Goal: Task Accomplishment & Management: Manage account settings

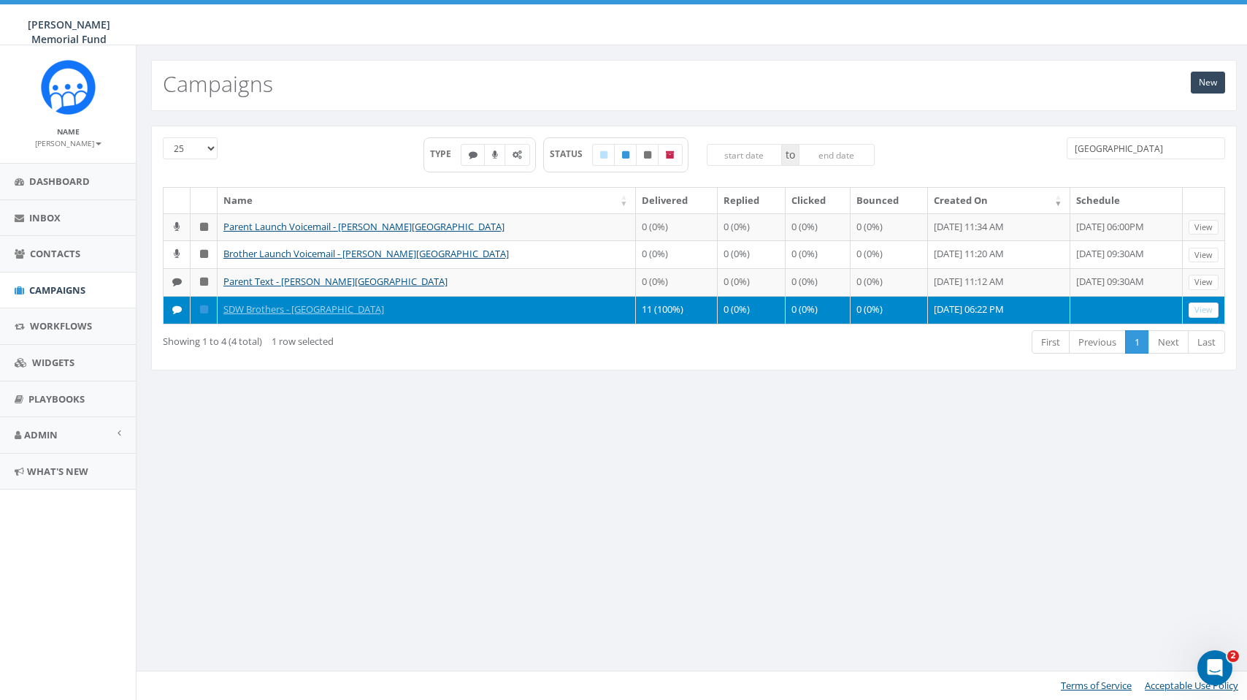
drag, startPoint x: 811, startPoint y: 429, endPoint x: 1027, endPoint y: 154, distance: 349.0
click at [1027, 154] on div "25 50 100 TYPE STATUS to Wittenberg" at bounding box center [694, 162] width 1084 height 50
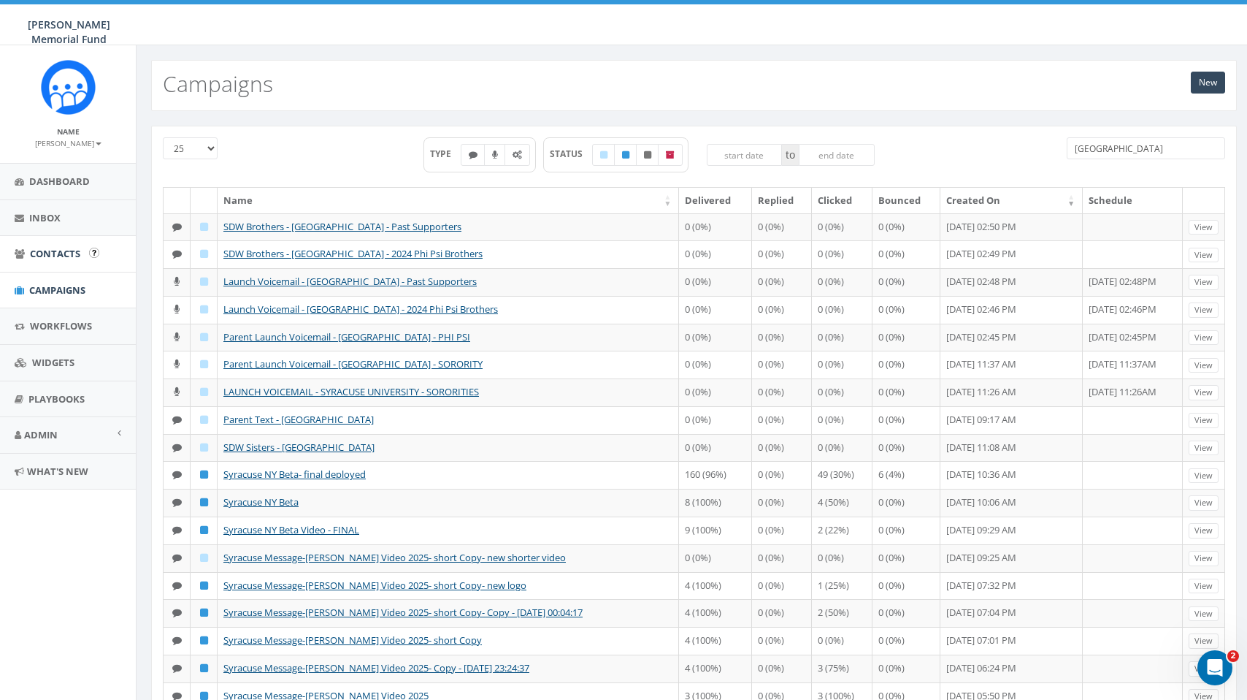
type input "syracuse"
click at [61, 250] on span "Contacts" at bounding box center [55, 253] width 50 height 13
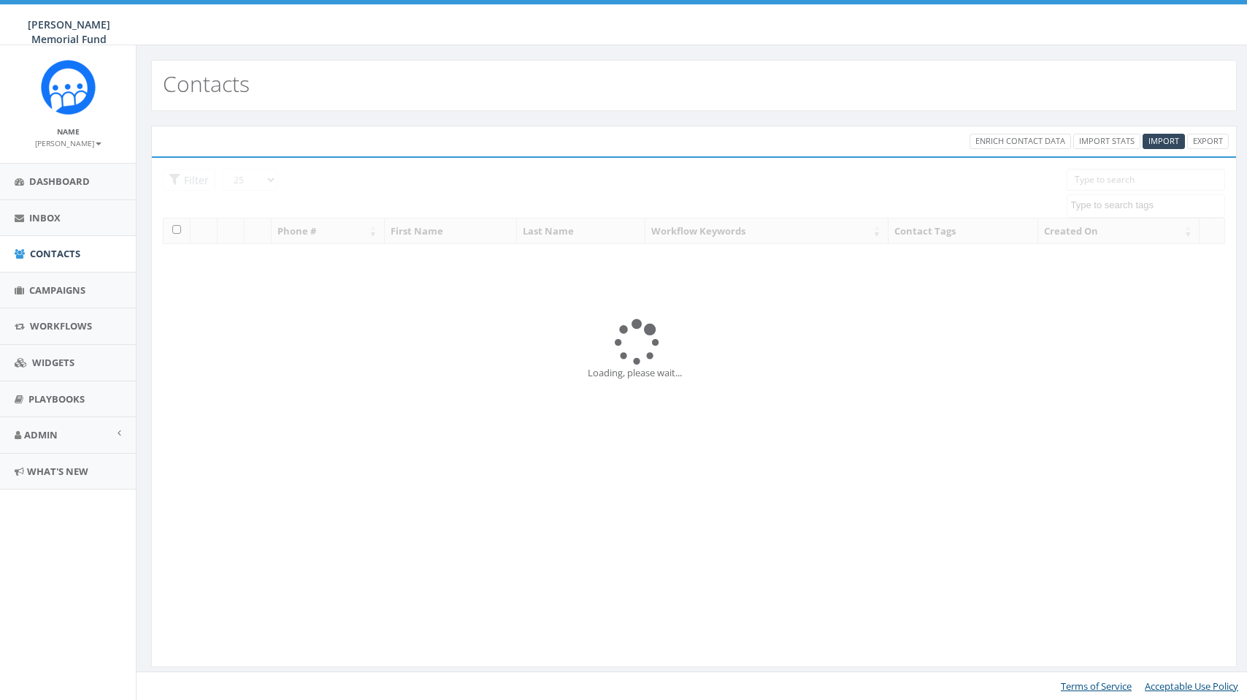
select select
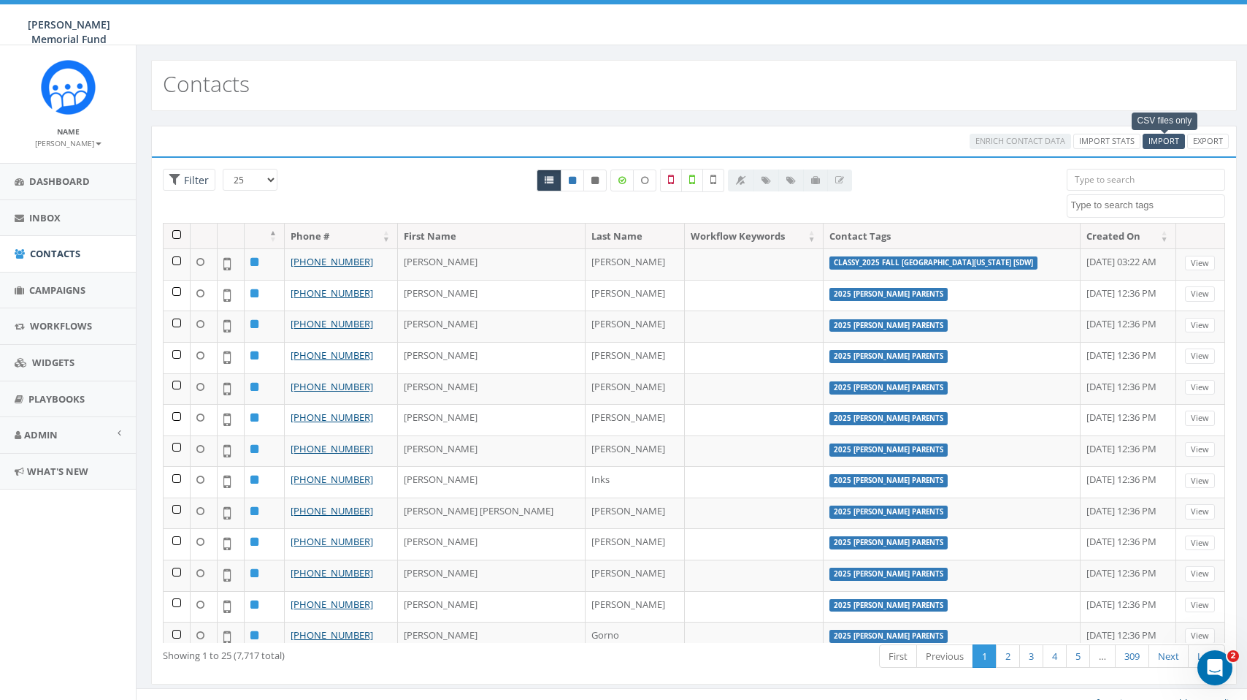
click at [1165, 139] on span "Import" at bounding box center [1164, 140] width 31 height 11
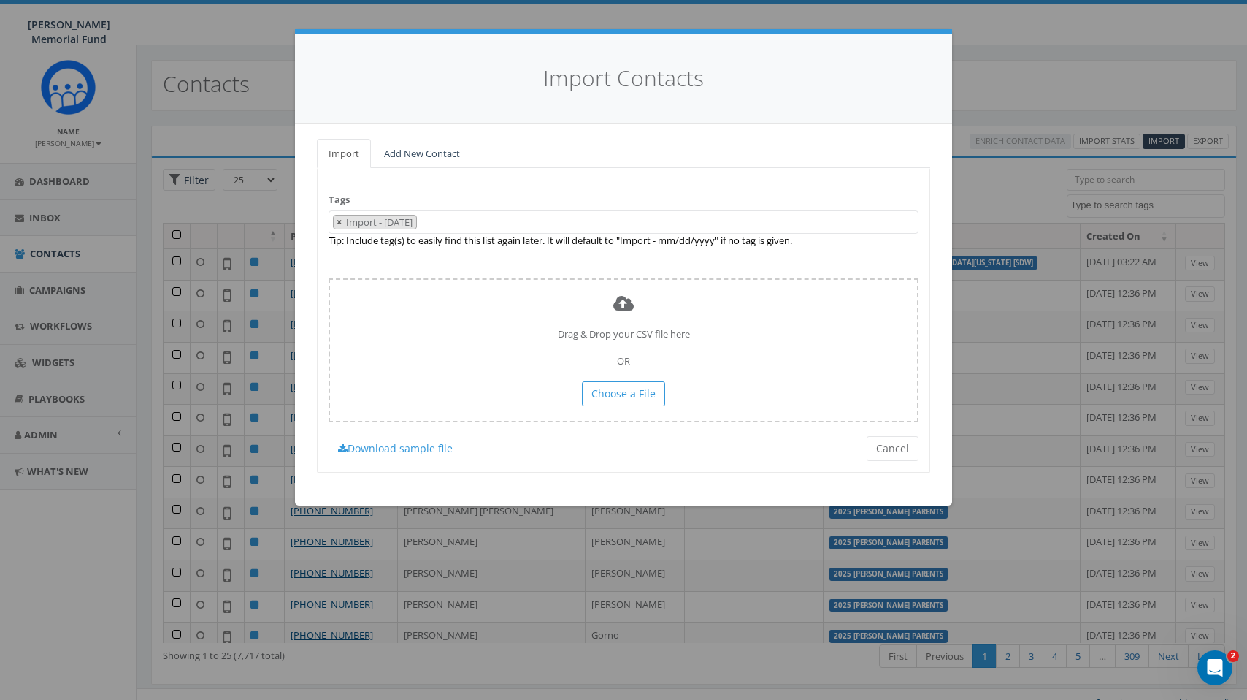
click at [339, 219] on span "×" at bounding box center [339, 221] width 5 height 13
select select
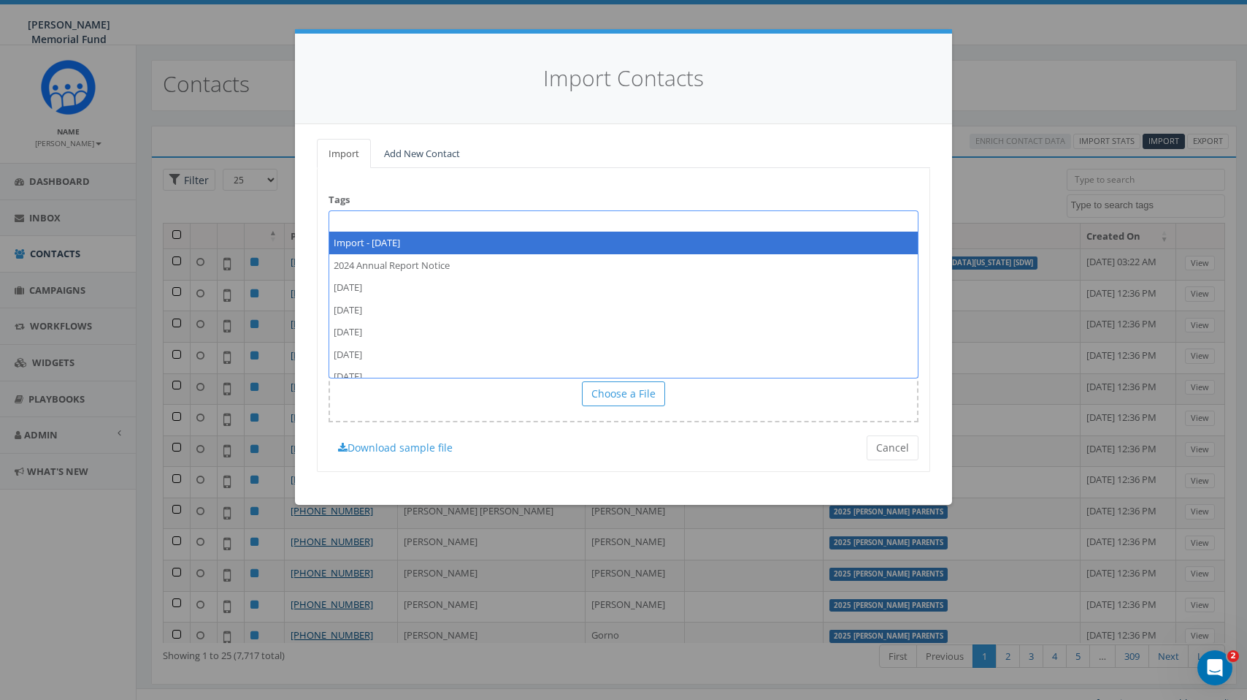
paste textarea "SDW_NY Beta_PastVols_T_20250902"
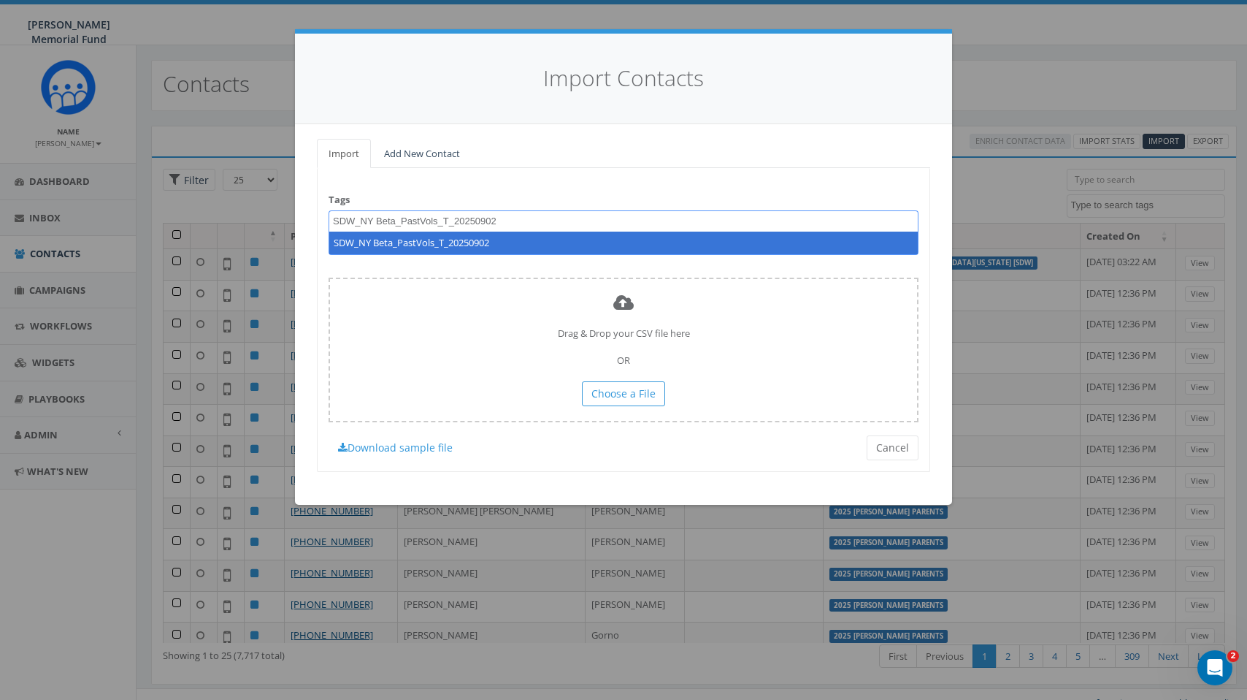
click at [333, 218] on textarea "SDW_NY Beta_PastVols_T_20250902" at bounding box center [447, 221] width 228 height 13
drag, startPoint x: 485, startPoint y: 218, endPoint x: 556, endPoint y: 218, distance: 71.6
click at [556, 218] on textarea "2025_Fall_SDW_NY Beta_PastVols_T_20250902" at bounding box center [482, 221] width 299 height 13
type textarea "2025_Fall_SDW_NY Beta_PastVols"
select select "2025_Fall_SDW_NY Beta_PastVols"
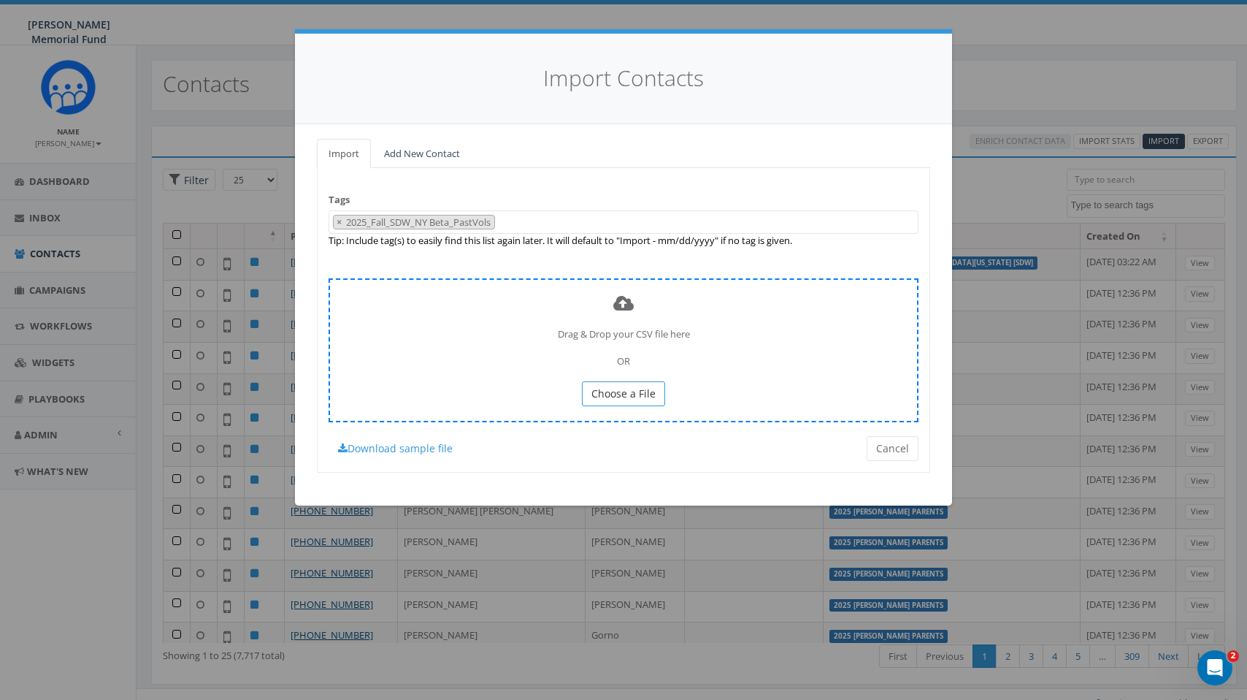
click at [623, 391] on span "Choose a File" at bounding box center [624, 393] width 64 height 14
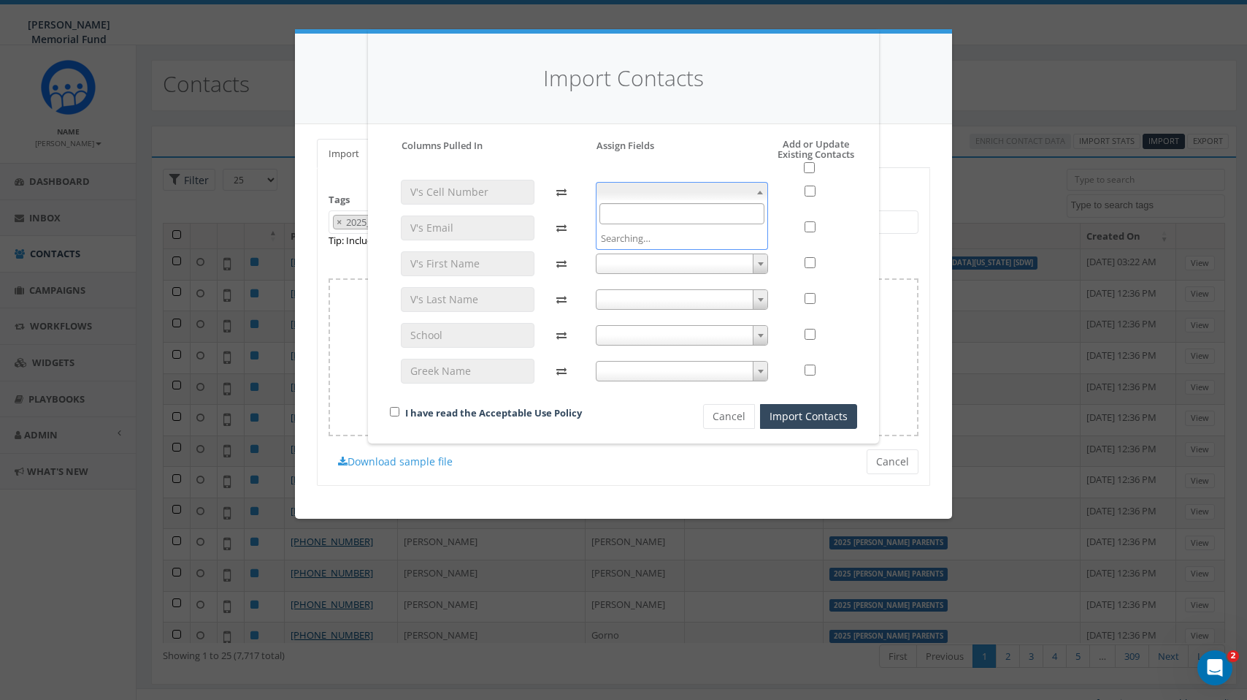
click at [663, 191] on span at bounding box center [682, 192] width 173 height 20
select select "phone_number"
click at [649, 226] on span at bounding box center [682, 228] width 173 height 20
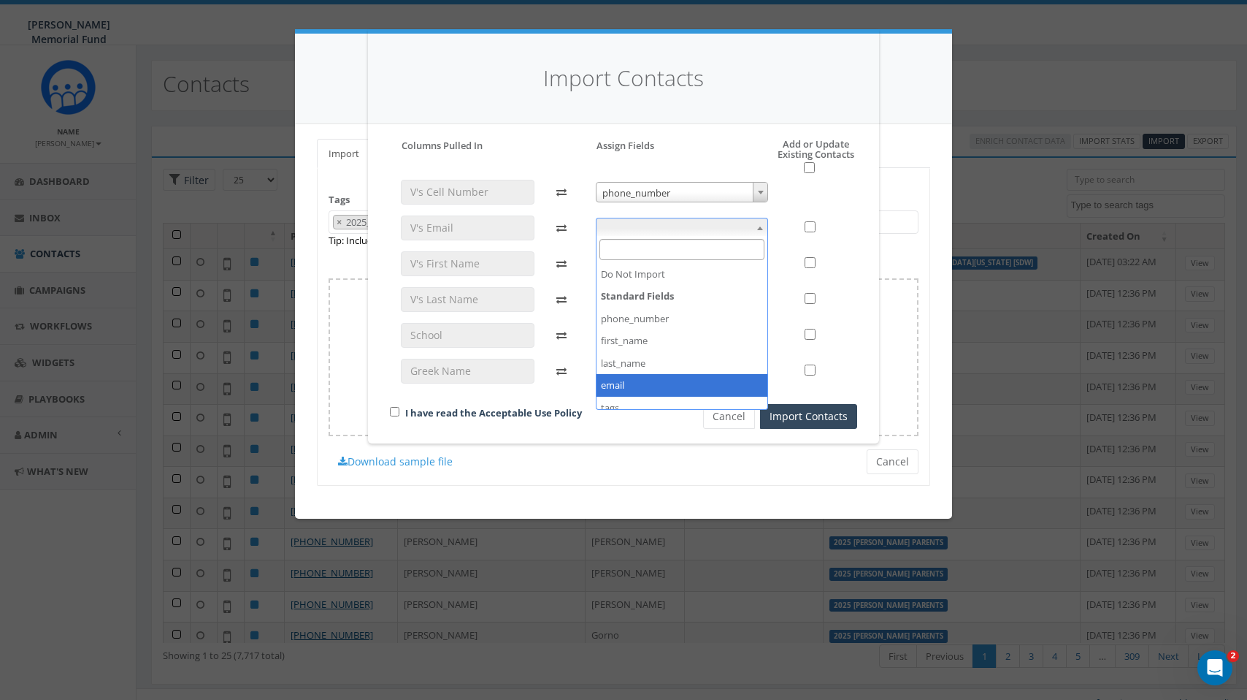
select select "email"
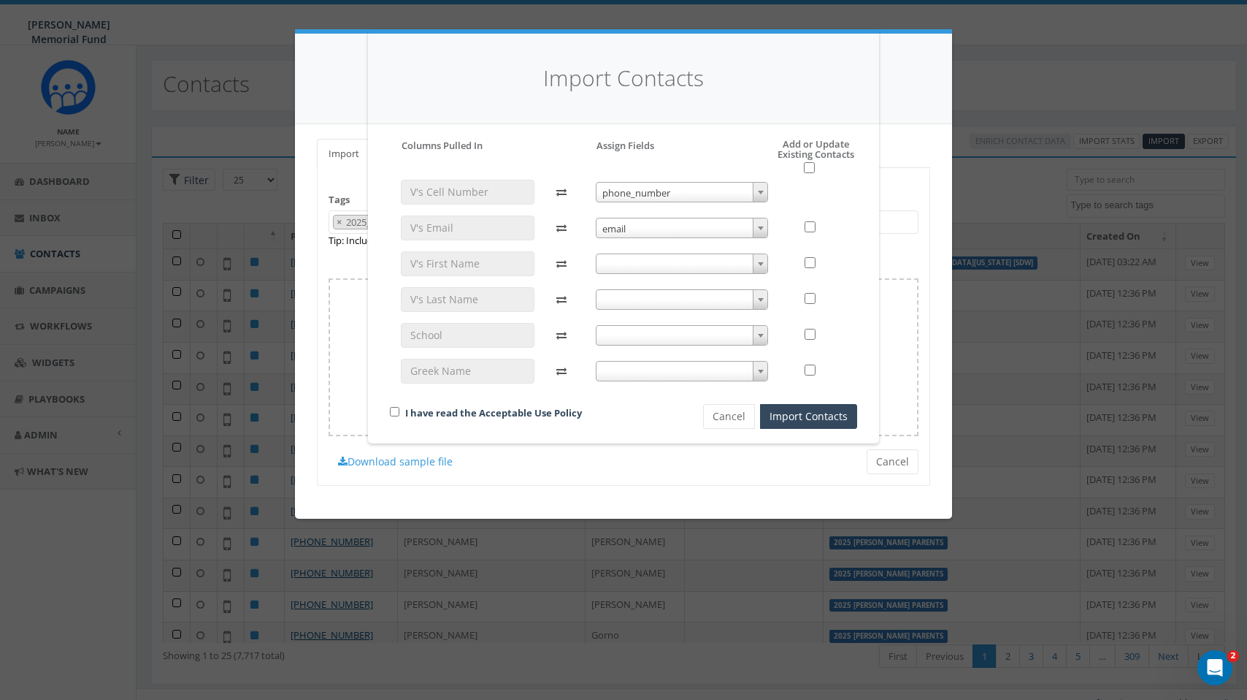
click at [678, 256] on span at bounding box center [682, 263] width 173 height 20
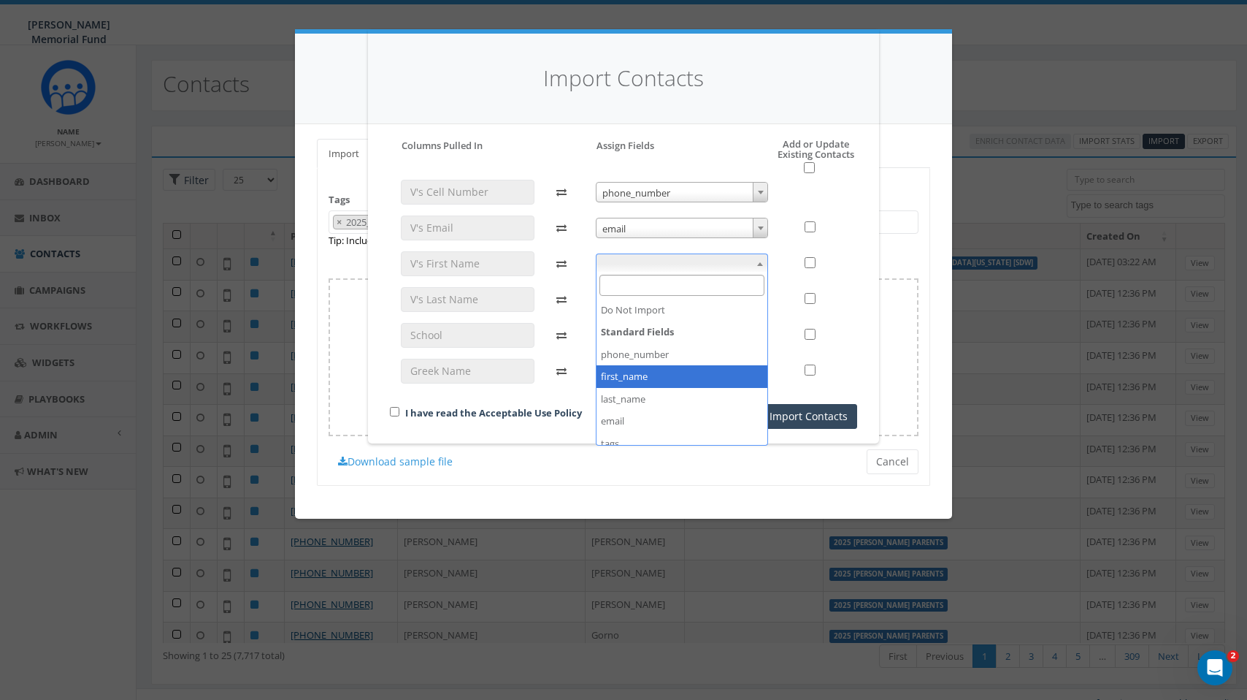
select select "first_name"
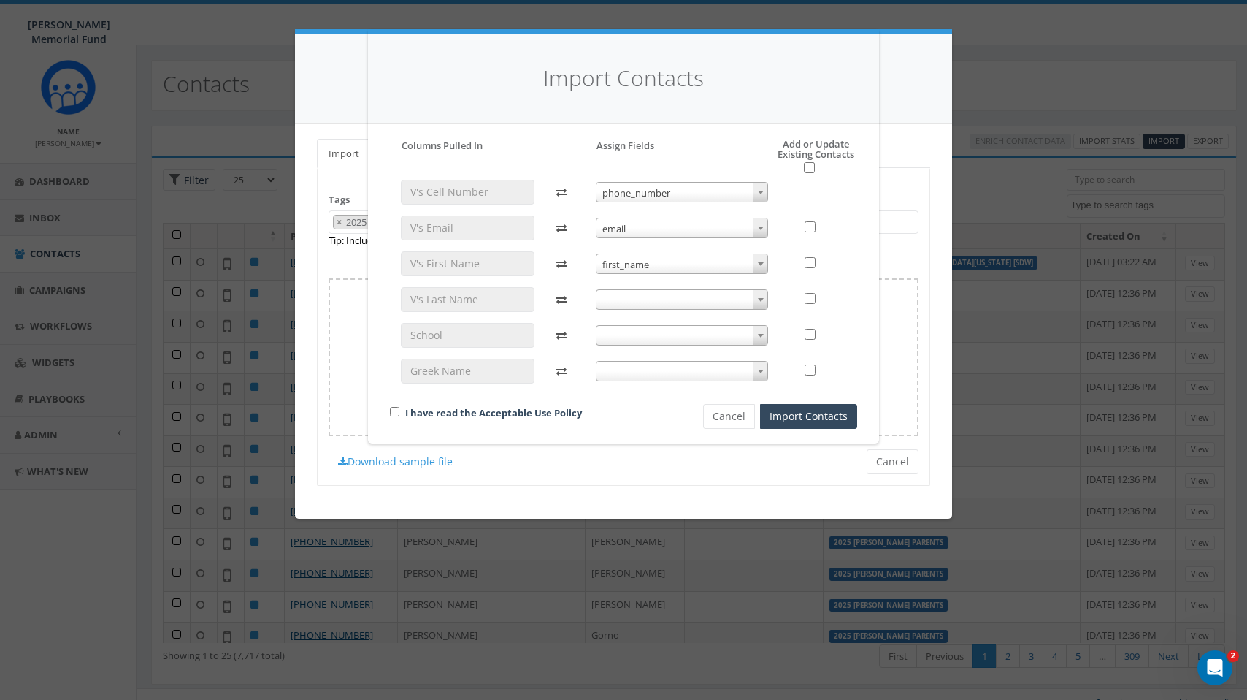
click at [668, 296] on span at bounding box center [682, 299] width 173 height 20
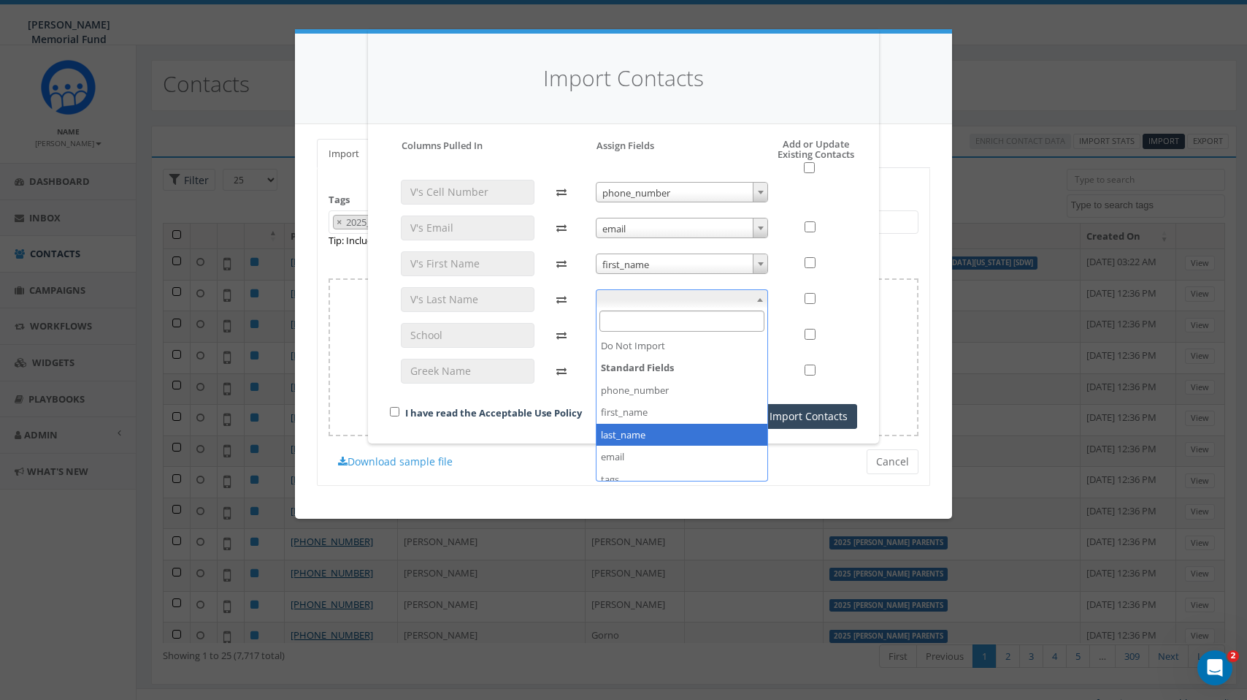
select select "last_name"
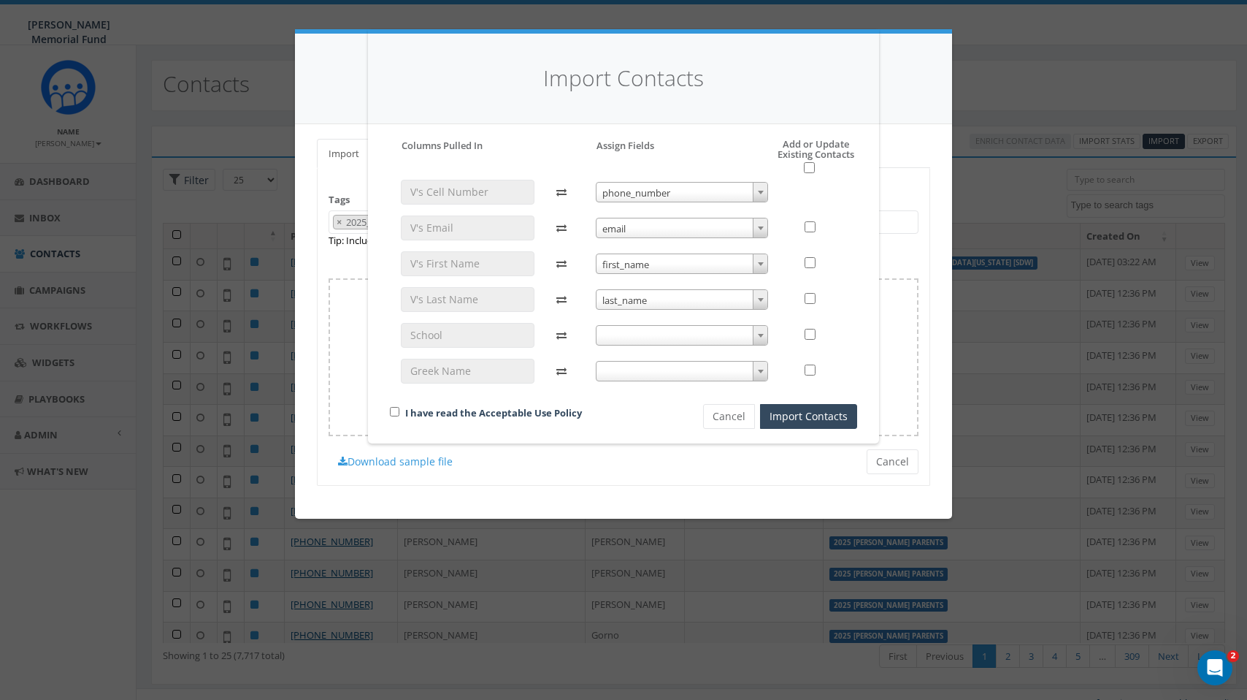
click at [642, 336] on span at bounding box center [682, 335] width 173 height 20
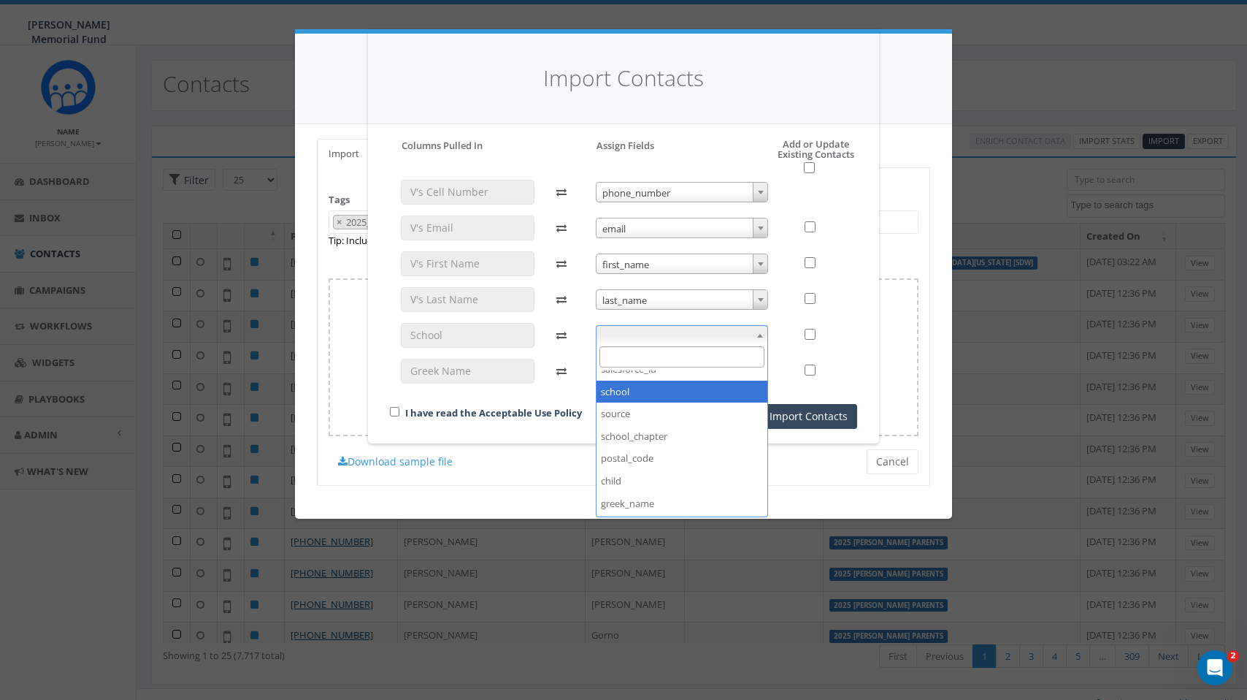
select select "school"
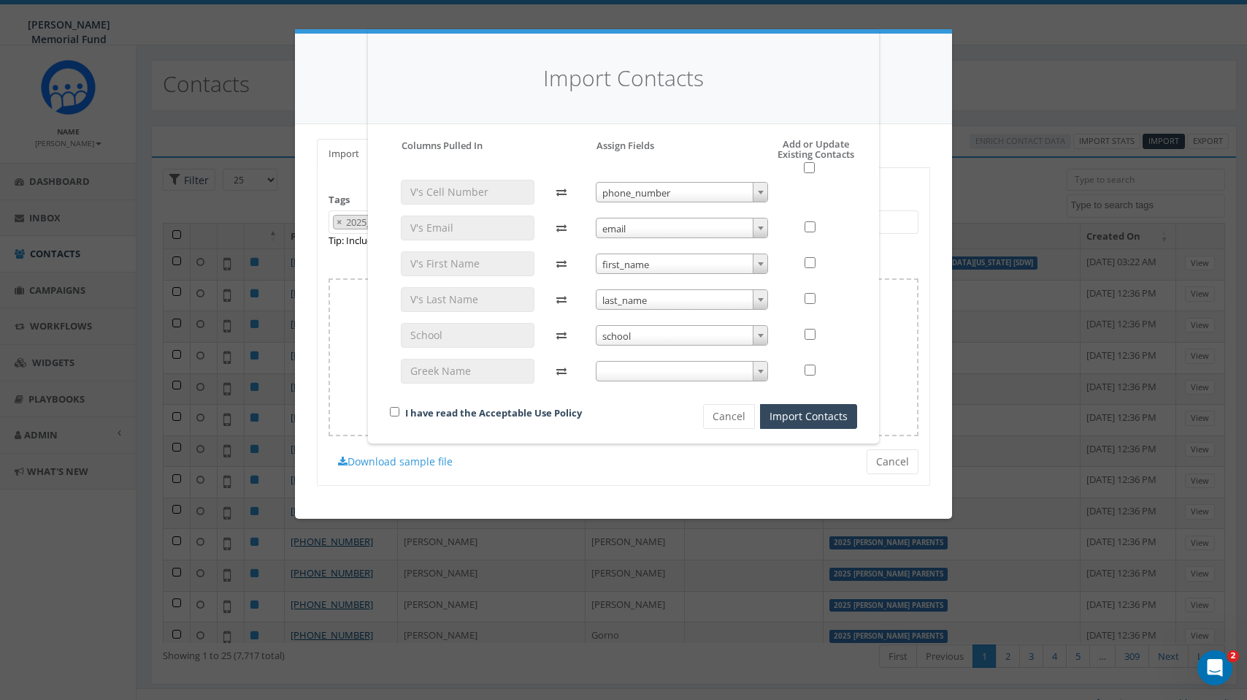
click at [621, 371] on span at bounding box center [682, 371] width 173 height 20
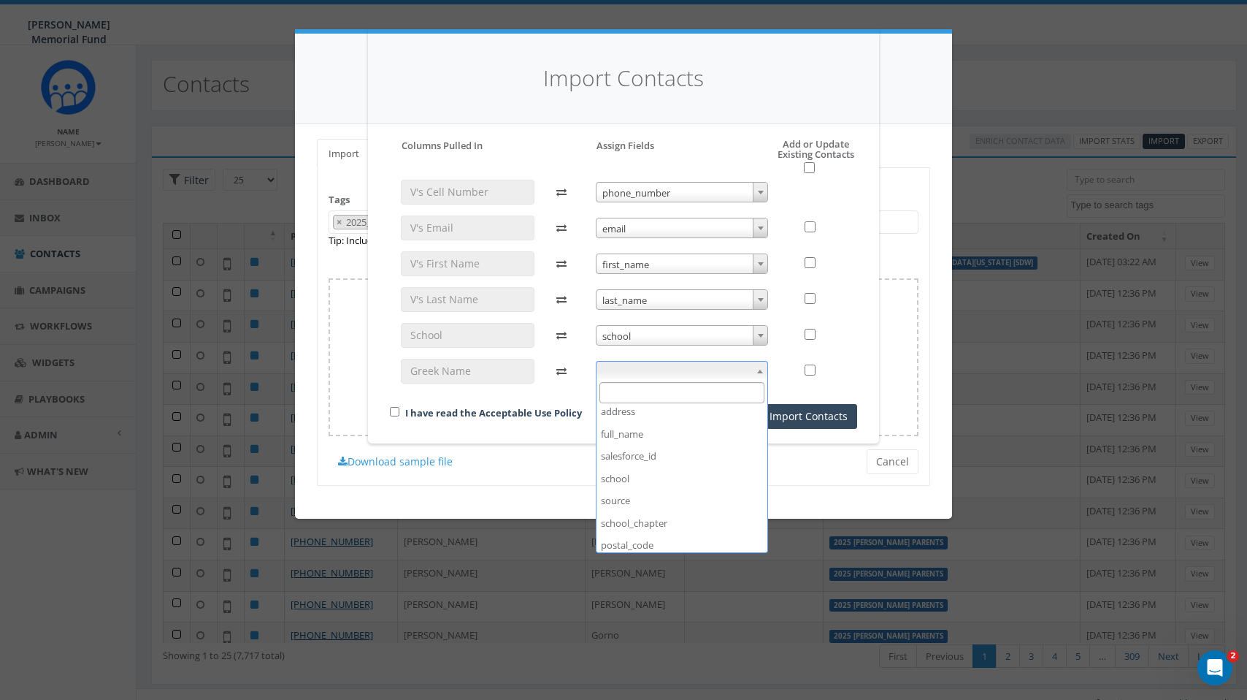
scroll to position [196, 0]
select select "school_chapter"
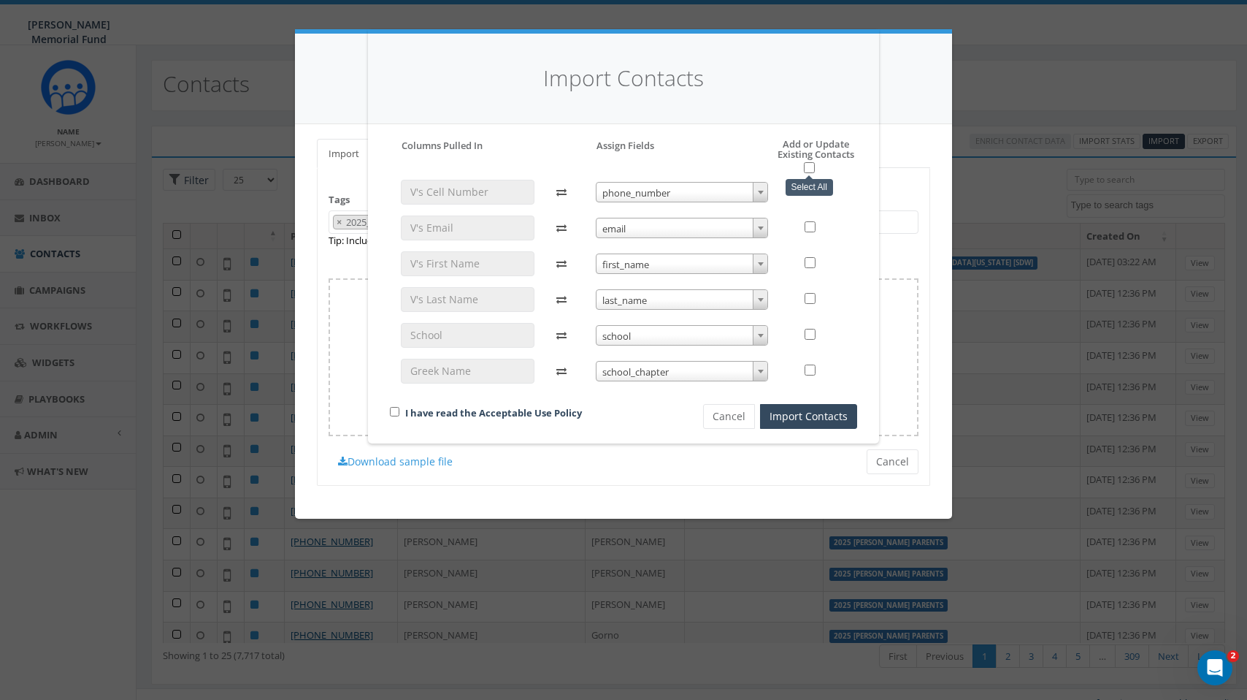
click at [807, 165] on input "checkbox" at bounding box center [809, 167] width 11 height 11
checkbox input "true"
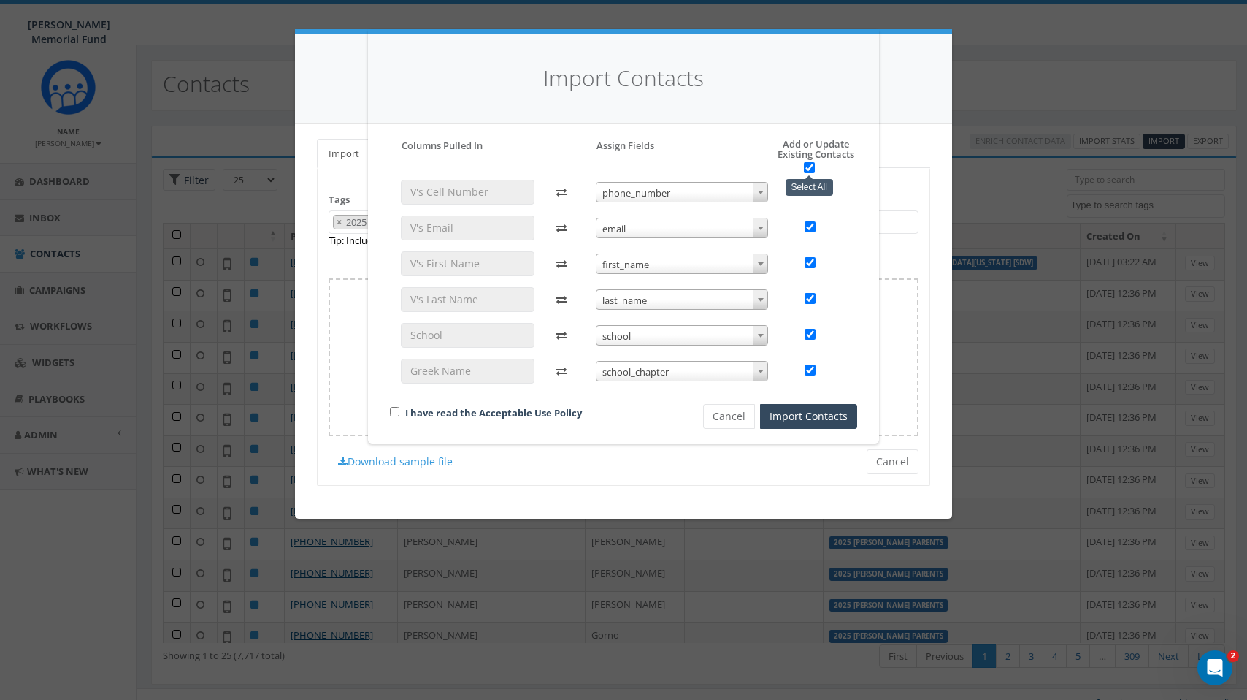
checkbox input "true"
click at [391, 412] on input "checkbox" at bounding box center [394, 411] width 9 height 9
checkbox input "true"
click at [830, 419] on button "Import Contacts" at bounding box center [808, 416] width 97 height 25
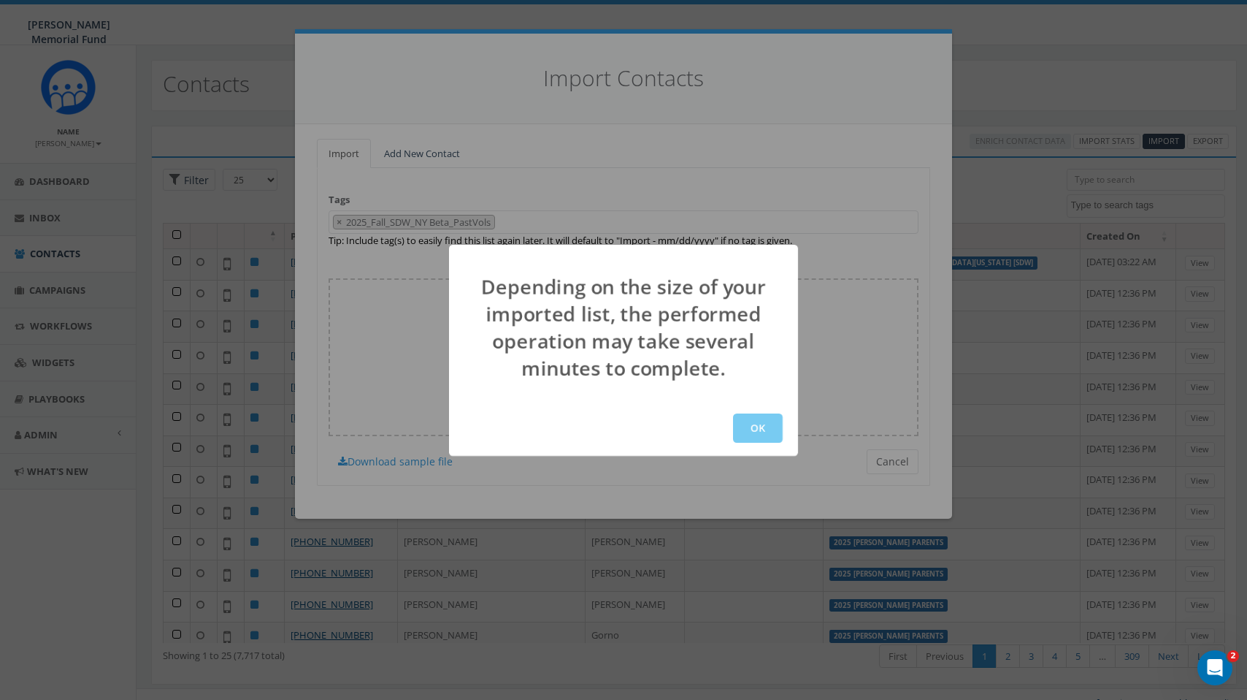
click at [760, 430] on button "OK" at bounding box center [758, 427] width 50 height 29
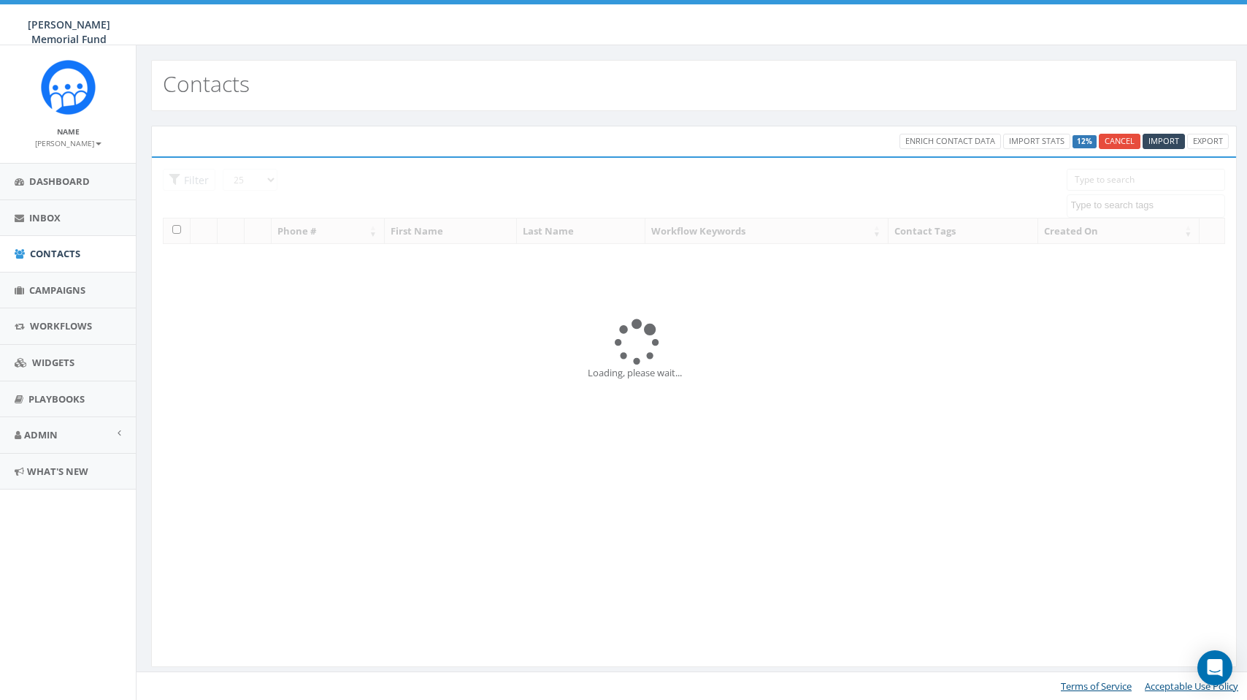
select select
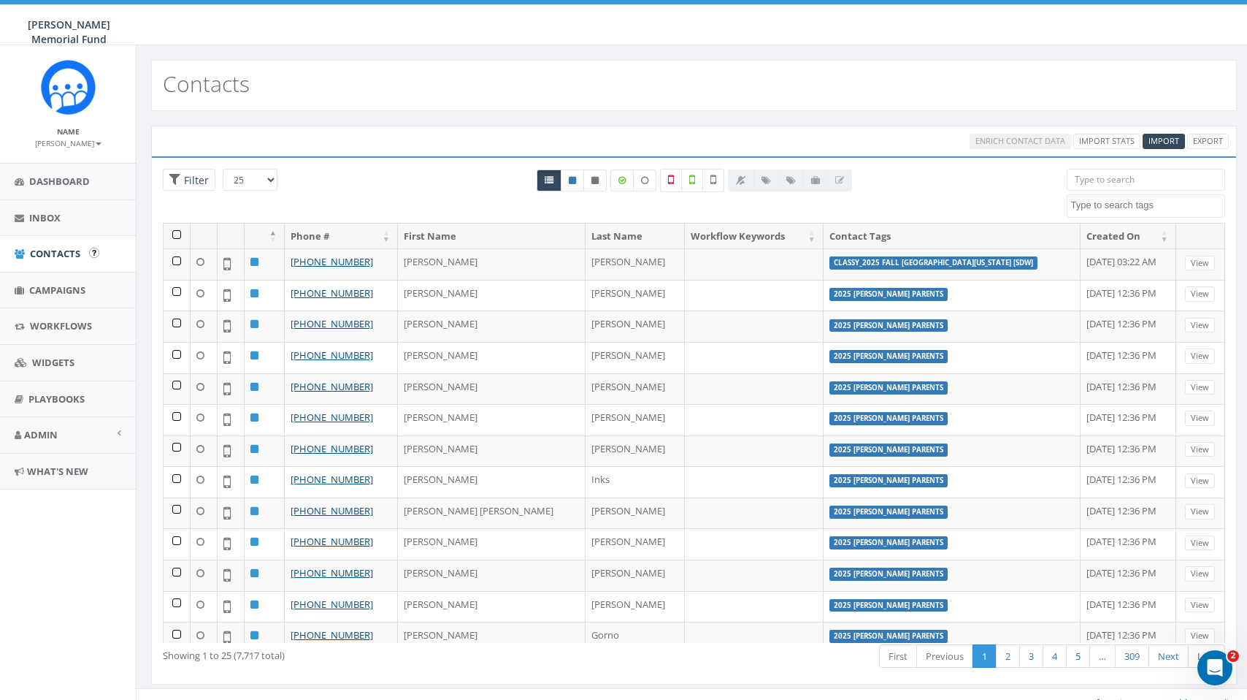
click at [47, 250] on span "Contacts" at bounding box center [55, 253] width 50 height 13
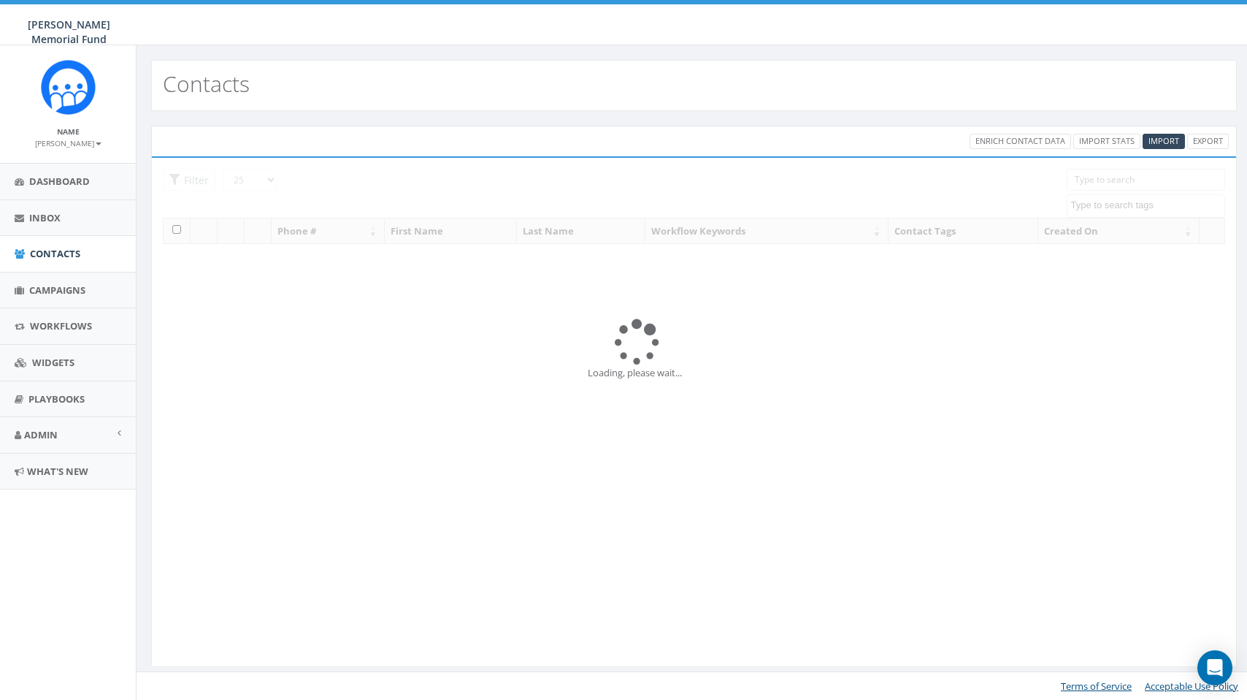
select select
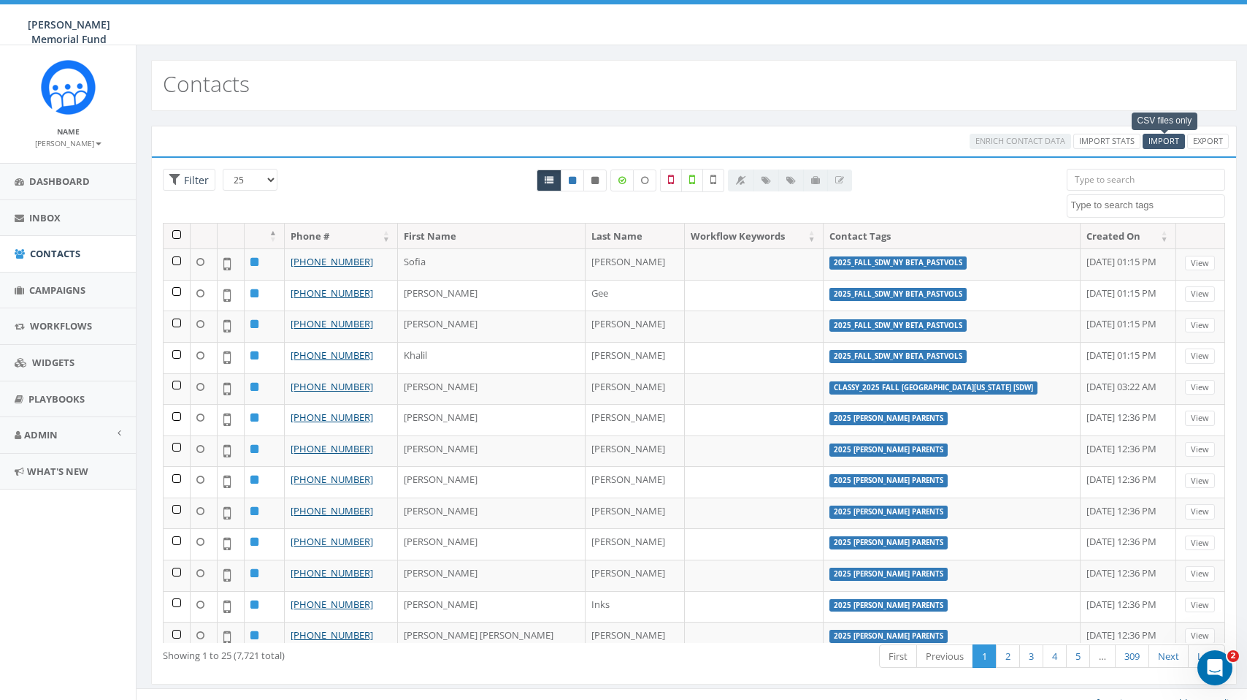
click at [1168, 146] on span "Import" at bounding box center [1164, 140] width 31 height 11
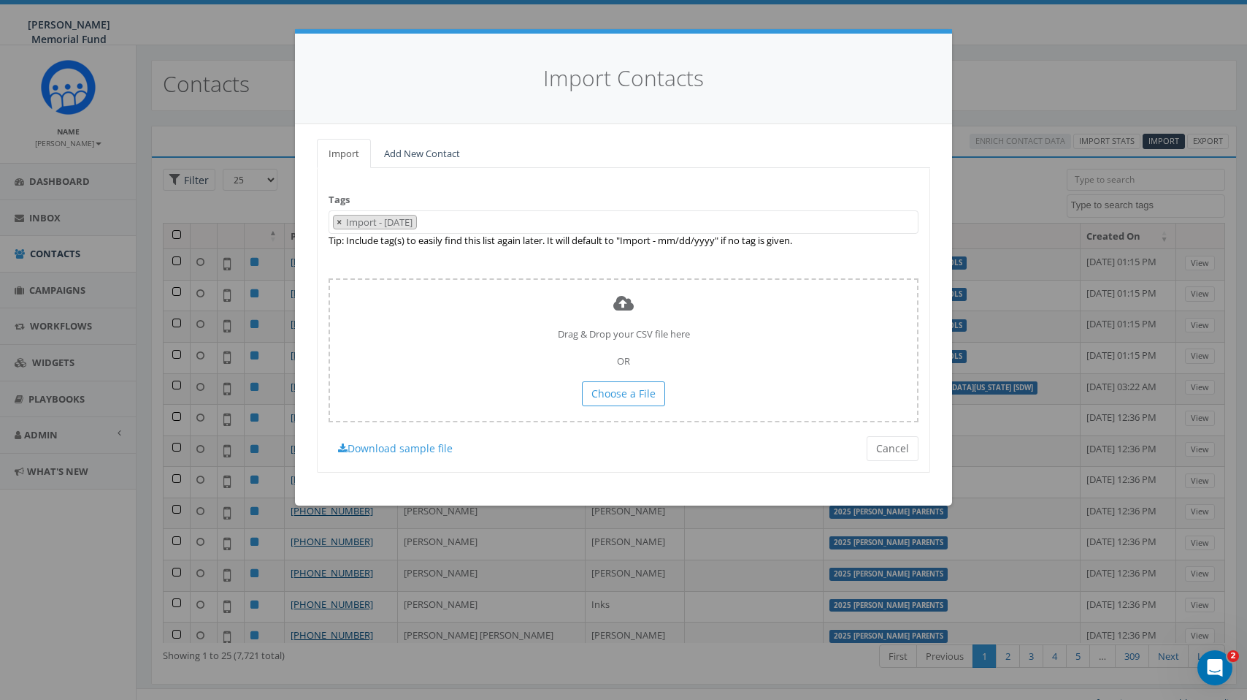
click at [339, 220] on span "×" at bounding box center [339, 221] width 5 height 13
select select
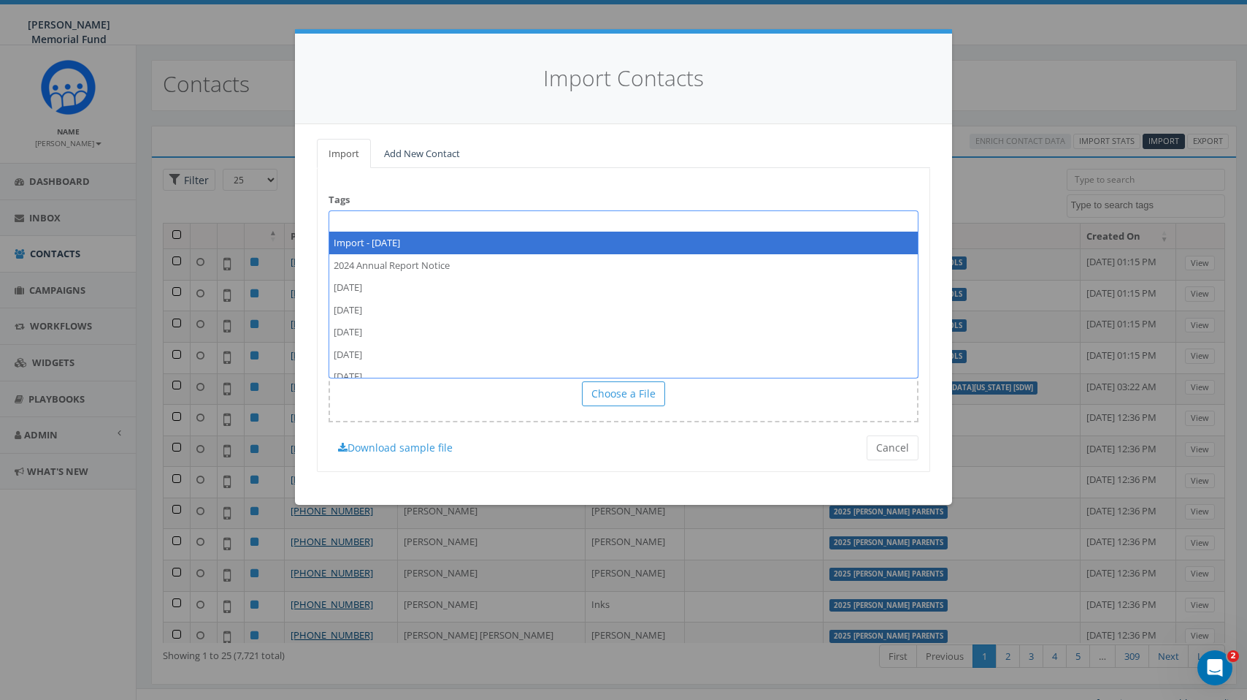
click at [348, 221] on span at bounding box center [624, 221] width 590 height 23
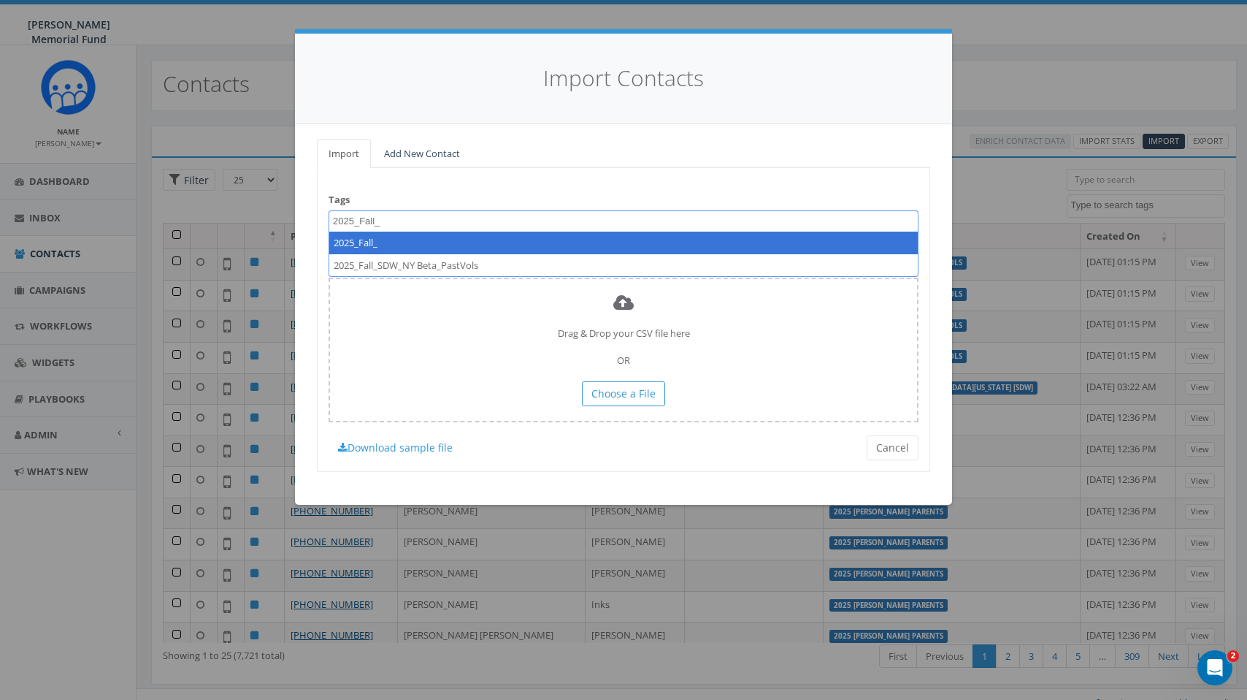
paste textarea "SDW_Syracuse_PastSupport"
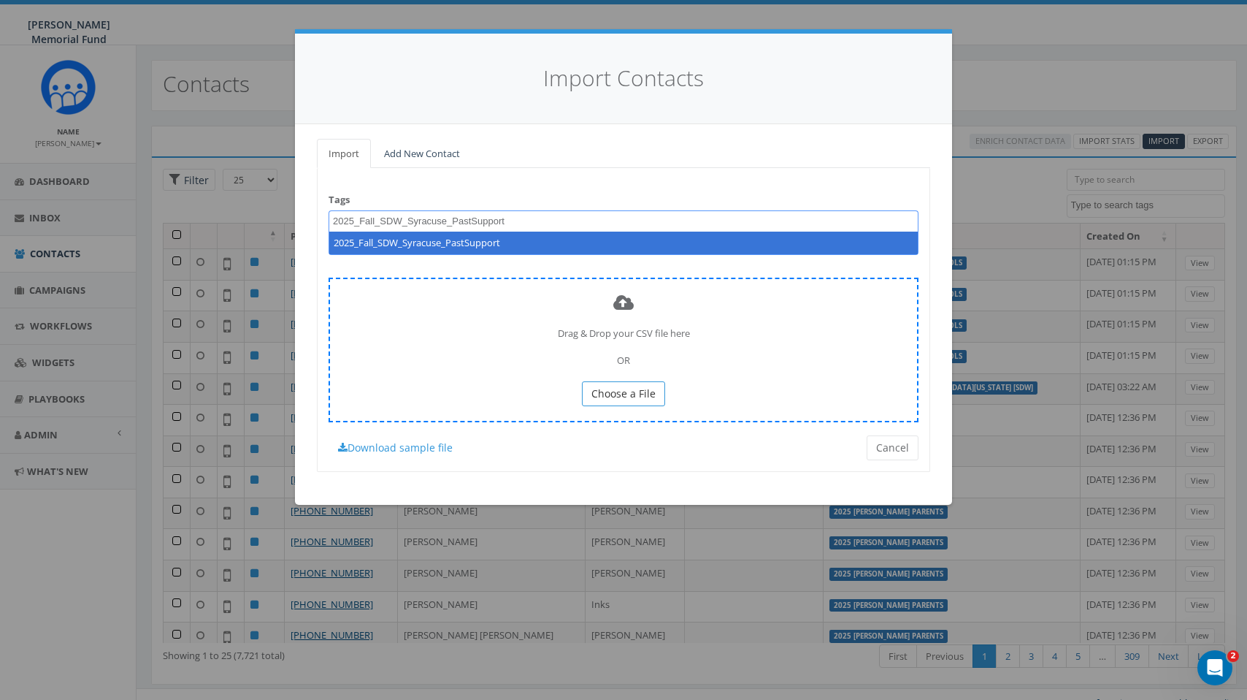
type textarea "2025_Fall_SDW_Syracuse_PastSupport"
click at [636, 386] on span "Choose a File" at bounding box center [624, 393] width 64 height 14
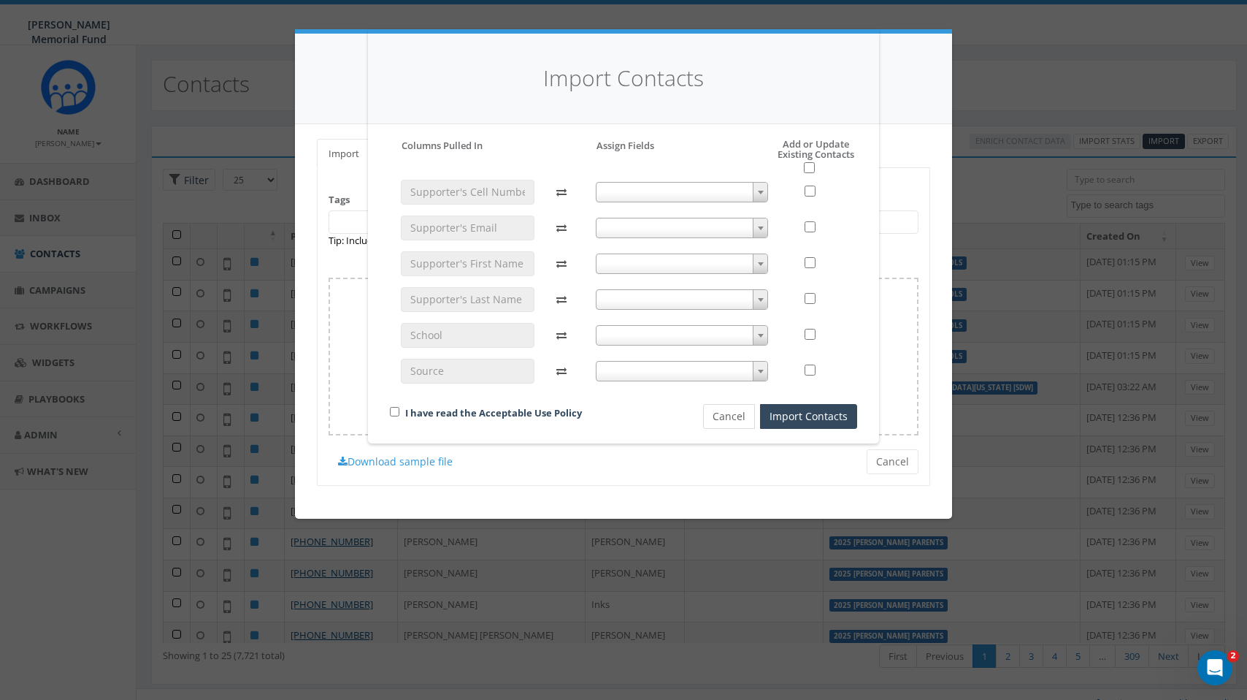
click at [738, 419] on button "Cancel" at bounding box center [729, 416] width 52 height 25
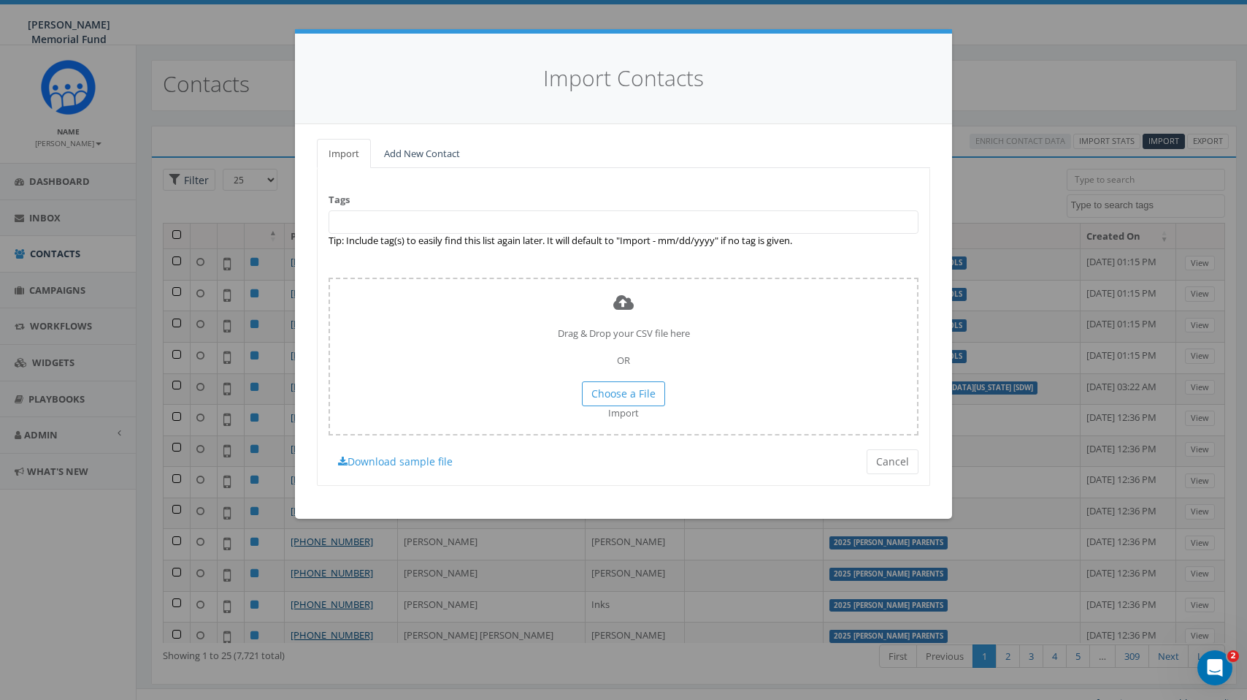
click at [531, 210] on span at bounding box center [624, 221] width 590 height 23
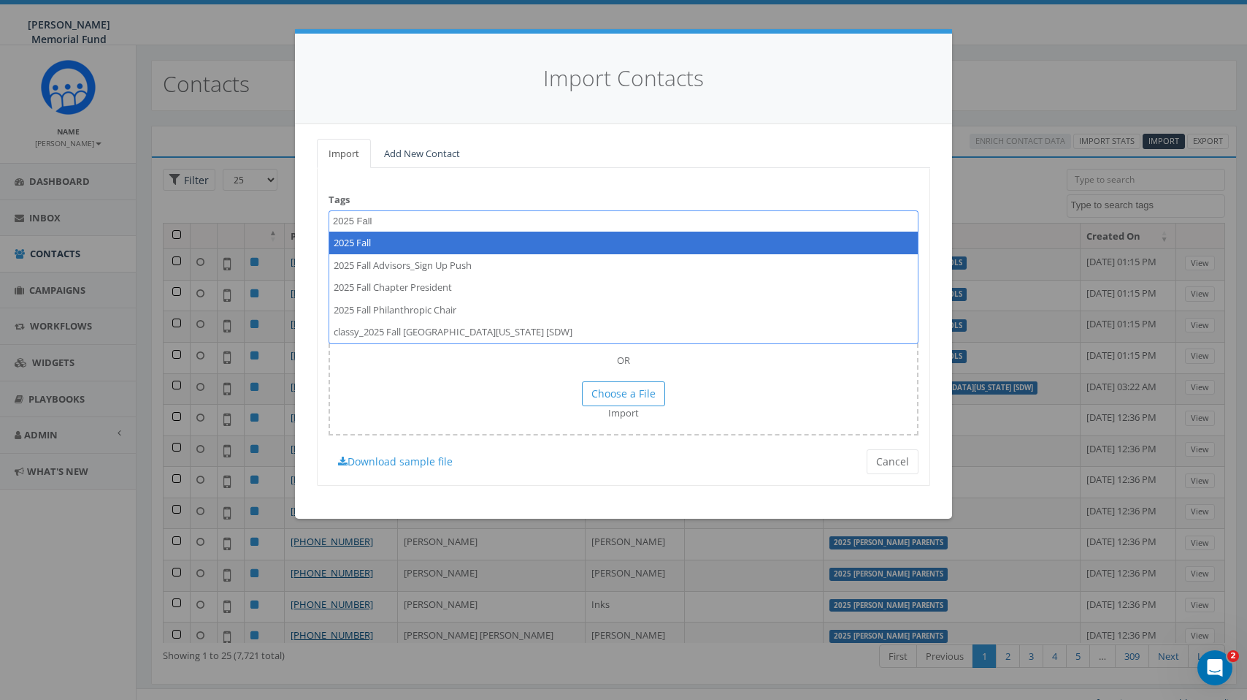
paste textarea "SDW_Syracuse_PastSupport"
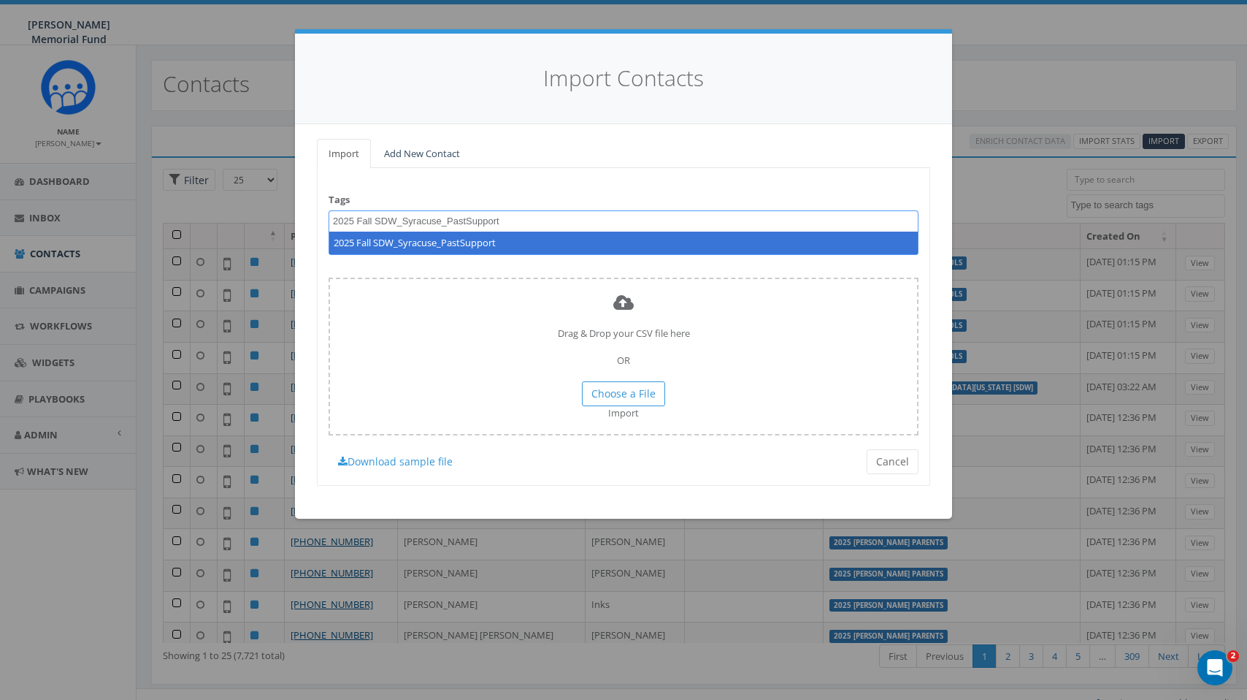
type textarea "2025 Fall SDW_Syracuse_PastSupport"
select select "2025 Fall SDW_Syracuse_PastSupport"
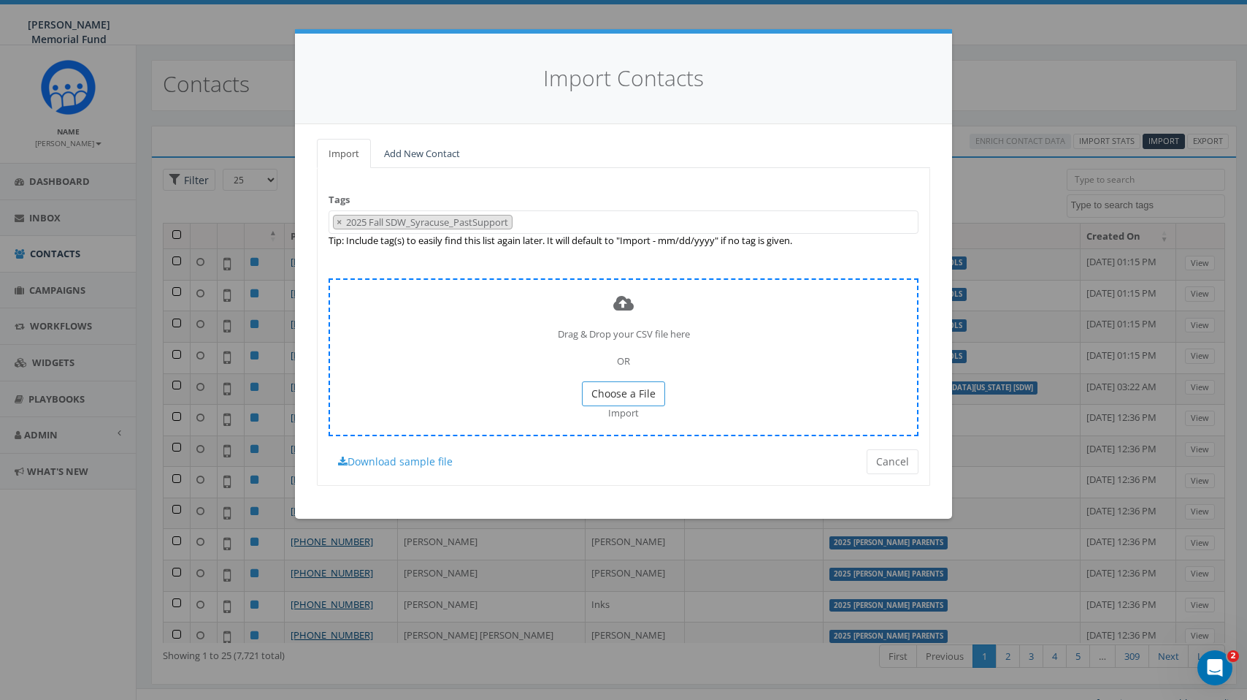
click at [640, 389] on span "Choose a File" at bounding box center [624, 393] width 64 height 14
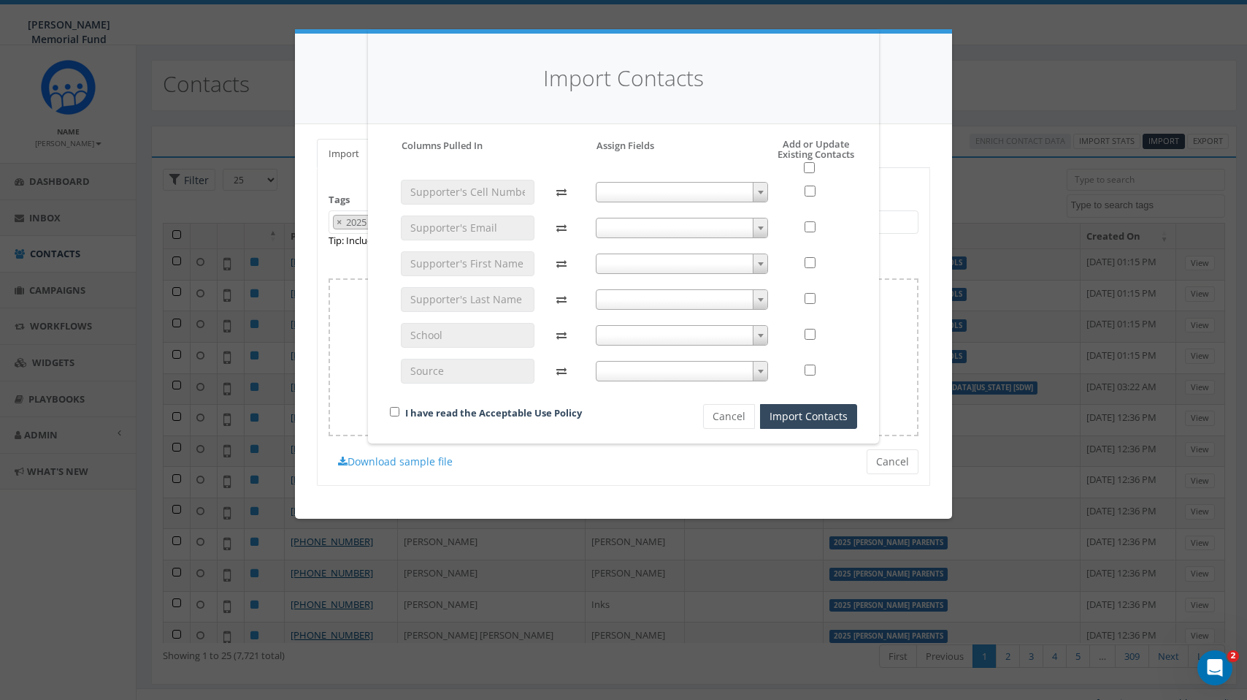
click at [759, 186] on span at bounding box center [760, 192] width 15 height 19
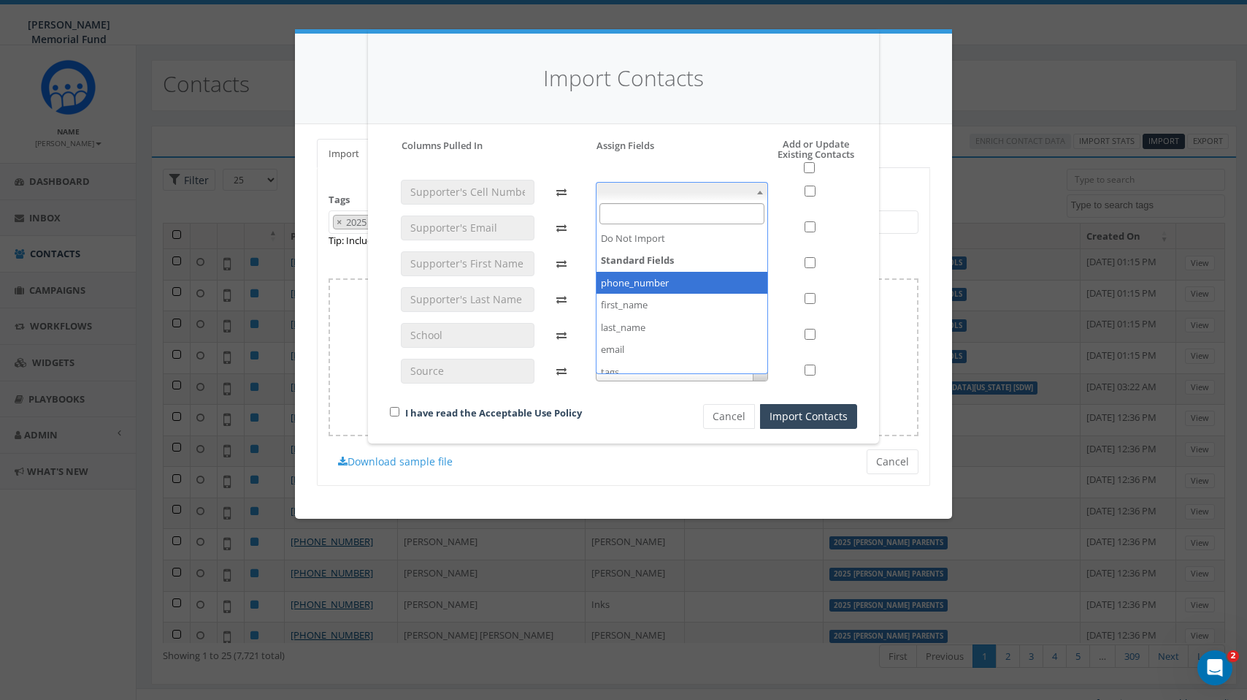
select select "phone_number"
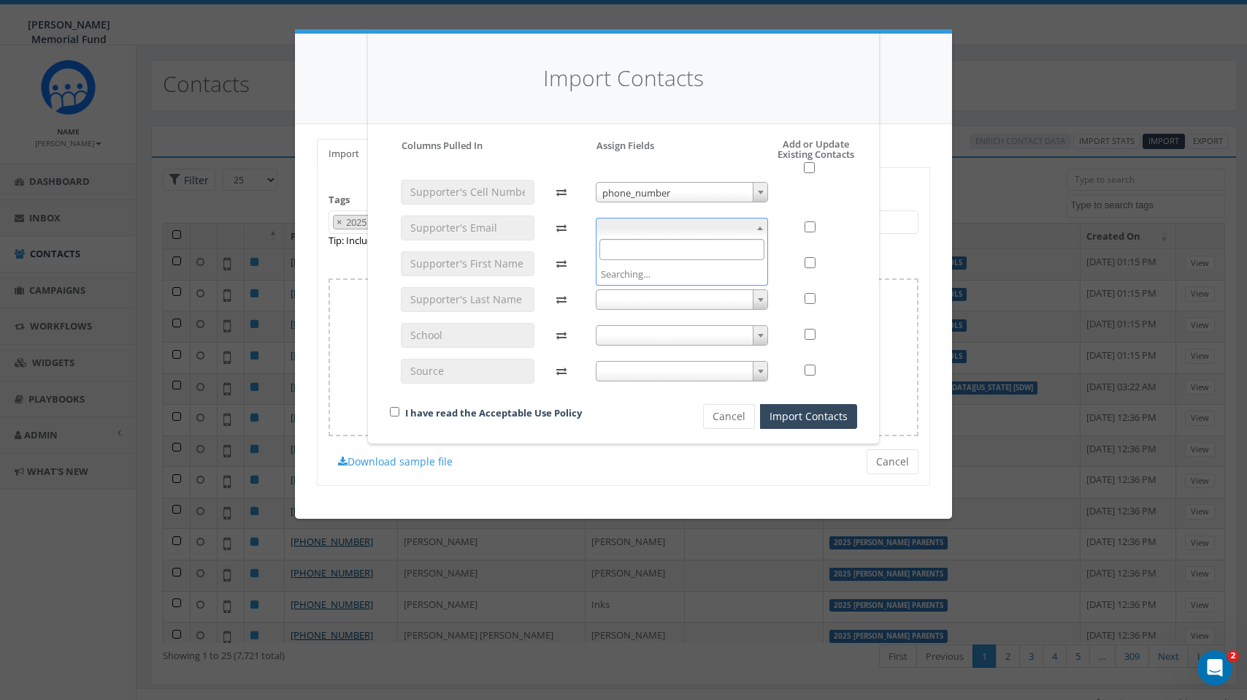
click at [743, 229] on span at bounding box center [682, 228] width 173 height 20
select select "email"
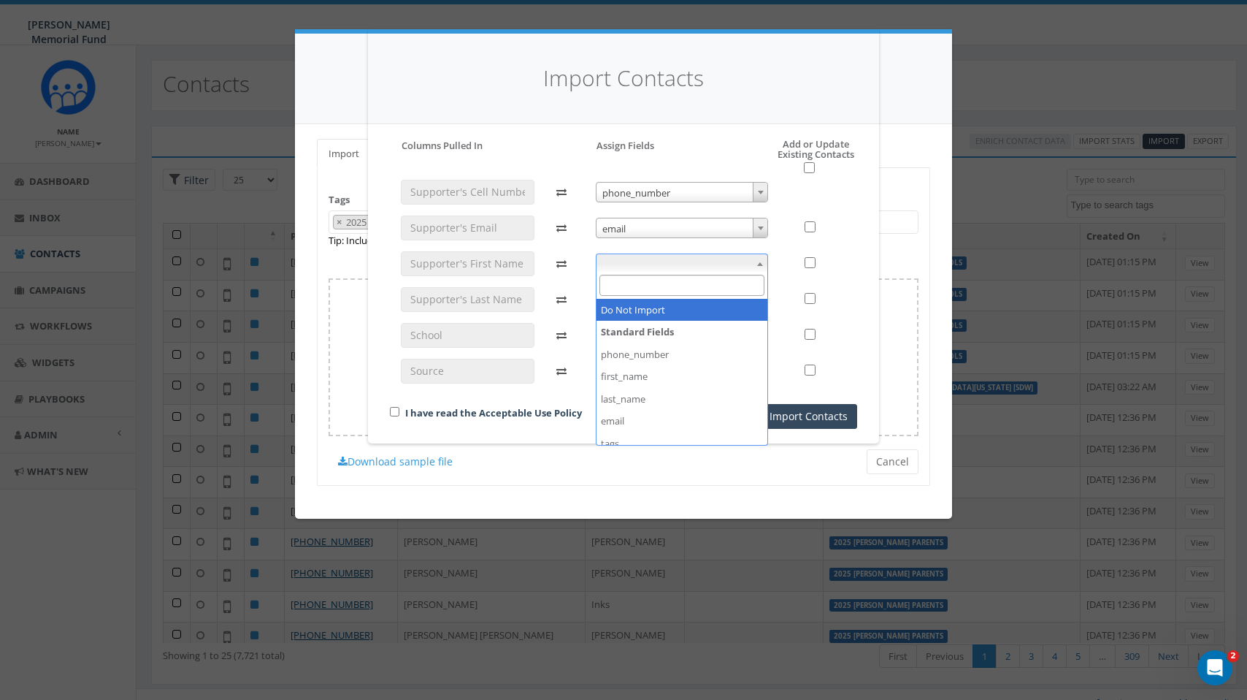
click at [688, 258] on span at bounding box center [682, 263] width 173 height 20
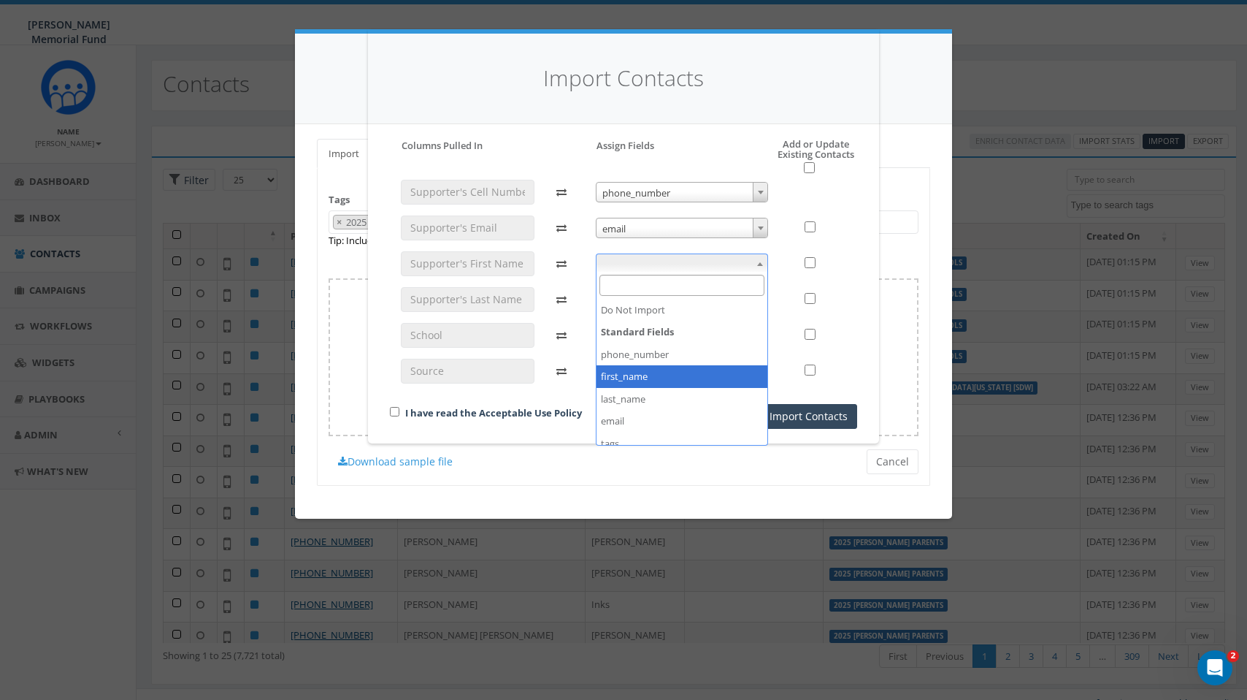
select select "first_name"
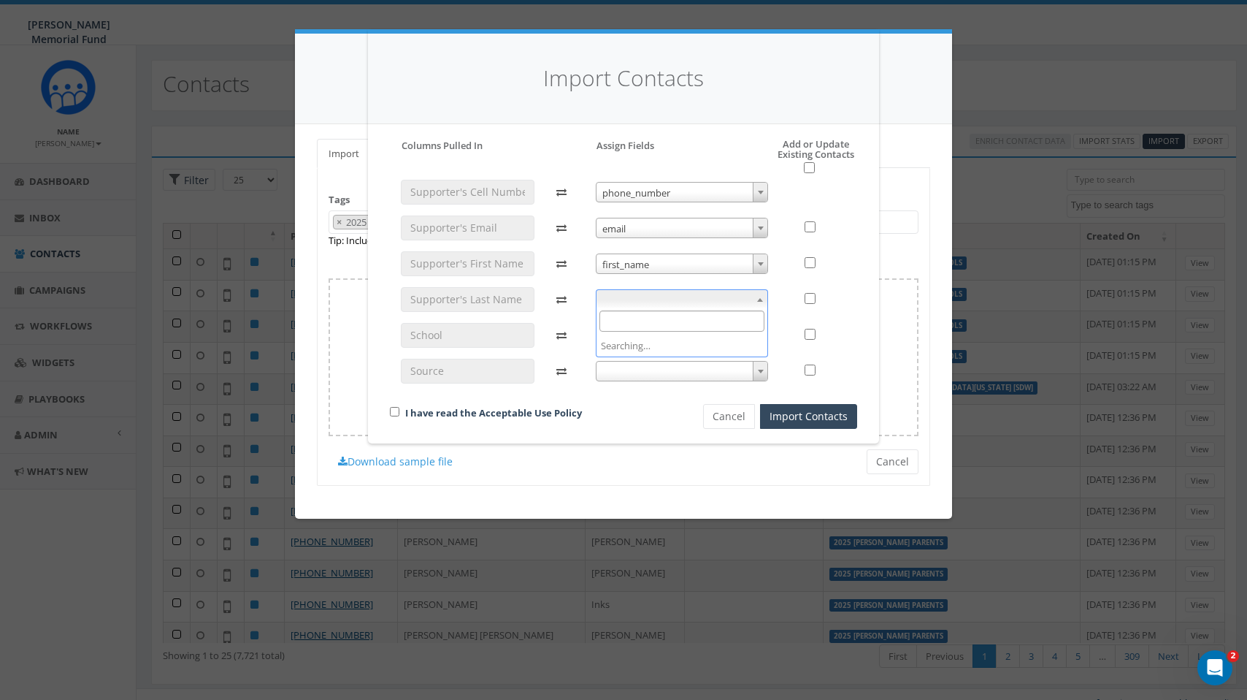
click at [692, 295] on span at bounding box center [682, 299] width 173 height 20
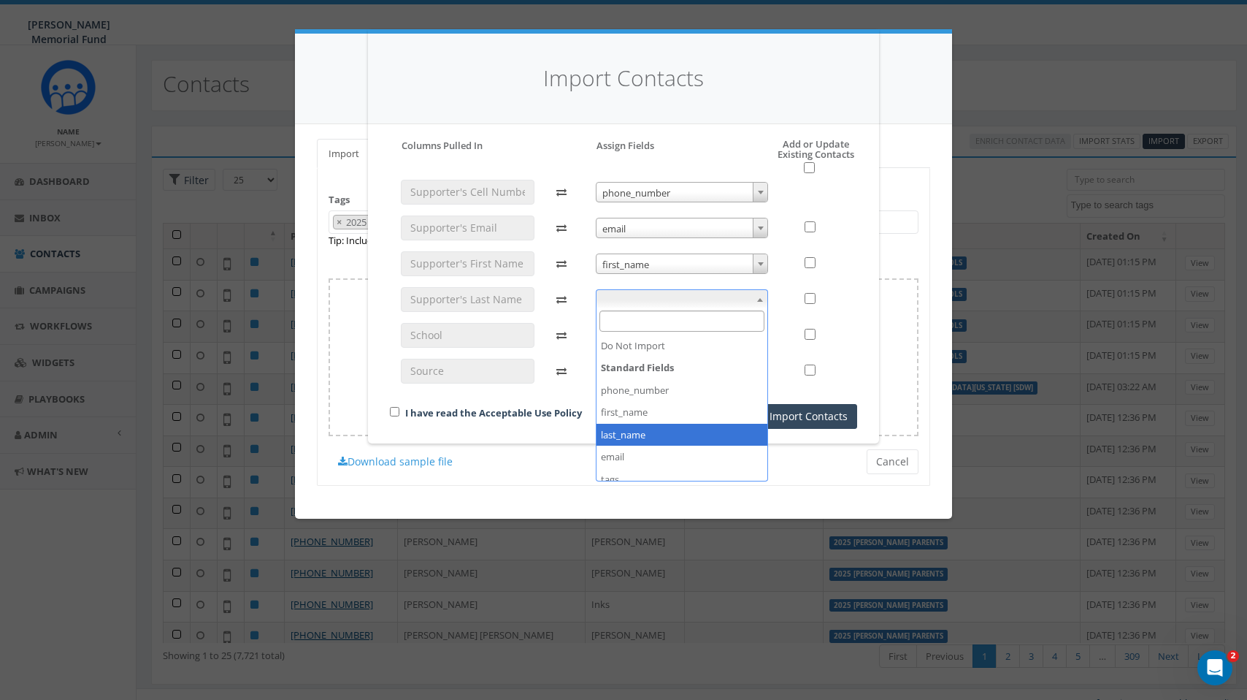
select select "last_name"
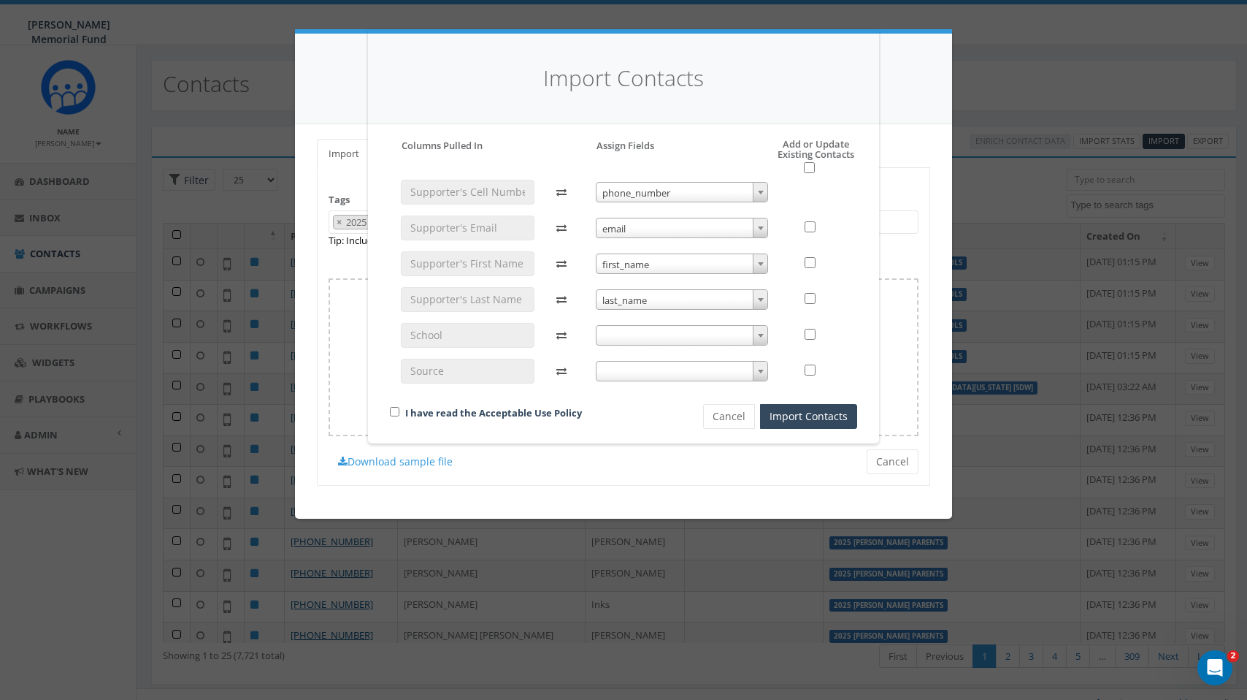
click at [671, 335] on span at bounding box center [682, 335] width 173 height 20
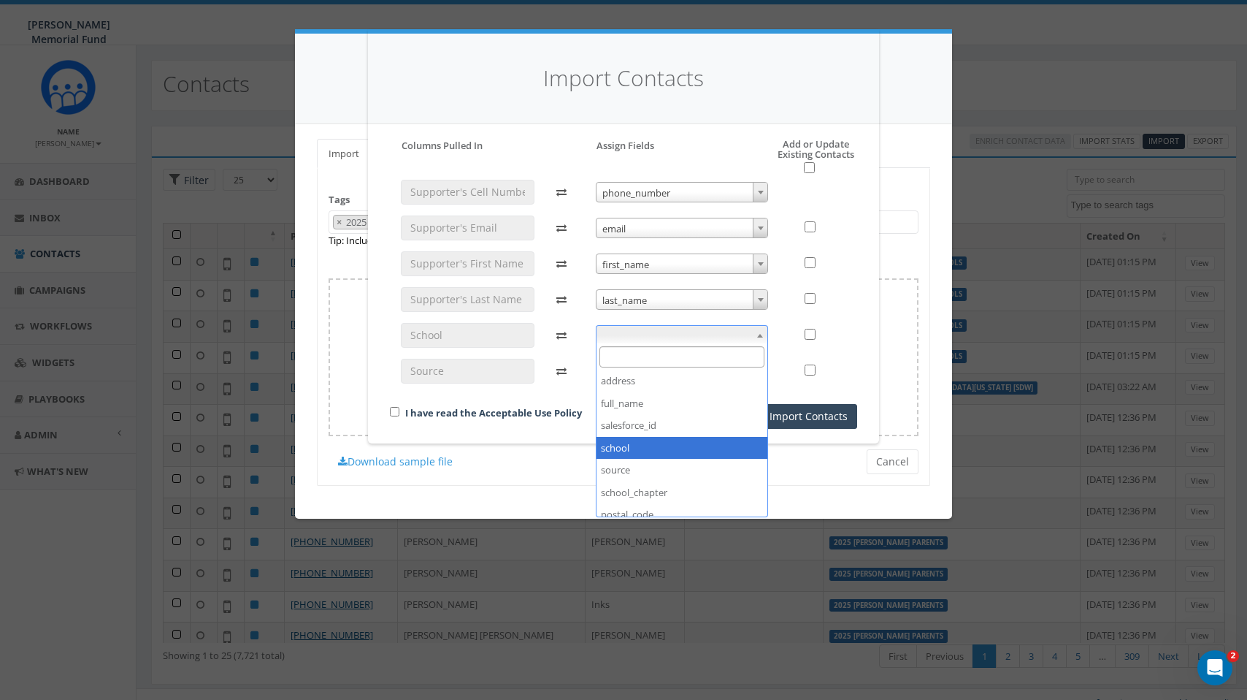
select select "school"
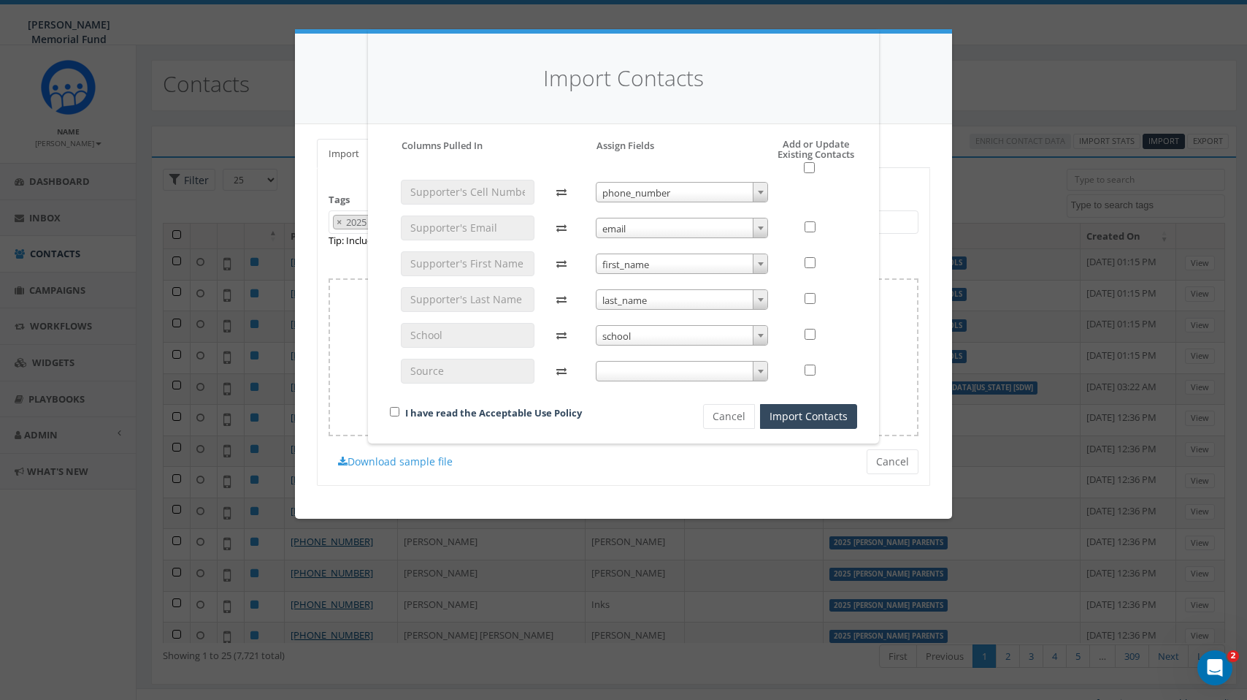
click at [667, 367] on span at bounding box center [682, 371] width 173 height 20
click at [534, 396] on div "I have read the Acceptable Use Policy Cancel Import Contacts" at bounding box center [623, 310] width 489 height 235
click at [394, 409] on input "checkbox" at bounding box center [394, 411] width 9 height 9
checkbox input "true"
click at [811, 167] on input "checkbox" at bounding box center [809, 167] width 11 height 11
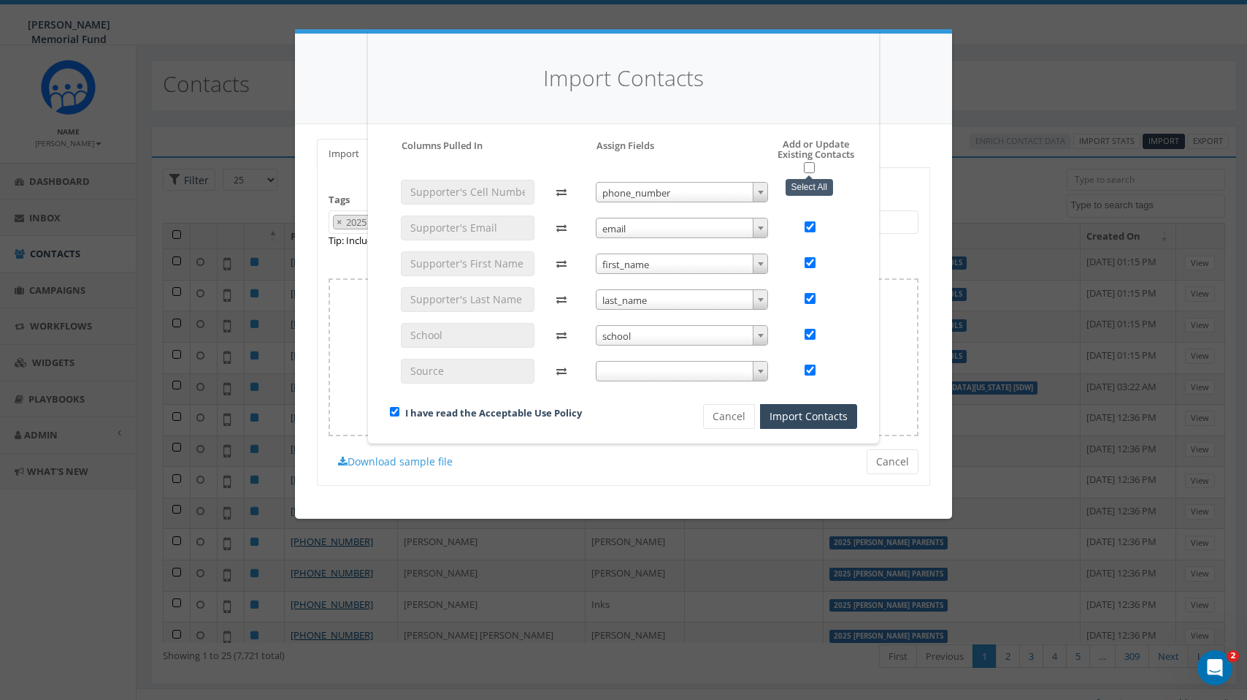
checkbox input "true"
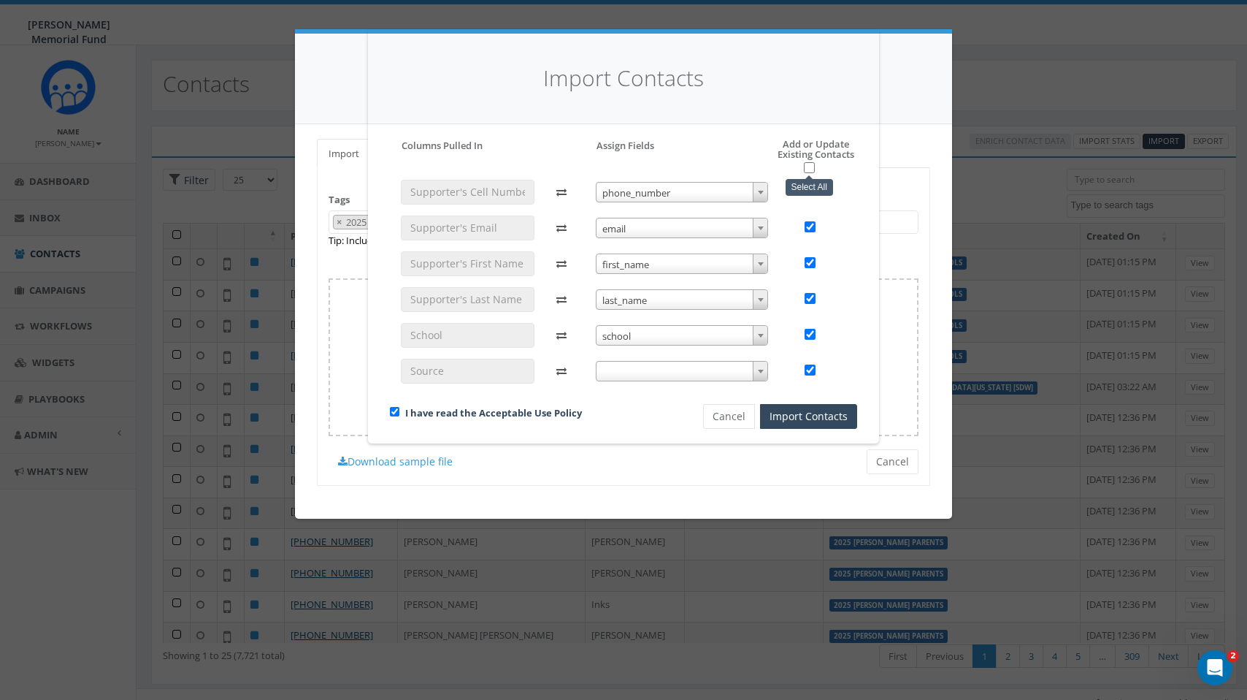
checkbox input "true"
click at [822, 408] on button "Import Contacts" at bounding box center [808, 416] width 97 height 25
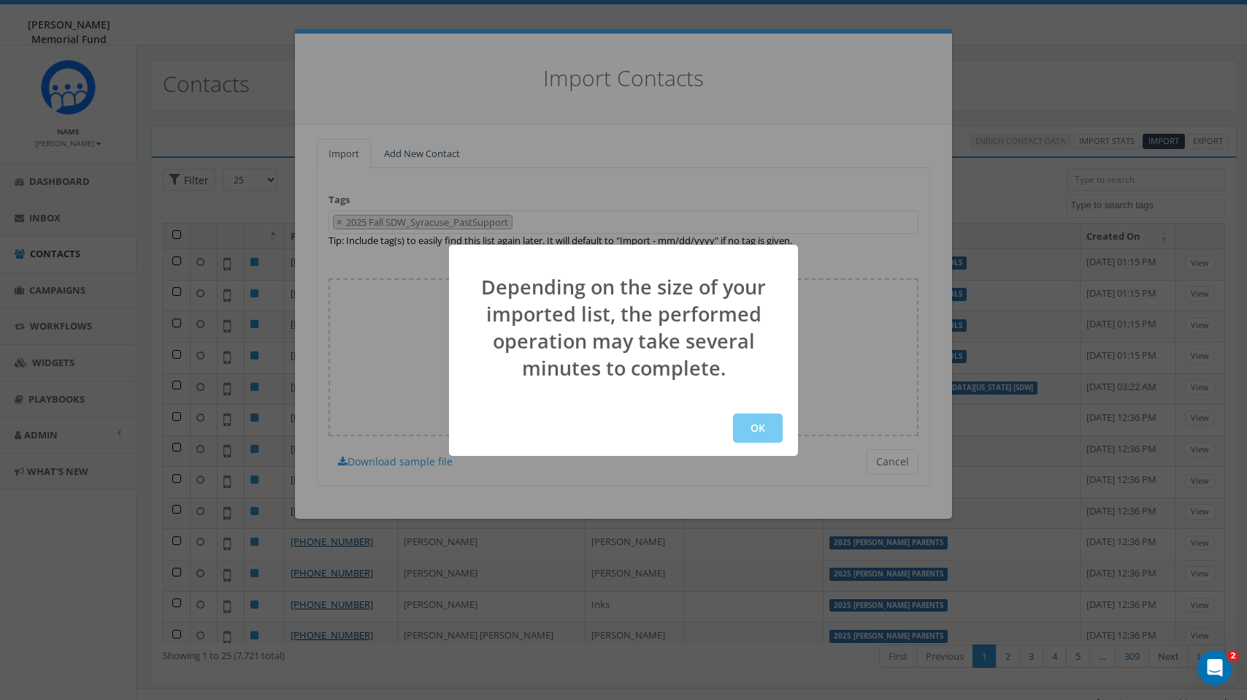
click at [762, 427] on button "OK" at bounding box center [758, 427] width 50 height 29
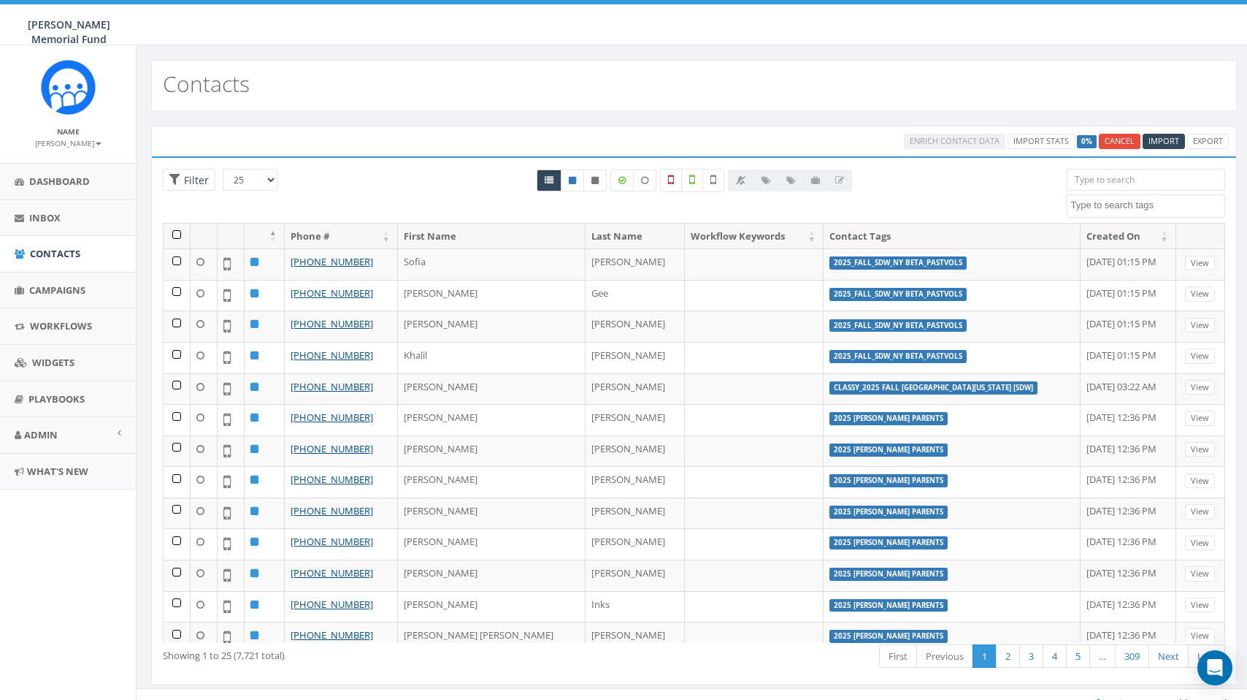
select select
click at [50, 236] on link "Contacts" at bounding box center [68, 254] width 136 height 36
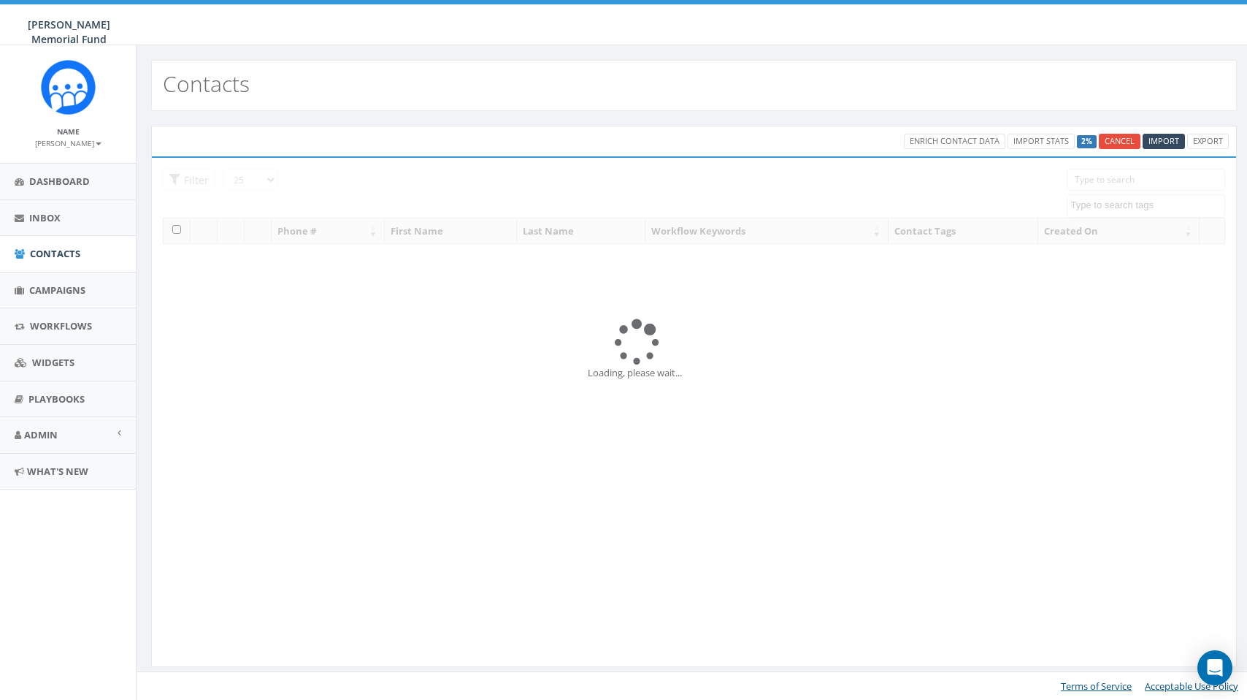
select select
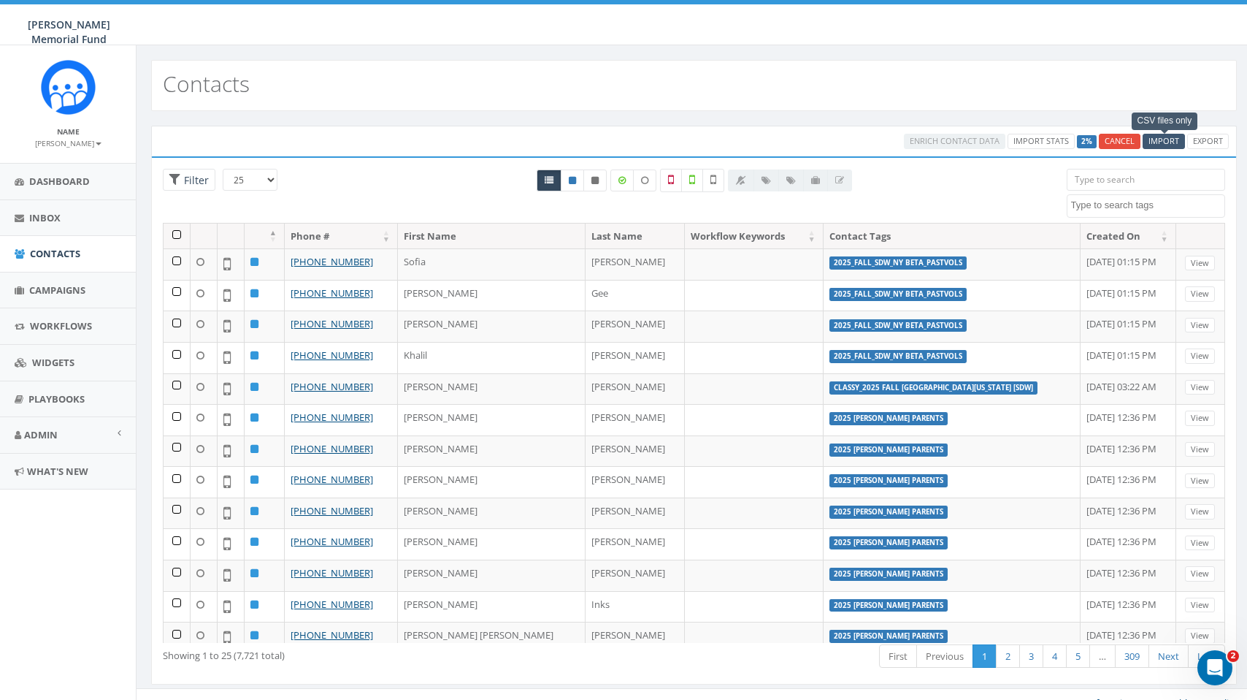
click at [1168, 139] on span "Import" at bounding box center [1164, 140] width 31 height 11
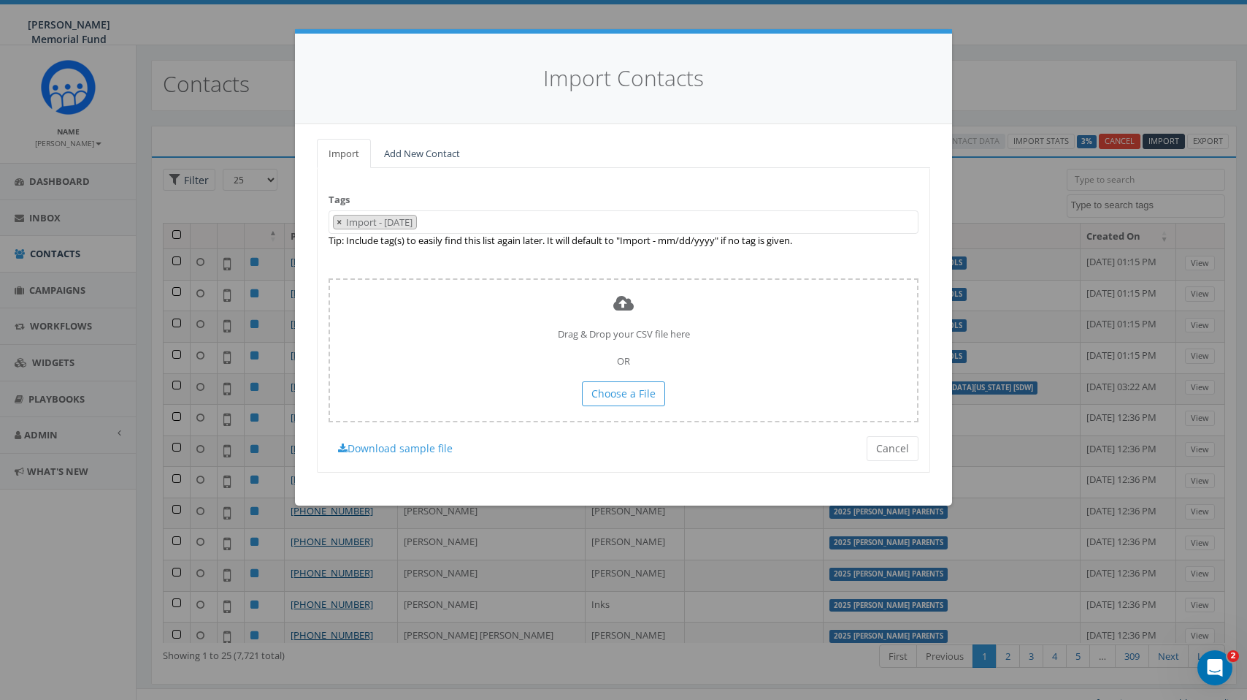
click at [341, 219] on span "×" at bounding box center [339, 221] width 5 height 13
select select
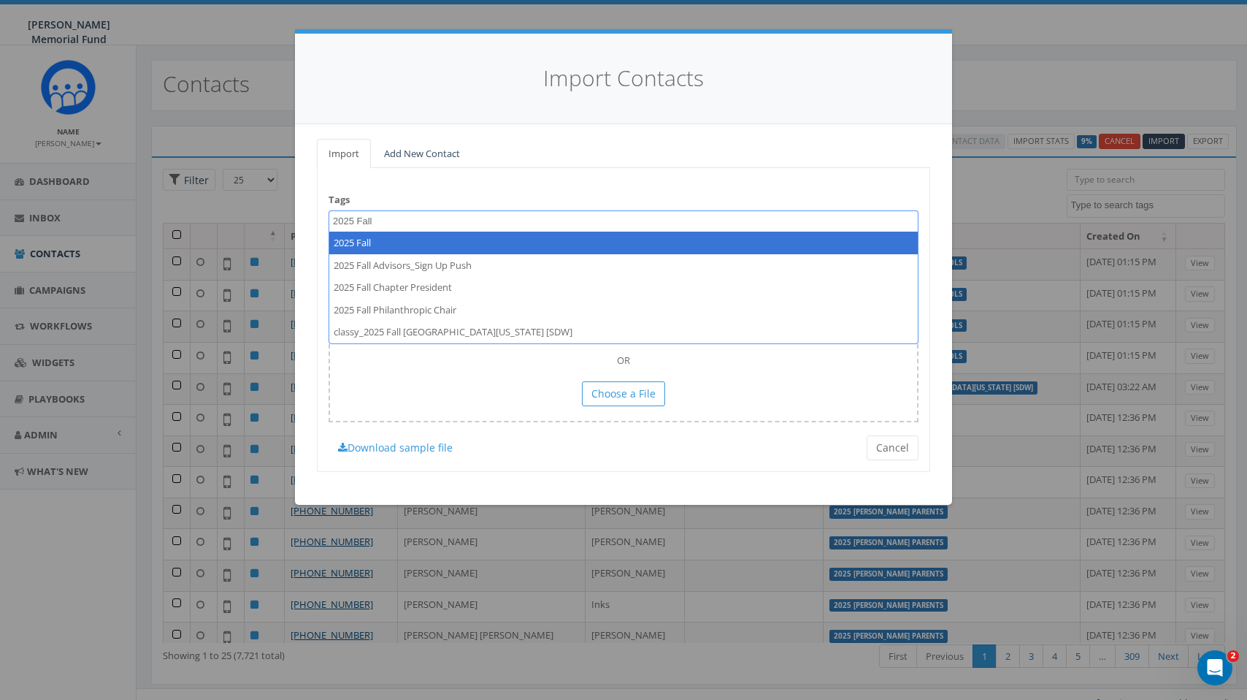
paste textarea "SDW_TriDelta_Parents"
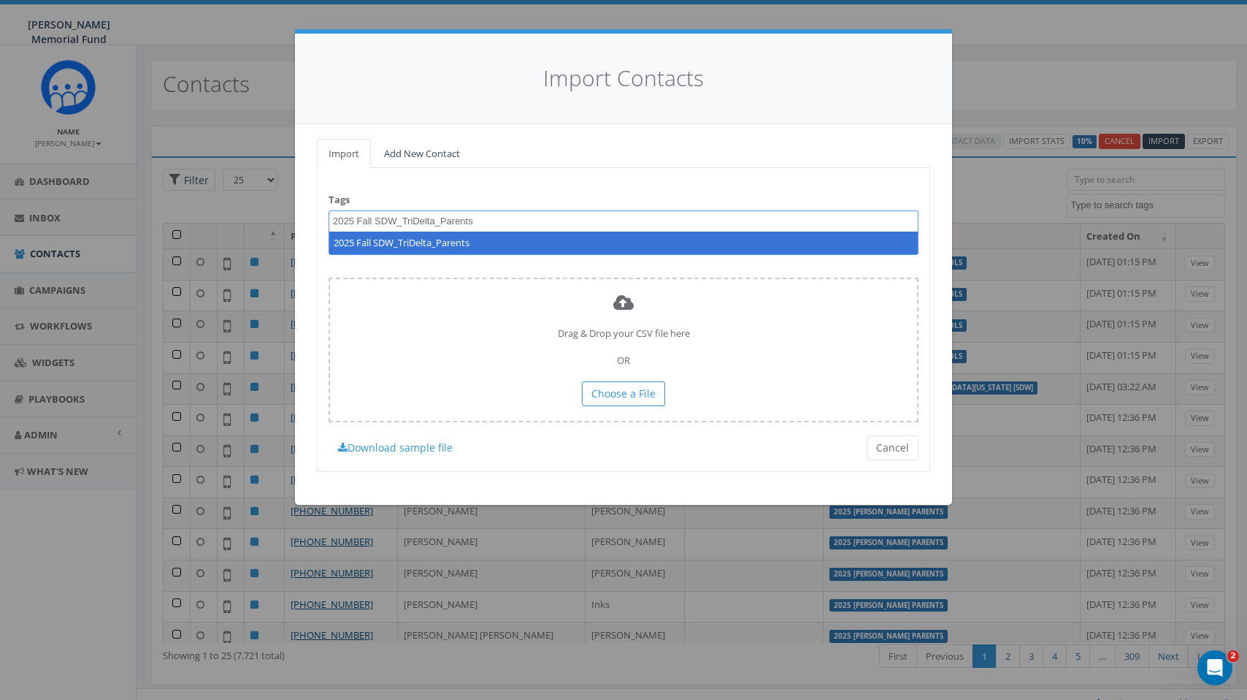
type textarea "2025 Fall SDW_TriDelta_Parents"
select select "2025 Fall SDW_TriDelta_Parents"
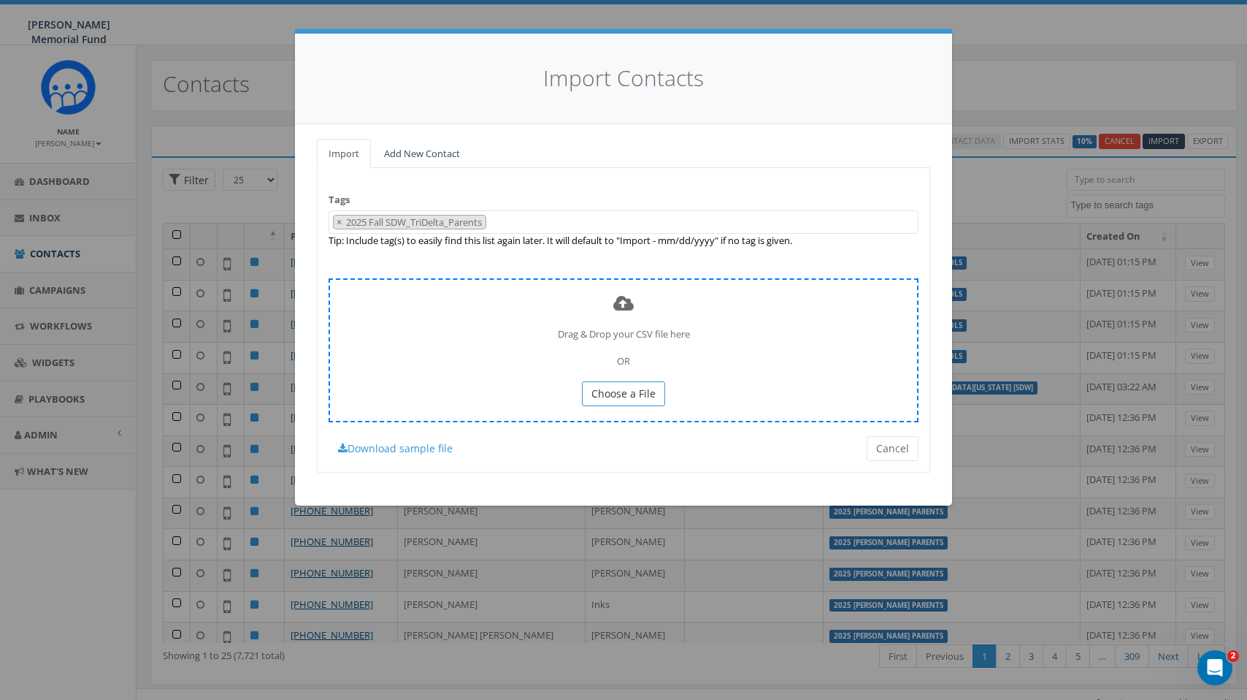
click at [630, 386] on span "Choose a File" at bounding box center [624, 393] width 64 height 14
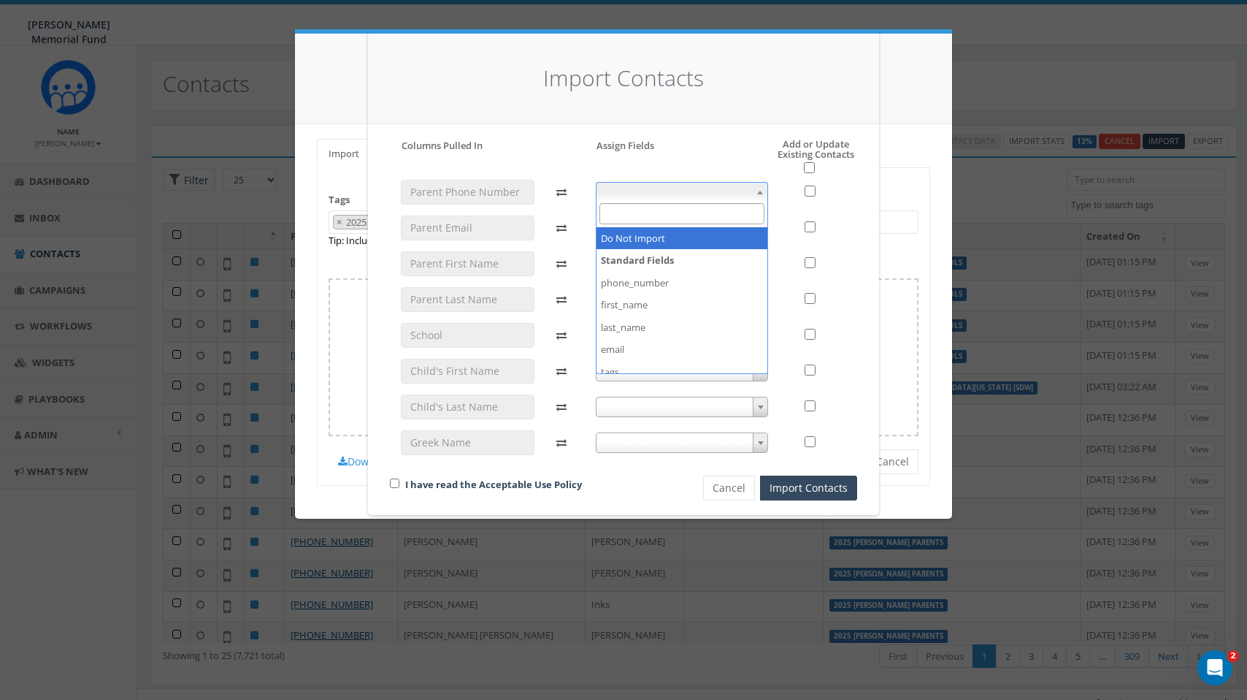
click at [719, 188] on span at bounding box center [682, 192] width 173 height 20
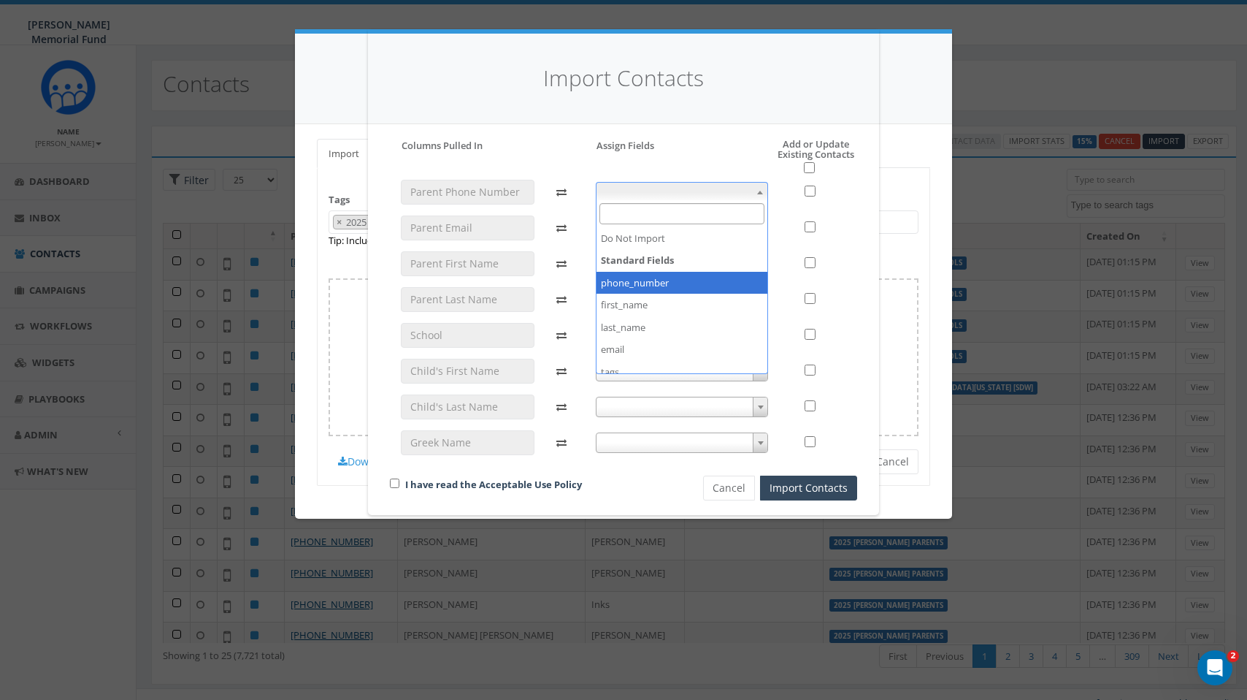
select select "phone_number"
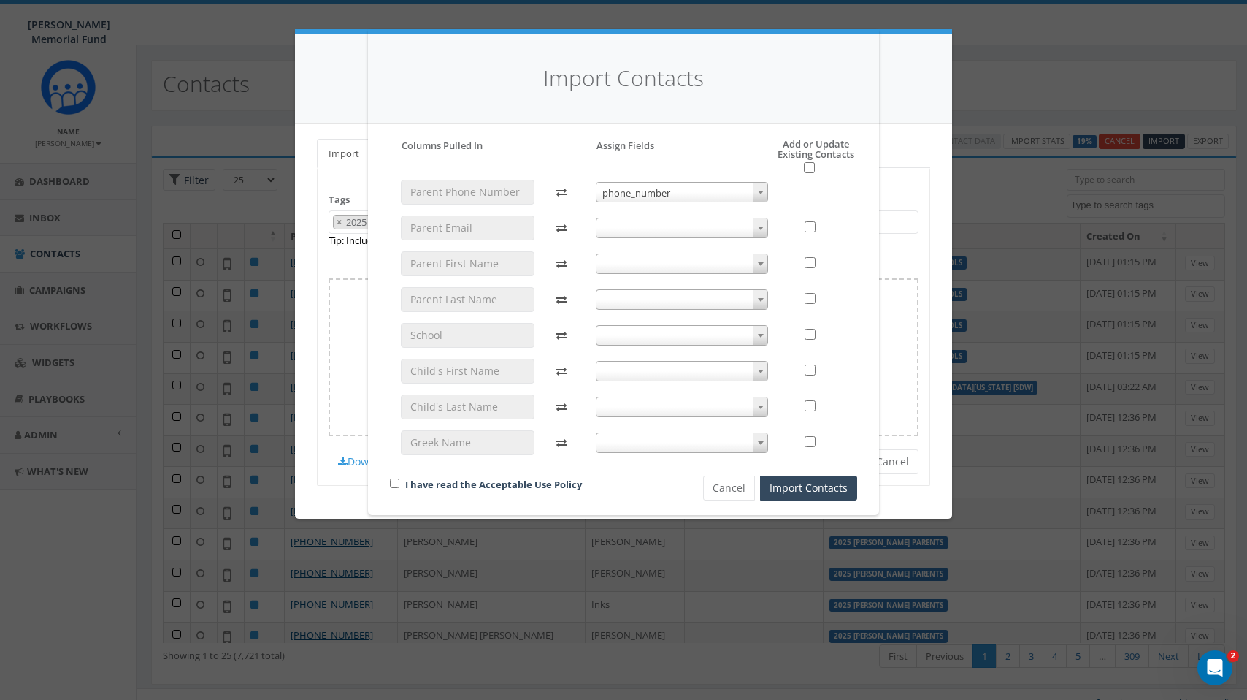
click at [659, 223] on span at bounding box center [682, 228] width 173 height 20
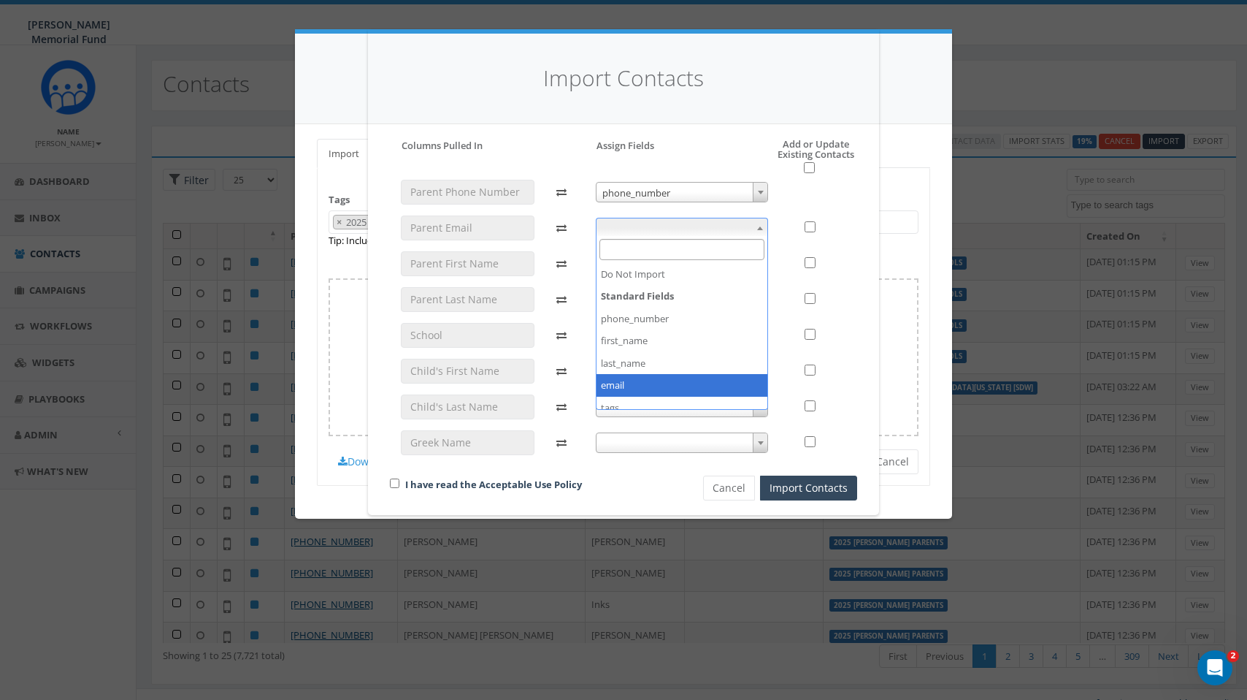
select select "email"
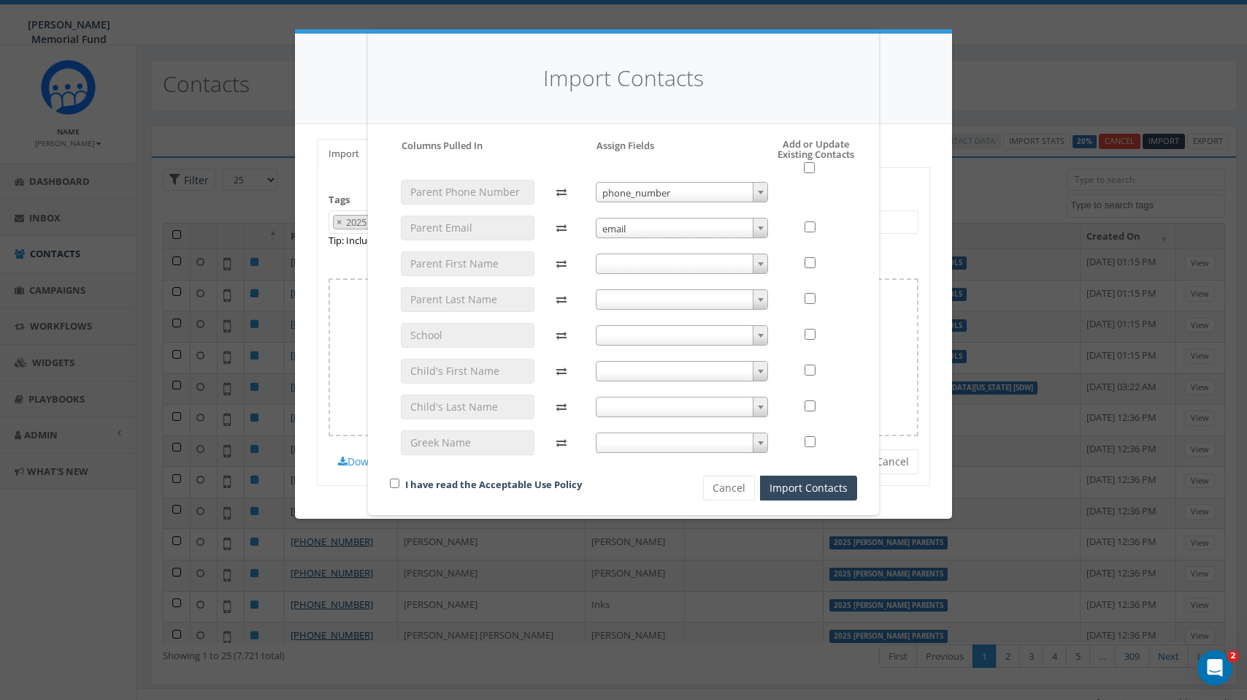
click at [650, 254] on span at bounding box center [682, 263] width 173 height 20
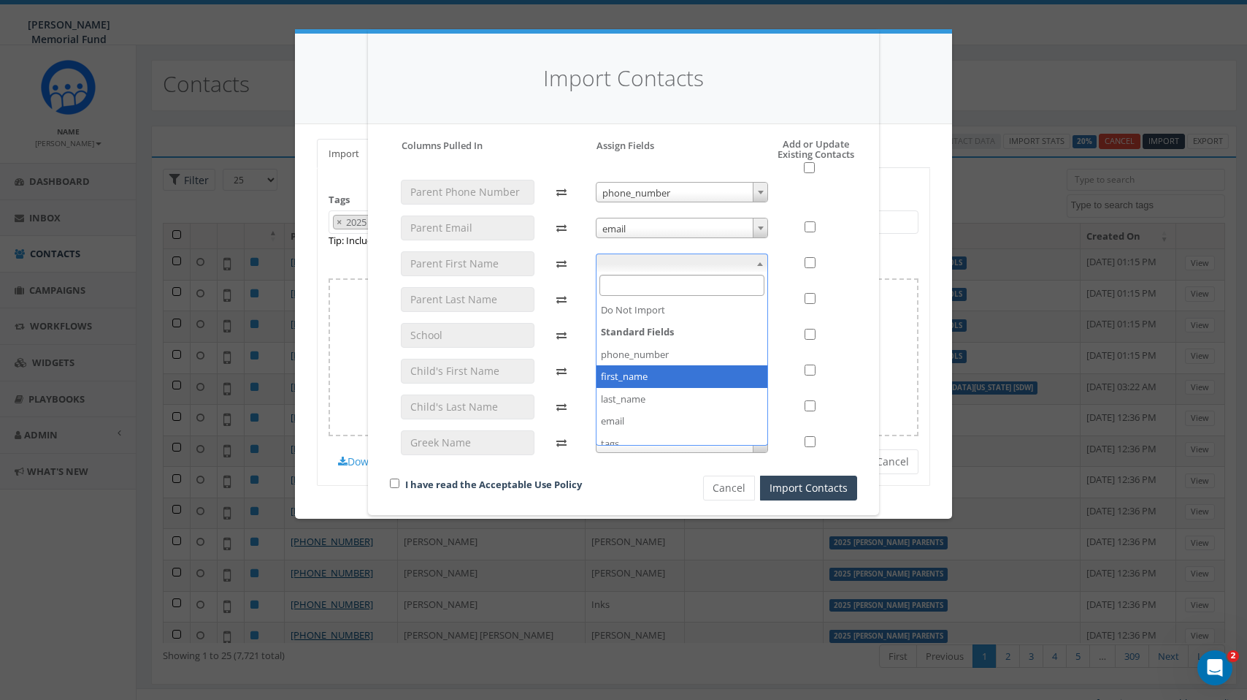
select select "first_name"
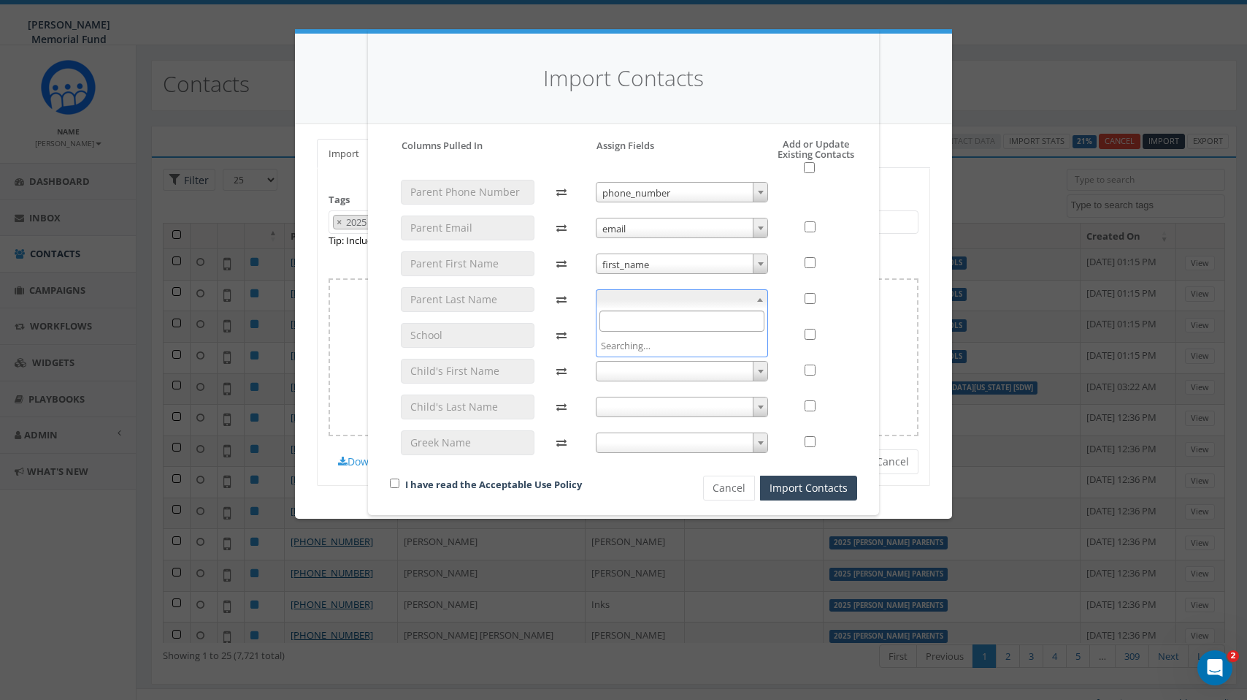
click at [656, 296] on span at bounding box center [682, 299] width 173 height 20
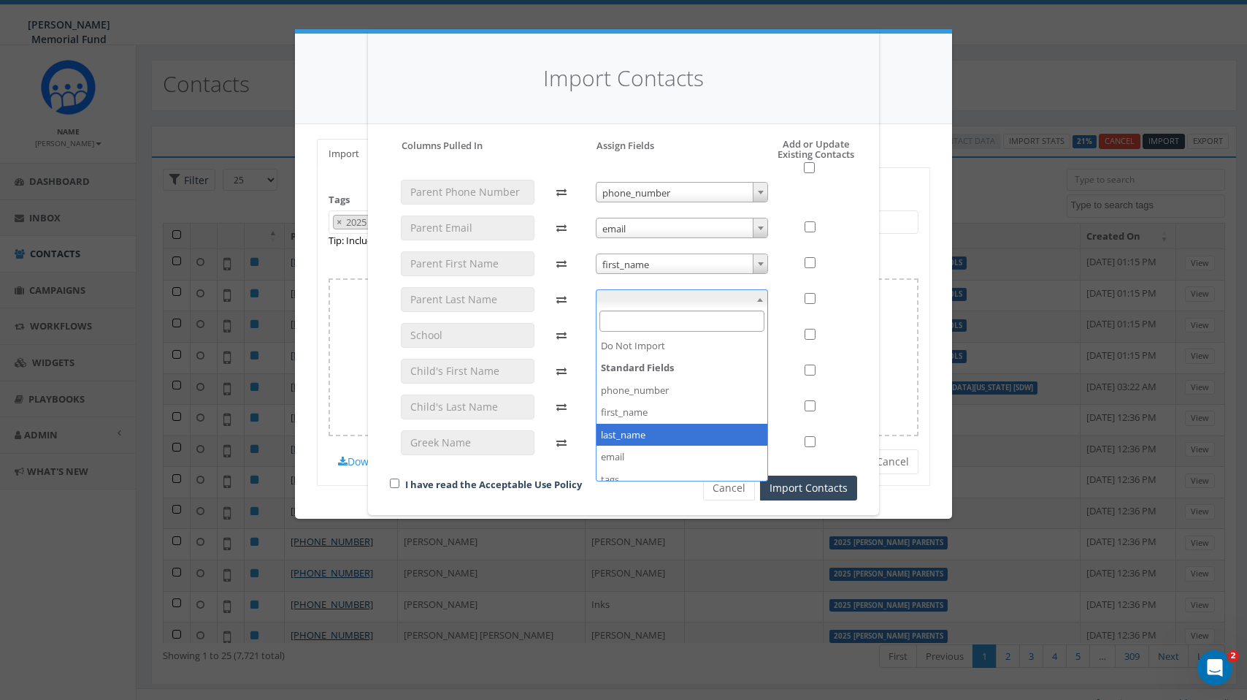
select select "last_name"
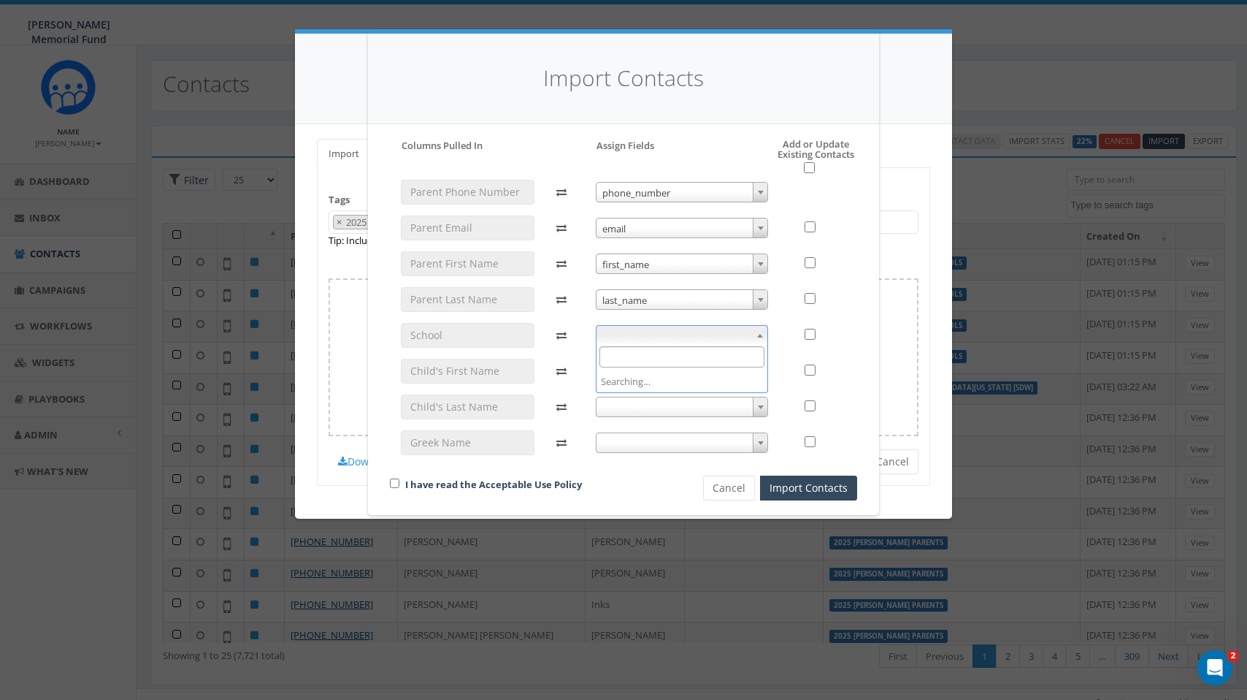
click at [659, 332] on span at bounding box center [682, 335] width 173 height 20
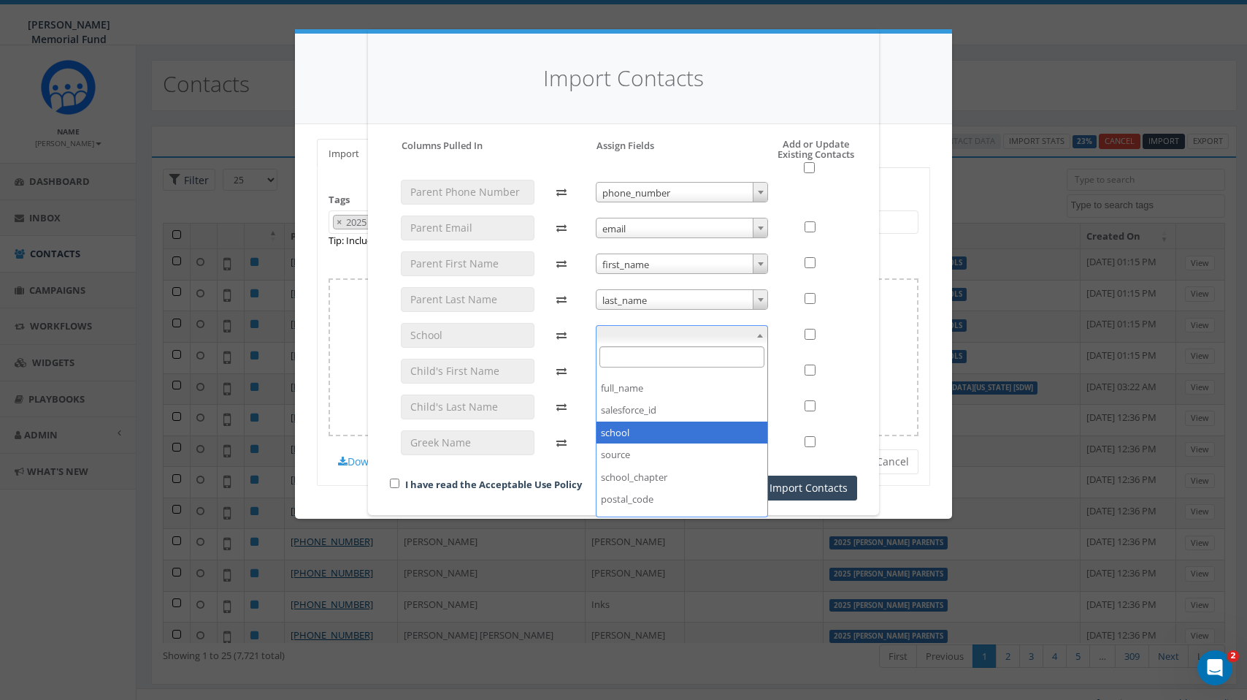
select select "school"
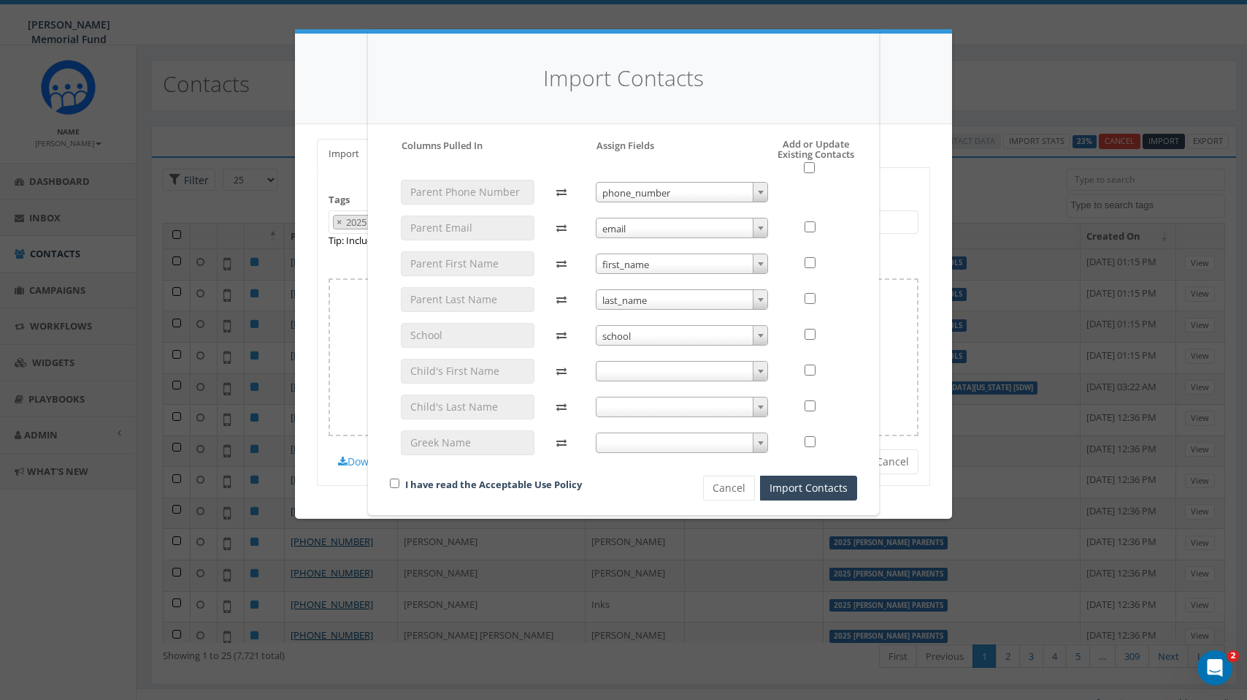
click at [651, 367] on span at bounding box center [682, 371] width 173 height 20
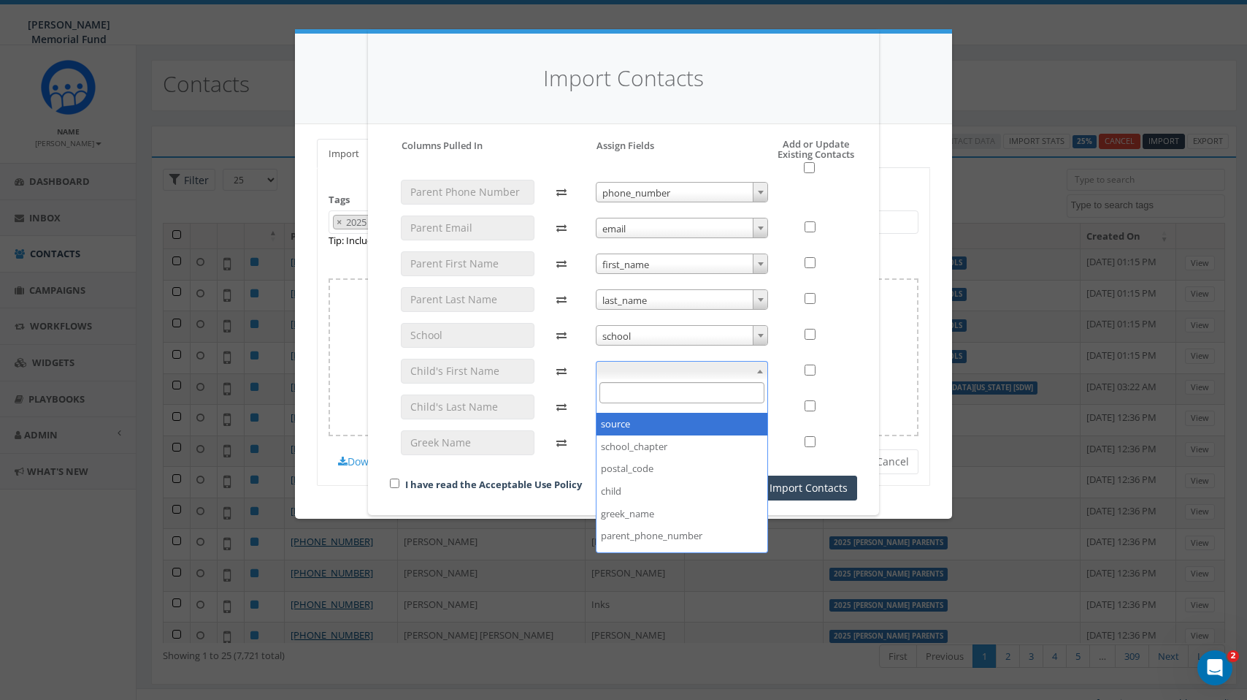
scroll to position [270, 0]
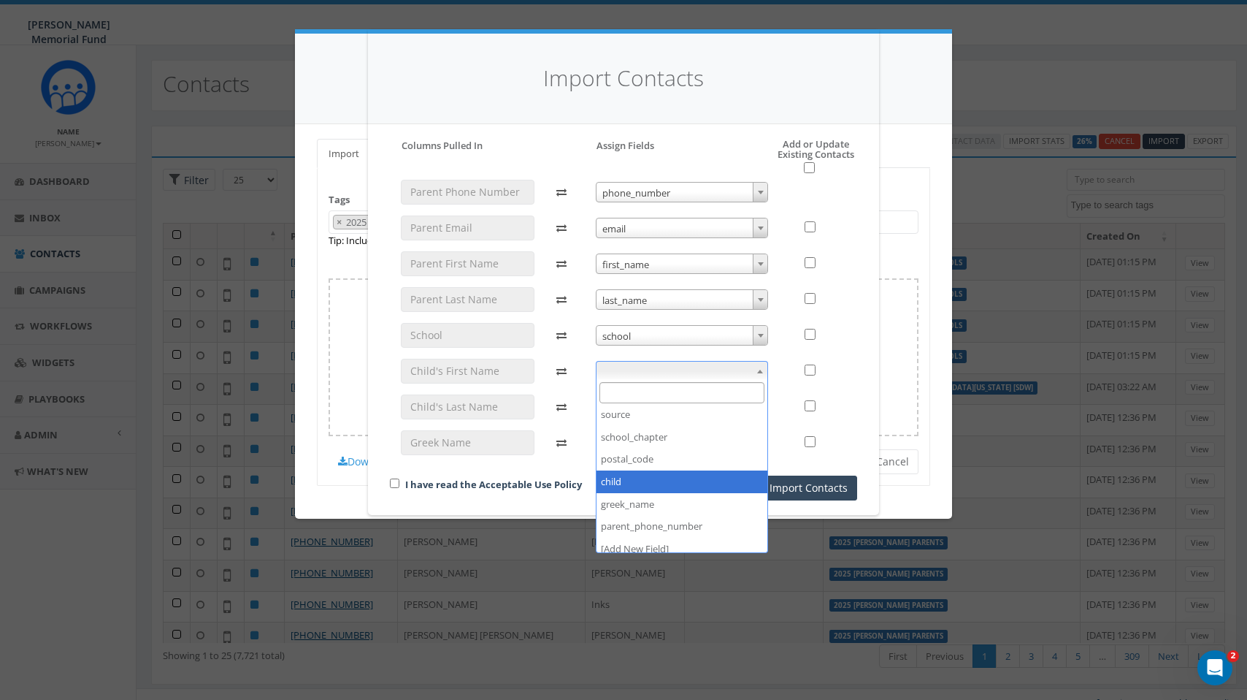
select select "child"
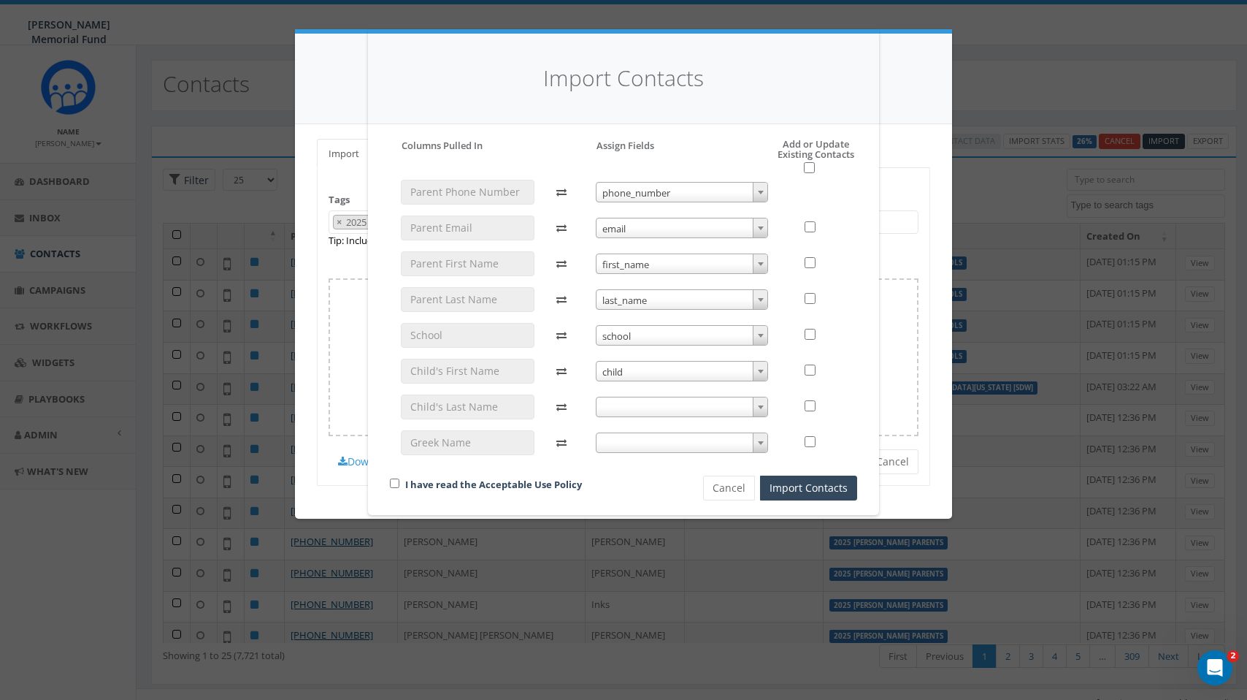
click at [672, 401] on span at bounding box center [682, 407] width 173 height 20
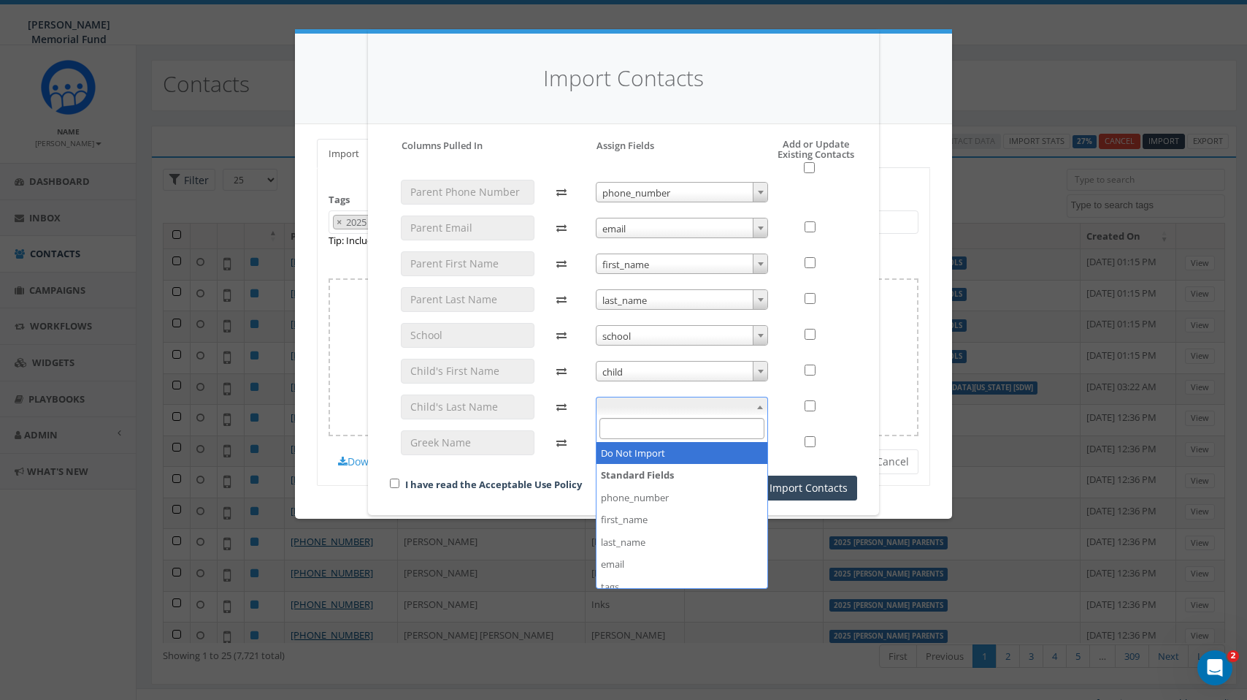
click at [542, 428] on div at bounding box center [468, 323] width 156 height 286
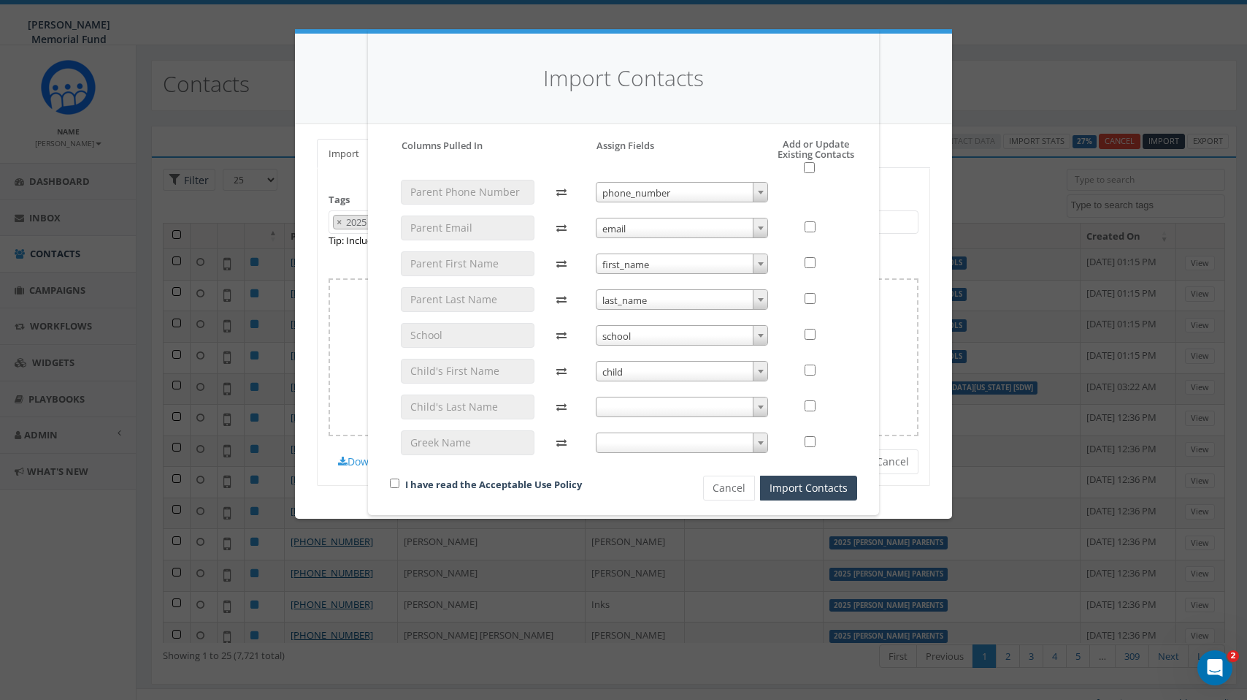
click at [650, 440] on span at bounding box center [682, 442] width 173 height 20
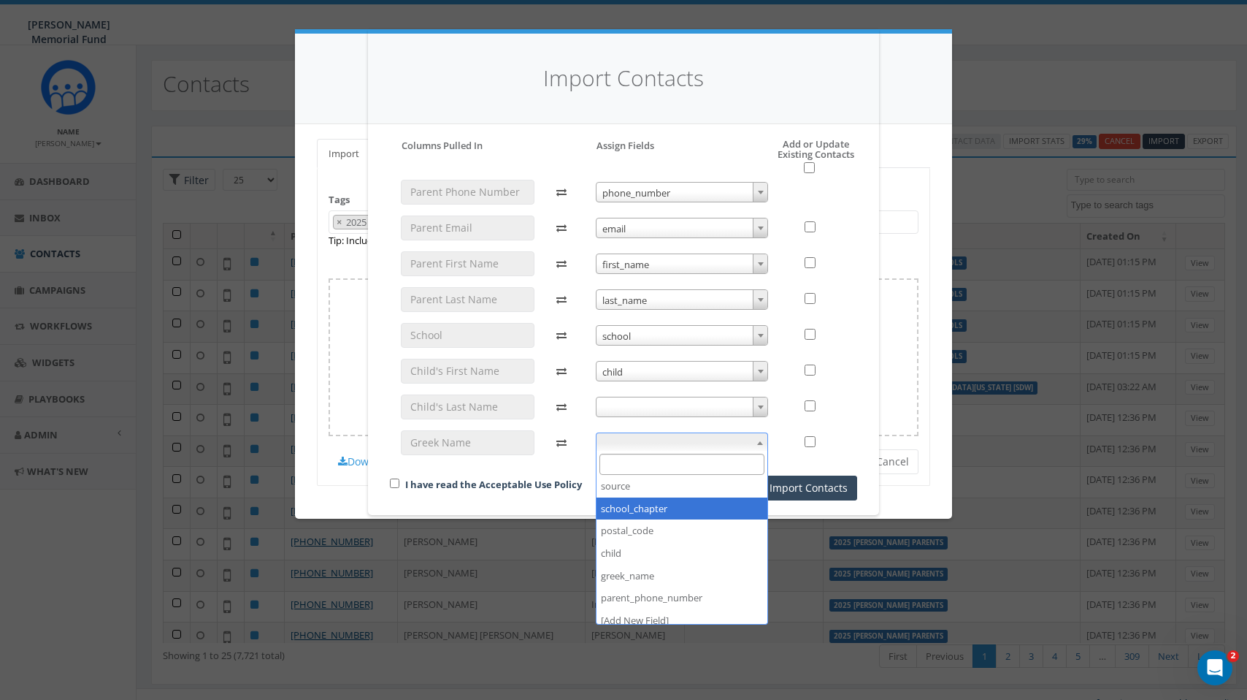
select select "school_chapter"
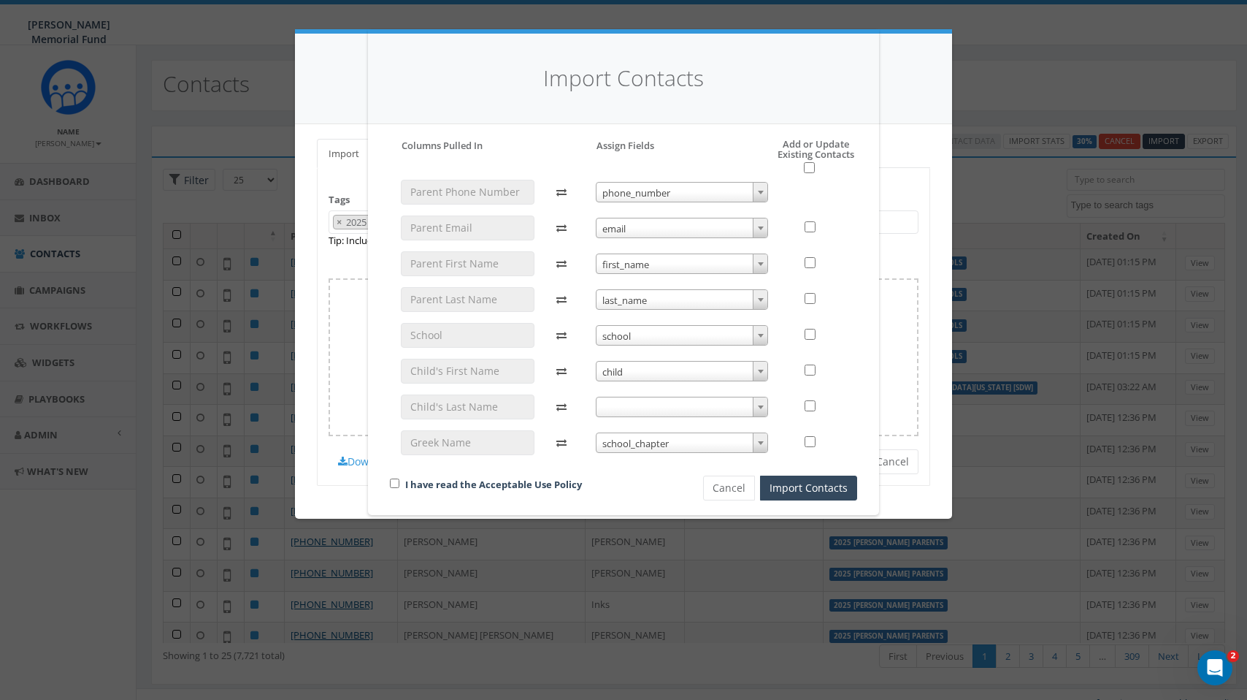
click at [394, 479] on input "checkbox" at bounding box center [394, 482] width 9 height 9
checkbox input "true"
click at [804, 166] on input "checkbox" at bounding box center [809, 167] width 11 height 11
checkbox input "true"
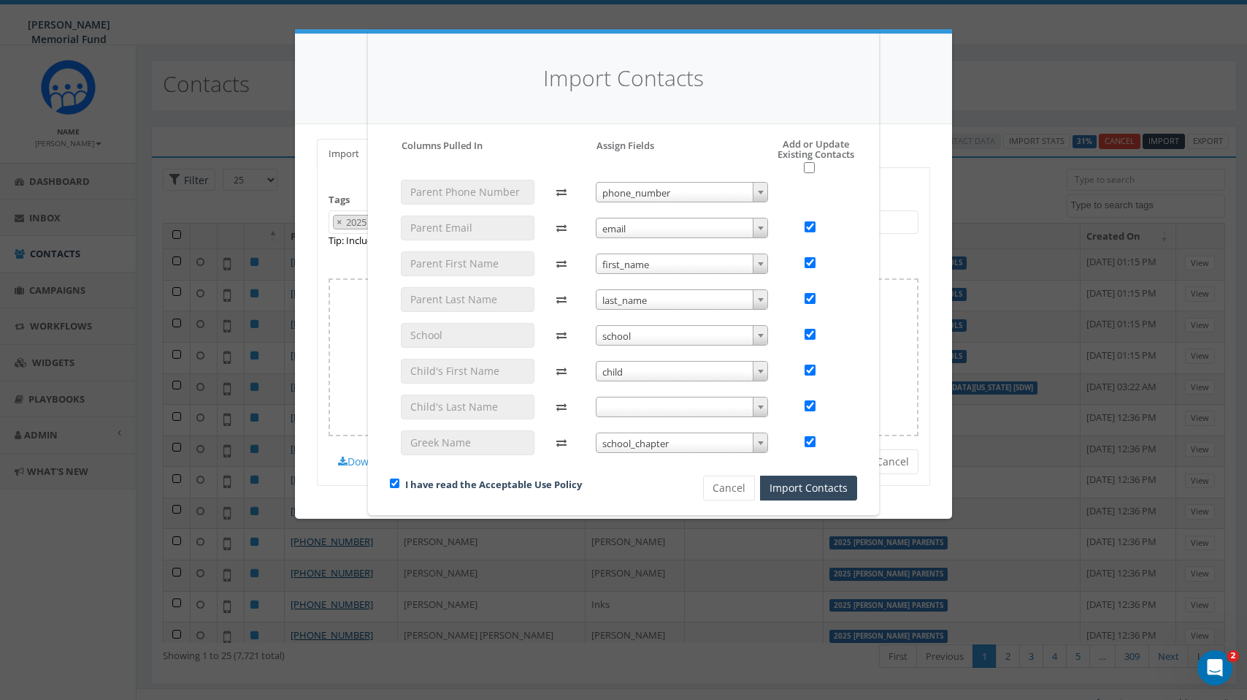
checkbox input "true"
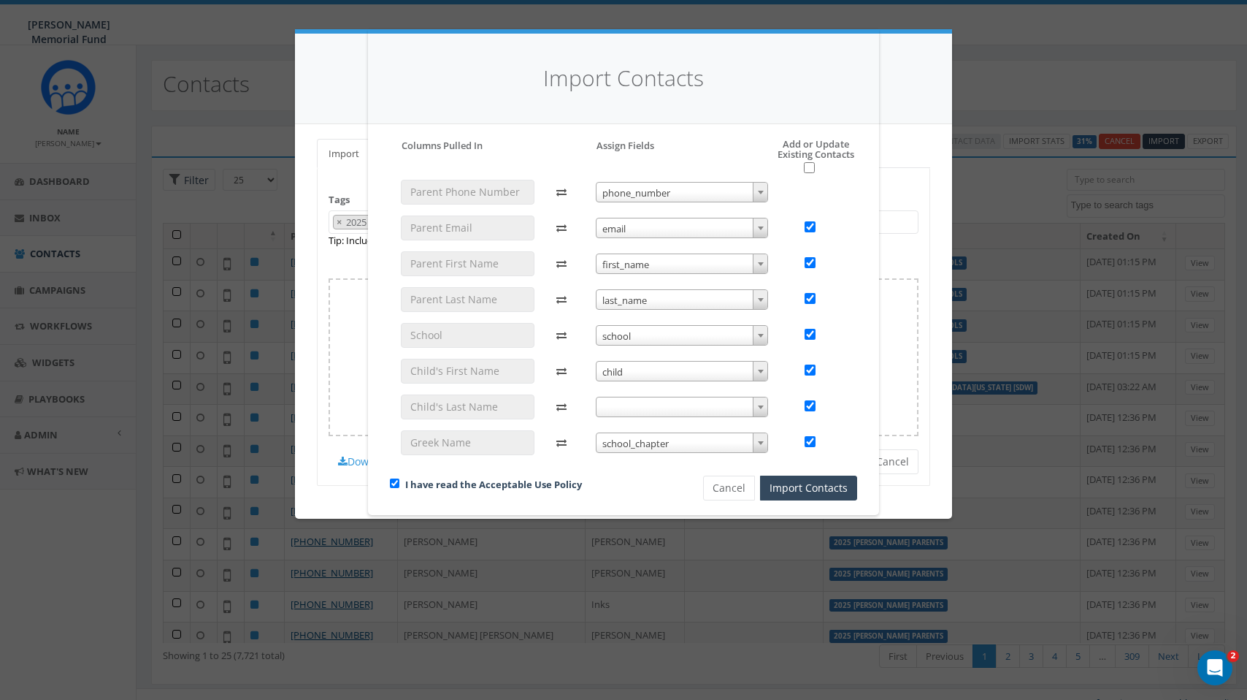
checkbox input "true"
click at [800, 486] on button "Import Contacts" at bounding box center [808, 487] width 97 height 25
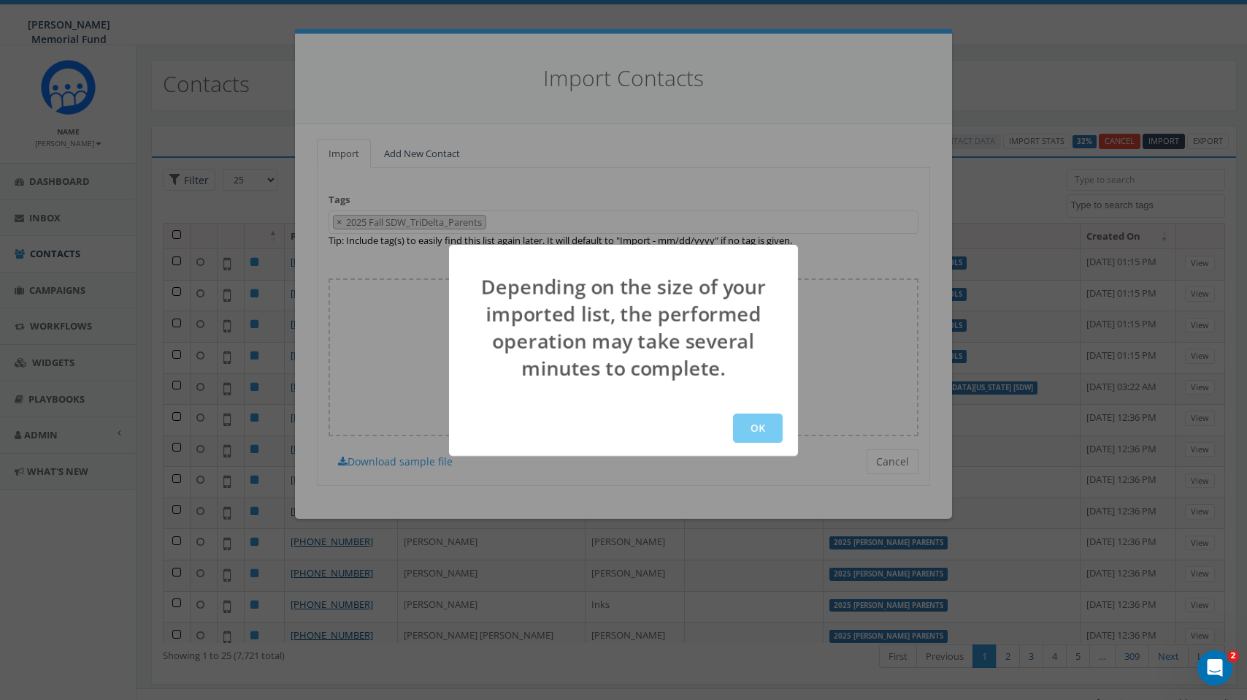
click at [760, 418] on button "OK" at bounding box center [758, 427] width 50 height 29
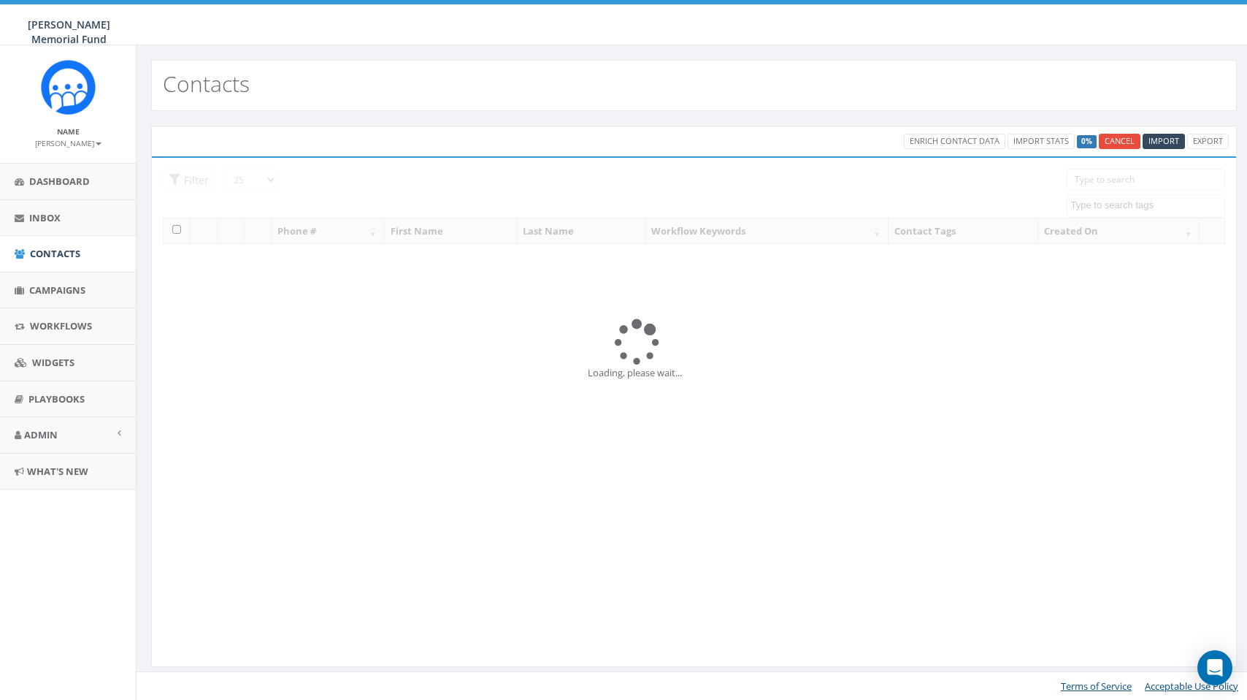
select select
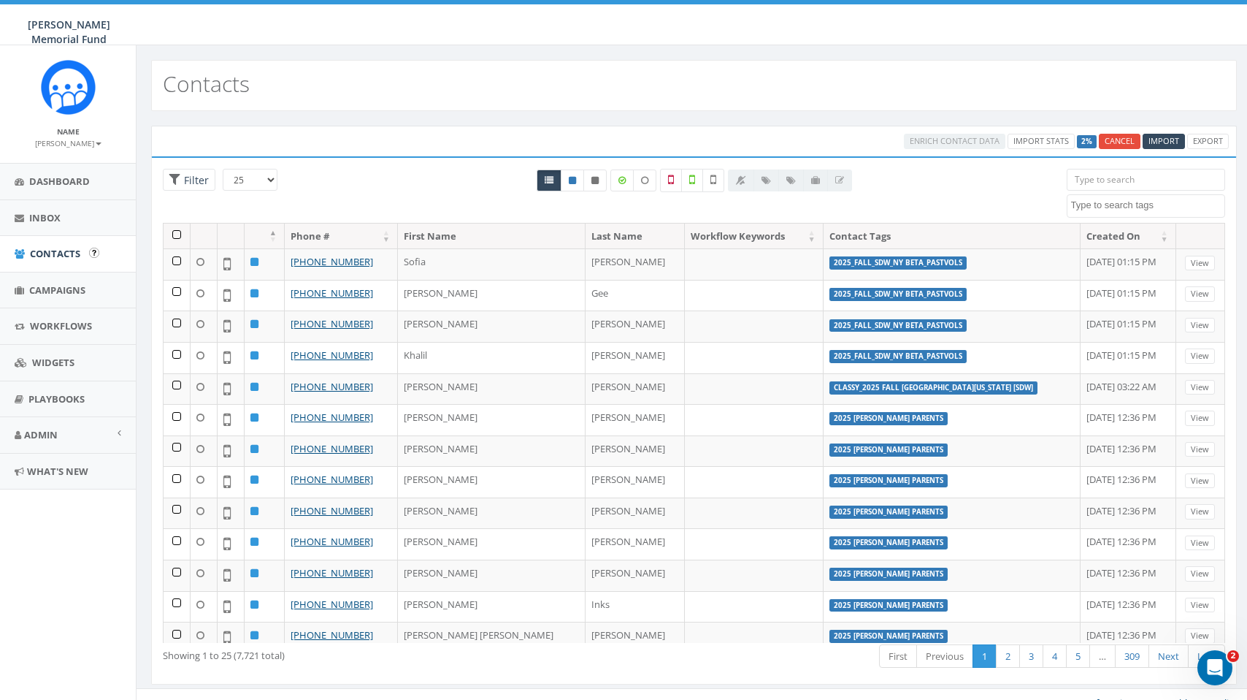
click at [53, 256] on span "Contacts" at bounding box center [55, 253] width 50 height 13
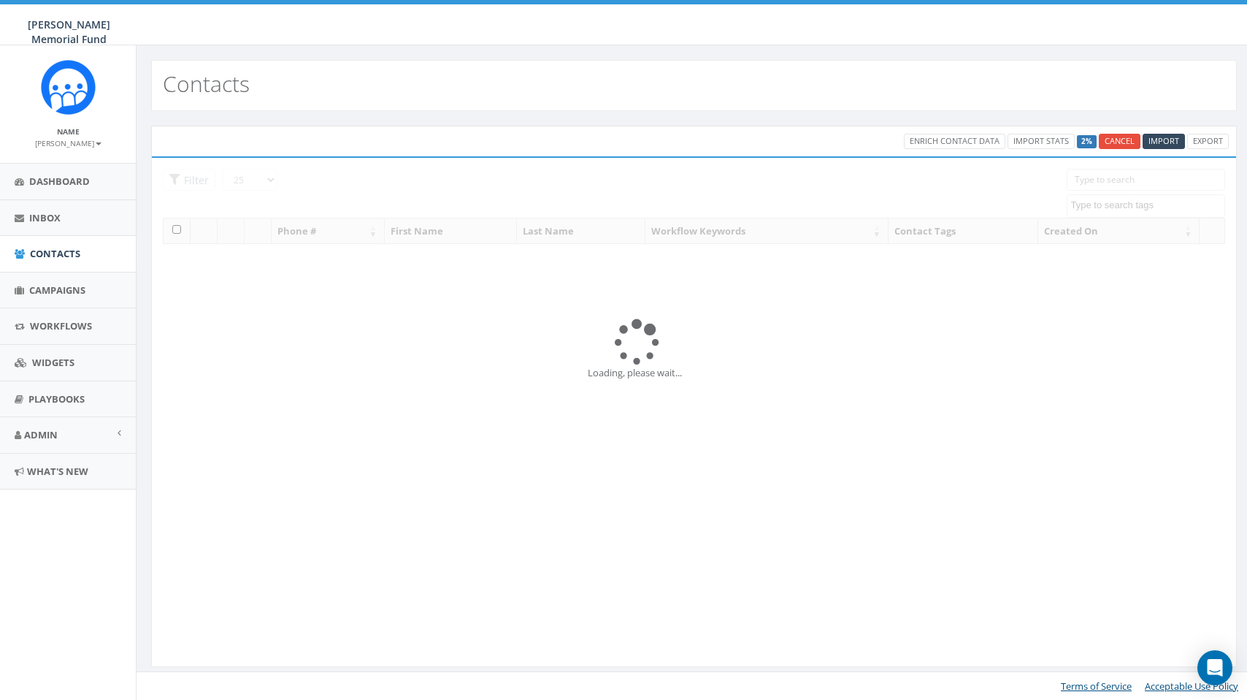
select select
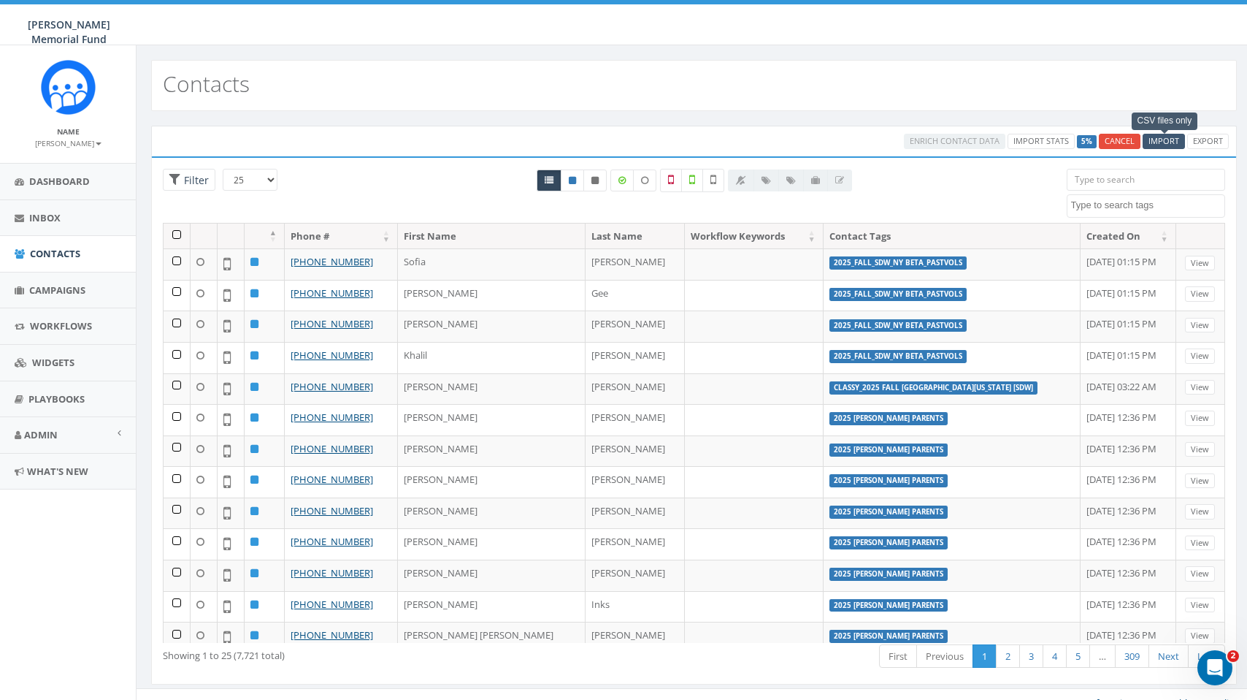
click at [1168, 139] on span "Import" at bounding box center [1164, 140] width 31 height 11
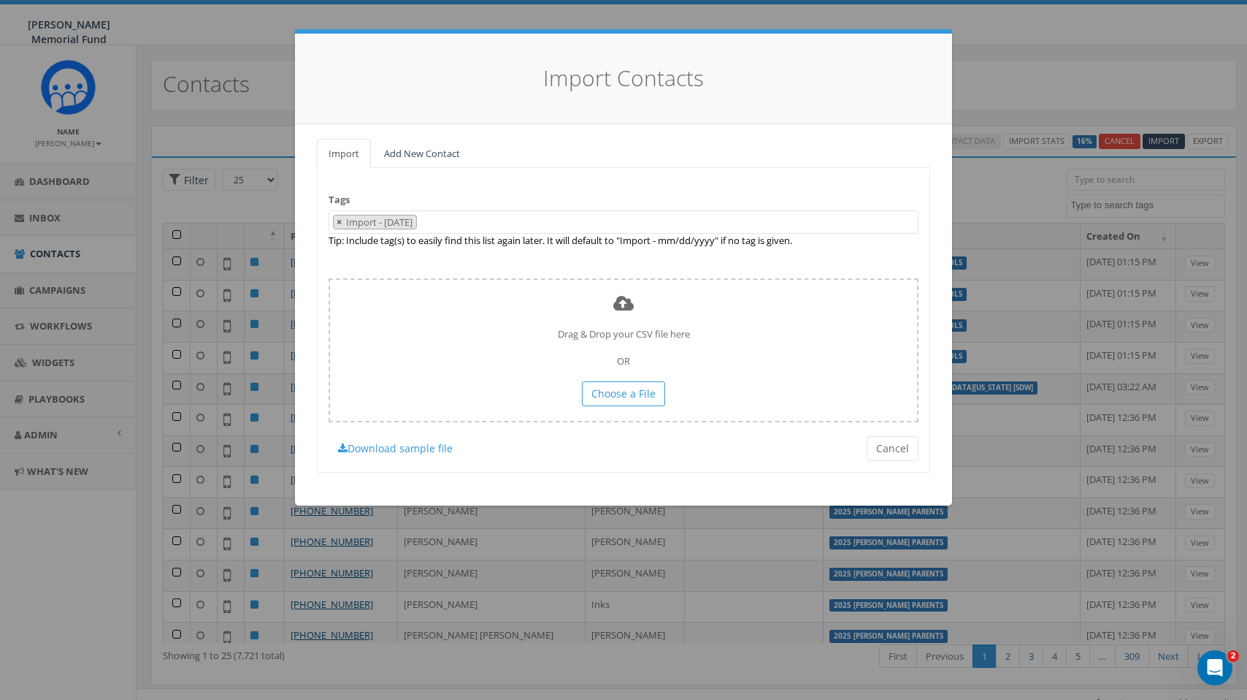
click at [339, 221] on span "×" at bounding box center [339, 221] width 5 height 13
select select
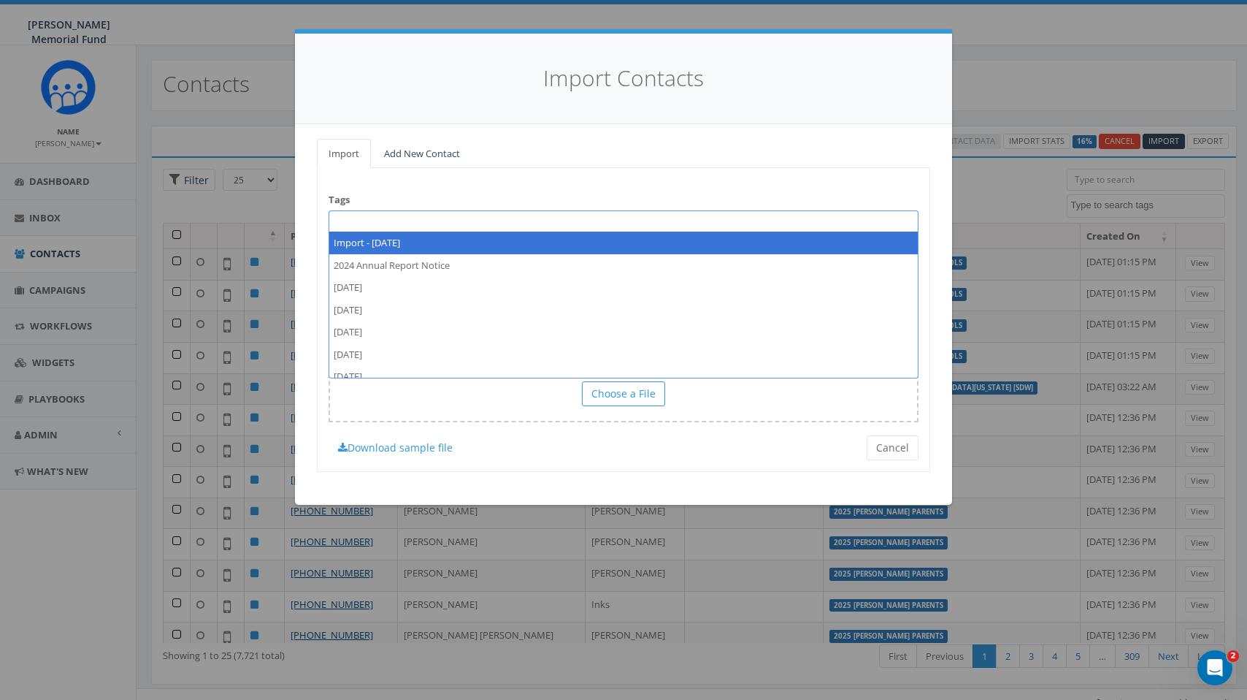
click at [348, 222] on span at bounding box center [624, 221] width 590 height 23
paste textarea "SDW_TriDelta_Sisters"
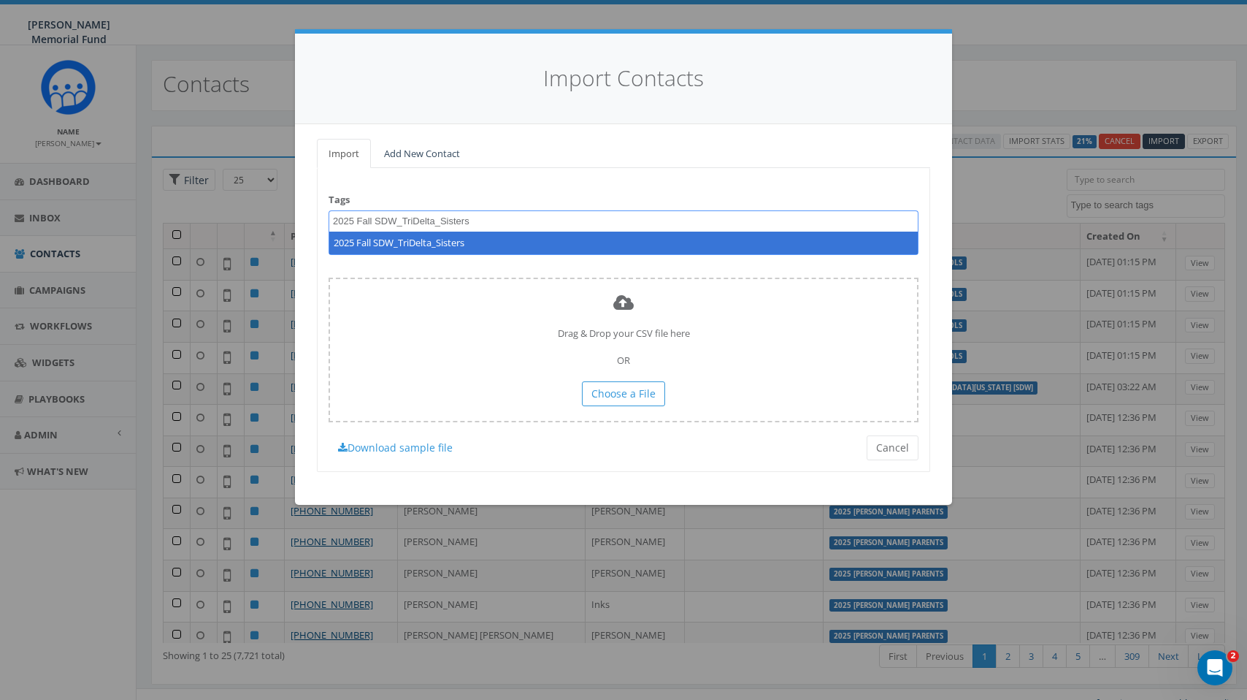
type textarea "2025 Fall SDW_TriDelta_Sisters"
select select "2025 Fall SDW_TriDelta_Sisters"
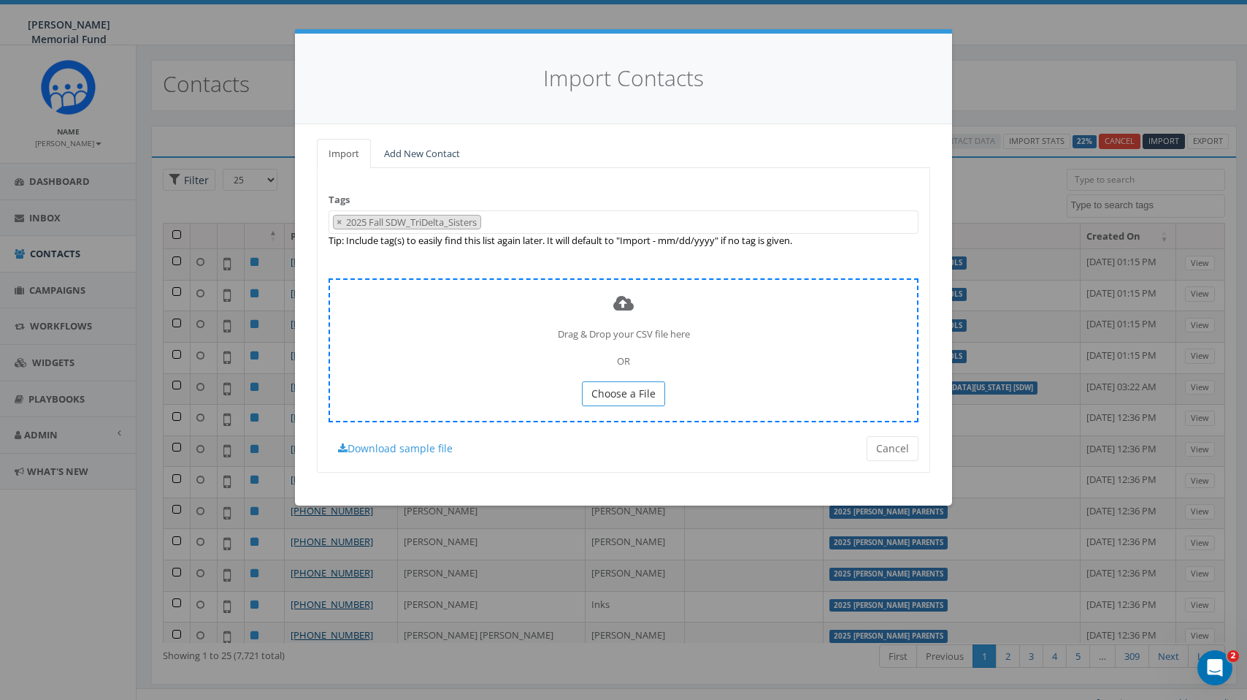
click at [637, 388] on span "Choose a File" at bounding box center [624, 393] width 64 height 14
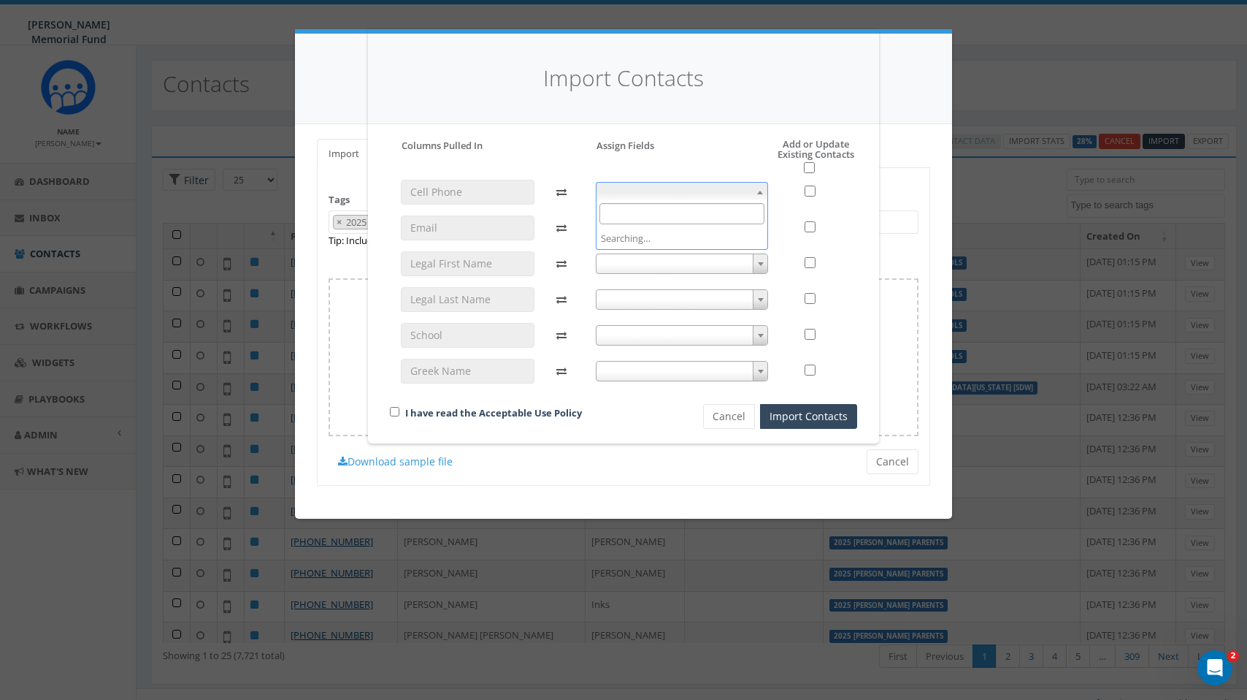
click at [751, 188] on span at bounding box center [682, 192] width 173 height 20
select select "phone_number"
click at [755, 223] on span at bounding box center [760, 227] width 15 height 19
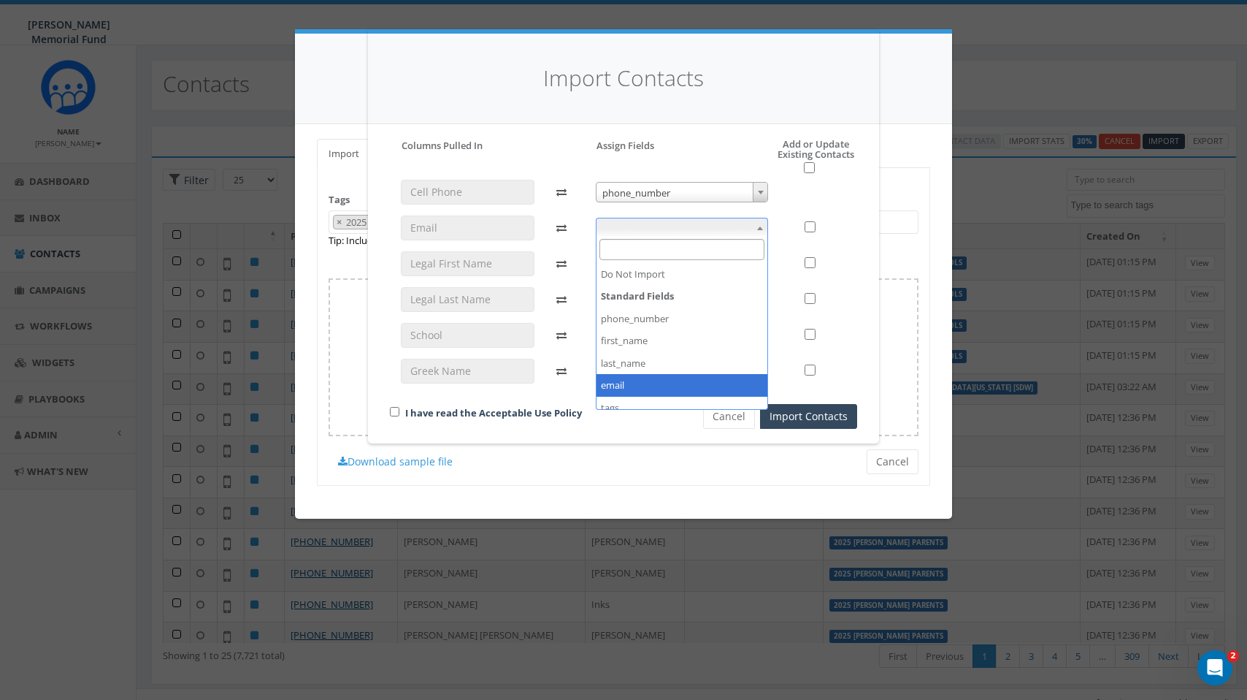
select select "email"
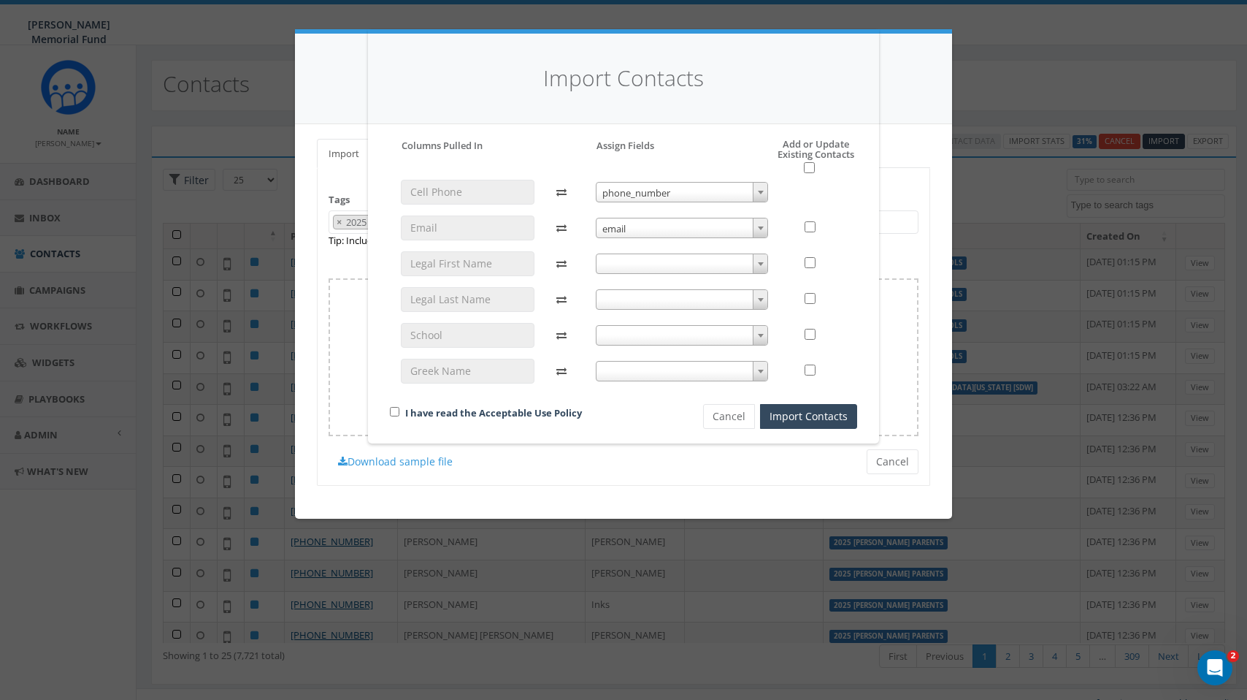
click at [753, 258] on span at bounding box center [760, 263] width 15 height 19
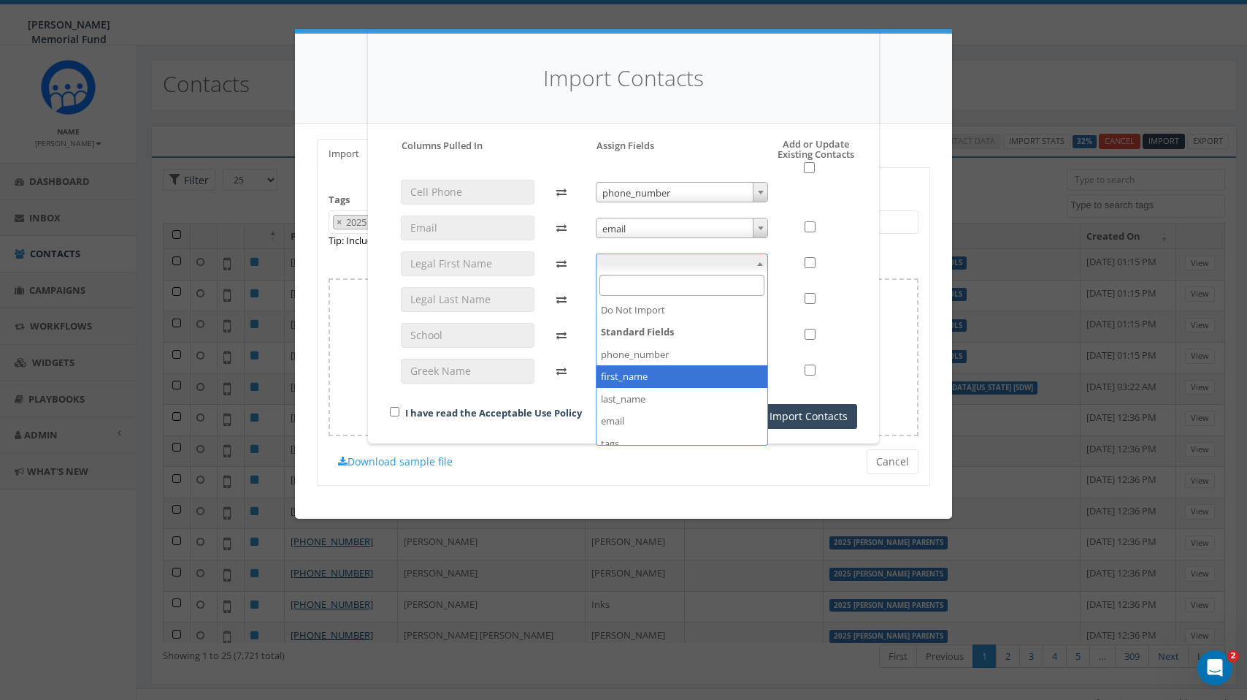
select select "first_name"
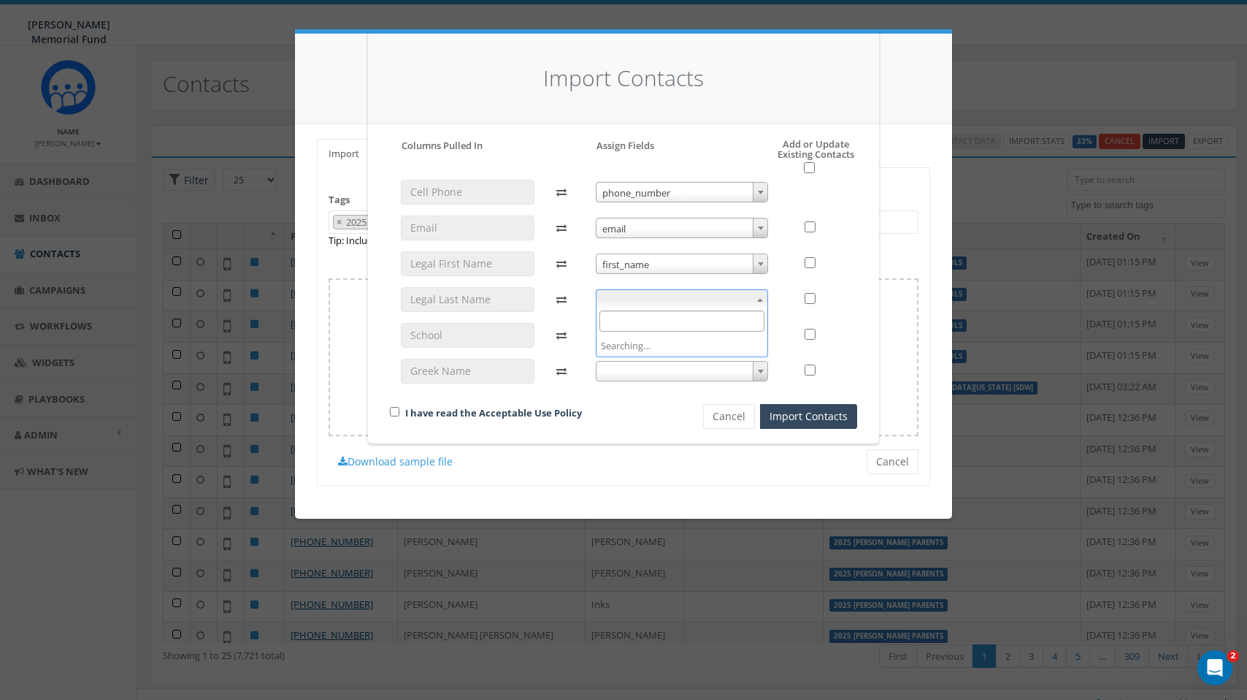
click at [756, 295] on span at bounding box center [760, 299] width 15 height 19
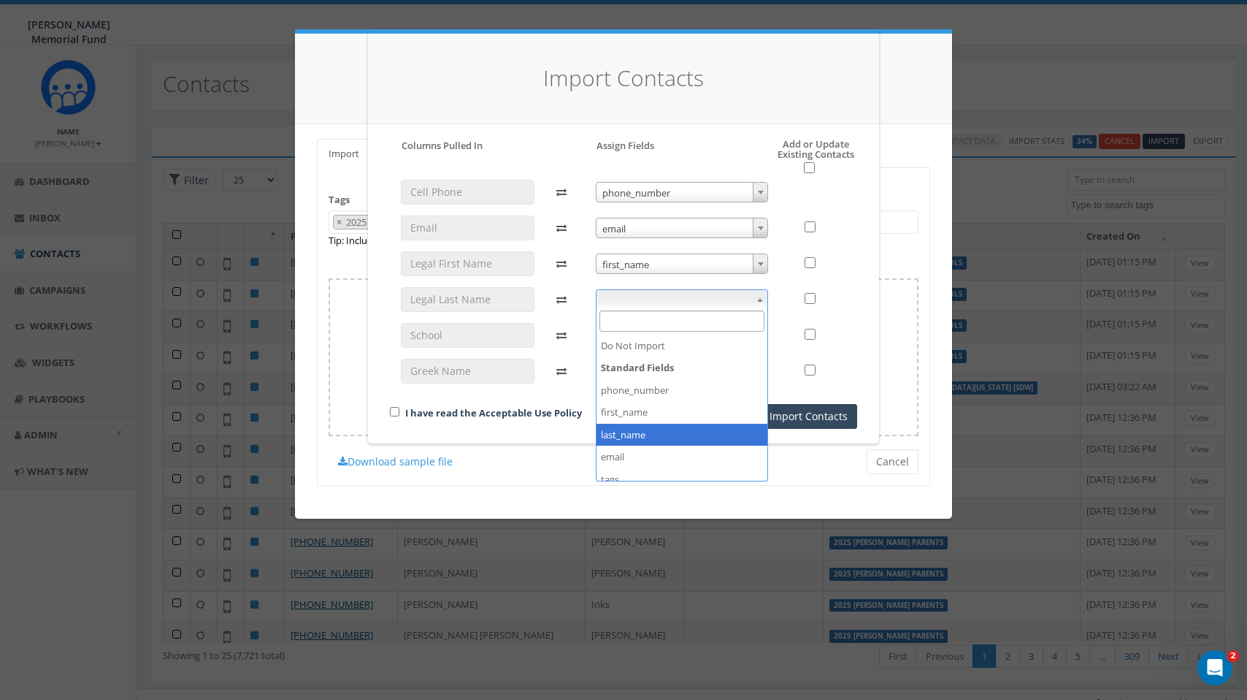
select select "last_name"
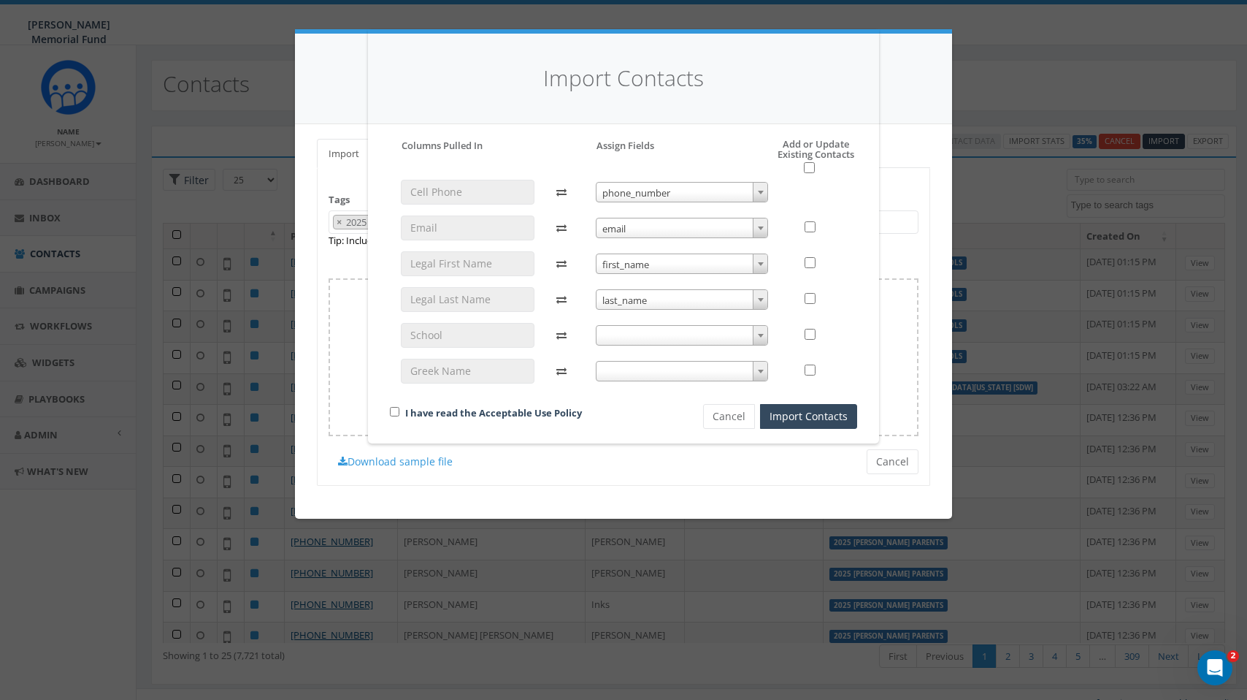
click at [748, 337] on span at bounding box center [682, 335] width 173 height 20
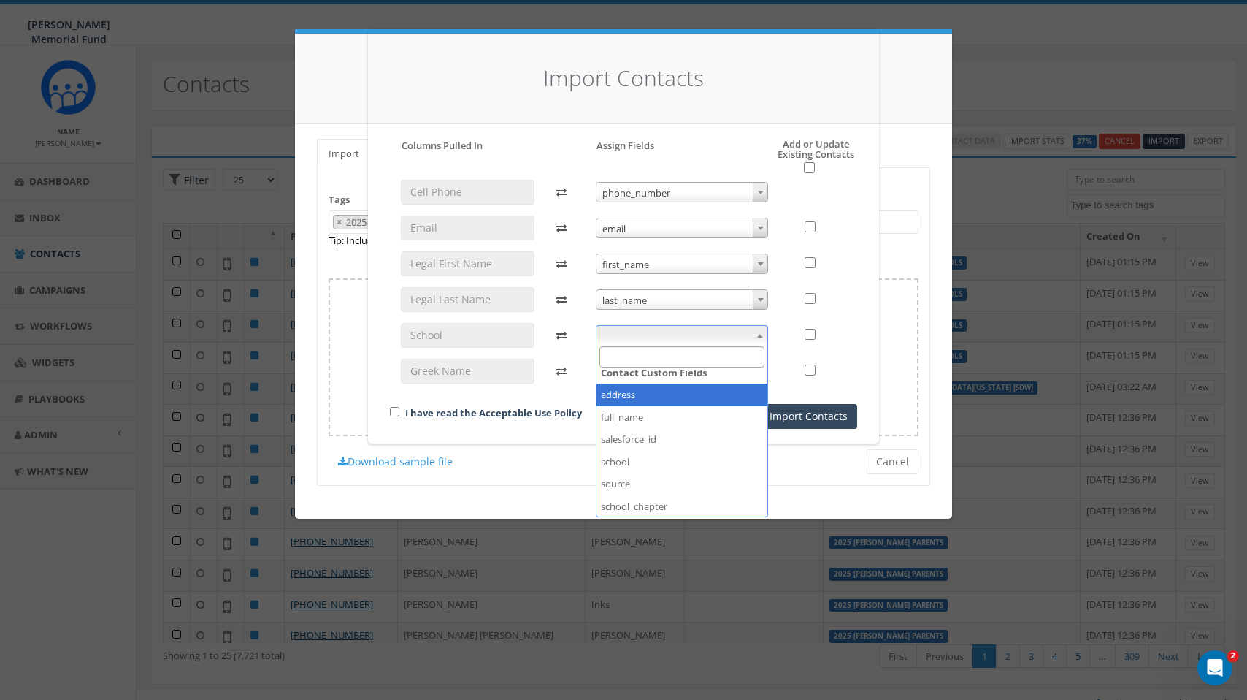
scroll to position [172, 0]
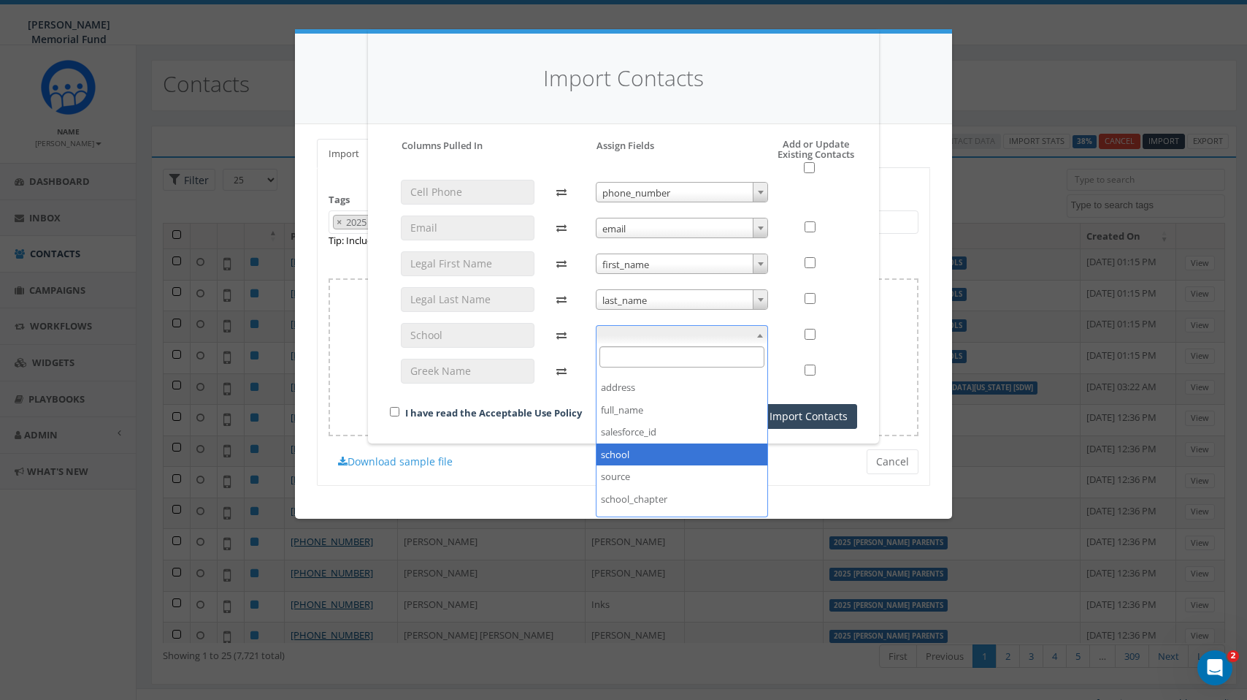
select select "school"
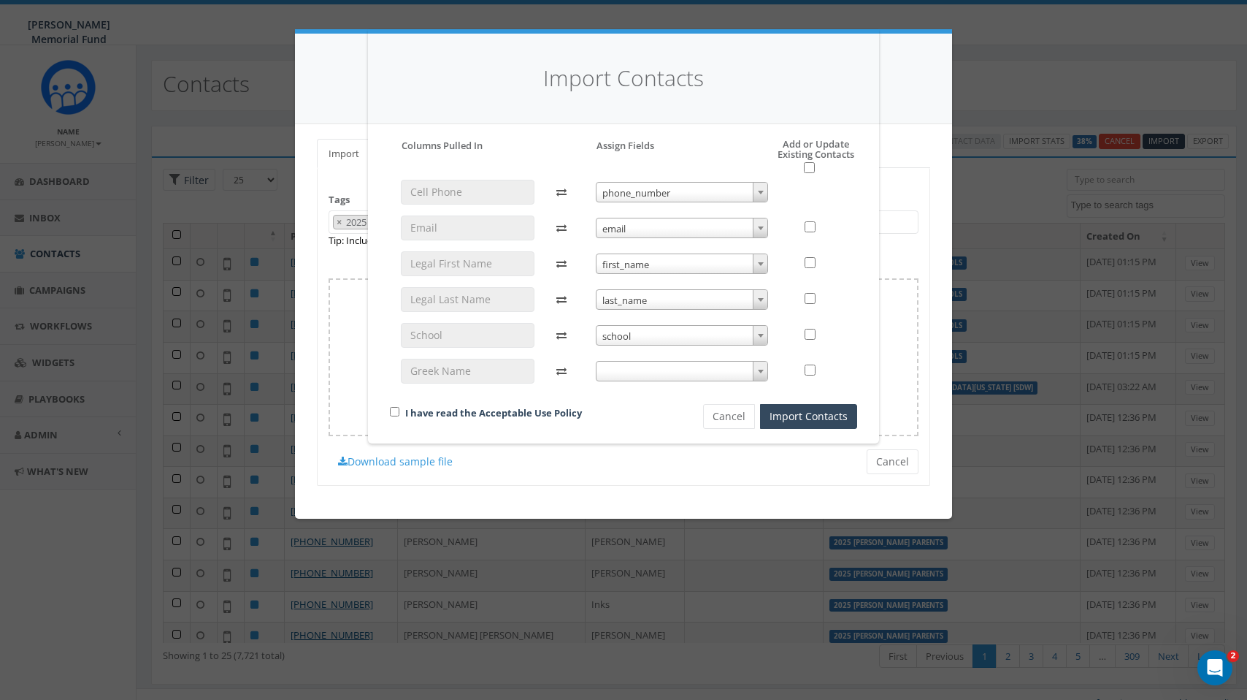
click at [753, 369] on span at bounding box center [760, 370] width 15 height 19
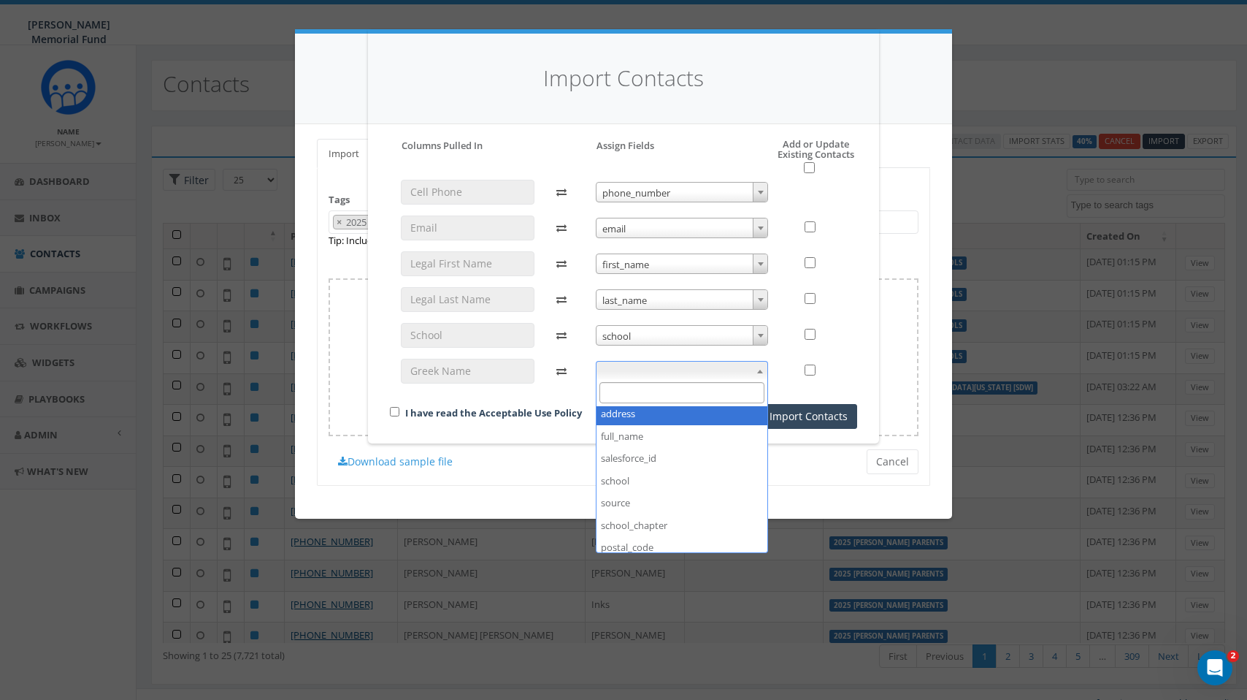
scroll to position [207, 0]
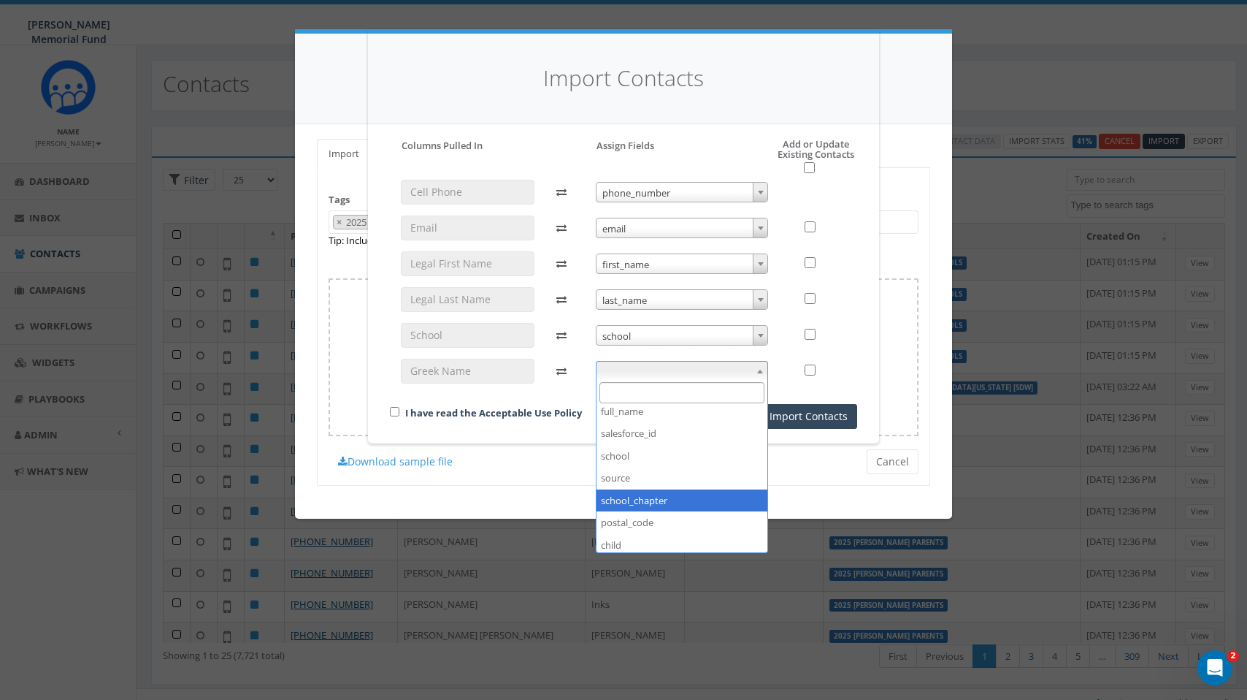
select select "school_chapter"
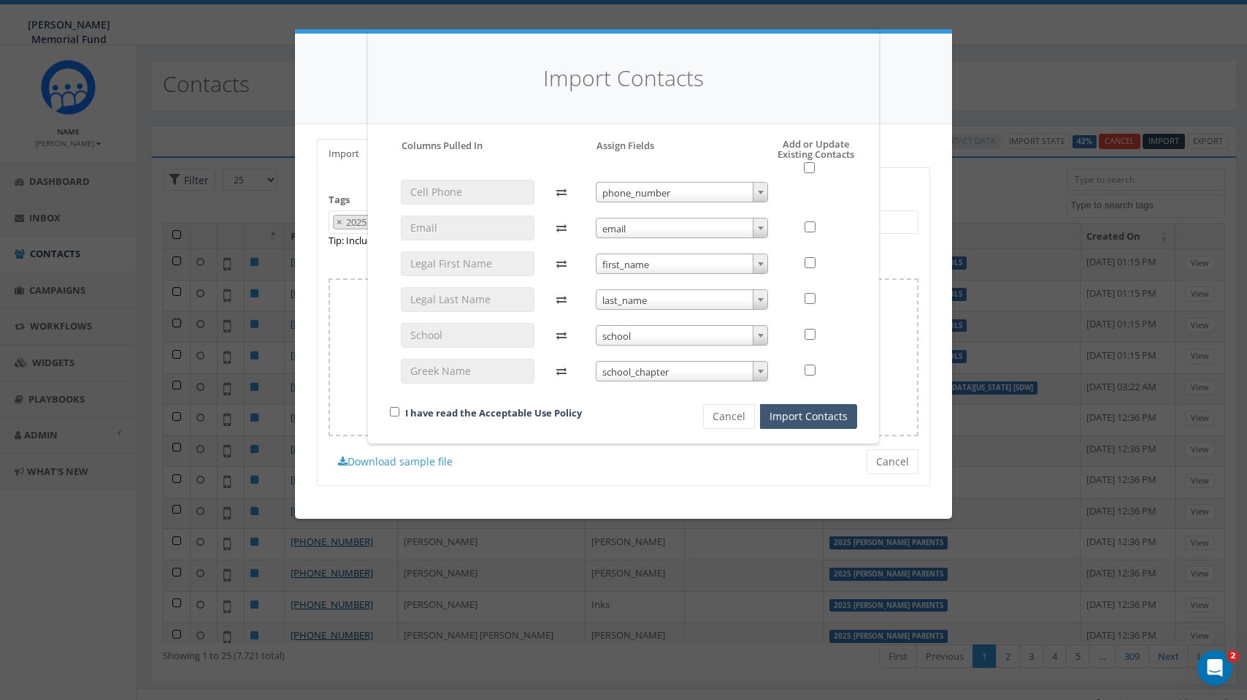
click at [784, 415] on button "Import Contacts" at bounding box center [808, 416] width 97 height 25
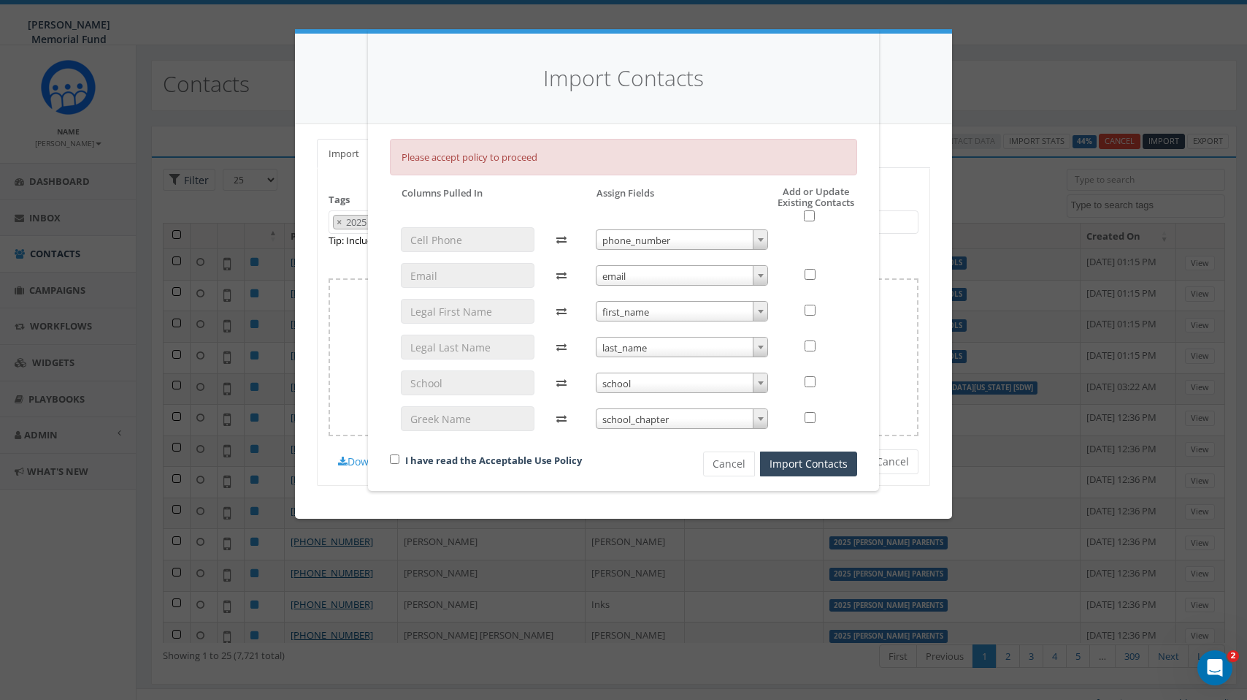
click at [394, 456] on input "checkbox" at bounding box center [394, 458] width 9 height 9
checkbox input "true"
click at [807, 211] on input "checkbox" at bounding box center [809, 215] width 11 height 11
checkbox input "true"
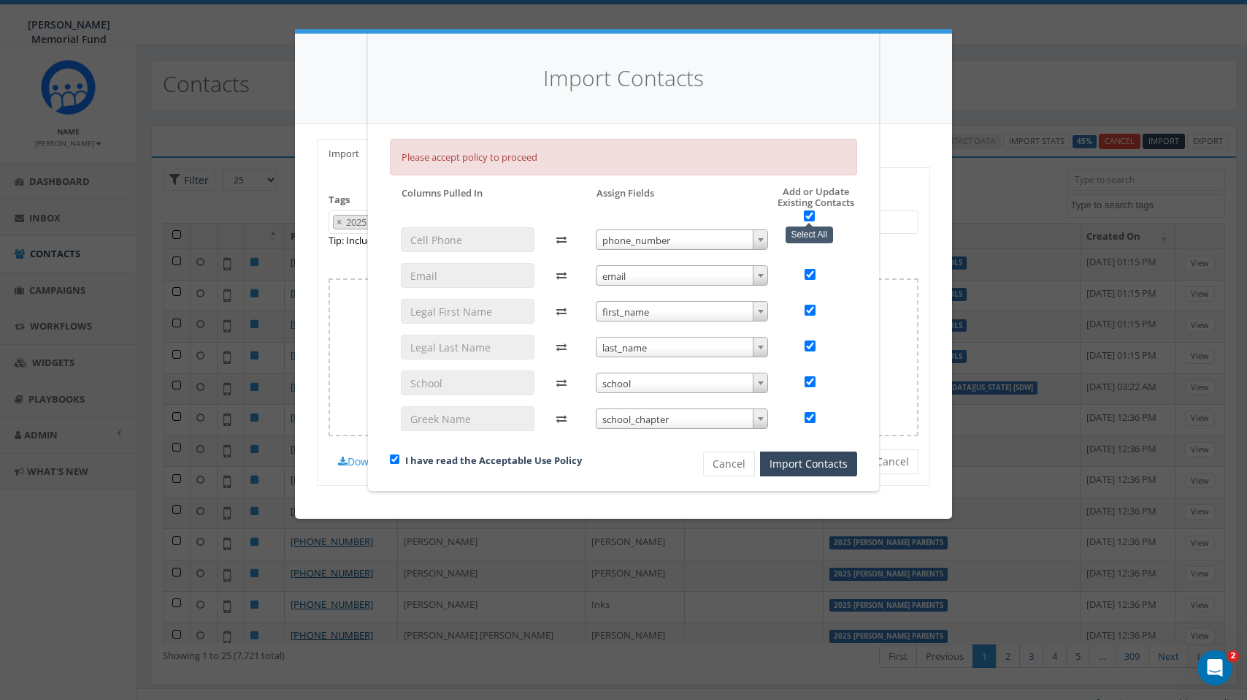
checkbox input "true"
click at [808, 466] on button "Import Contacts" at bounding box center [808, 463] width 97 height 25
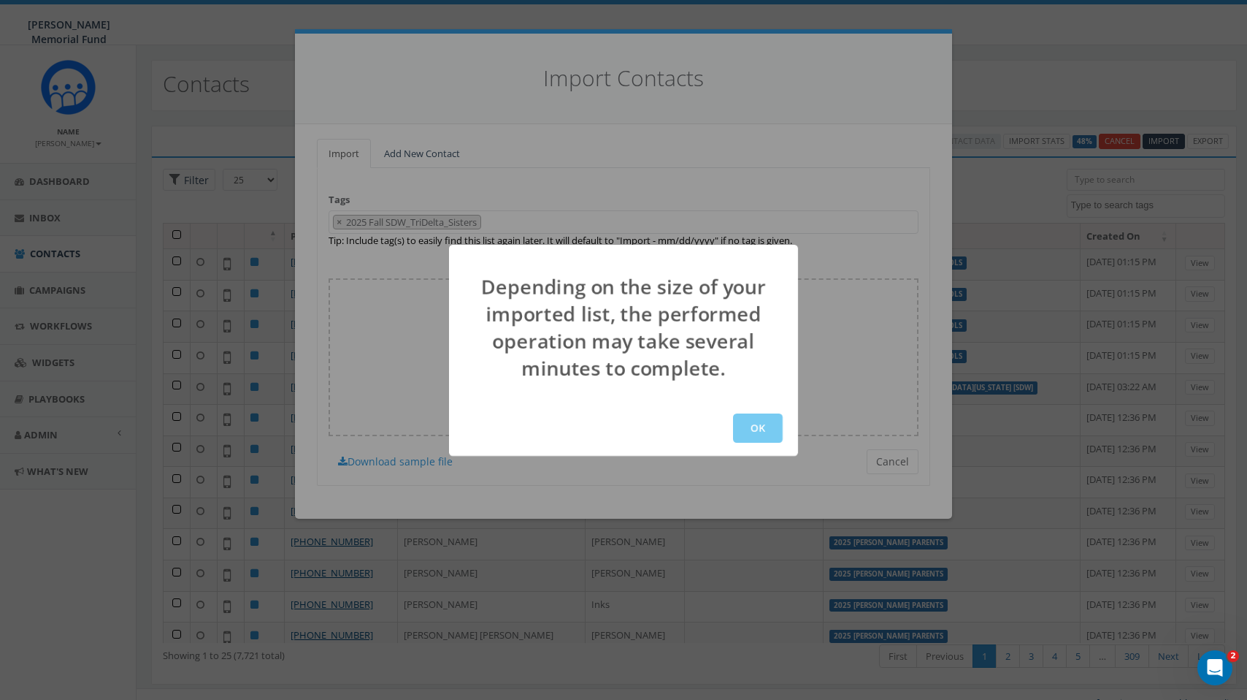
click at [758, 419] on button "OK" at bounding box center [758, 427] width 50 height 29
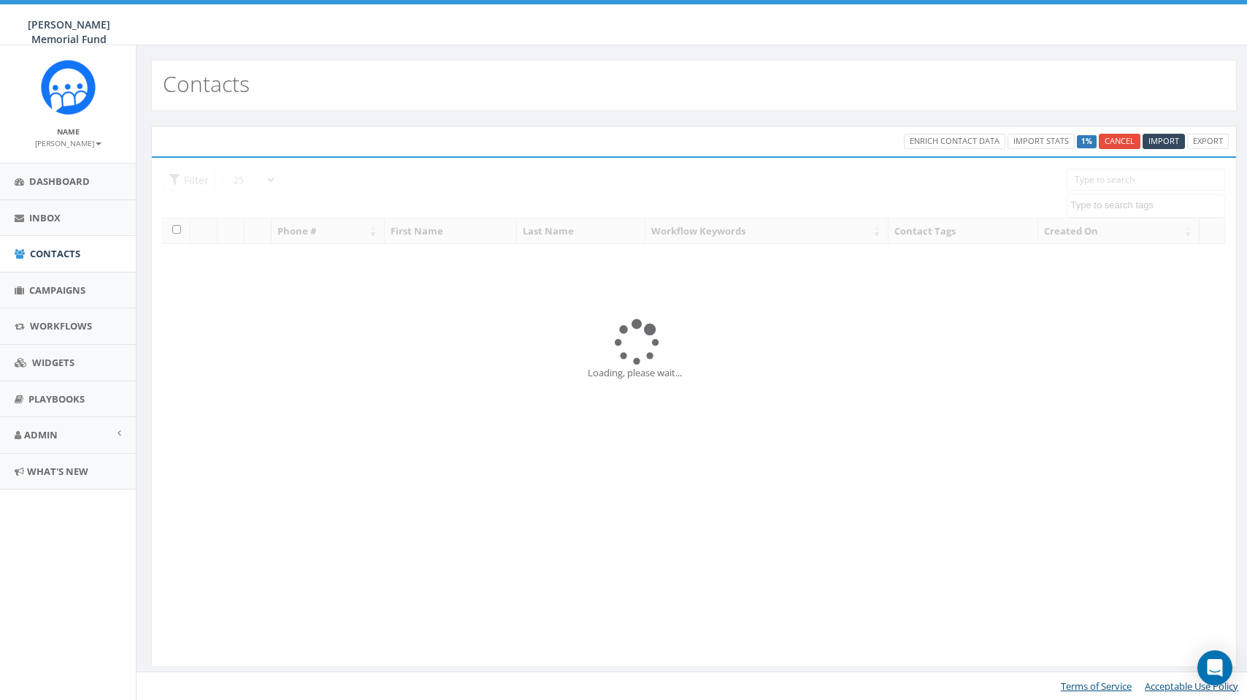
select select
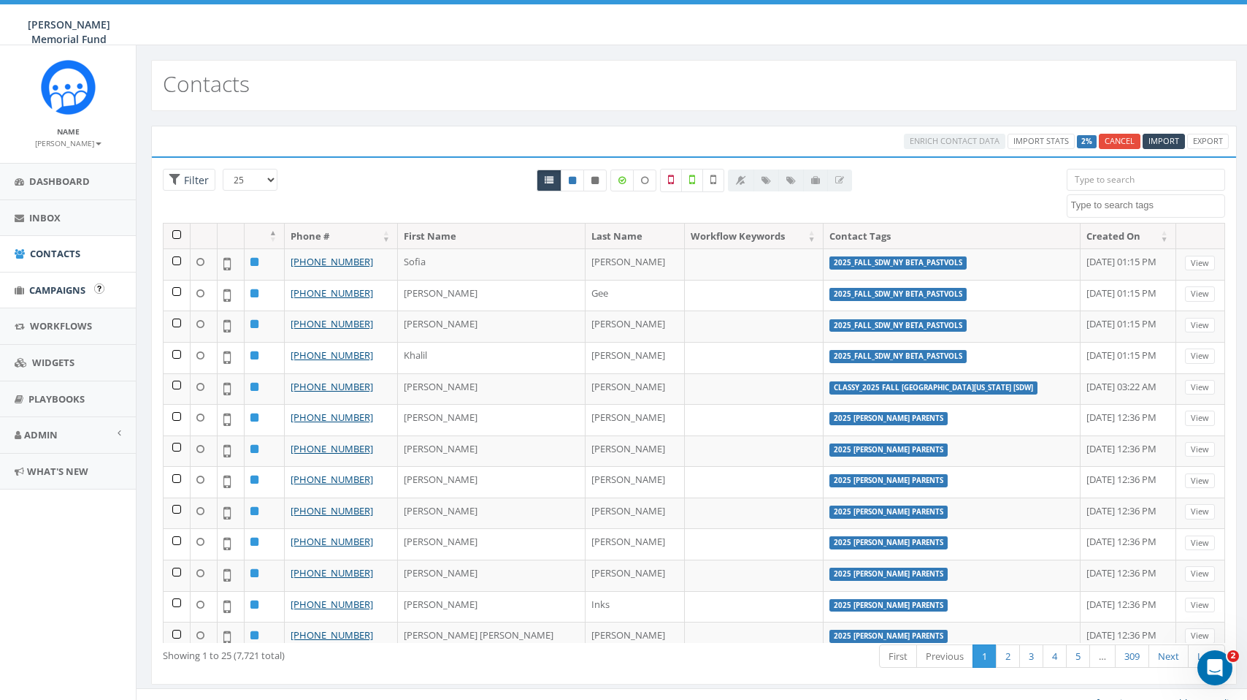
click at [67, 286] on span "Campaigns" at bounding box center [57, 289] width 56 height 13
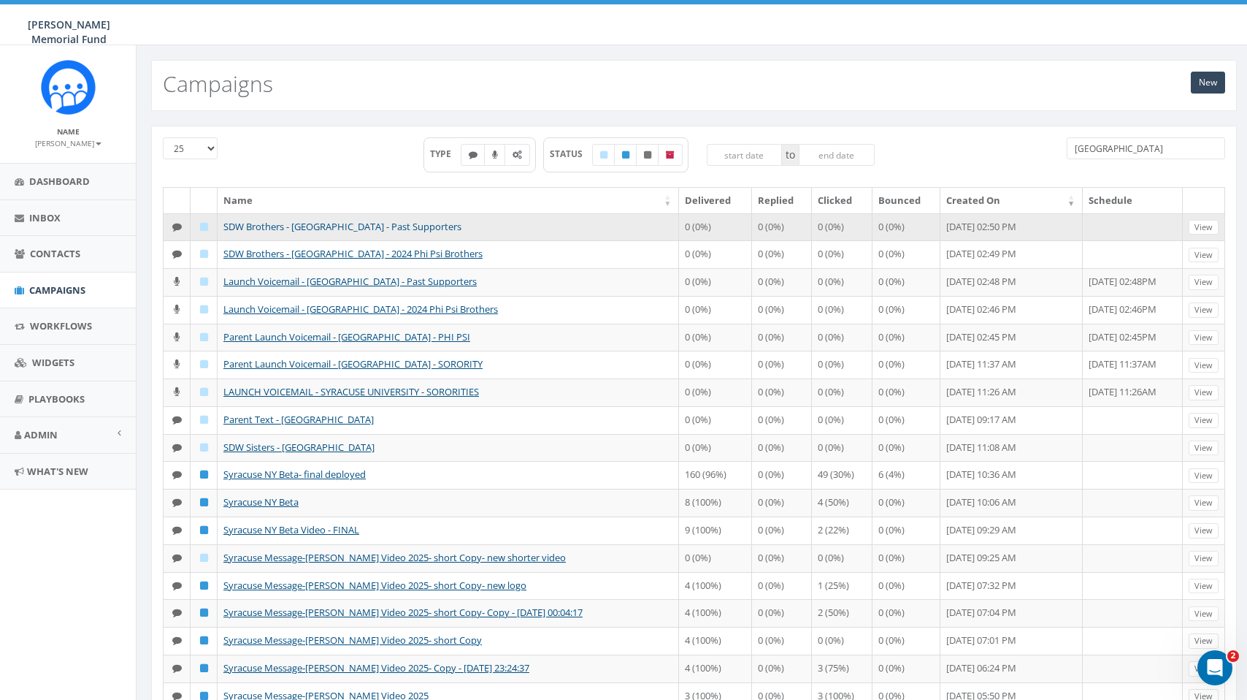
click at [336, 225] on link "SDW Brothers - [GEOGRAPHIC_DATA] - Past Supporters" at bounding box center [342, 226] width 238 height 13
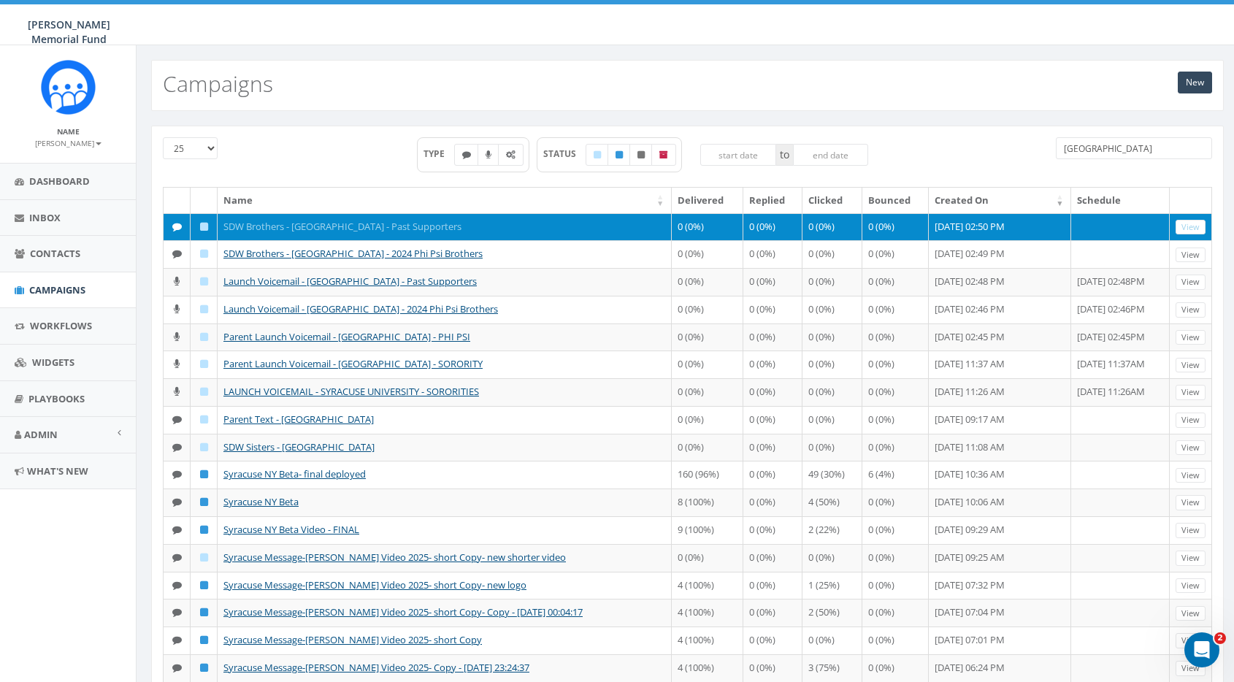
click at [363, 226] on link "SDW Brothers - [GEOGRAPHIC_DATA] - Past Supporters" at bounding box center [342, 226] width 238 height 13
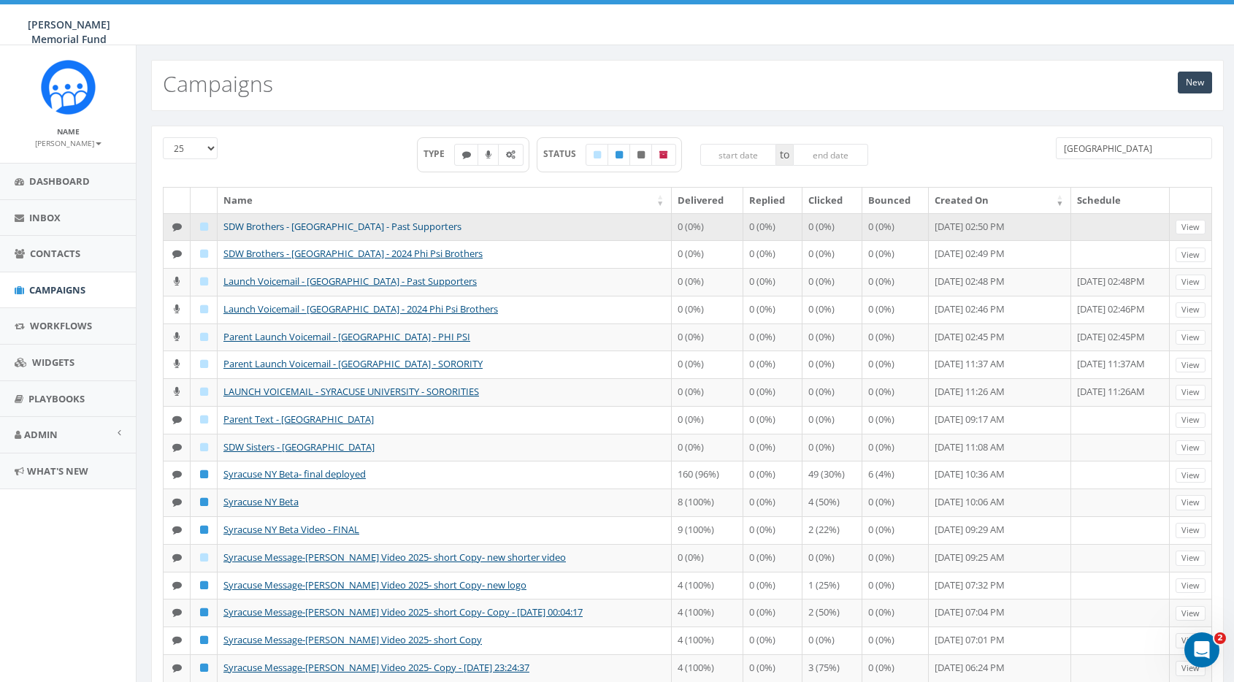
click at [421, 224] on link "SDW Brothers - [GEOGRAPHIC_DATA] - Past Supporters" at bounding box center [342, 226] width 238 height 13
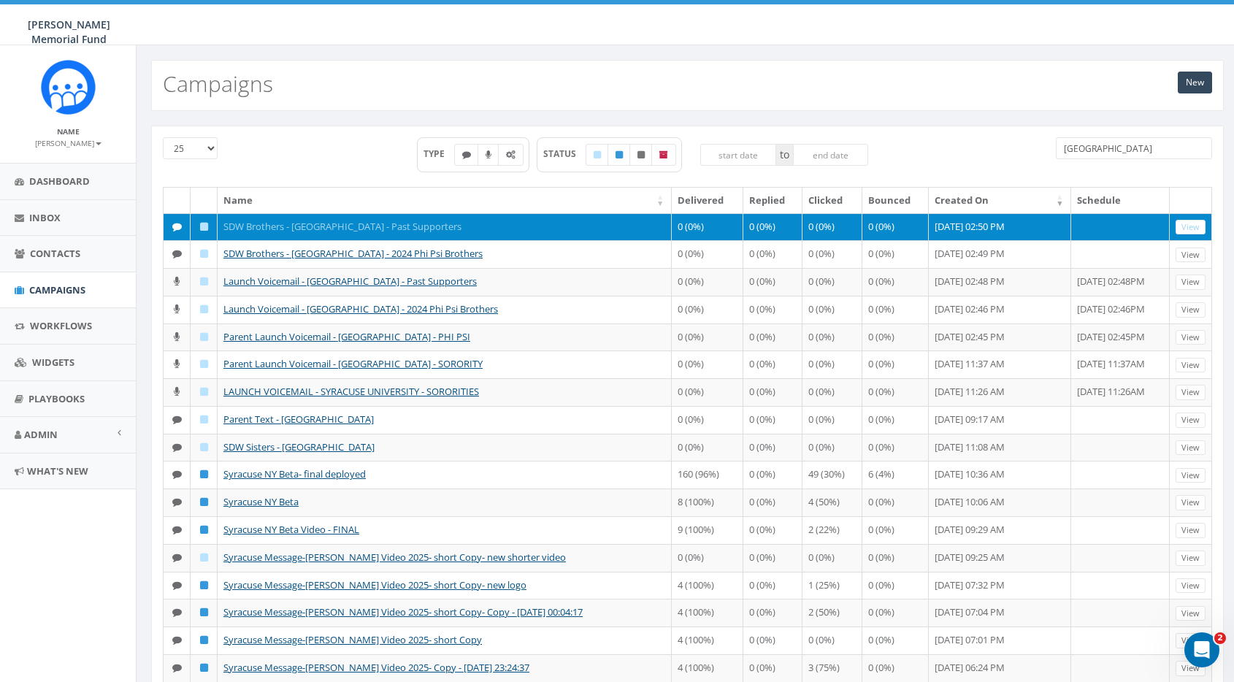
click at [268, 222] on link "SDW Brothers - [GEOGRAPHIC_DATA] - Past Supporters" at bounding box center [342, 226] width 238 height 13
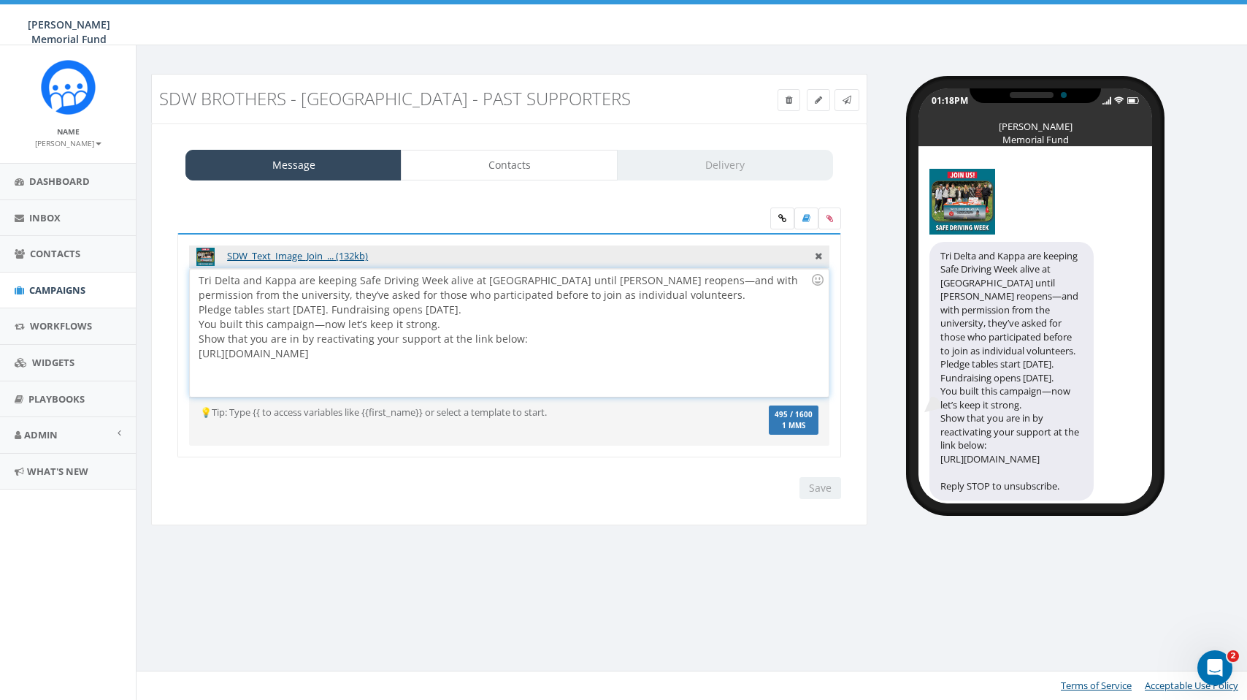
drag, startPoint x: 437, startPoint y: 347, endPoint x: 542, endPoint y: 348, distance: 105.2
click at [542, 348] on div "Tri Delta and Kappa are keeping Safe Driving Week alive at Syracuse until Phi P…" at bounding box center [509, 333] width 638 height 128
click at [502, 159] on link "Contacts" at bounding box center [509, 165] width 216 height 31
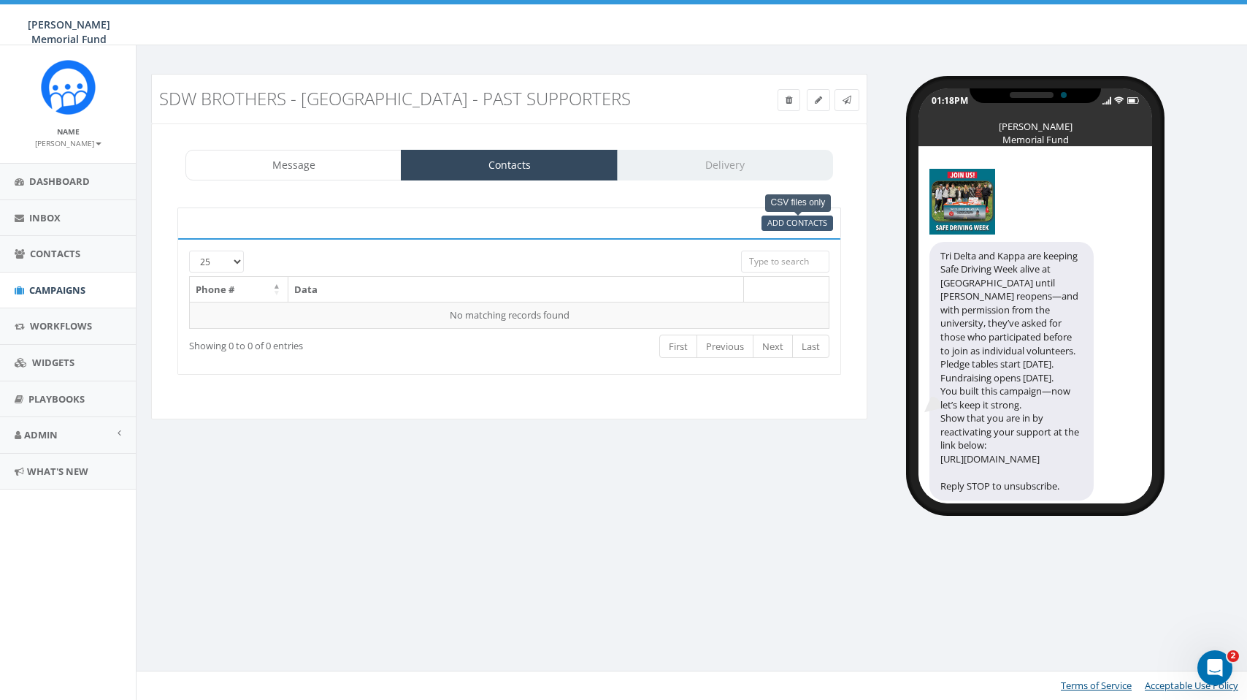
click at [805, 218] on span "Add Contacts" at bounding box center [798, 222] width 60 height 11
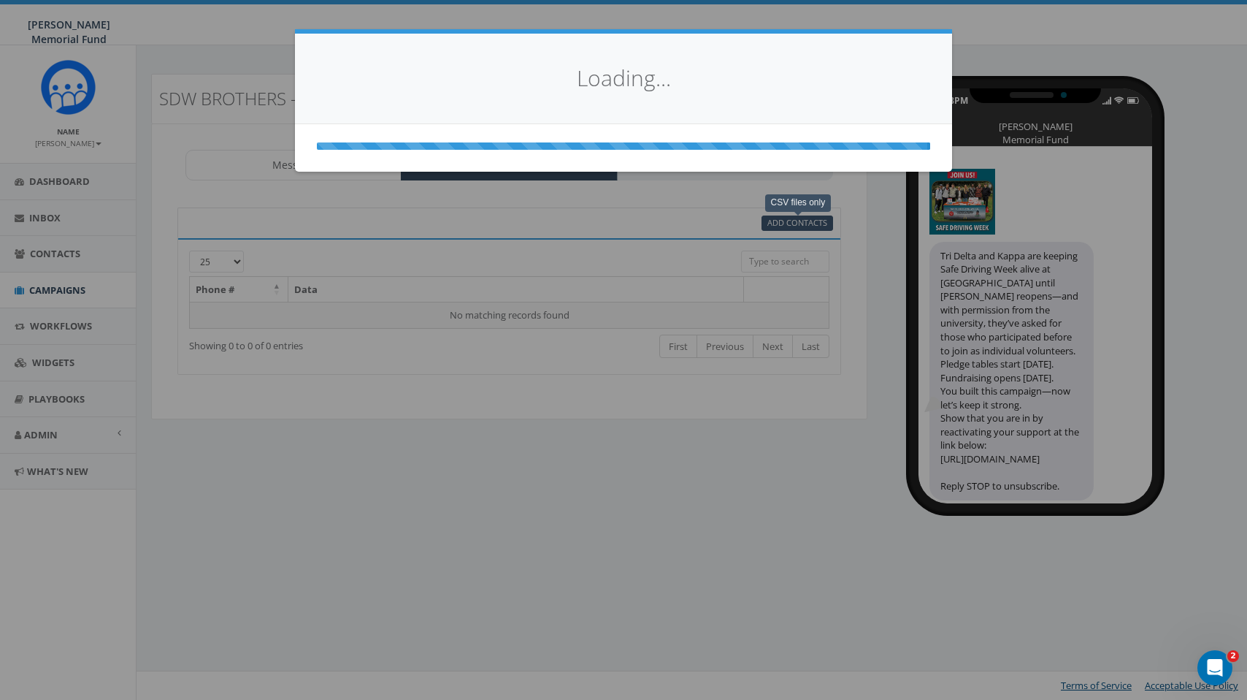
select select
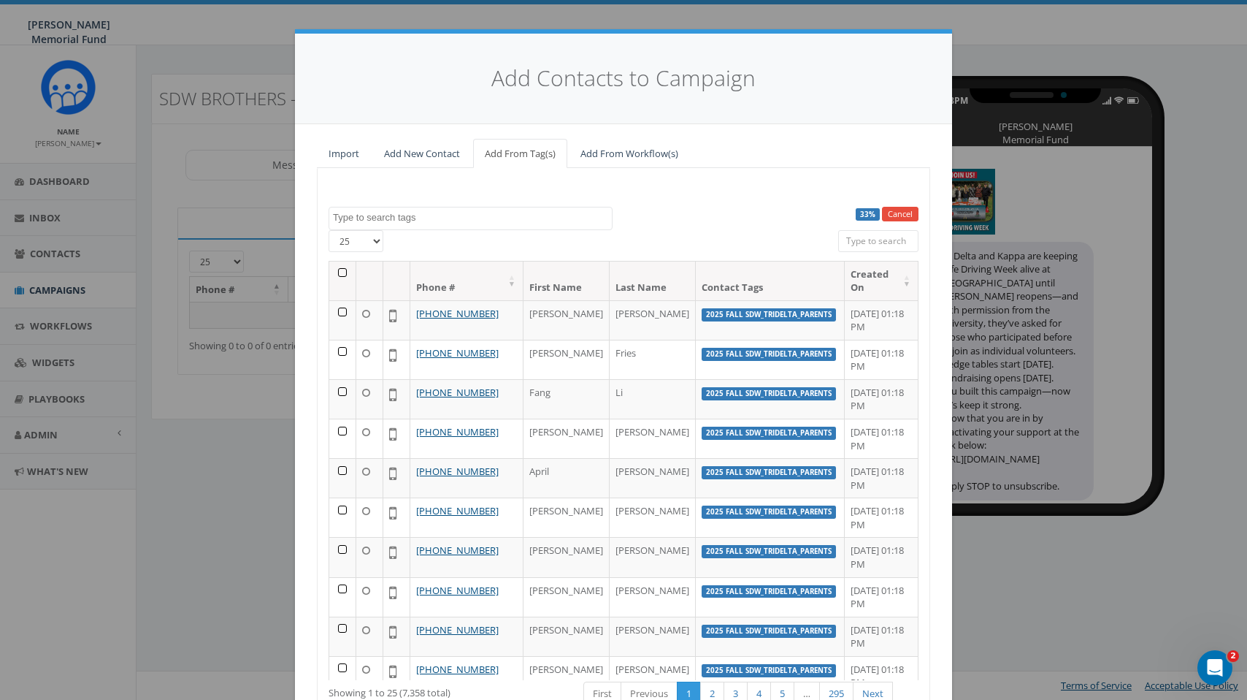
click at [388, 218] on textarea "Search" at bounding box center [472, 217] width 279 height 13
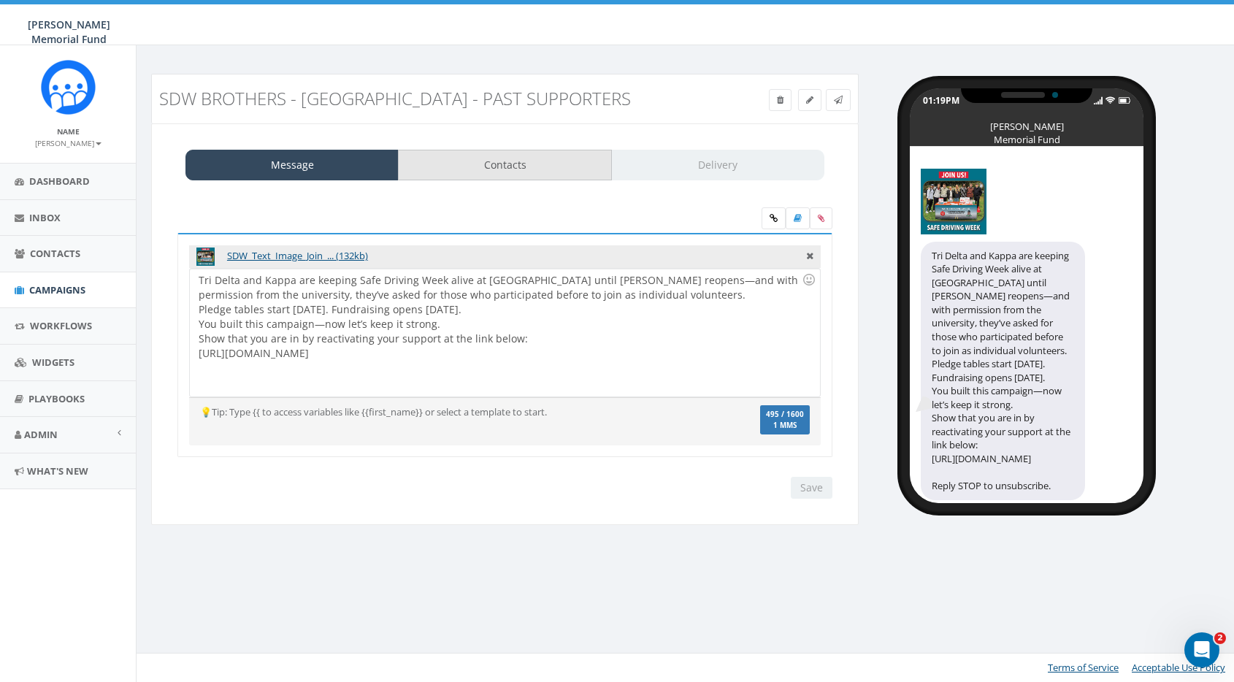
click at [524, 157] on link "Contacts" at bounding box center [504, 165] width 213 height 31
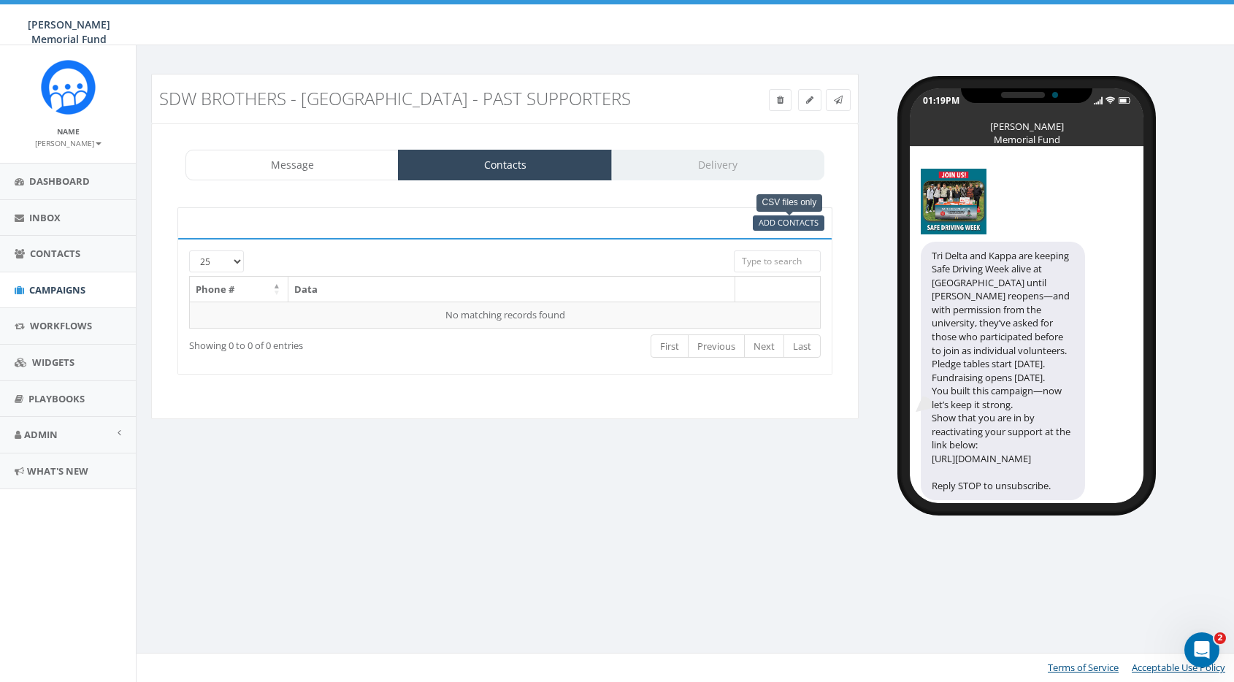
click at [794, 226] on span "Add Contacts" at bounding box center [789, 222] width 60 height 11
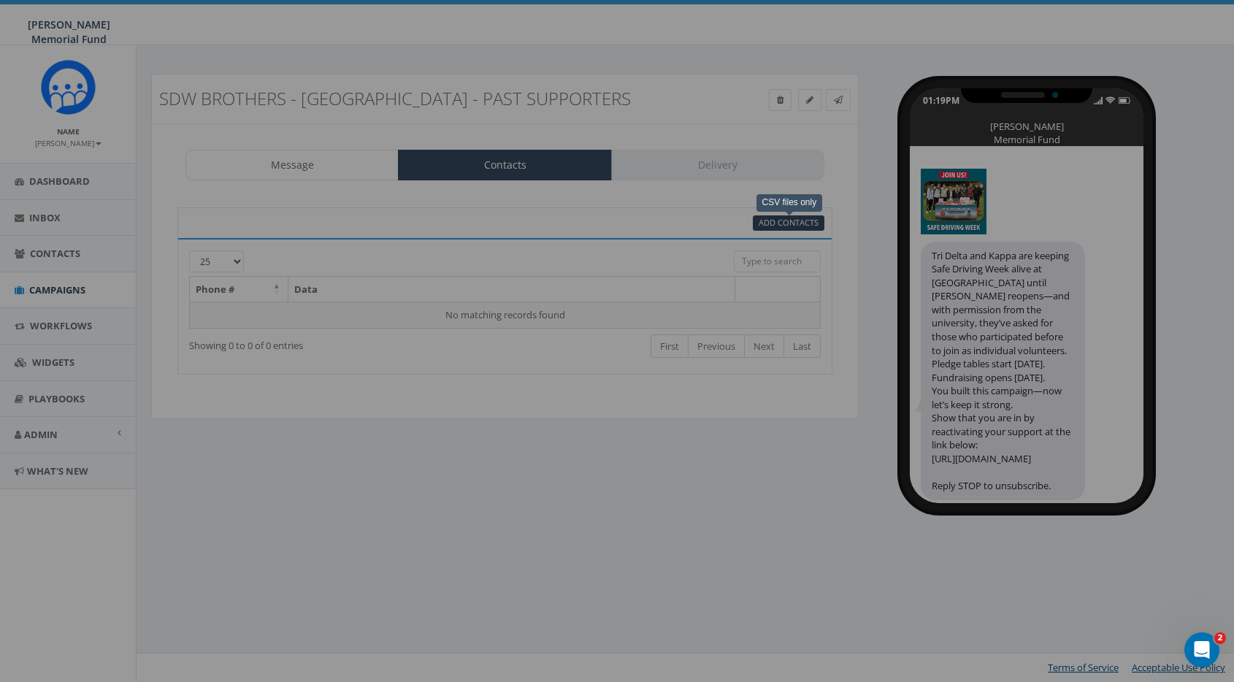
select select
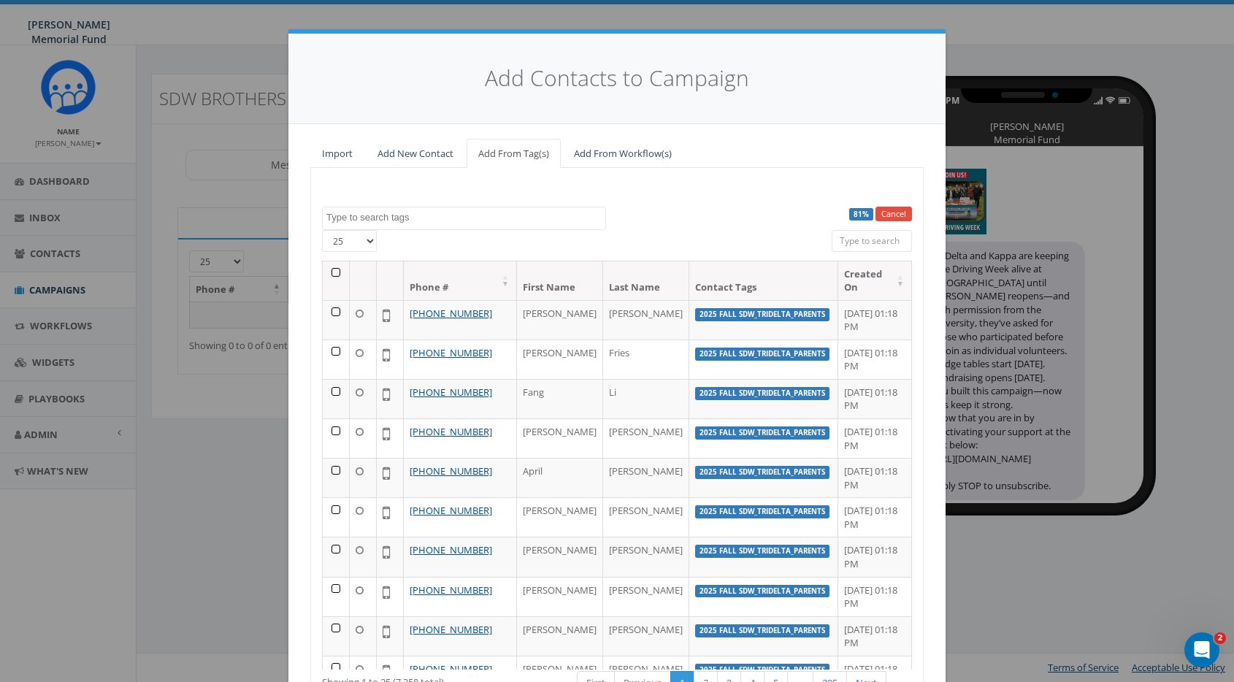
click at [431, 212] on textarea "Search" at bounding box center [465, 217] width 279 height 13
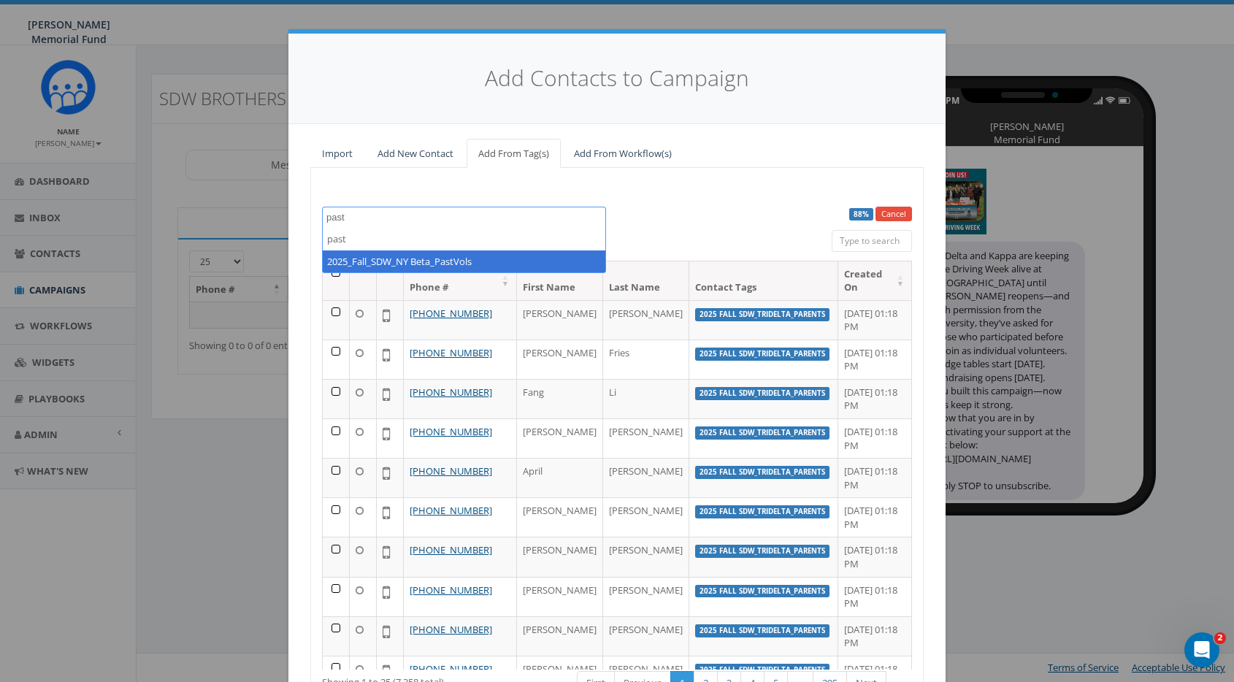
type textarea "past"
select select "2025_Fall_SDW_NY Beta_PastVols"
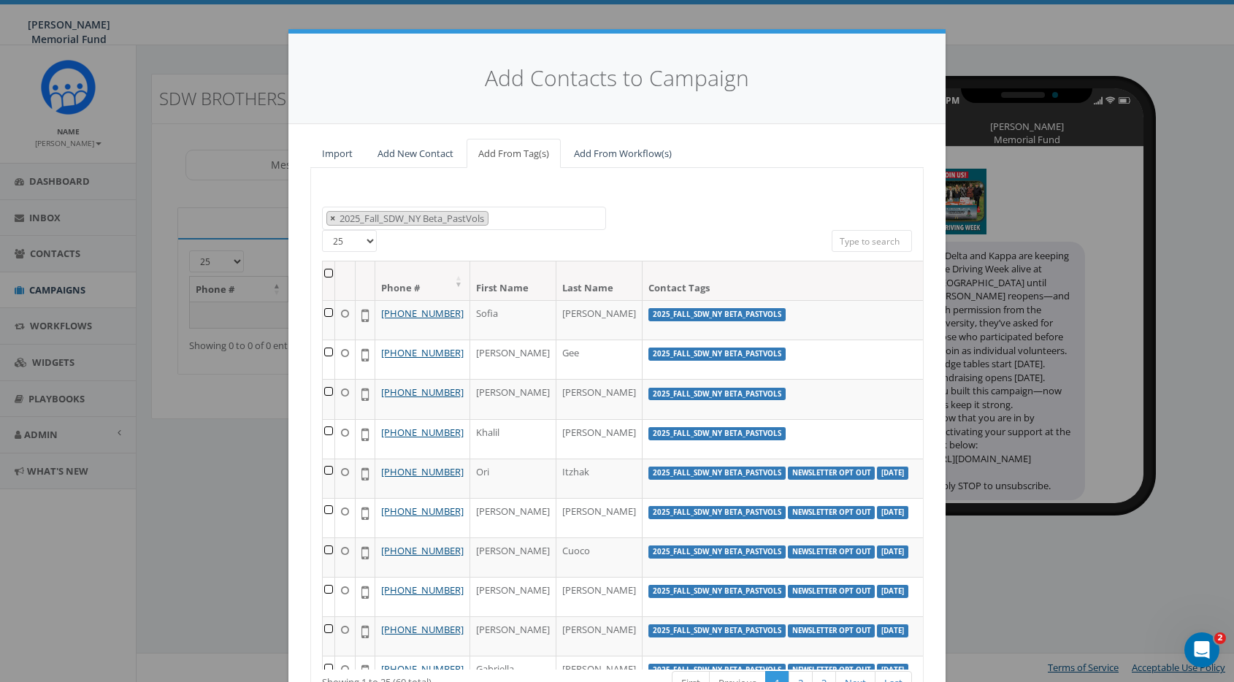
click at [333, 216] on span "×" at bounding box center [332, 218] width 5 height 13
select select
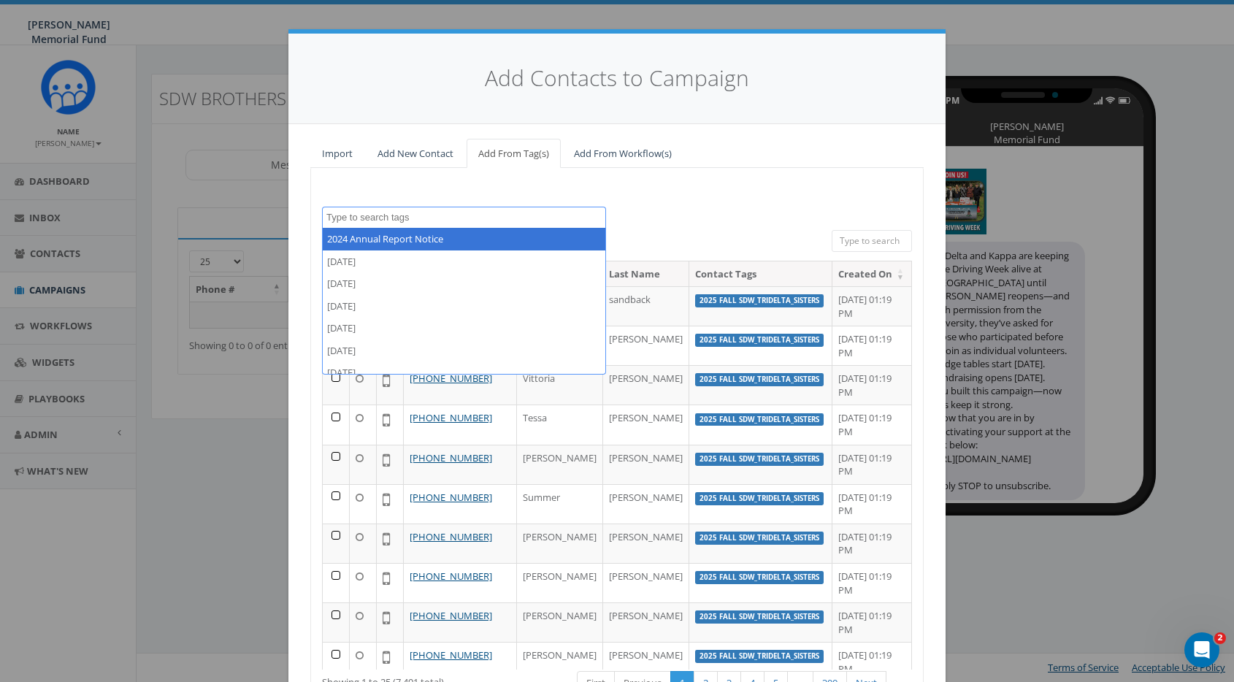
click at [380, 219] on textarea "Search" at bounding box center [465, 217] width 279 height 13
type textarea "2025 Fall"
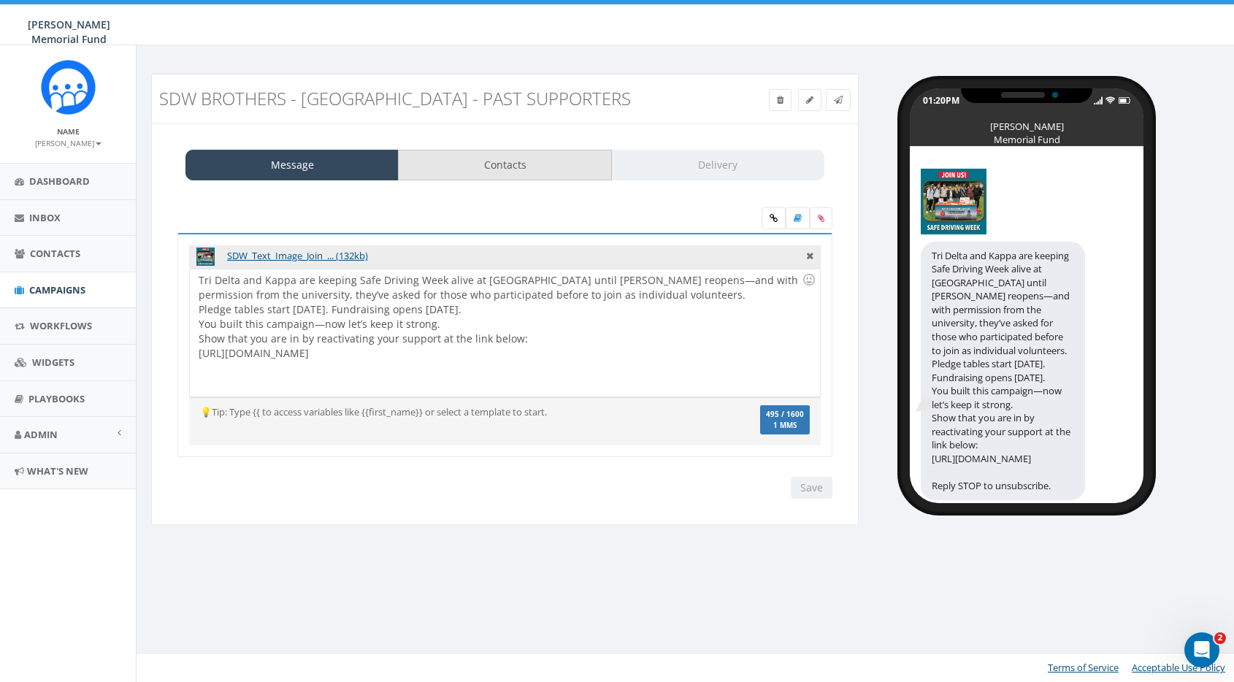
click at [523, 161] on link "Contacts" at bounding box center [504, 165] width 213 height 31
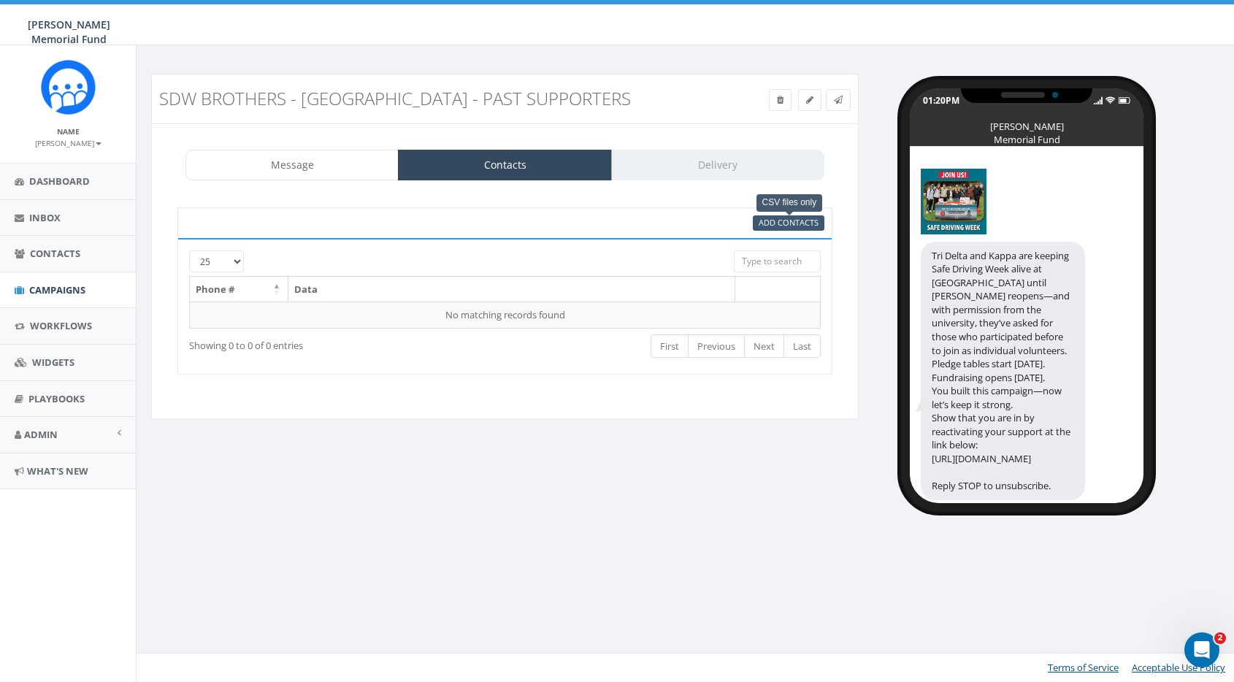
click at [781, 220] on span "Add Contacts" at bounding box center [789, 222] width 60 height 11
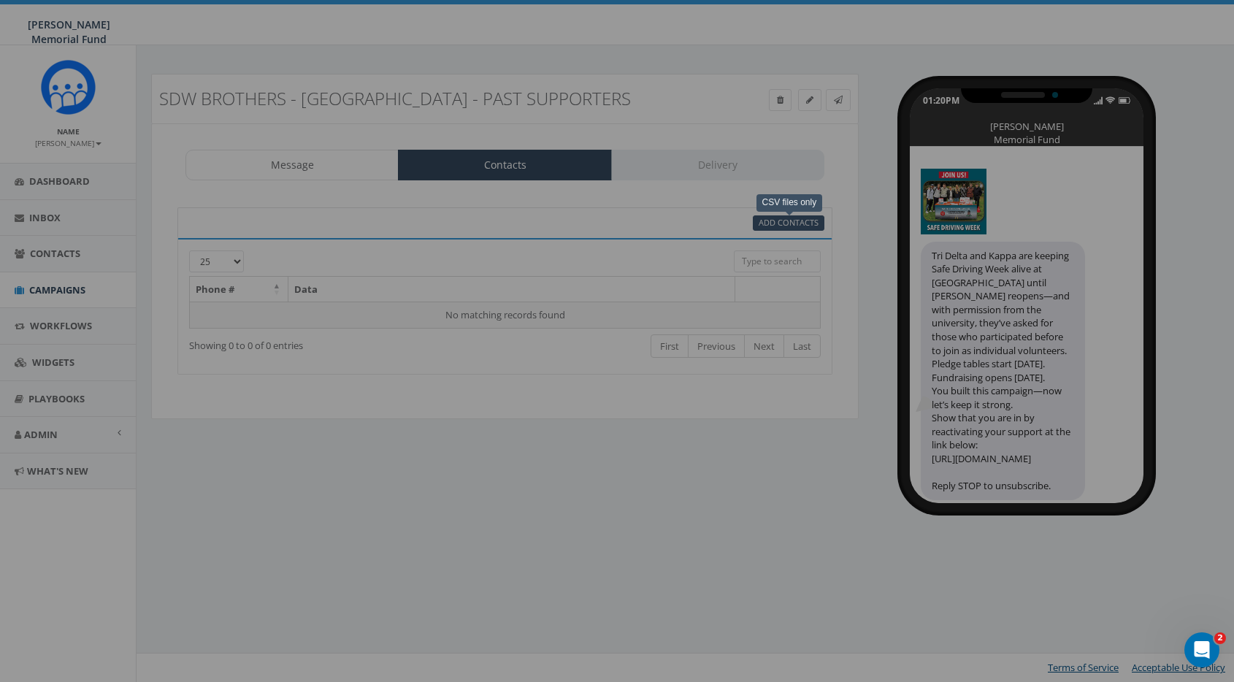
select select
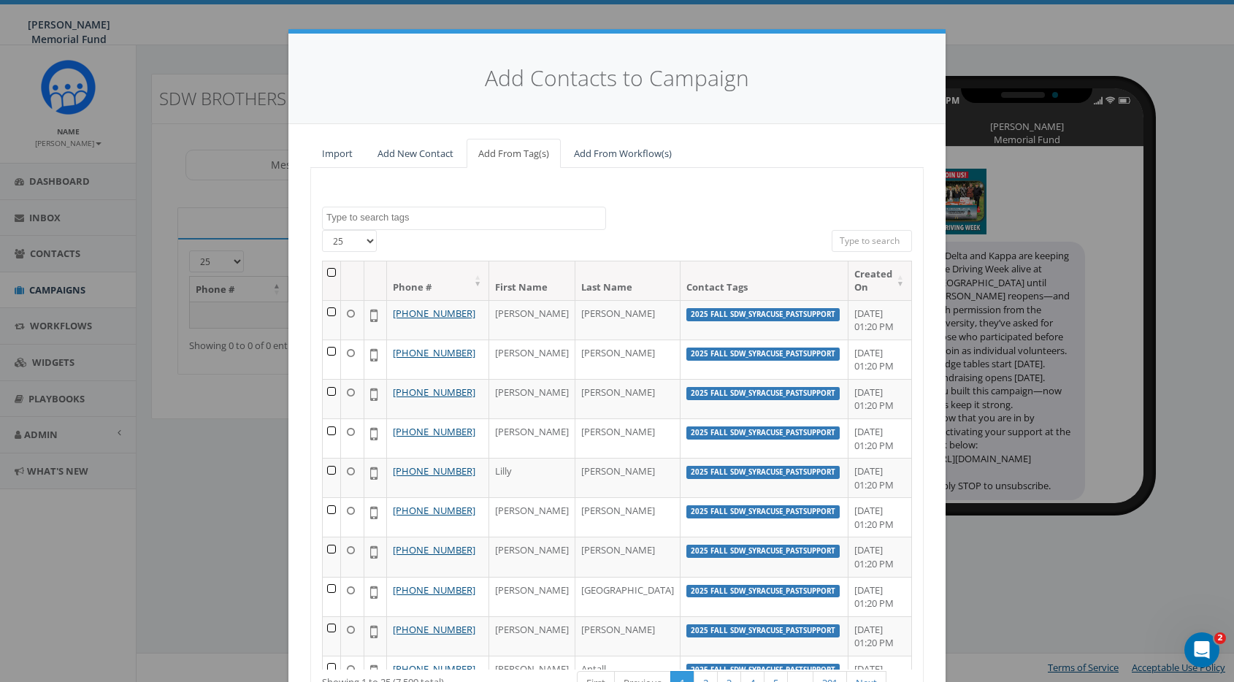
click at [365, 213] on textarea "Search" at bounding box center [465, 217] width 279 height 13
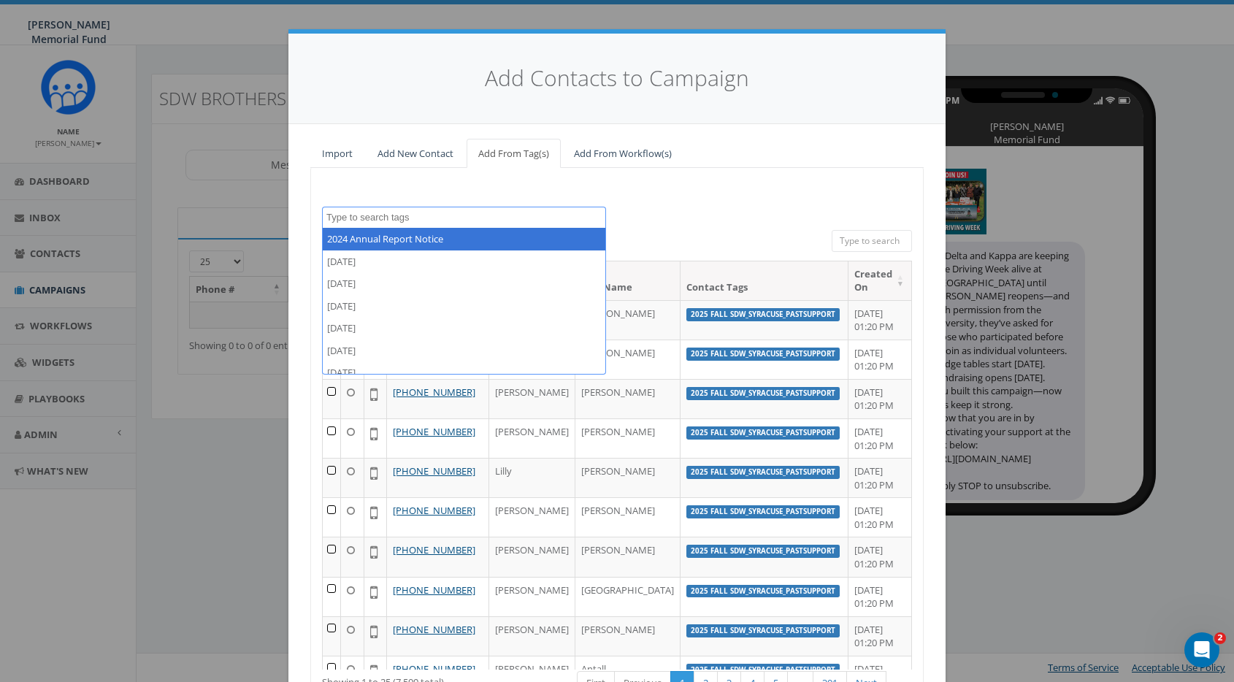
paste textarea "SDW_TriDelta_Sisters"
type textarea "SDW_TriDelta_Sisters"
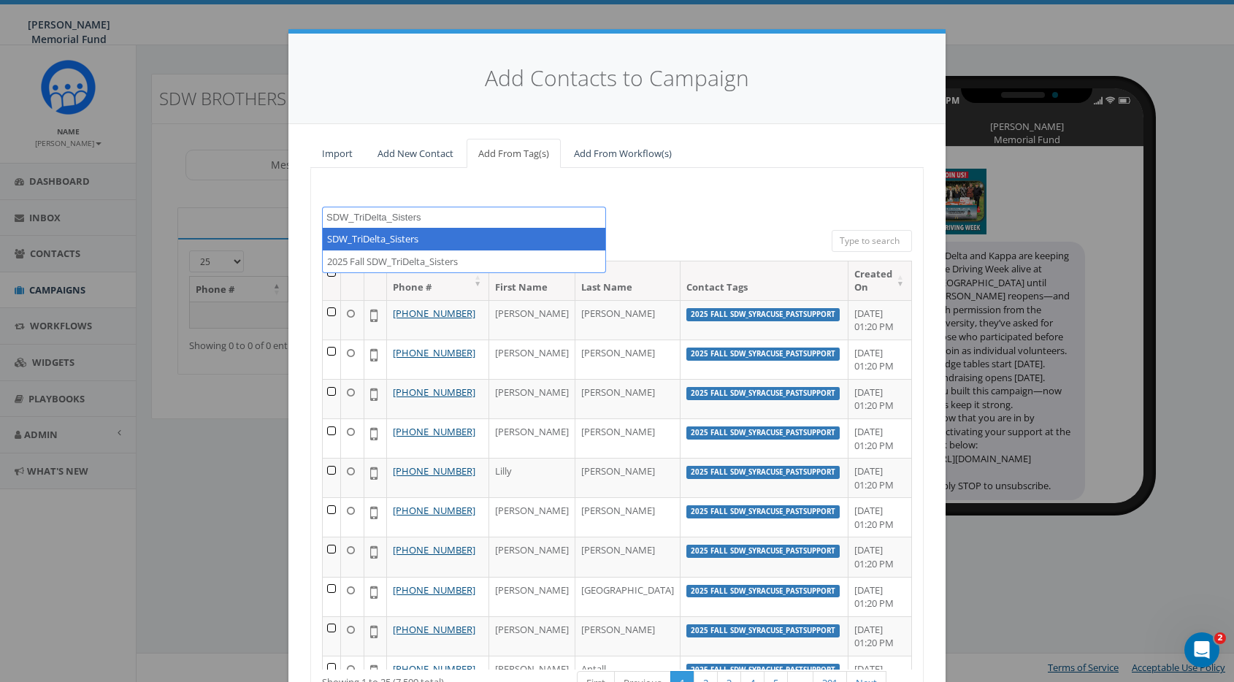
drag, startPoint x: 429, startPoint y: 212, endPoint x: 309, endPoint y: 217, distance: 119.9
click at [309, 218] on div "Import Add New Contact Add From Tag(s) Add From Workflow(s) 2024 Annual Report …" at bounding box center [616, 458] width 657 height 669
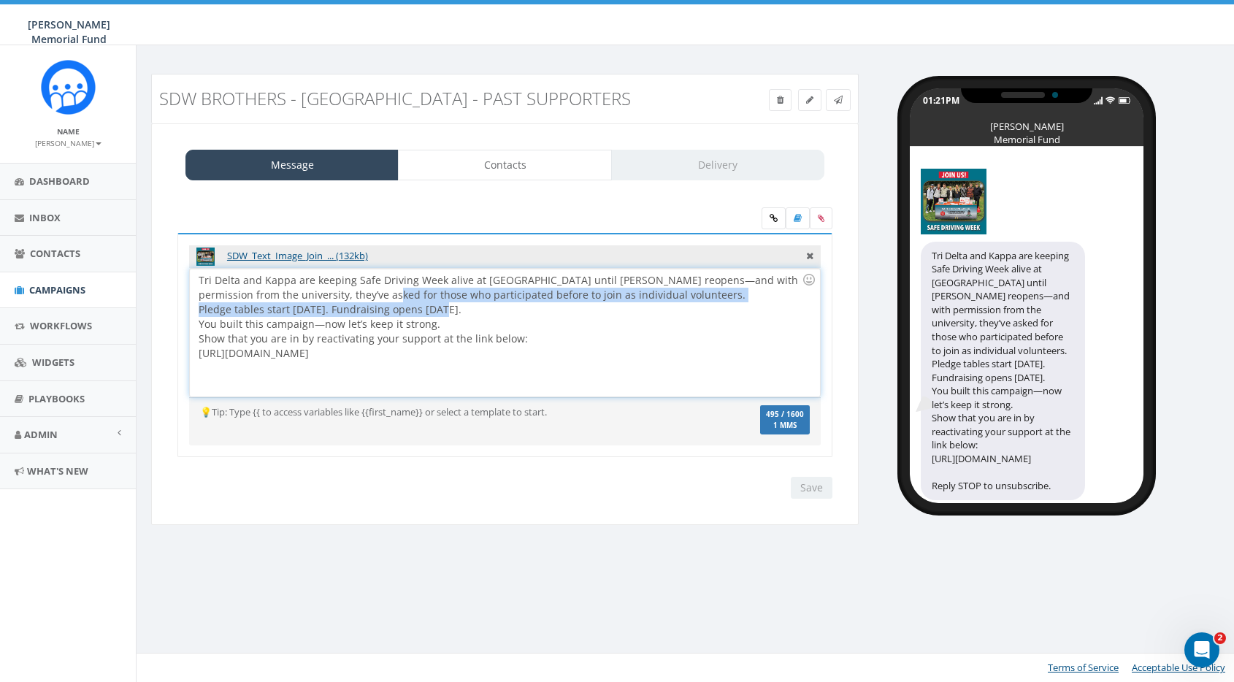
drag, startPoint x: 372, startPoint y: 297, endPoint x: 435, endPoint y: 307, distance: 64.4
click at [435, 307] on div "Tri Delta and Kappa are keeping Safe Driving Week alive at [GEOGRAPHIC_DATA] un…" at bounding box center [504, 333] width 629 height 128
click at [811, 99] on icon at bounding box center [809, 100] width 7 height 9
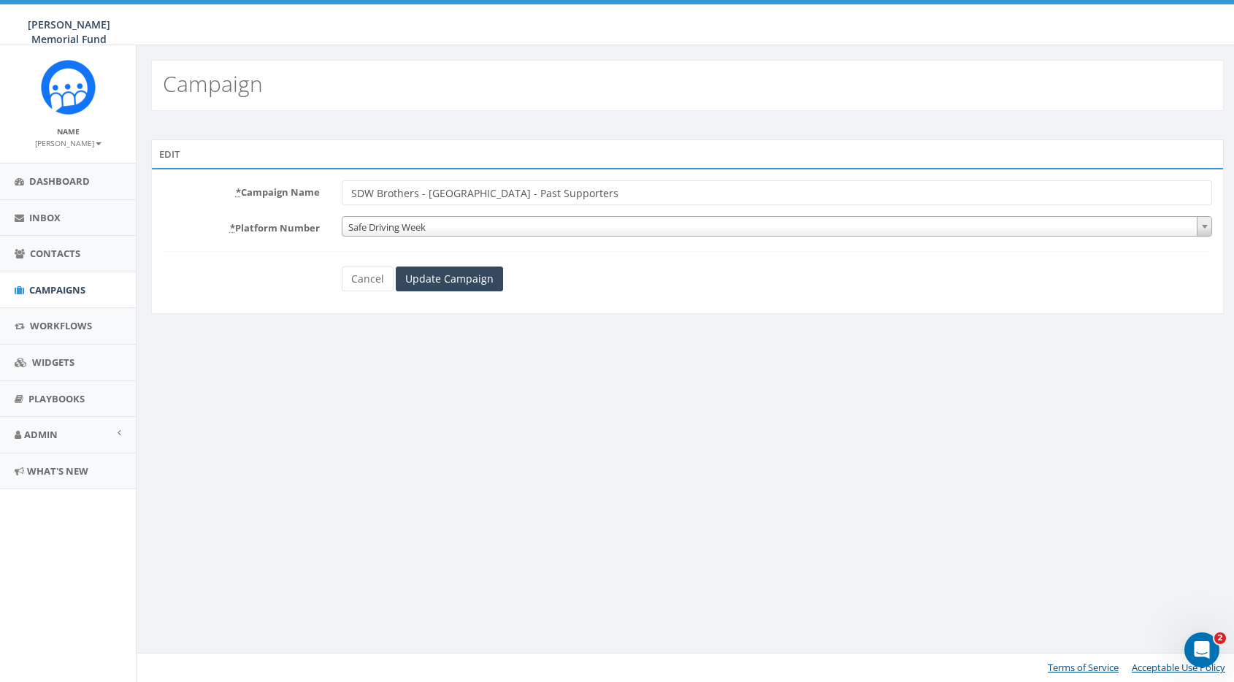
click at [611, 191] on input "SDW Brothers - [GEOGRAPHIC_DATA] - Past Supporters" at bounding box center [777, 192] width 871 height 25
click at [472, 280] on input "Update Campaign" at bounding box center [449, 279] width 107 height 25
click at [615, 194] on input "SDW Brothers - [GEOGRAPHIC_DATA] - Past Volunteers" at bounding box center [777, 192] width 871 height 25
type input "SDW Brothers - [GEOGRAPHIC_DATA] - Past Supporters"
click at [486, 283] on input "Update Campaign" at bounding box center [449, 279] width 107 height 25
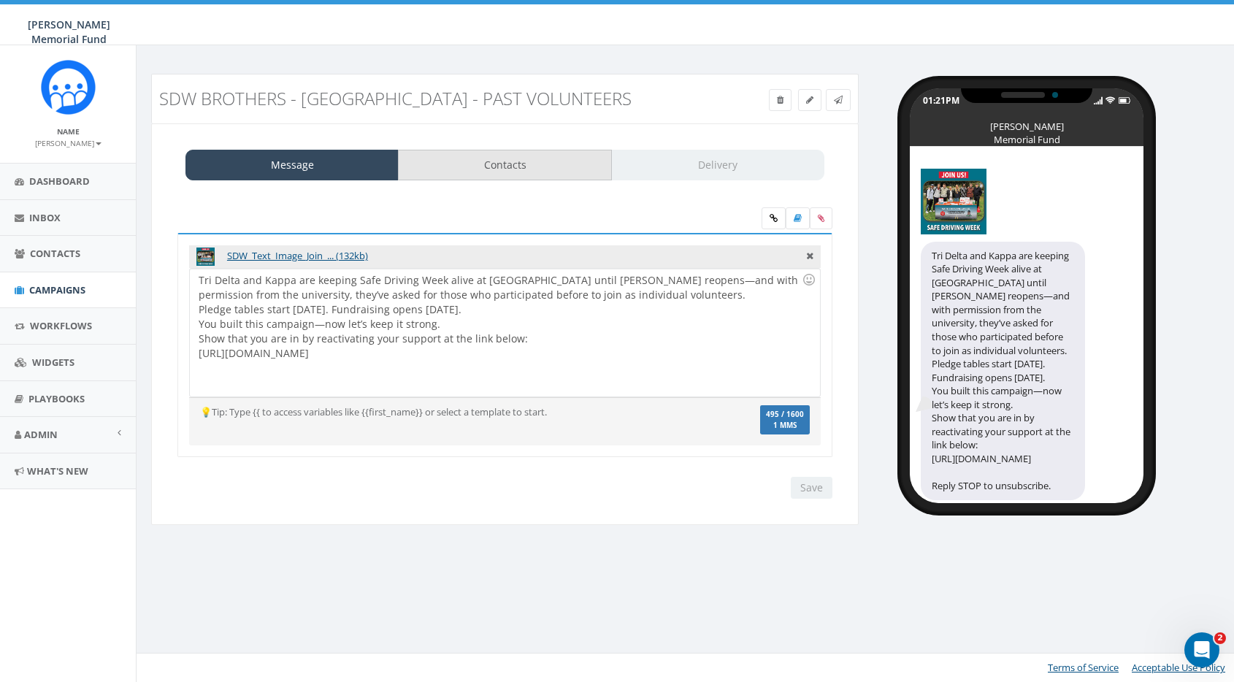
click at [540, 170] on link "Contacts" at bounding box center [504, 165] width 213 height 31
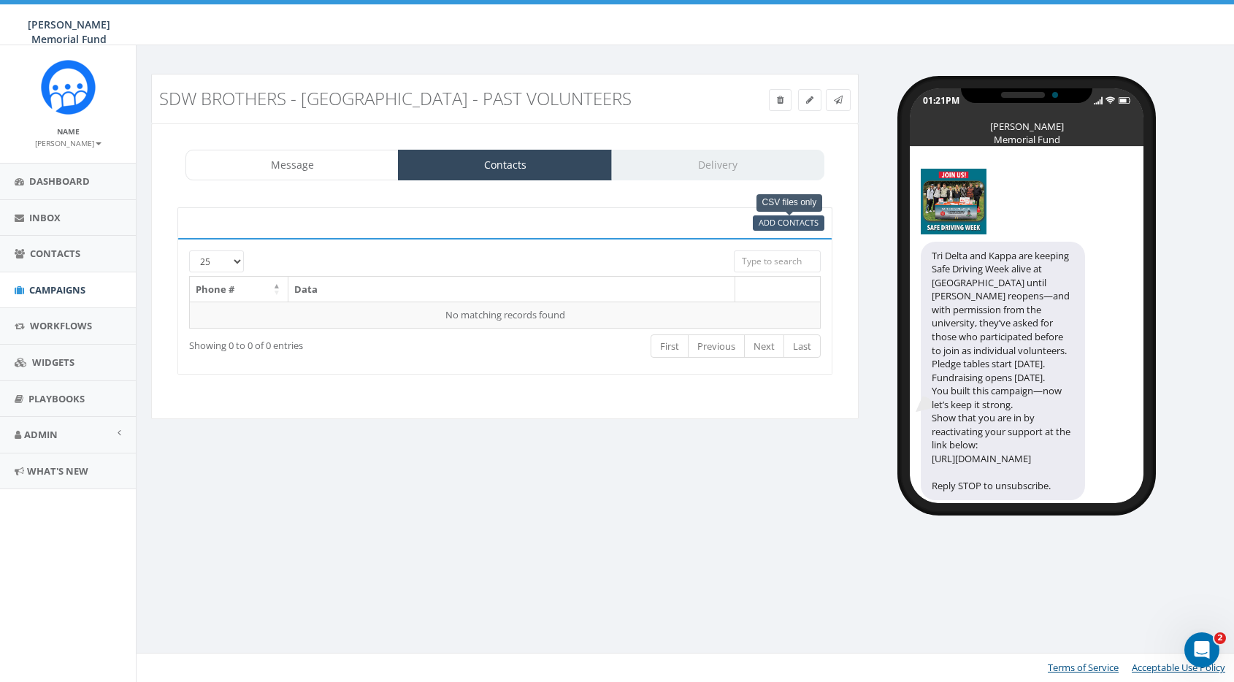
click at [778, 223] on span "Add Contacts" at bounding box center [789, 222] width 60 height 11
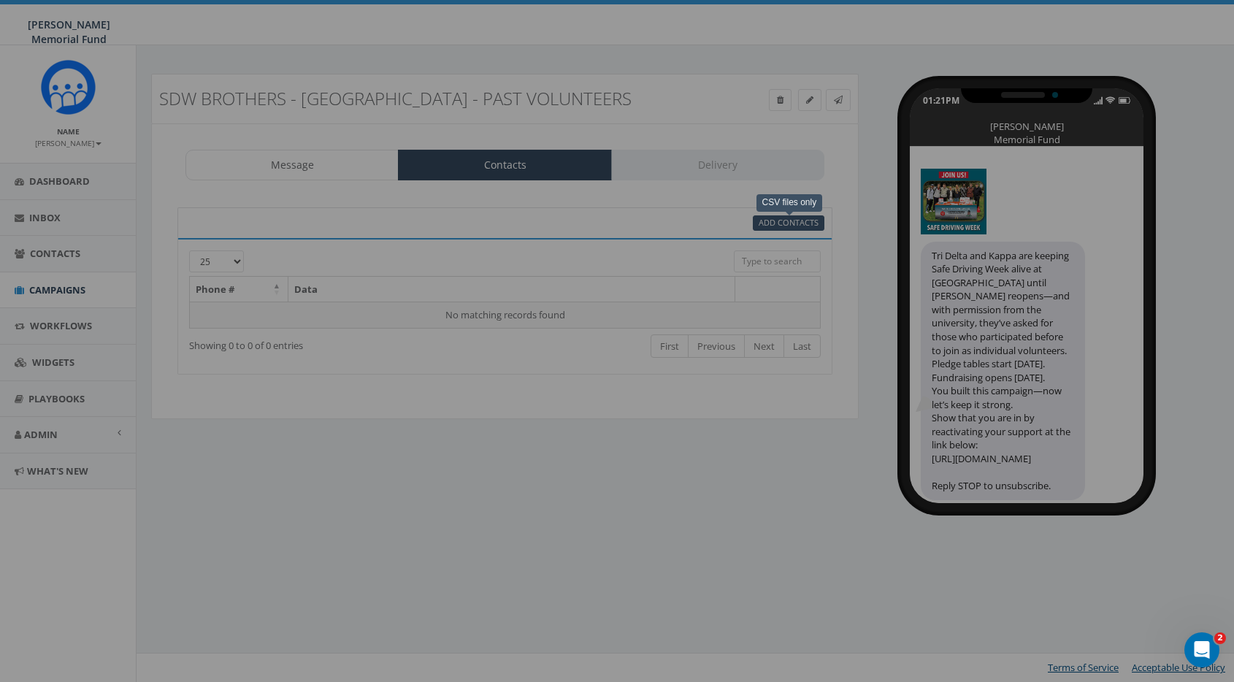
select select
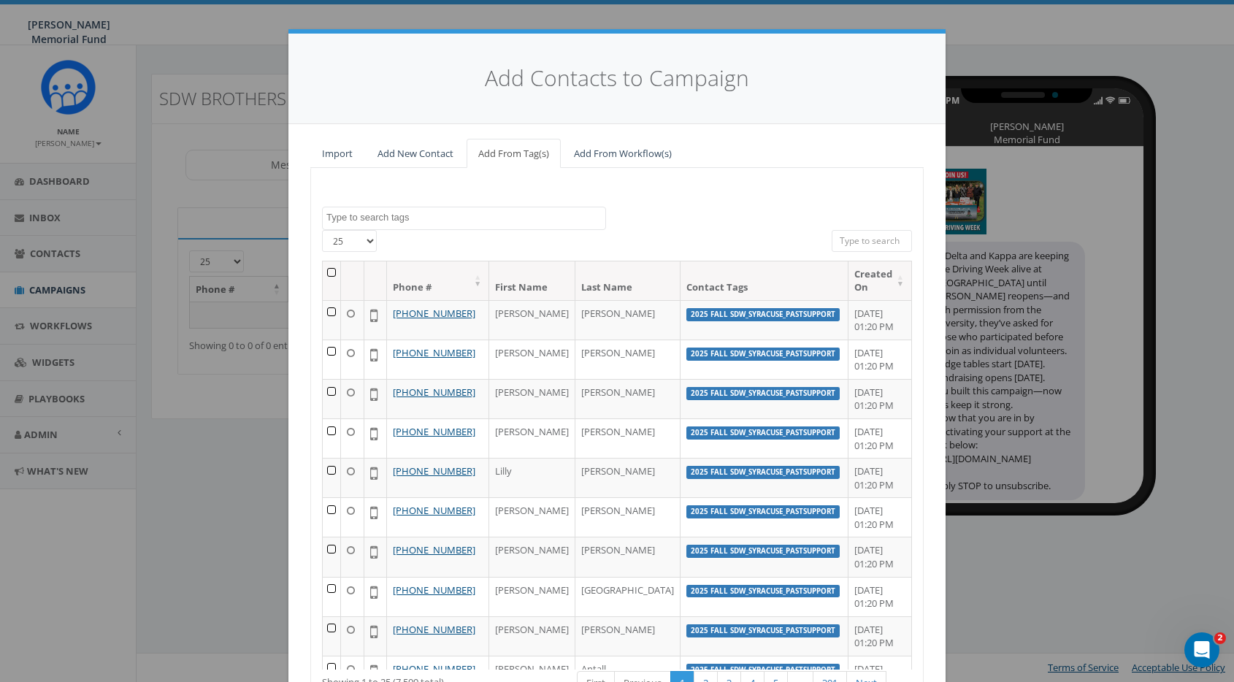
click at [378, 221] on textarea "Search" at bounding box center [465, 217] width 279 height 13
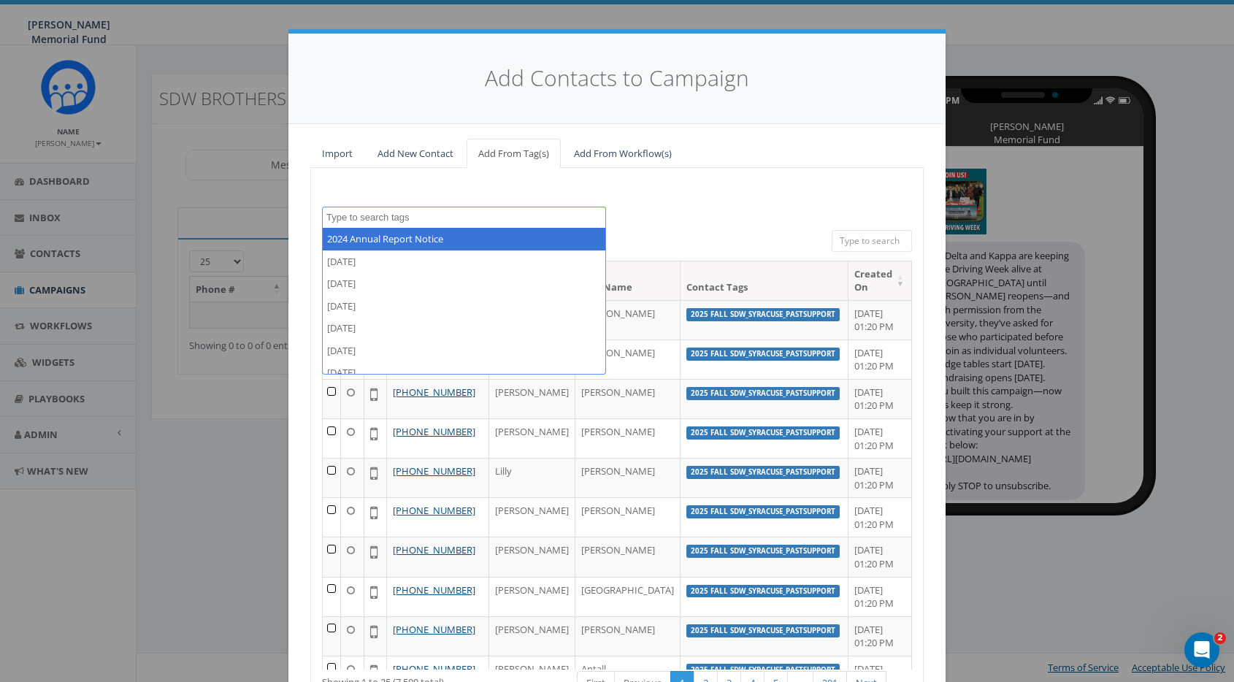
paste textarea "SDW_TriDelta_Sisters"
type textarea "SDW_TriDelta_Sisters"
paste textarea "SDW_NY Beta_PastVols"
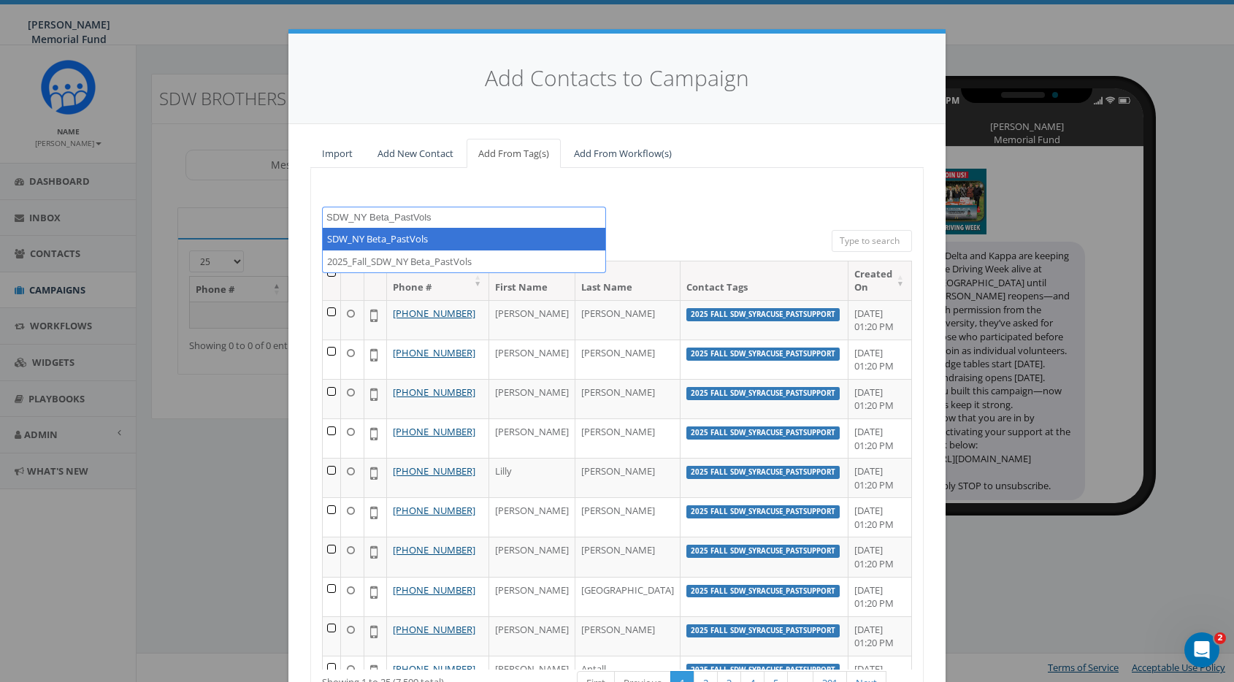
type textarea "SDW_NY Beta_PastVols"
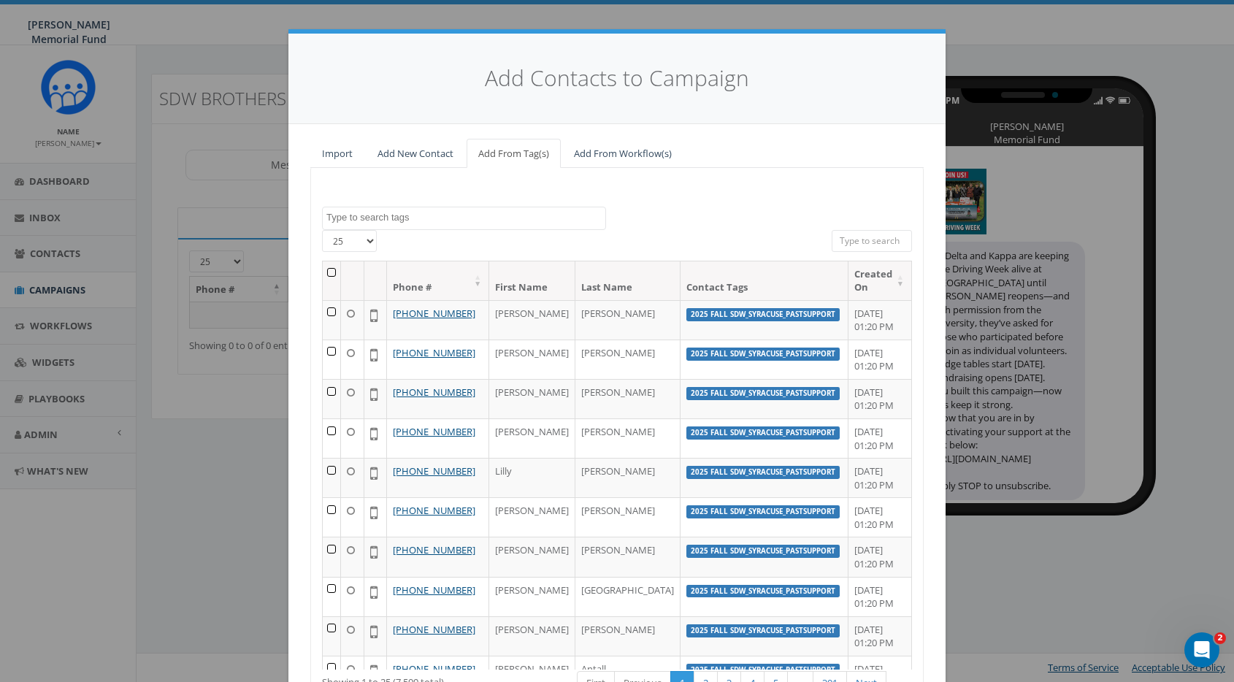
click at [250, 49] on div "Add Contacts to Campaign Import Add New Contact Add From Tag(s) Add From Workfl…" at bounding box center [617, 341] width 1234 height 682
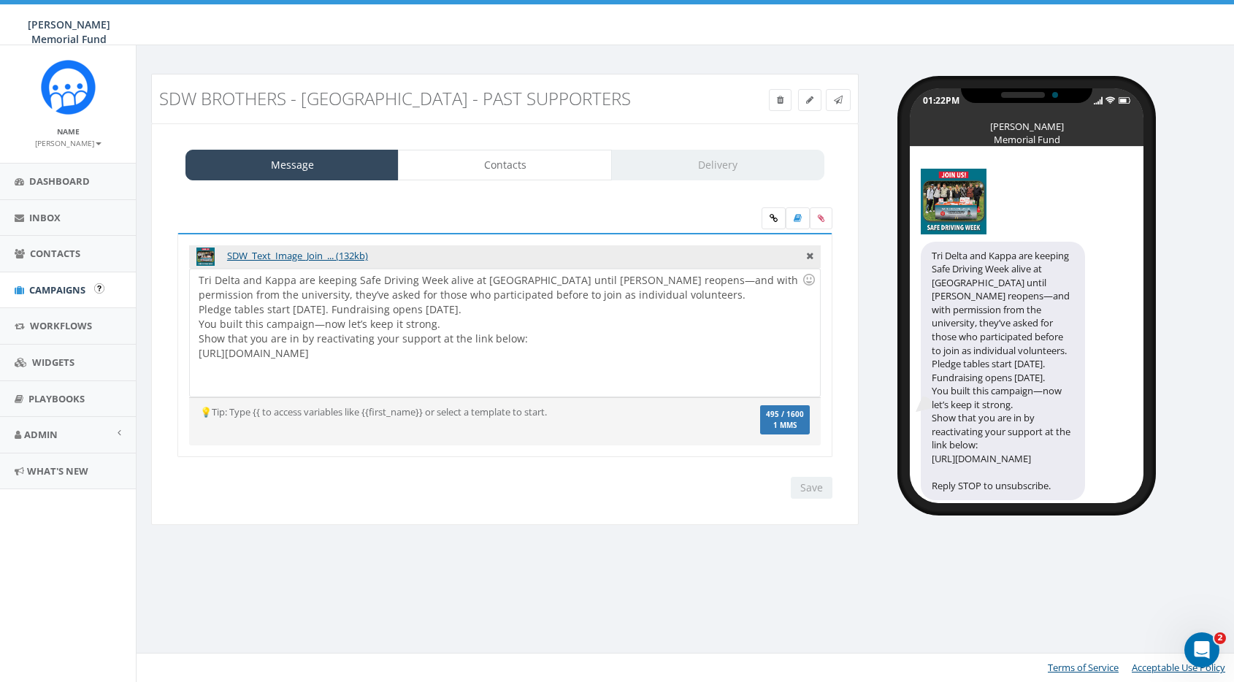
click at [58, 288] on span "Campaigns" at bounding box center [57, 289] width 56 height 13
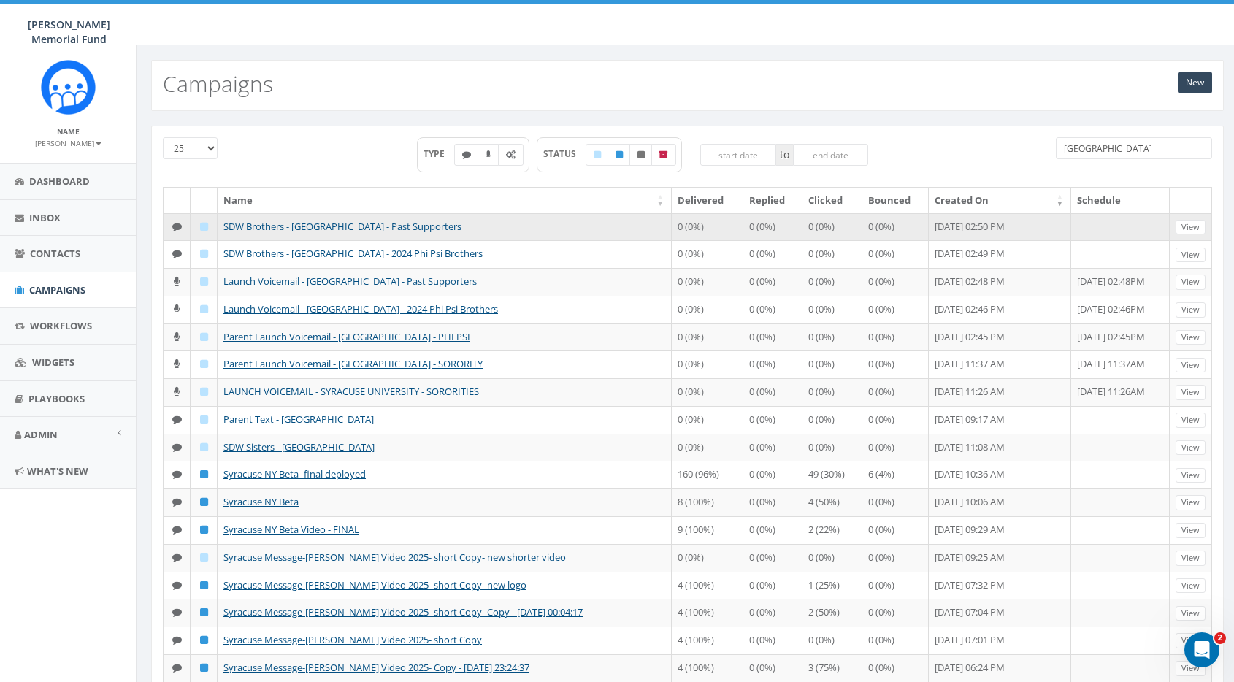
click at [356, 226] on link "SDW Brothers - [GEOGRAPHIC_DATA] - Past Supporters" at bounding box center [342, 226] width 238 height 13
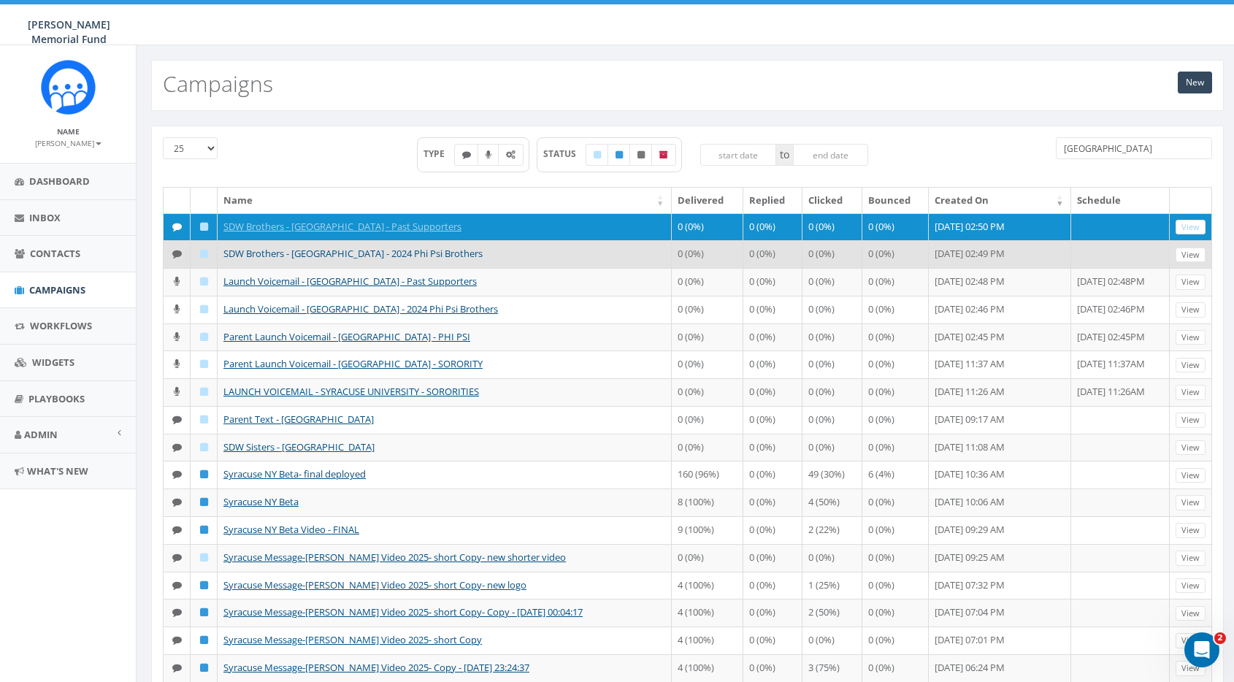
click at [299, 255] on link "SDW Brothers - [GEOGRAPHIC_DATA] - 2024 Phi Psi Brothers" at bounding box center [352, 253] width 259 height 13
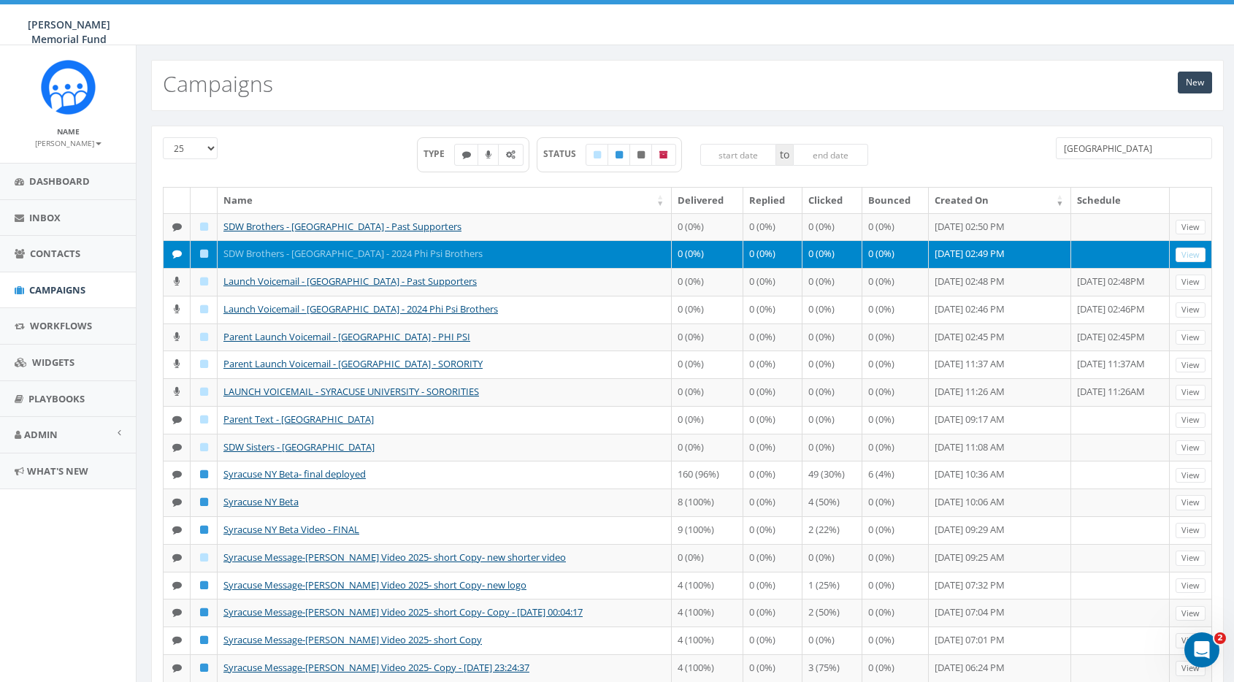
click at [346, 251] on link "SDW Brothers - [GEOGRAPHIC_DATA] - 2024 Phi Psi Brothers" at bounding box center [352, 253] width 259 height 13
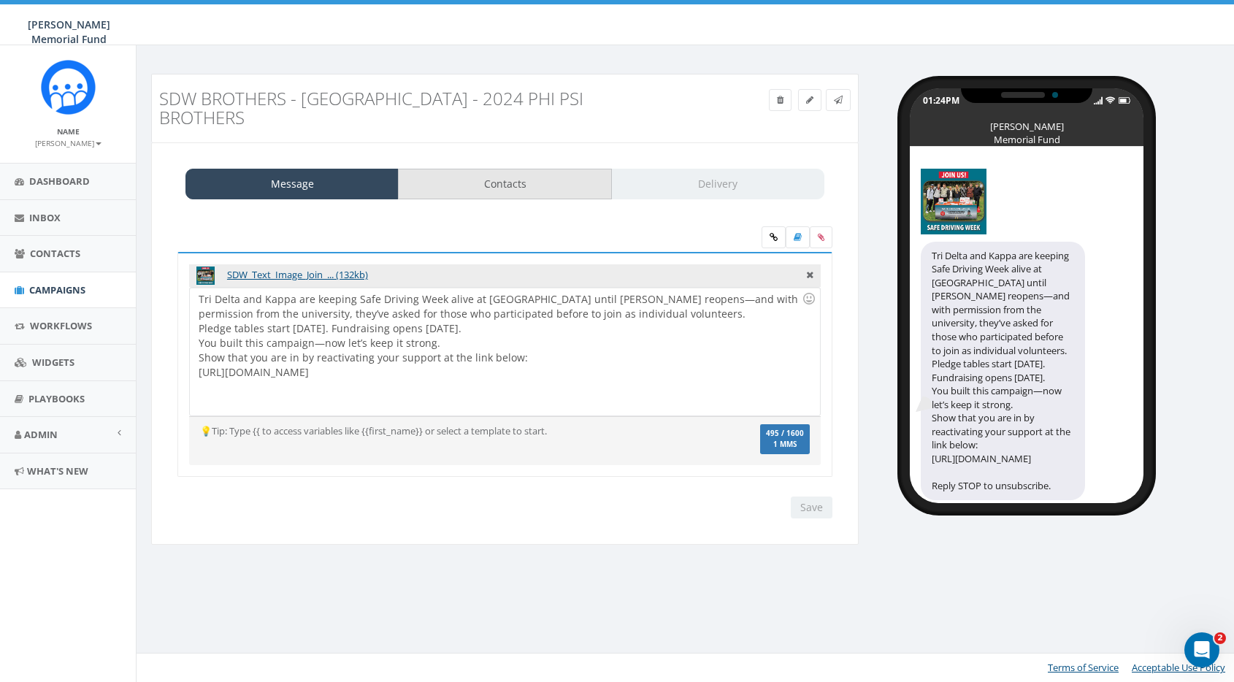
click at [533, 189] on link "Contacts" at bounding box center [504, 184] width 213 height 31
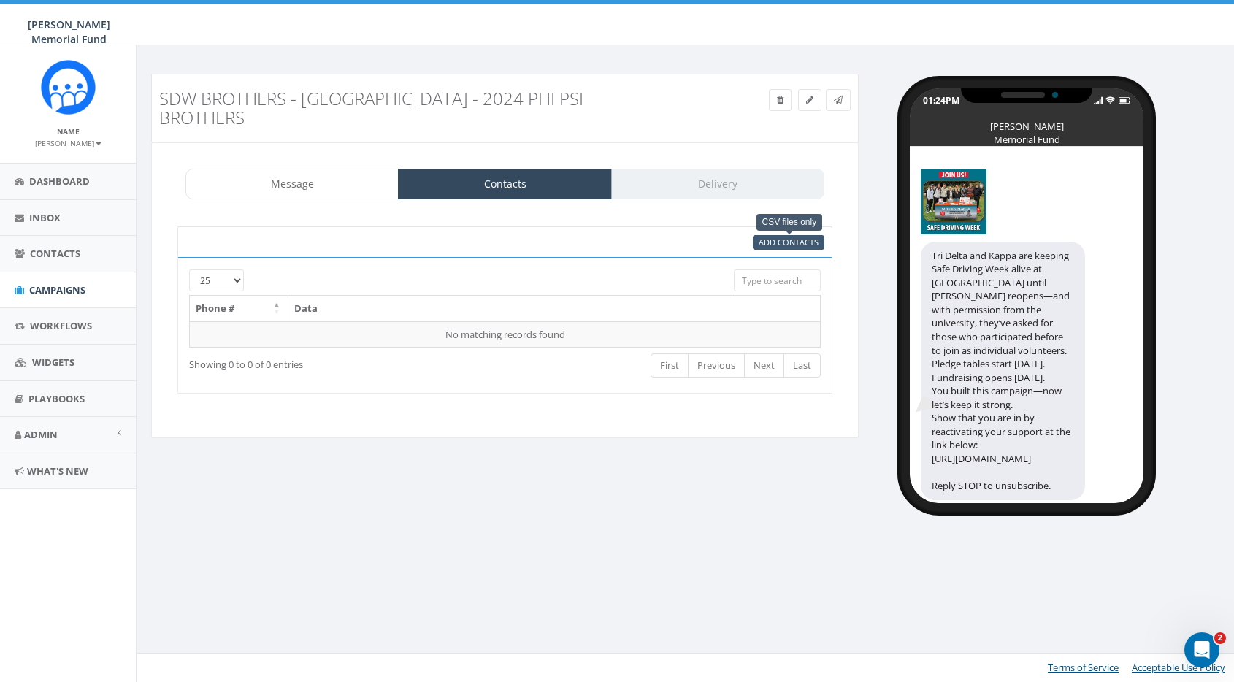
click at [791, 237] on span "Add Contacts" at bounding box center [789, 242] width 60 height 11
select select
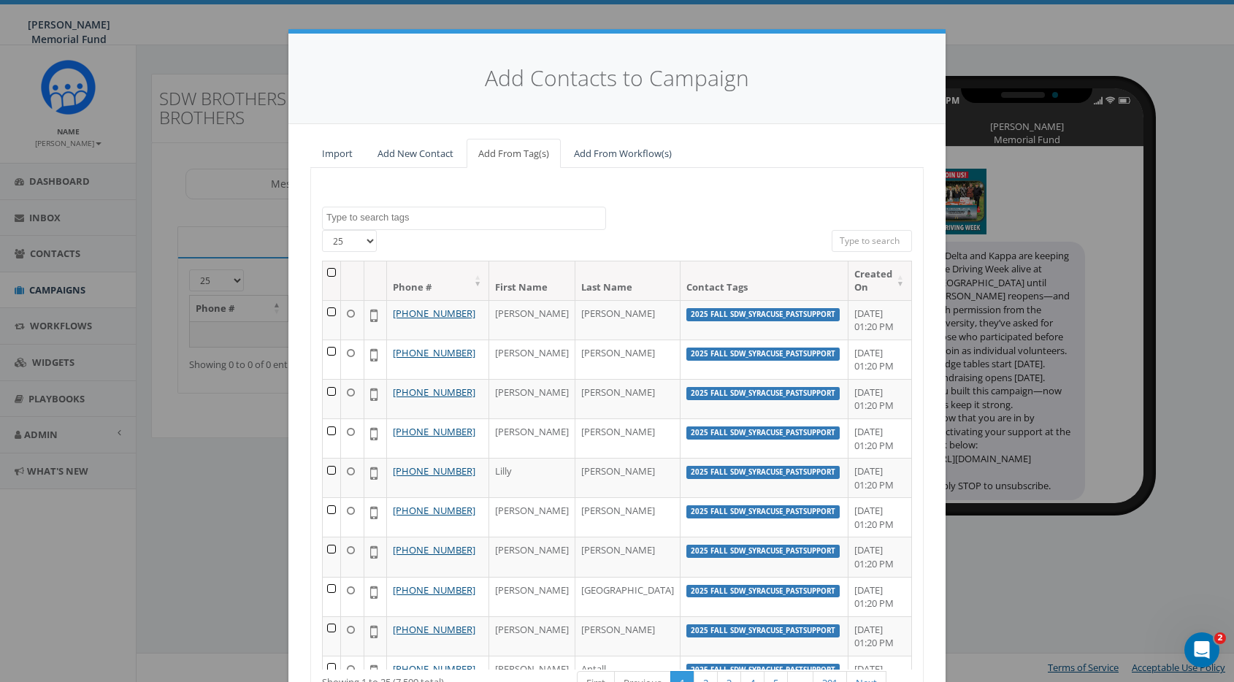
click at [358, 218] on textarea "Search" at bounding box center [465, 217] width 279 height 13
drag, startPoint x: 384, startPoint y: 215, endPoint x: 277, endPoint y: 210, distance: 106.7
click at [277, 213] on div "Add Contacts to Campaign Import Add New Contact Add From Tag(s) Add From Workfl…" at bounding box center [617, 341] width 1234 height 682
paste textarea "_NY Beta_PastVols"
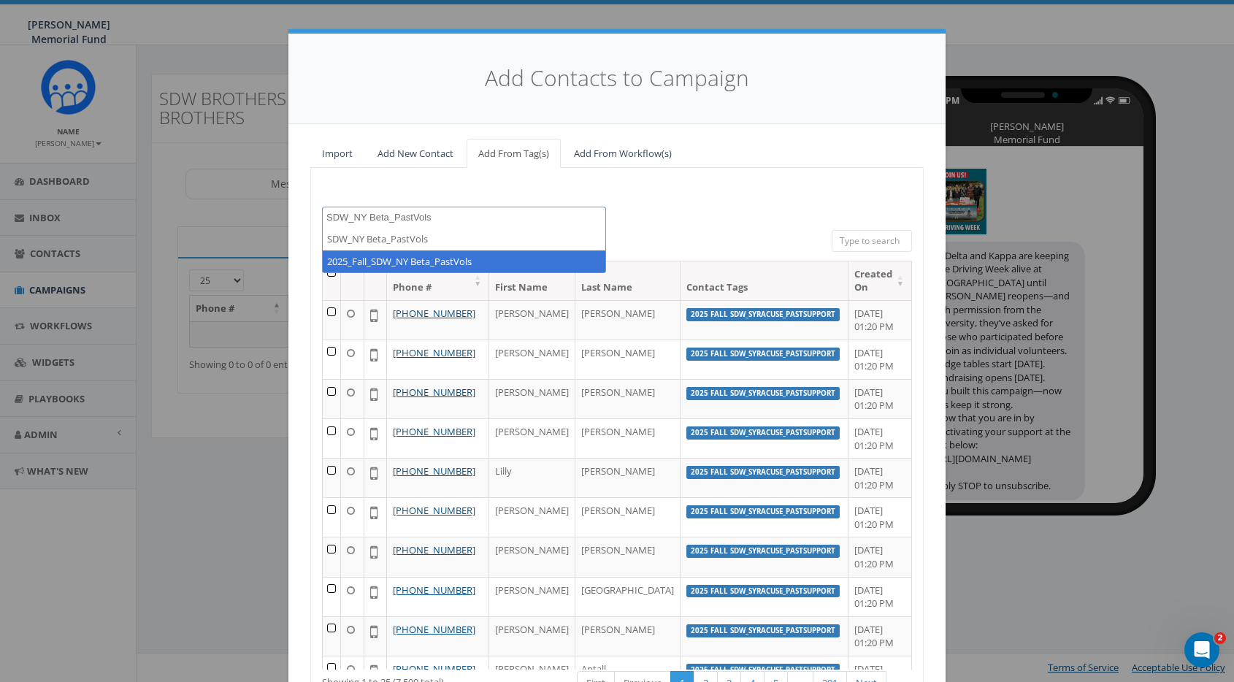
type textarea "SDW_NY Beta_PastVols"
select select "2025_Fall_SDW_NY Beta_PastVols"
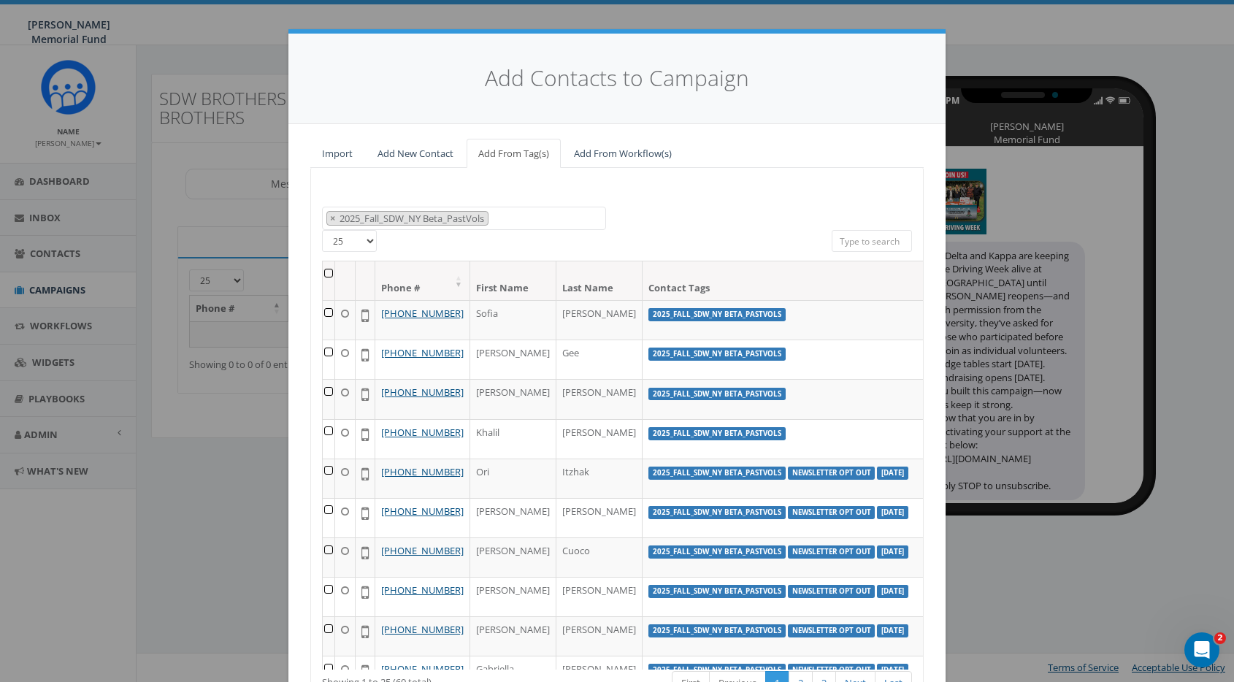
click at [328, 267] on th at bounding box center [329, 280] width 12 height 39
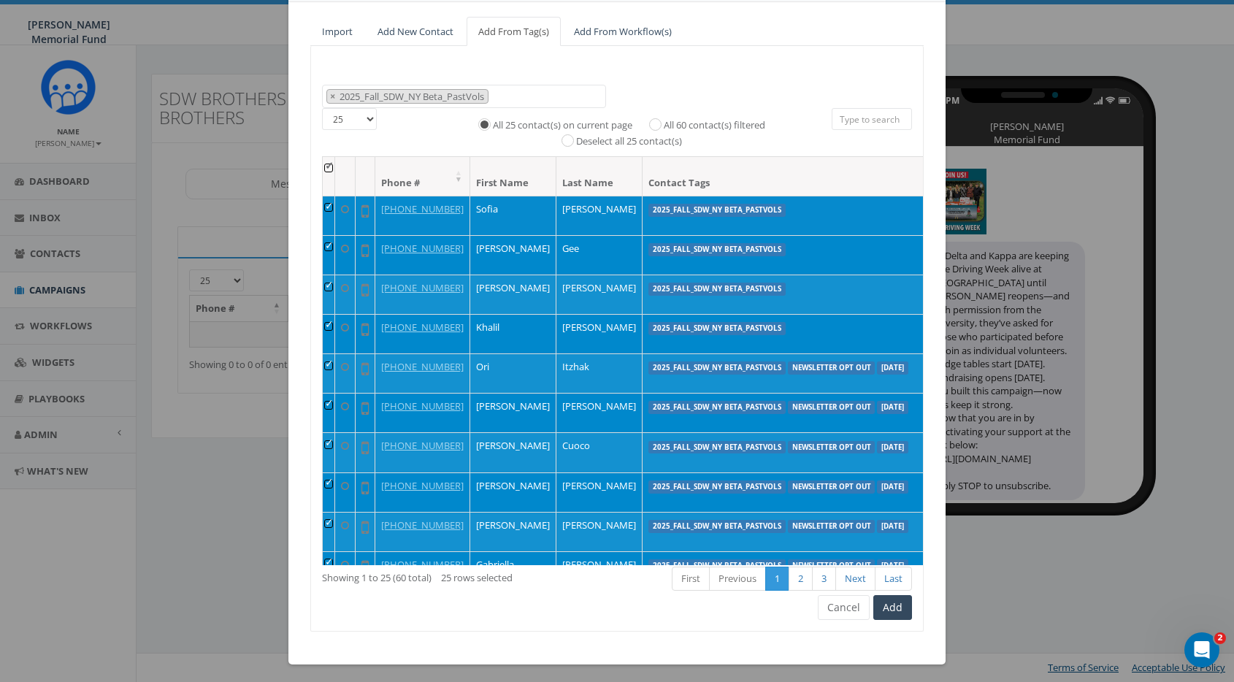
scroll to position [121, 0]
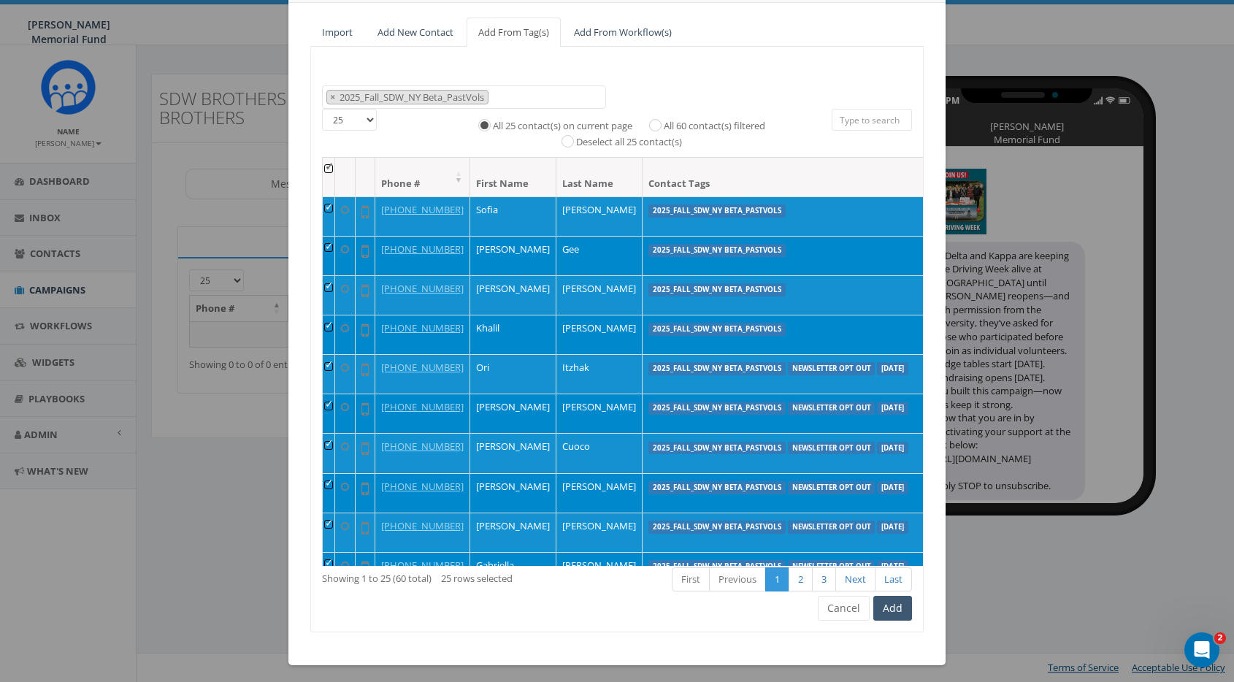
click at [904, 609] on button "Add" at bounding box center [892, 608] width 39 height 25
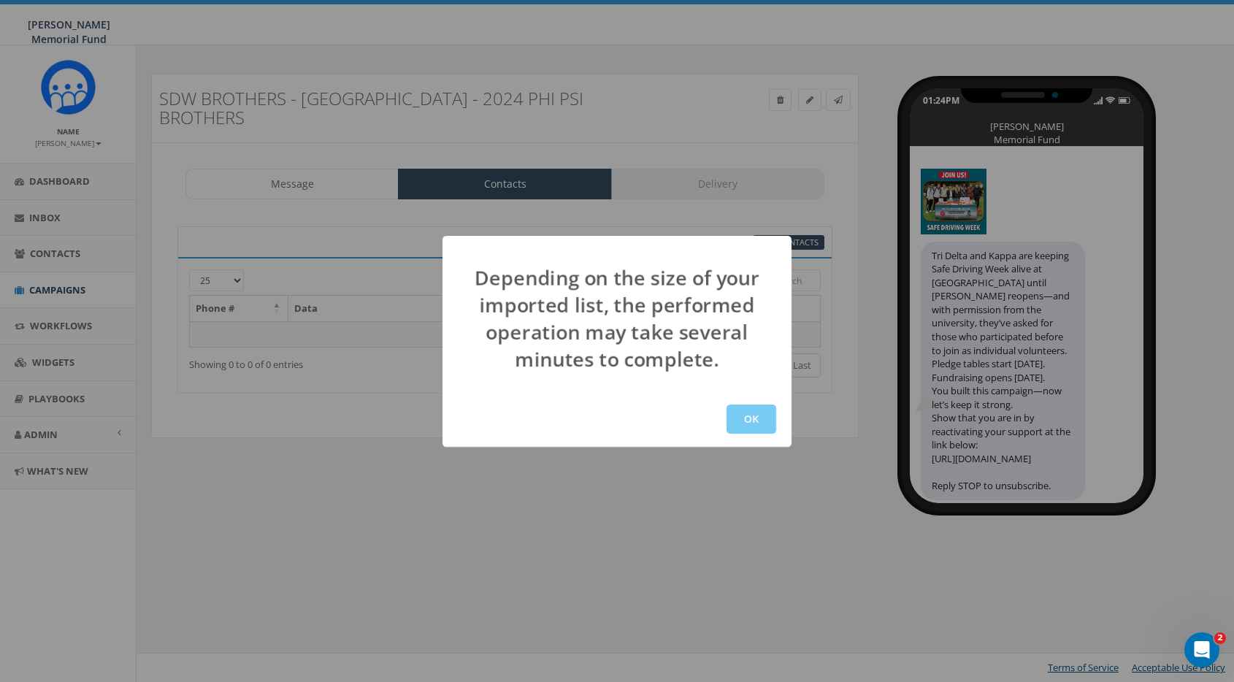
click at [746, 418] on button "OK" at bounding box center [752, 419] width 50 height 29
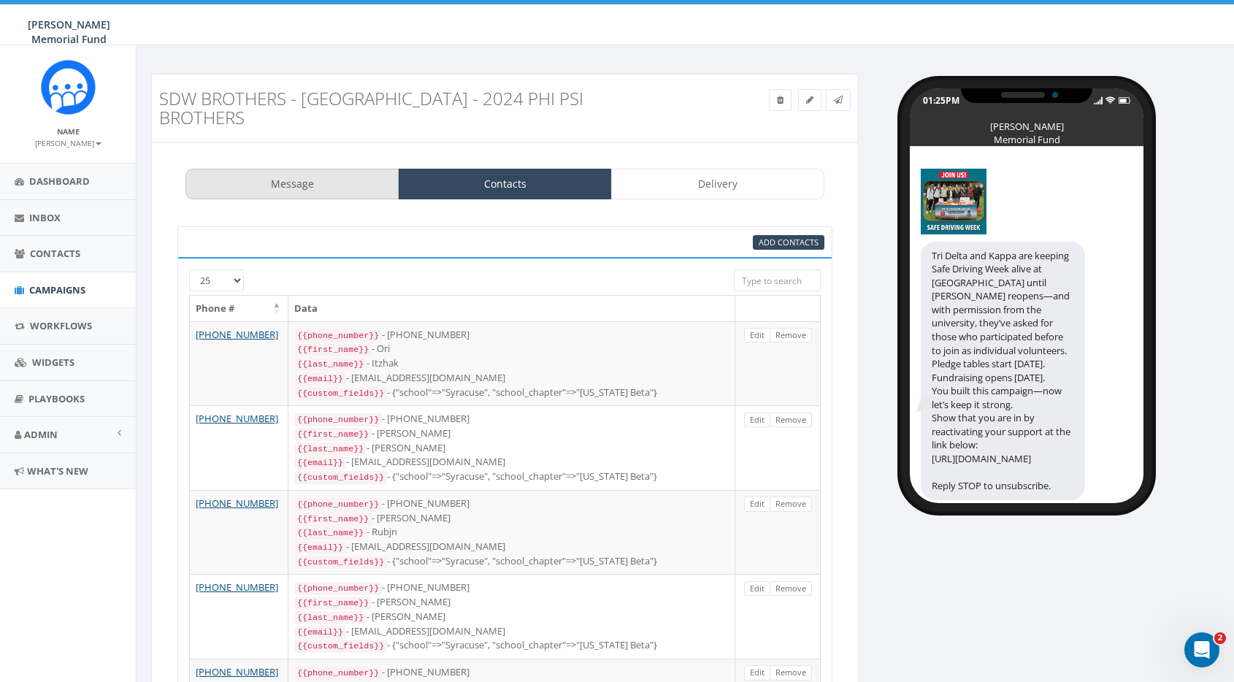
click at [315, 180] on link "Message" at bounding box center [291, 184] width 213 height 31
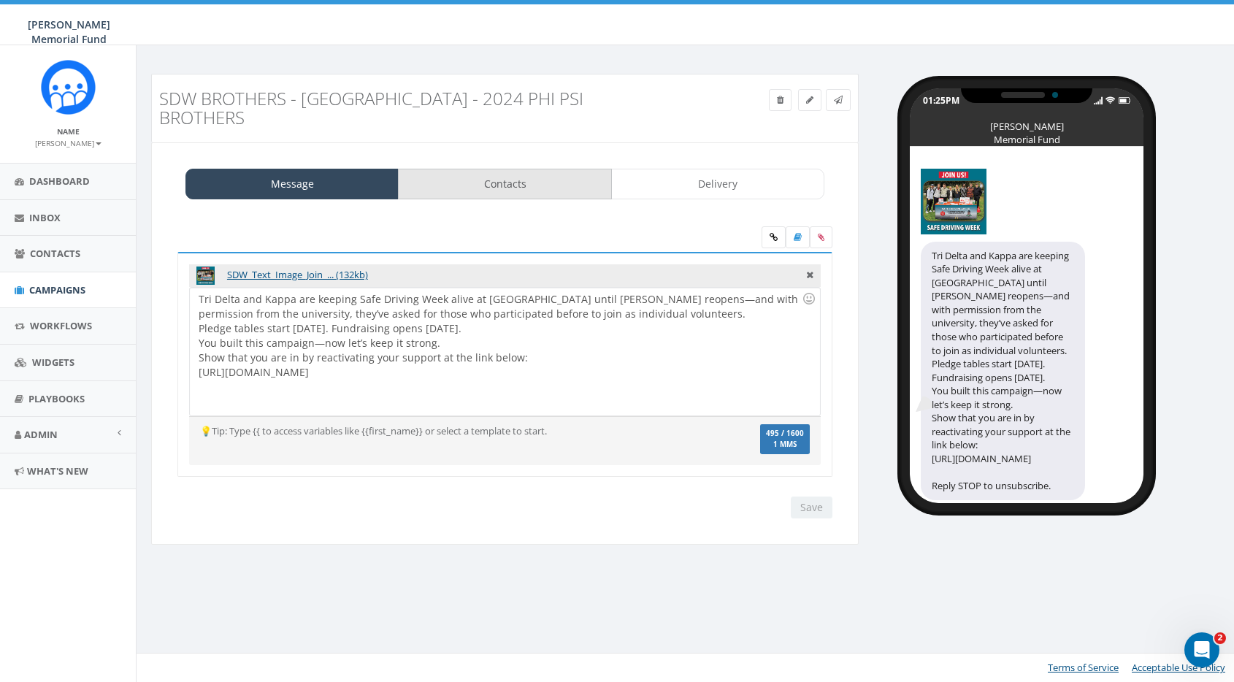
click at [543, 181] on link "Contacts" at bounding box center [504, 184] width 213 height 31
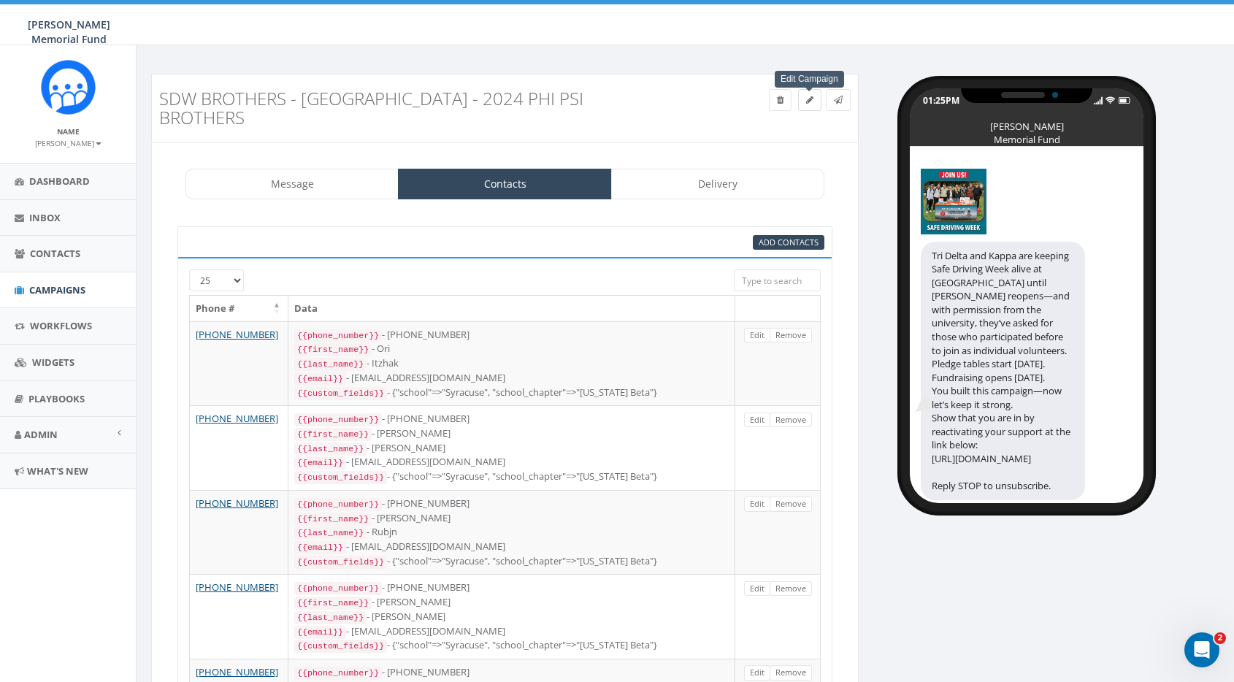
click at [811, 102] on icon at bounding box center [809, 100] width 7 height 9
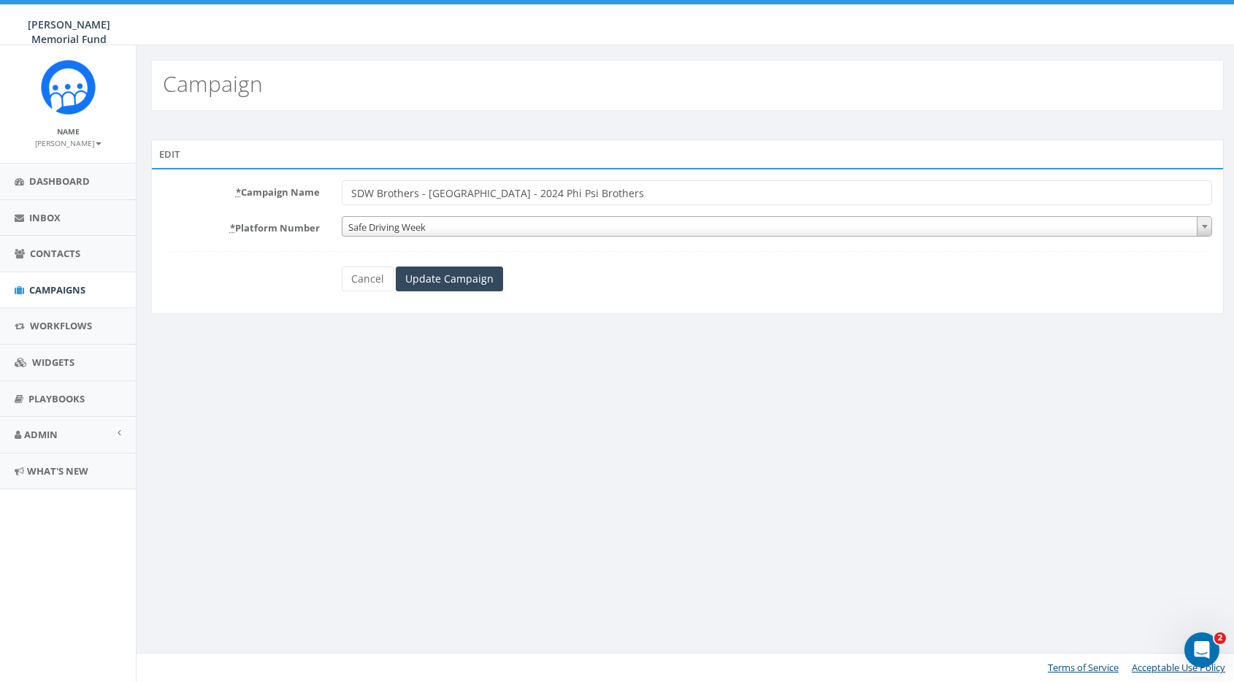
click at [553, 189] on input "SDW Brothers - [GEOGRAPHIC_DATA] - 2024 Phi Psi Brothers" at bounding box center [777, 192] width 871 height 25
drag, startPoint x: 528, startPoint y: 193, endPoint x: 665, endPoint y: 196, distance: 137.3
click at [665, 197] on input "SDW Brothers - [GEOGRAPHIC_DATA] - 2024 Phi Psi Brothers" at bounding box center [777, 192] width 871 height 25
type input "SDW Brothers - [GEOGRAPHIC_DATA] - Past Volunteers"
click at [484, 283] on input "Update Campaign" at bounding box center [449, 279] width 107 height 25
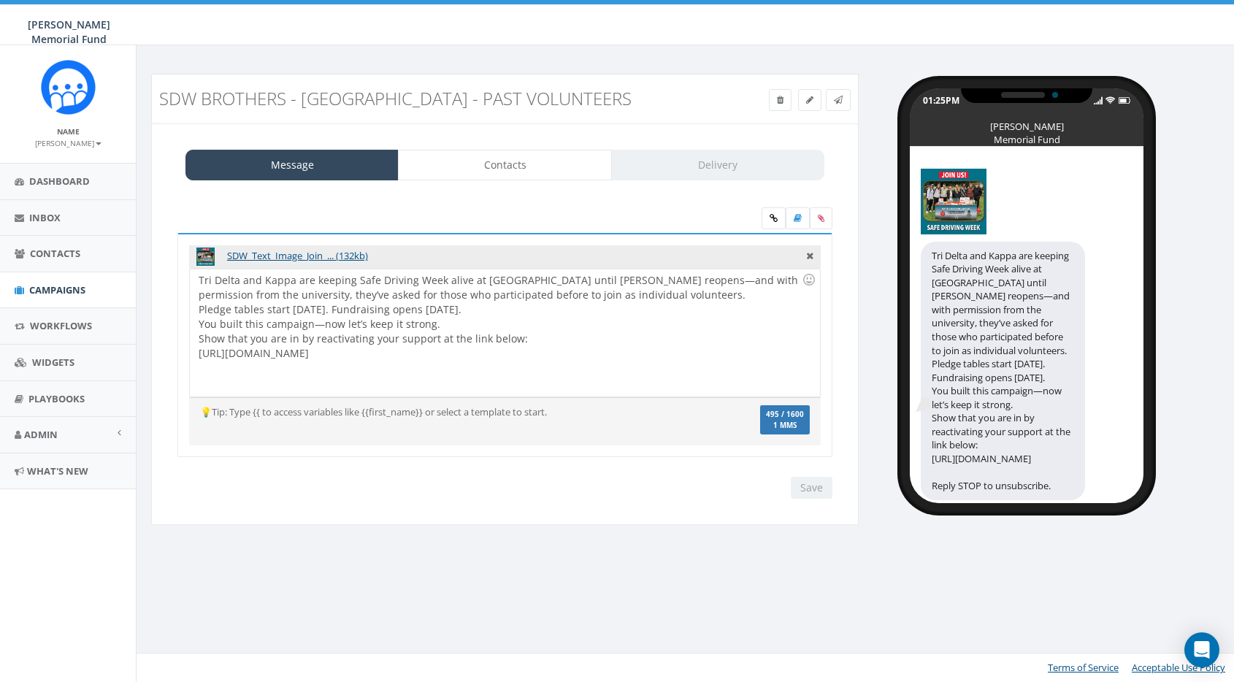
select select
click at [756, 168] on link "Delivery" at bounding box center [717, 165] width 213 height 31
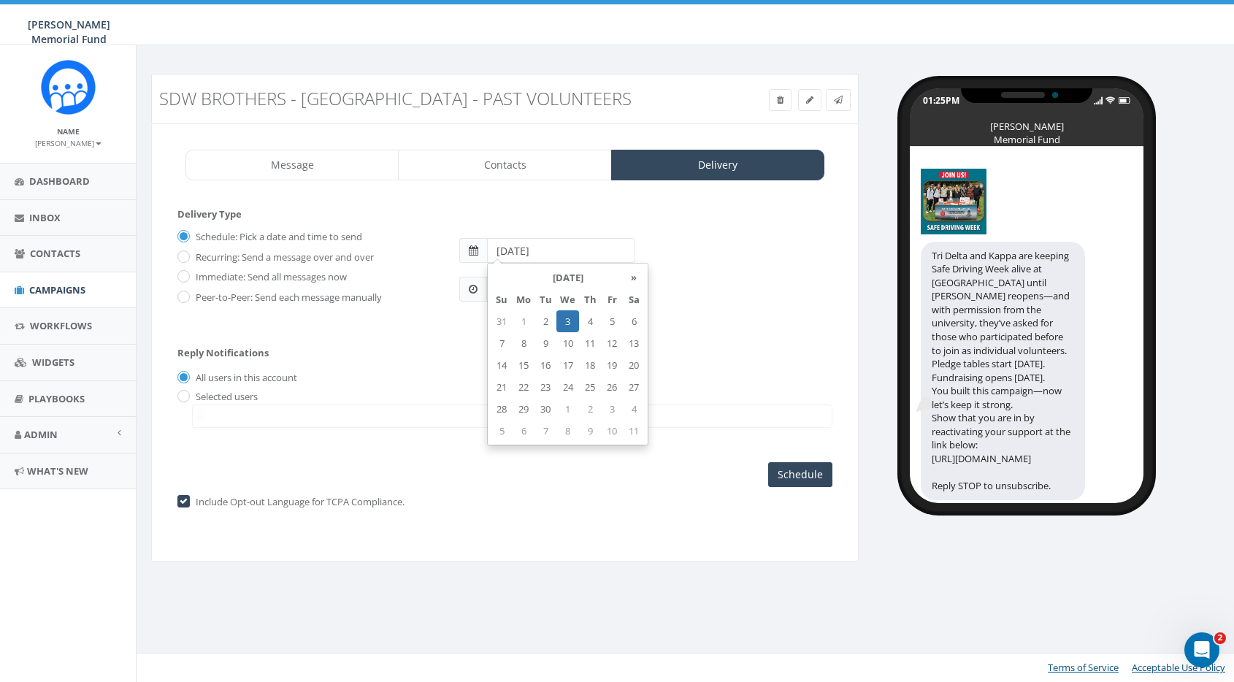
click at [534, 250] on input "2025-09-03" at bounding box center [561, 250] width 148 height 25
click at [616, 325] on td "5" at bounding box center [612, 321] width 22 height 22
type input "2025-09-05"
click at [443, 330] on form "Delivery Type Schedule: Pick a date and time to send Recurring: Send a message …" at bounding box center [504, 270] width 655 height 126
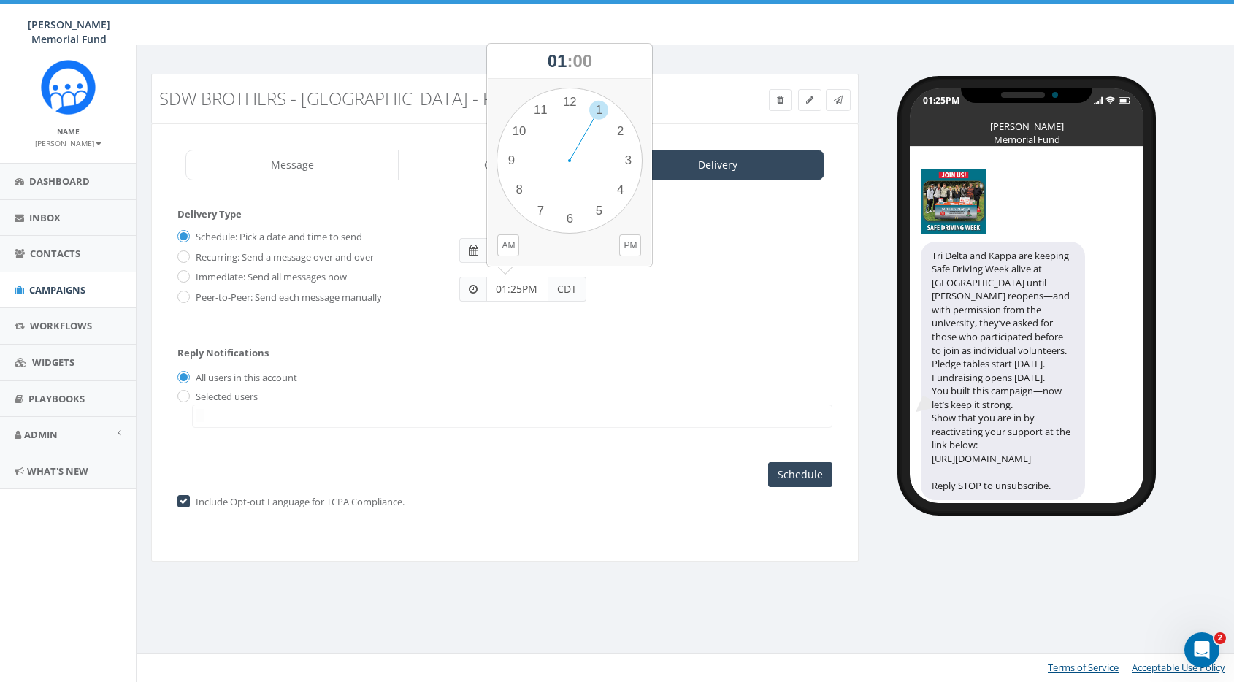
click at [522, 283] on input "01:25PM" at bounding box center [517, 289] width 62 height 25
click at [462, 246] on span at bounding box center [473, 250] width 28 height 25
click at [524, 252] on input "2025-09-05" at bounding box center [561, 250] width 148 height 25
click at [436, 308] on div "Schedule: Pick a date and time to send Recurring: Send a message over and over …" at bounding box center [504, 272] width 655 height 95
click at [517, 289] on input "01:25PM" at bounding box center [517, 289] width 62 height 25
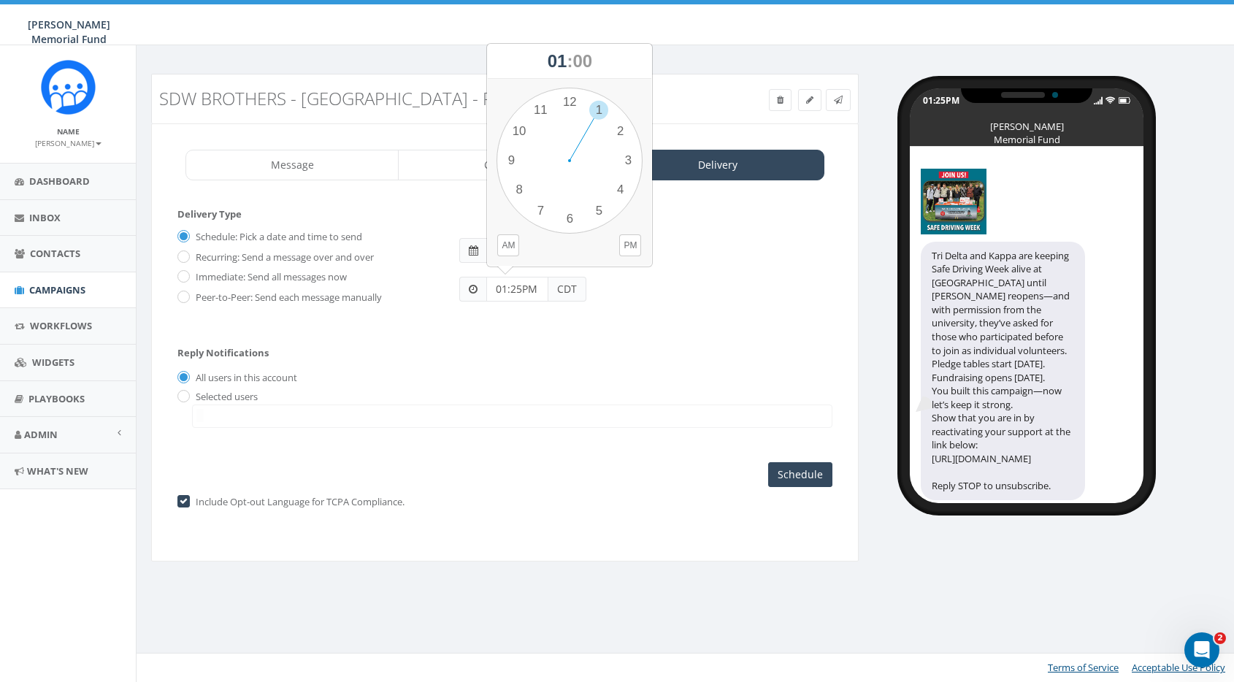
drag, startPoint x: 520, startPoint y: 285, endPoint x: 471, endPoint y: 284, distance: 48.9
click at [471, 285] on div "01:25PM CDT" at bounding box center [522, 289] width 127 height 25
drag, startPoint x: 505, startPoint y: 284, endPoint x: 489, endPoint y: 284, distance: 16.8
click at [489, 284] on input "12:00 PM" at bounding box center [517, 289] width 62 height 25
type input "11:00 PM"
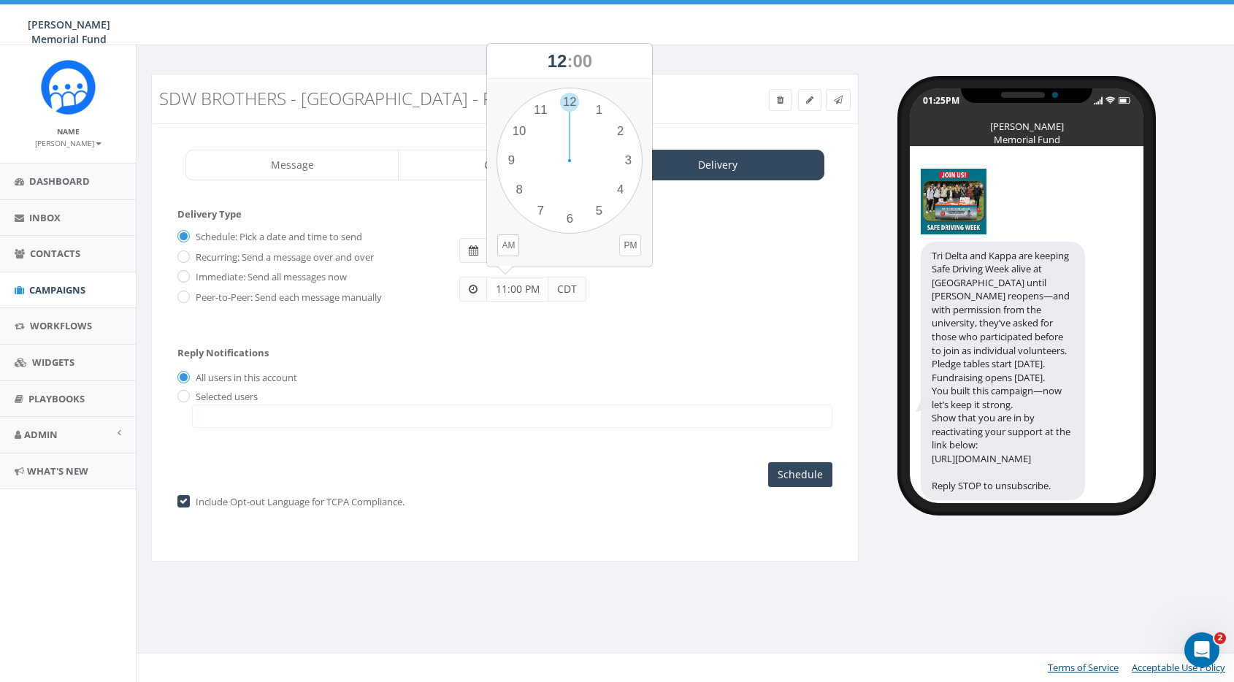
click at [631, 245] on button "PM" at bounding box center [630, 245] width 22 height 22
click at [804, 470] on input "Schedule" at bounding box center [800, 474] width 64 height 25
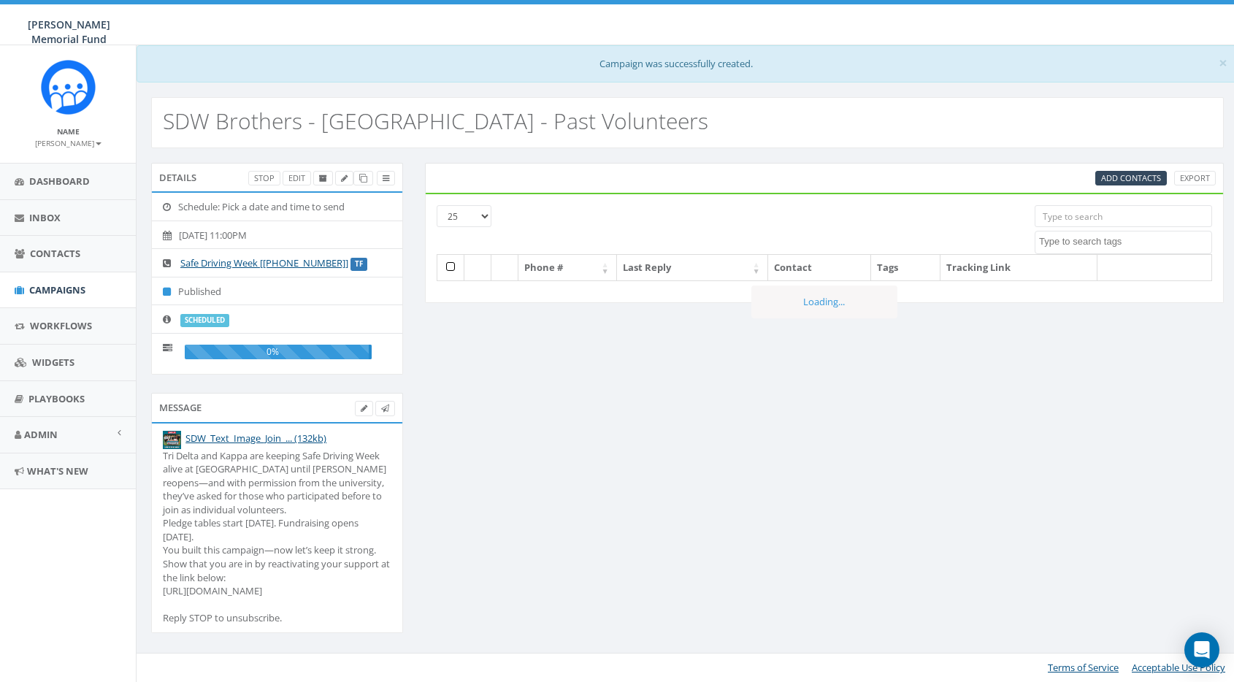
select select
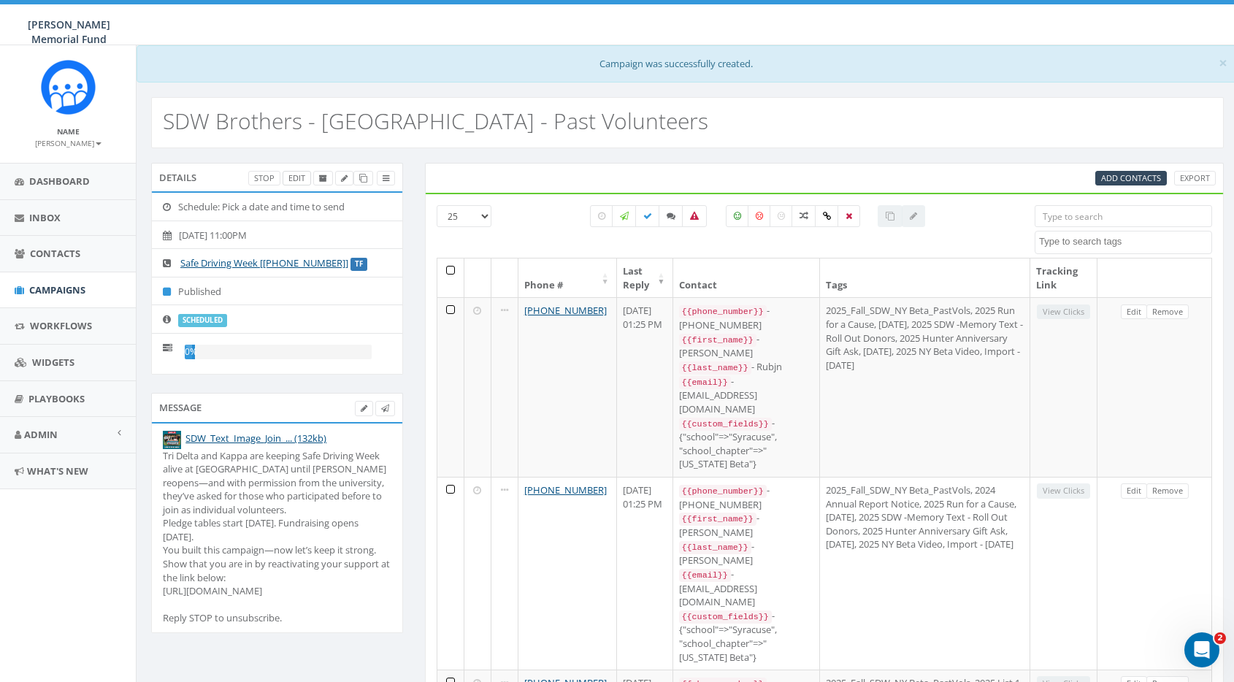
click at [296, 178] on link "Edit" at bounding box center [297, 178] width 28 height 15
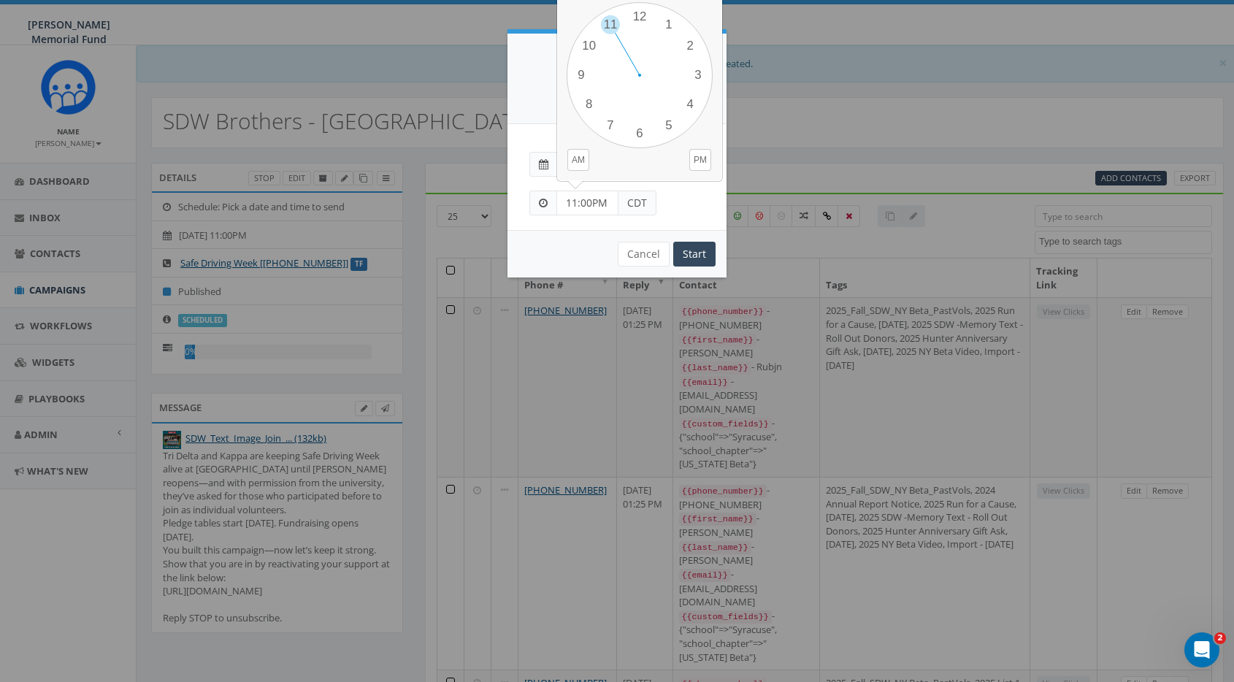
drag, startPoint x: 608, startPoint y: 200, endPoint x: 594, endPoint y: 199, distance: 13.2
click at [594, 199] on input "11:00PM" at bounding box center [587, 203] width 62 height 25
type input "11:00AM"
click at [696, 256] on input "Start" at bounding box center [694, 254] width 42 height 25
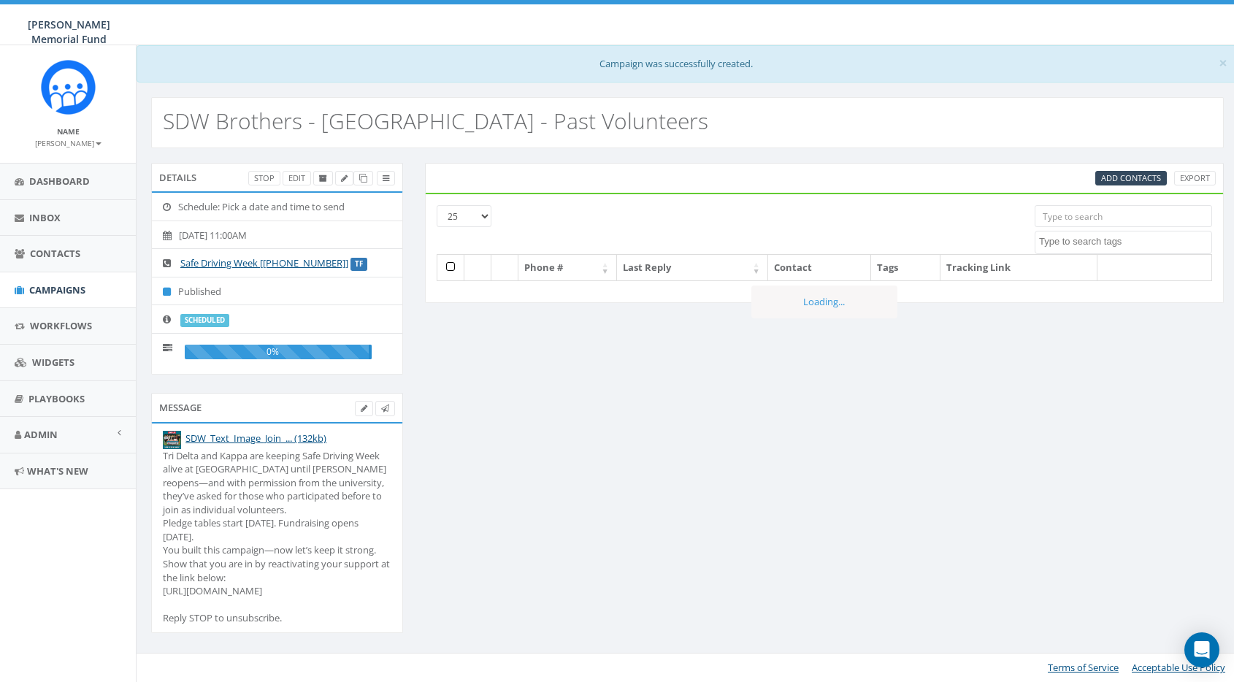
select select
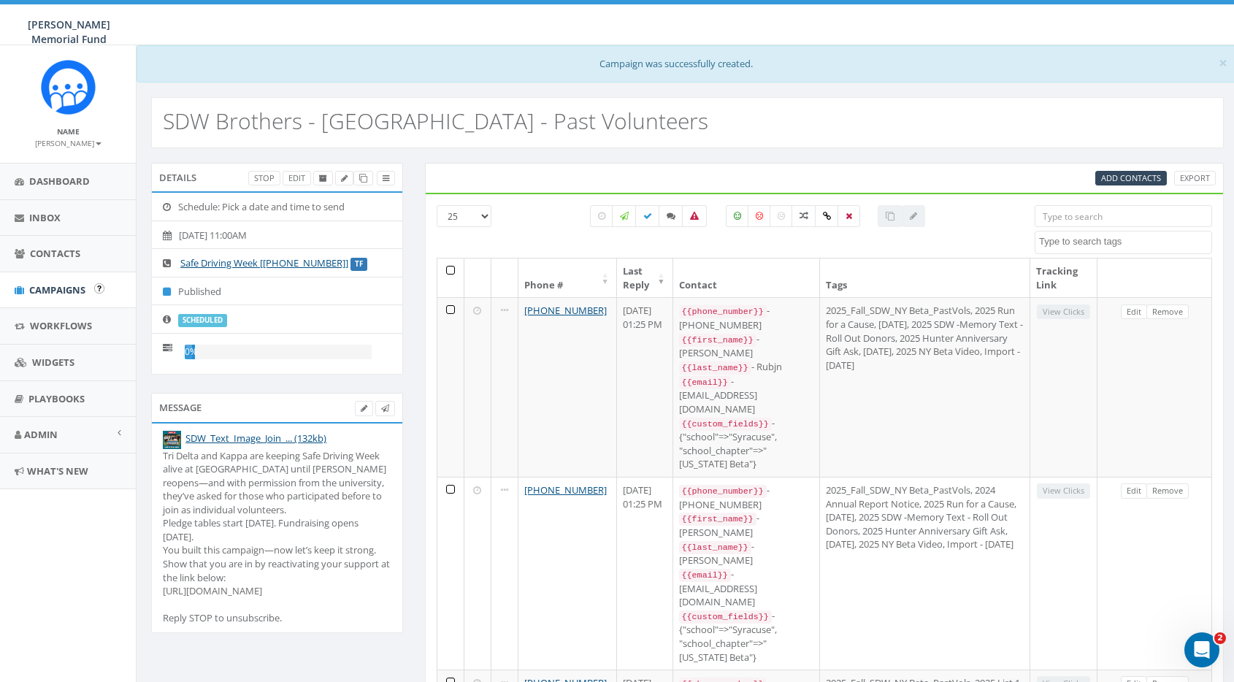
click at [59, 280] on link "Campaigns" at bounding box center [68, 290] width 136 height 36
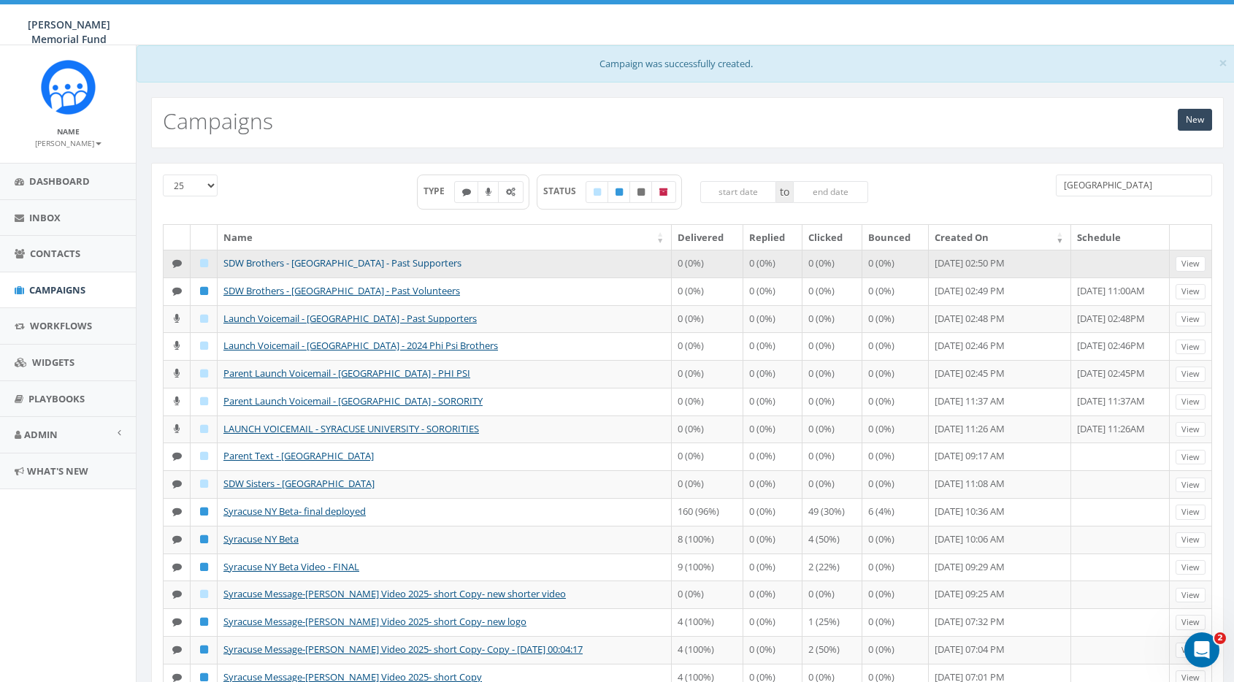
click at [348, 261] on link "SDW Brothers - [GEOGRAPHIC_DATA] - Past Supporters" at bounding box center [342, 262] width 238 height 13
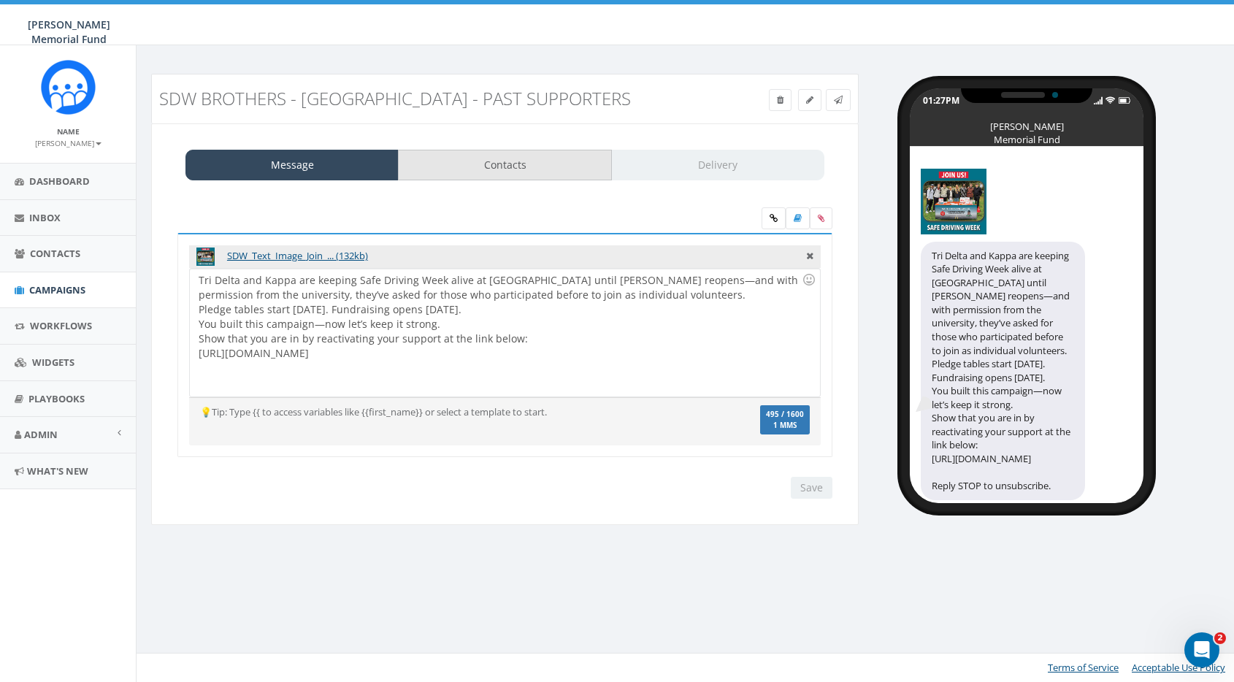
click at [543, 167] on link "Contacts" at bounding box center [504, 165] width 213 height 31
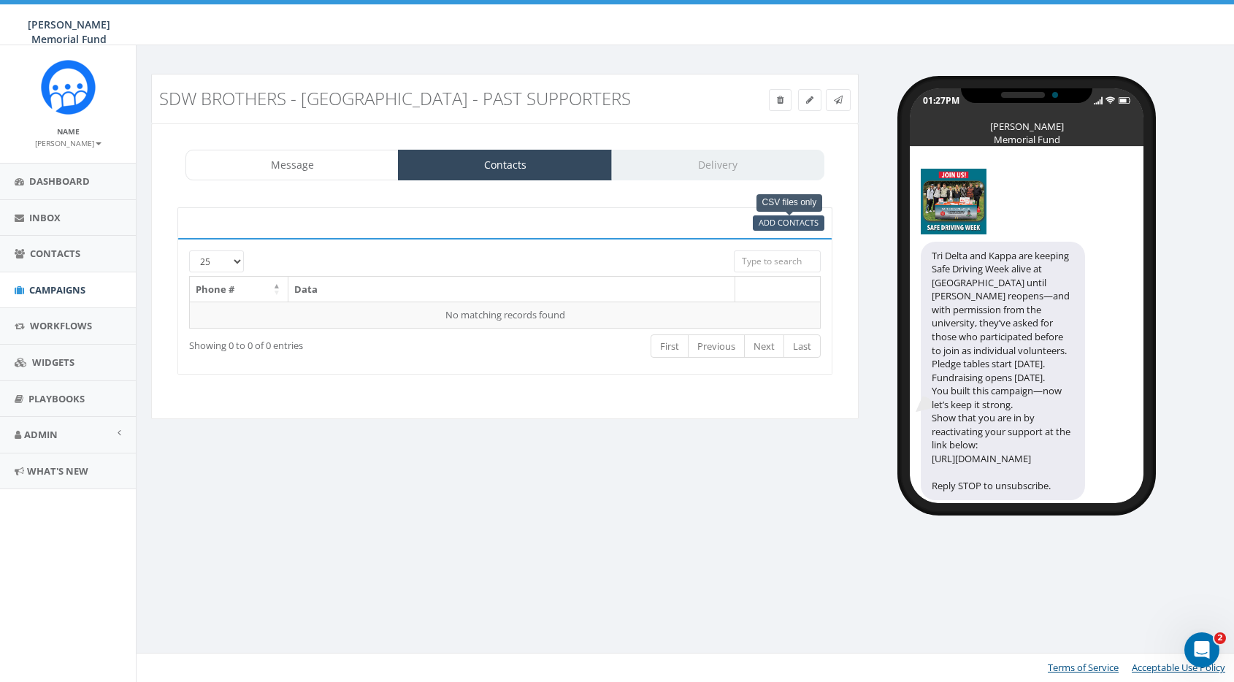
click at [803, 223] on span "Add Contacts" at bounding box center [789, 222] width 60 height 11
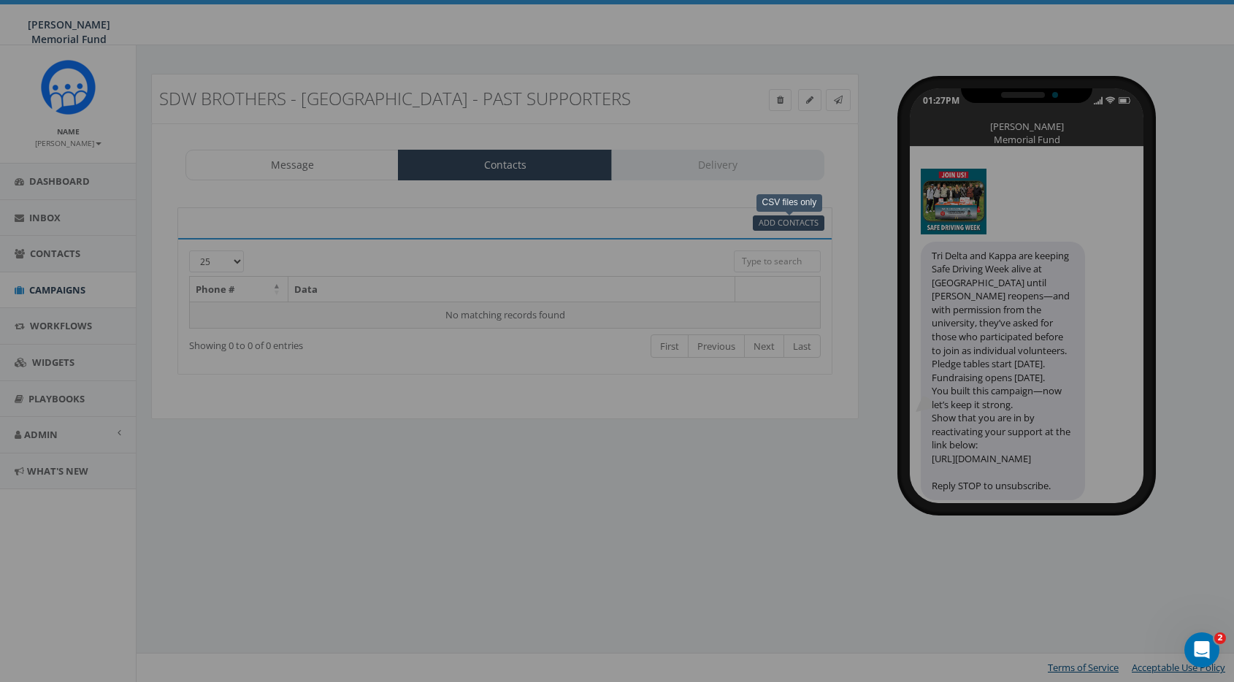
select select
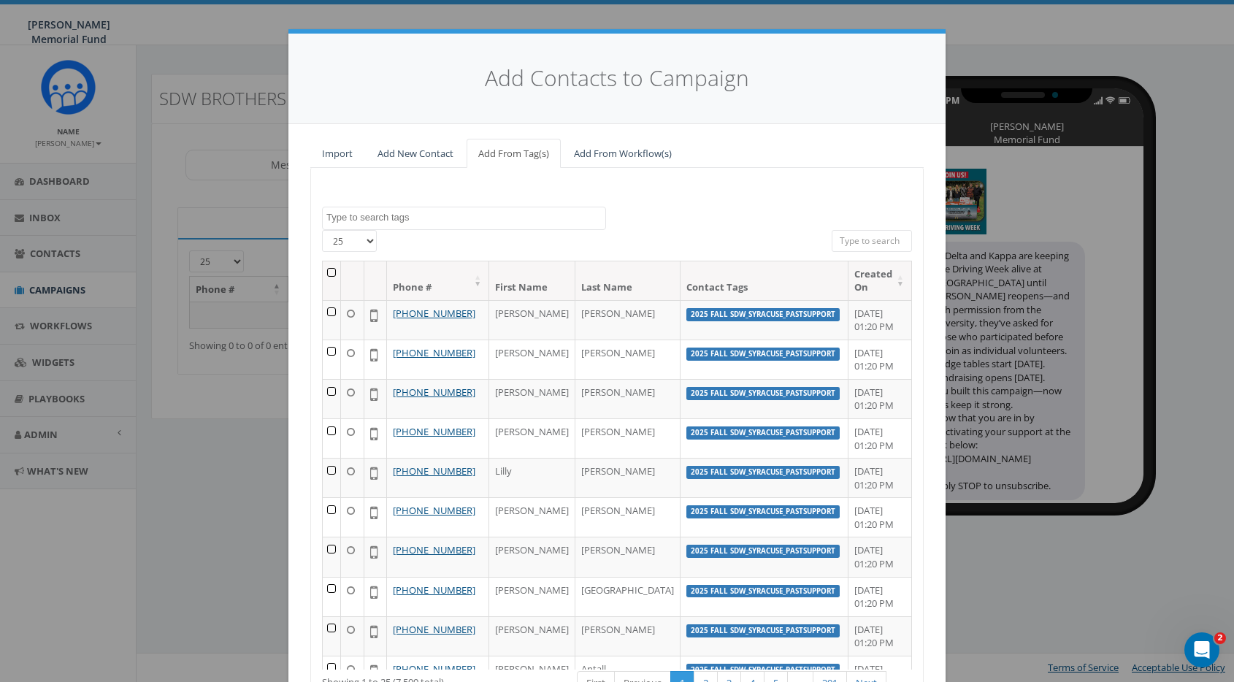
click at [386, 211] on textarea "Search" at bounding box center [465, 217] width 279 height 13
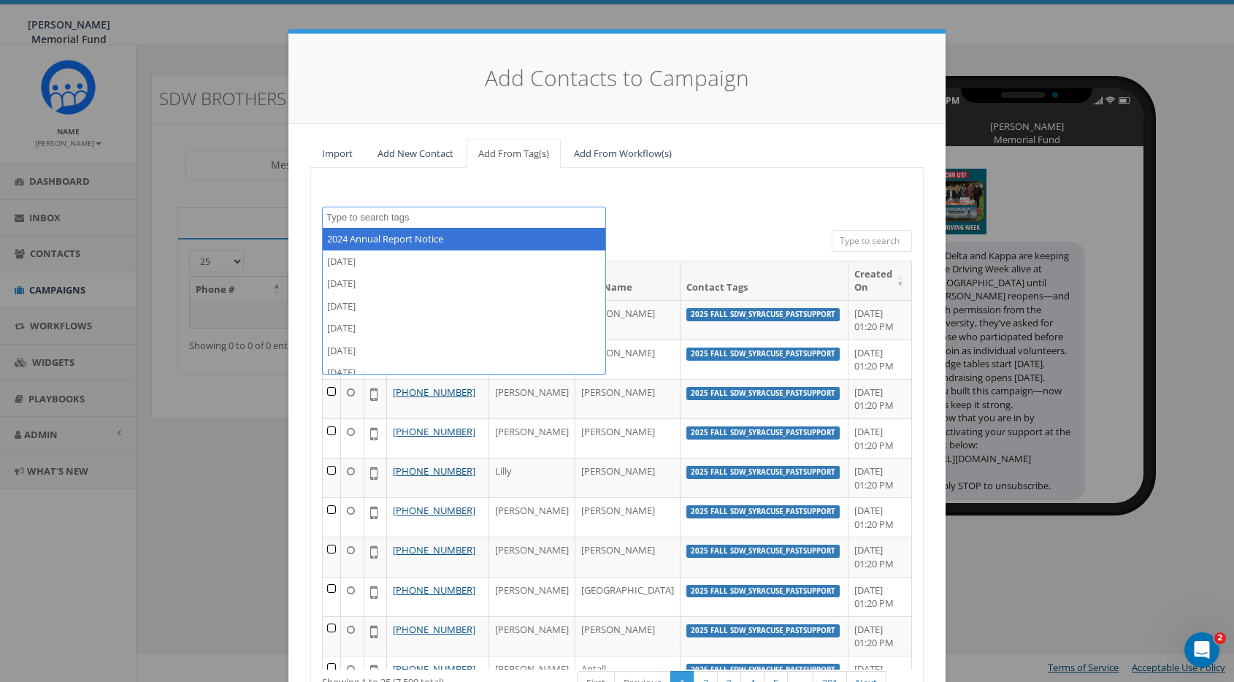
paste textarea "SDW_Syracuse_PastSupport"
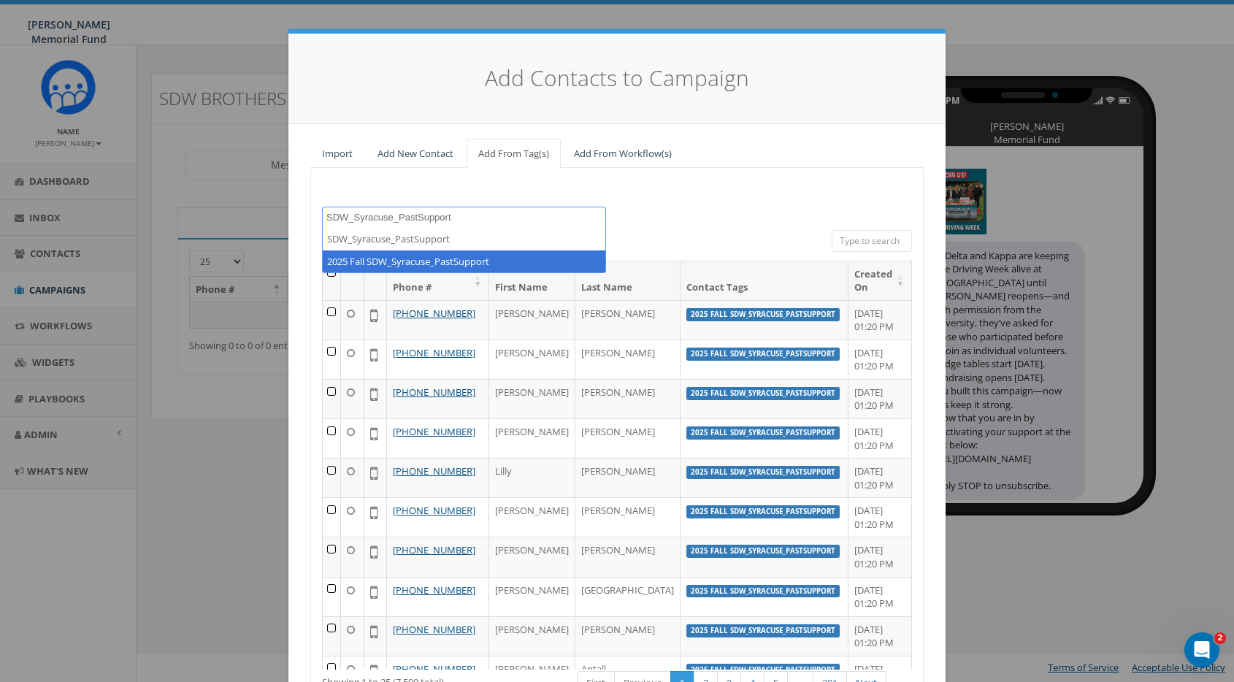
type textarea "SDW_Syracuse_PastSupport"
select select "2025 Fall SDW_Syracuse_PastSupport"
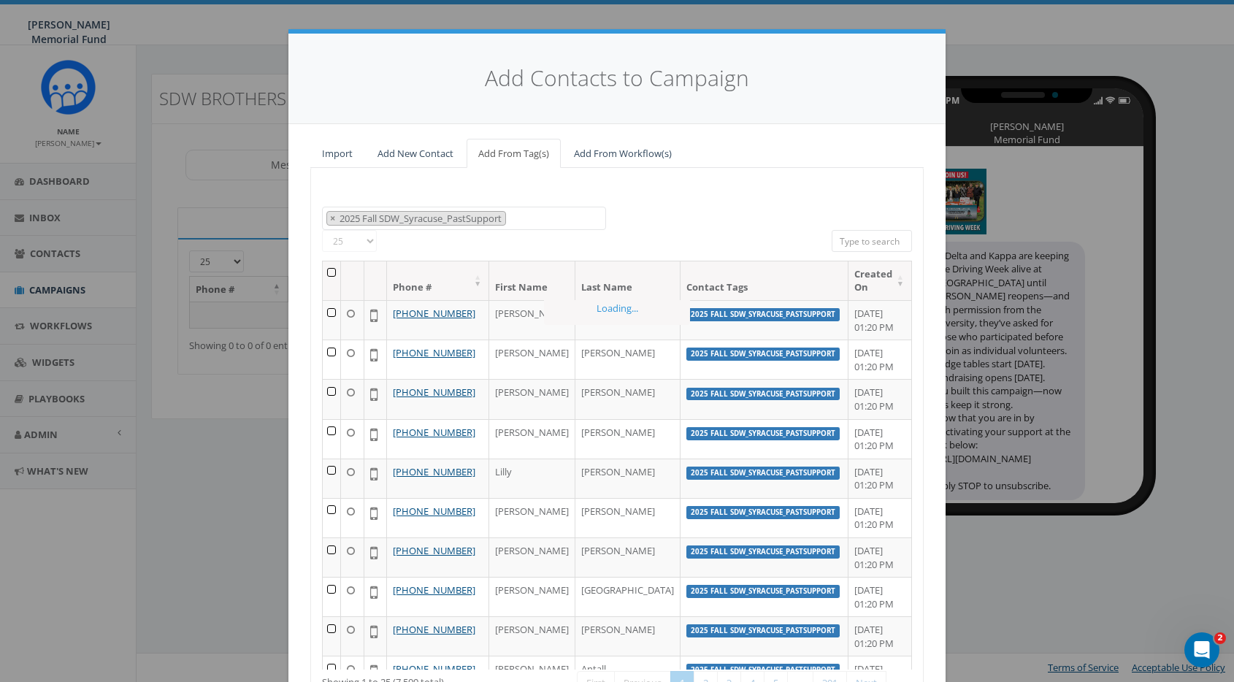
scroll to position [223, 0]
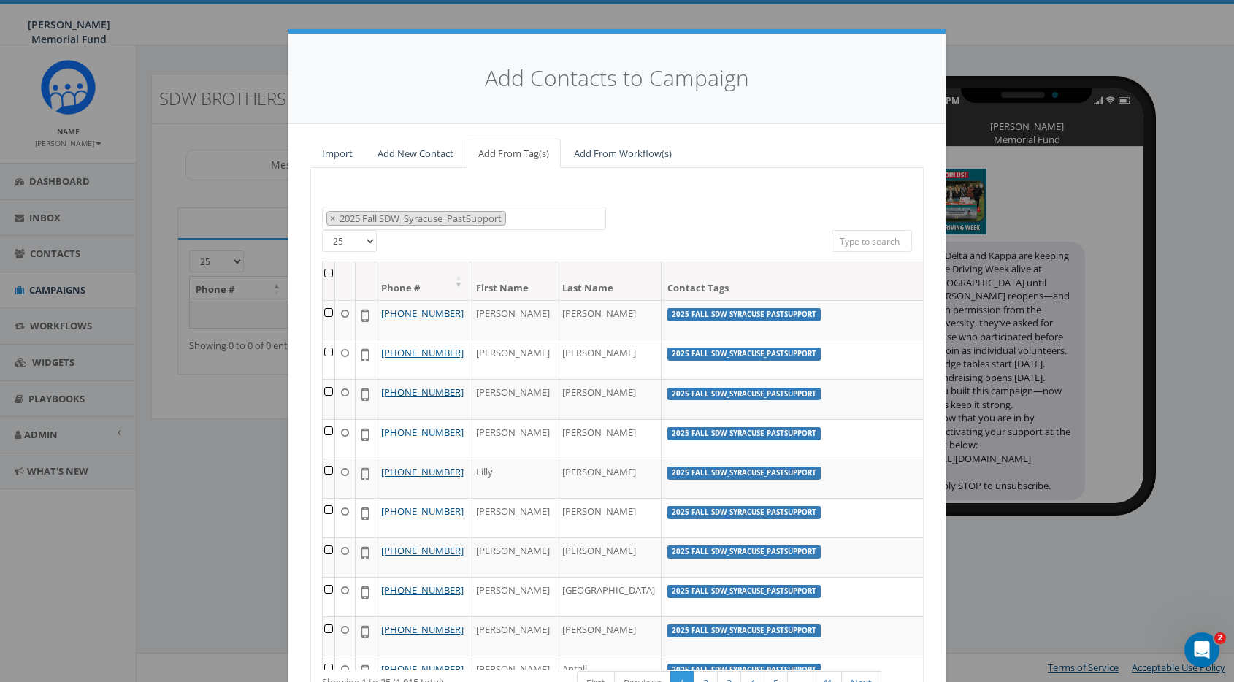
click at [328, 268] on th at bounding box center [329, 280] width 12 height 39
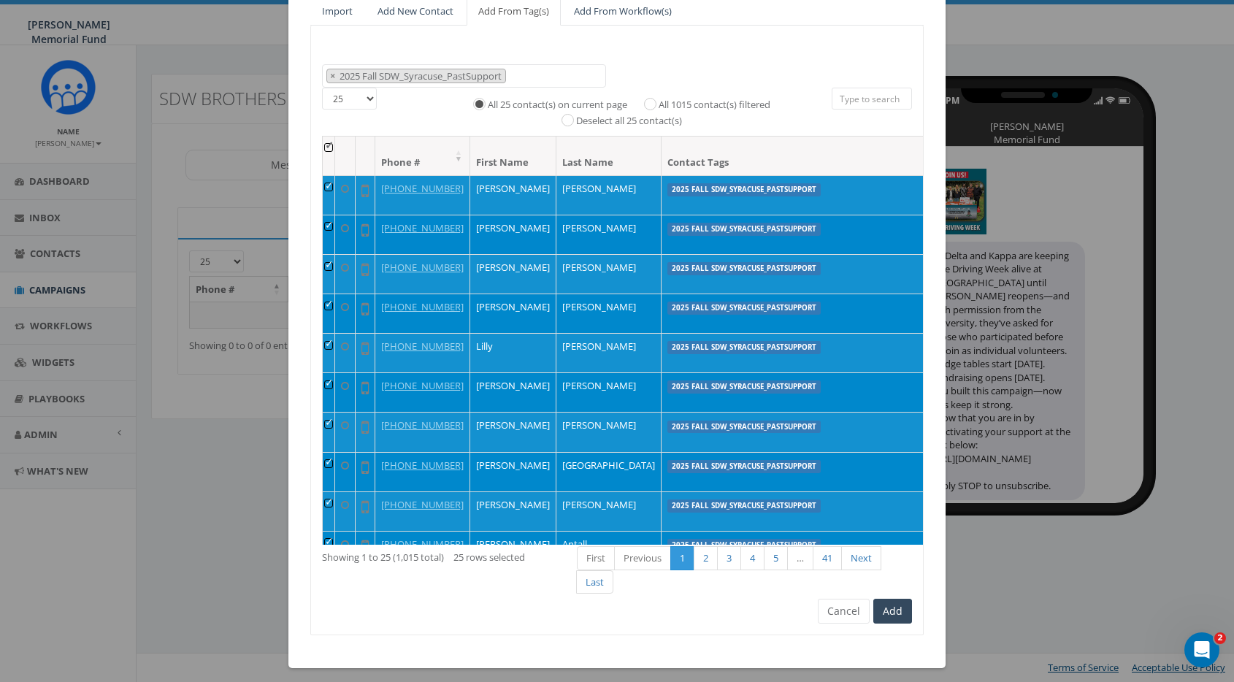
scroll to position [142, 0]
click at [900, 603] on button "Add" at bounding box center [892, 612] width 39 height 25
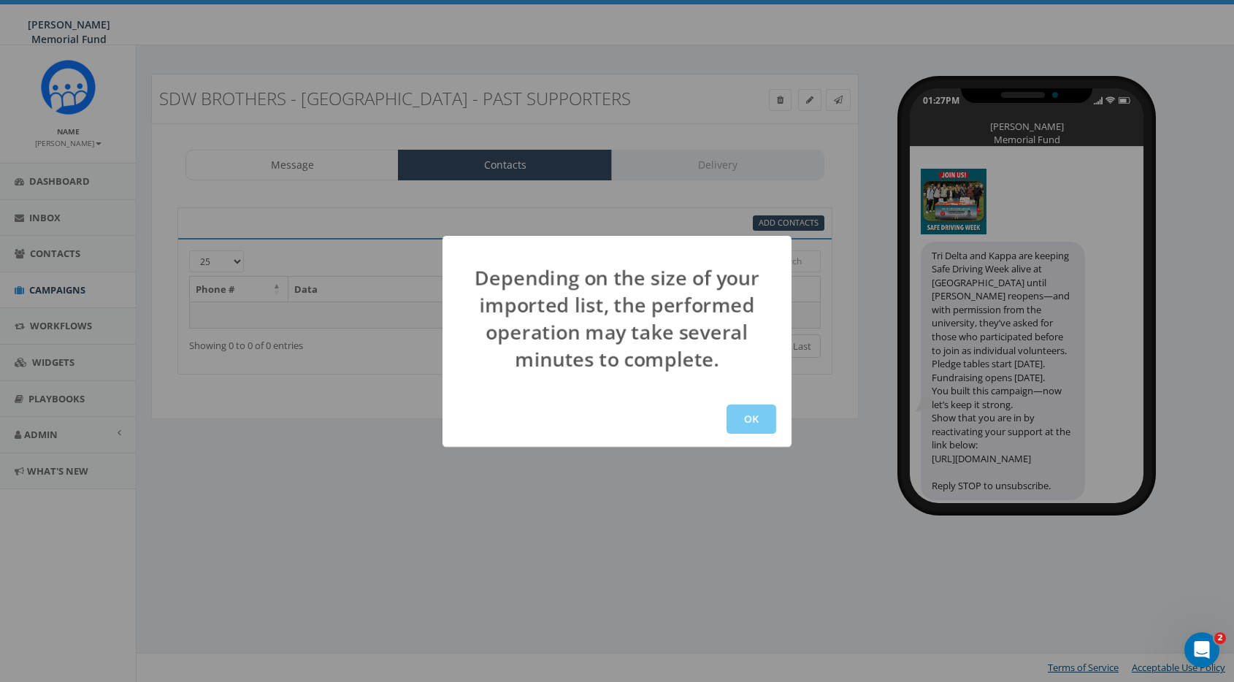
click at [758, 418] on button "OK" at bounding box center [752, 419] width 50 height 29
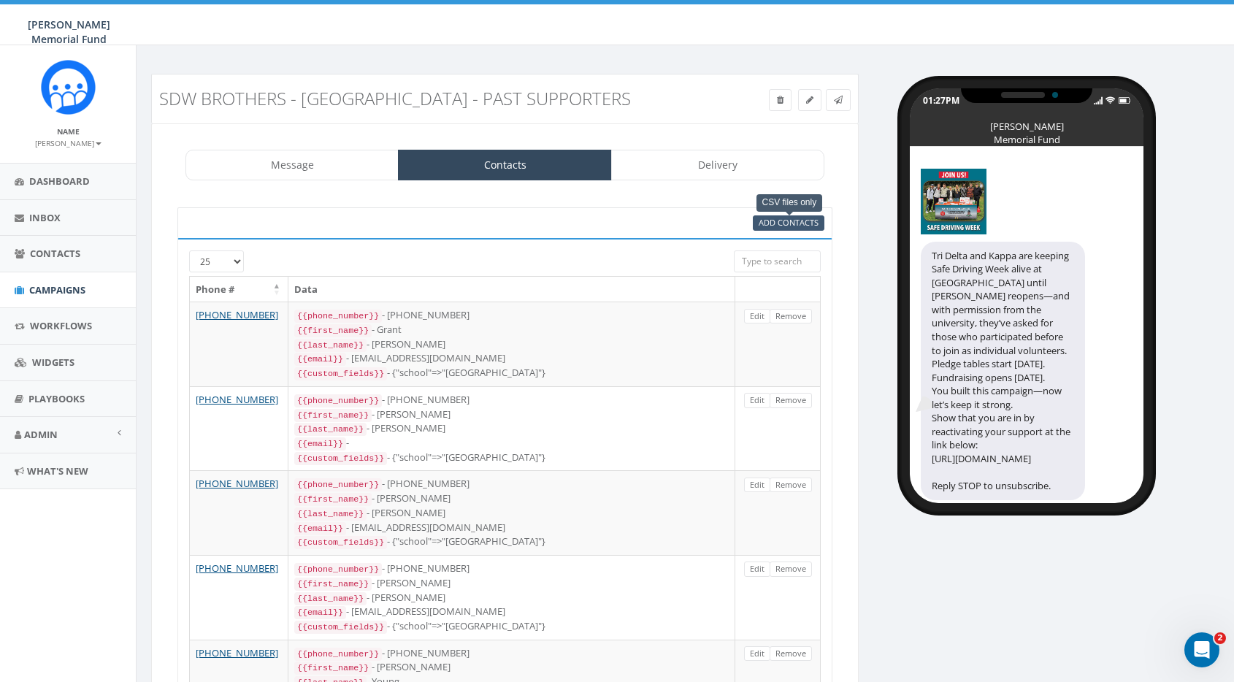
click at [784, 218] on span "Add Contacts" at bounding box center [789, 222] width 60 height 11
select select
click at [781, 222] on span "Add Contacts" at bounding box center [789, 222] width 60 height 11
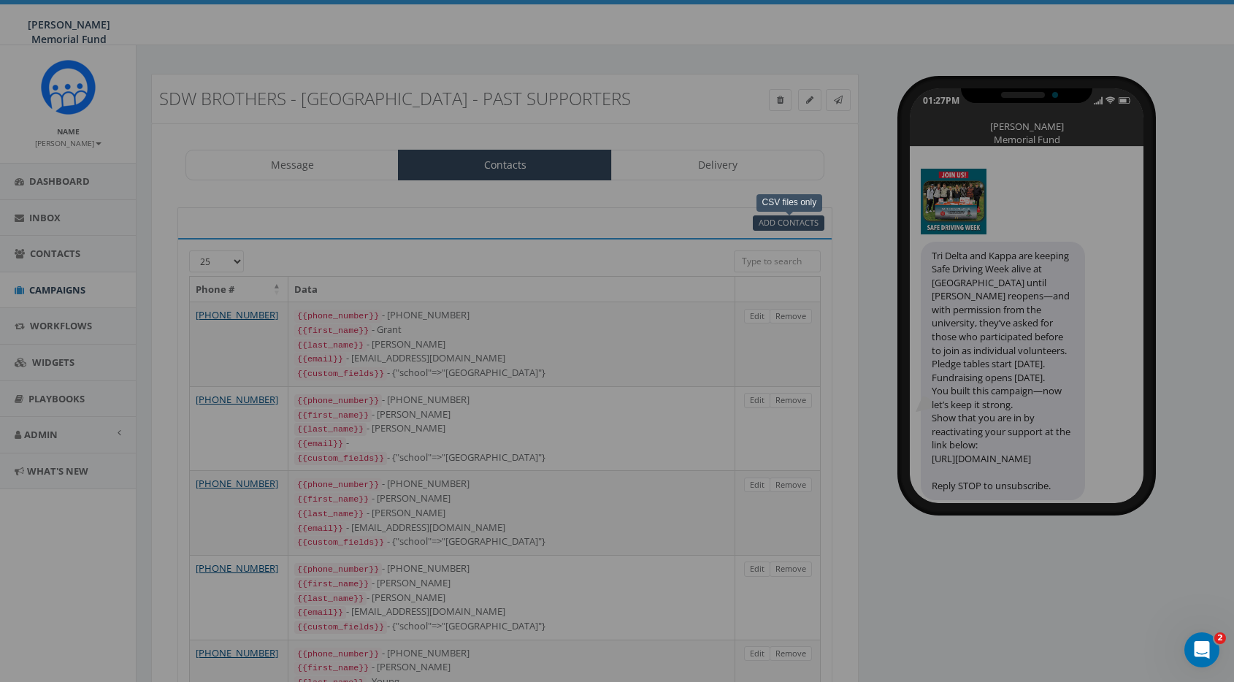
select select
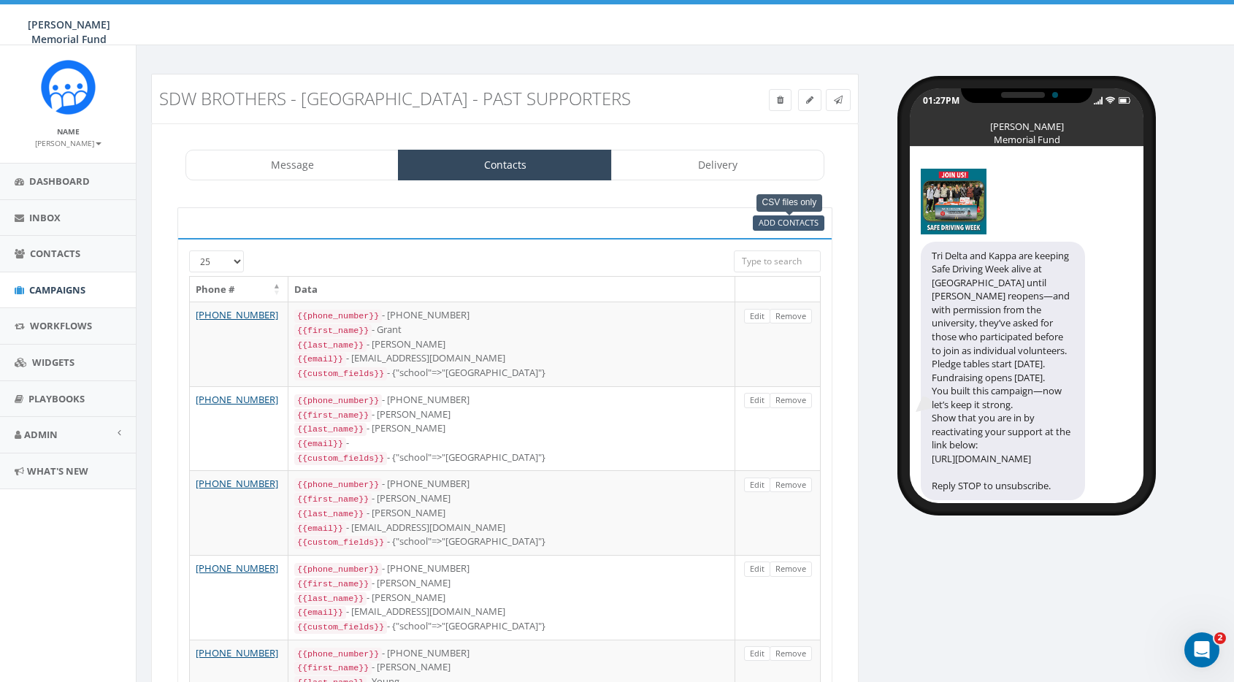
click at [764, 223] on span "Add Contacts" at bounding box center [789, 222] width 60 height 11
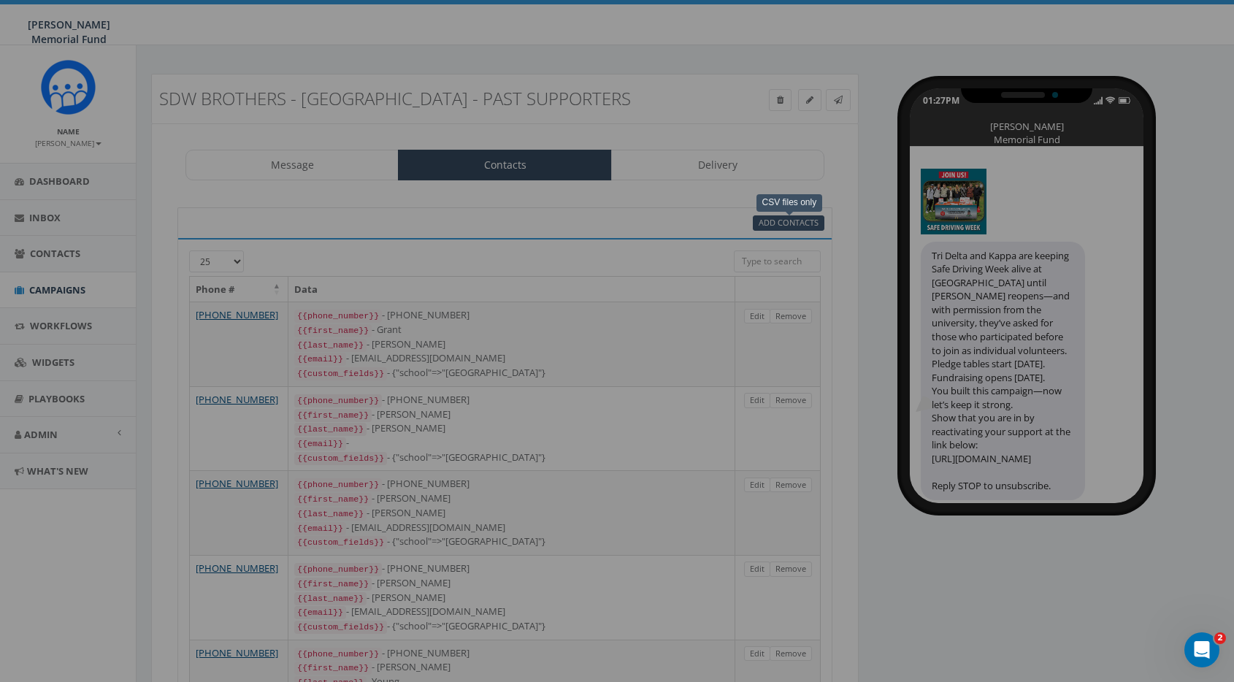
select select
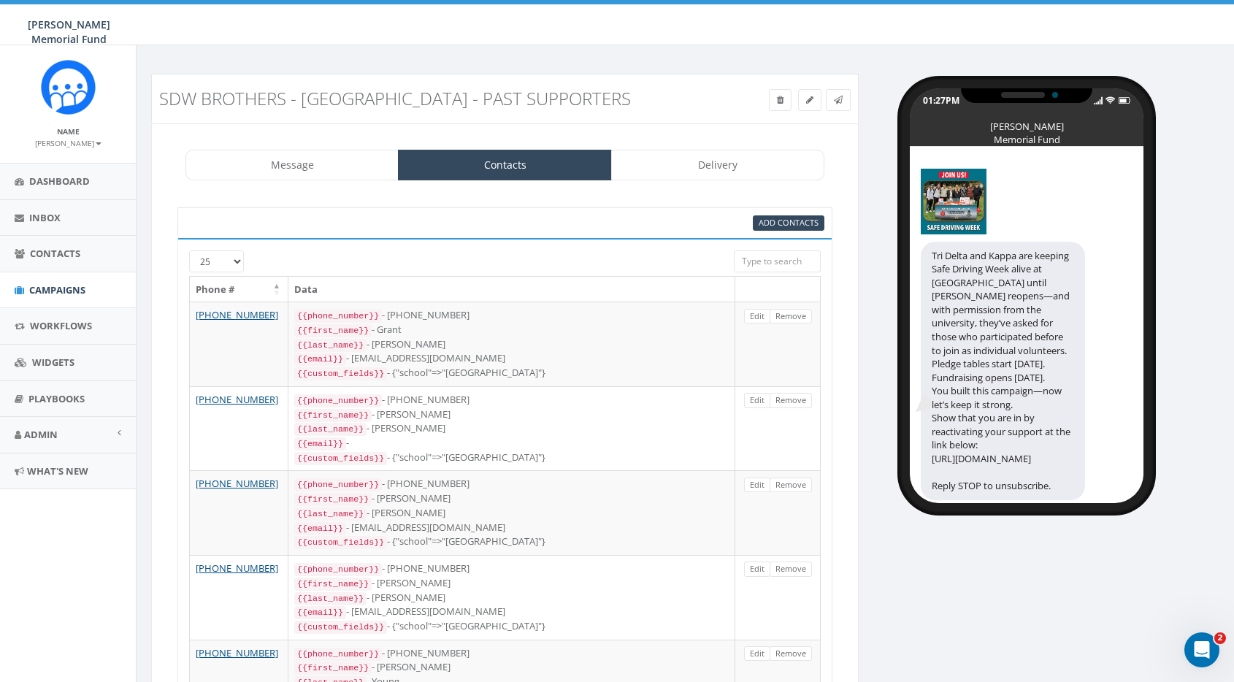
click at [563, 225] on div "Add Contacts" at bounding box center [615, 222] width 441 height 15
click at [779, 223] on span "Add Contacts" at bounding box center [789, 222] width 60 height 11
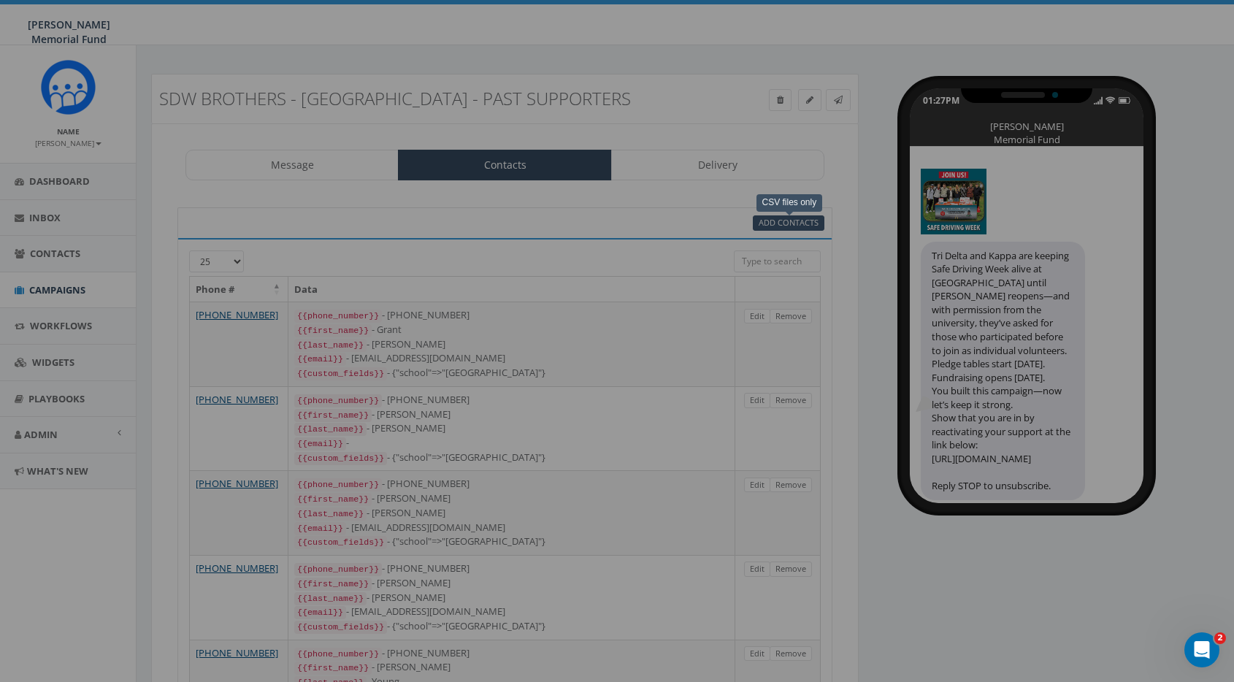
select select
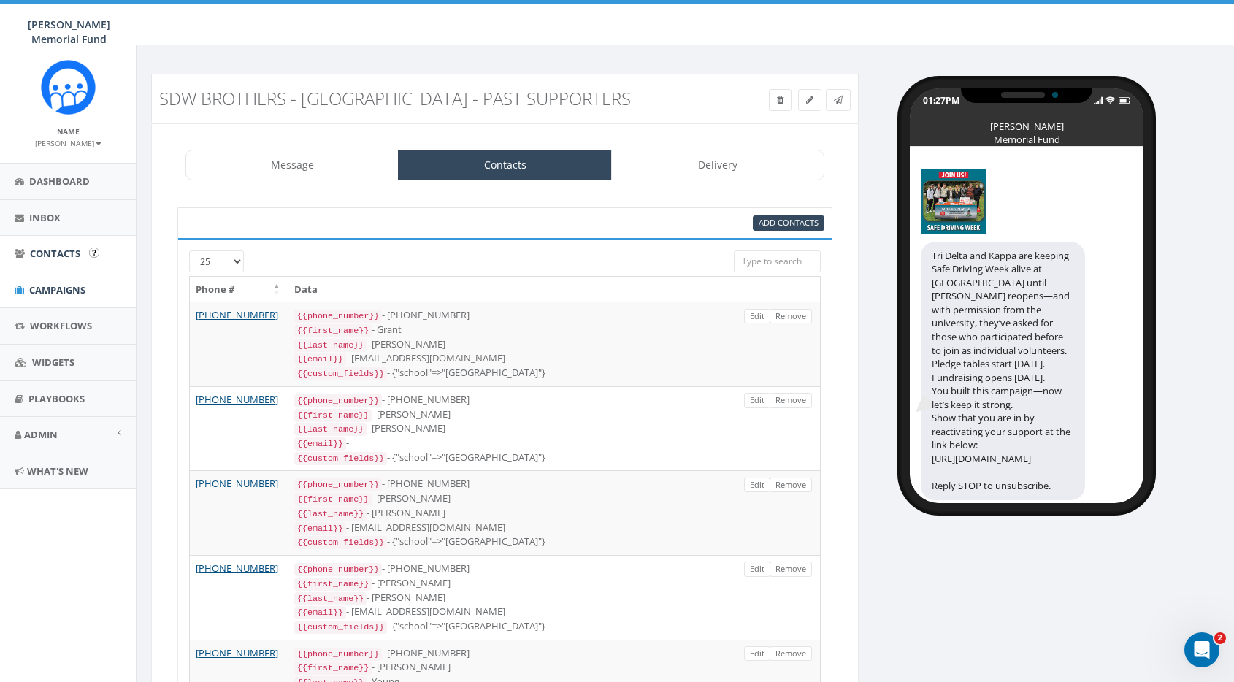
click at [54, 253] on span "Contacts" at bounding box center [55, 253] width 50 height 13
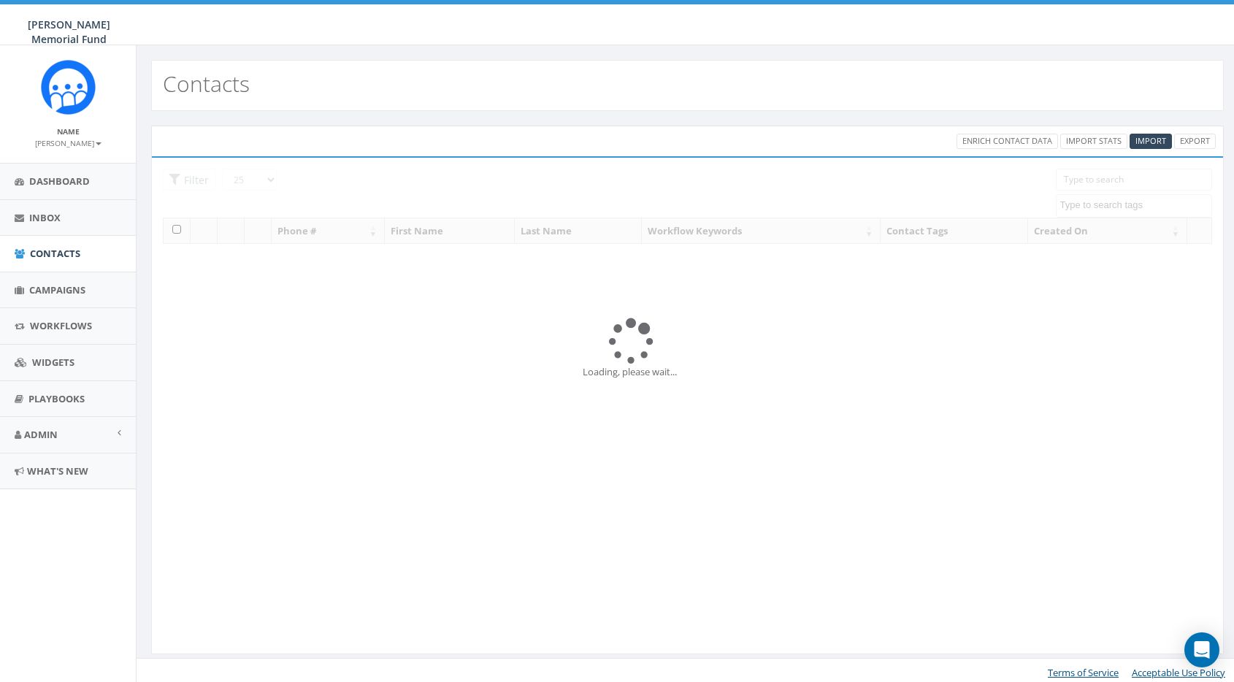
select select
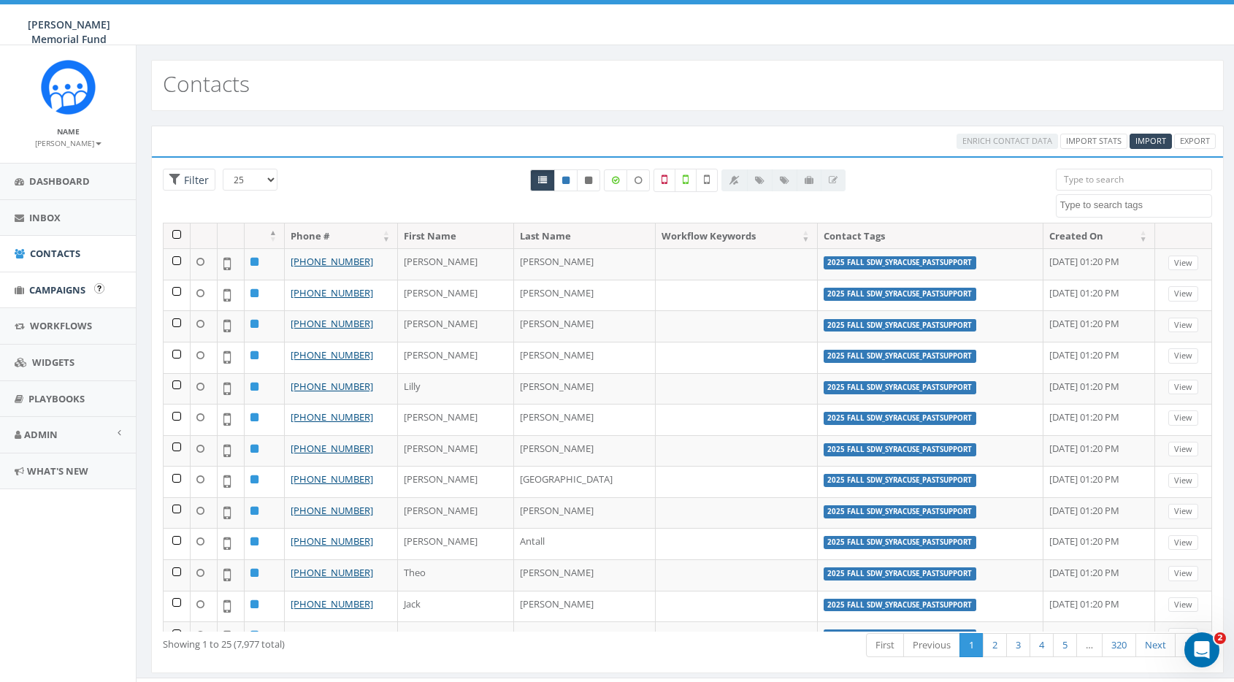
click at [50, 286] on span "Campaigns" at bounding box center [57, 289] width 56 height 13
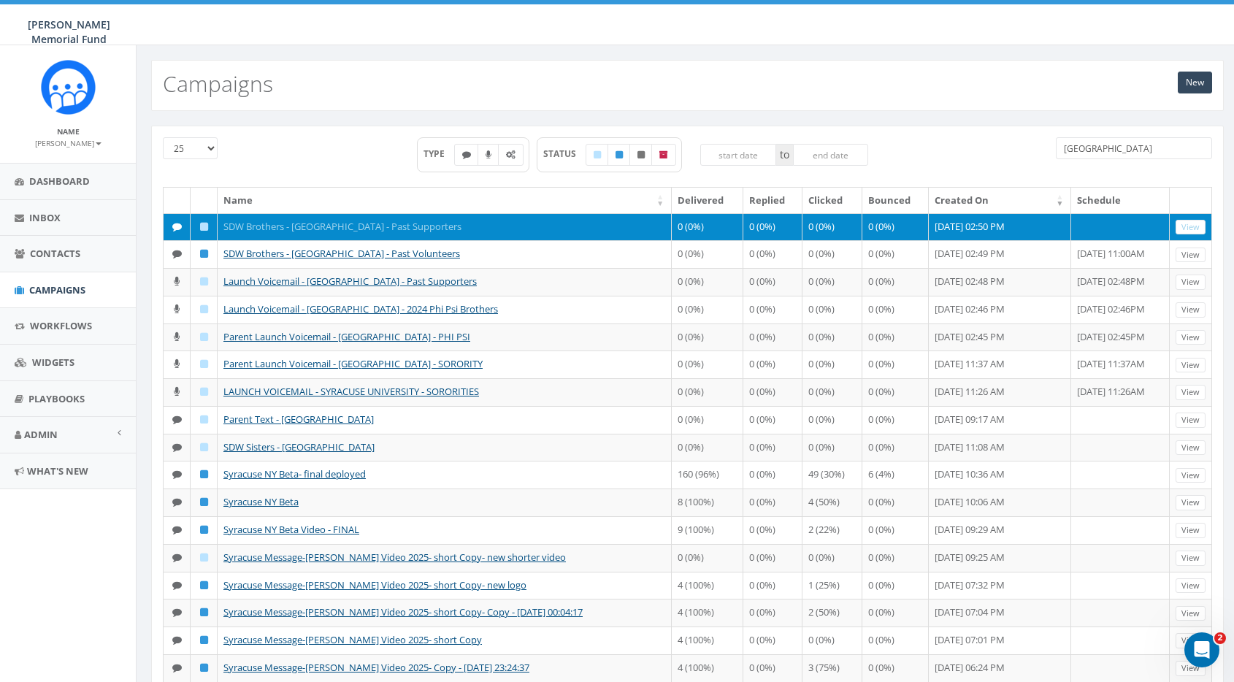
click at [324, 223] on link "SDW Brothers - [GEOGRAPHIC_DATA] - Past Supporters" at bounding box center [342, 226] width 238 height 13
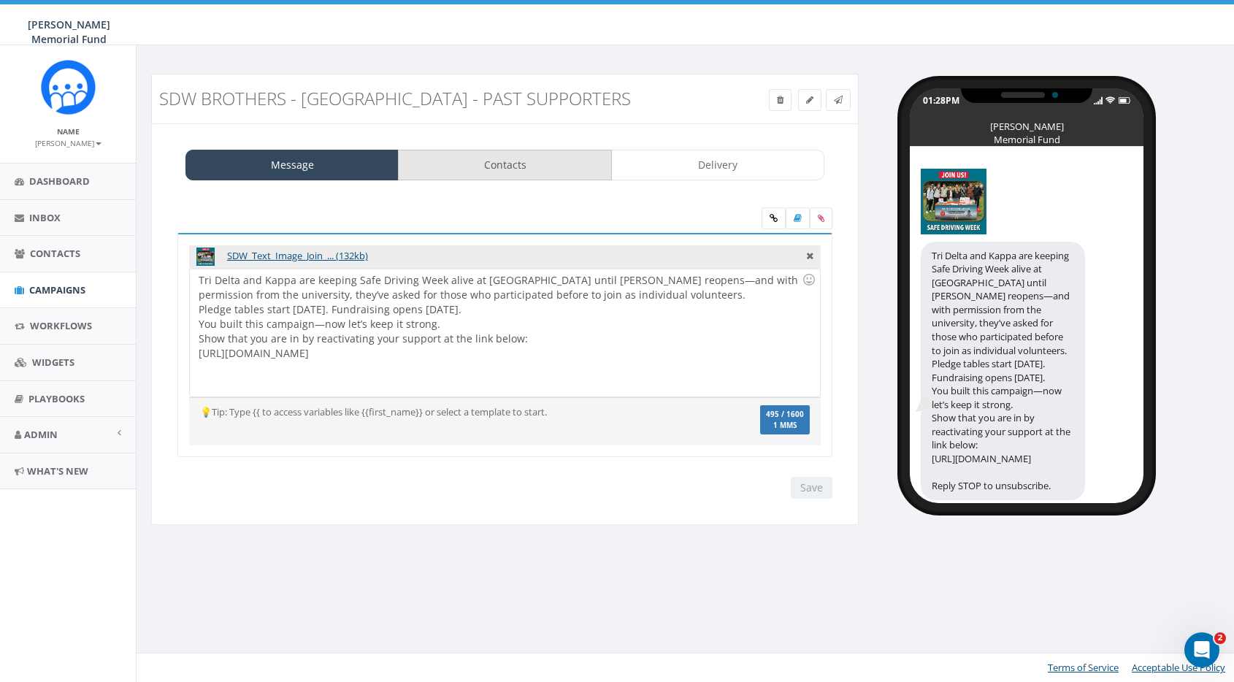
click at [560, 169] on link "Contacts" at bounding box center [504, 165] width 213 height 31
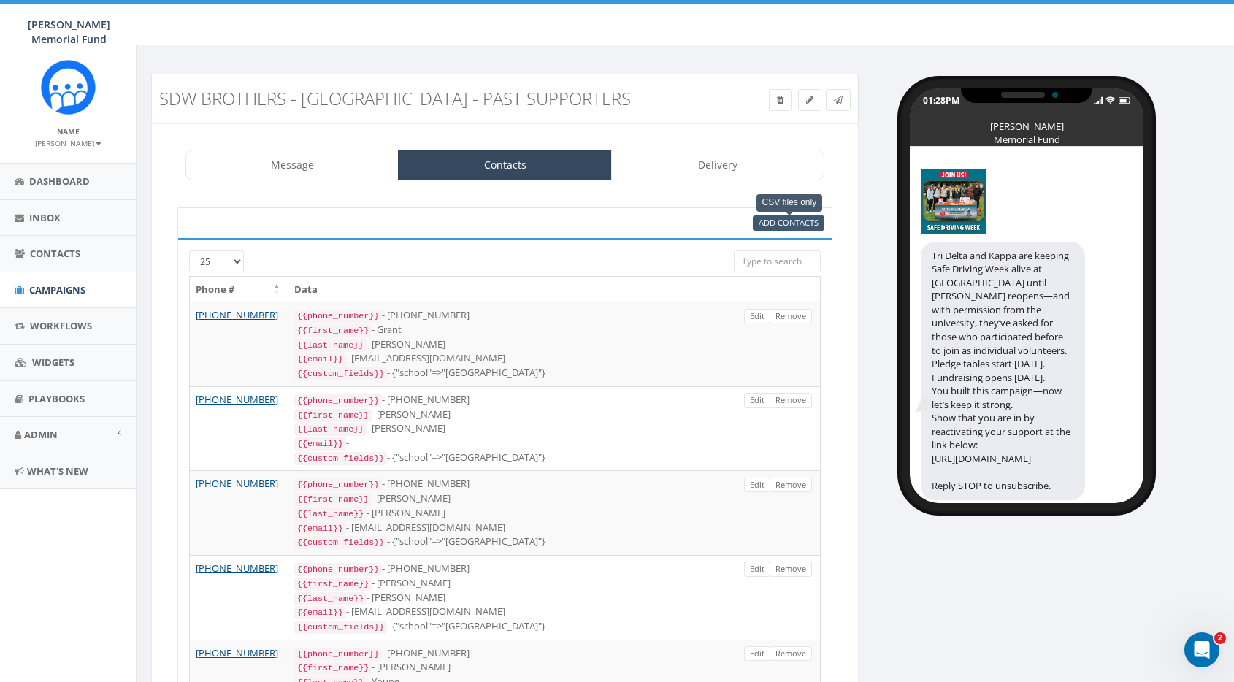
click at [784, 224] on span "Add Contacts" at bounding box center [789, 222] width 60 height 11
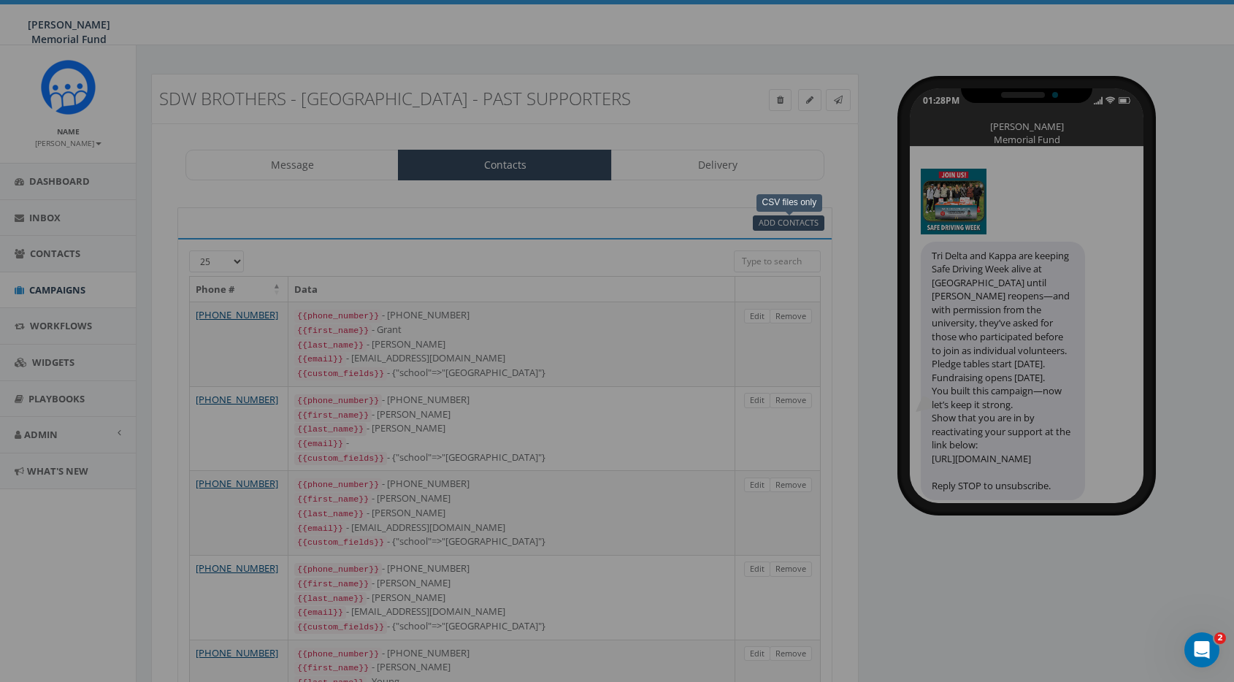
select select
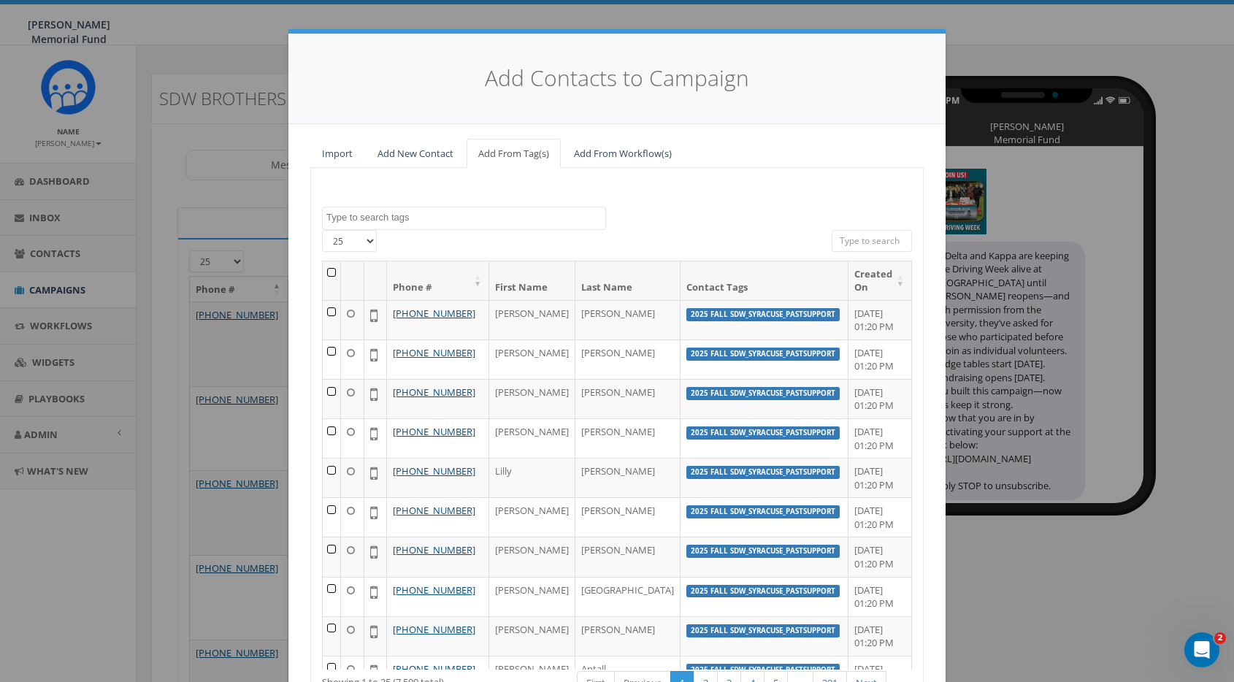
click at [449, 213] on textarea "Search" at bounding box center [465, 217] width 279 height 13
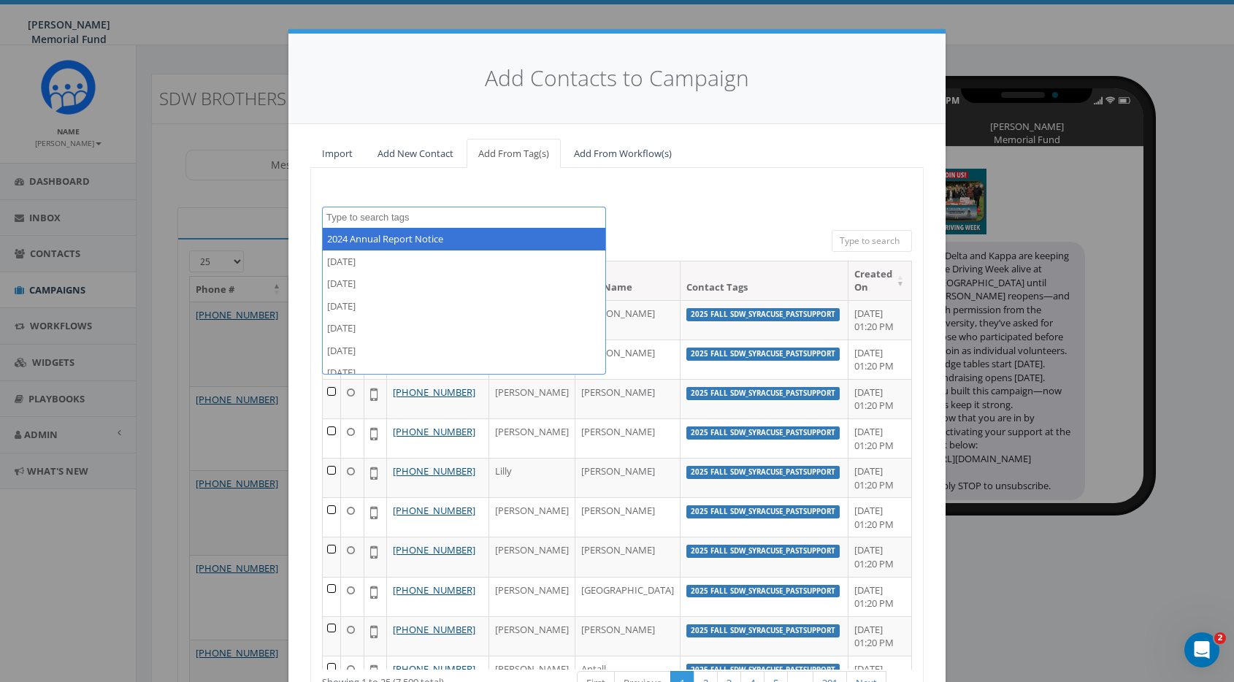
paste textarea "SDW_Syracuse_PastSupport"
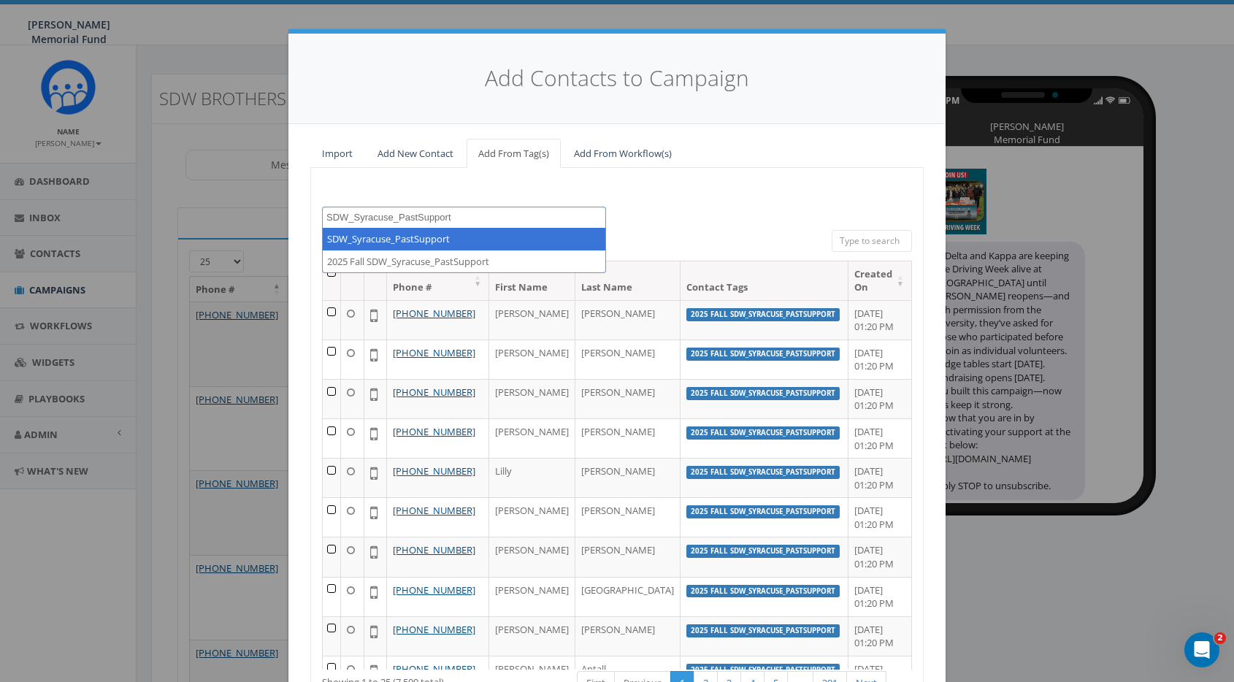
type textarea "SDW_Syracuse_PastSupport"
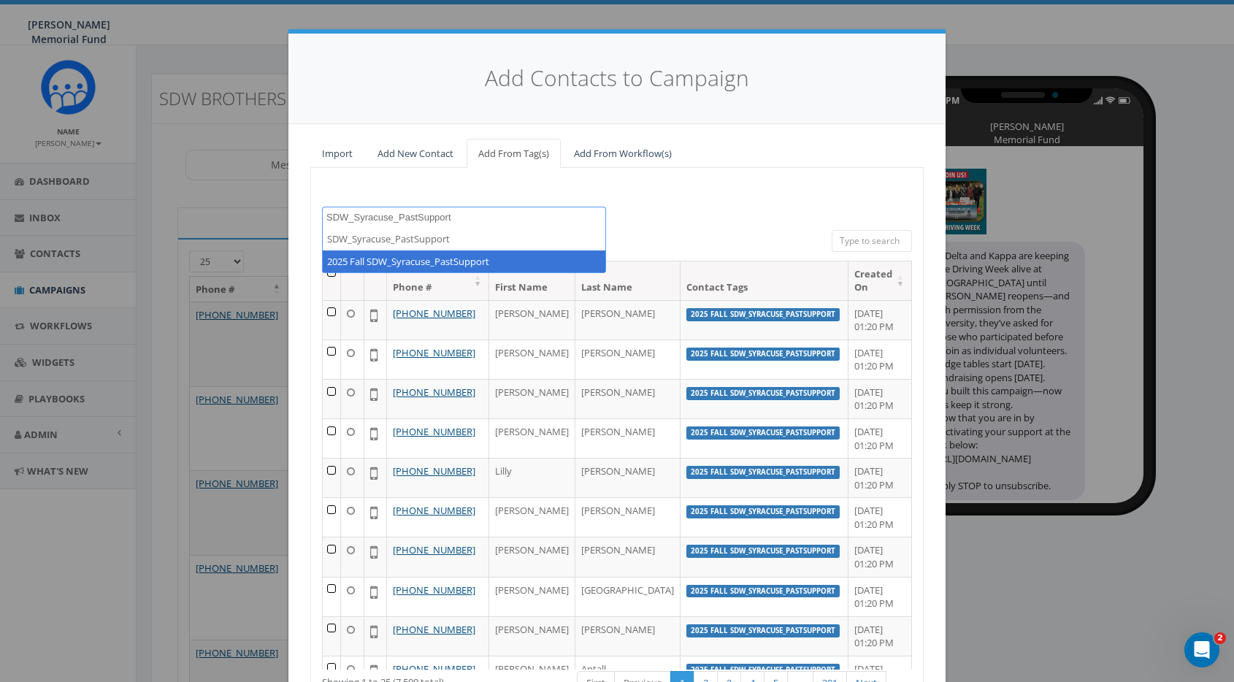
select select "2025 Fall SDW_Syracuse_PastSupport"
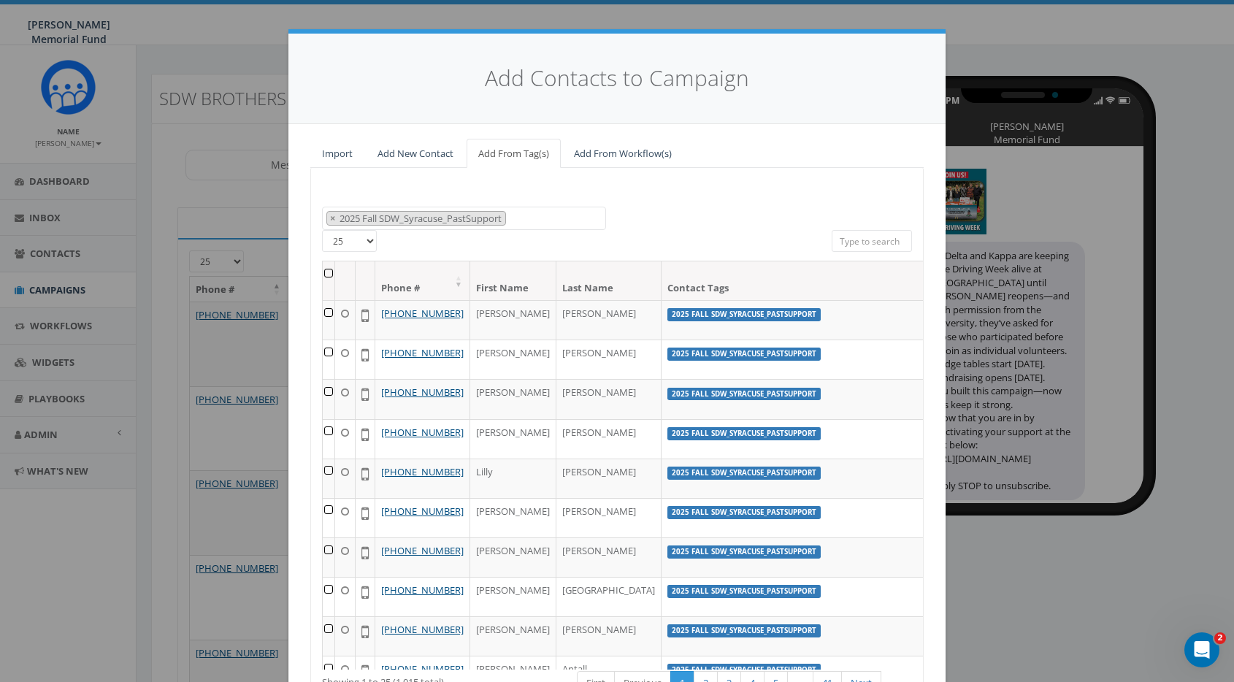
click at [327, 270] on th at bounding box center [329, 280] width 12 height 39
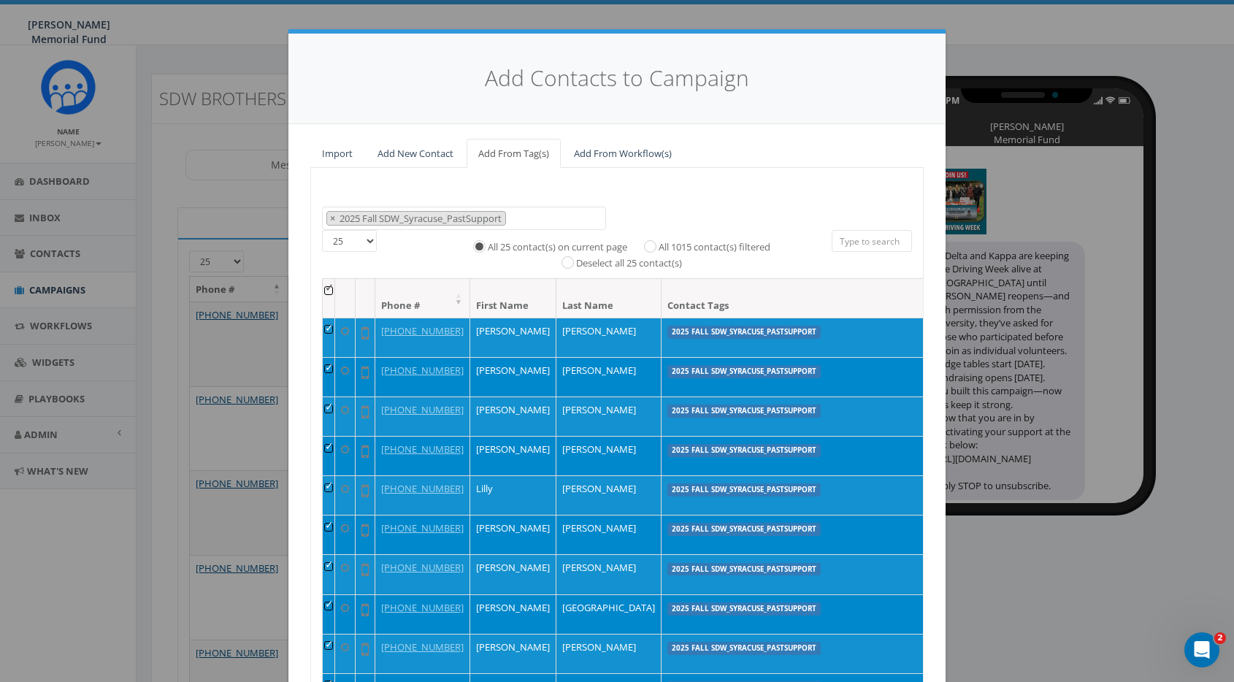
click at [659, 240] on label "All 1015 contact(s) filtered" at bounding box center [715, 247] width 112 height 15
click at [649, 240] on input "All 1015 contact(s) filtered" at bounding box center [653, 244] width 9 height 9
radio input "true"
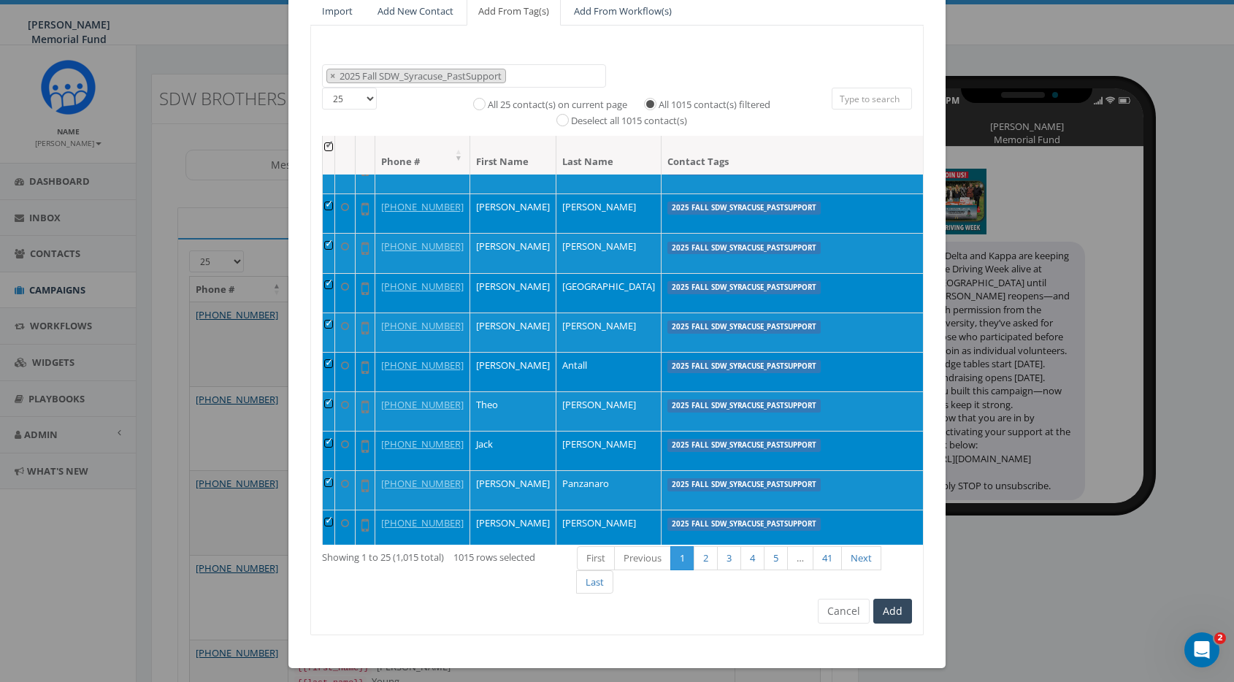
scroll to position [142, 0]
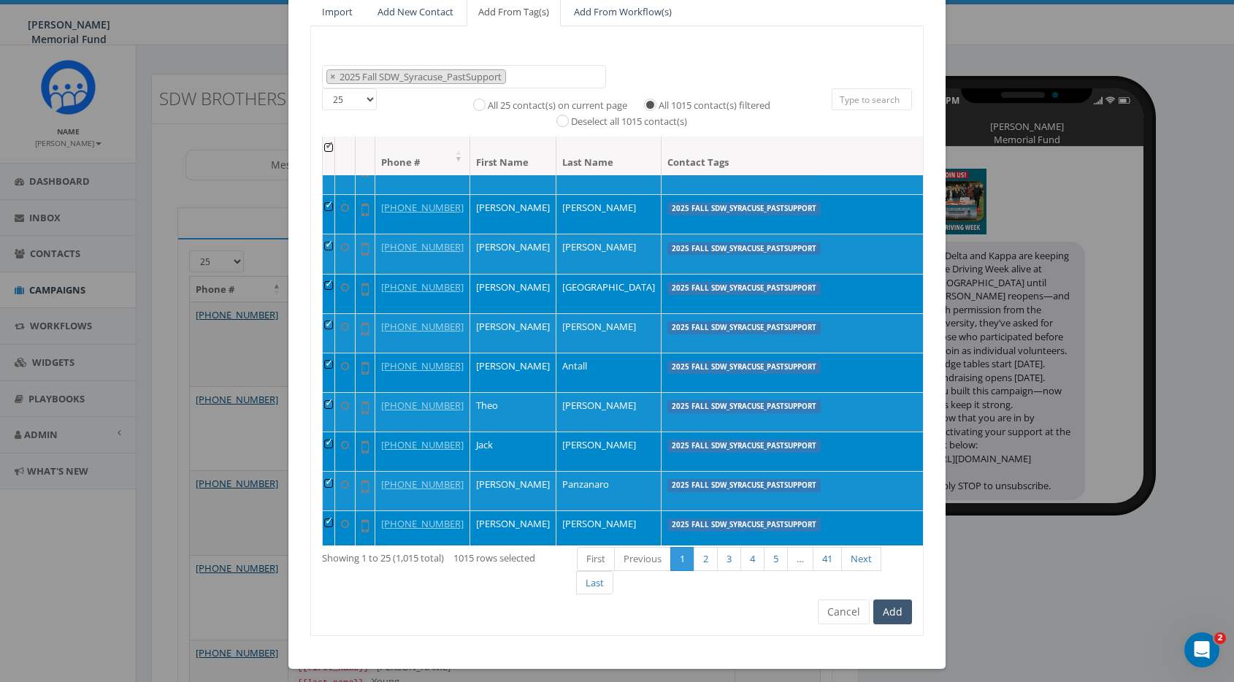
click at [892, 606] on button "Add" at bounding box center [892, 612] width 39 height 25
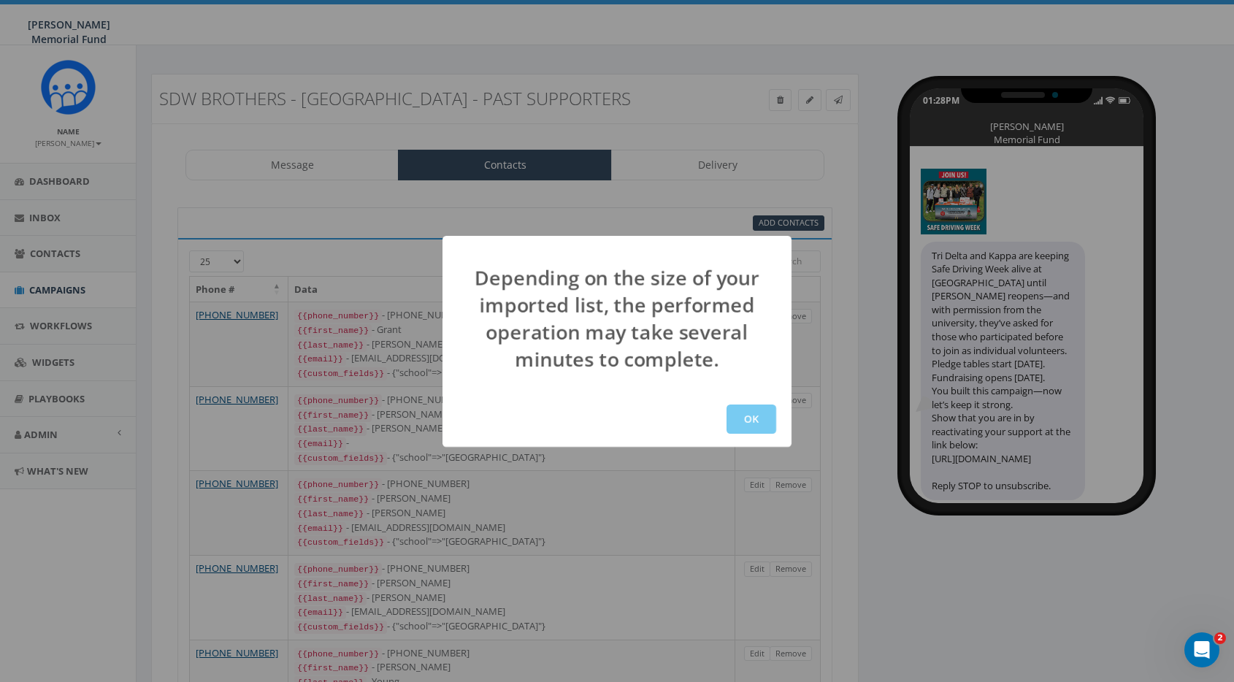
click at [757, 422] on button "OK" at bounding box center [752, 419] width 50 height 29
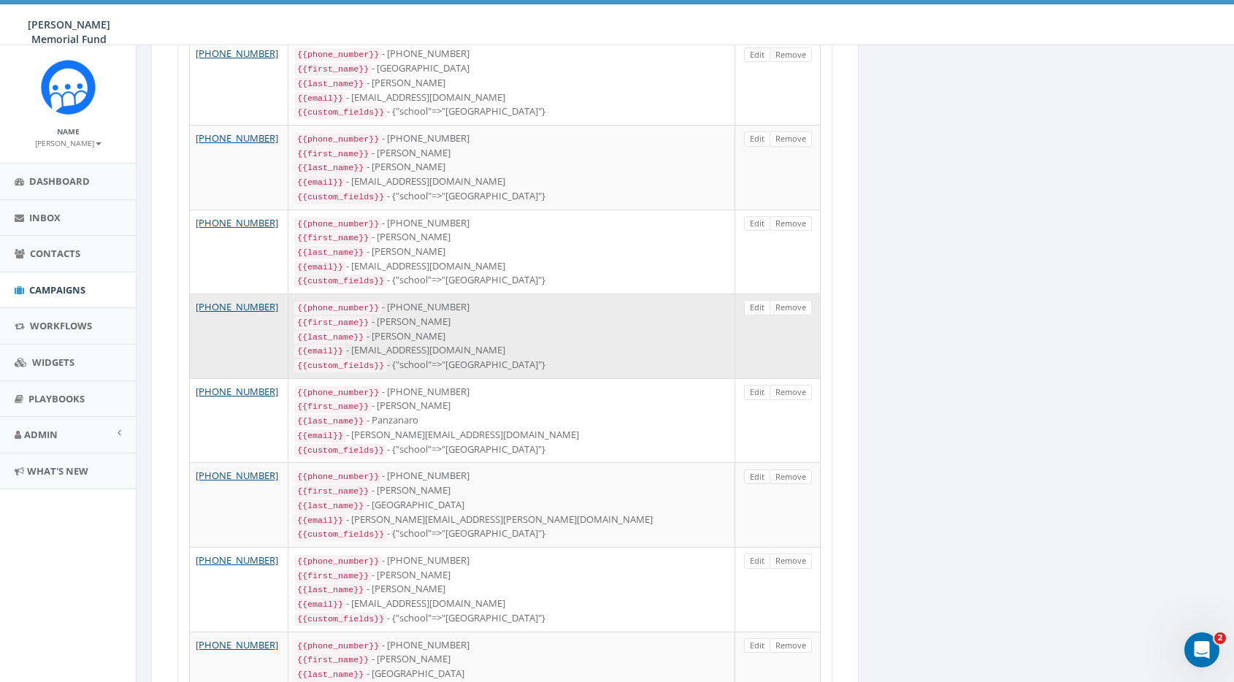
scroll to position [1696, 0]
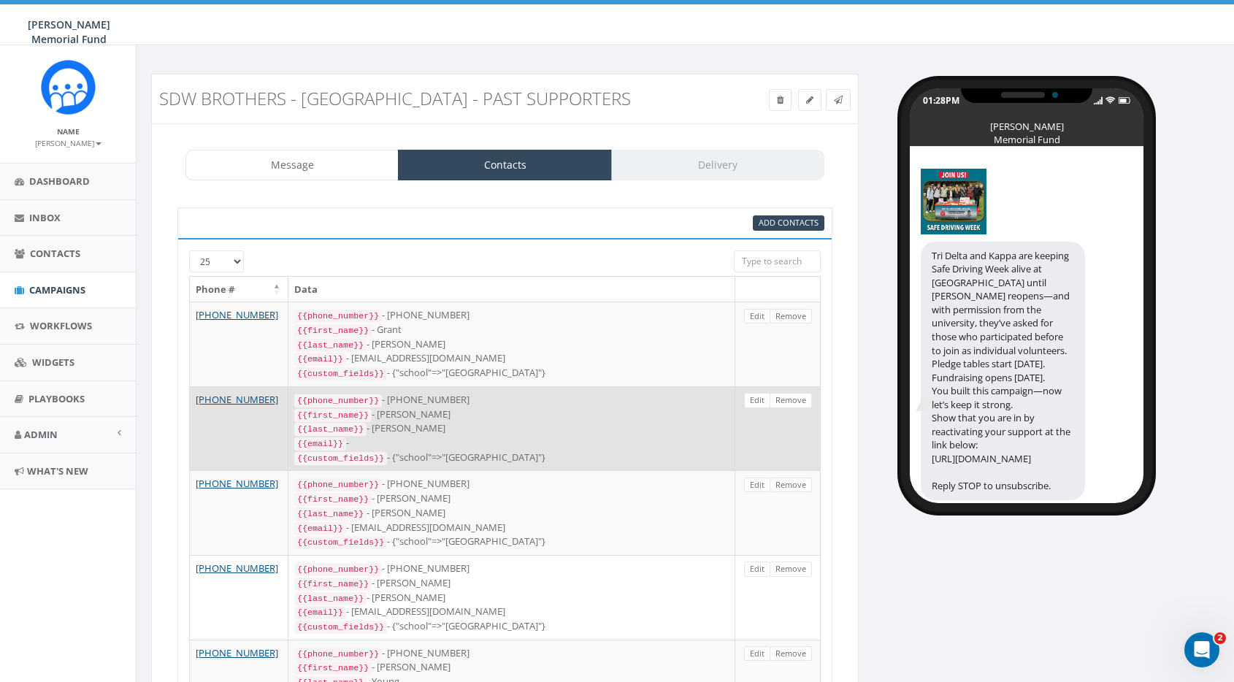
scroll to position [0, 0]
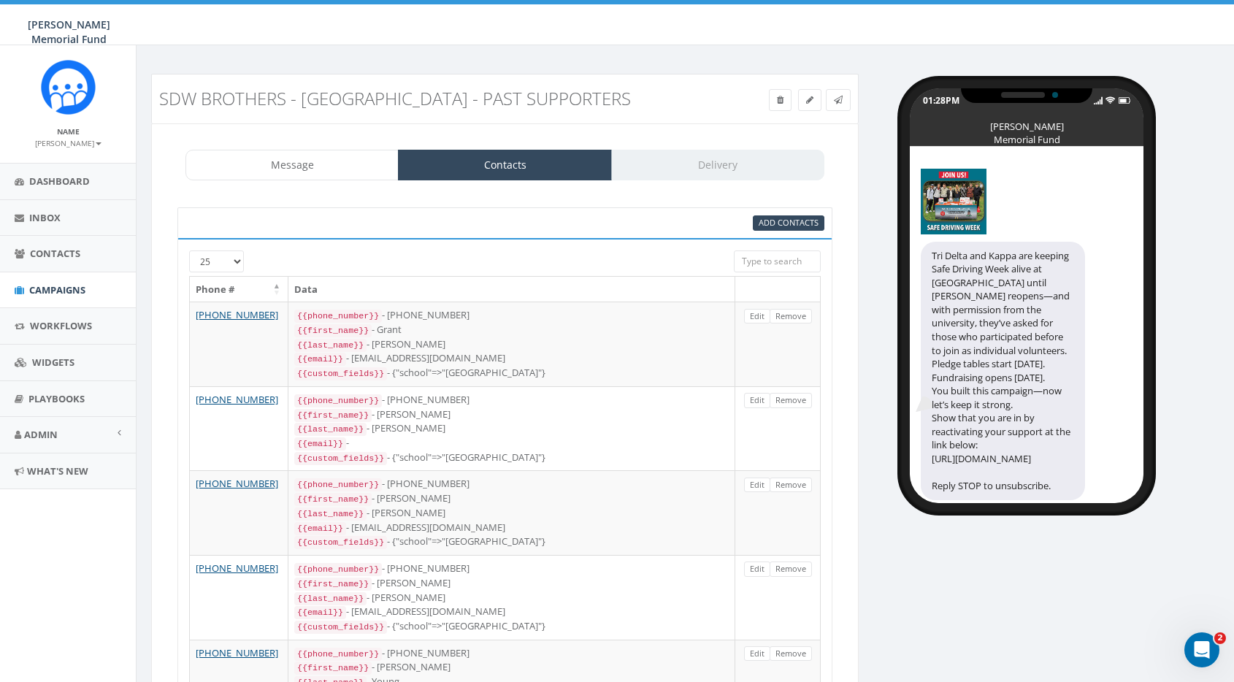
click at [700, 165] on div "Message Contacts Delivery" at bounding box center [504, 165] width 639 height 31
click at [46, 256] on span "Contacts" at bounding box center [55, 253] width 50 height 13
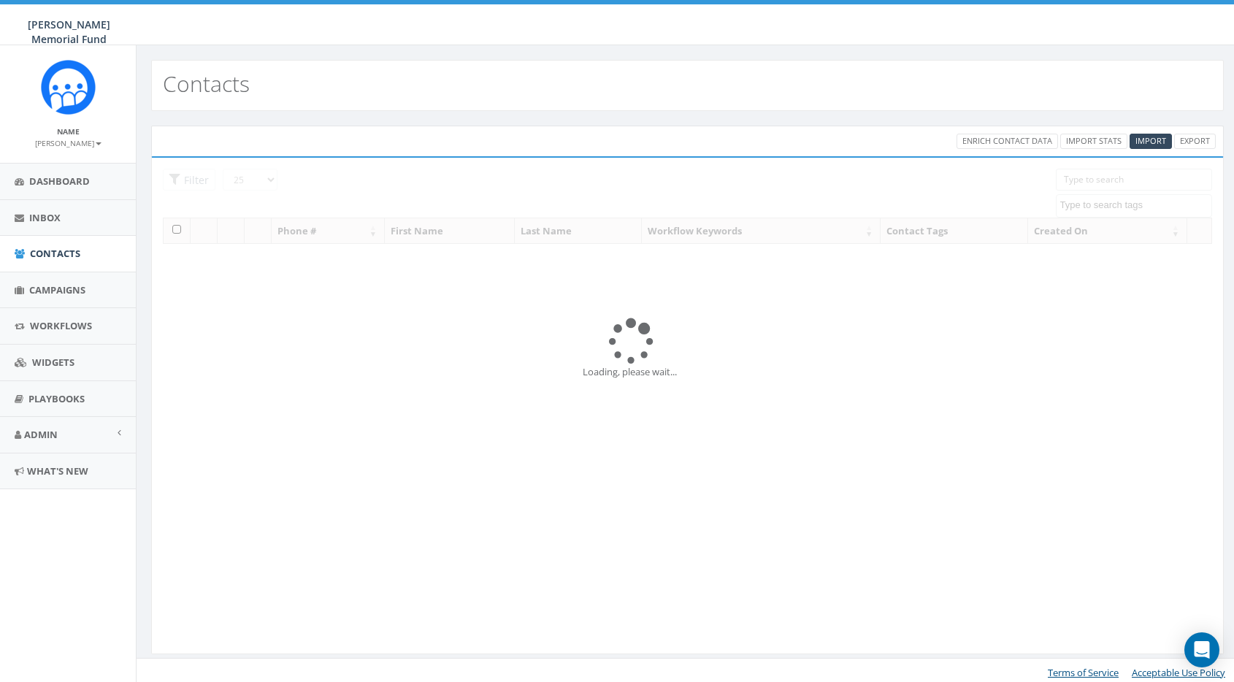
select select
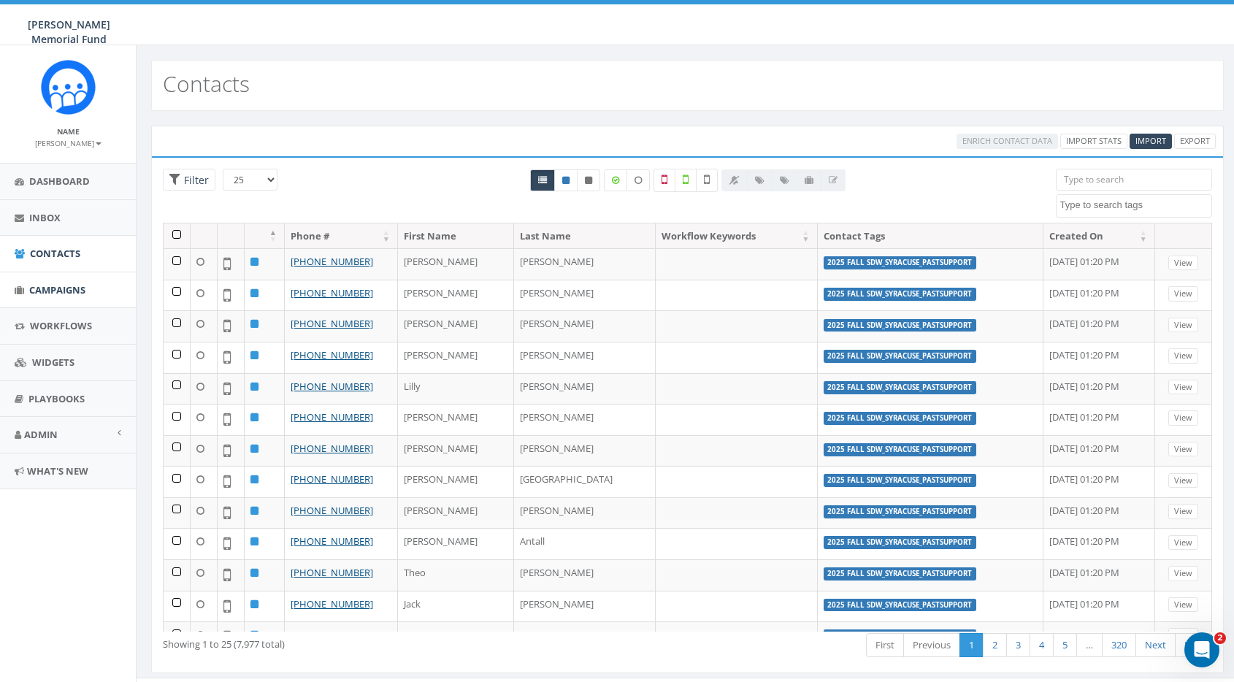
click at [66, 288] on span "Campaigns" at bounding box center [57, 289] width 56 height 13
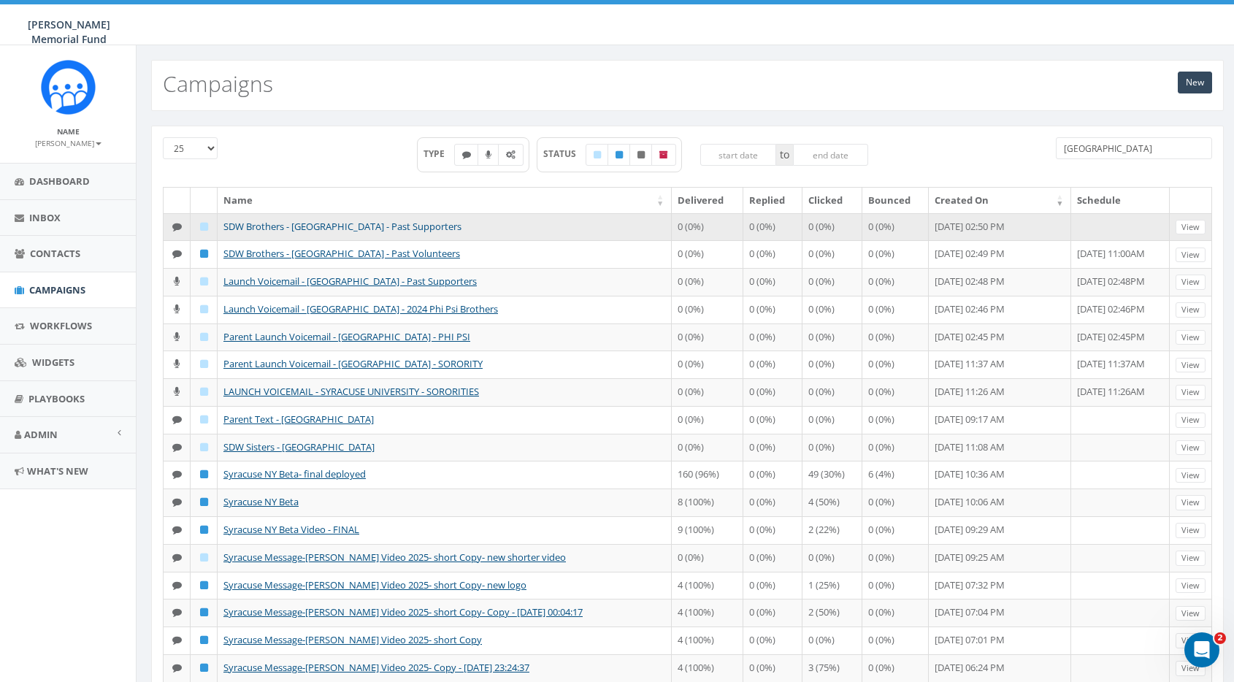
click at [377, 224] on link "SDW Brothers - [GEOGRAPHIC_DATA] - Past Supporters" at bounding box center [342, 226] width 238 height 13
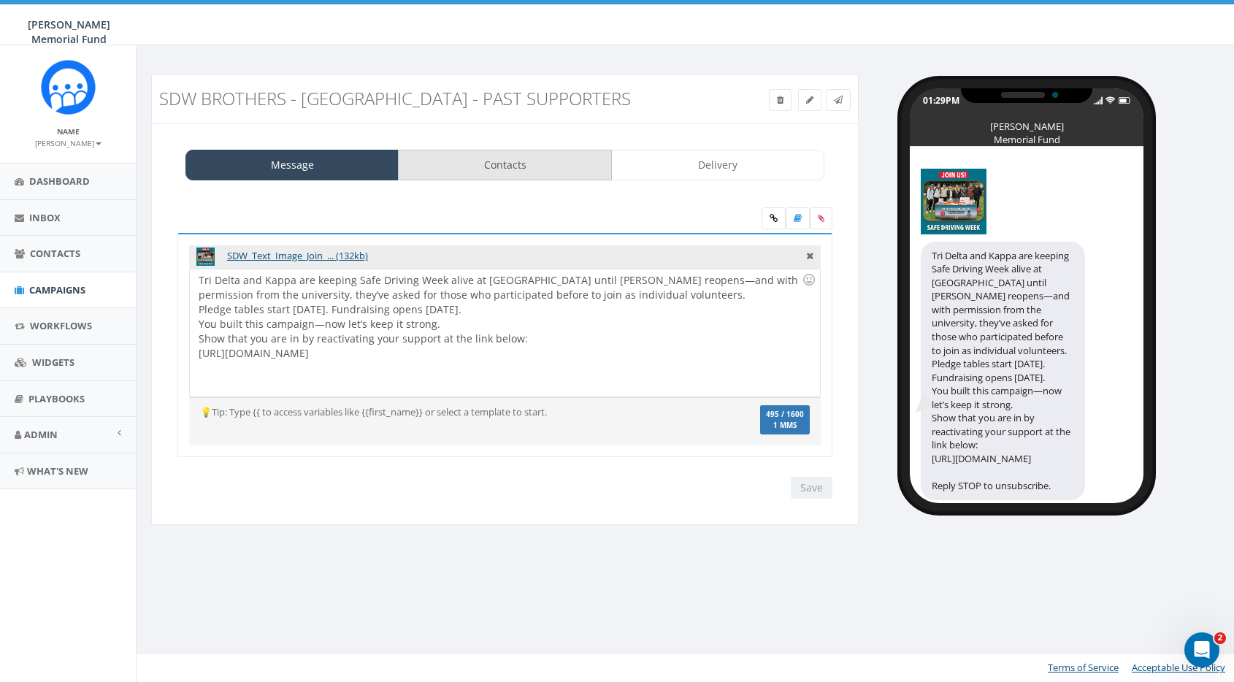
click at [558, 166] on link "Contacts" at bounding box center [504, 165] width 213 height 31
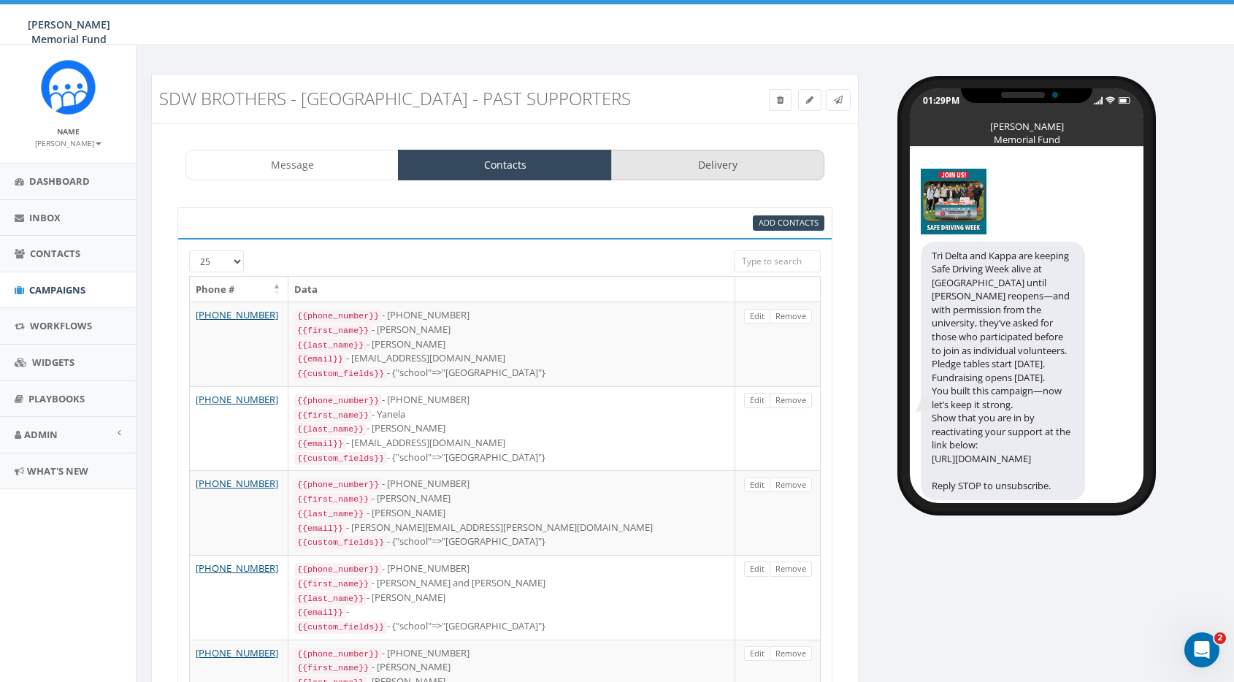
click at [691, 163] on link "Delivery" at bounding box center [717, 165] width 213 height 31
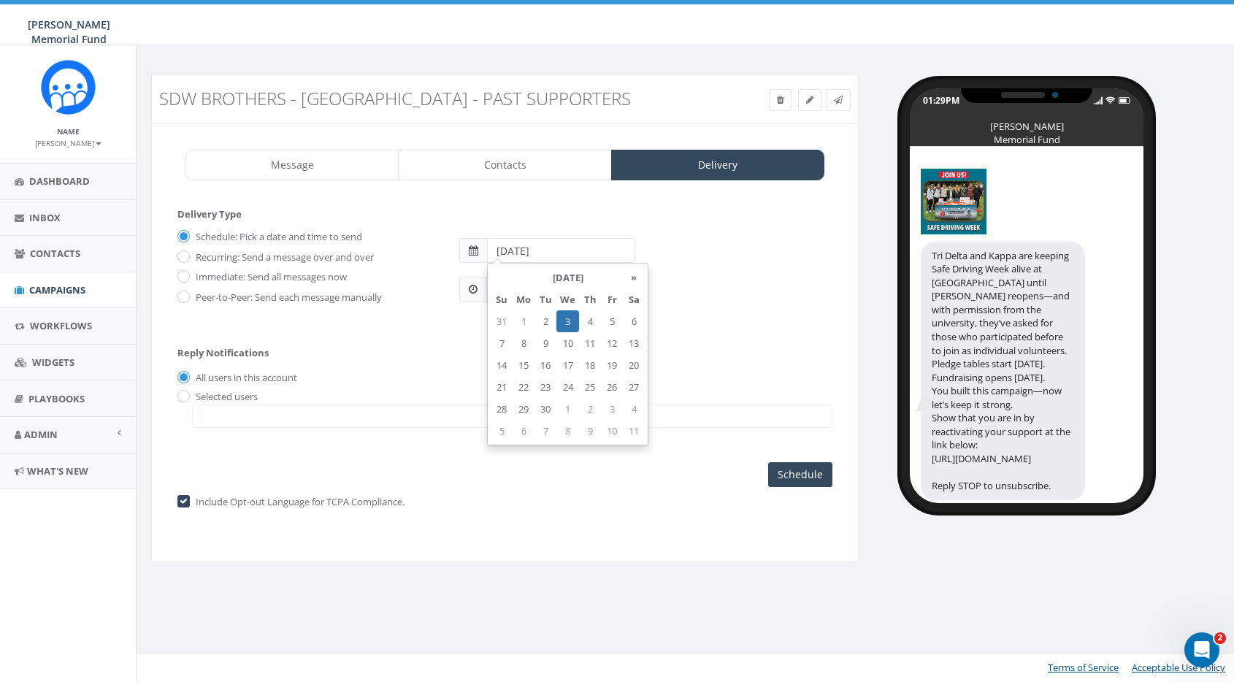
click at [513, 249] on input "2025-09-03" at bounding box center [561, 250] width 148 height 25
click at [610, 319] on td "5" at bounding box center [612, 321] width 22 height 22
type input "2025-09-05"
click at [468, 324] on form "Delivery Type Schedule: Pick a date and time to send Recurring: Send a message …" at bounding box center [504, 270] width 655 height 126
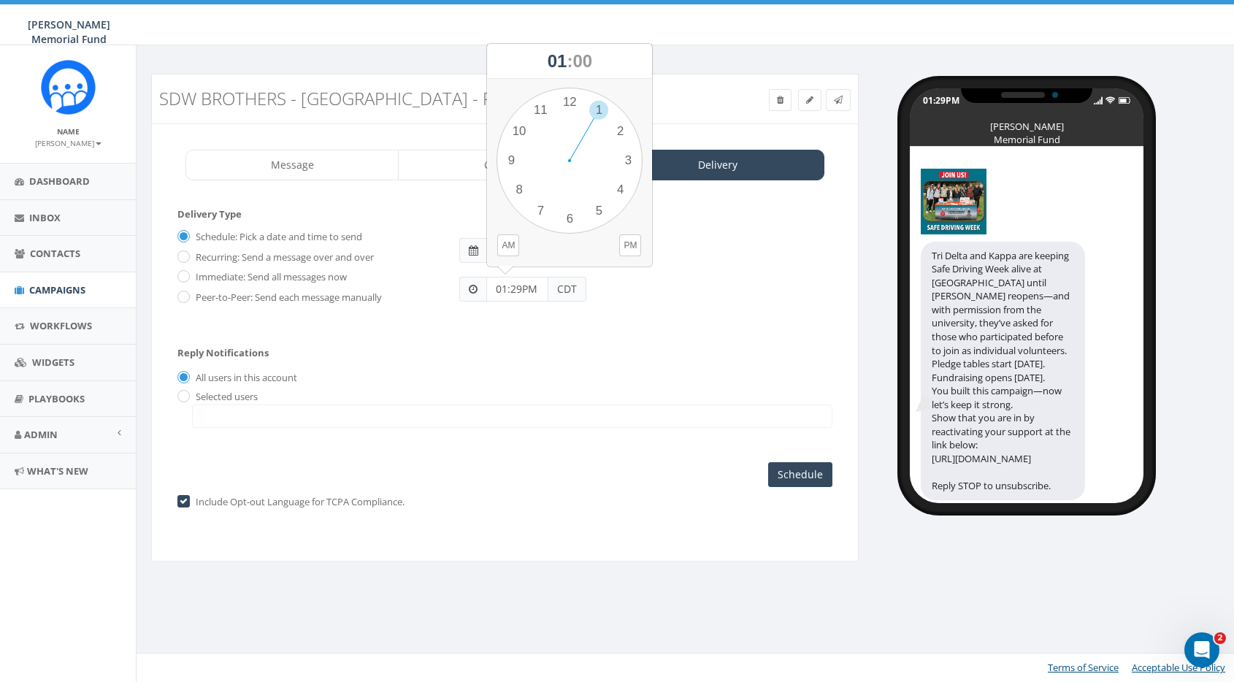
drag, startPoint x: 539, startPoint y: 286, endPoint x: 468, endPoint y: 285, distance: 70.9
click at [468, 287] on div "01:29PM CDT" at bounding box center [522, 289] width 127 height 25
type input "11:00 AM"
click at [269, 348] on div "Reply Notifications All users in this account Selected users watson@hunterwatso…" at bounding box center [504, 384] width 655 height 102
click at [797, 470] on input "Schedule" at bounding box center [800, 474] width 64 height 25
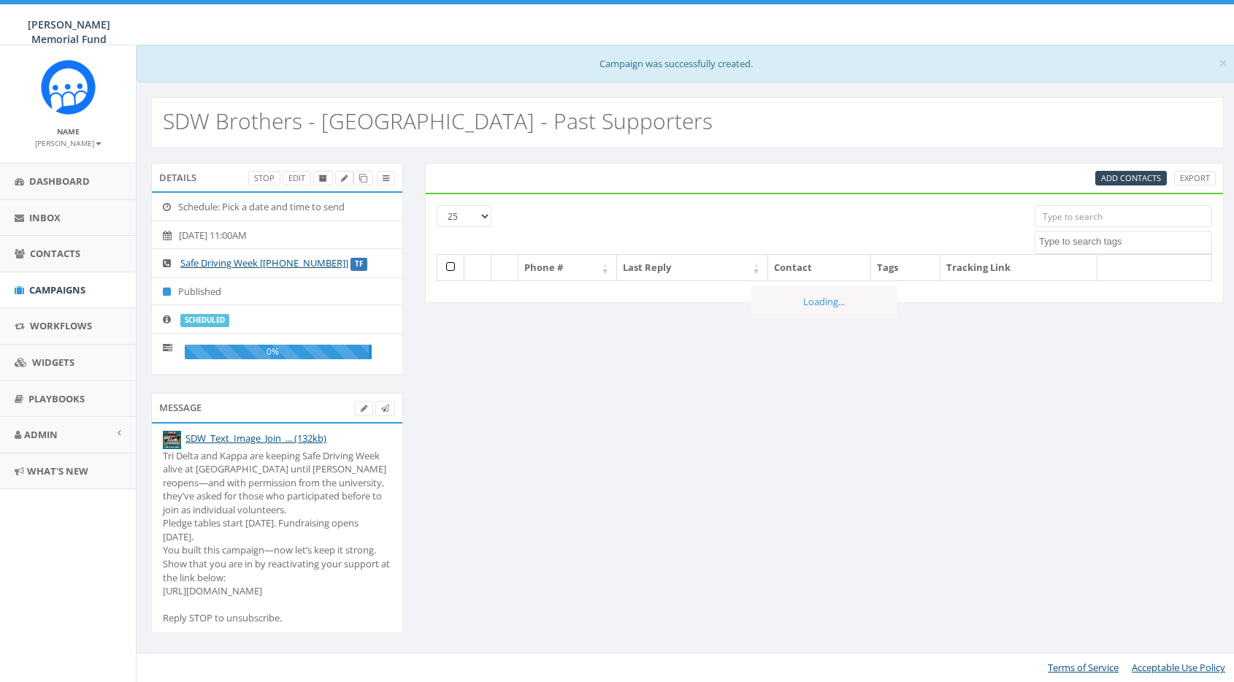
select select
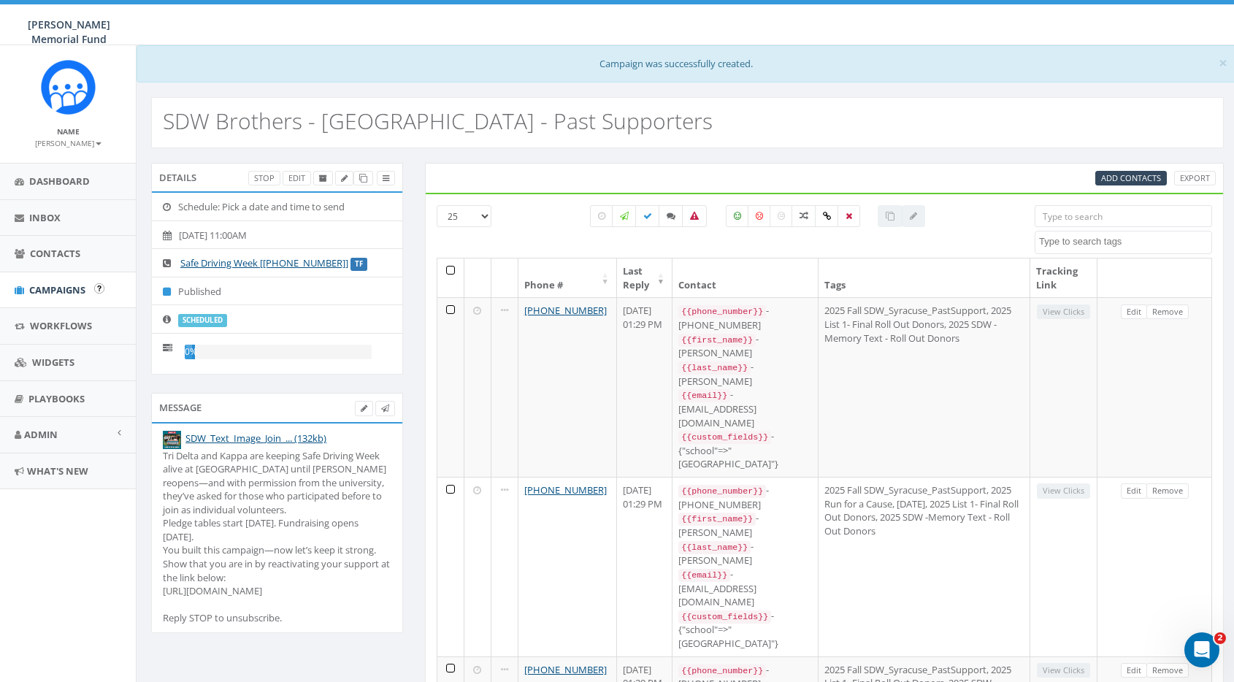
click at [69, 286] on span "Campaigns" at bounding box center [57, 289] width 56 height 13
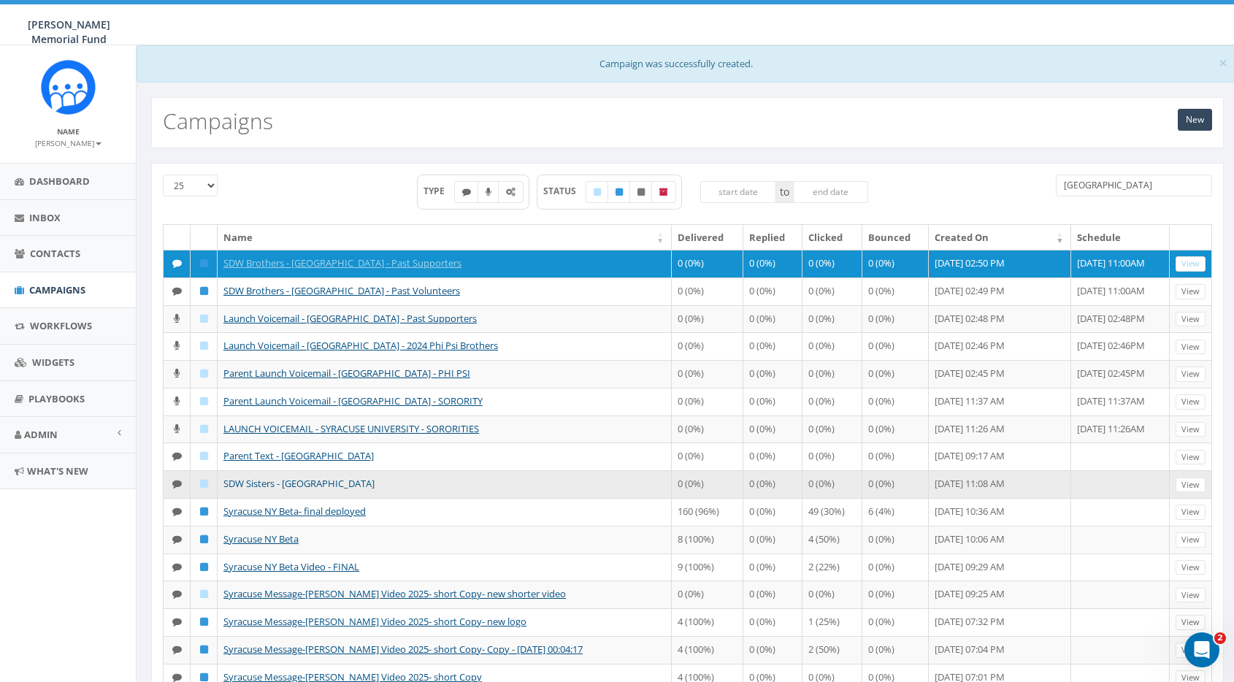
click at [272, 481] on link "SDW Sisters - [GEOGRAPHIC_DATA]" at bounding box center [298, 483] width 151 height 13
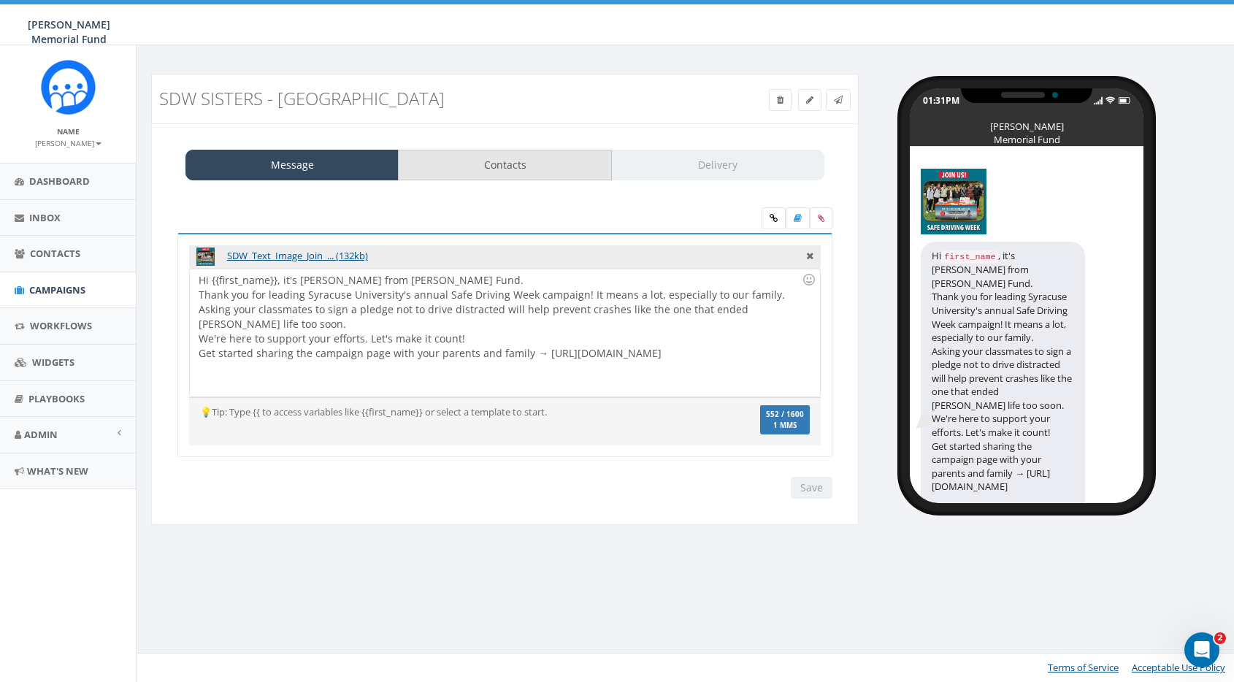
click at [499, 164] on link "Contacts" at bounding box center [504, 165] width 213 height 31
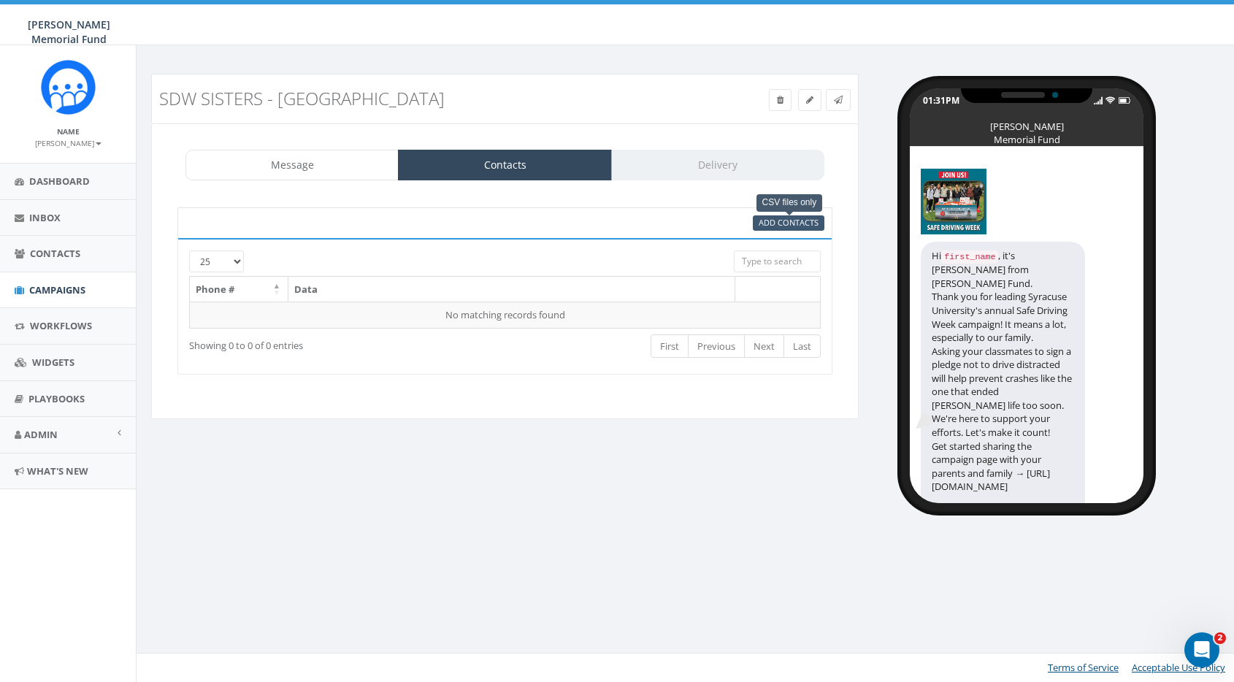
click at [773, 222] on span "Add Contacts" at bounding box center [789, 222] width 60 height 11
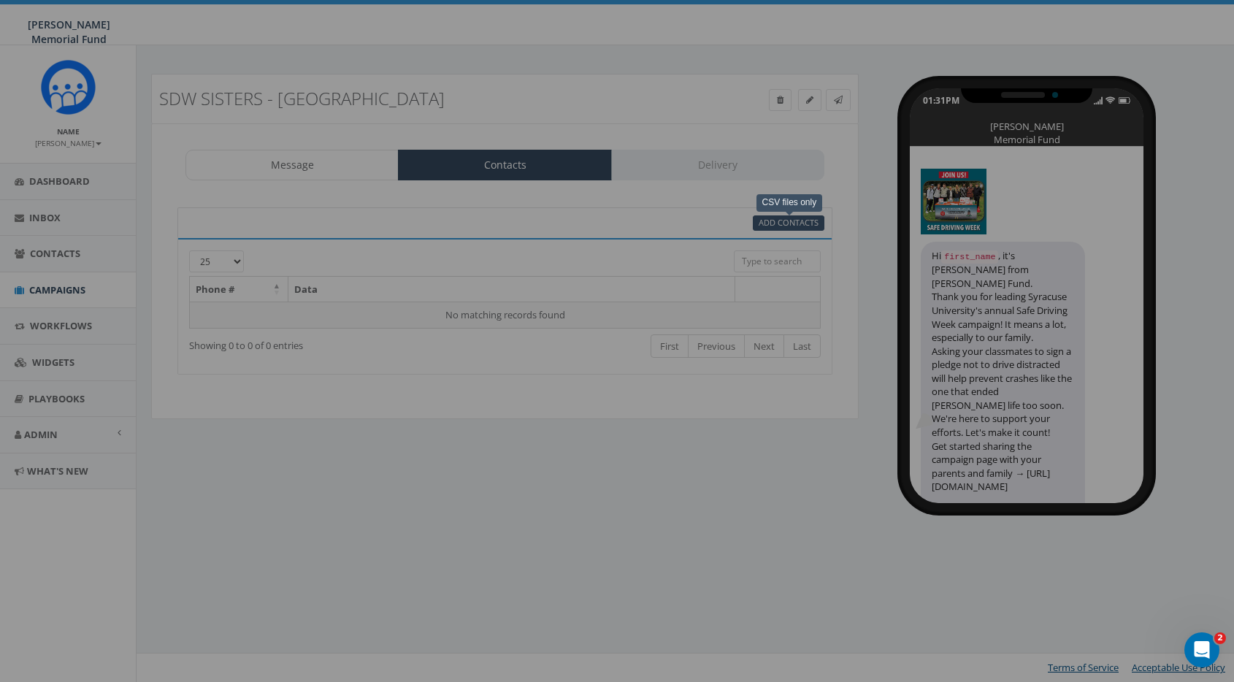
select select
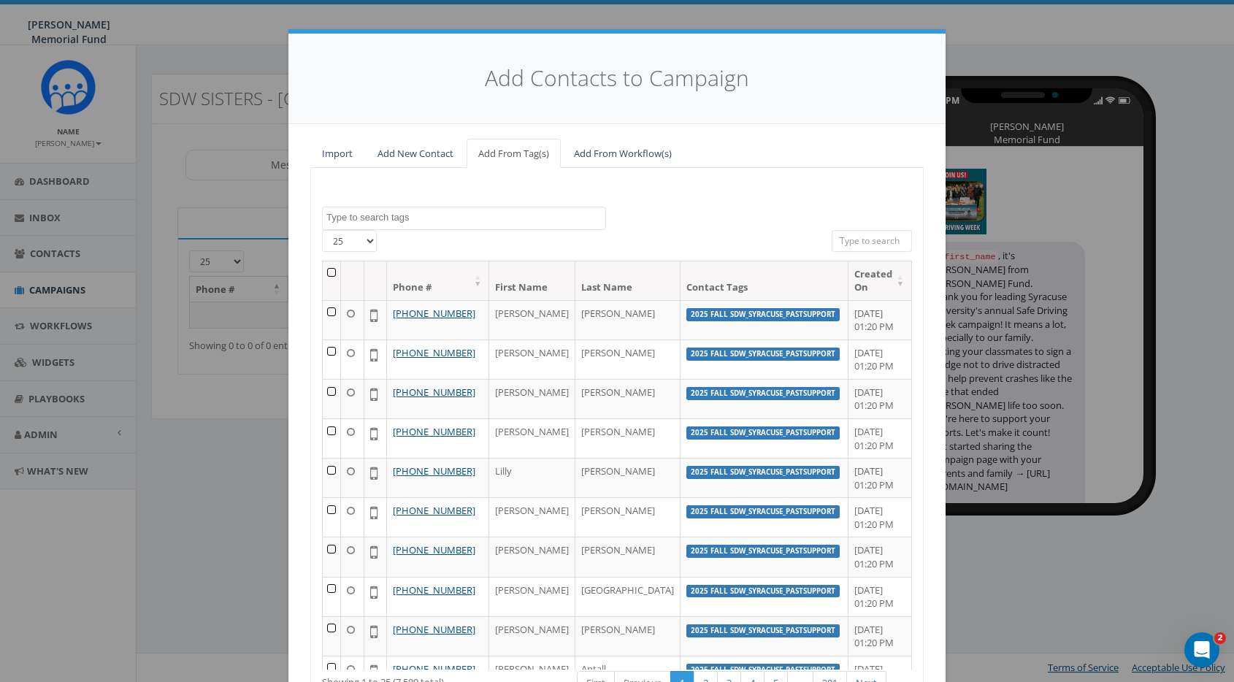
click at [369, 215] on textarea "Search" at bounding box center [465, 217] width 279 height 13
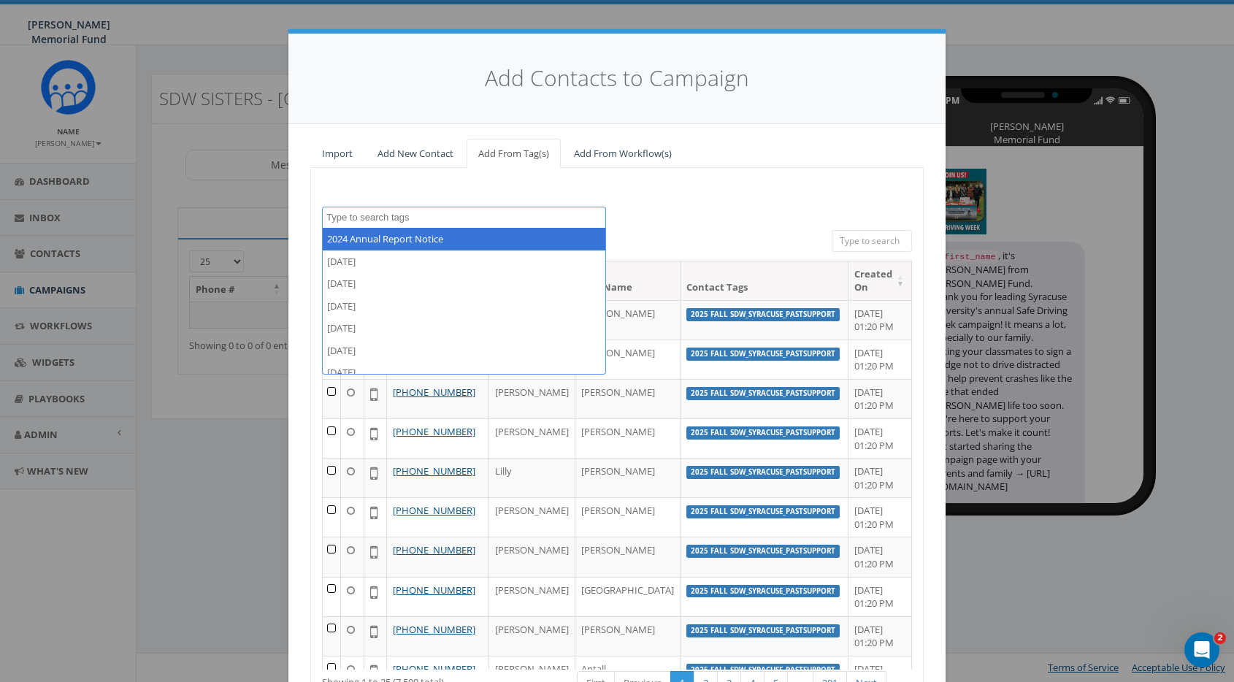
paste textarea "SDW_TriDelta_Sisters"
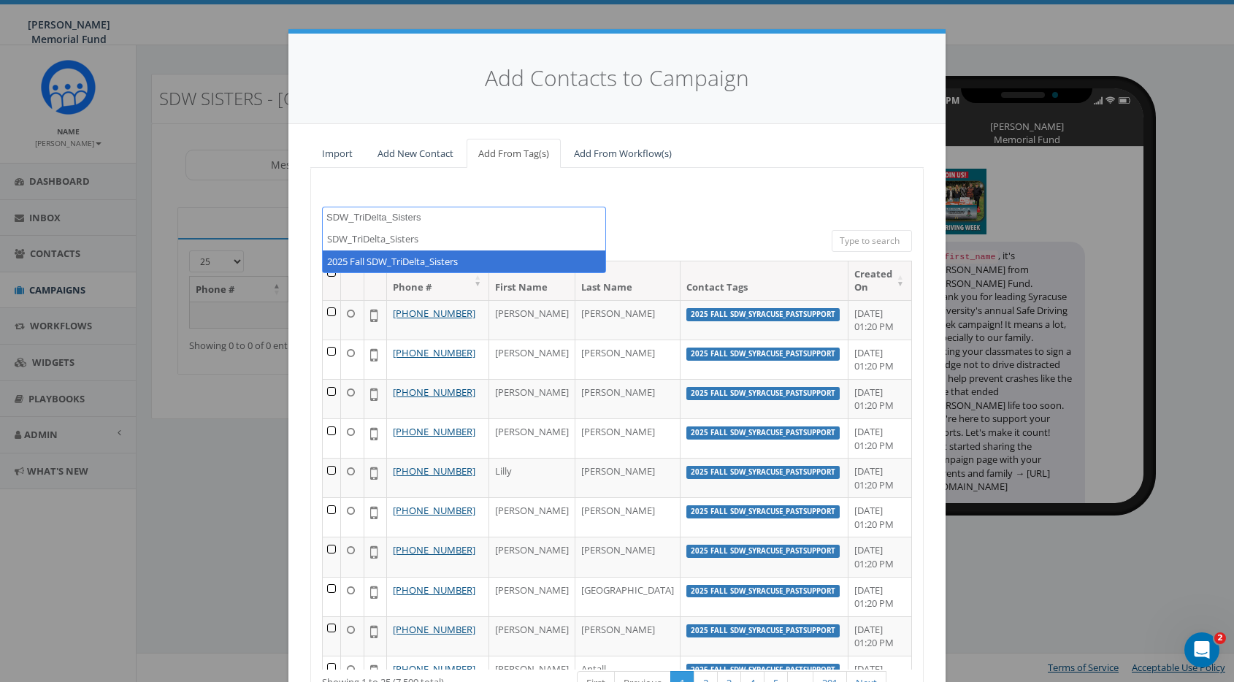
type textarea "SDW_TriDelta_Sisters"
select select "2025 Fall SDW_TriDelta_Sisters"
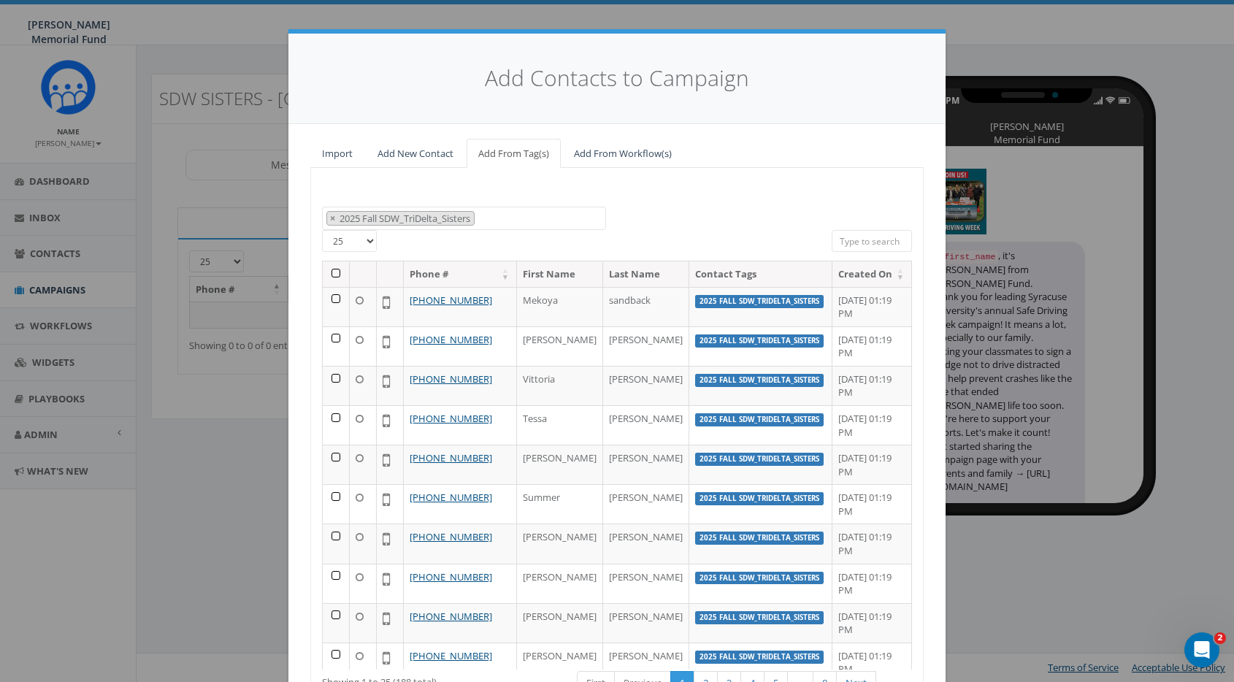
click at [336, 270] on th at bounding box center [336, 274] width 27 height 26
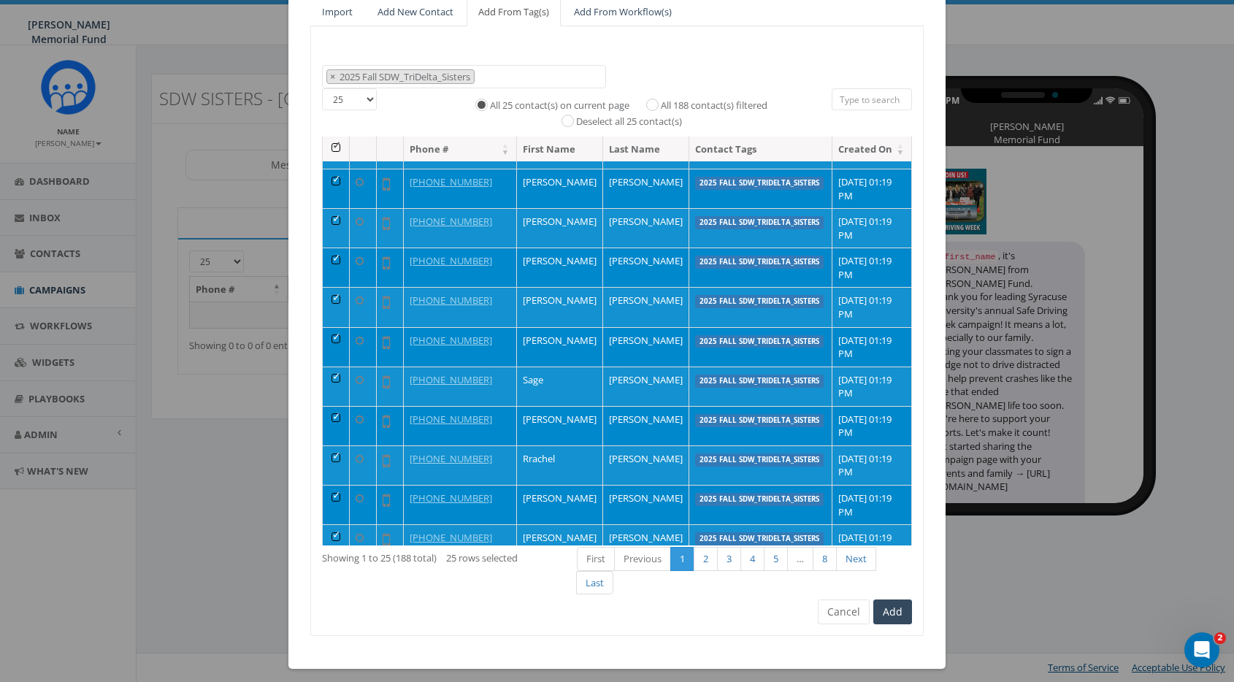
scroll to position [589, 0]
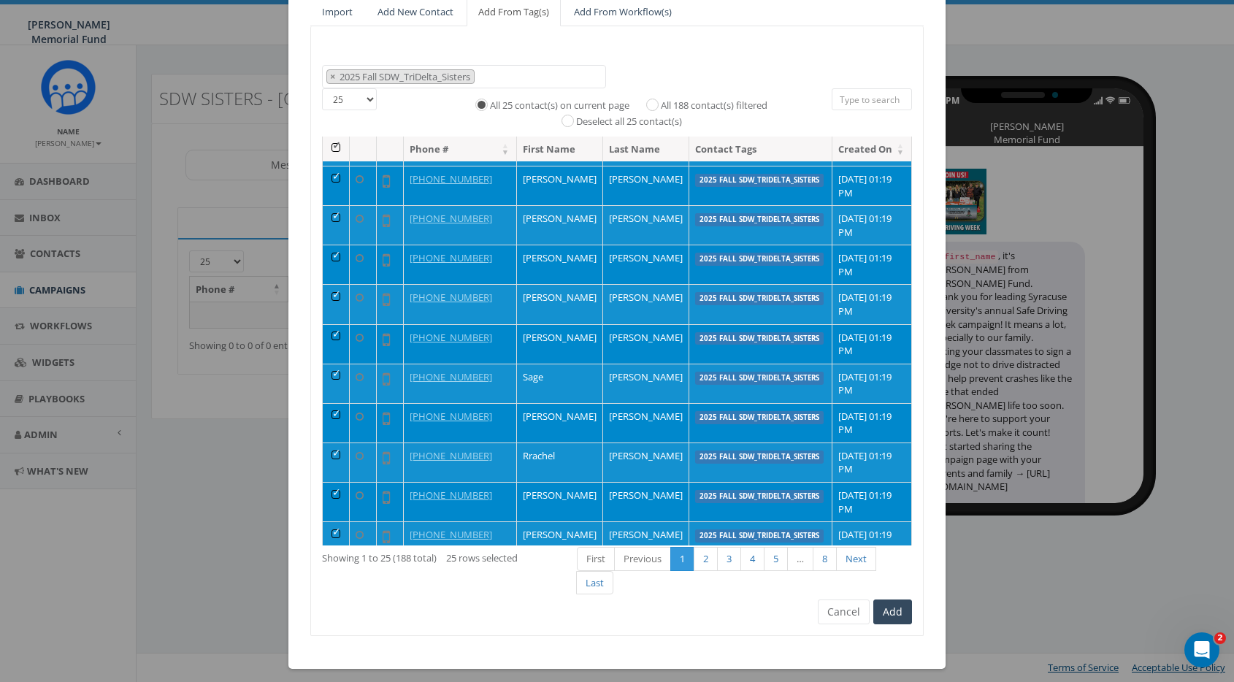
click at [651, 100] on input "All 188 contact(s) filtered" at bounding box center [655, 103] width 9 height 9
radio input "true"
click at [900, 602] on button "Add" at bounding box center [892, 612] width 39 height 25
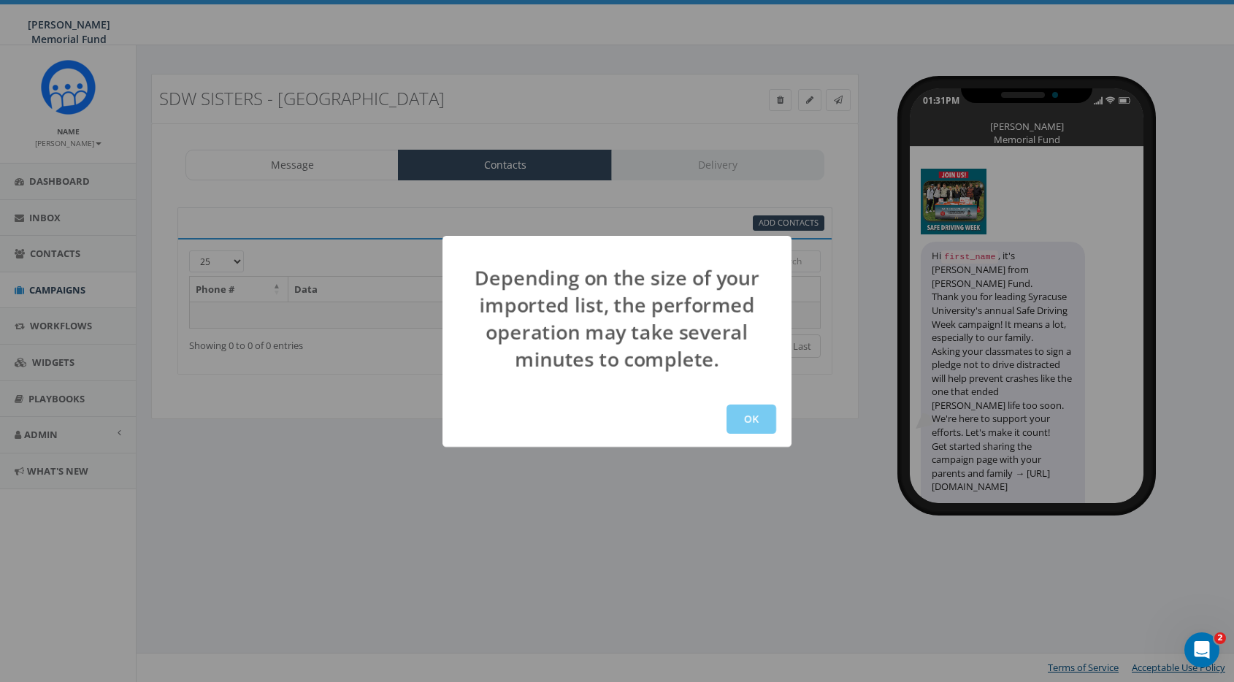
click at [758, 418] on button "OK" at bounding box center [752, 419] width 50 height 29
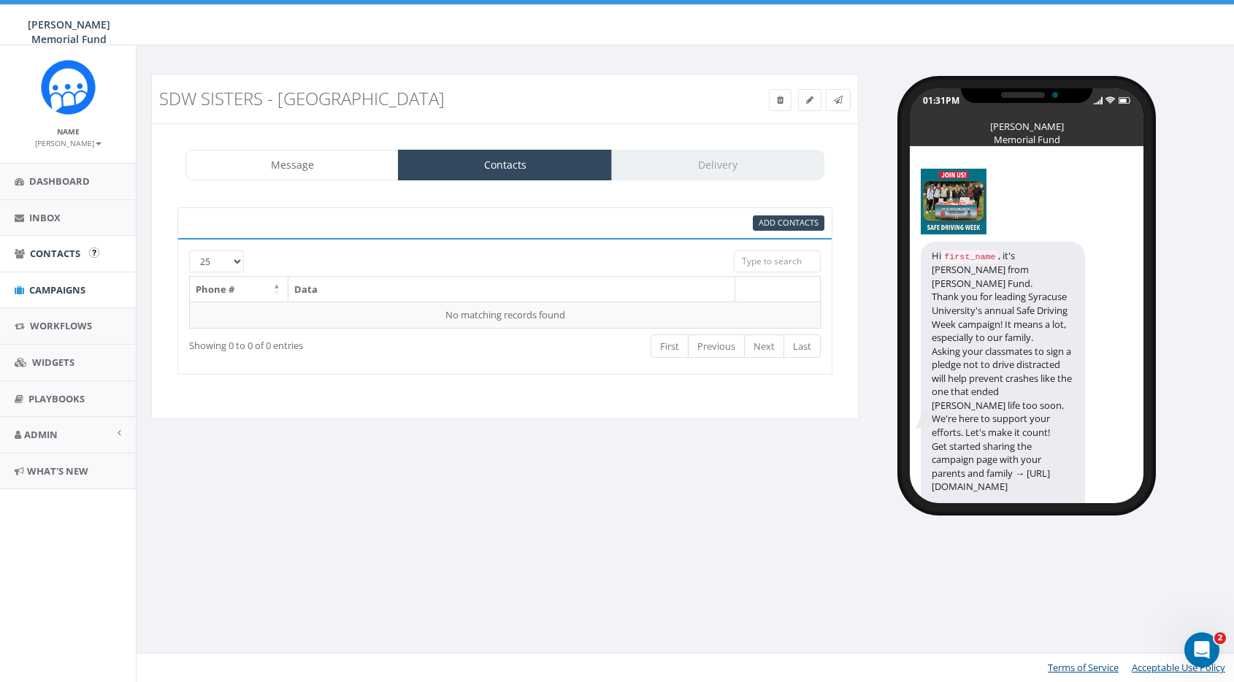
click at [71, 247] on span "Contacts" at bounding box center [55, 253] width 50 height 13
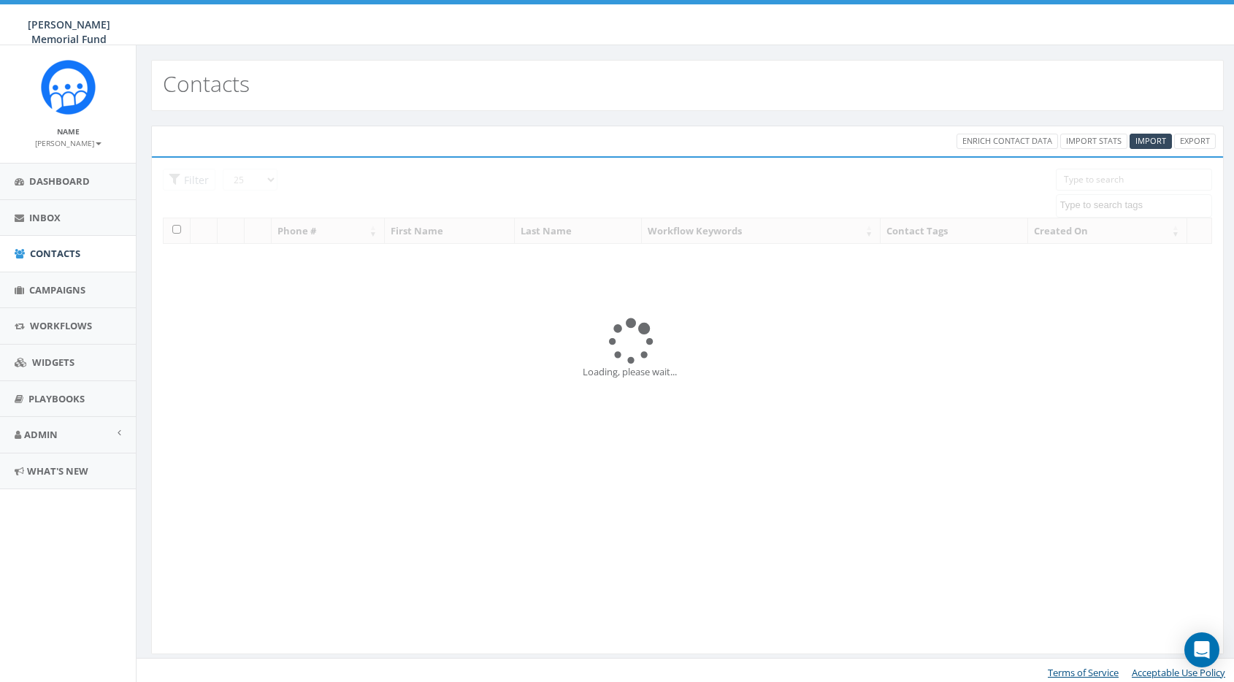
select select
click at [64, 288] on span "Campaigns" at bounding box center [57, 289] width 56 height 13
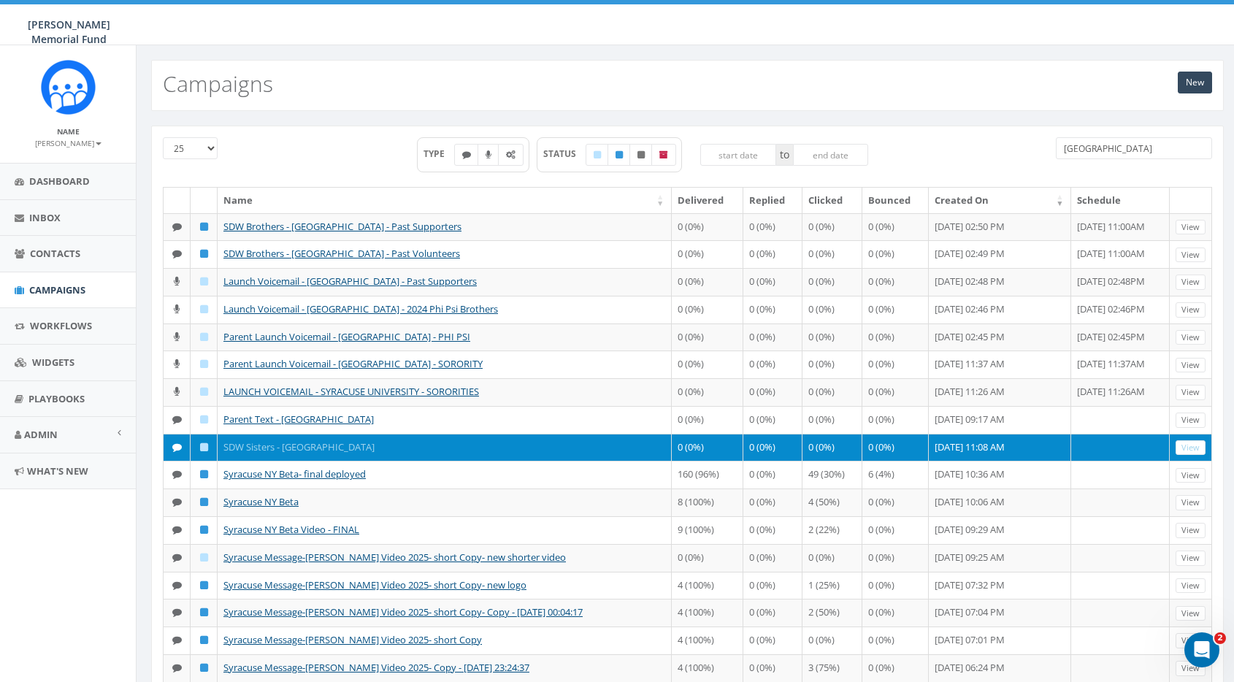
click at [299, 446] on link "SDW Sisters - [GEOGRAPHIC_DATA]" at bounding box center [298, 446] width 151 height 13
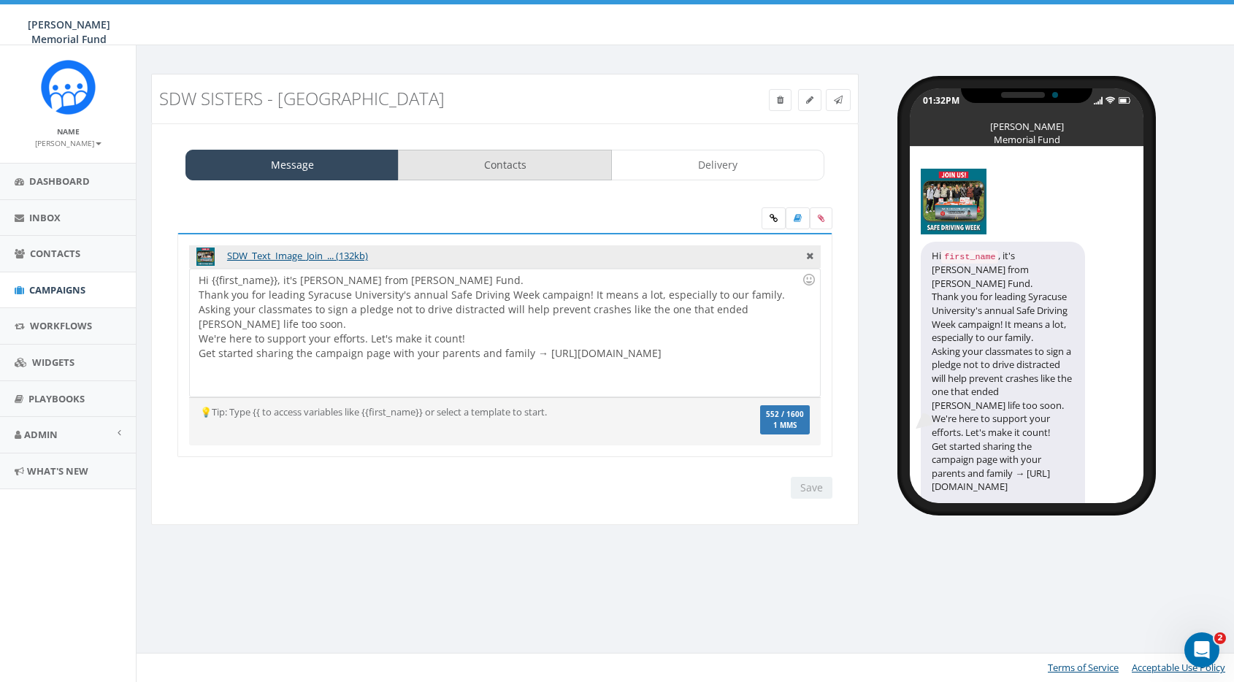
click at [505, 165] on link "Contacts" at bounding box center [504, 165] width 213 height 31
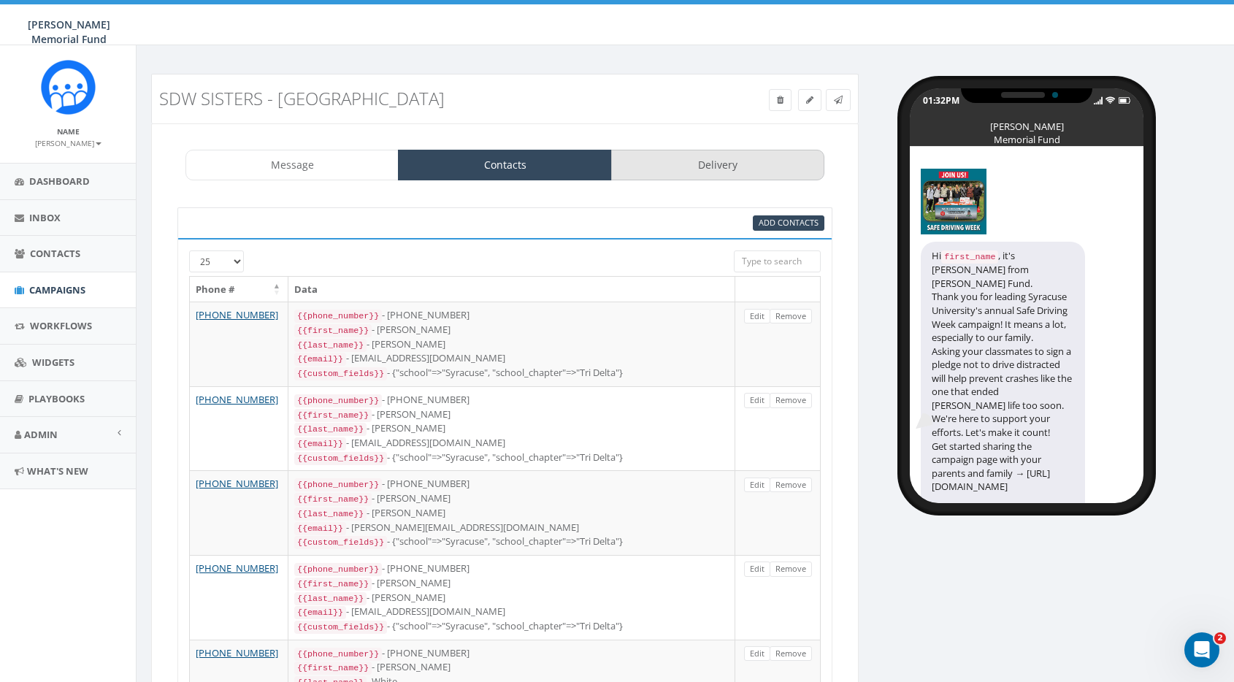
click at [748, 166] on link "Delivery" at bounding box center [717, 165] width 213 height 31
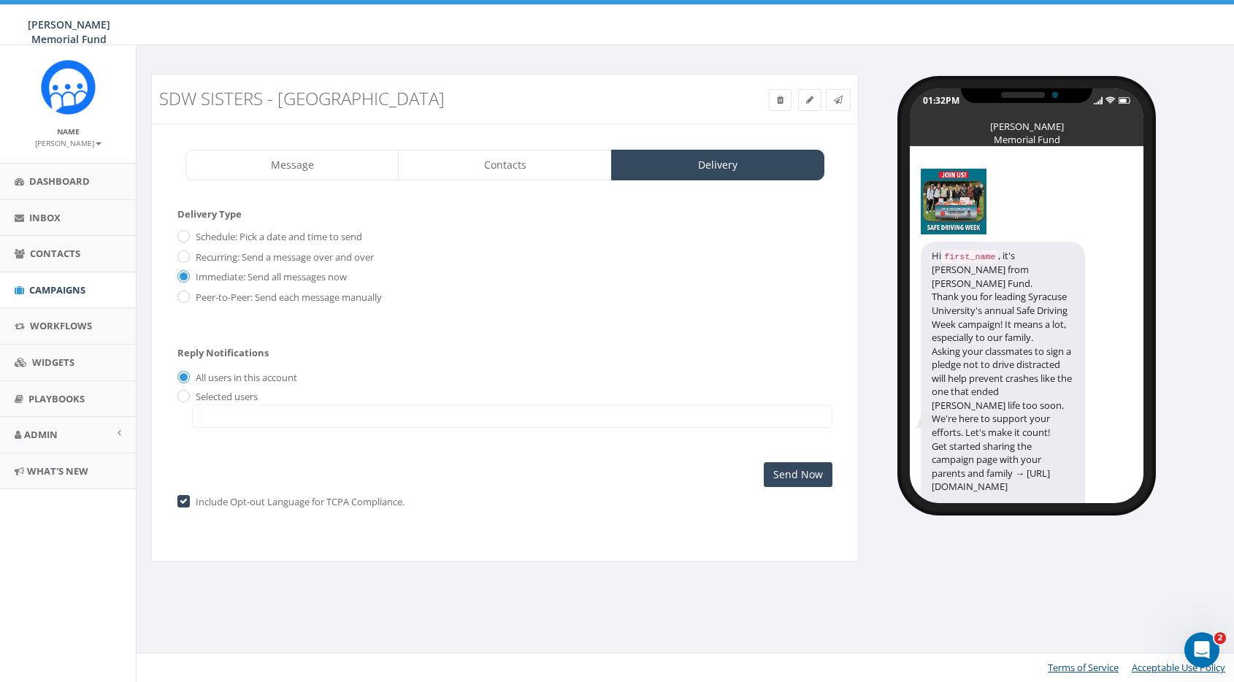
click at [183, 237] on input "Schedule: Pick a date and time to send" at bounding box center [181, 237] width 9 height 9
radio input "true"
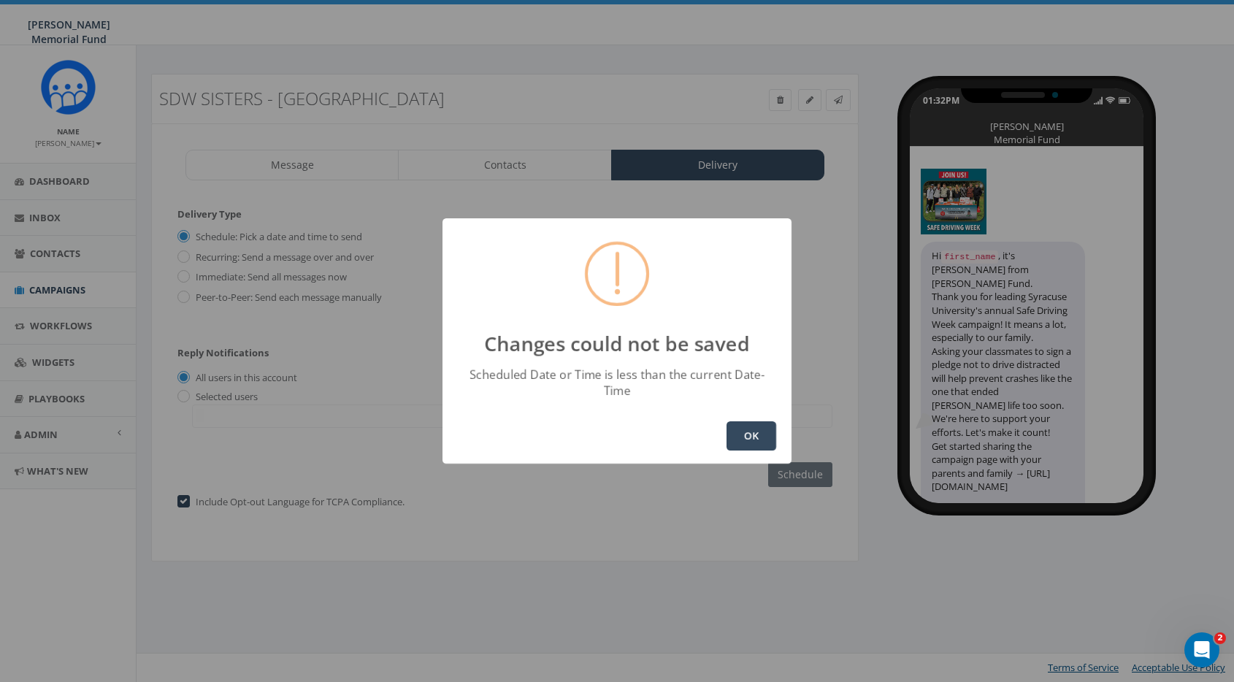
click at [754, 428] on button "OK" at bounding box center [752, 435] width 50 height 29
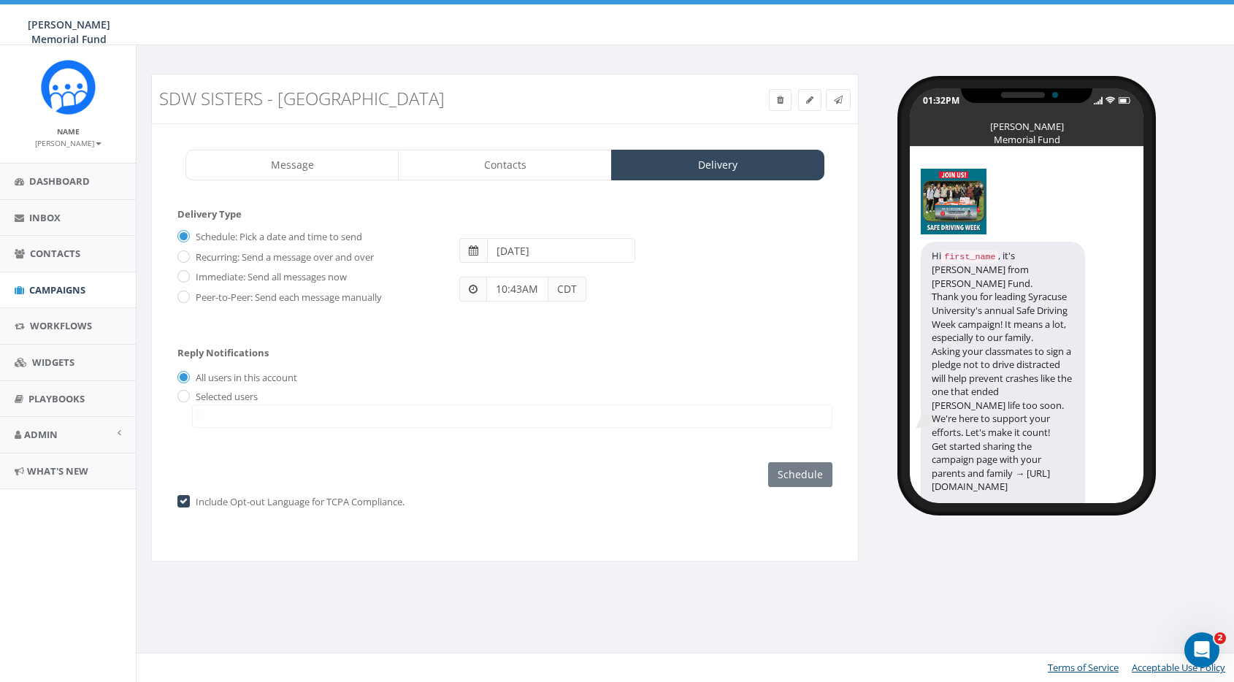
click at [527, 258] on input "[DATE]" at bounding box center [561, 250] width 148 height 25
click at [612, 322] on td "5" at bounding box center [612, 321] width 22 height 22
type input "2025-09-05"
click at [473, 312] on div "Schedule: Pick a date and time to send Recurring: Send a message over and over …" at bounding box center [504, 272] width 655 height 95
drag, startPoint x: 518, startPoint y: 285, endPoint x: 462, endPoint y: 284, distance: 56.2
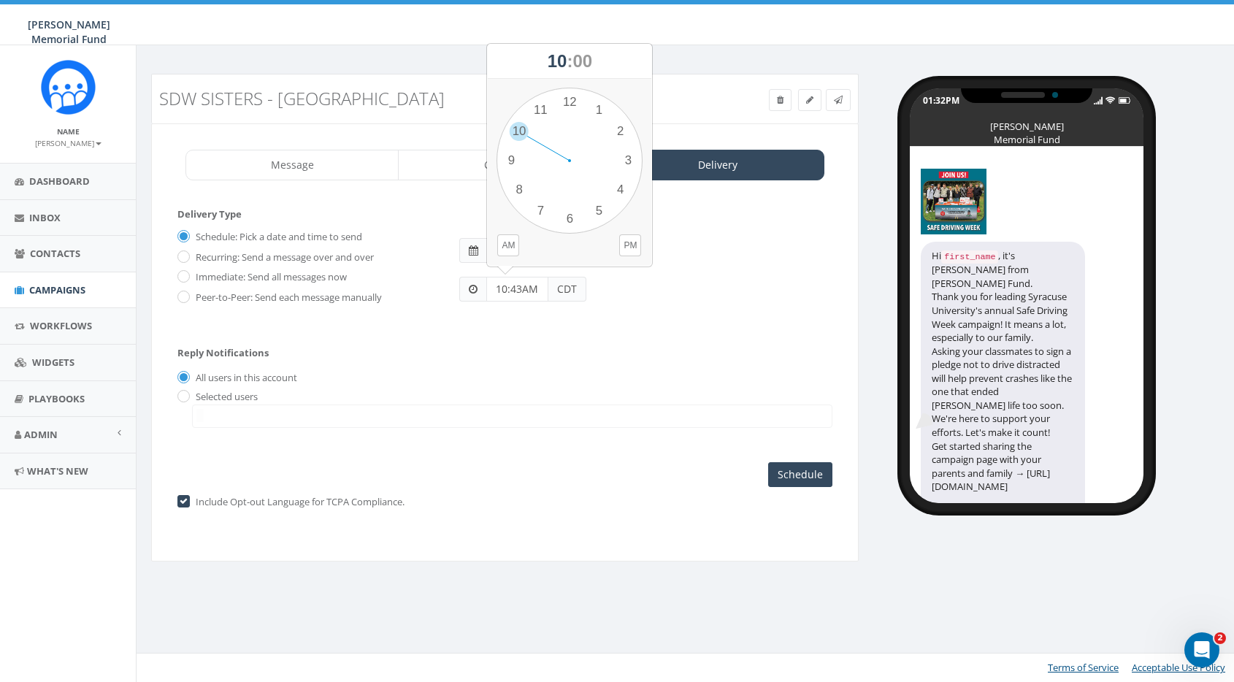
click at [462, 284] on div "10:43AM CDT" at bounding box center [522, 289] width 127 height 25
type input "11:00AM"
click at [796, 474] on input "Schedule" at bounding box center [800, 474] width 64 height 25
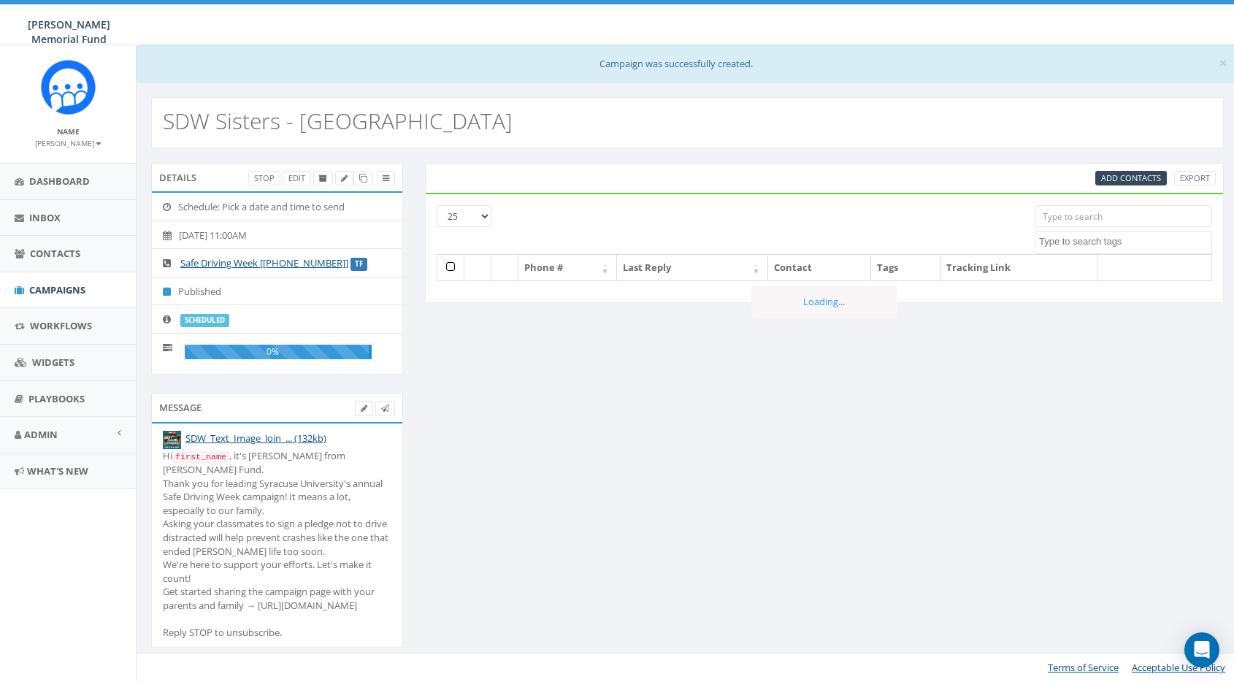
select select
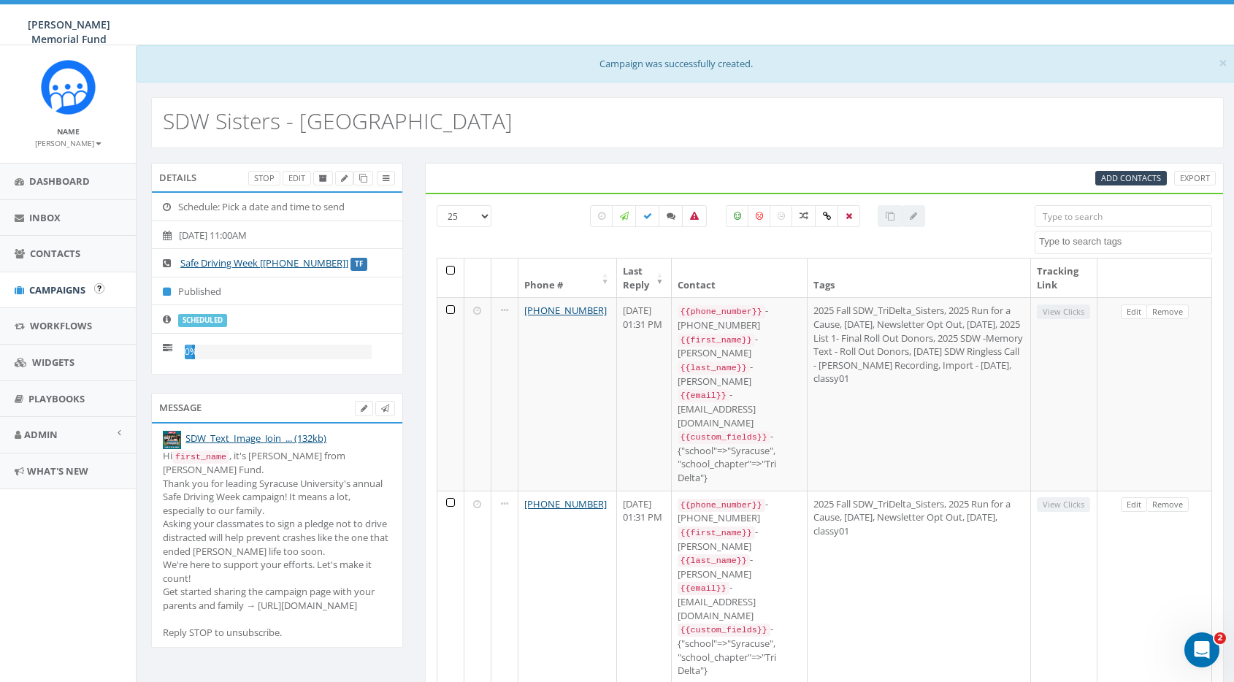
click at [58, 288] on span "Campaigns" at bounding box center [57, 289] width 56 height 13
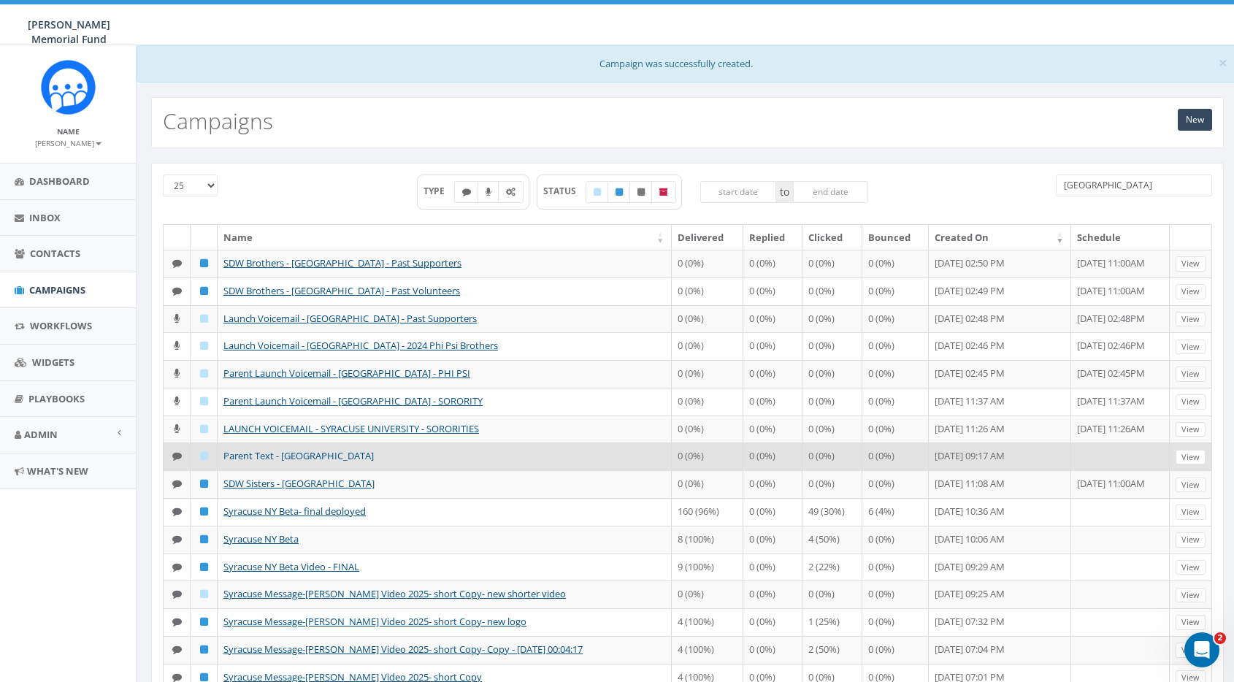
click at [241, 460] on link "Parent Text - [GEOGRAPHIC_DATA]" at bounding box center [298, 455] width 150 height 13
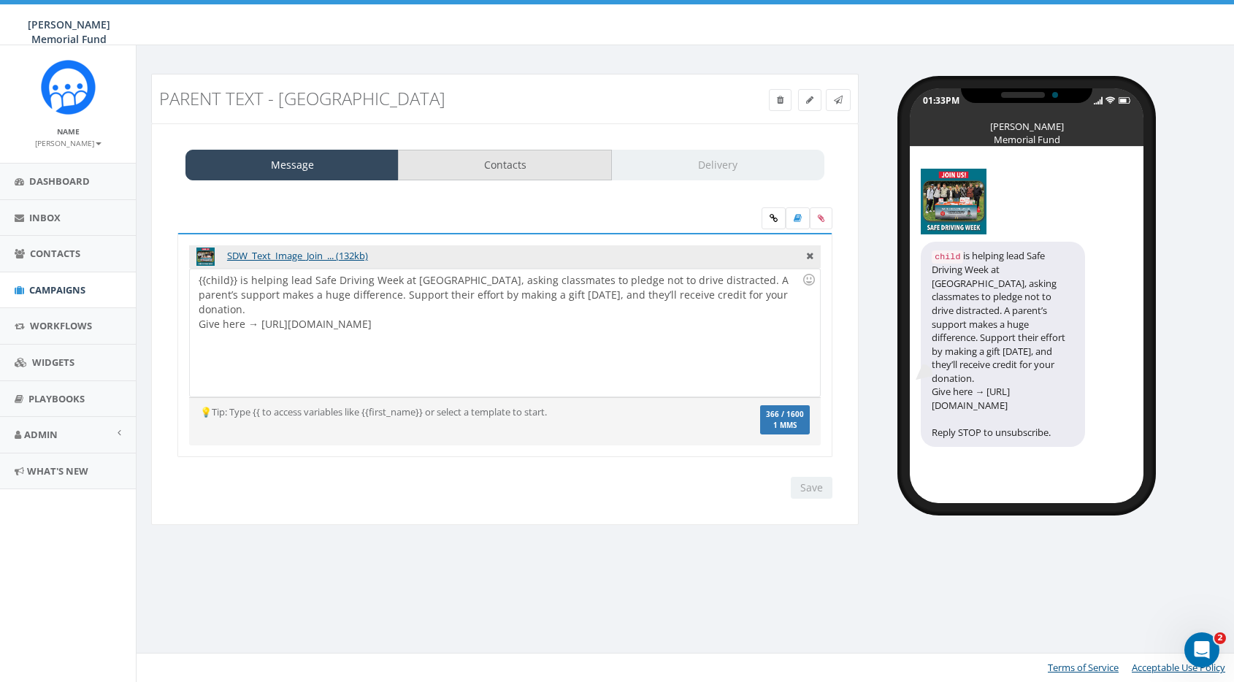
click at [526, 165] on link "Contacts" at bounding box center [504, 165] width 213 height 31
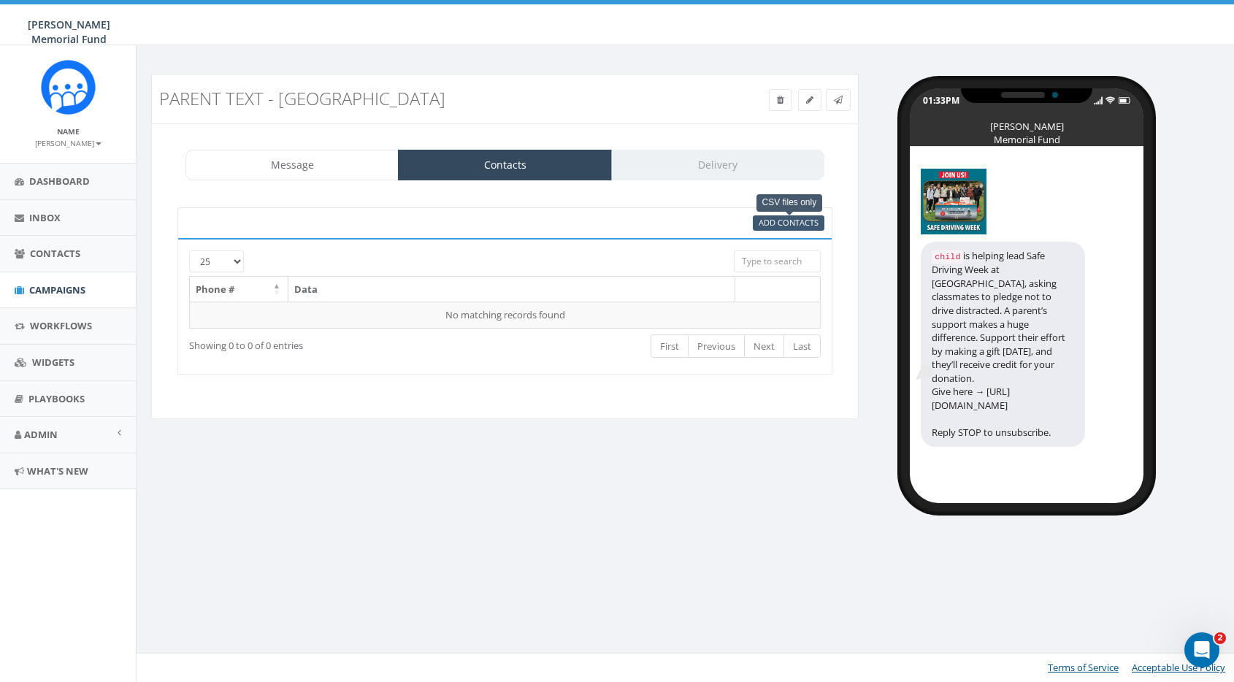
click at [772, 219] on span "Add Contacts" at bounding box center [789, 222] width 60 height 11
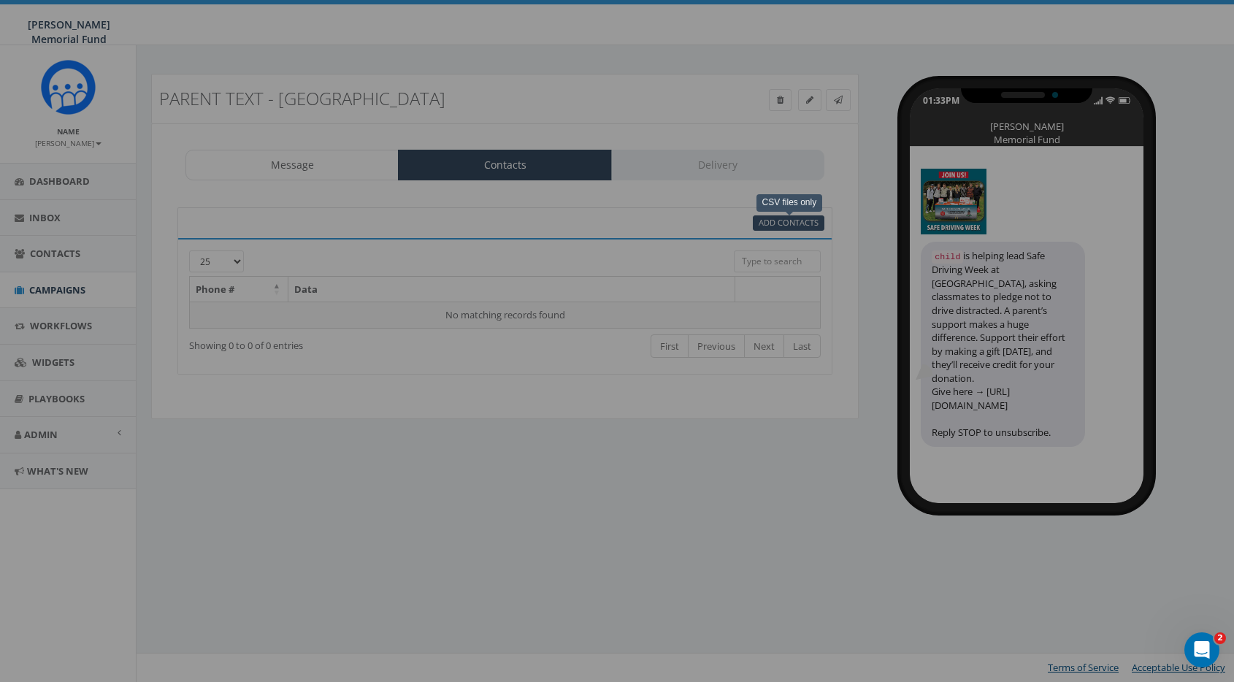
select select
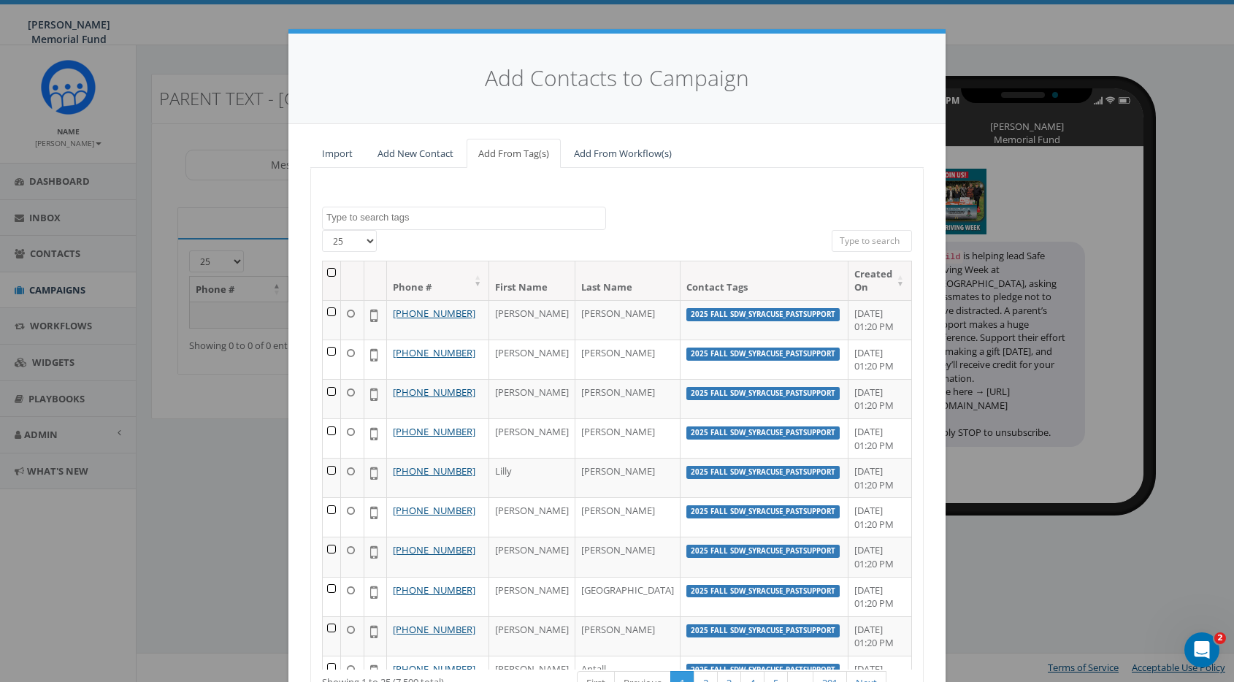
click at [420, 216] on textarea "Search" at bounding box center [465, 217] width 279 height 13
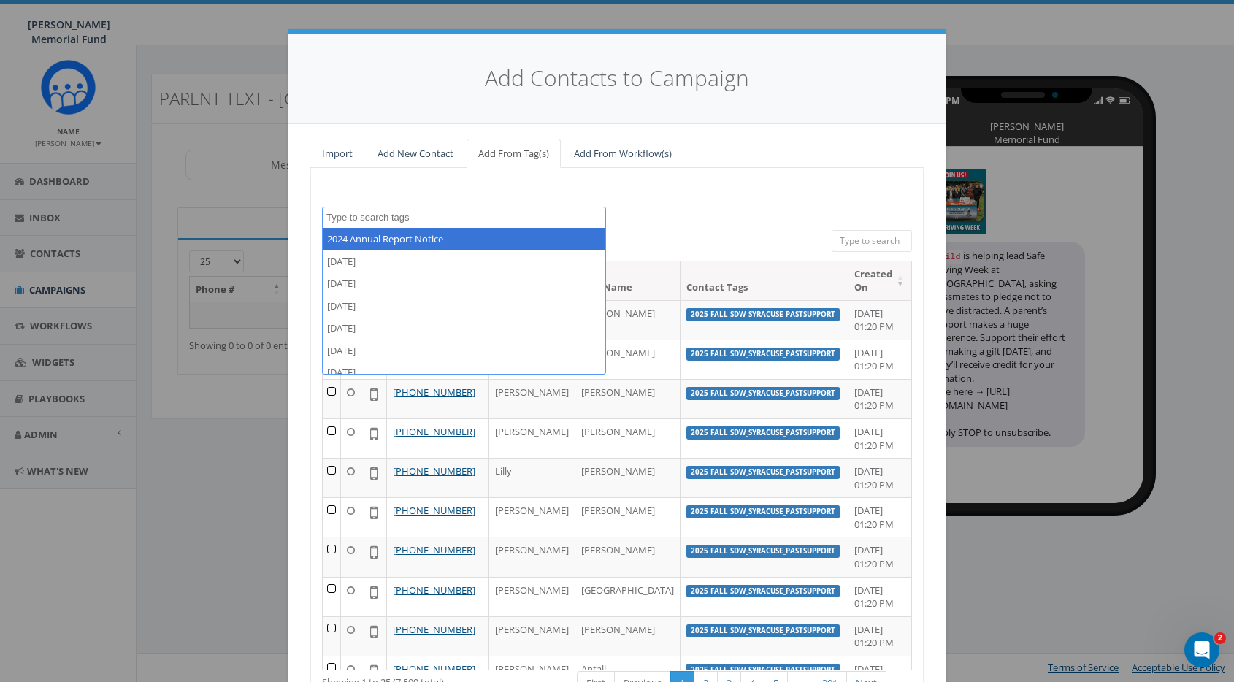
paste textarea "SDW_TriDelta_Parents"
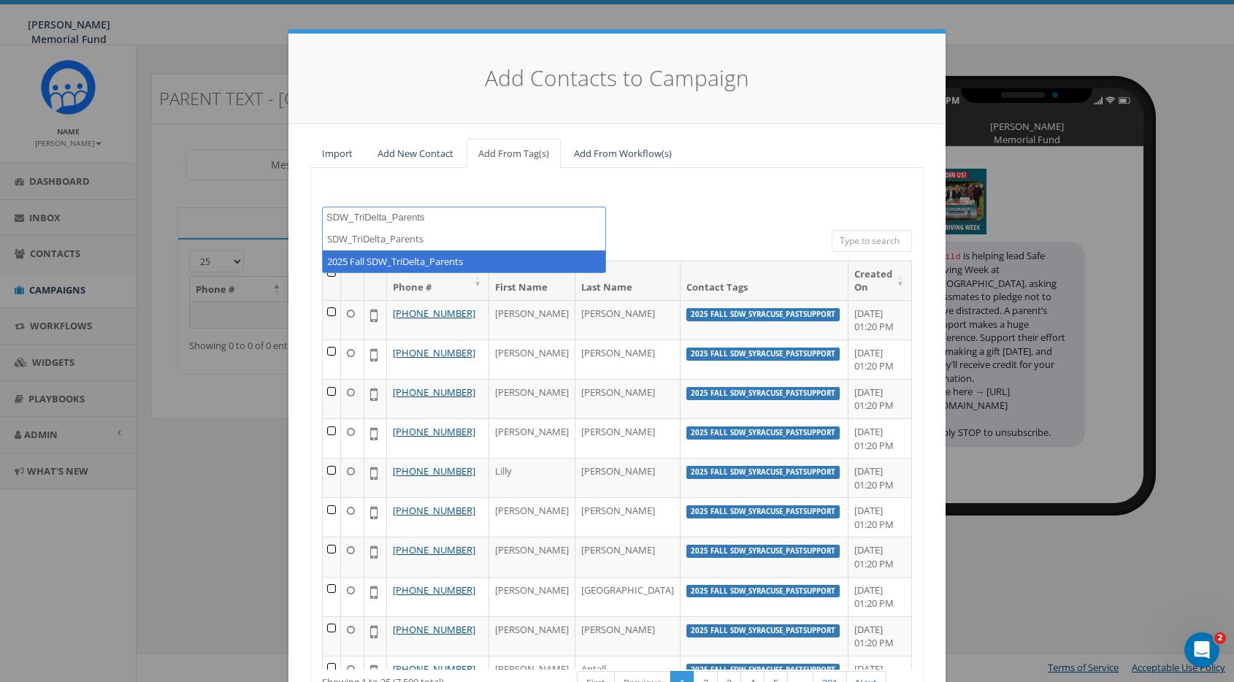
type textarea "SDW_TriDelta_Parents"
select select "2025 Fall SDW_TriDelta_Parents"
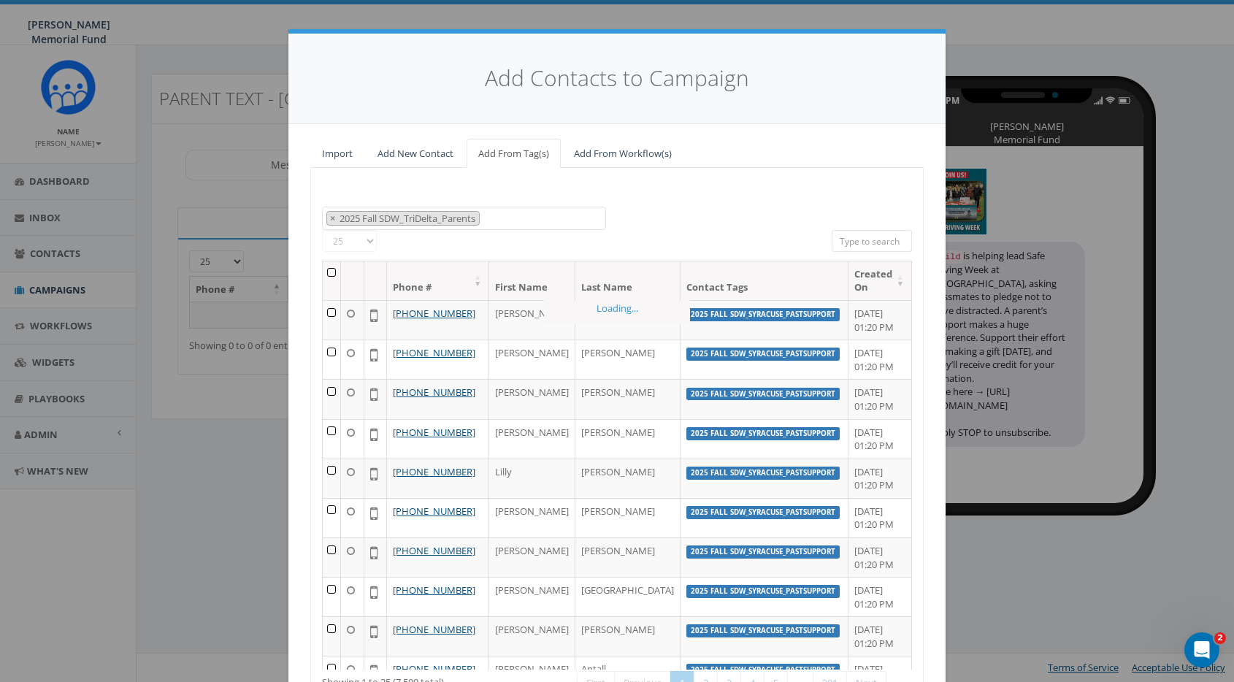
scroll to position [237, 0]
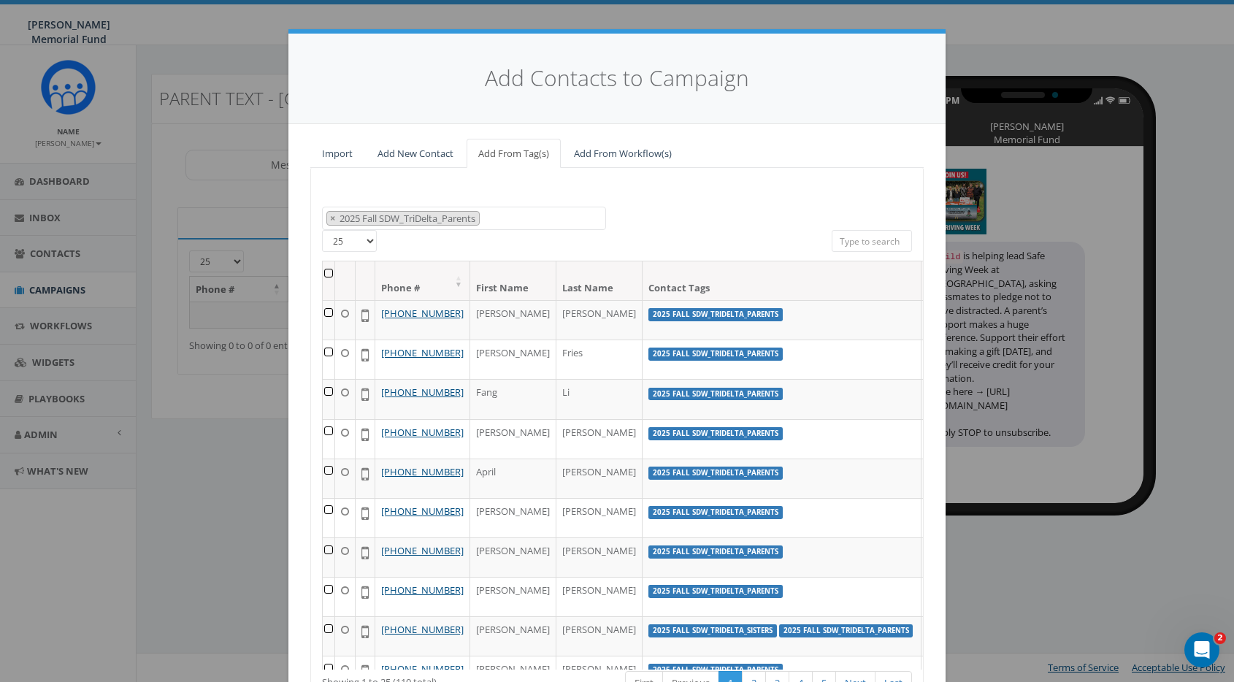
click at [333, 271] on th at bounding box center [329, 280] width 12 height 39
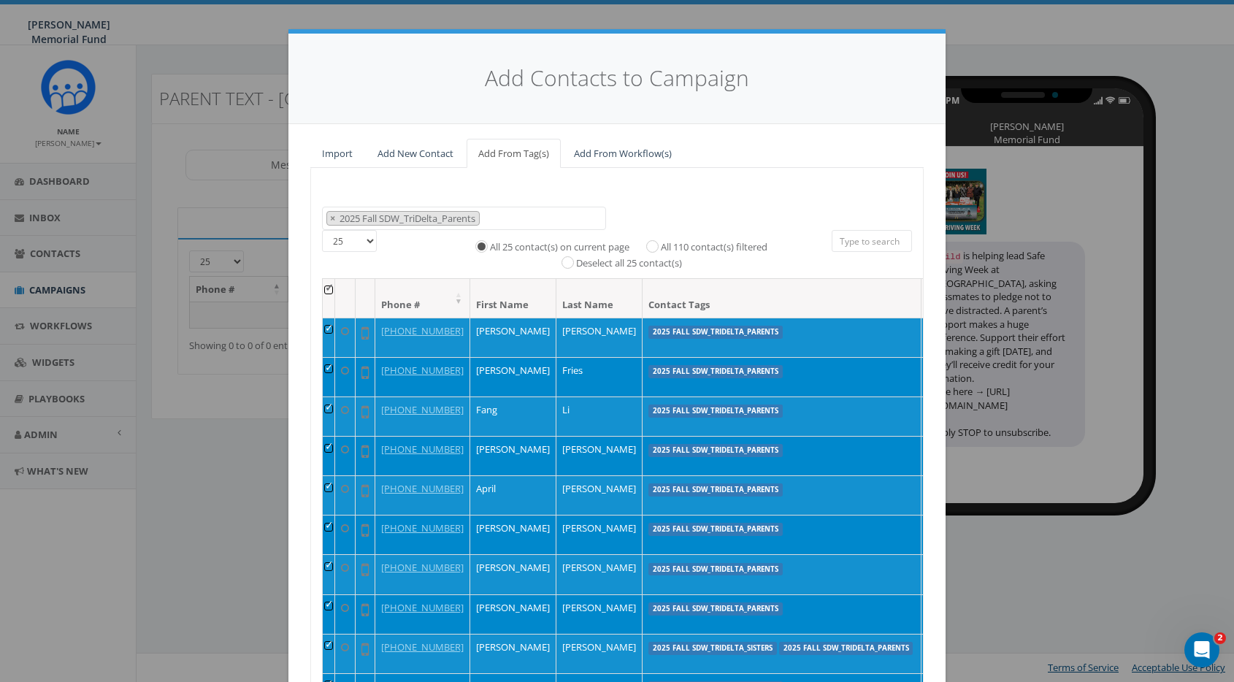
click at [657, 244] on input "All 110 contact(s) filtered" at bounding box center [655, 244] width 9 height 9
radio input "true"
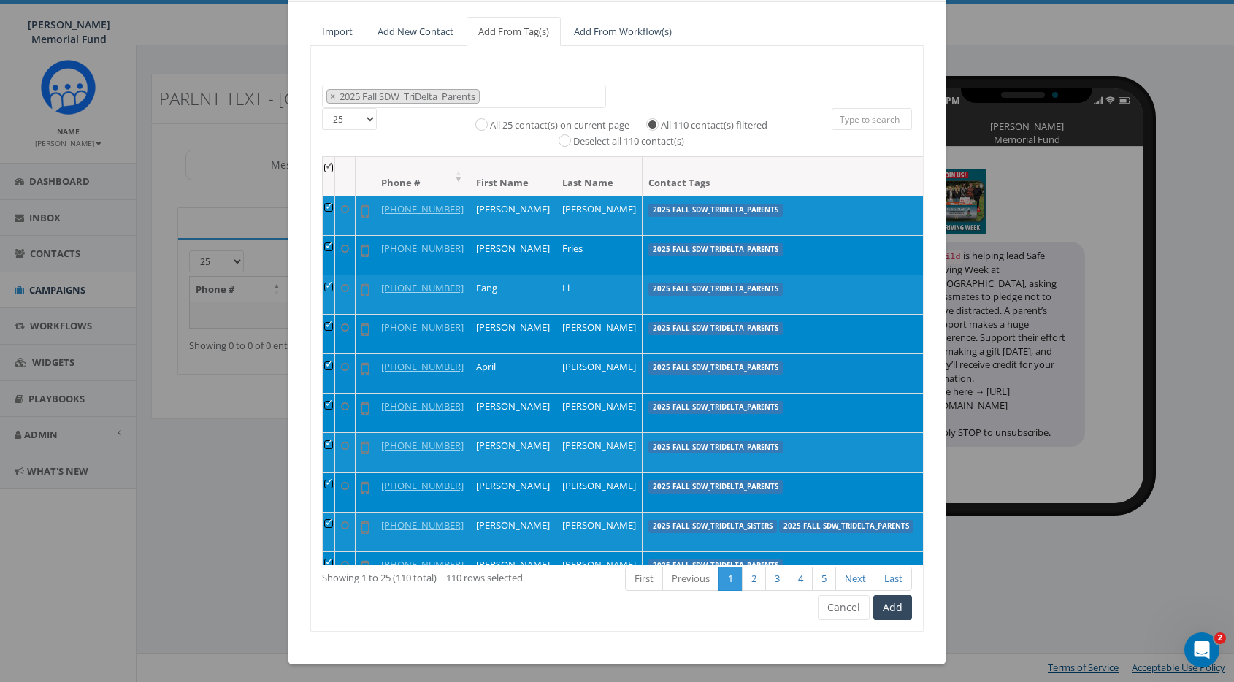
scroll to position [121, 0]
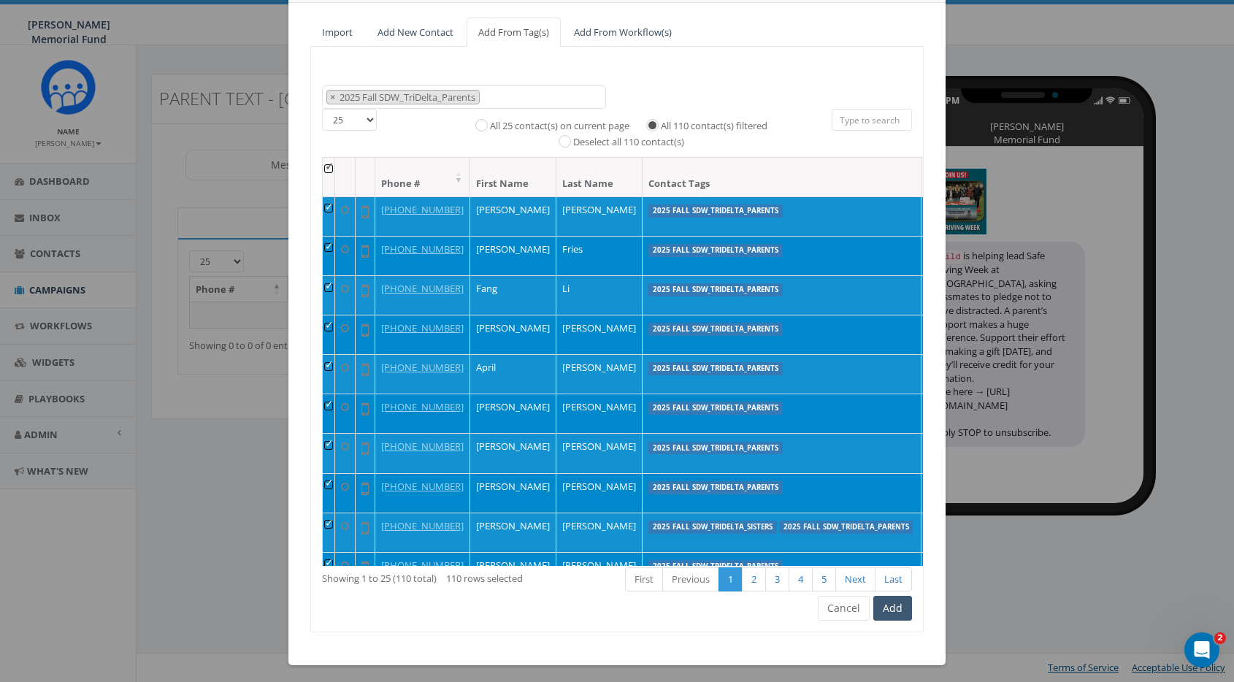
click at [899, 607] on button "Add" at bounding box center [892, 608] width 39 height 25
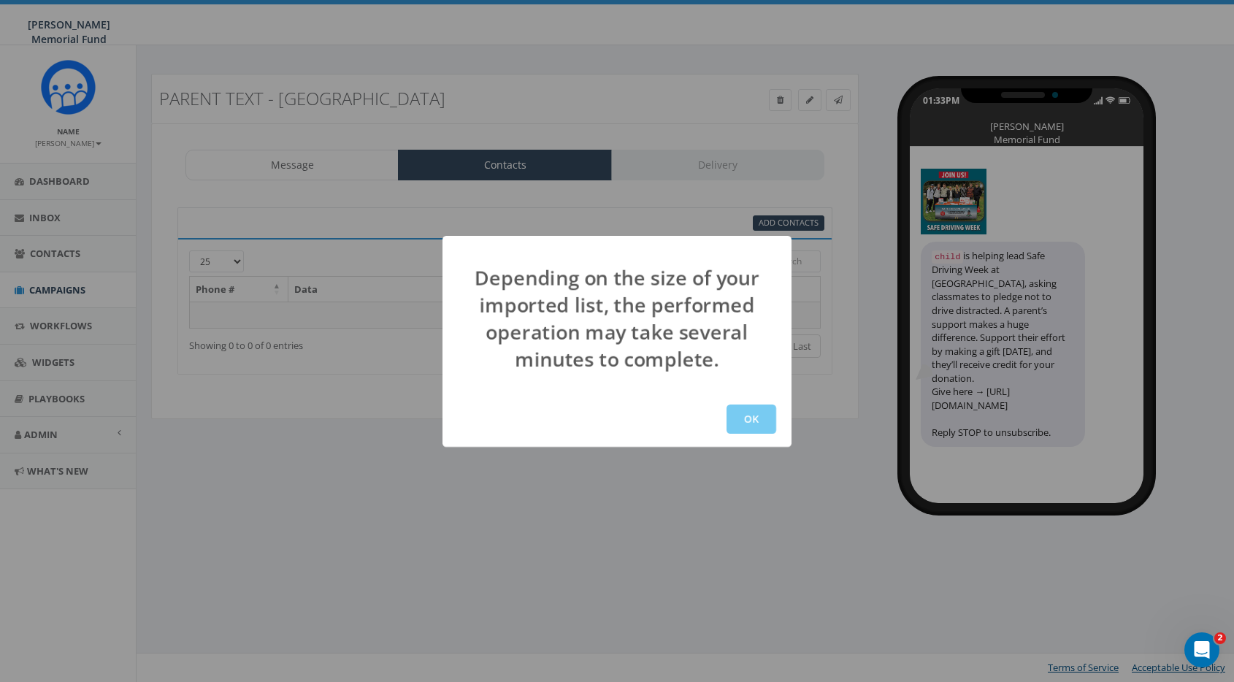
click at [748, 424] on button "OK" at bounding box center [752, 419] width 50 height 29
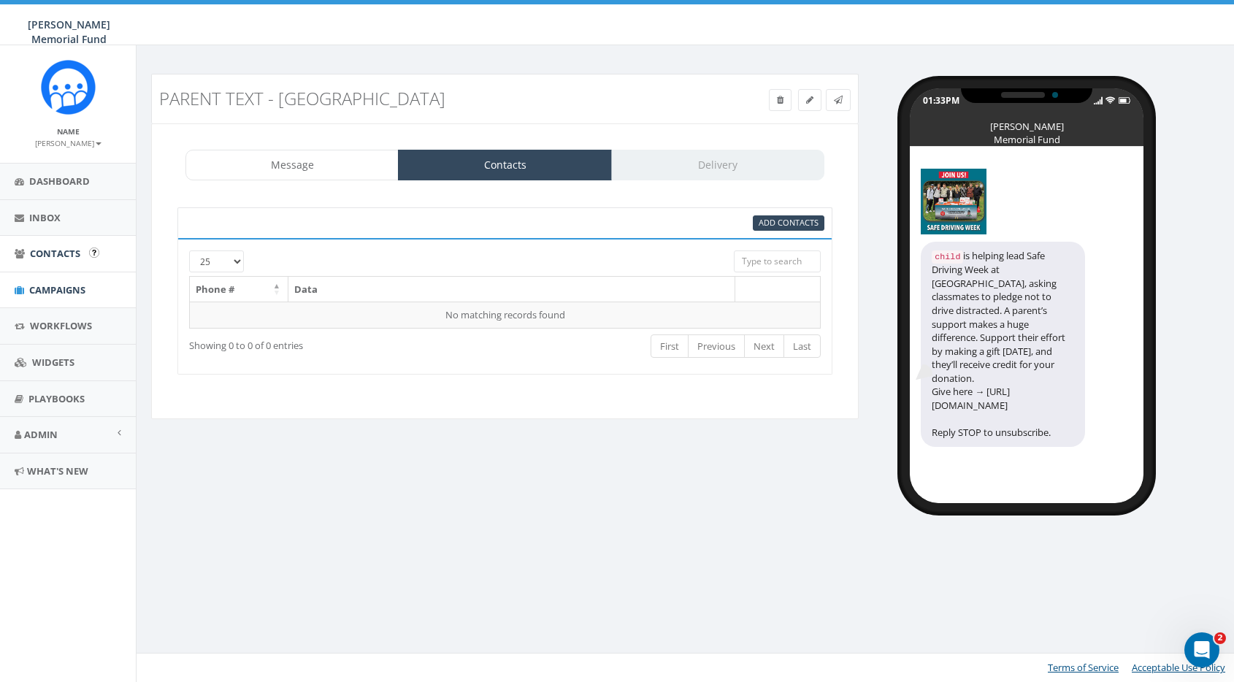
click at [55, 253] on span "Contacts" at bounding box center [55, 253] width 50 height 13
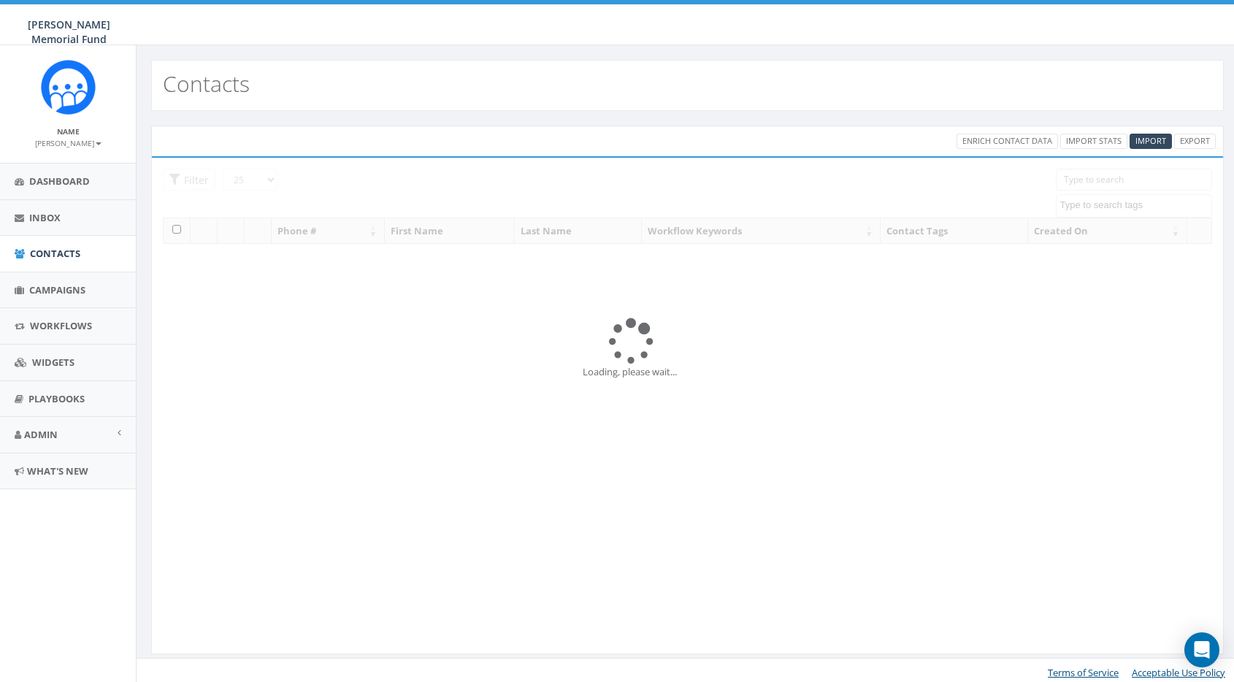
select select
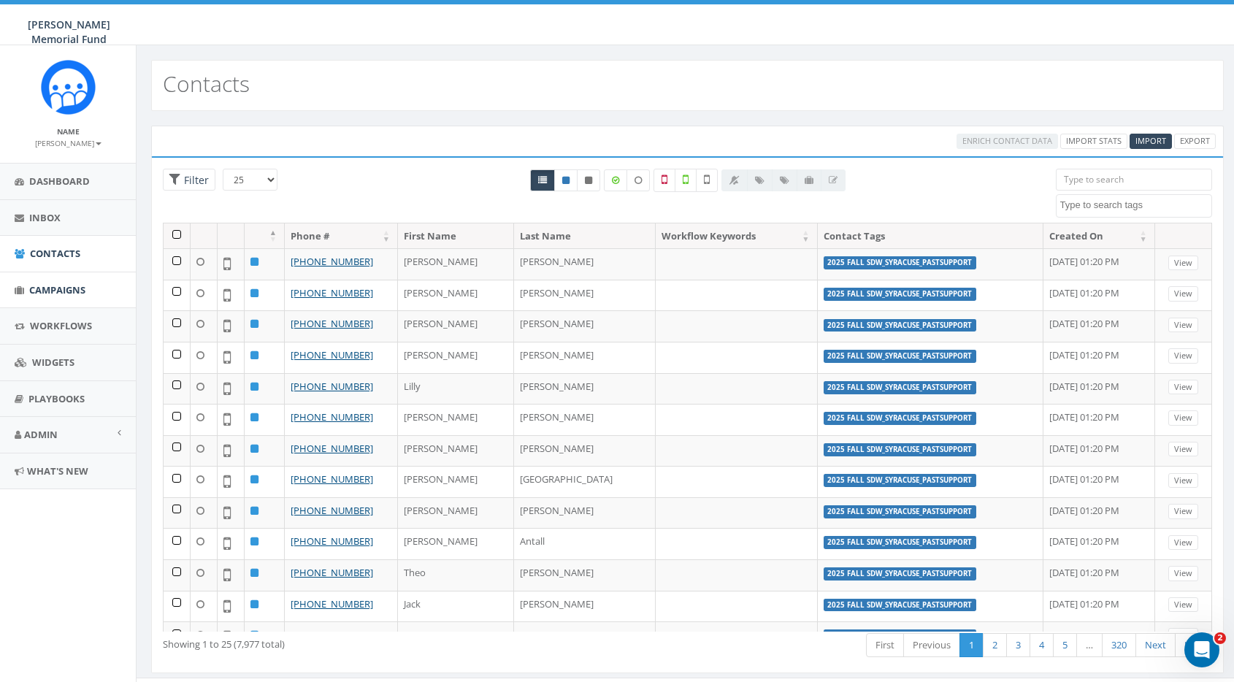
click at [68, 289] on span "Campaigns" at bounding box center [57, 289] width 56 height 13
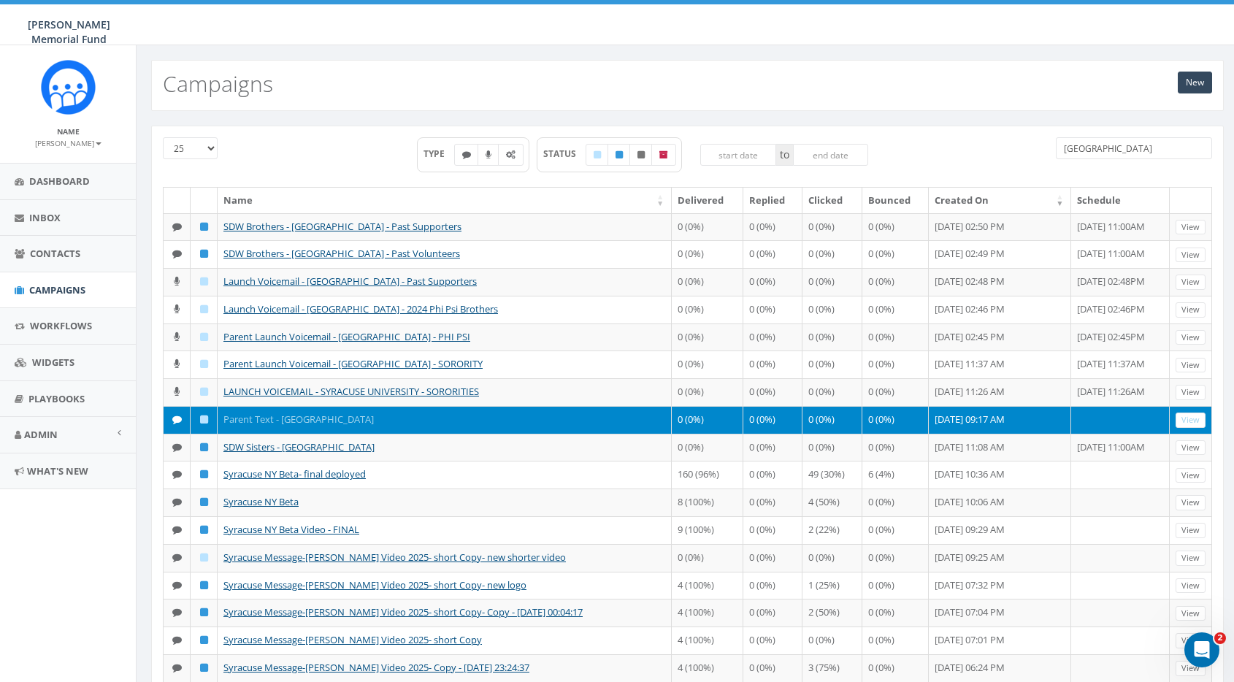
click at [300, 416] on link "Parent Text - [GEOGRAPHIC_DATA]" at bounding box center [298, 419] width 150 height 13
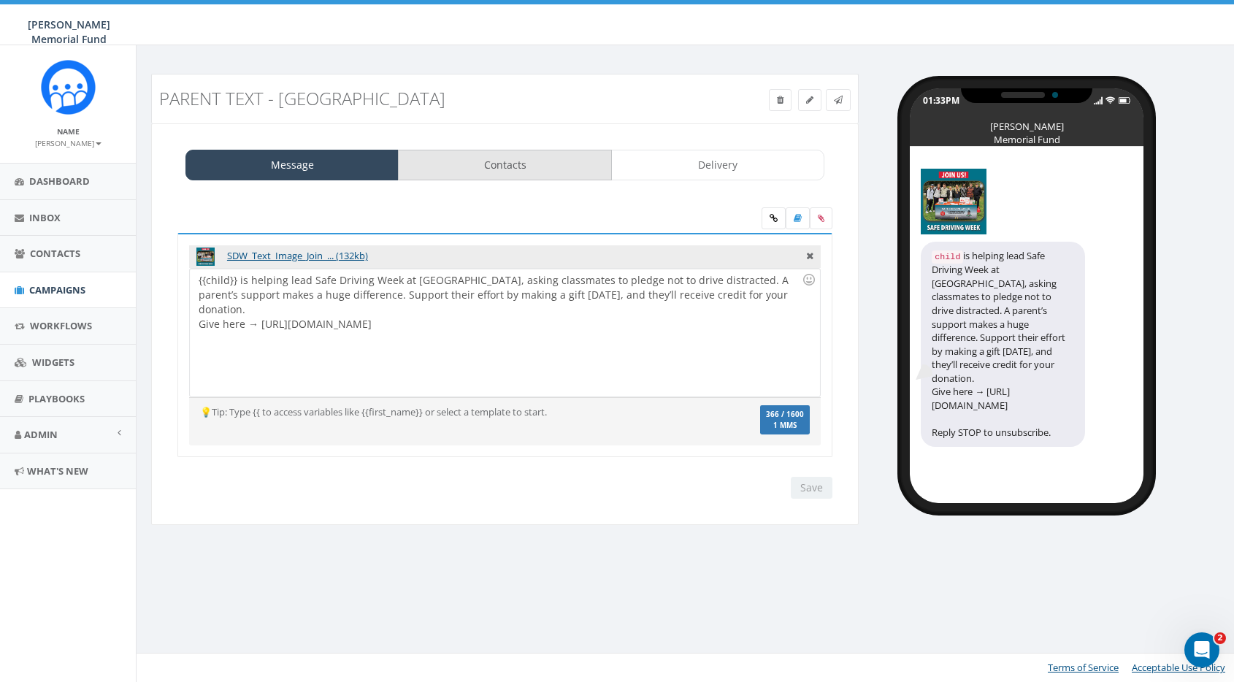
click at [513, 169] on link "Contacts" at bounding box center [504, 165] width 213 height 31
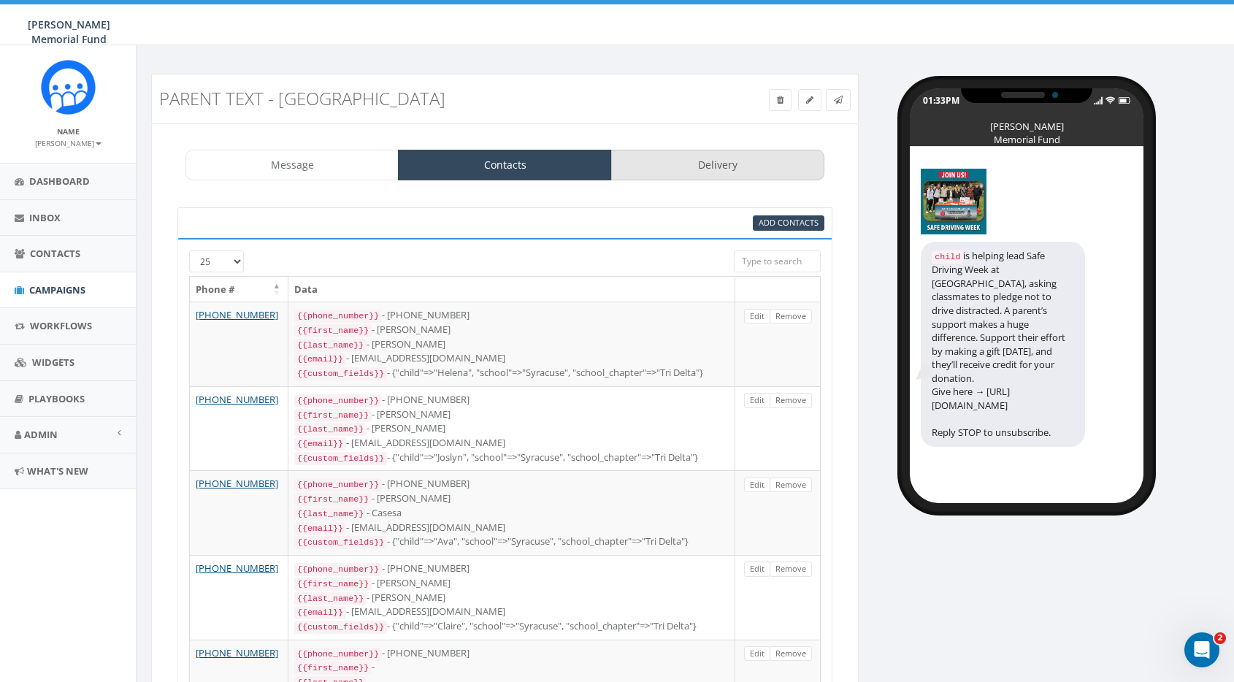
click at [730, 163] on link "Delivery" at bounding box center [717, 165] width 213 height 31
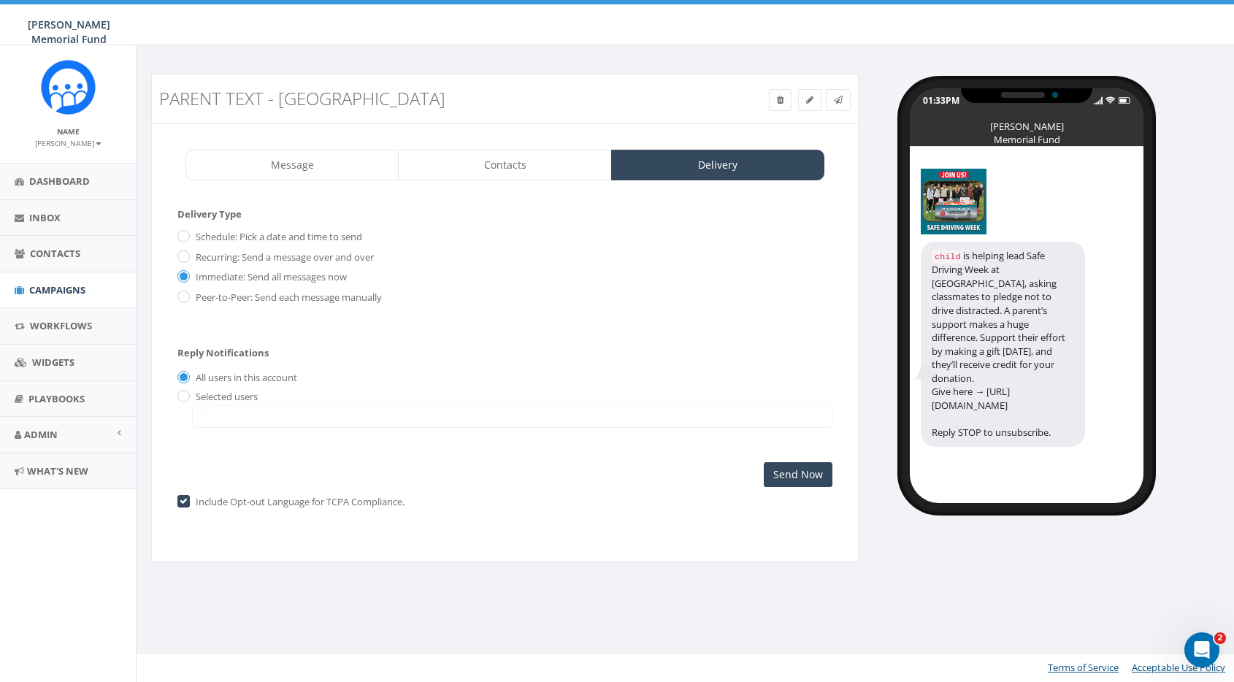
click at [185, 234] on input "Schedule: Pick a date and time to send" at bounding box center [181, 237] width 9 height 9
radio input "true"
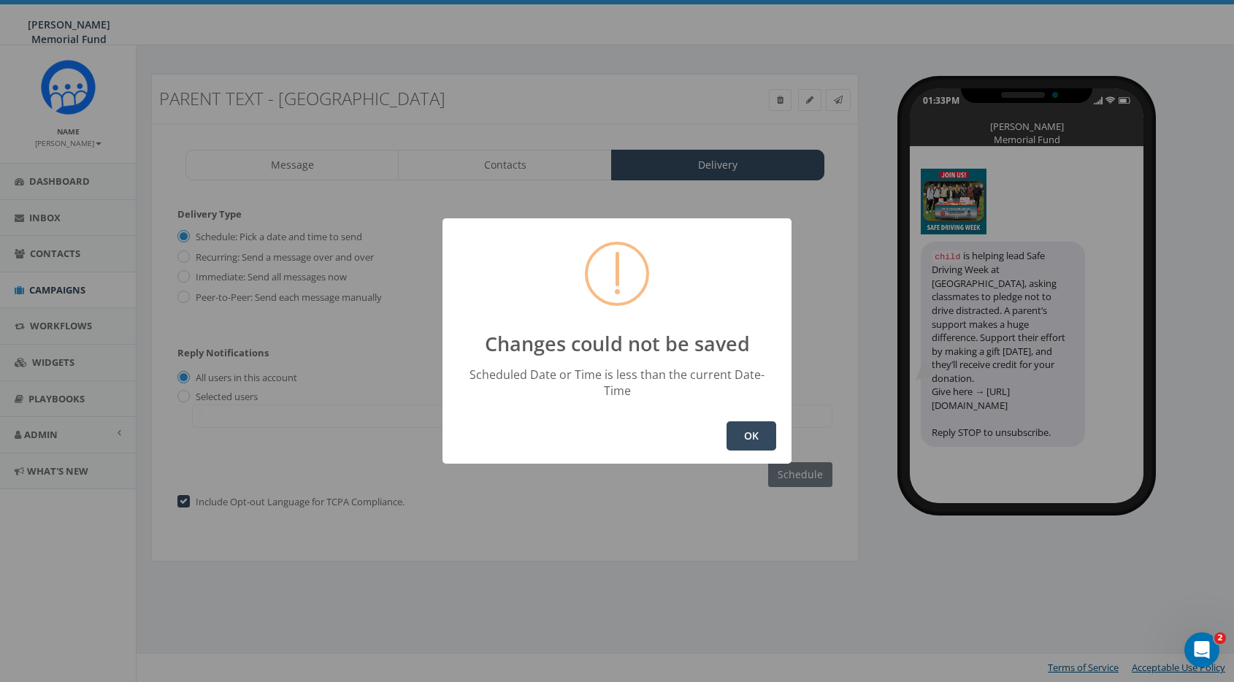
click at [738, 421] on button "OK" at bounding box center [752, 435] width 50 height 29
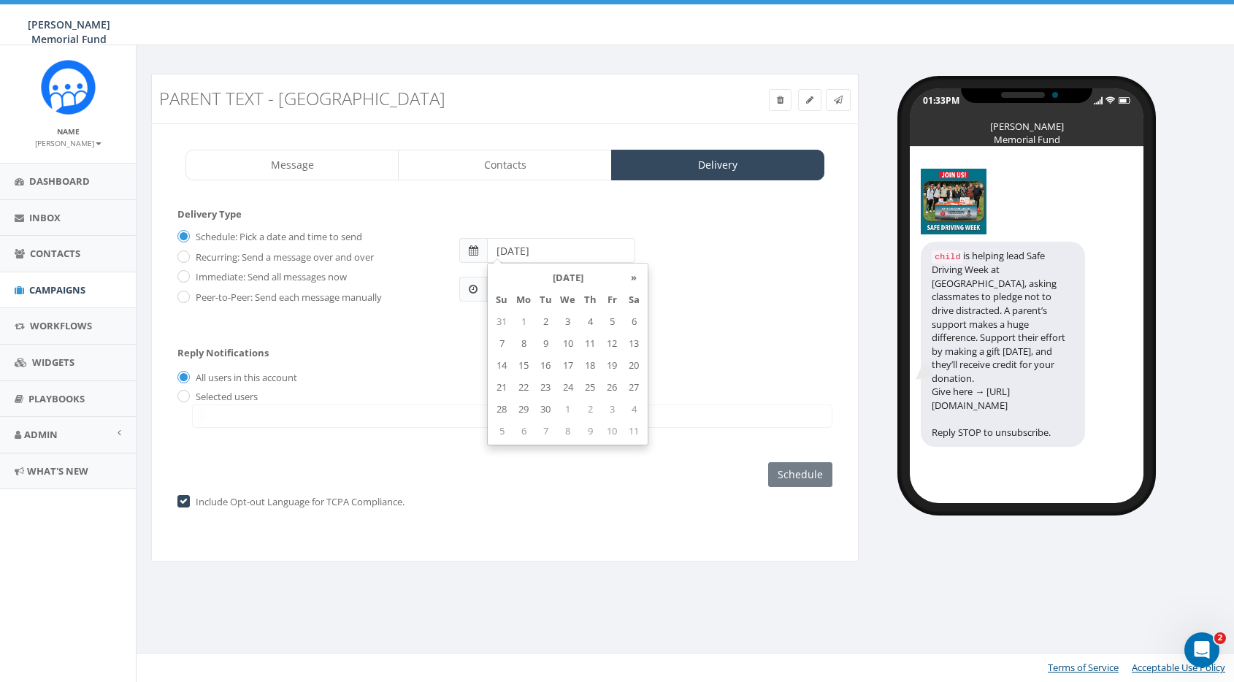
click at [554, 240] on input "2025-08-17" at bounding box center [561, 250] width 148 height 25
click at [610, 320] on td "5" at bounding box center [612, 321] width 22 height 22
type input "2025-09-05"
click at [478, 311] on div "Schedule: Pick a date and time to send Recurring: Send a message over and over …" at bounding box center [504, 272] width 655 height 95
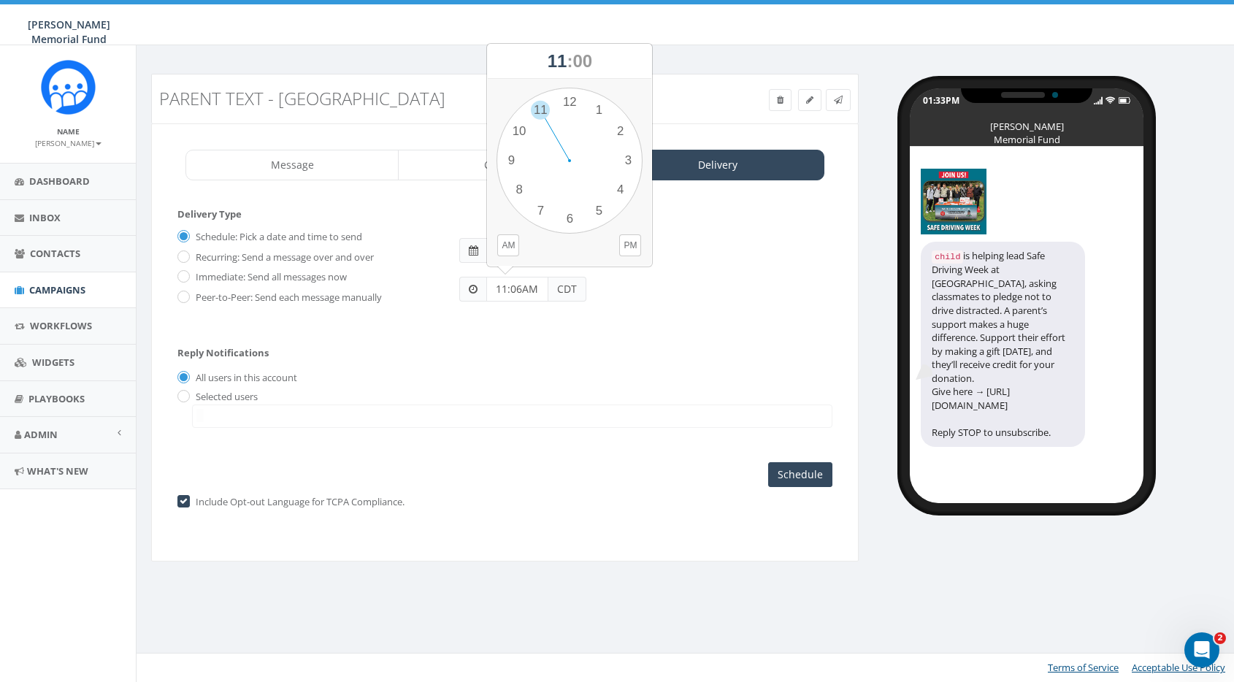
click at [520, 285] on input "11:06AM" at bounding box center [517, 289] width 62 height 25
type input "11:00AM"
click at [489, 376] on div "All users in this account" at bounding box center [504, 378] width 655 height 15
click at [815, 471] on input "Schedule" at bounding box center [800, 474] width 64 height 25
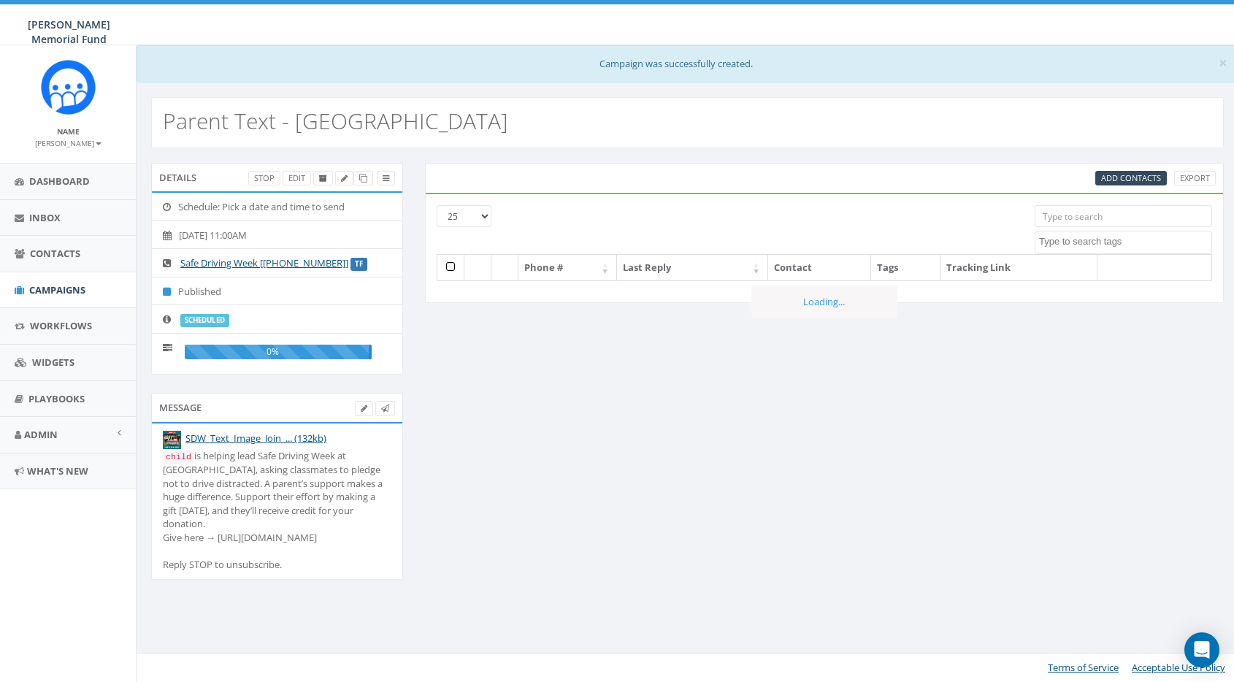
select select
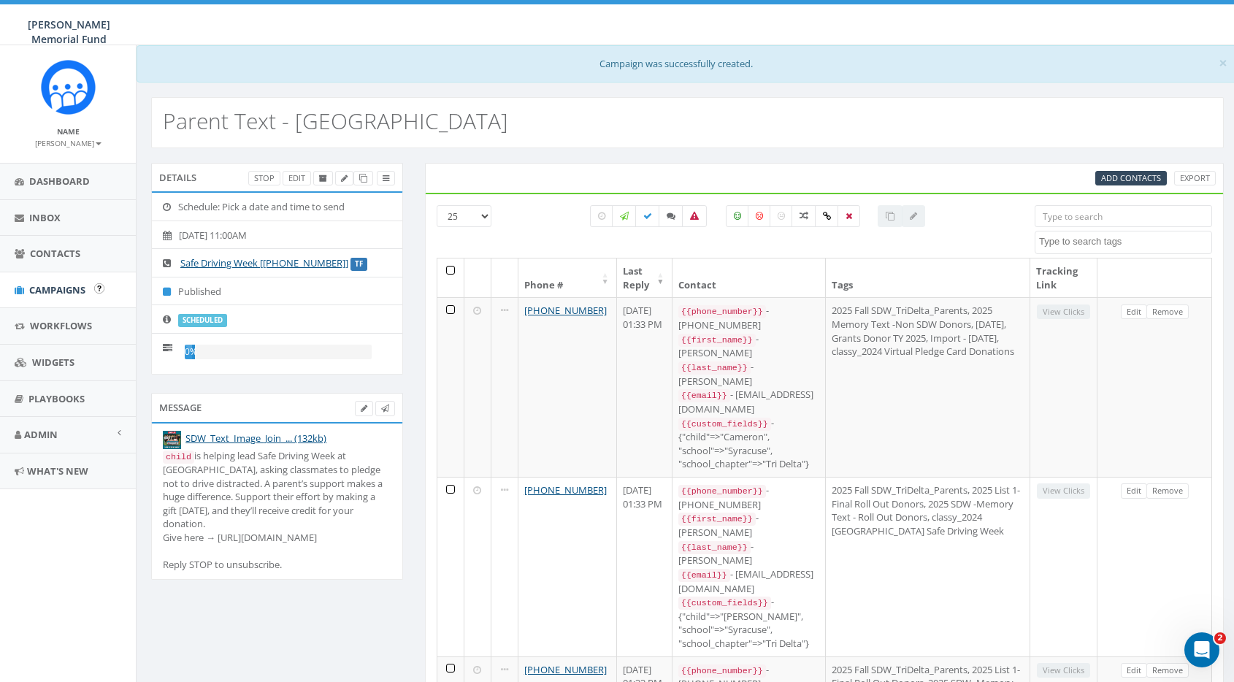
click at [72, 286] on span "Campaigns" at bounding box center [57, 289] width 56 height 13
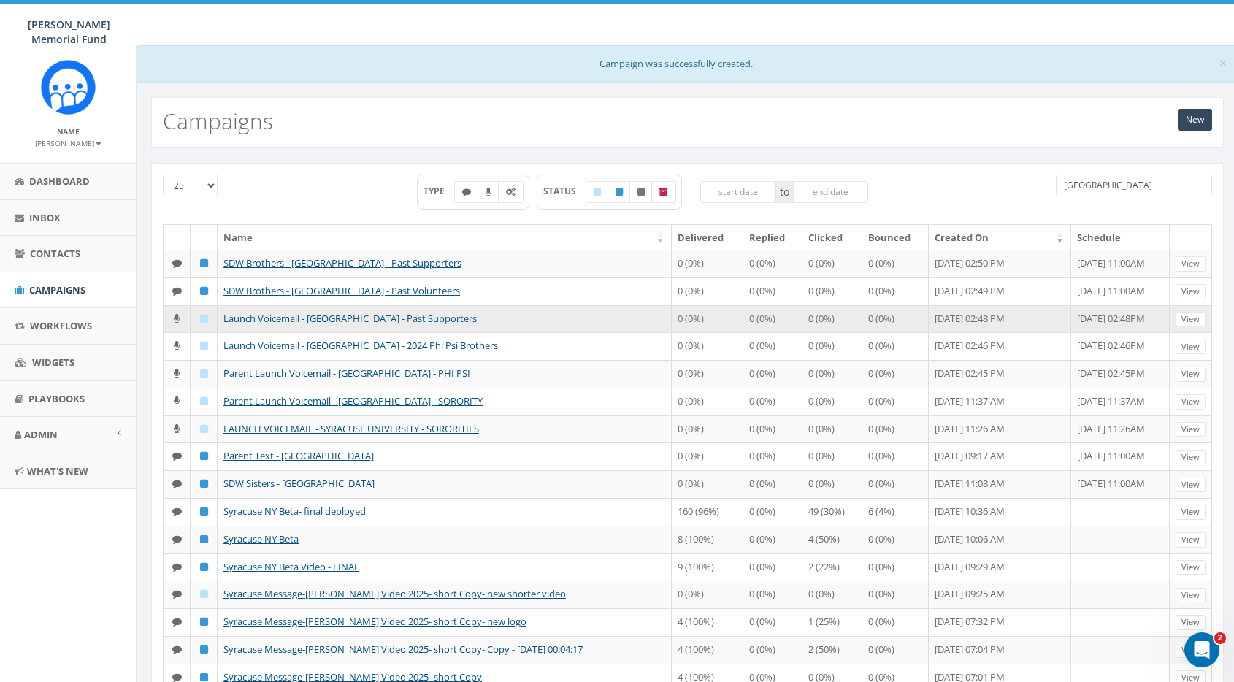
click at [327, 315] on link "Launch Voicemail - [GEOGRAPHIC_DATA] - Past Supporters" at bounding box center [349, 318] width 253 height 13
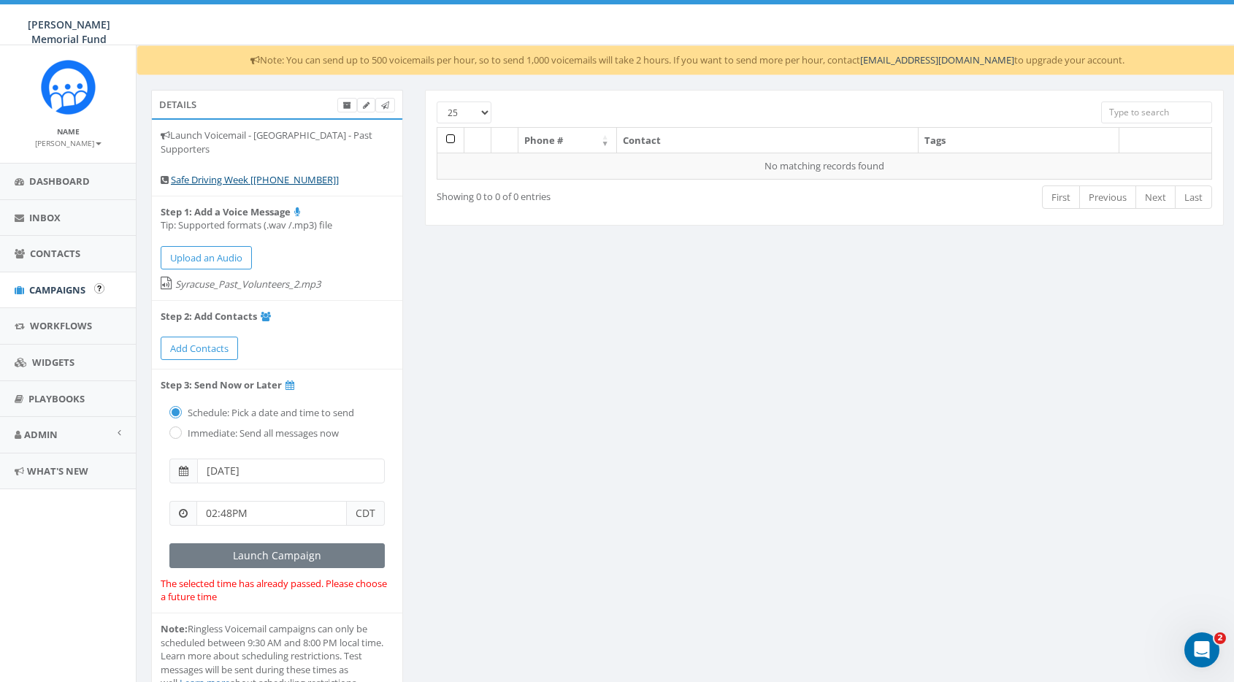
click at [47, 287] on span "Campaigns" at bounding box center [57, 289] width 56 height 13
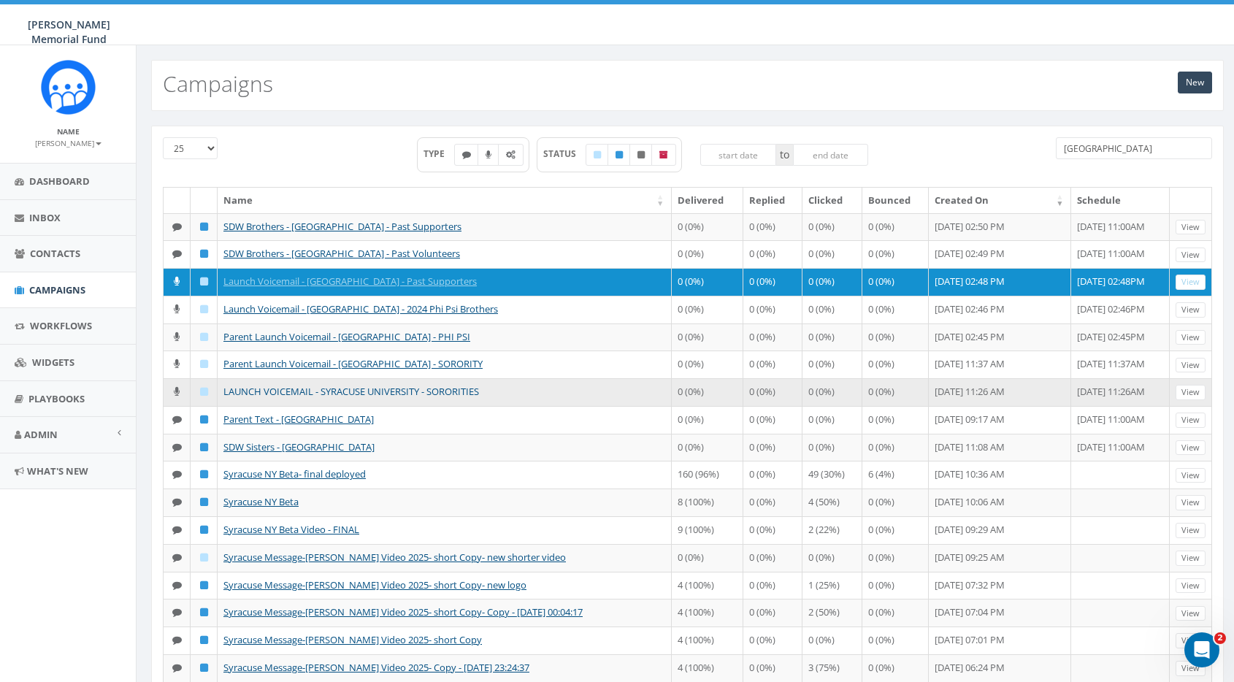
click at [309, 391] on link "LAUNCH VOICEMAIL - SYRACUSE UNIVERSITY - SORORITIES" at bounding box center [351, 391] width 256 height 13
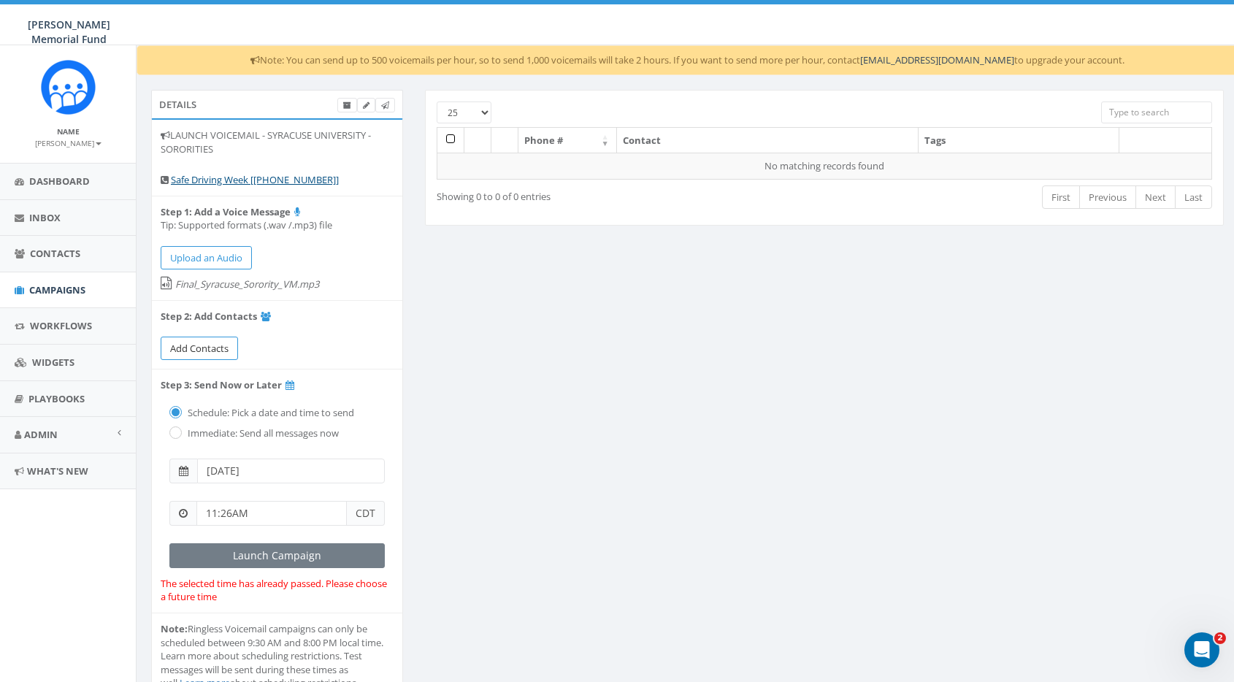
click at [221, 342] on span "Add Contacts" at bounding box center [199, 348] width 58 height 13
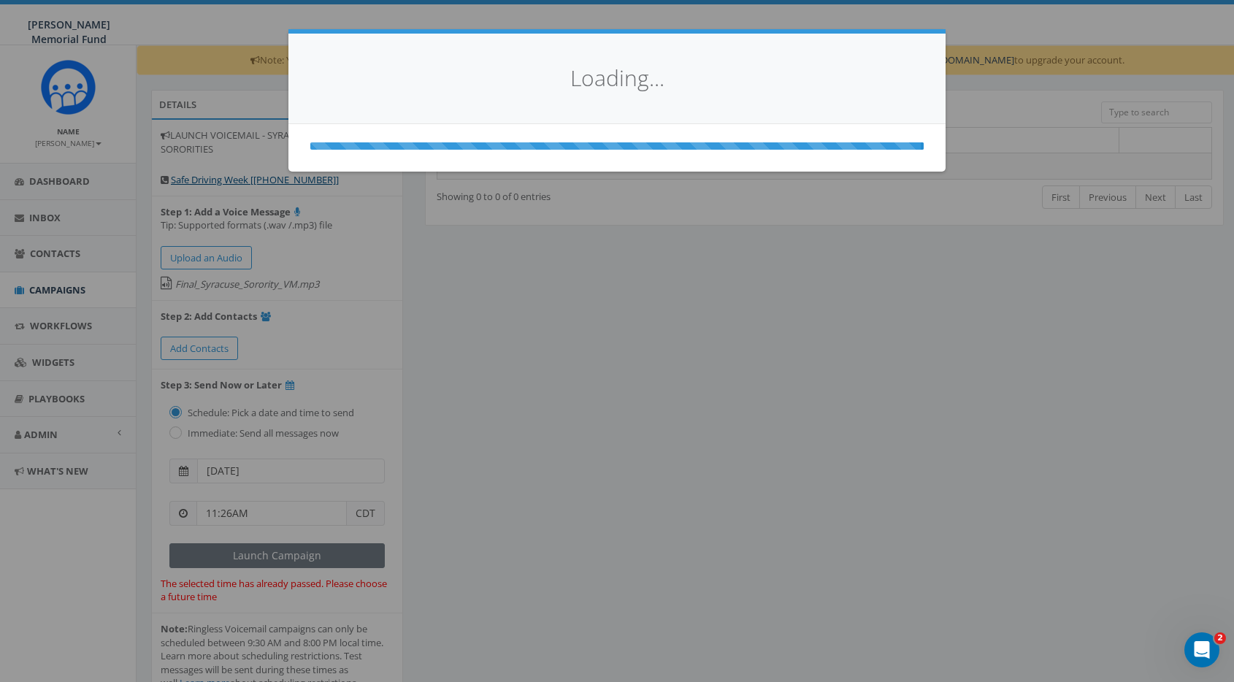
select select
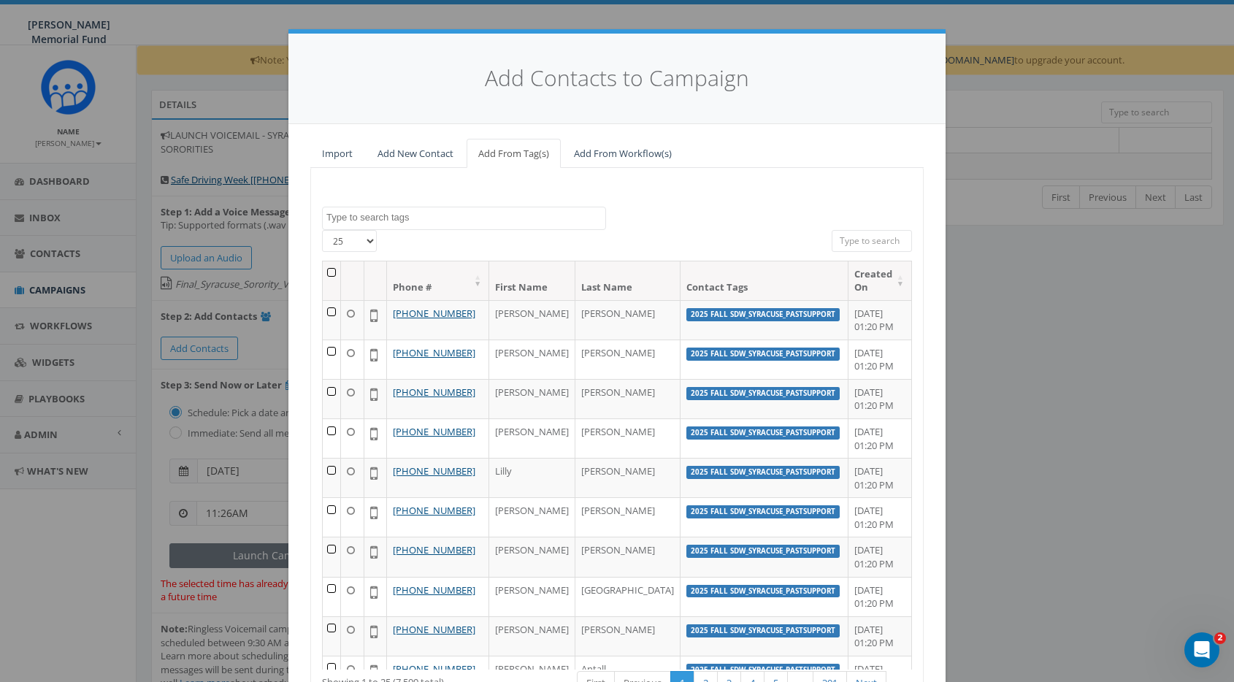
click at [389, 215] on textarea "Search" at bounding box center [465, 217] width 279 height 13
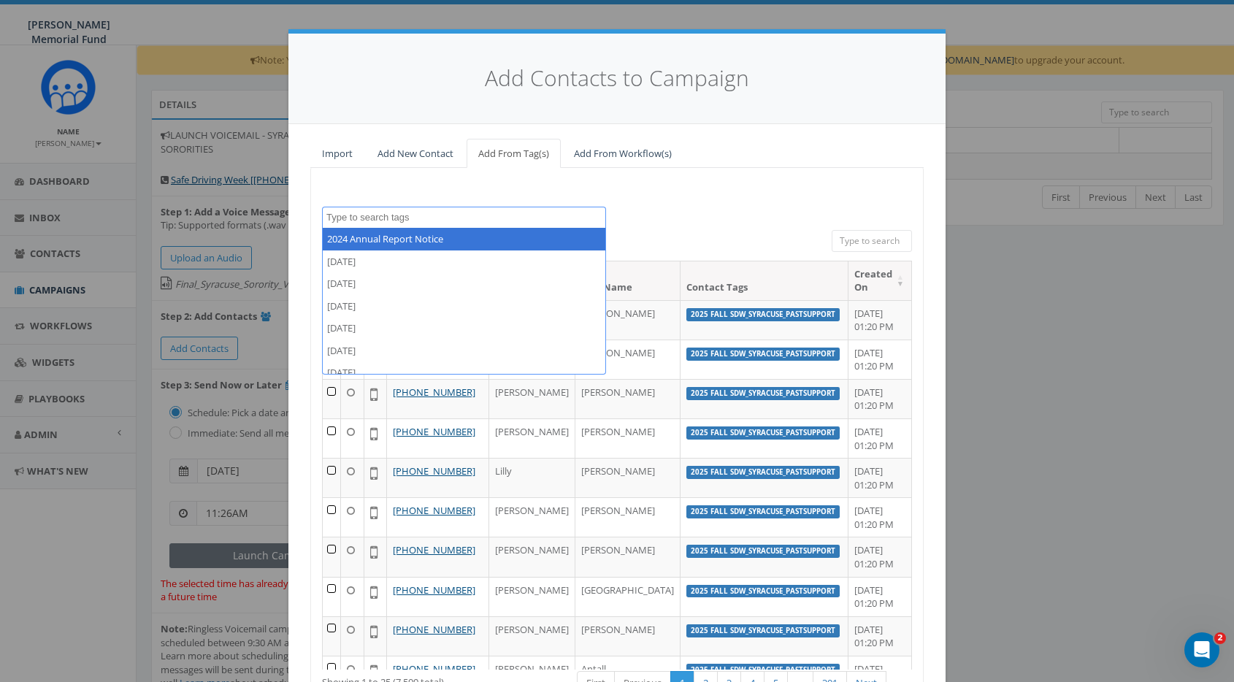
paste textarea "SDW_TriDelta_Sisters"
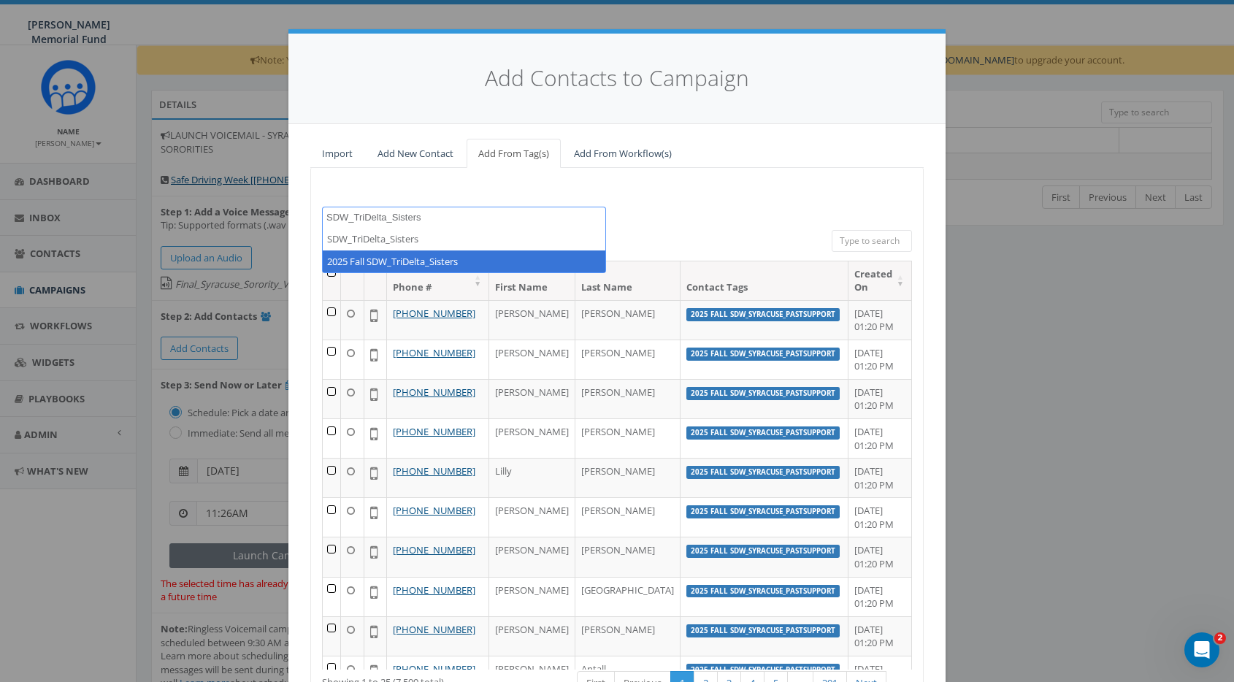
type textarea "SDW_TriDelta_Sisters"
select select "2025 Fall SDW_TriDelta_Sisters"
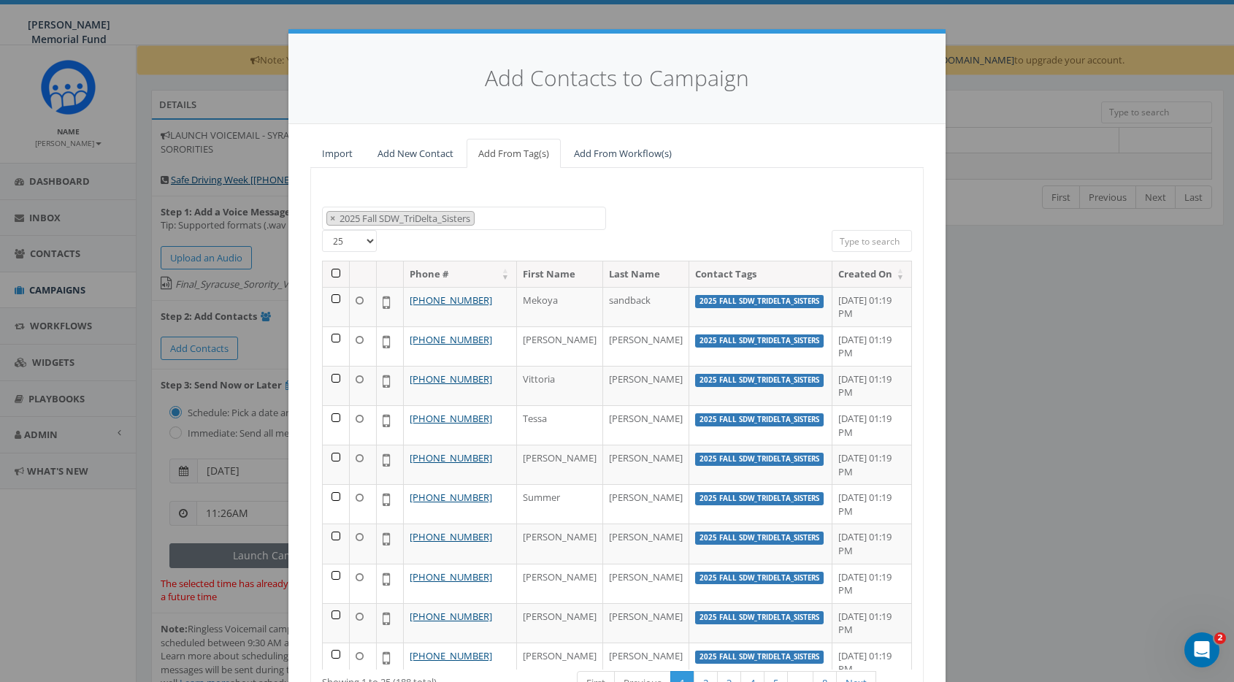
click at [335, 268] on th at bounding box center [336, 274] width 27 height 26
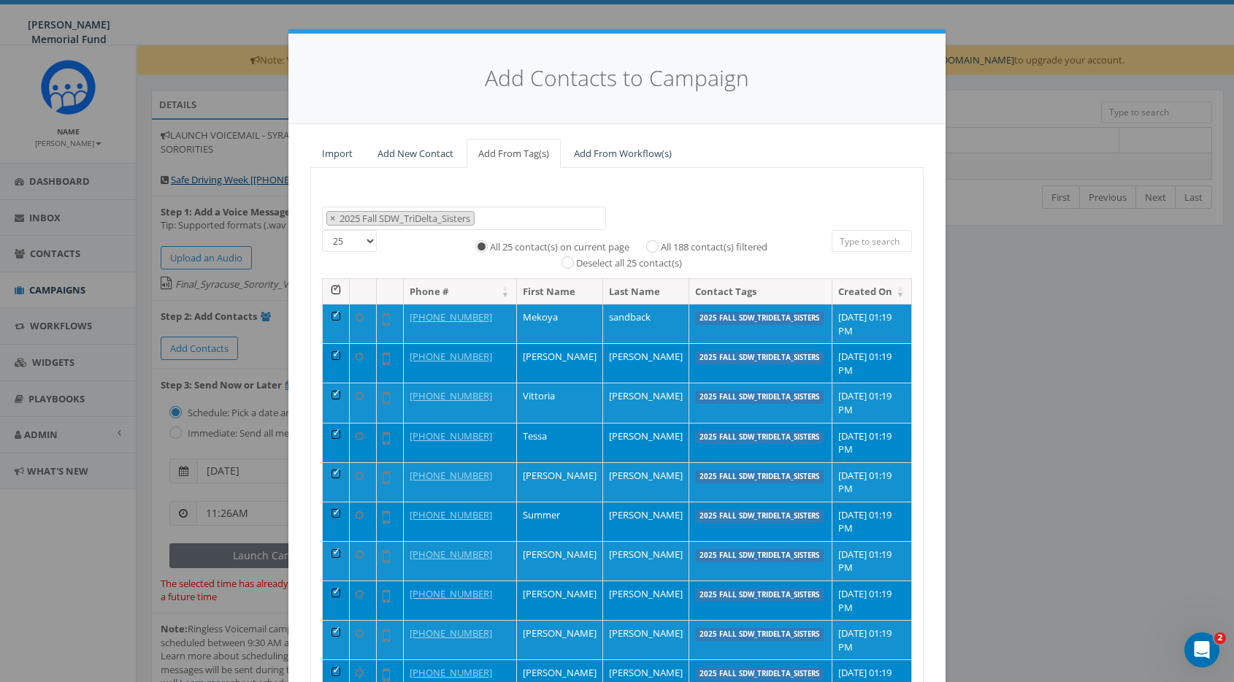
click at [654, 240] on input "All 188 contact(s) filtered" at bounding box center [655, 244] width 9 height 9
radio input "true"
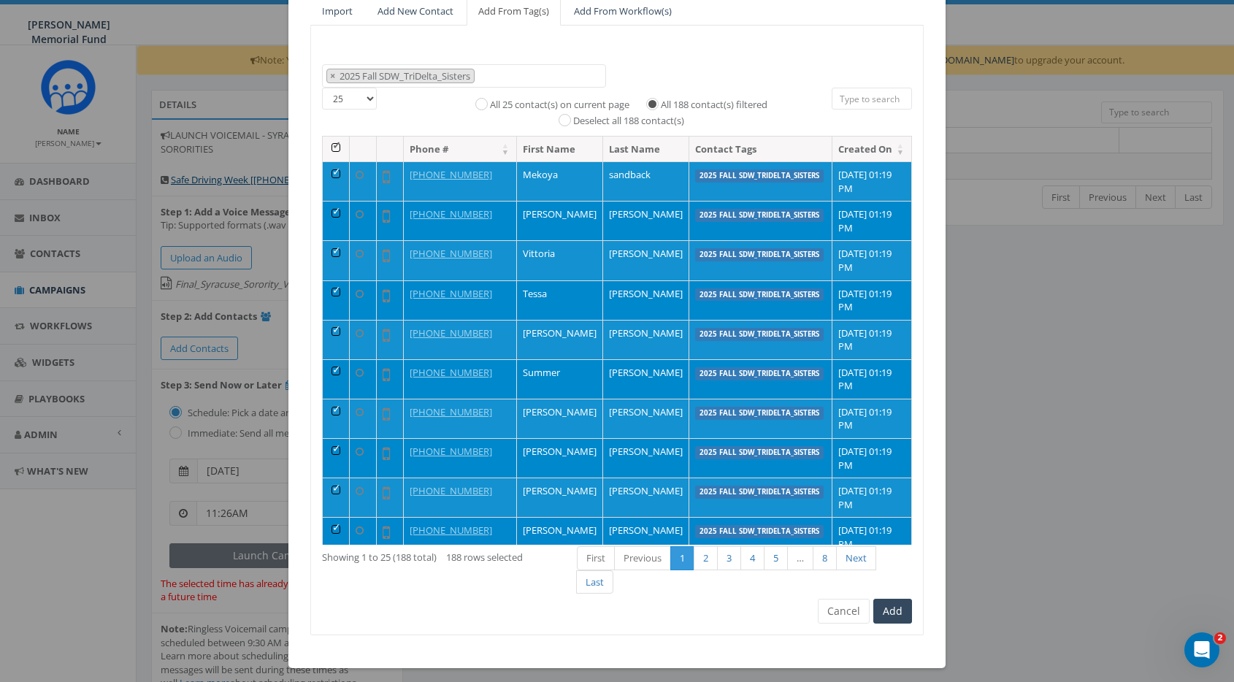
scroll to position [142, 0]
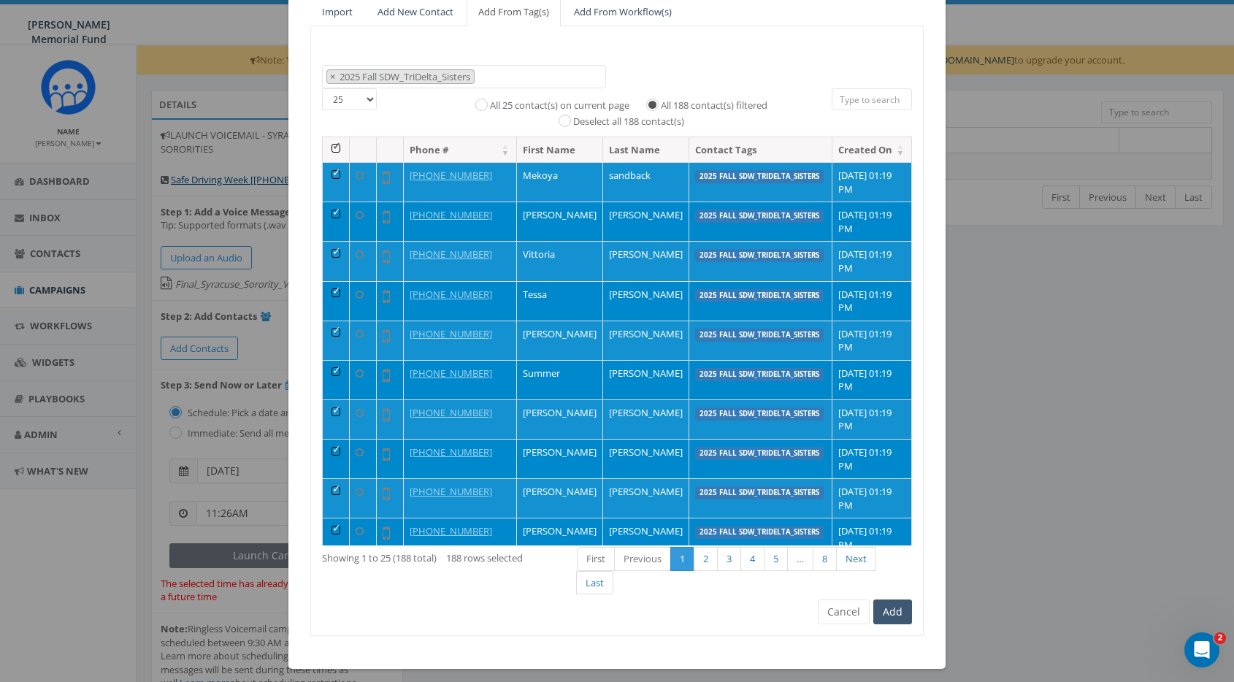
click at [897, 605] on button "Add" at bounding box center [892, 612] width 39 height 25
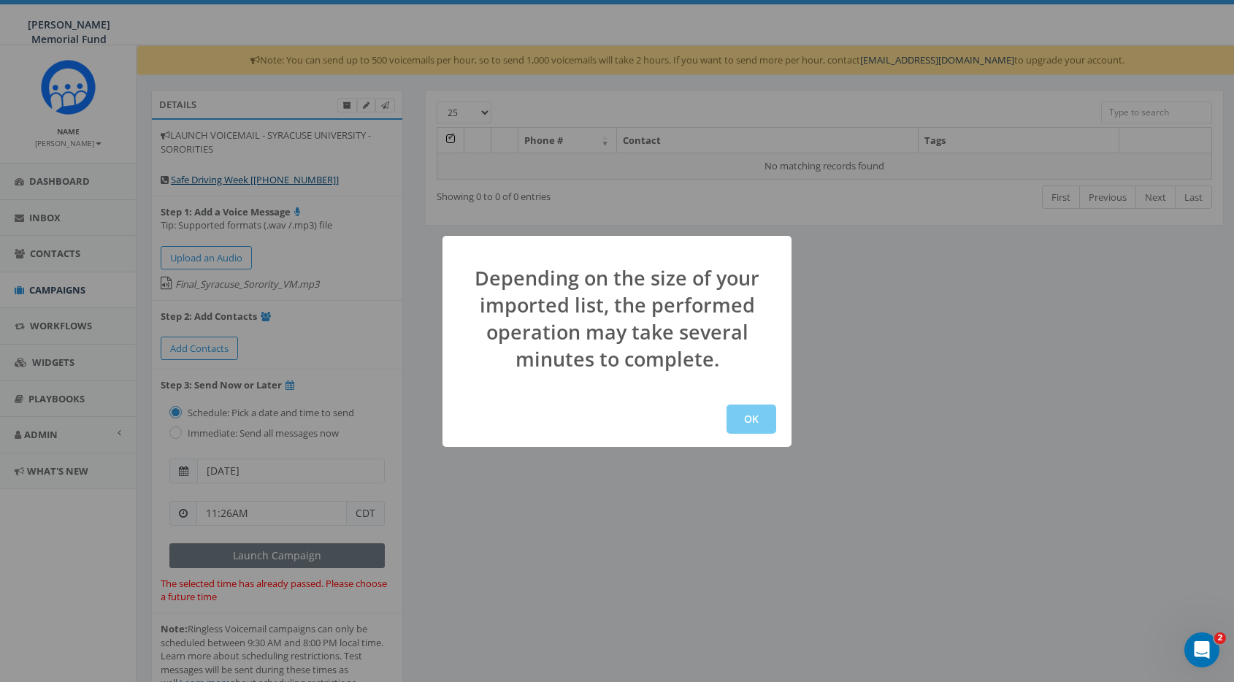
click at [764, 420] on button "OK" at bounding box center [752, 419] width 50 height 29
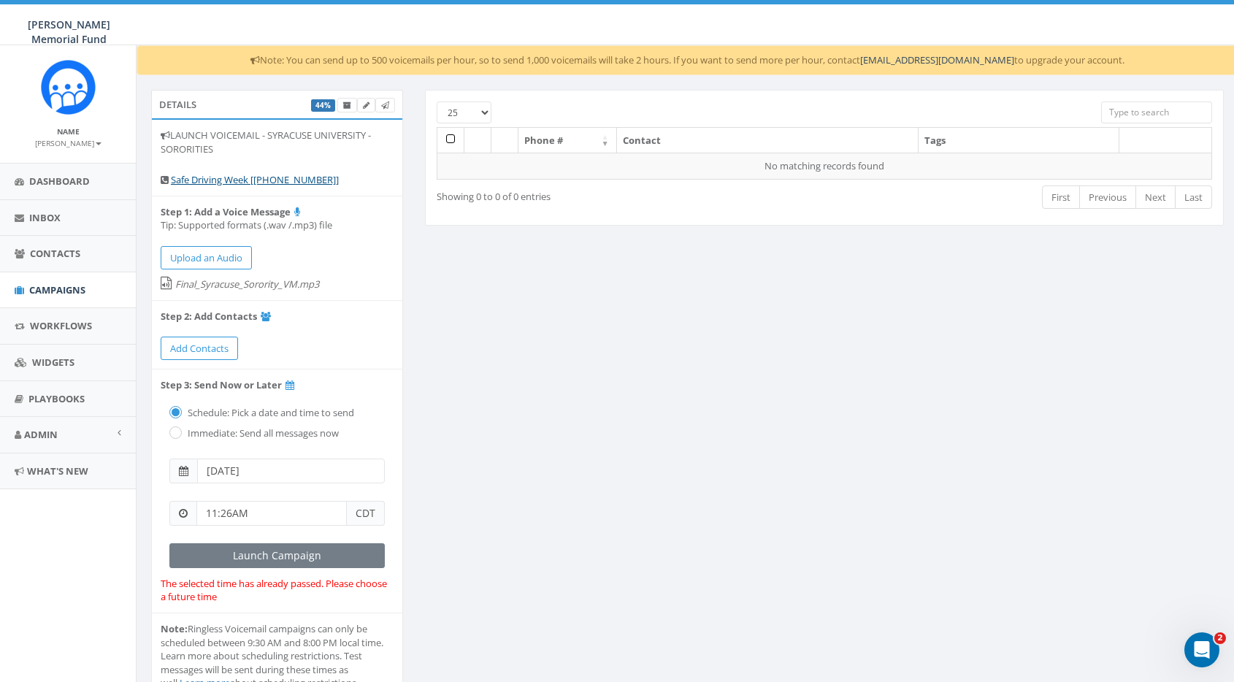
click at [274, 464] on input "[DATE]" at bounding box center [291, 471] width 188 height 25
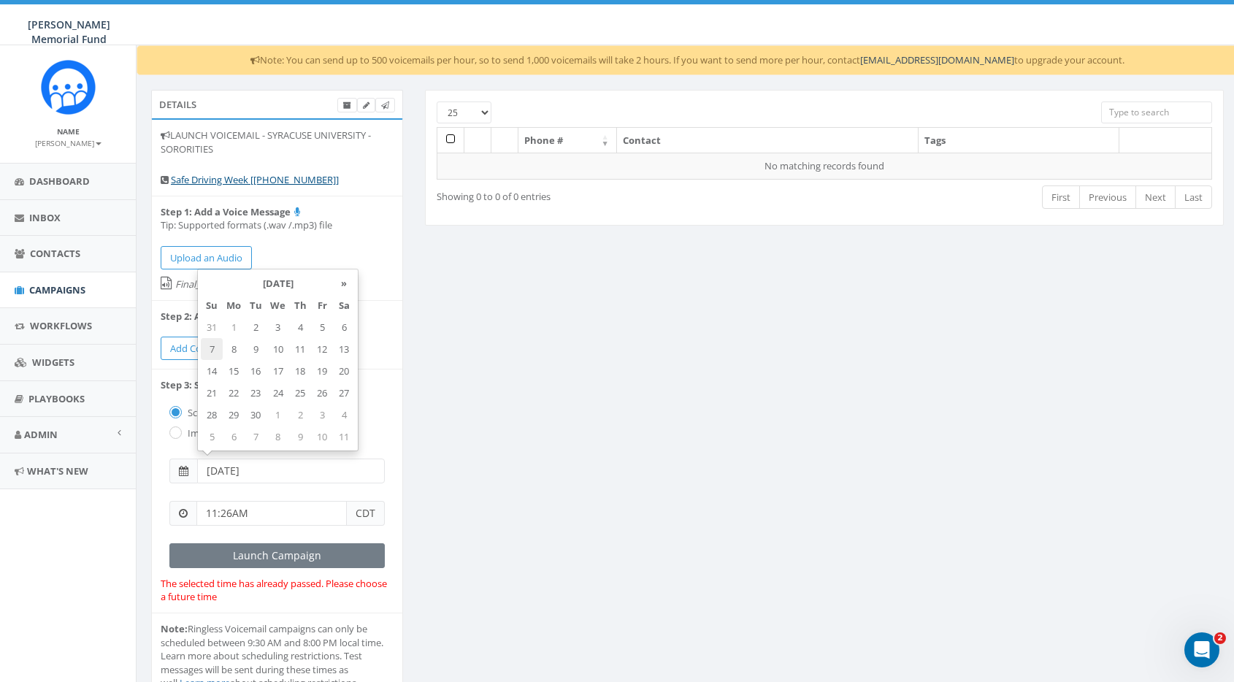
click at [210, 348] on td "7" at bounding box center [212, 349] width 22 height 22
type input "[DATE]"
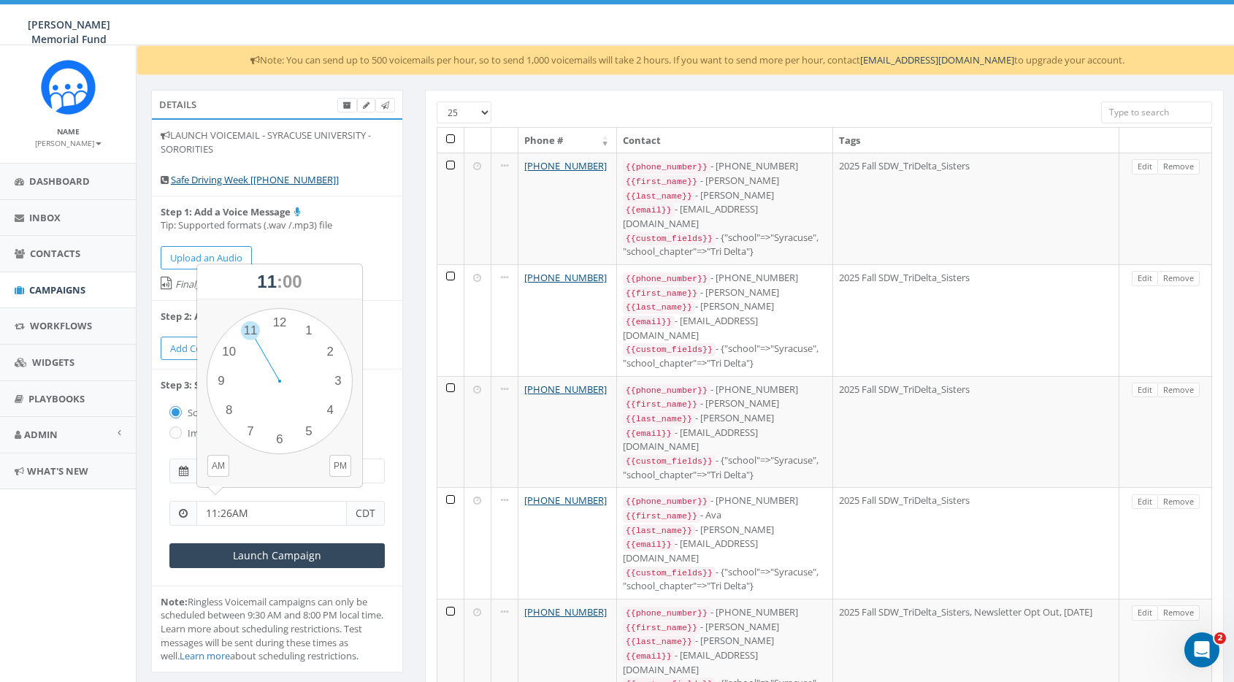
drag, startPoint x: 252, startPoint y: 507, endPoint x: 192, endPoint y: 504, distance: 60.0
click at [192, 504] on div "11:26AM CDT" at bounding box center [276, 513] width 215 height 25
type input "11:00 AM"
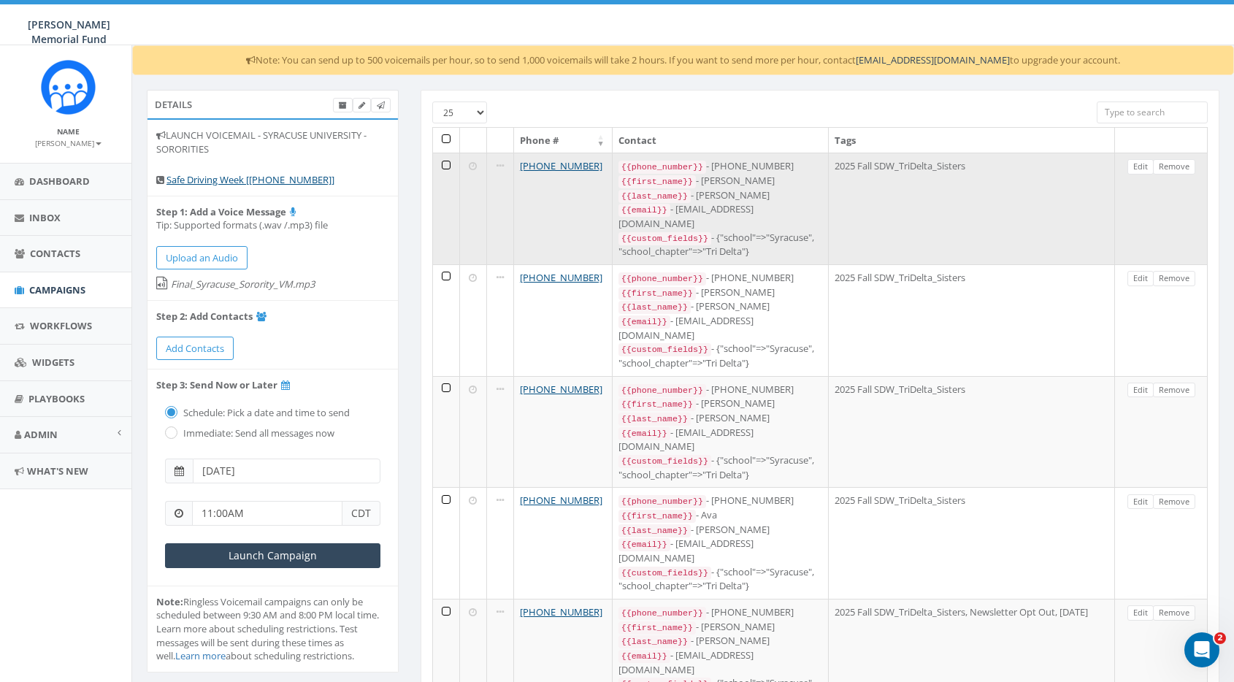
scroll to position [0, 4]
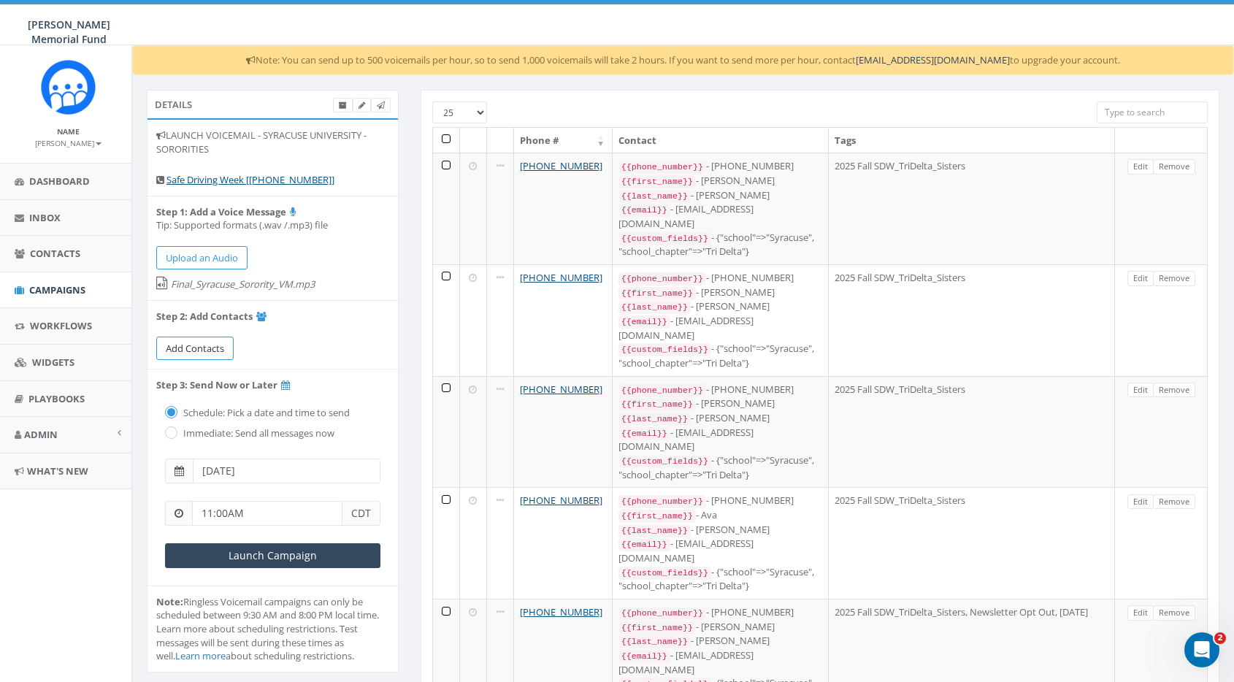
click at [199, 351] on link "Add Contacts" at bounding box center [194, 349] width 77 height 24
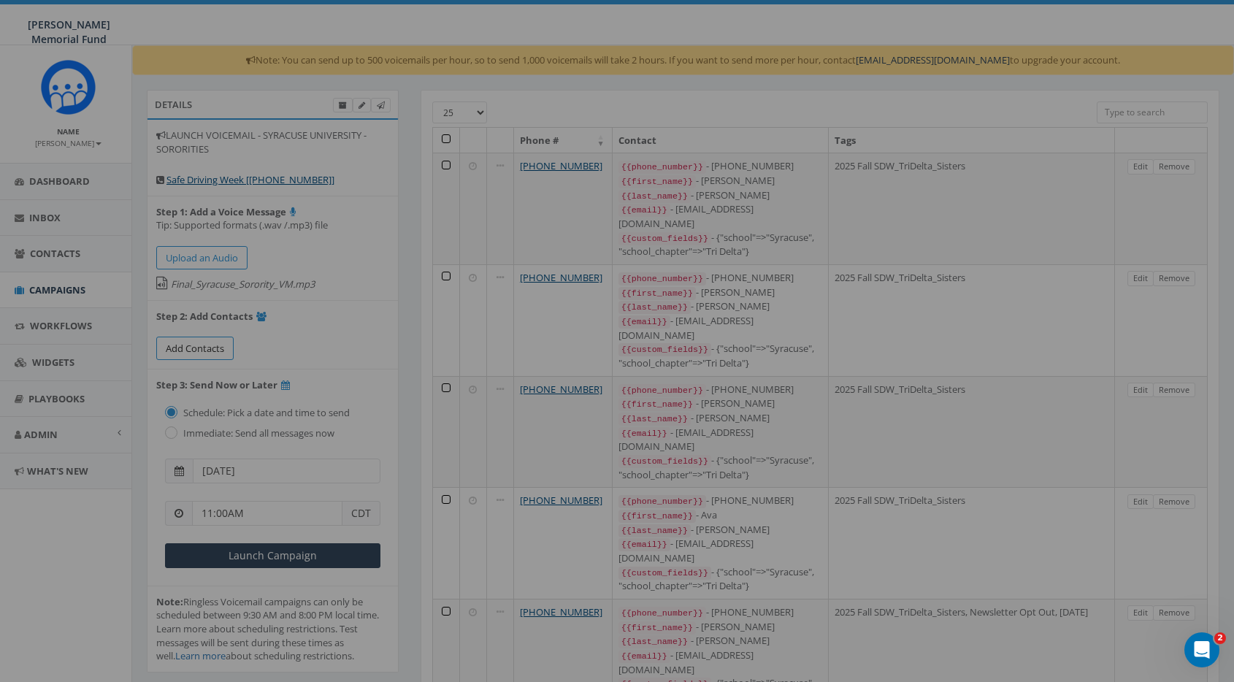
select select
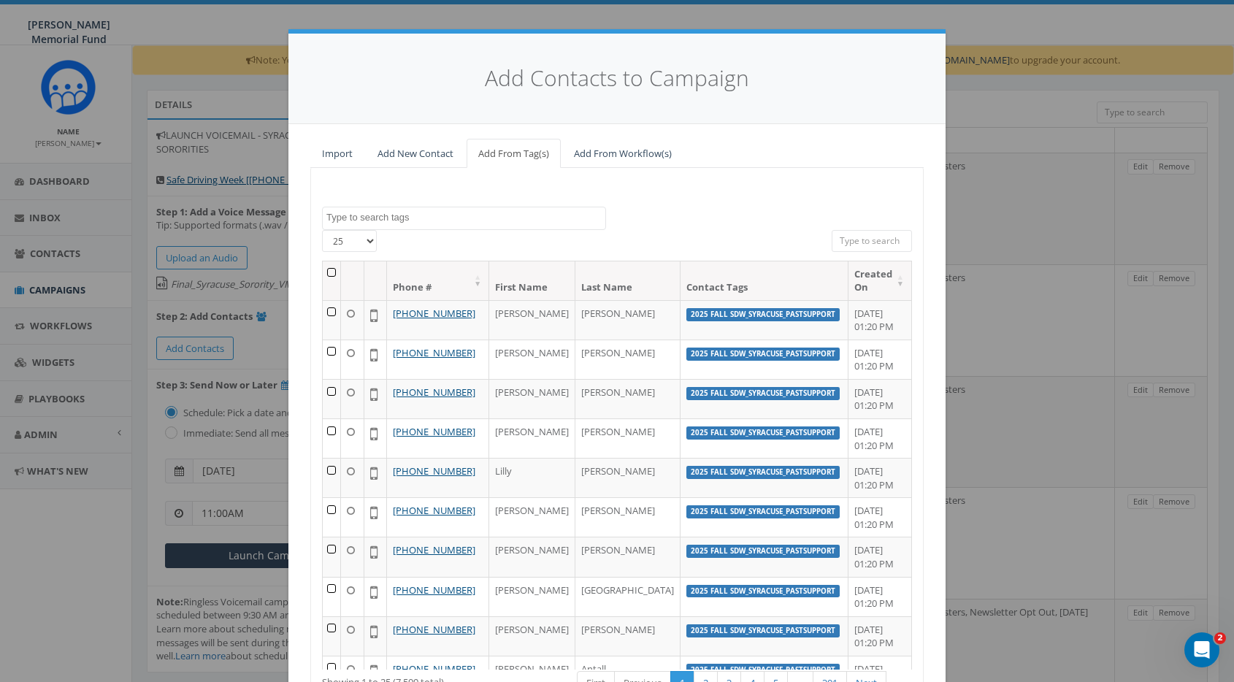
click at [395, 214] on textarea "Search" at bounding box center [465, 217] width 279 height 13
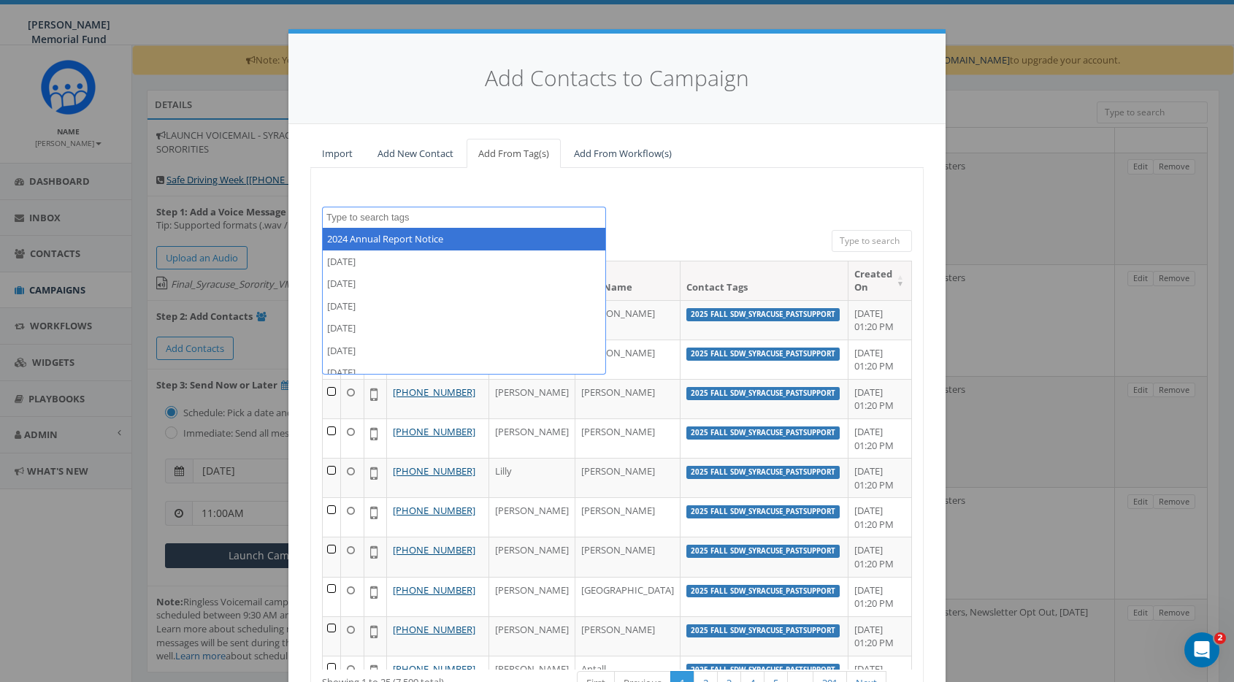
paste textarea "SDW_TriDelta_Sisters"
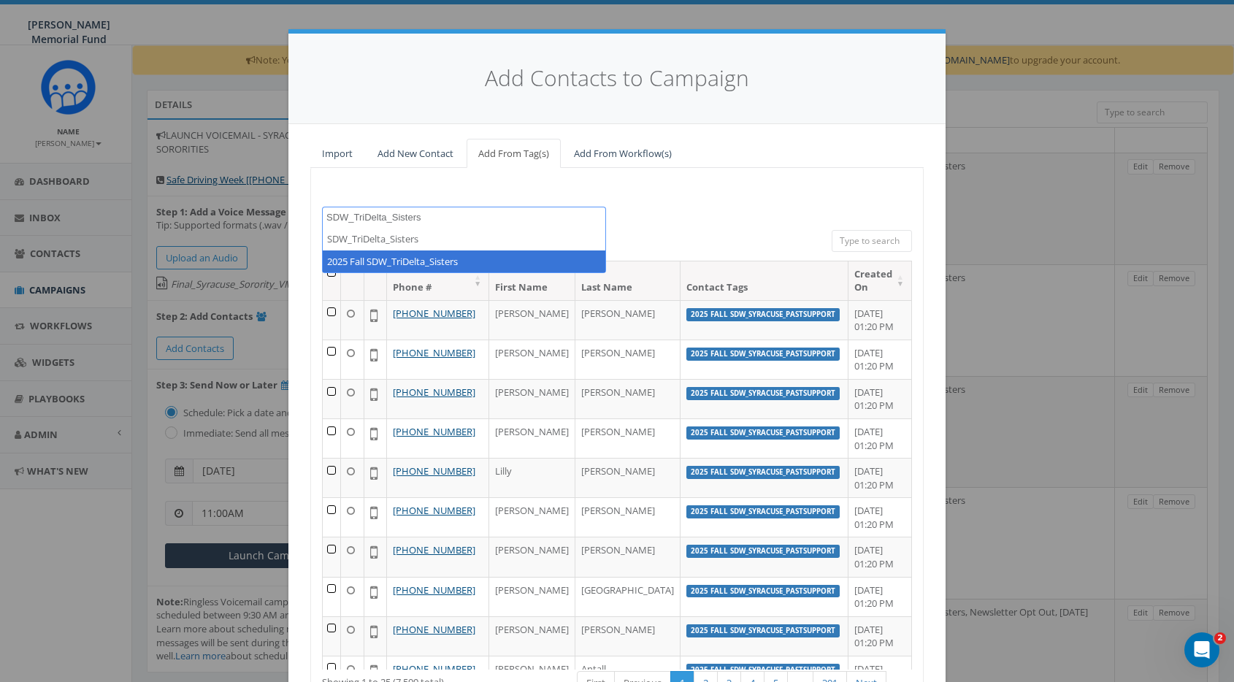
type textarea "SDW_TriDelta_Sisters"
select select "2025 Fall SDW_TriDelta_Sisters"
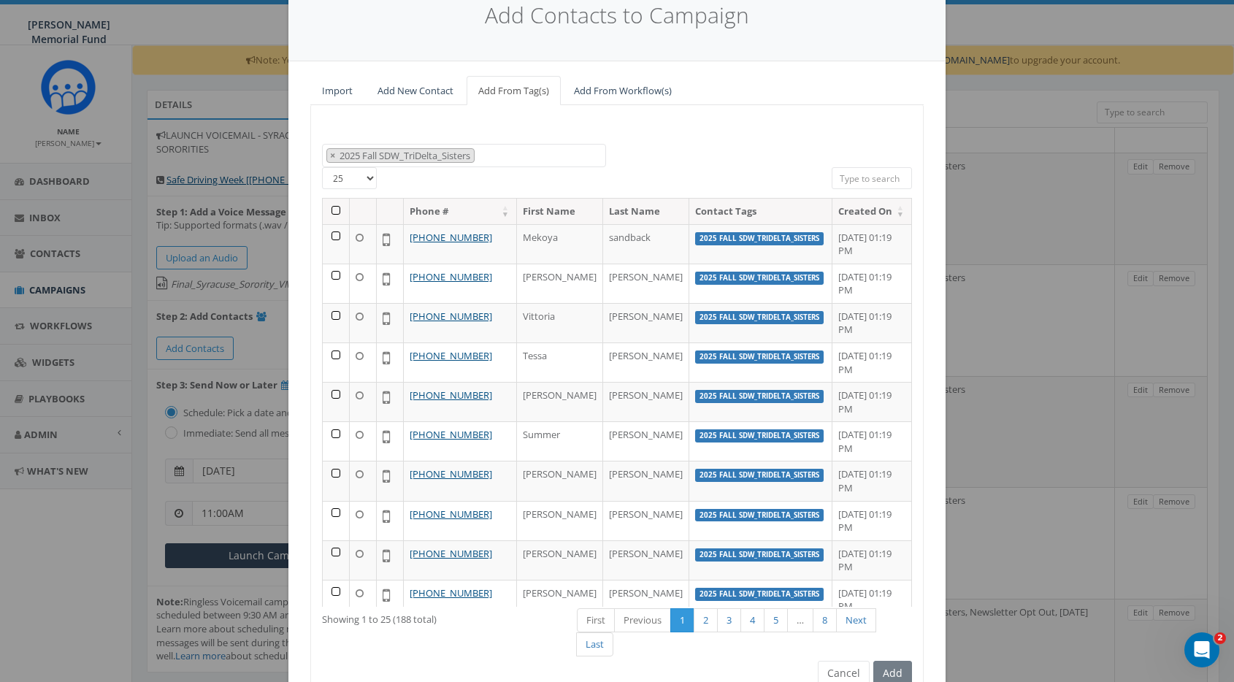
scroll to position [80, 0]
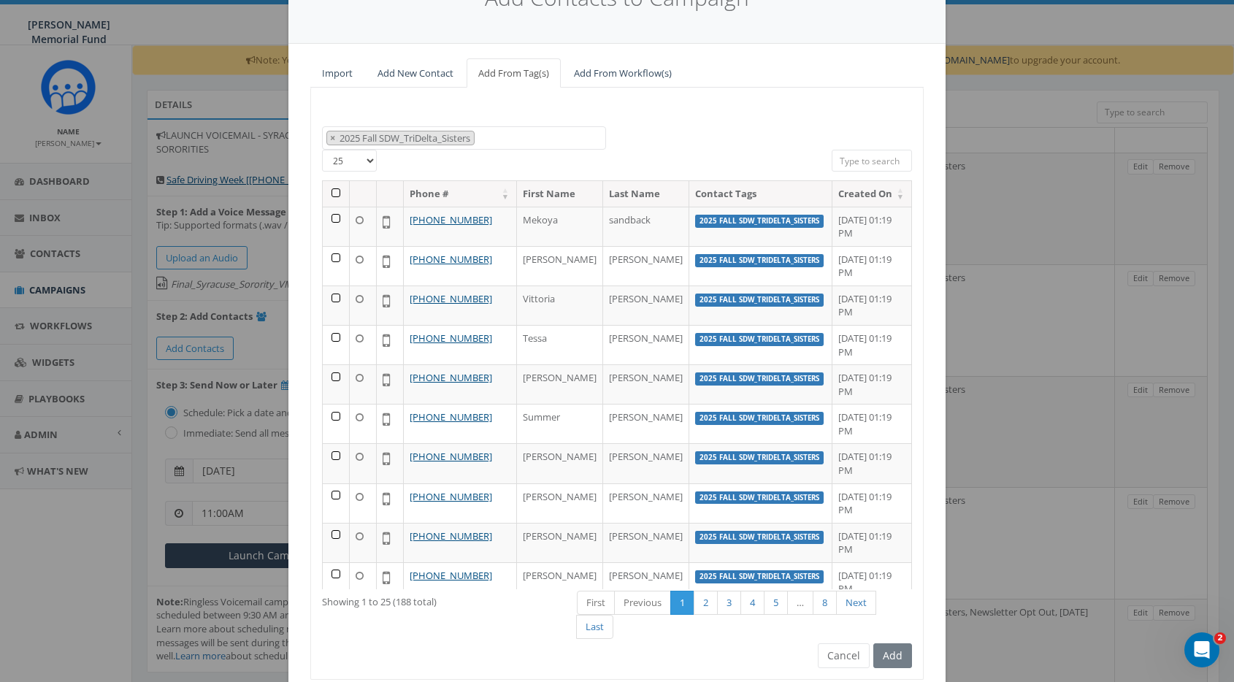
click at [341, 188] on th at bounding box center [336, 194] width 27 height 26
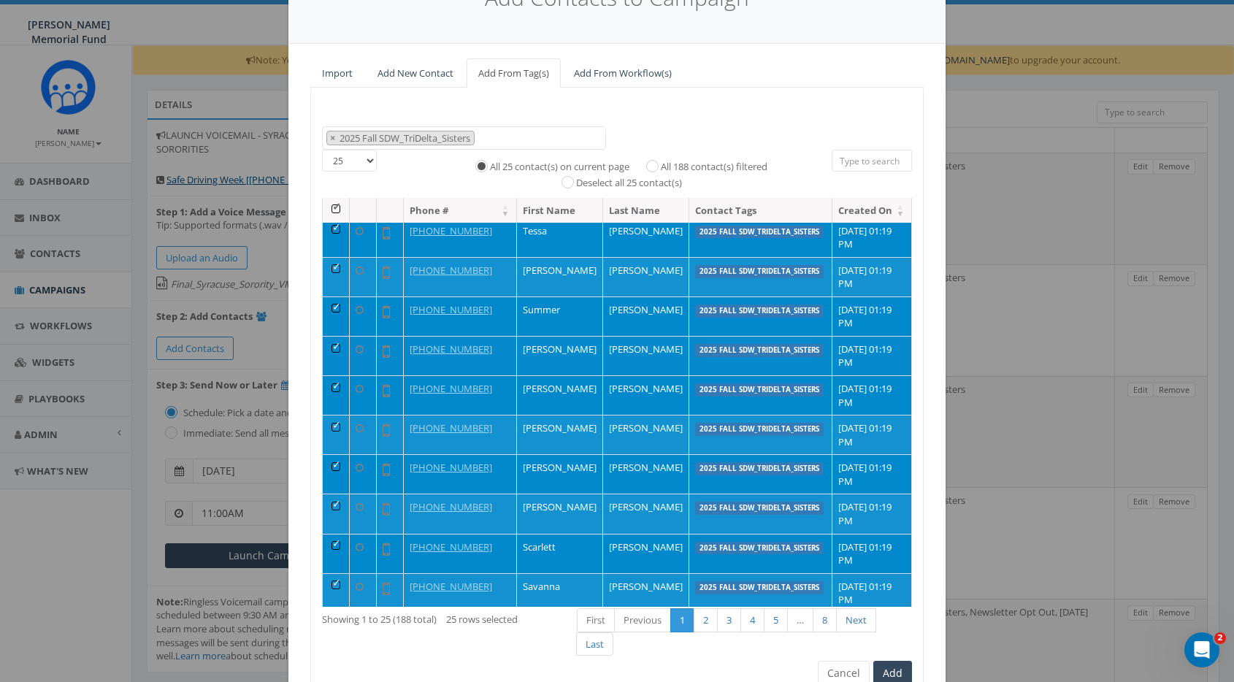
scroll to position [128, 0]
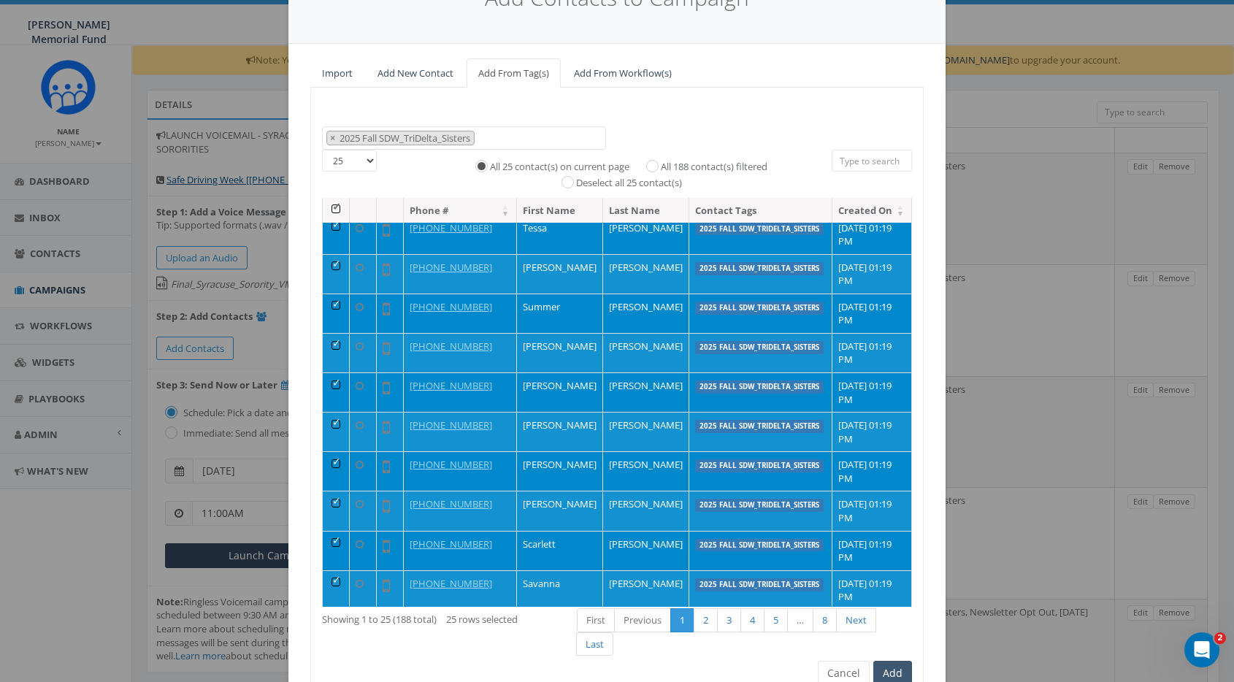
click at [897, 663] on button "Add" at bounding box center [892, 673] width 39 height 25
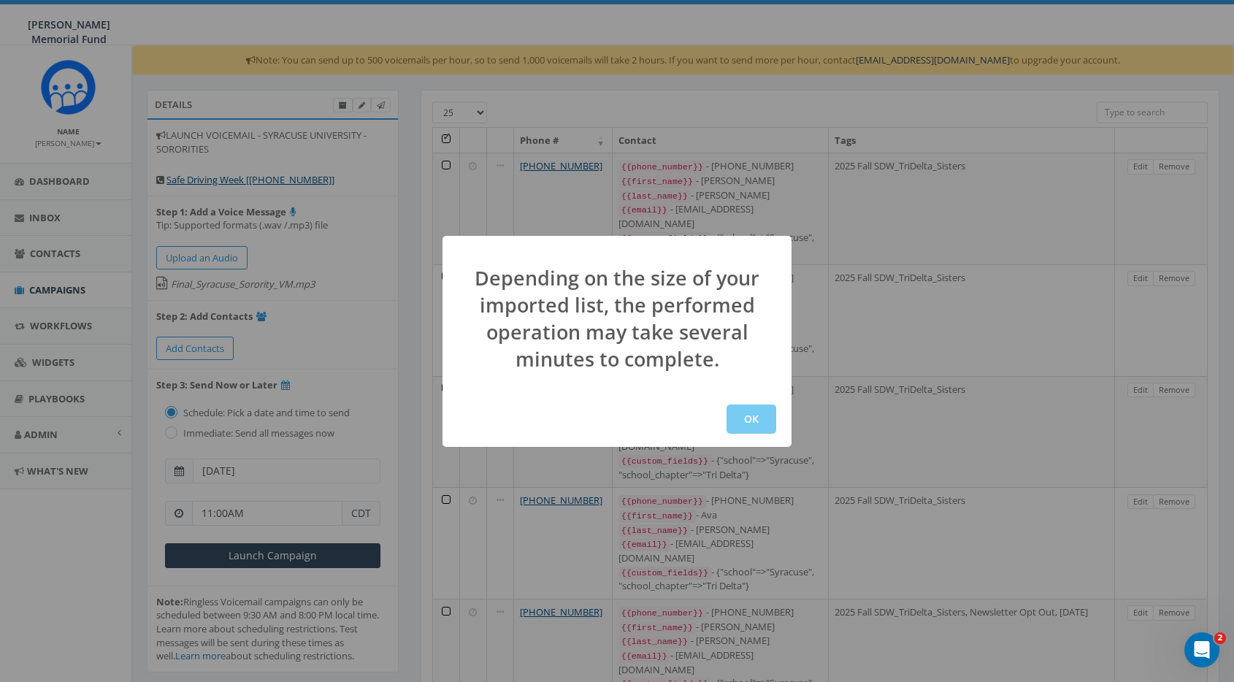
click at [759, 418] on button "OK" at bounding box center [752, 419] width 50 height 29
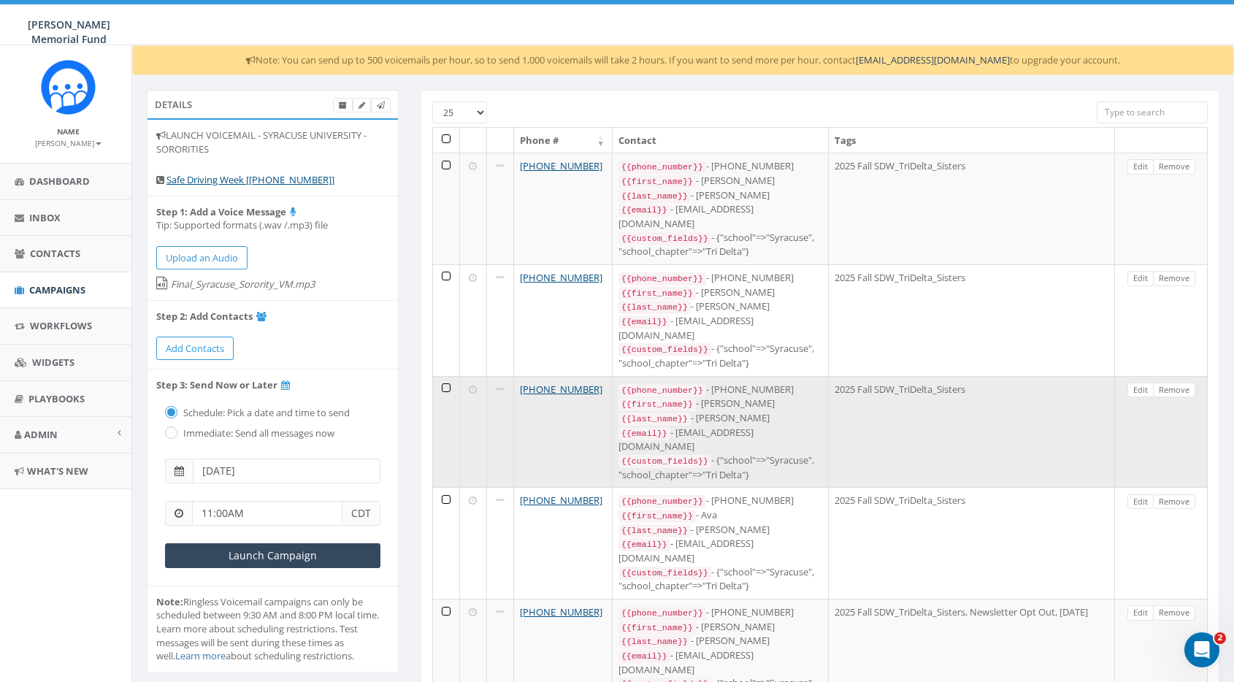
scroll to position [0, 4]
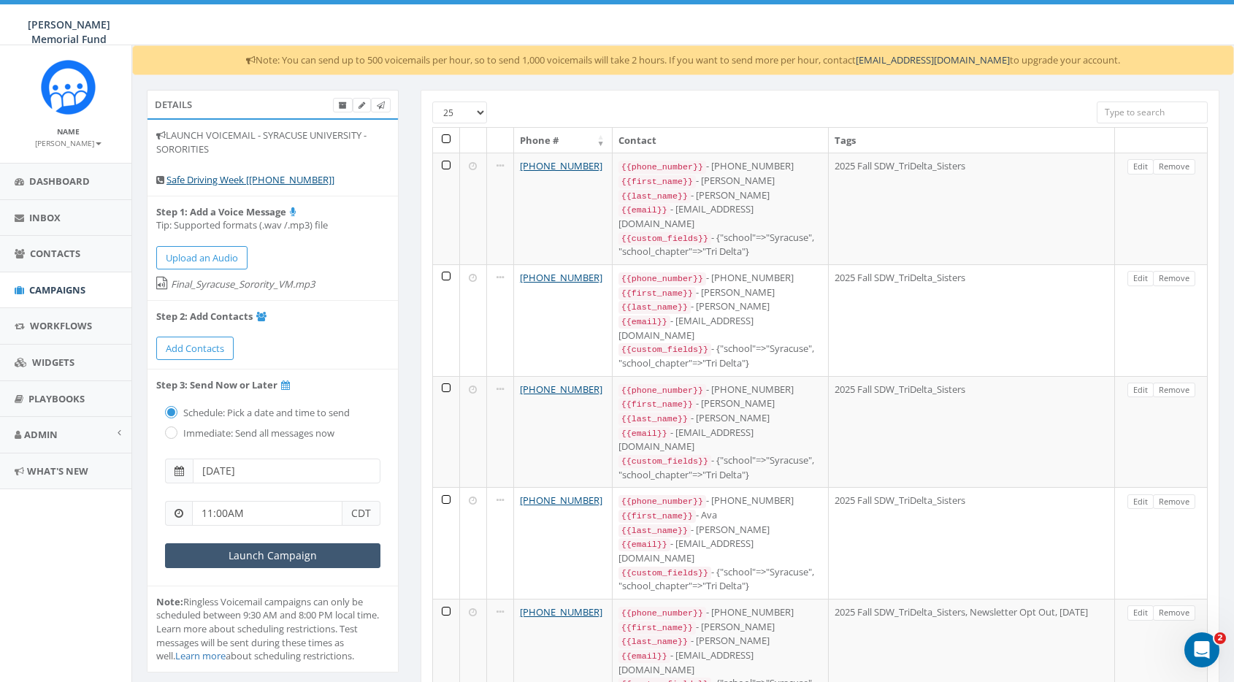
click at [284, 554] on input "Launch Campaign" at bounding box center [272, 555] width 215 height 25
click at [269, 554] on input "Launch Campaign" at bounding box center [276, 555] width 215 height 25
click at [31, 287] on span "Campaigns" at bounding box center [57, 289] width 56 height 13
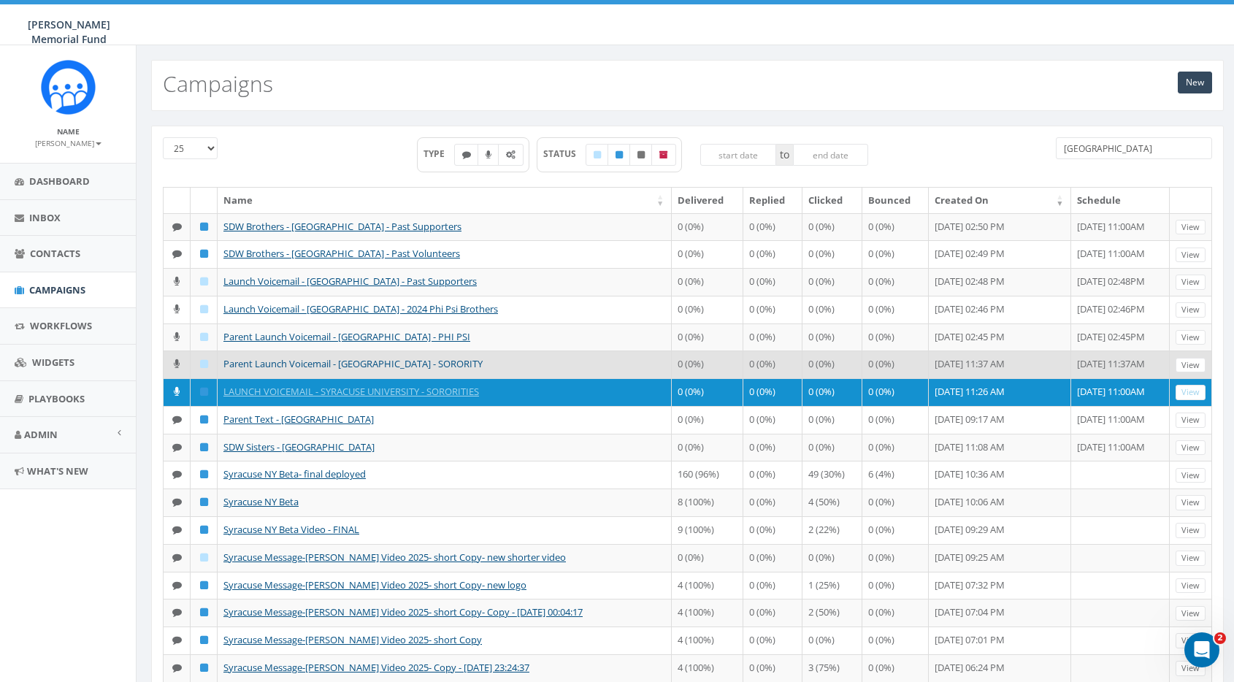
click at [342, 359] on link "Parent Launch Voicemail - [GEOGRAPHIC_DATA] - SORORITY" at bounding box center [352, 363] width 259 height 13
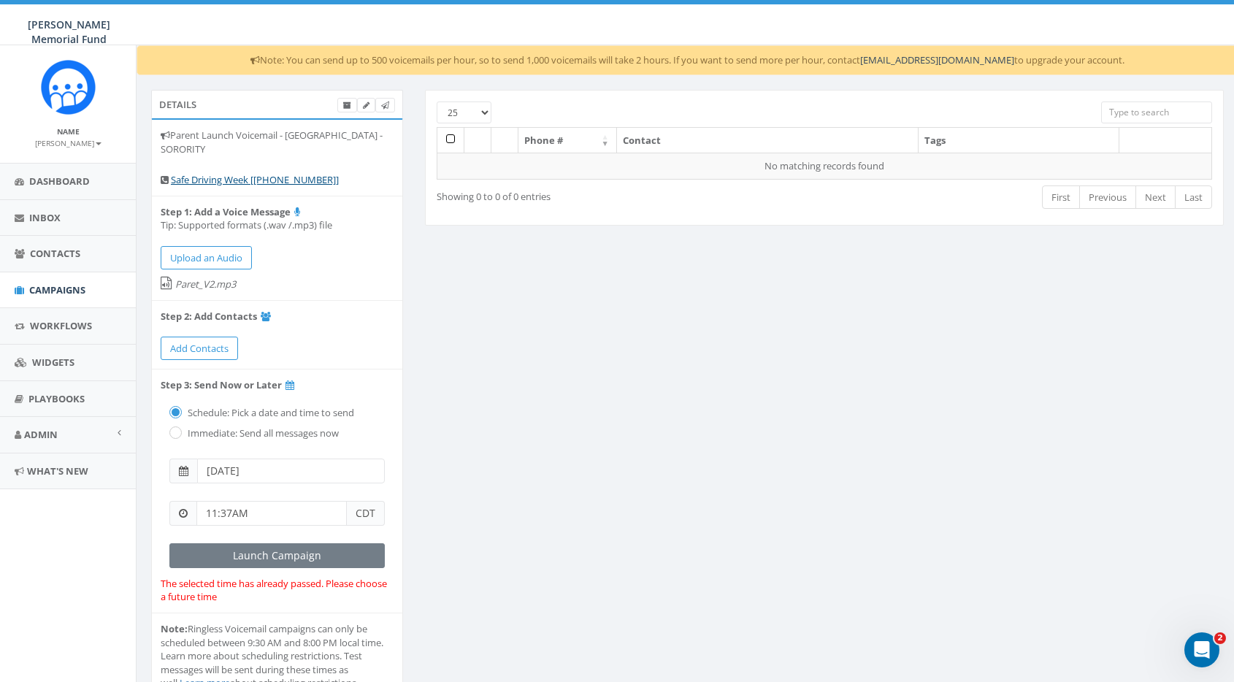
click at [271, 465] on input "[DATE]" at bounding box center [291, 471] width 188 height 25
click at [208, 348] on td "7" at bounding box center [212, 349] width 22 height 22
type input "[DATE]"
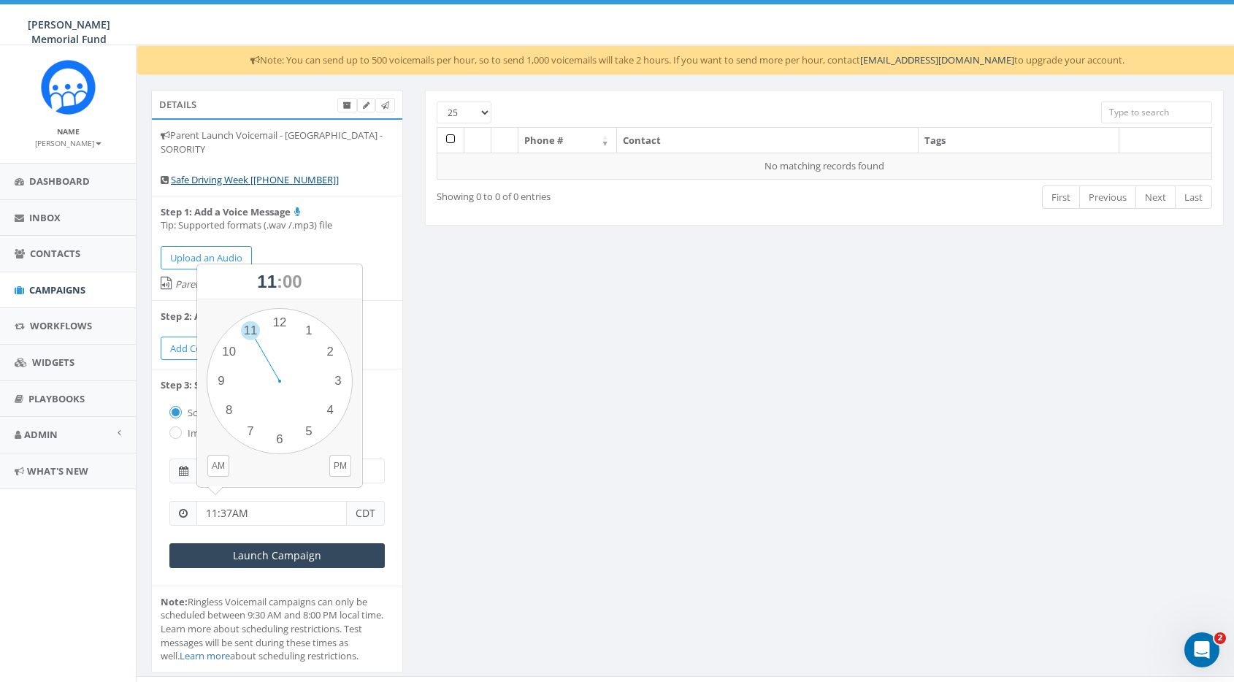
click at [230, 509] on input "11:37AM" at bounding box center [271, 513] width 150 height 25
type input "11:00AM"
click at [429, 419] on div "Details Parent Launch Voicemail - Syracuse University - SORORITY Safe Driving W…" at bounding box center [687, 390] width 1095 height 601
click at [226, 342] on span "Add Contacts" at bounding box center [199, 348] width 58 height 13
select select
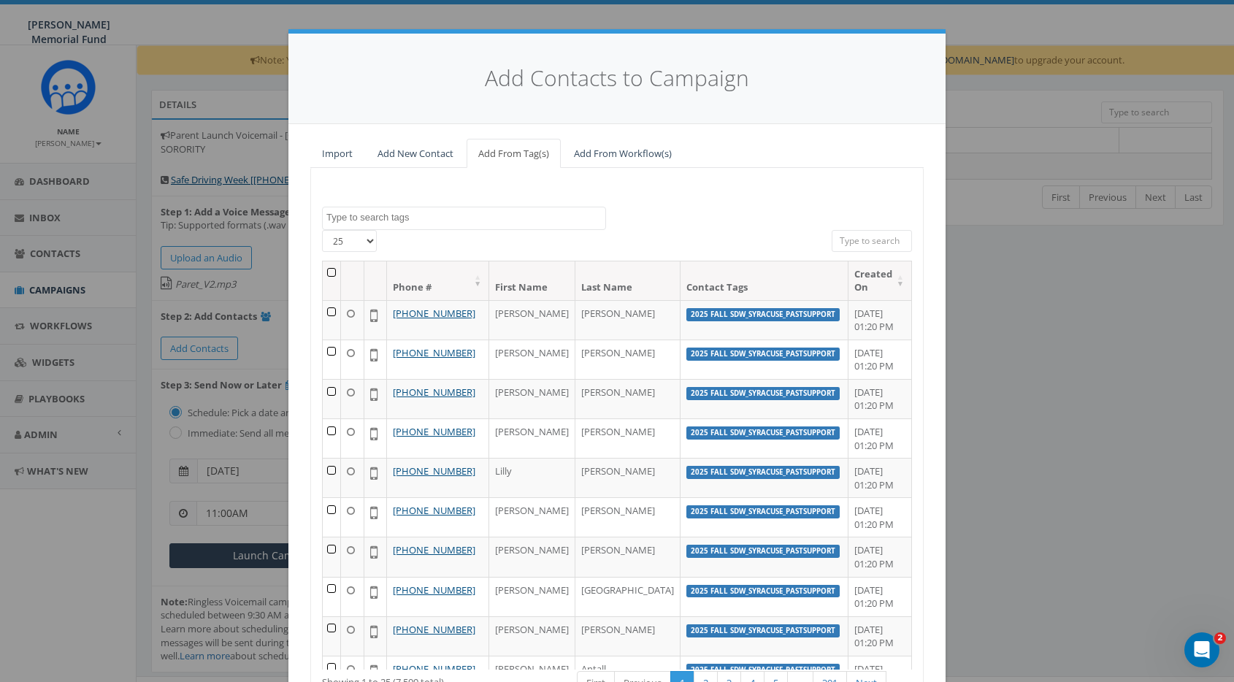
click at [529, 219] on textarea "Search" at bounding box center [465, 217] width 279 height 13
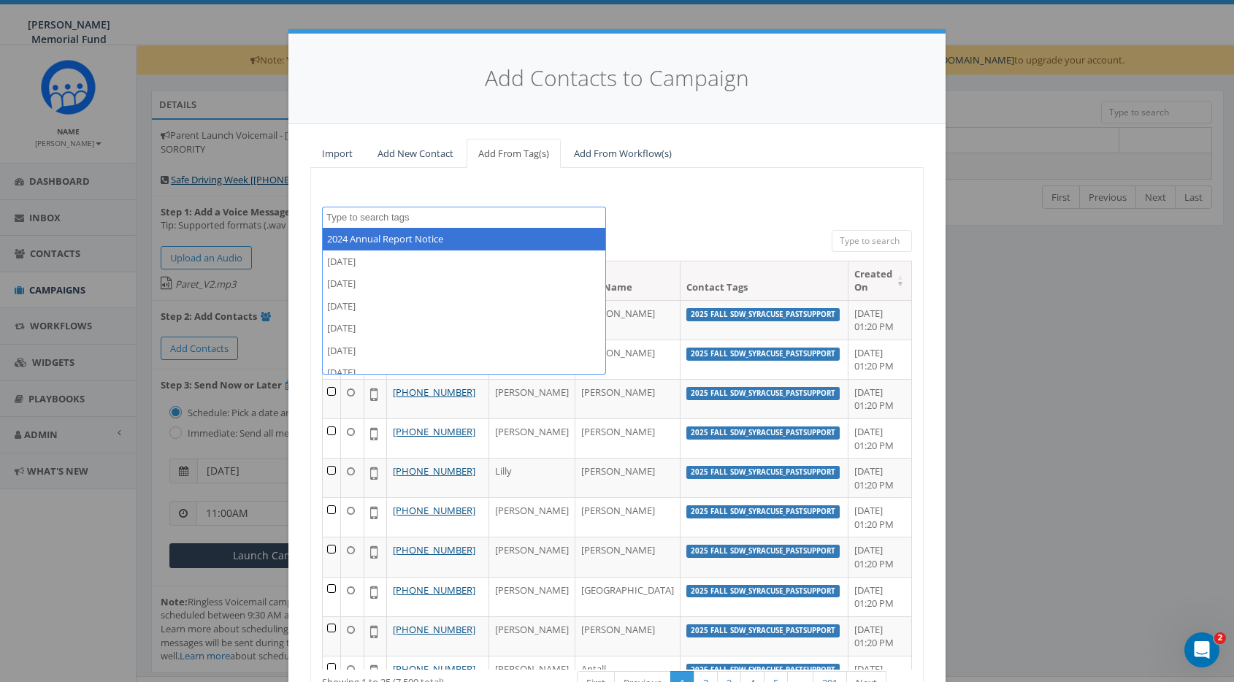
paste textarea "SDW_TriDelta_Parents"
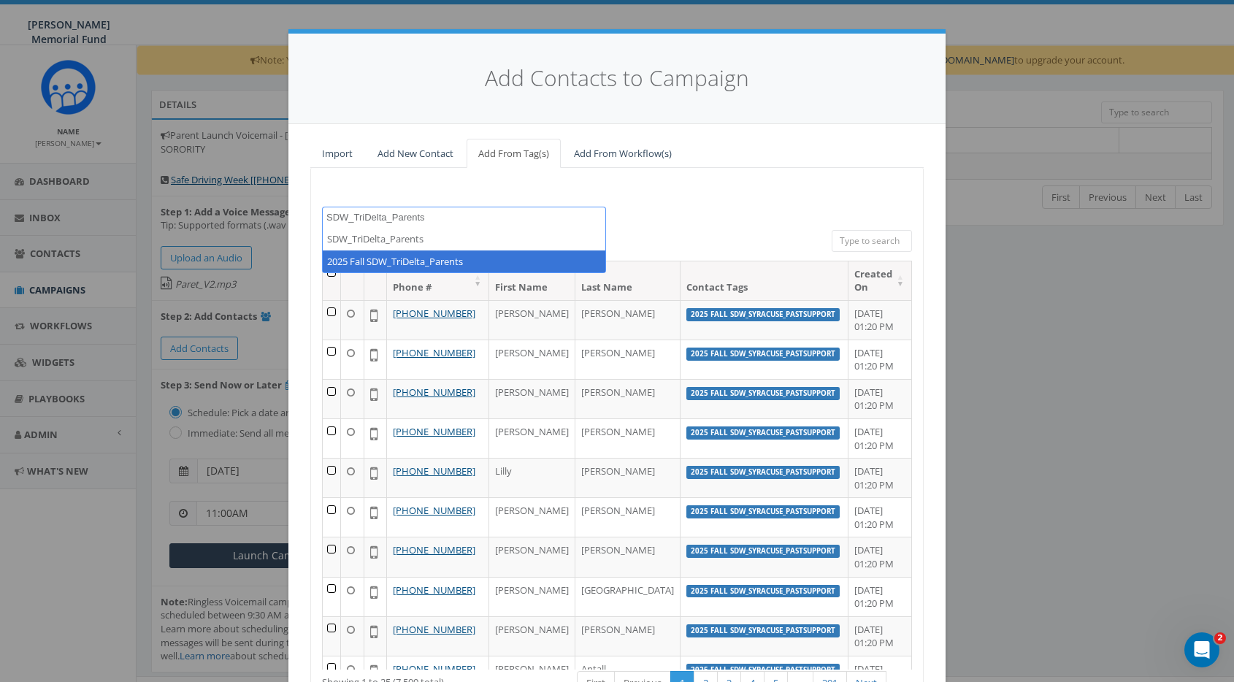
type textarea "SDW_TriDelta_Parents"
select select "2025 Fall SDW_TriDelta_Parents"
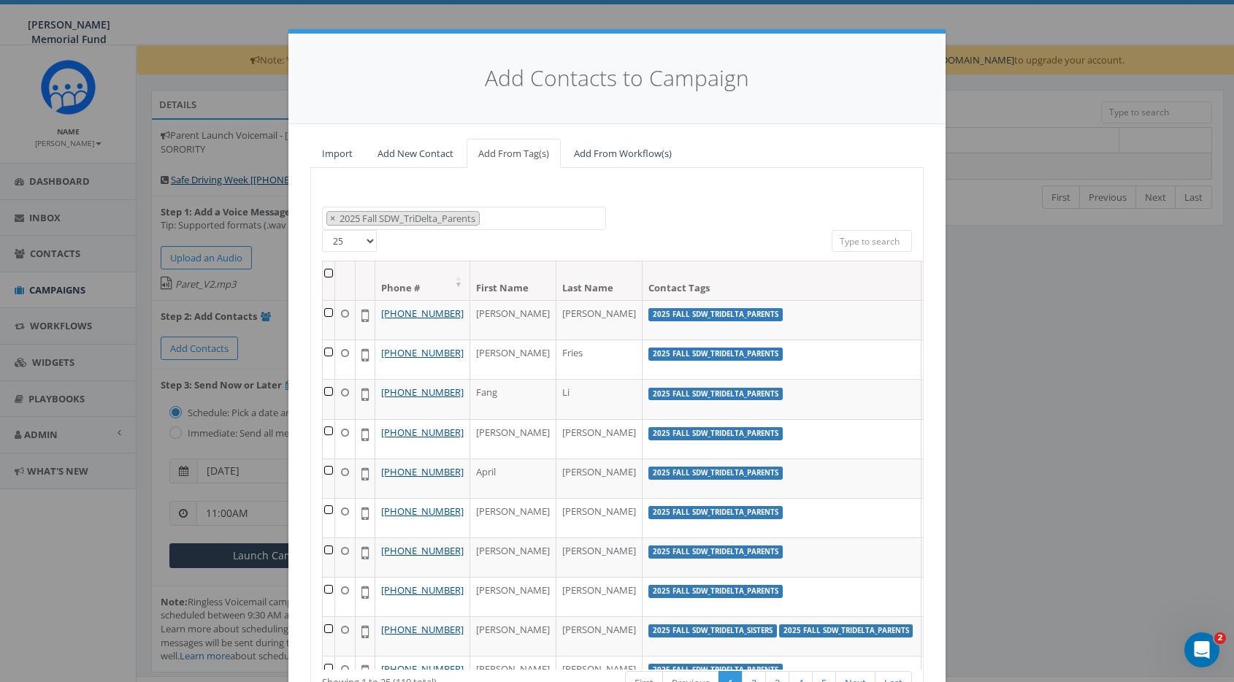
click at [331, 272] on th at bounding box center [329, 280] width 12 height 39
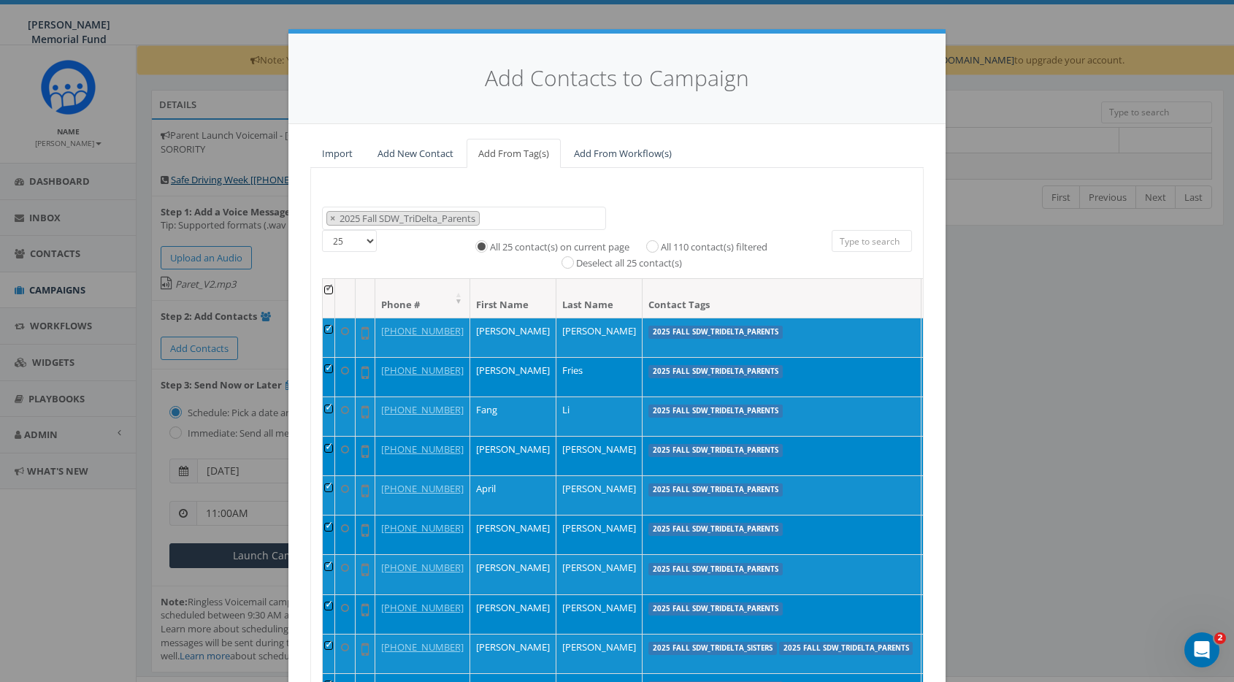
click at [655, 240] on input "All 110 contact(s) filtered" at bounding box center [655, 244] width 9 height 9
radio input "true"
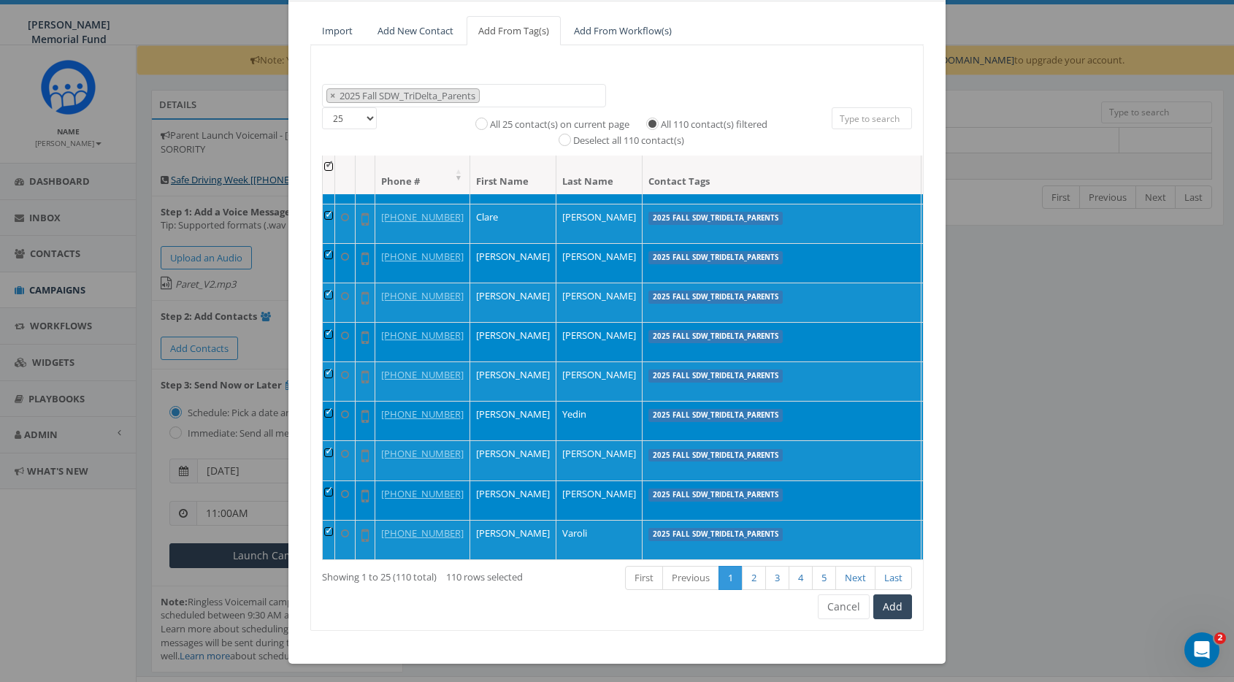
scroll to position [121, 0]
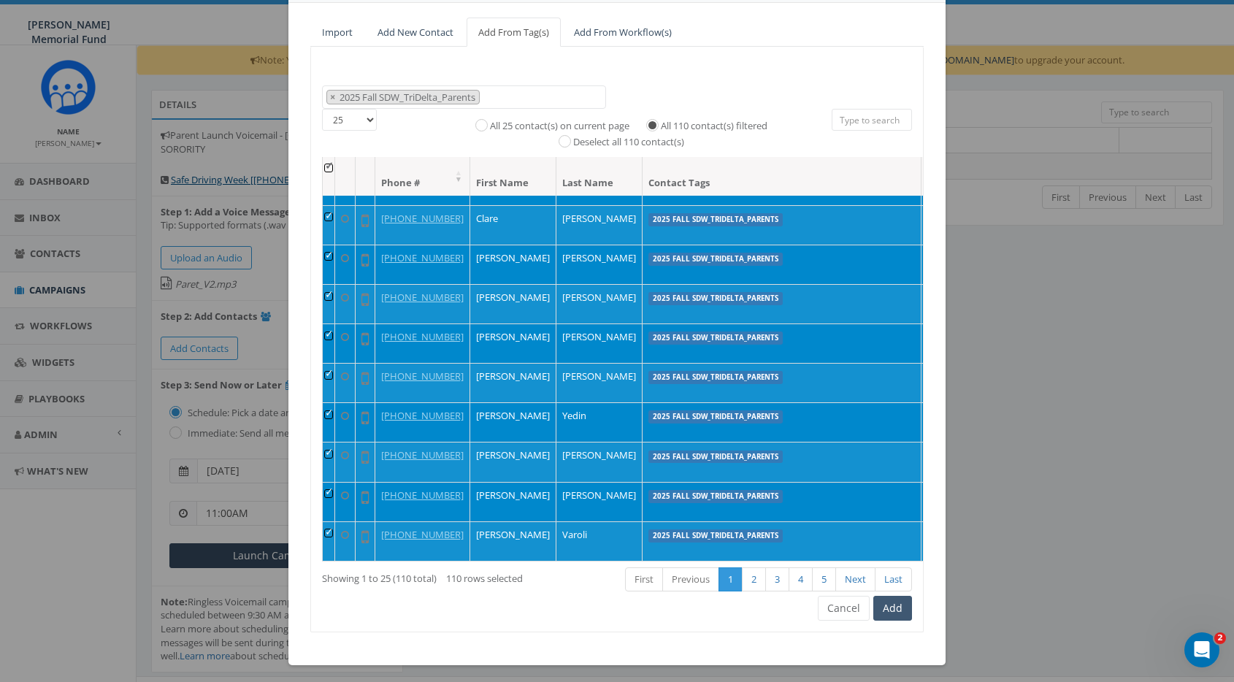
click at [897, 605] on button "Add" at bounding box center [892, 608] width 39 height 25
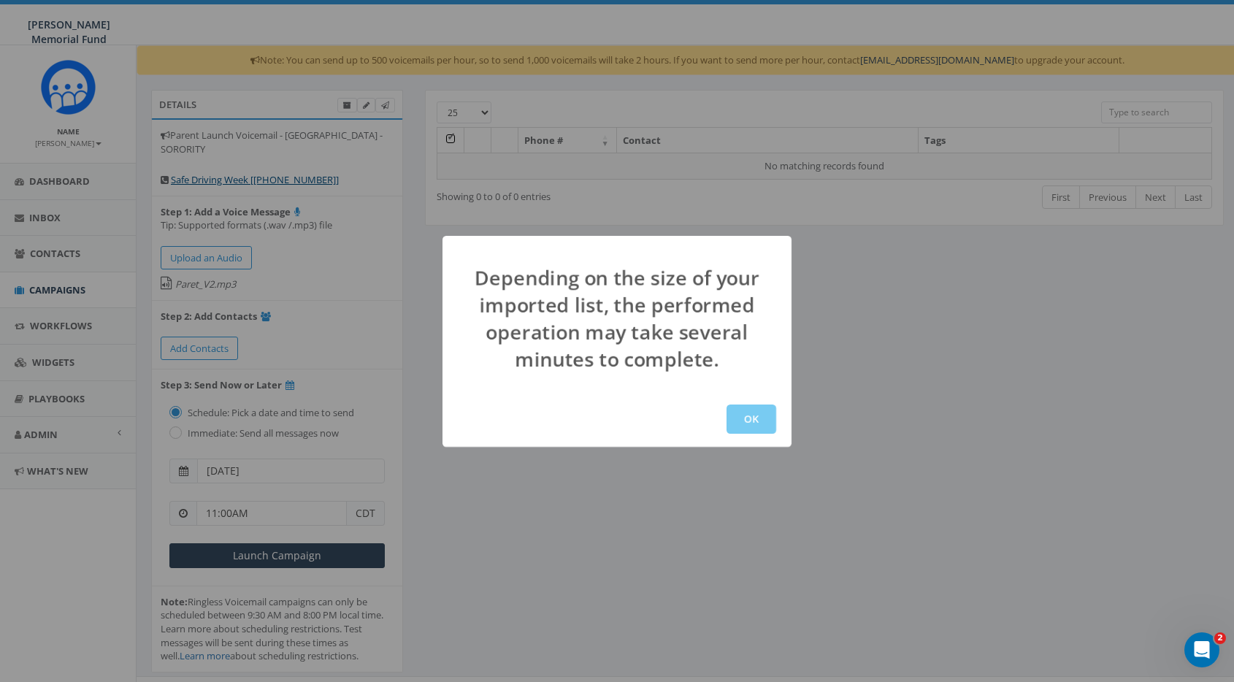
click at [751, 422] on button "OK" at bounding box center [752, 419] width 50 height 29
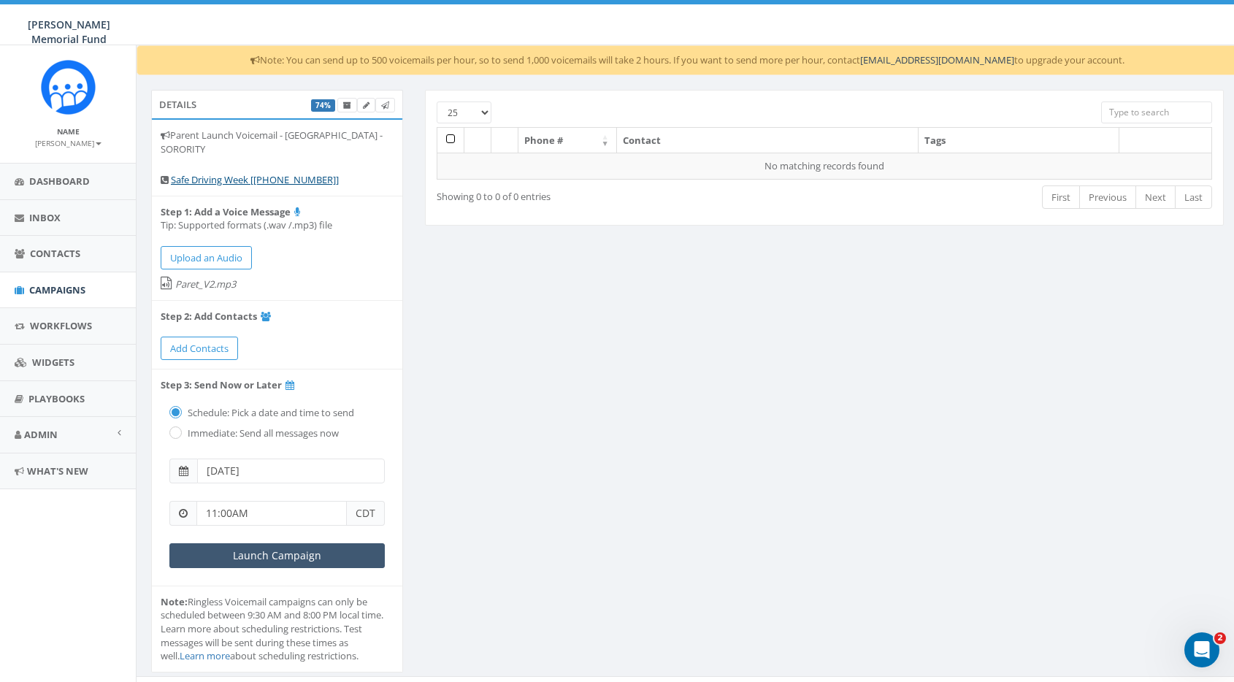
click at [274, 551] on input "Launch Campaign" at bounding box center [276, 555] width 215 height 25
click at [58, 286] on span "Campaigns" at bounding box center [57, 289] width 56 height 13
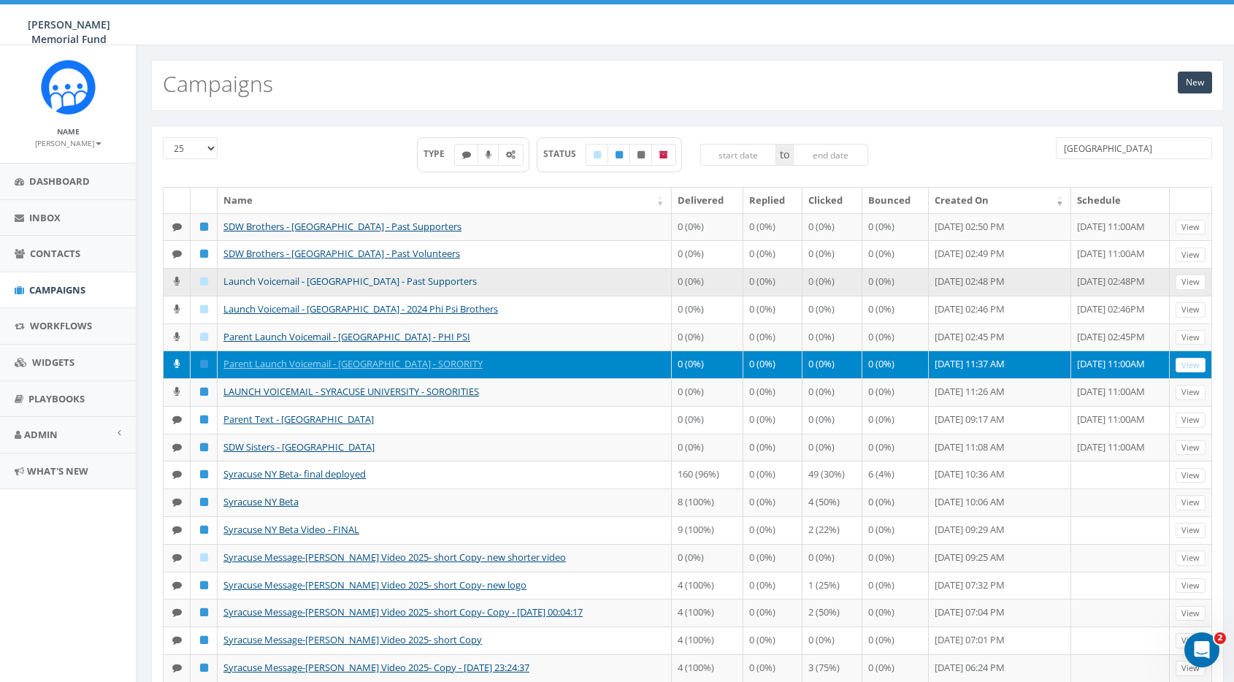
click at [281, 280] on link "Launch Voicemail - [GEOGRAPHIC_DATA] - Past Supporters" at bounding box center [349, 281] width 253 height 13
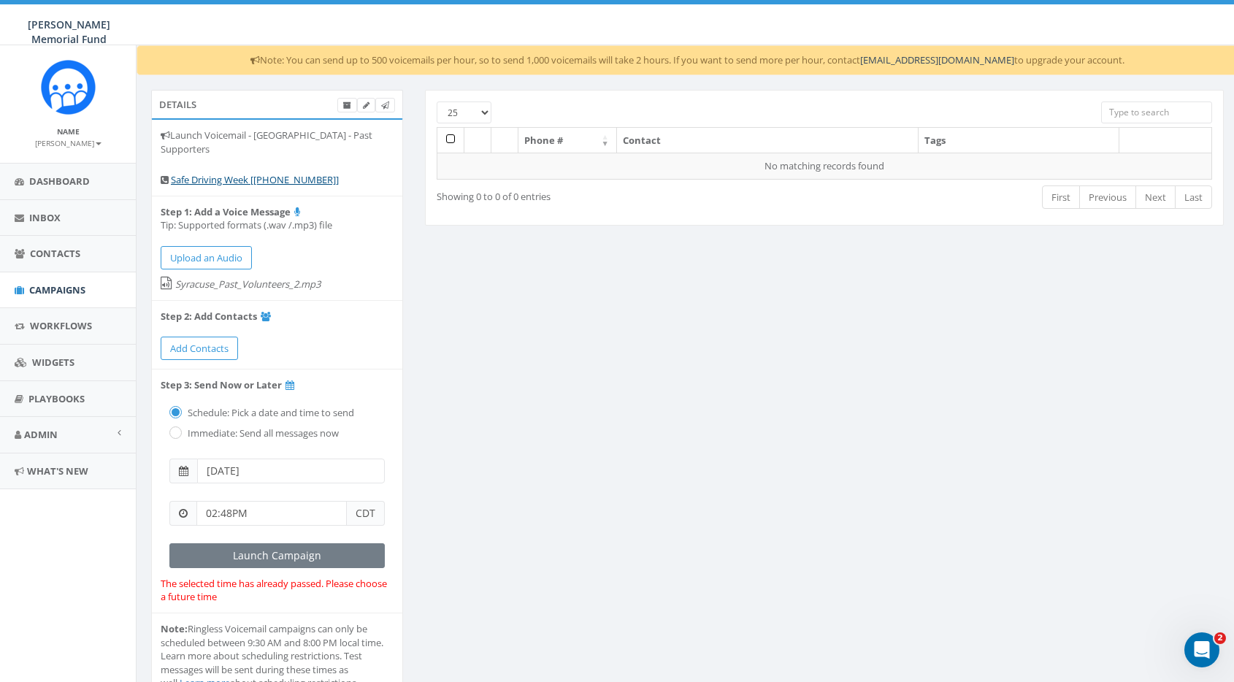
click at [177, 429] on input "radio" at bounding box center [173, 433] width 9 height 9
radio input "true"
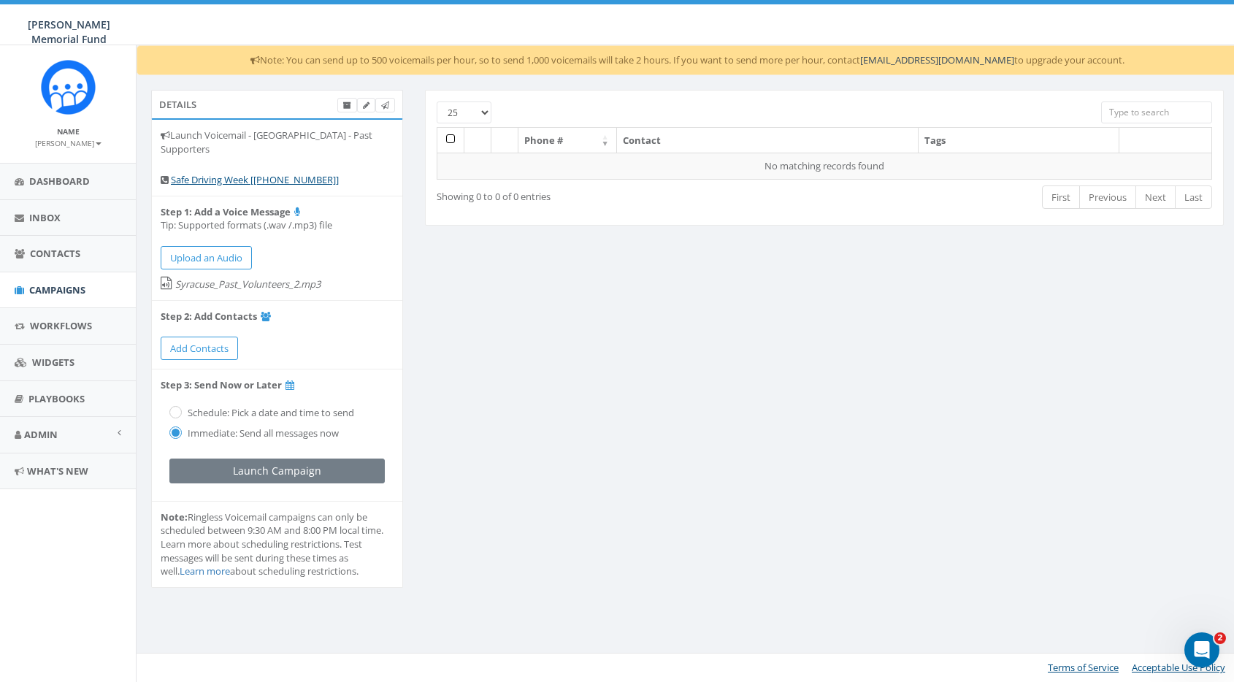
click at [176, 409] on input "radio" at bounding box center [173, 413] width 9 height 9
radio input "true"
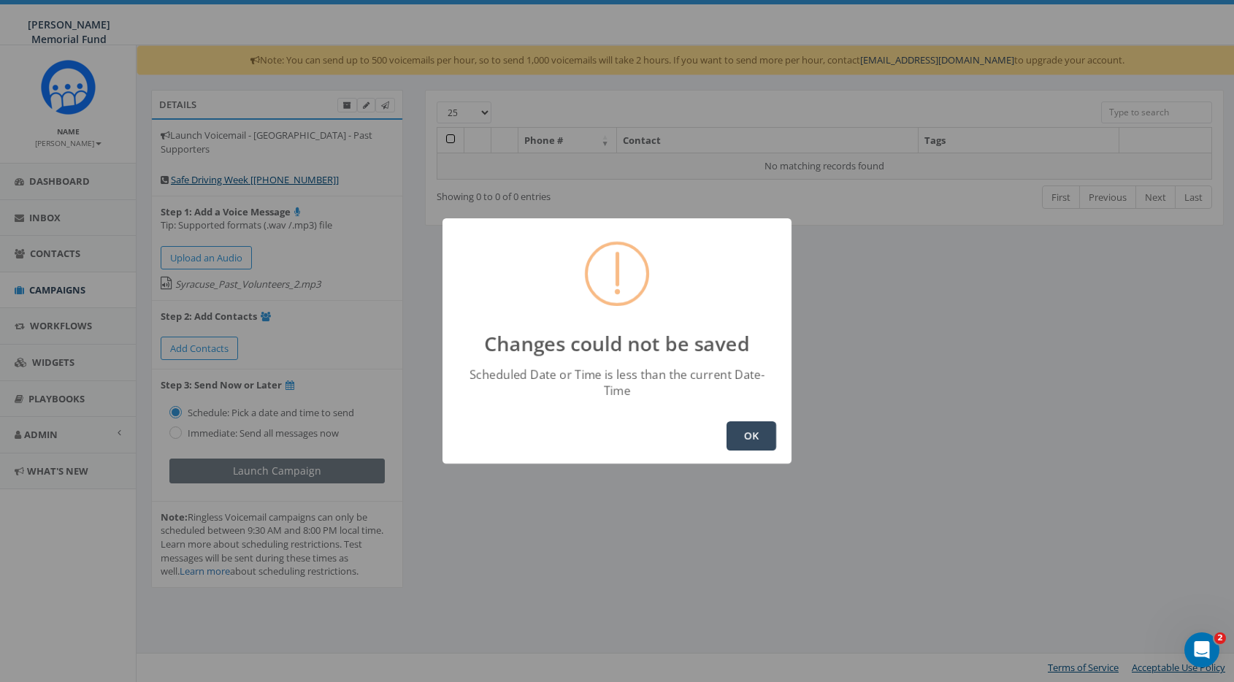
click at [733, 426] on button "OK" at bounding box center [752, 435] width 50 height 29
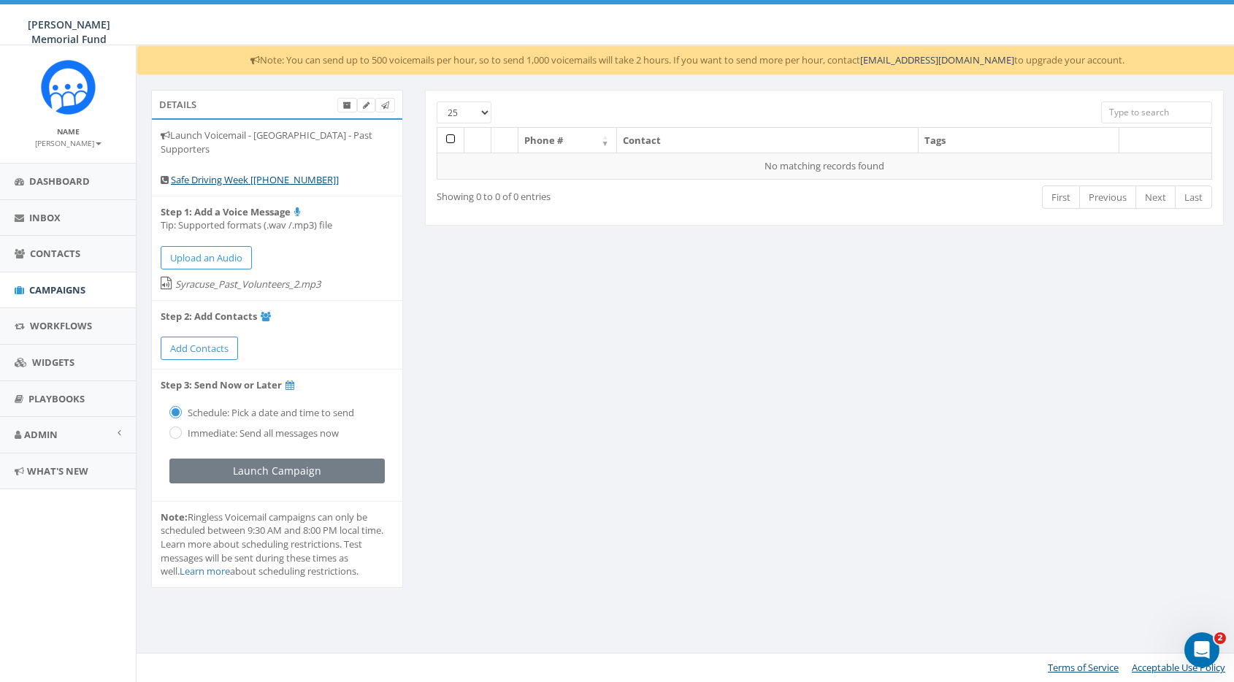
click at [248, 406] on label "Schedule: Pick a date and time to send" at bounding box center [269, 413] width 170 height 15
click at [184, 407] on label "Schedule: Pick a date and time to send" at bounding box center [269, 413] width 170 height 15
click at [50, 291] on span "Campaigns" at bounding box center [57, 289] width 56 height 13
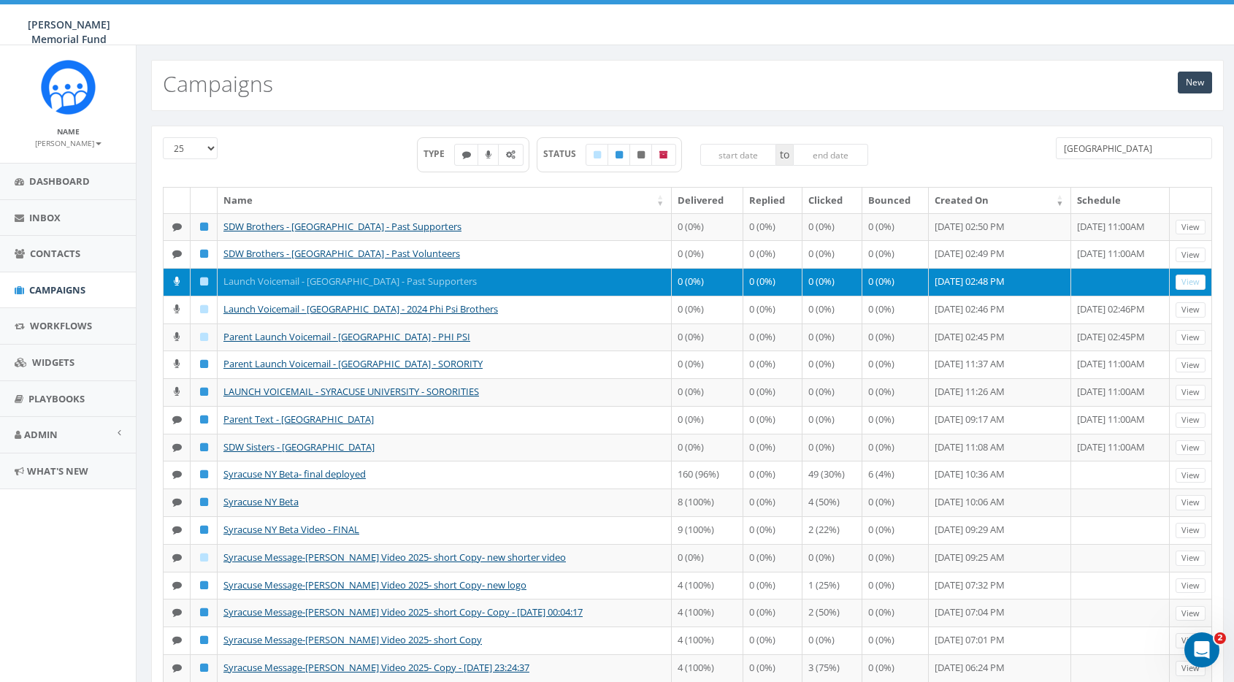
click at [334, 276] on link "Launch Voicemail - [GEOGRAPHIC_DATA] - Past Supporters" at bounding box center [349, 281] width 253 height 13
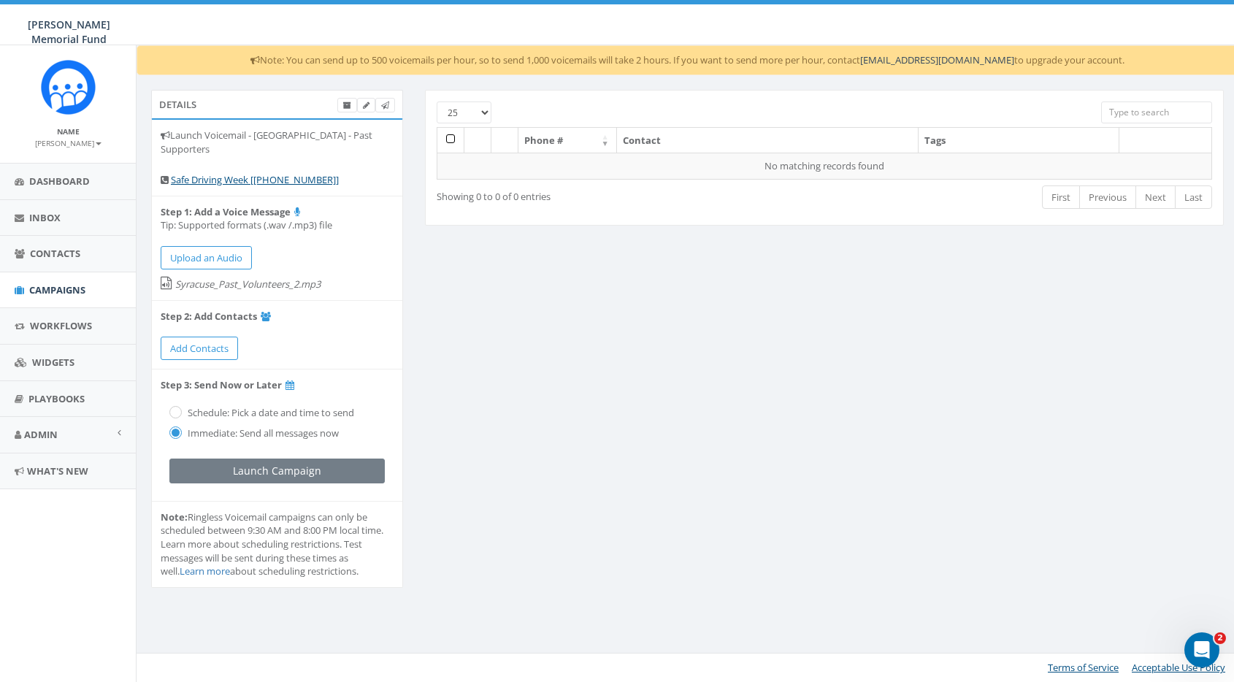
click at [184, 406] on label "Schedule: Pick a date and time to send" at bounding box center [269, 413] width 170 height 15
click at [174, 409] on input "radio" at bounding box center [173, 413] width 9 height 9
radio input "true"
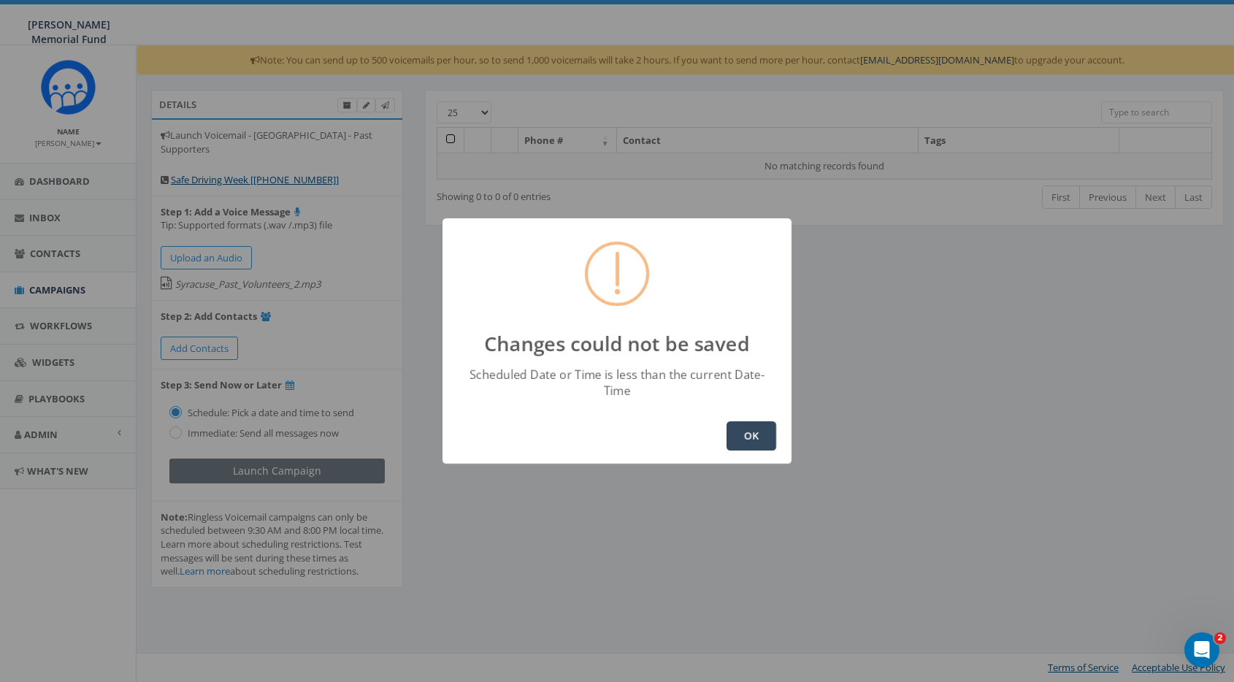
click at [750, 432] on button "OK" at bounding box center [752, 435] width 50 height 29
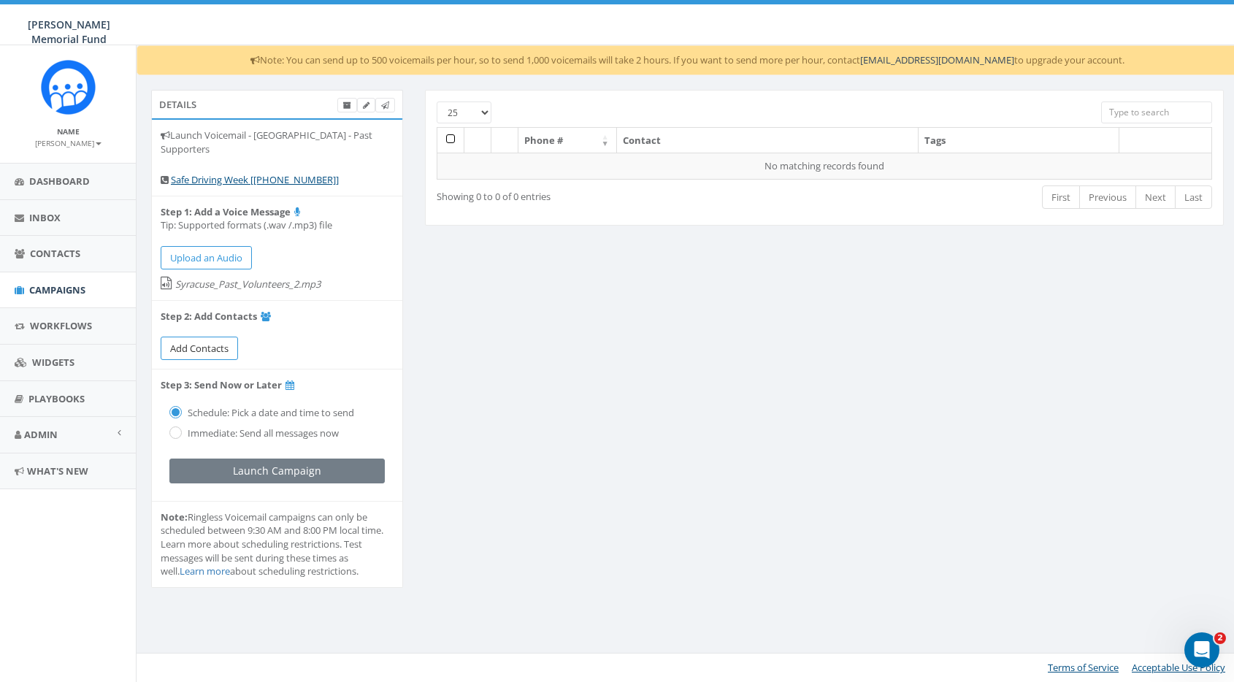
click at [207, 342] on span "Add Contacts" at bounding box center [199, 348] width 58 height 13
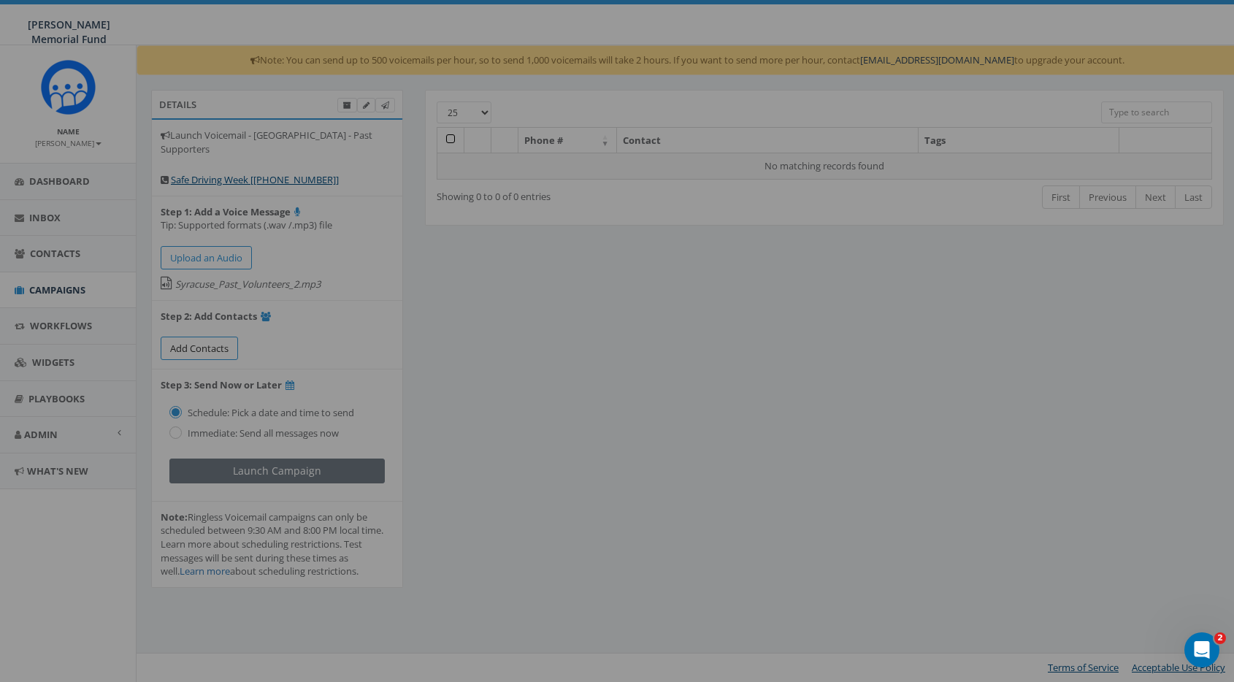
select select
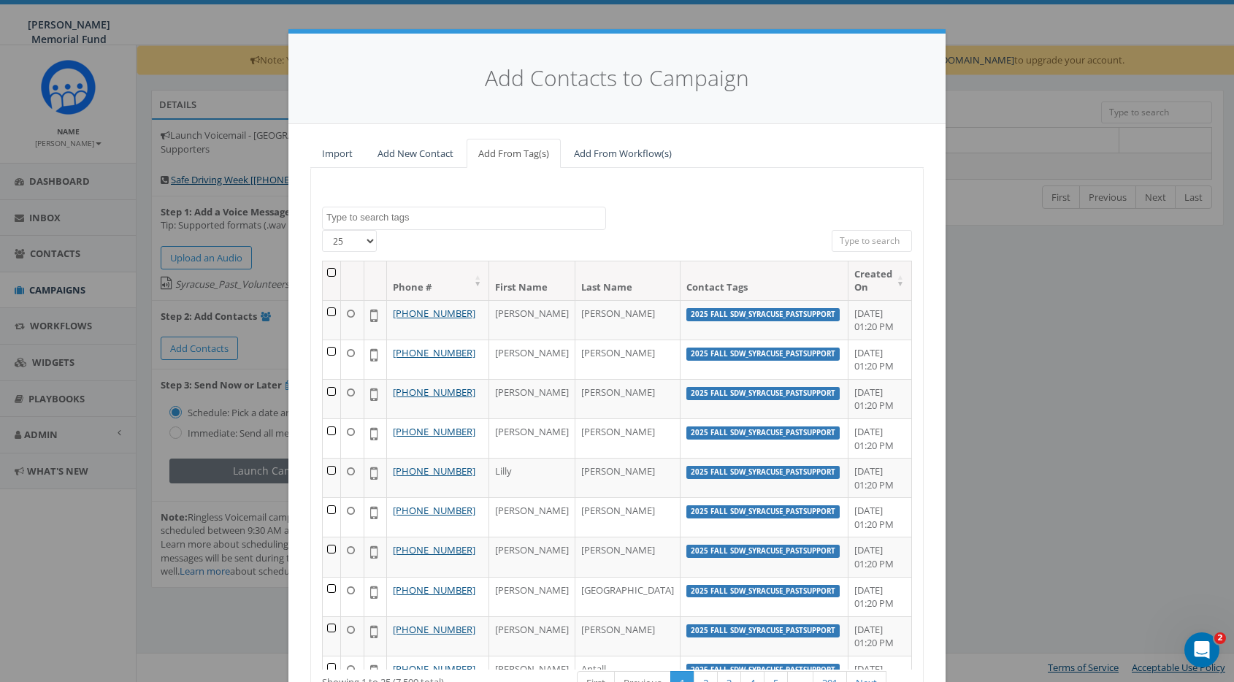
click at [395, 218] on textarea "Search" at bounding box center [465, 217] width 279 height 13
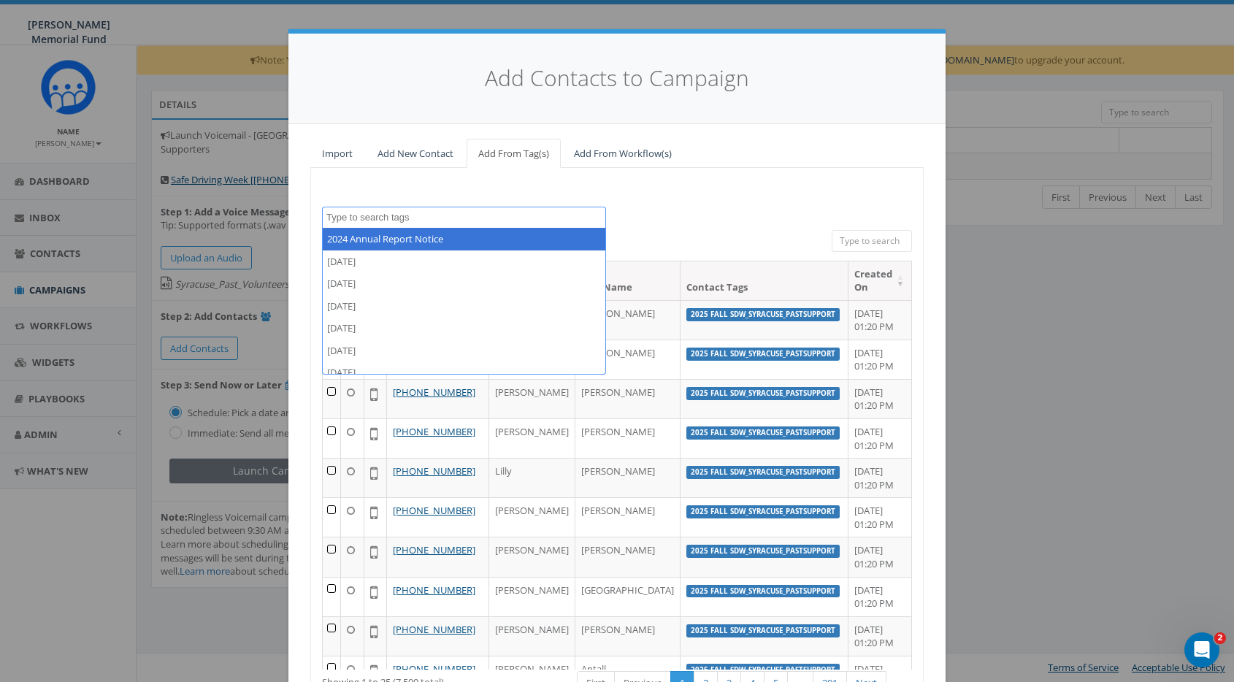
paste textarea "SDW_NY Beta_PastVols"
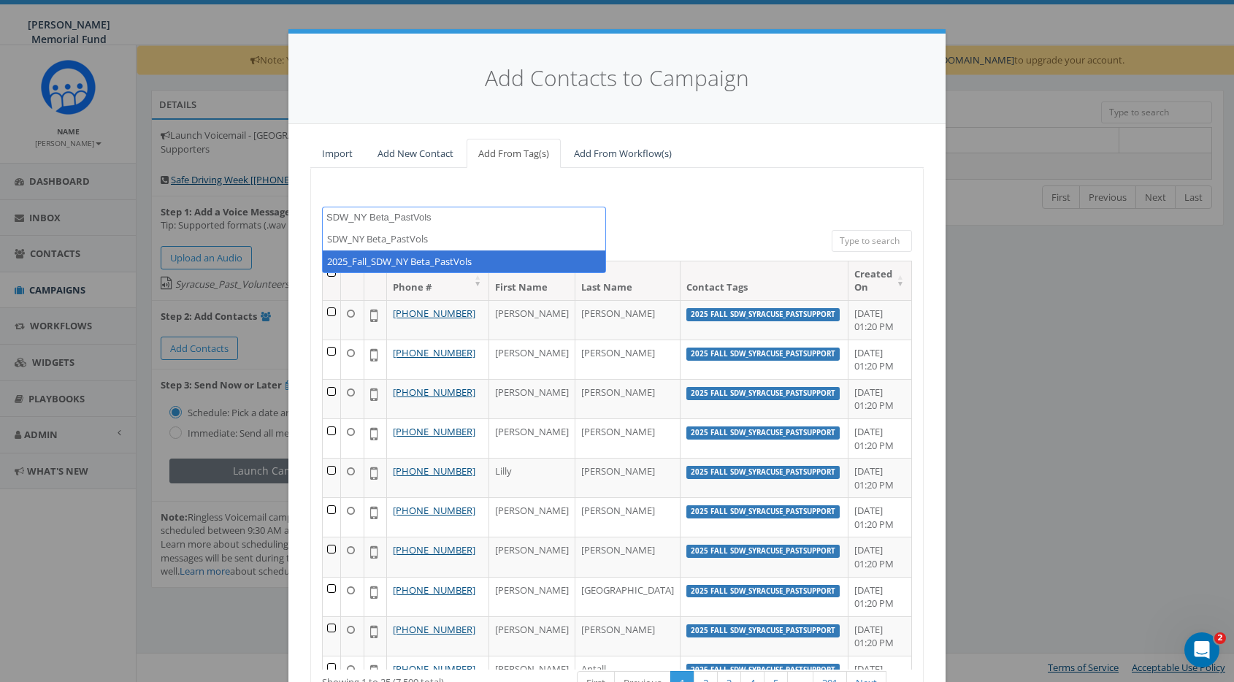
type textarea "SDW_NY Beta_PastVols"
select select "2025_Fall_SDW_NY Beta_PastVols"
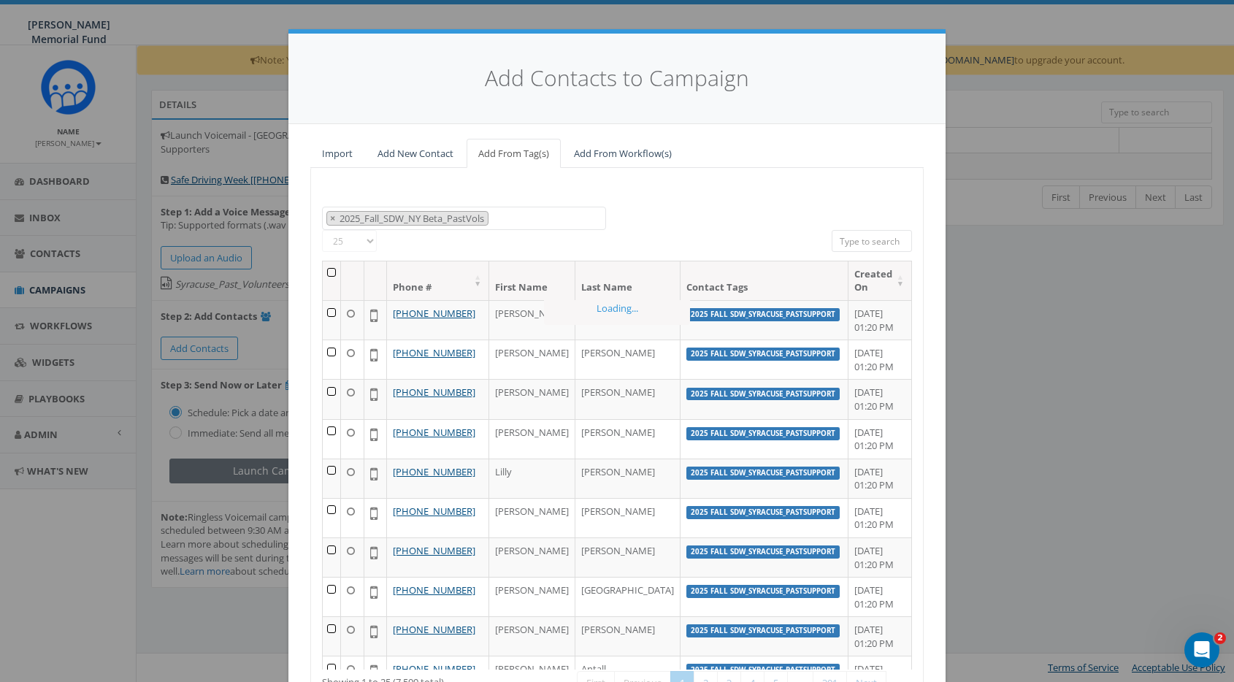
scroll to position [210, 0]
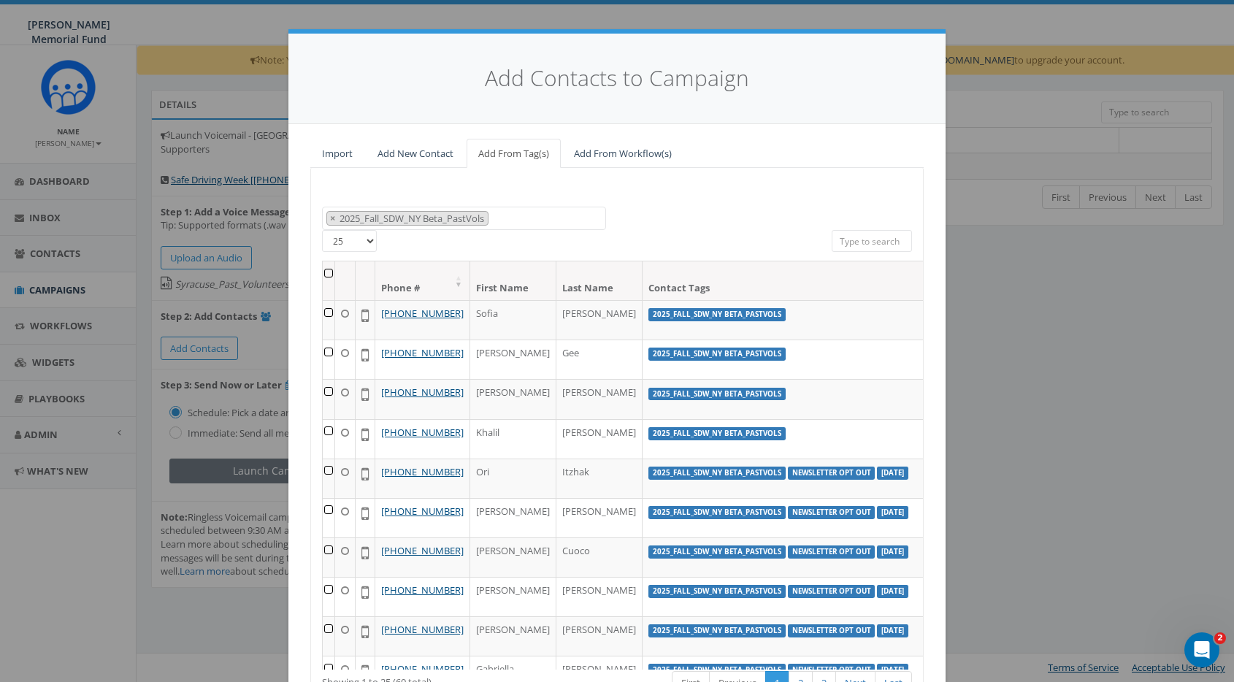
click at [330, 270] on th at bounding box center [329, 280] width 12 height 39
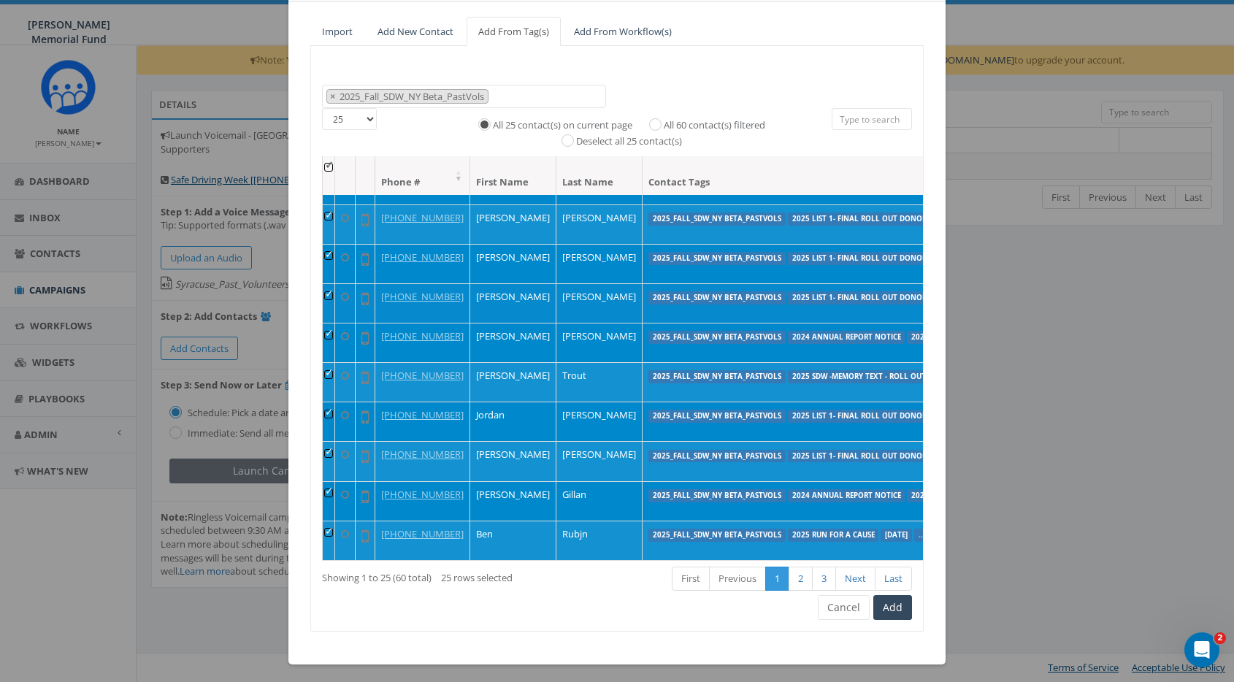
scroll to position [121, 0]
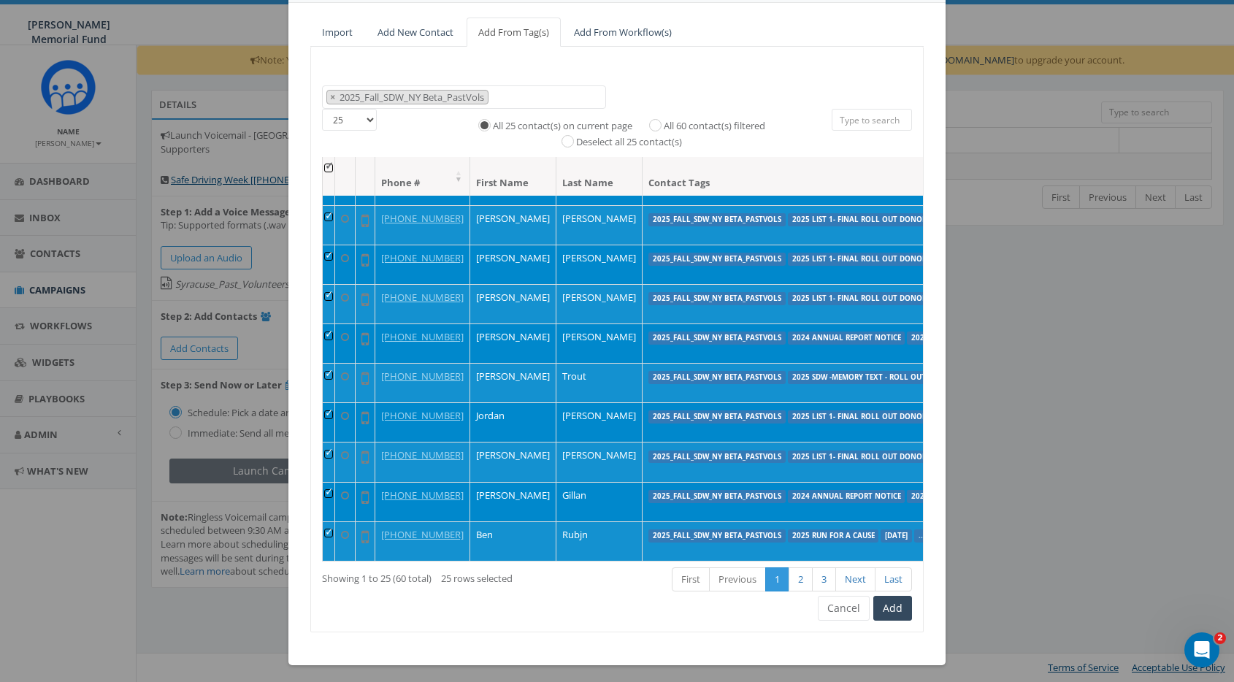
click at [661, 120] on input "All 60 contact(s) filtered" at bounding box center [658, 123] width 9 height 9
radio input "true"
click at [899, 602] on button "Add" at bounding box center [892, 608] width 39 height 25
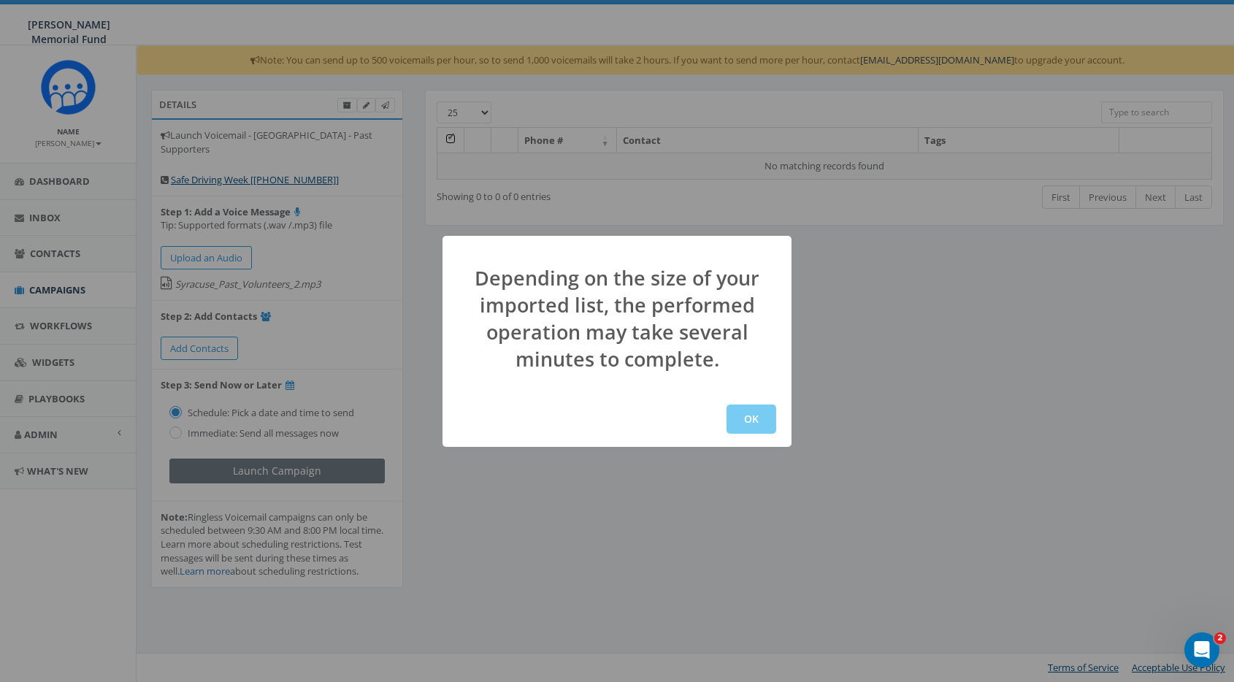
click at [760, 422] on button "OK" at bounding box center [752, 419] width 50 height 29
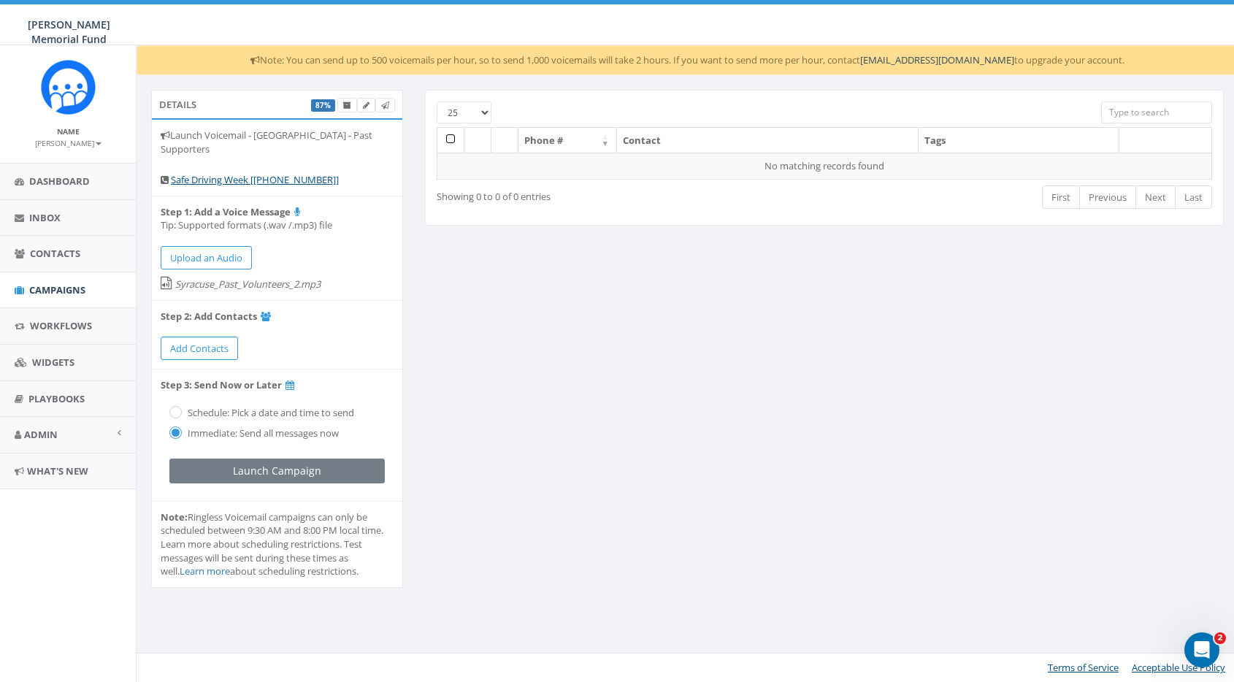
click at [182, 410] on div "Schedule: Pick a date and time to send" at bounding box center [276, 411] width 215 height 20
click at [174, 409] on input "radio" at bounding box center [173, 413] width 9 height 9
radio input "true"
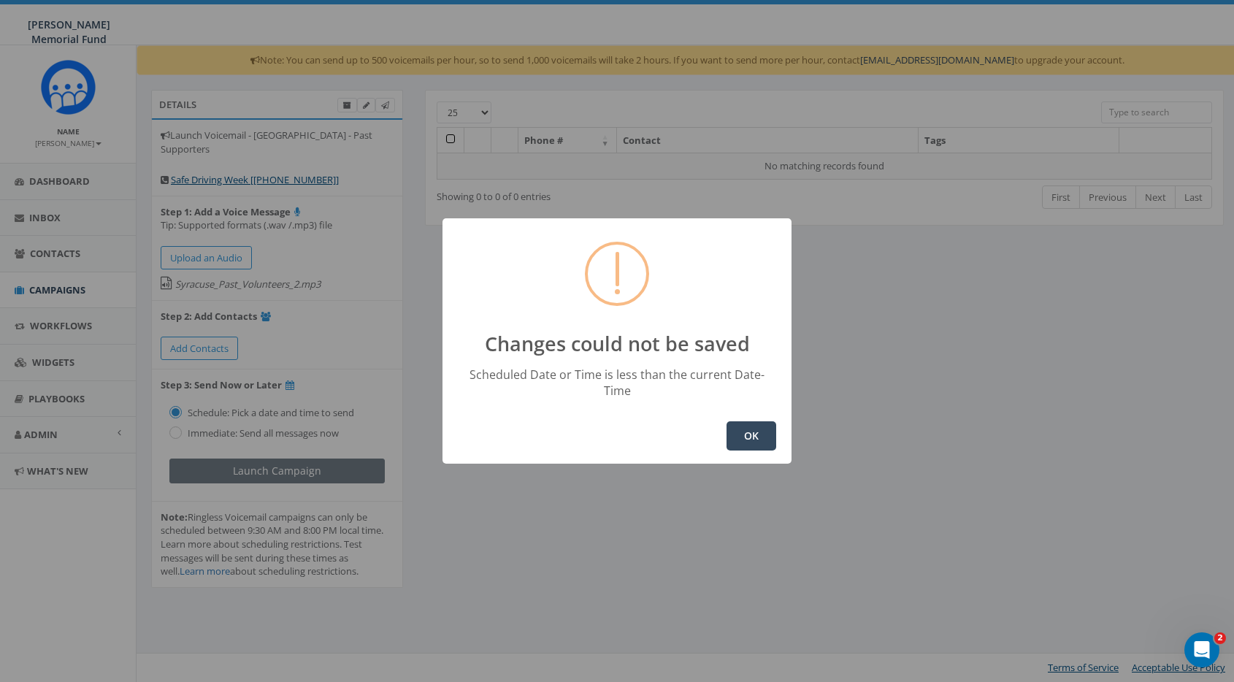
click at [746, 434] on button "OK" at bounding box center [752, 435] width 50 height 29
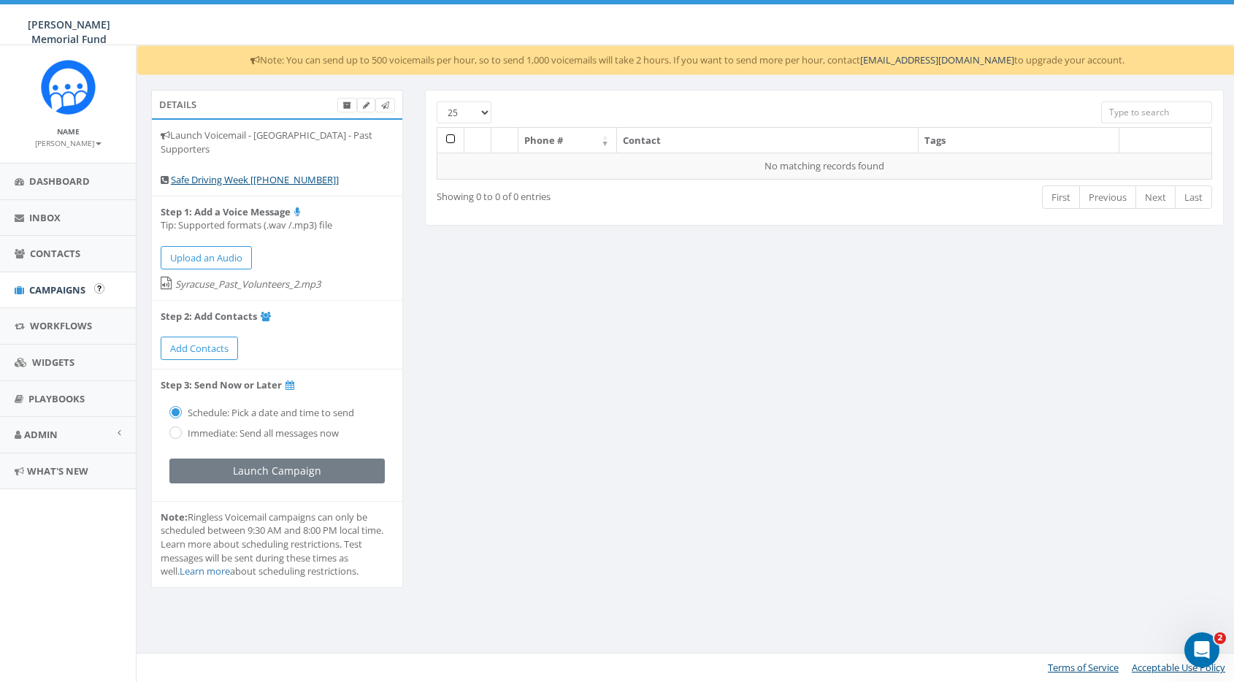
click at [70, 291] on span "Campaigns" at bounding box center [57, 289] width 56 height 13
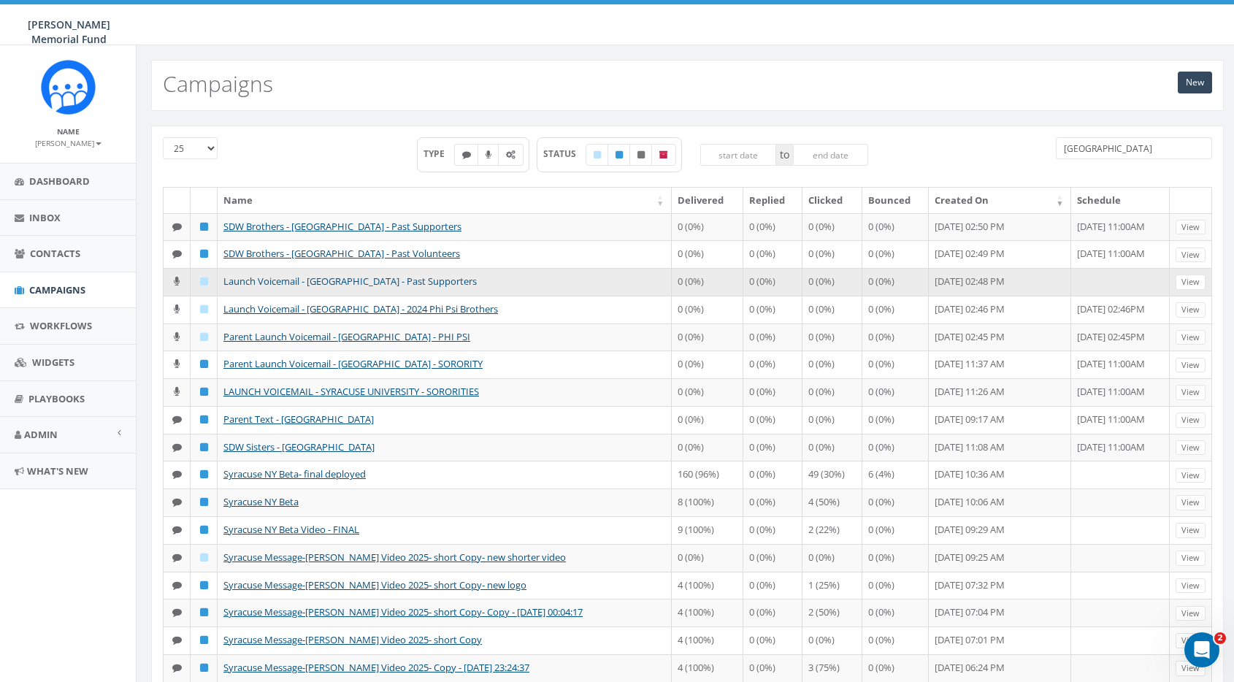
click at [335, 281] on link "Launch Voicemail - [GEOGRAPHIC_DATA] - Past Supporters" at bounding box center [349, 281] width 253 height 13
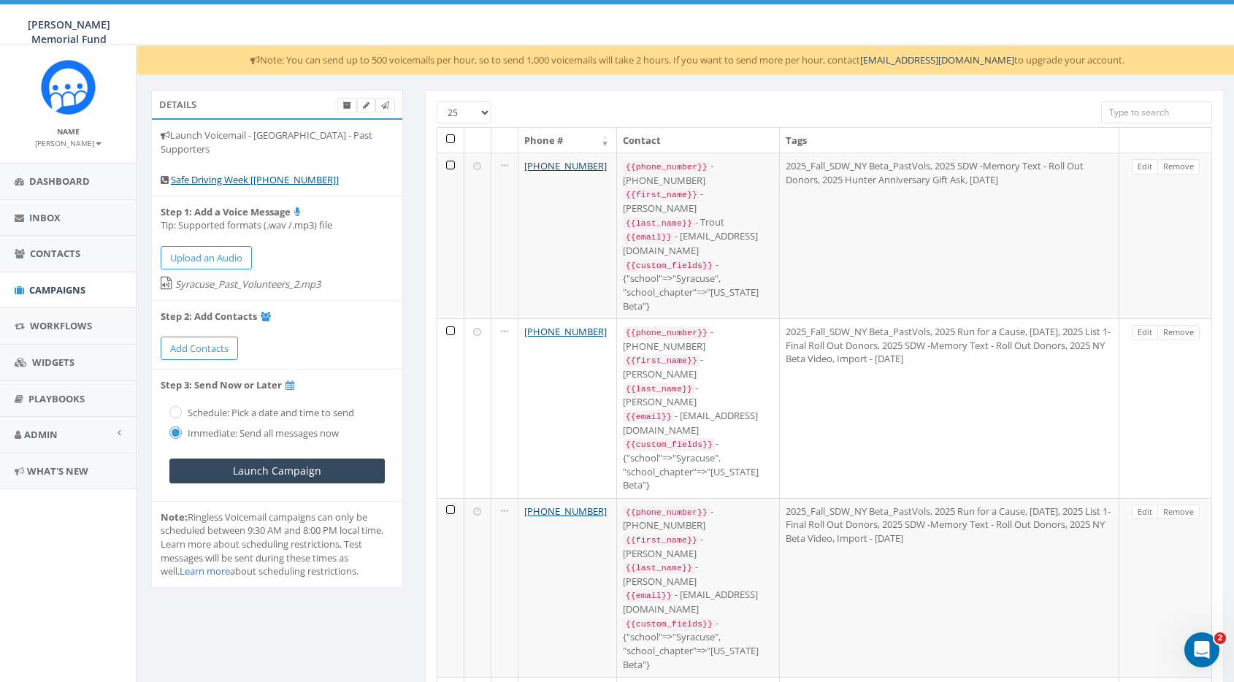
click at [184, 412] on label "Schedule: Pick a date and time to send" at bounding box center [269, 413] width 170 height 15
click at [175, 409] on input "radio" at bounding box center [173, 413] width 9 height 9
radio input "true"
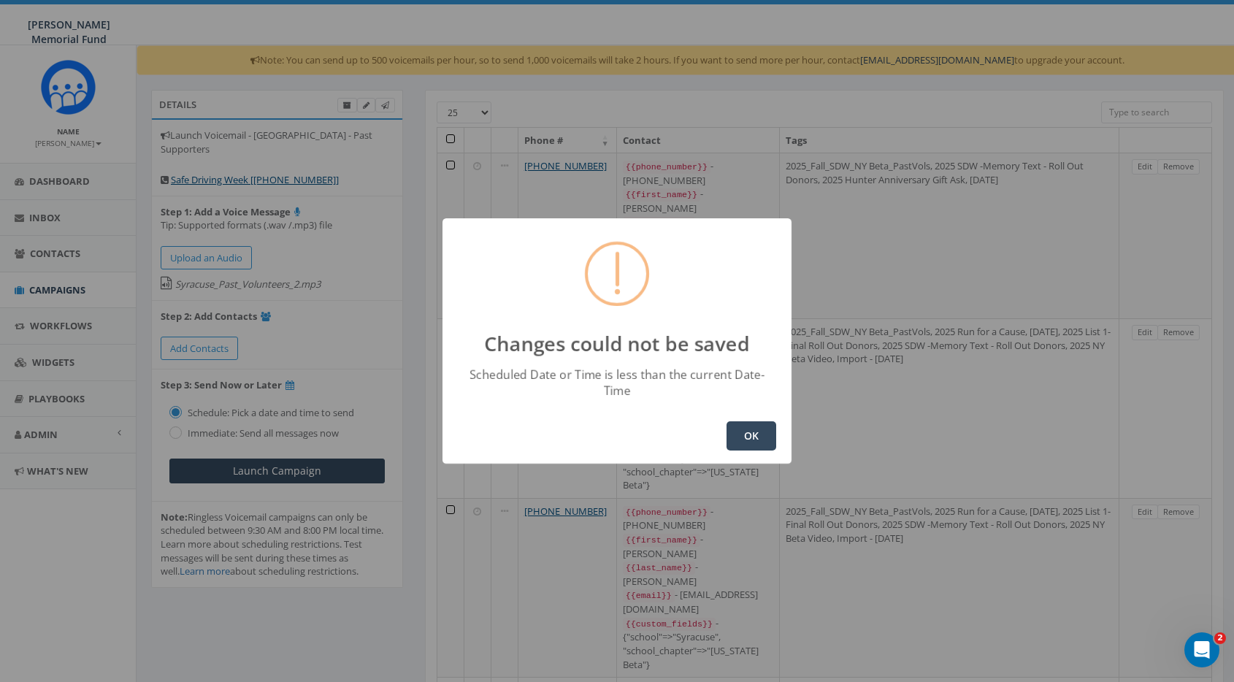
click at [759, 426] on button "OK" at bounding box center [752, 435] width 50 height 29
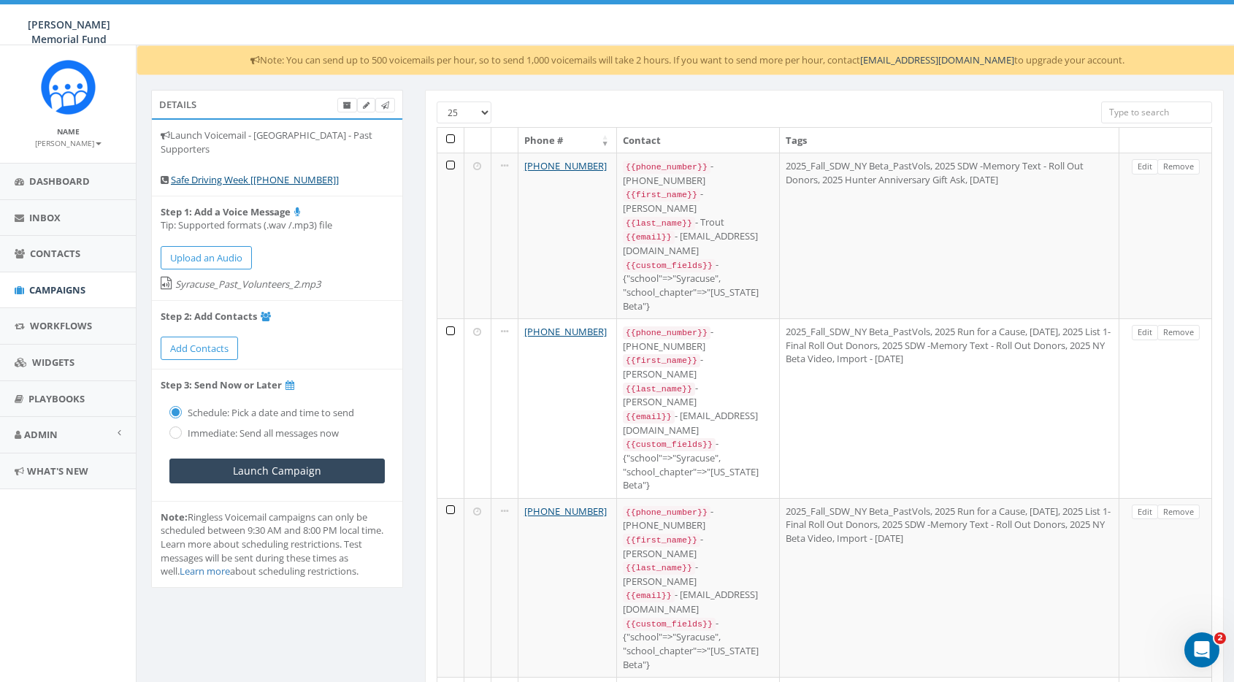
click at [238, 407] on label "Schedule: Pick a date and time to send" at bounding box center [269, 413] width 170 height 15
click at [291, 380] on icon at bounding box center [290, 384] width 9 height 9
click at [280, 379] on b "Step 3: Send Now or Later" at bounding box center [221, 384] width 121 height 13
click at [62, 284] on span "Campaigns" at bounding box center [57, 289] width 56 height 13
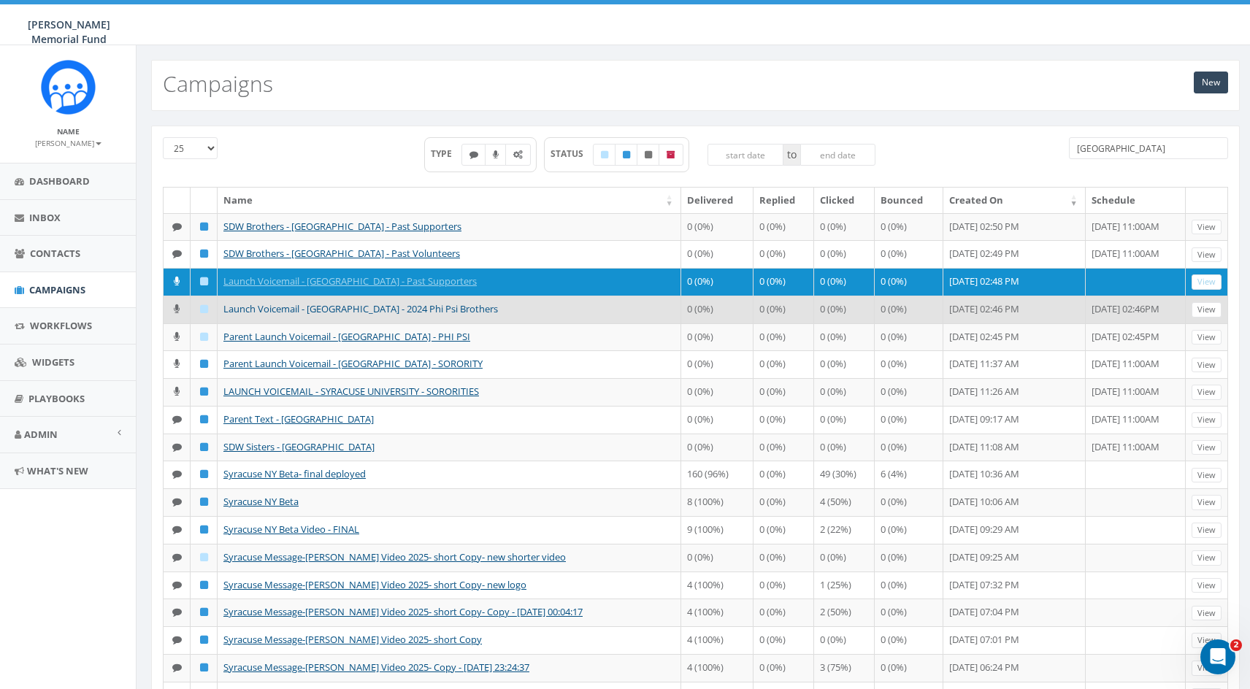
click at [435, 309] on link "Launch Voicemail - [GEOGRAPHIC_DATA] - 2024 Phi Psi Brothers" at bounding box center [360, 308] width 275 height 13
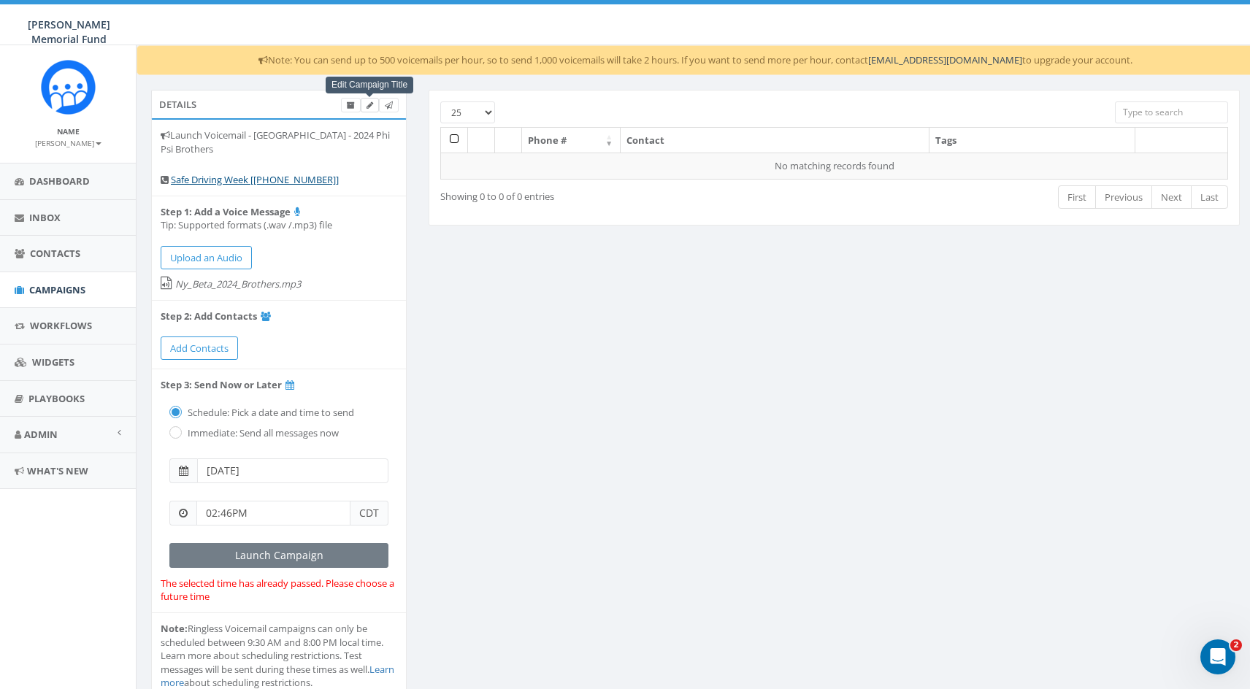
click at [369, 103] on icon at bounding box center [370, 106] width 7 height 8
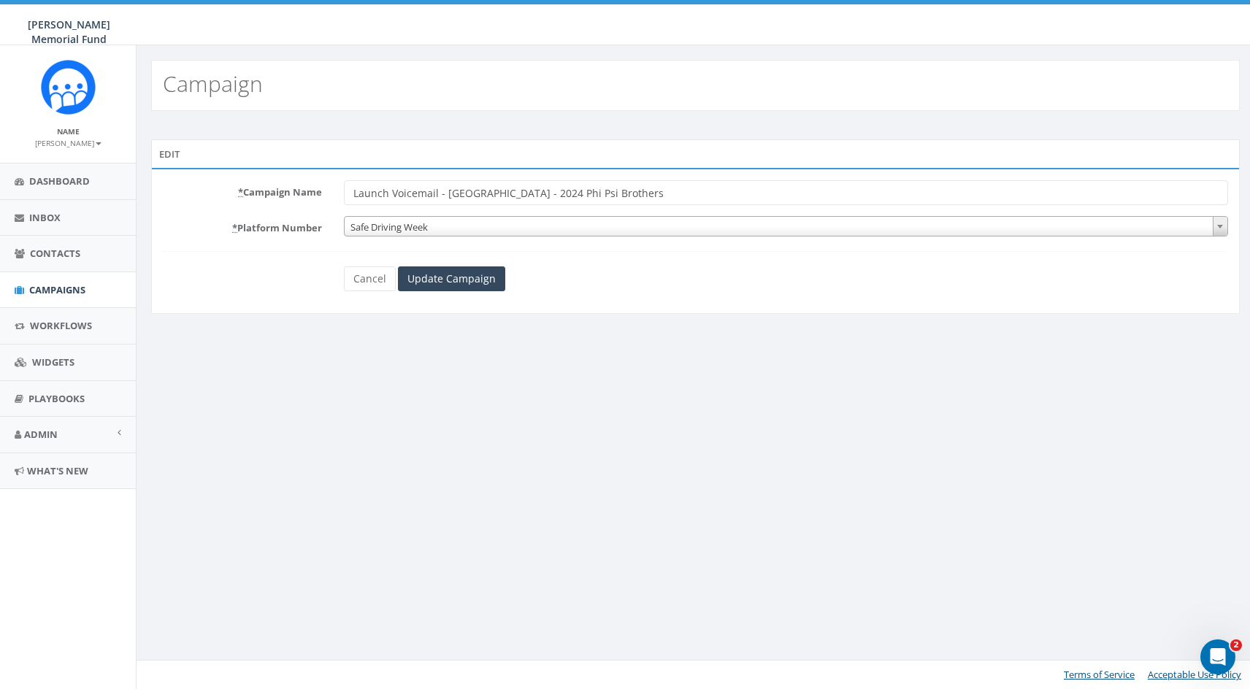
click at [656, 193] on input "Launch Voicemail - Syracuse University - 2024 Phi Psi Brothers" at bounding box center [786, 192] width 884 height 25
drag, startPoint x: 546, startPoint y: 192, endPoint x: 654, endPoint y: 196, distance: 107.4
click at [654, 196] on input "Launch Voicemail - Syracuse University - 2024 Phi Psi Brothers- Past" at bounding box center [786, 192] width 884 height 25
click at [643, 196] on input "Launch Voicemail - Syracuse University - Past" at bounding box center [786, 192] width 884 height 25
type input "Launch Voicemail - [GEOGRAPHIC_DATA] - Past Volunteers"
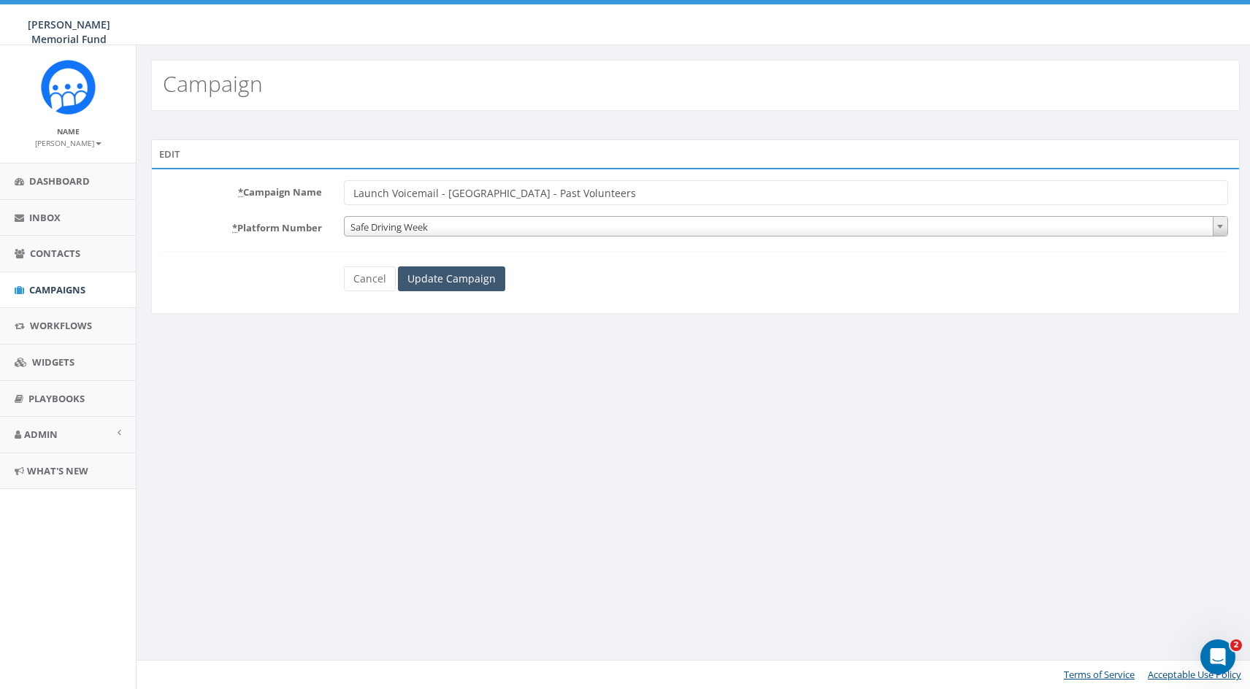
click at [478, 281] on input "Update Campaign" at bounding box center [451, 279] width 107 height 25
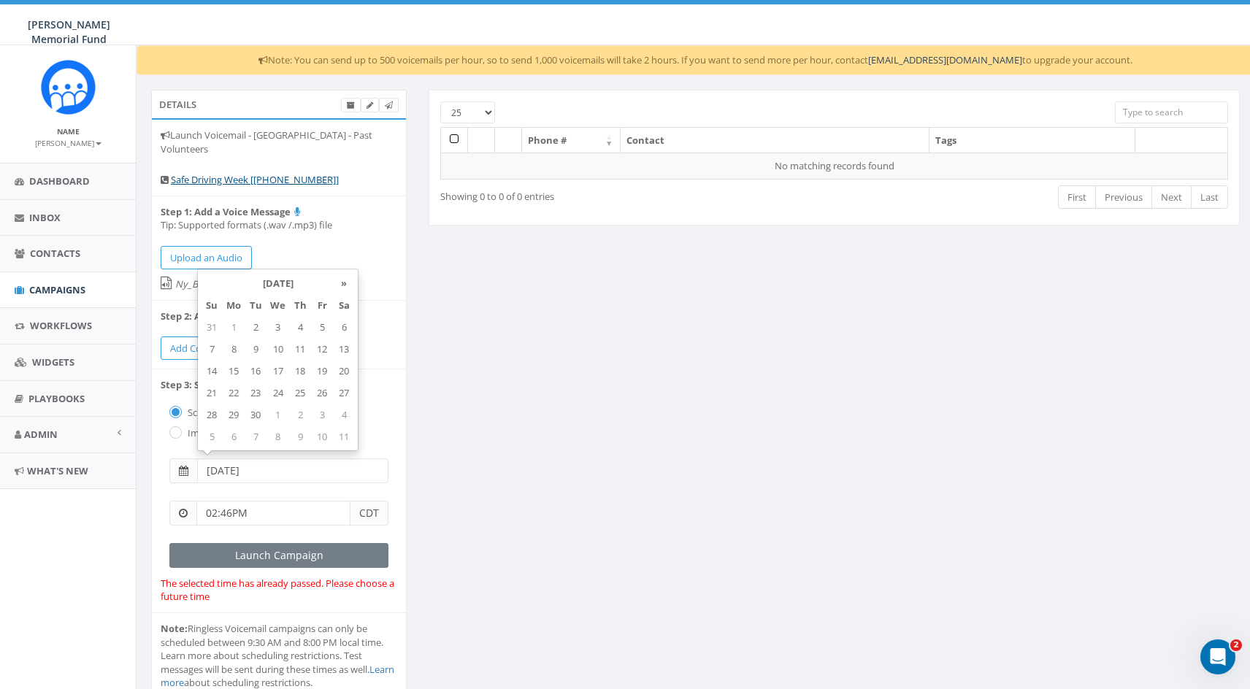
click at [242, 470] on input "[DATE]" at bounding box center [292, 471] width 191 height 25
click at [213, 348] on td "7" at bounding box center [212, 349] width 22 height 22
type input "[DATE]"
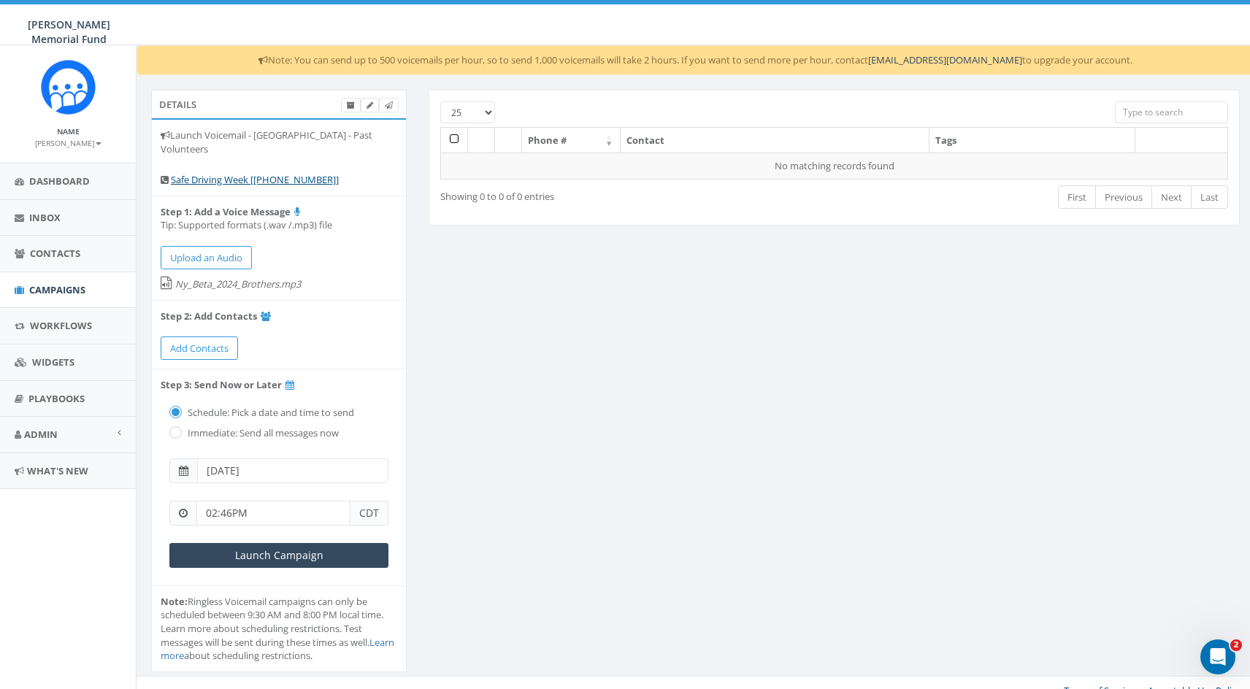
click at [229, 508] on input "02:46PM" at bounding box center [273, 513] width 154 height 25
drag, startPoint x: 238, startPoint y: 508, endPoint x: 183, endPoint y: 501, distance: 55.3
click at [183, 502] on div "02:46PM CDT" at bounding box center [278, 513] width 219 height 25
type input "11:00 AM"
click at [226, 342] on span "Add Contacts" at bounding box center [199, 348] width 58 height 13
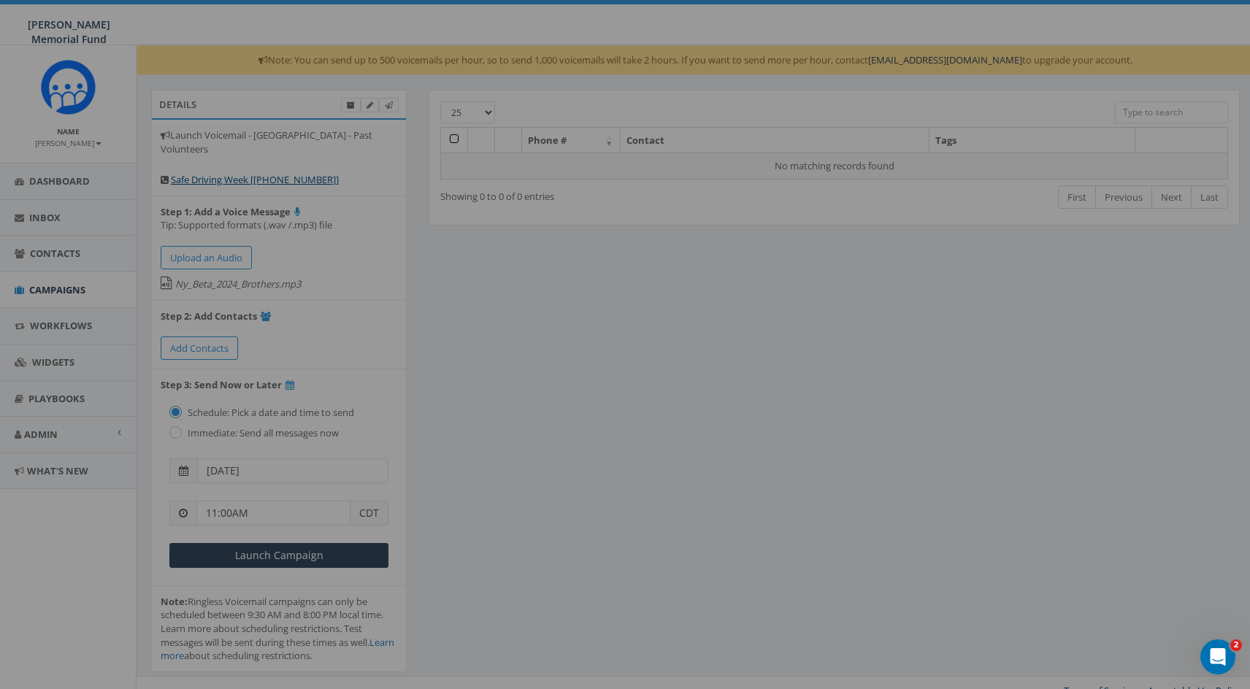
select select
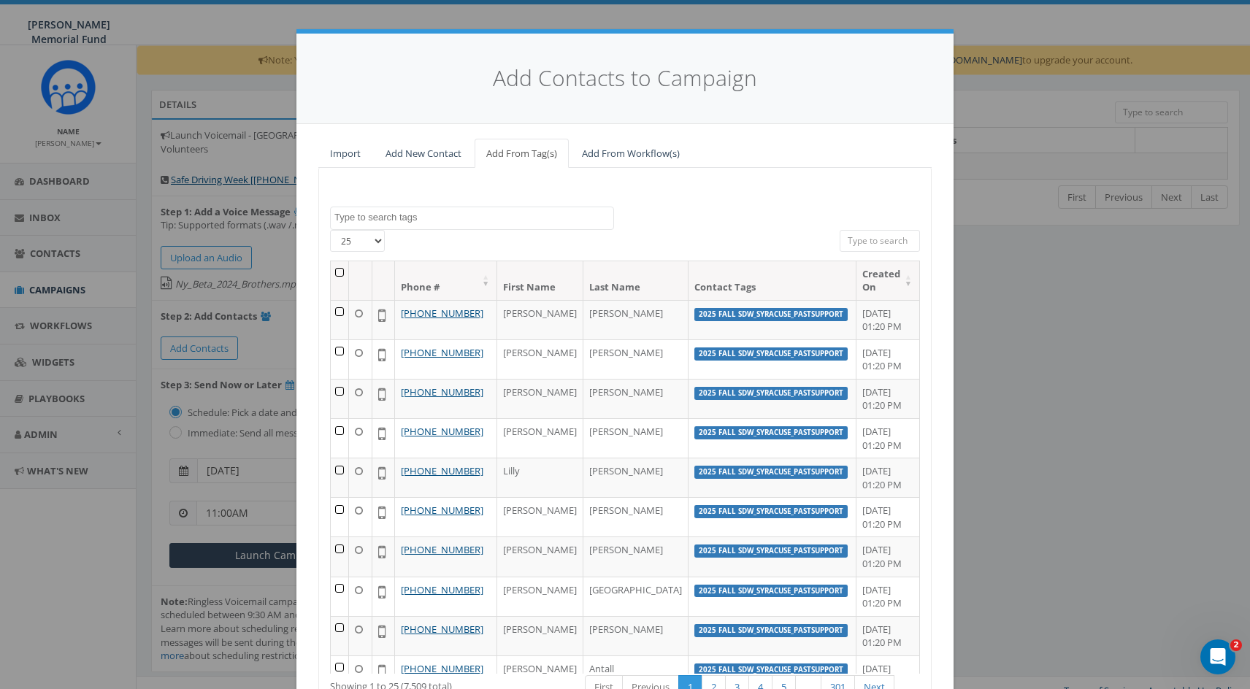
click at [418, 215] on textarea "Search" at bounding box center [473, 217] width 279 height 13
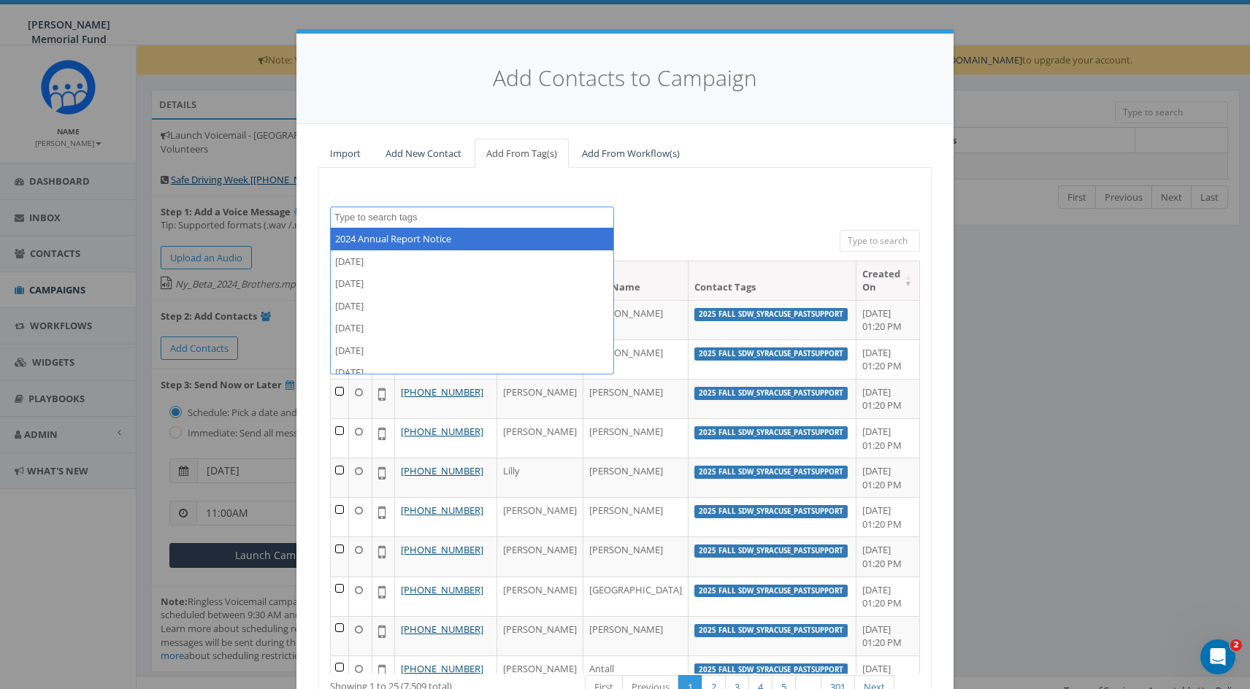
paste textarea "SDW_NY Beta_PastVols"
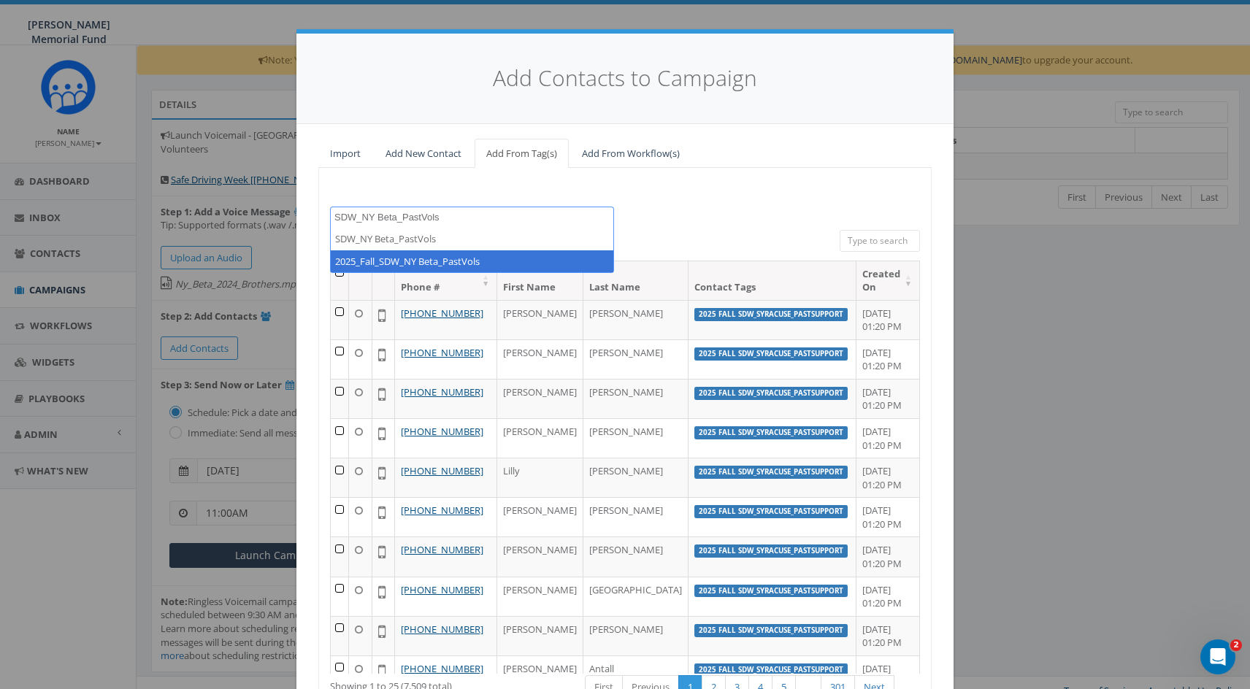
type textarea "SDW_NY Beta_PastVols"
select select "2025_Fall_SDW_NY Beta_PastVols"
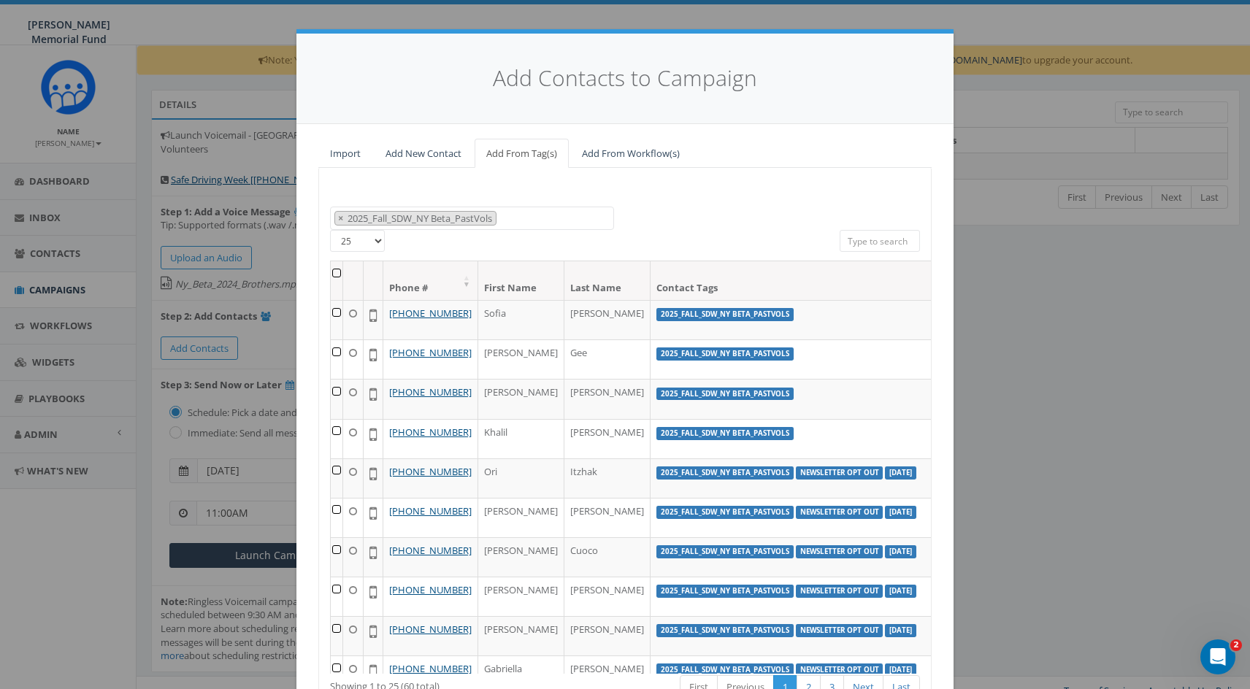
click at [337, 272] on th at bounding box center [337, 280] width 12 height 39
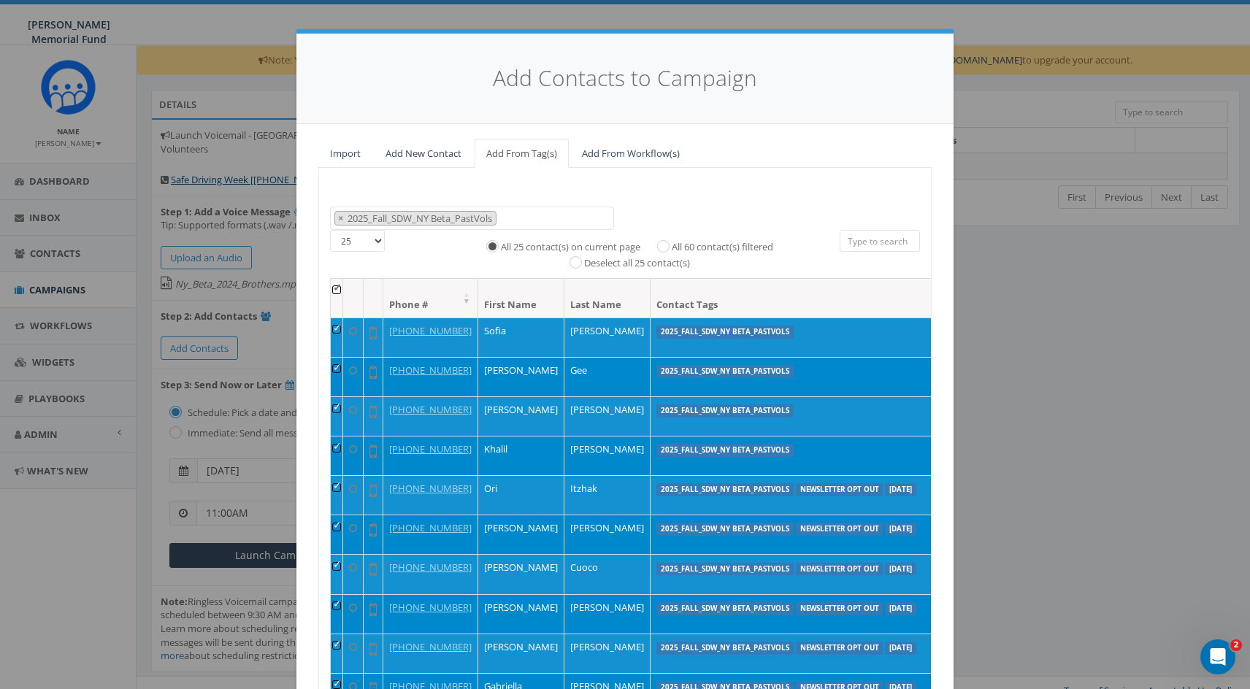
click at [663, 241] on input "All 60 contact(s) filtered" at bounding box center [666, 244] width 9 height 9
radio input "true"
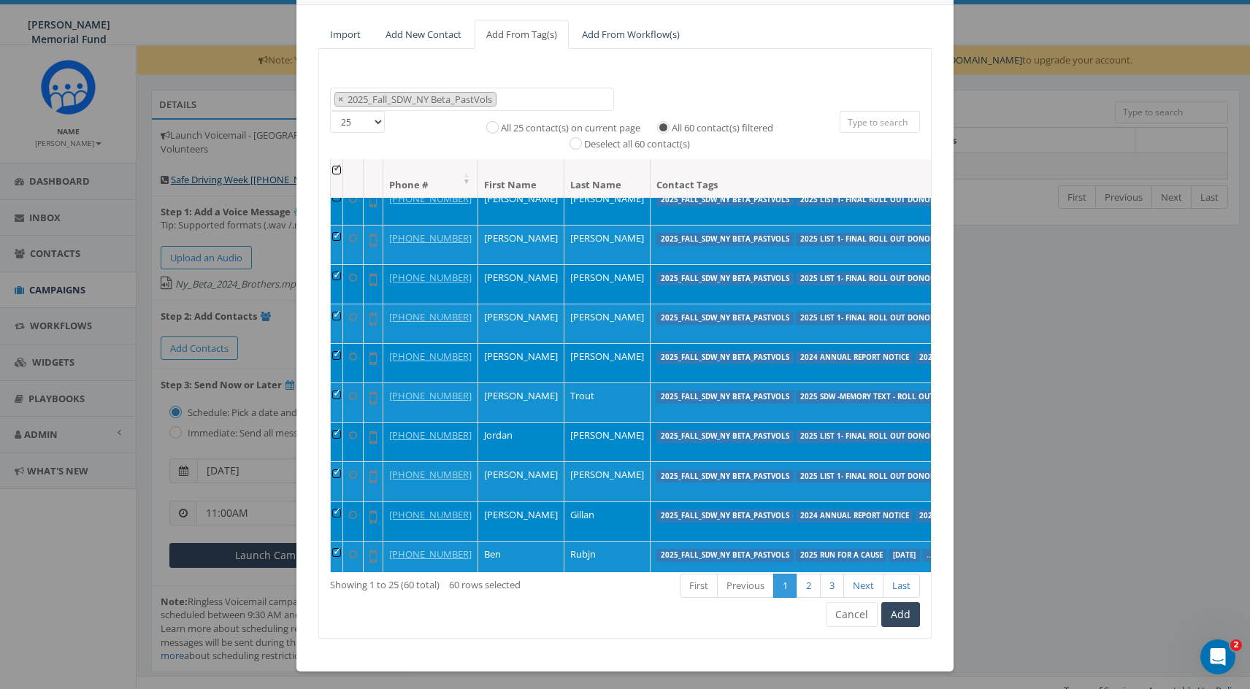
scroll to position [118, 0]
click at [903, 609] on button "Add" at bounding box center [900, 615] width 39 height 25
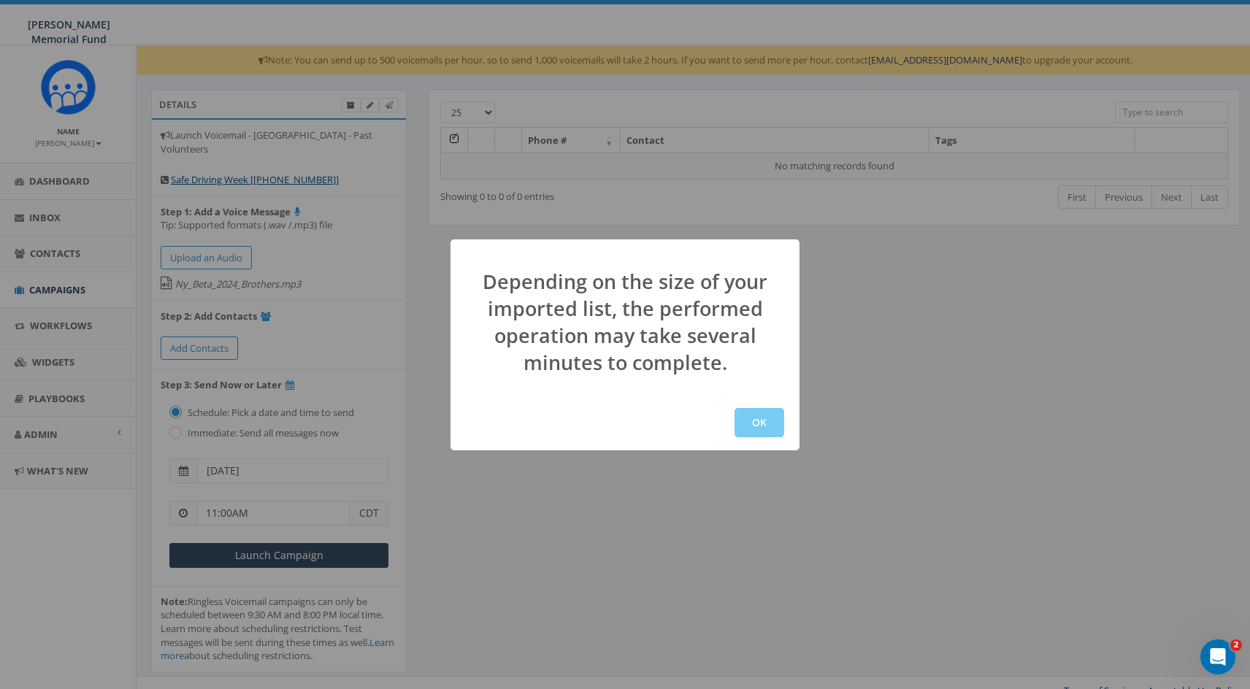
click at [768, 422] on button "OK" at bounding box center [760, 422] width 50 height 29
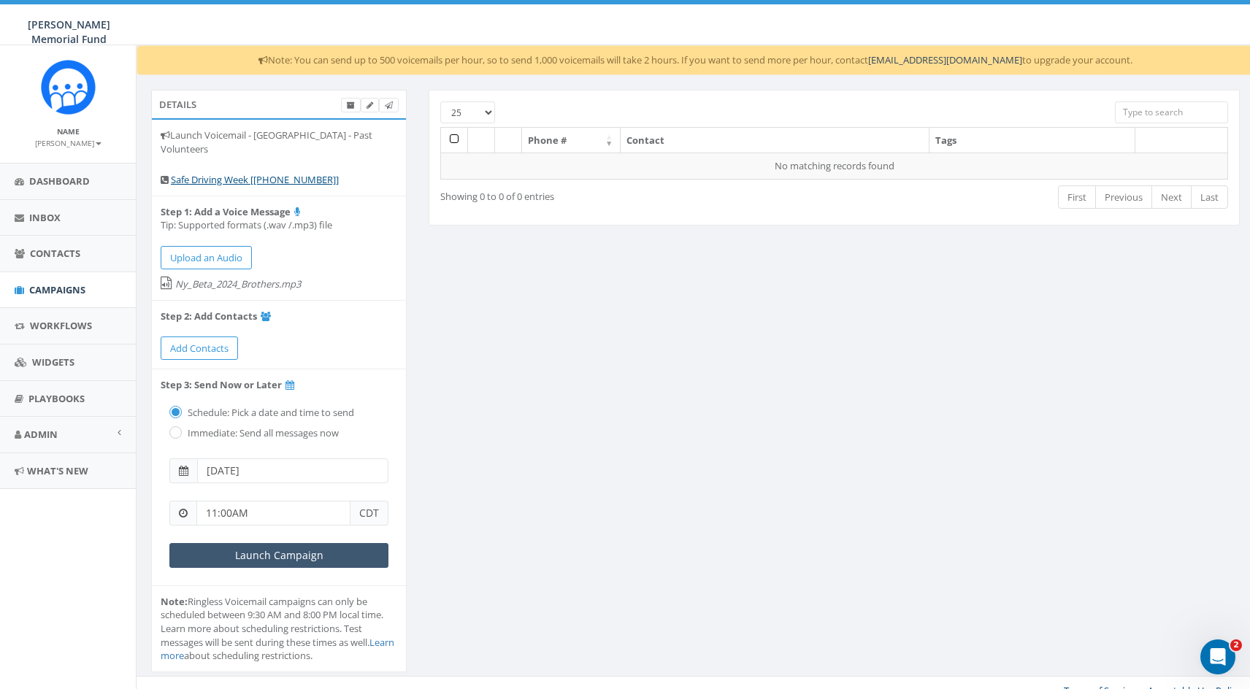
click at [265, 547] on input "Launch Campaign" at bounding box center [278, 555] width 219 height 25
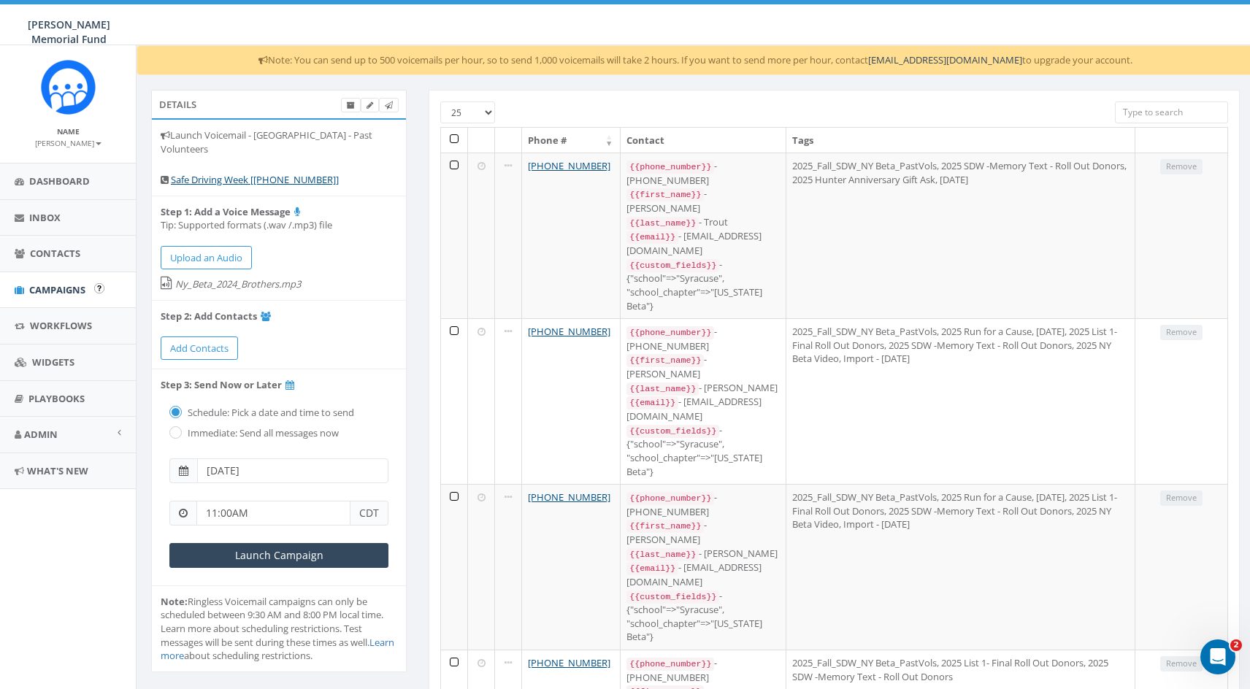
click at [57, 285] on span "Campaigns" at bounding box center [57, 289] width 56 height 13
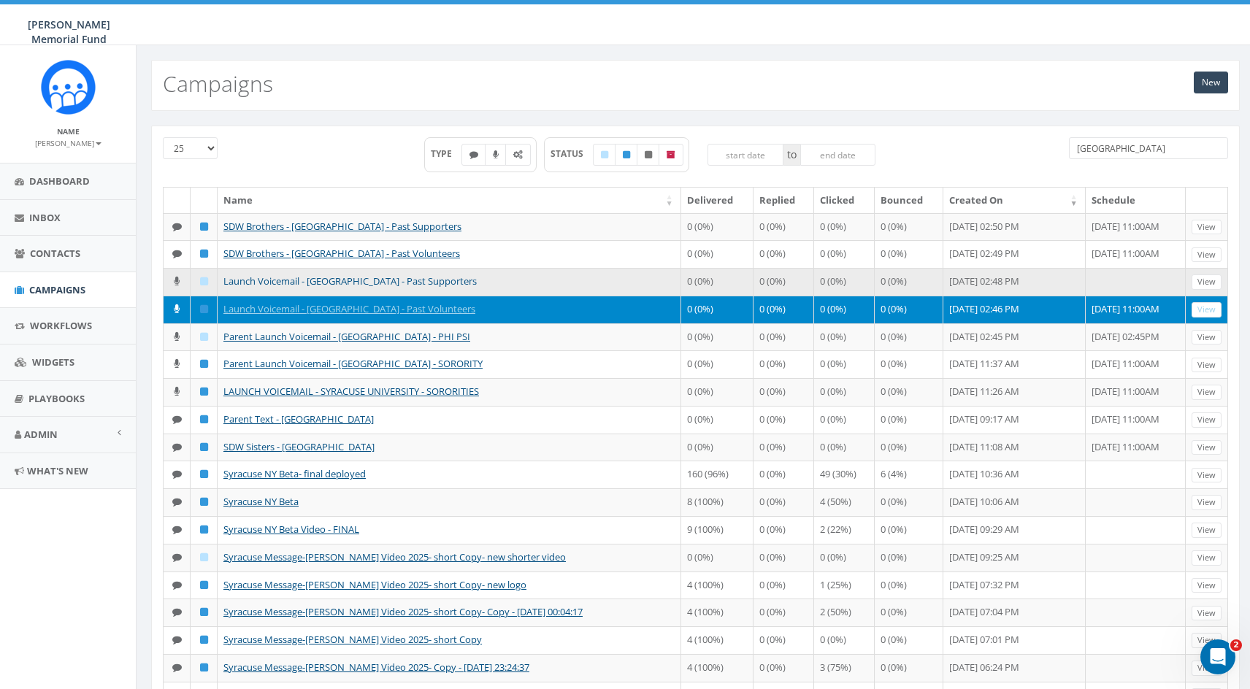
click at [330, 278] on link "Launch Voicemail - [GEOGRAPHIC_DATA] - Past Supporters" at bounding box center [349, 281] width 253 height 13
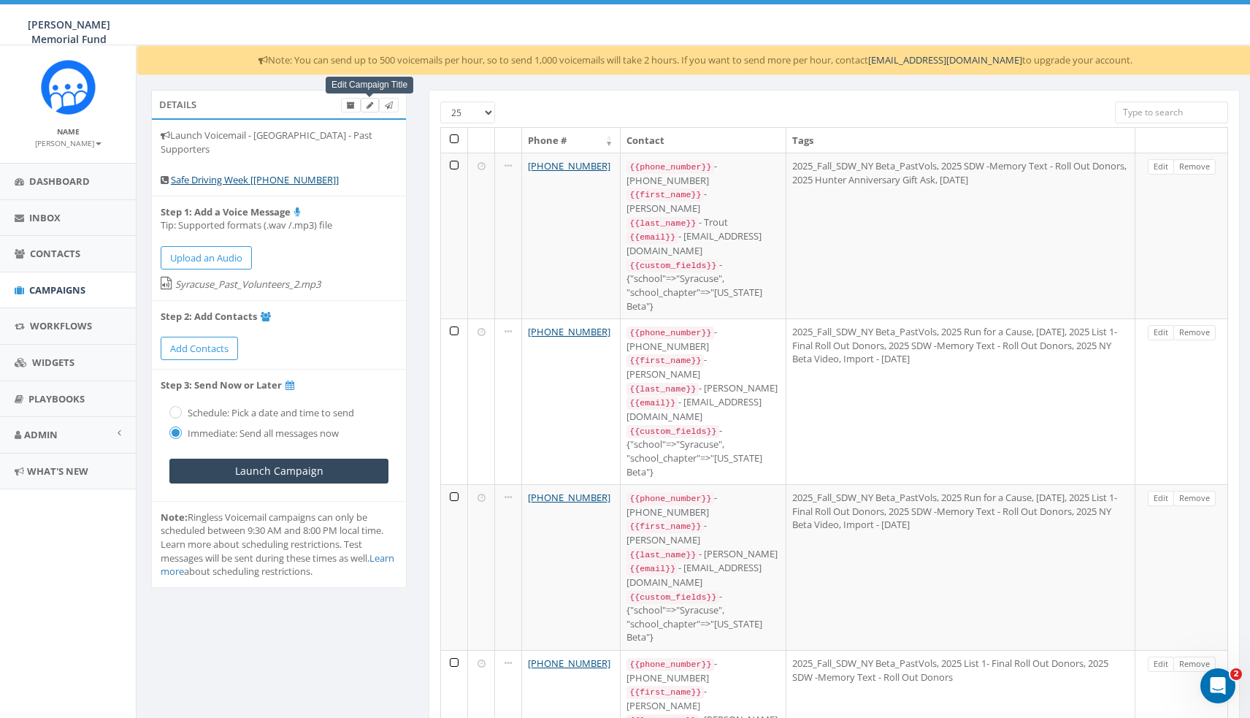
click at [370, 103] on icon at bounding box center [370, 106] width 7 height 8
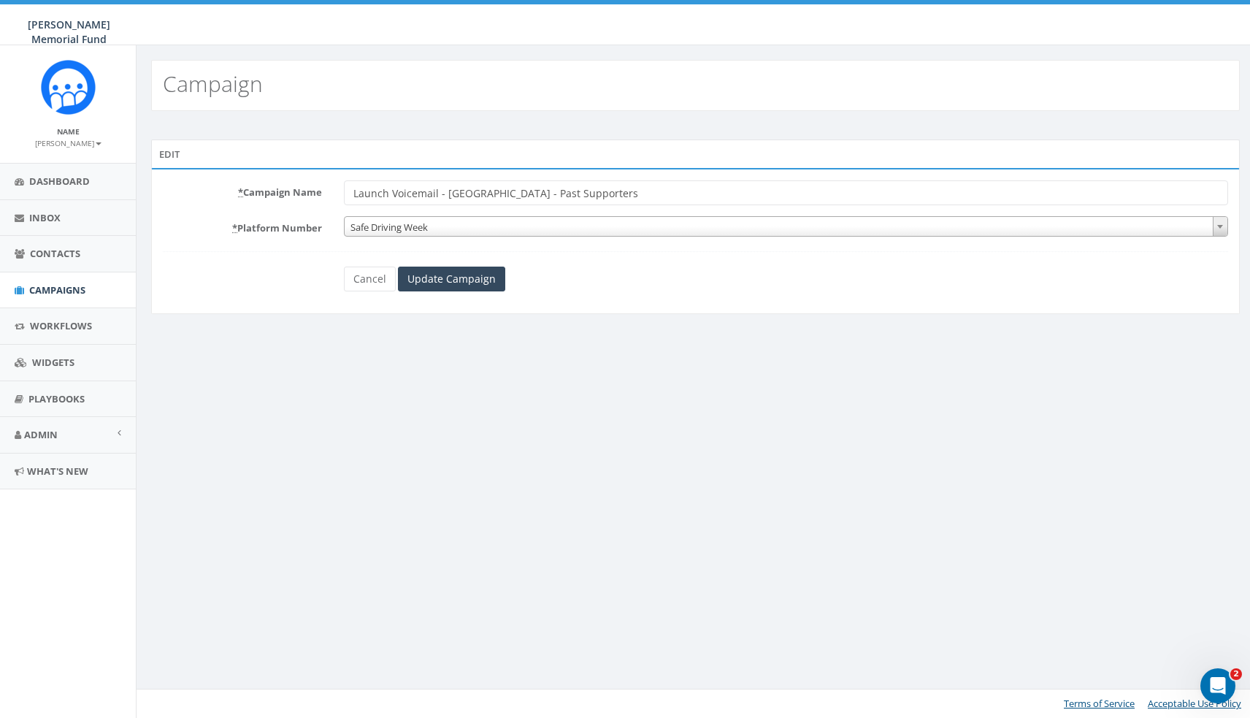
click at [633, 196] on input "Launch Voicemail - [GEOGRAPHIC_DATA] - Past Supporters" at bounding box center [786, 192] width 884 height 25
type input "Launch Voicemail - [GEOGRAPHIC_DATA] - Past"
click at [366, 284] on link "Cancel" at bounding box center [370, 279] width 52 height 25
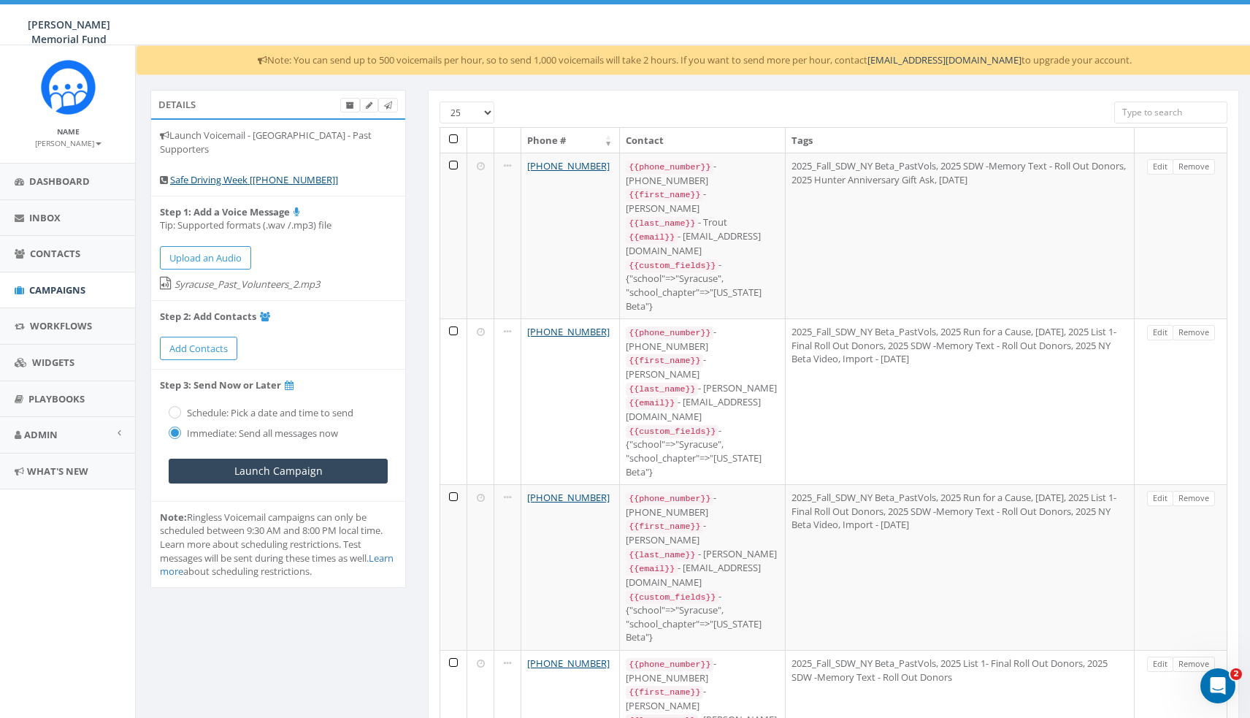
scroll to position [0, 1]
click at [455, 135] on th at bounding box center [453, 141] width 27 height 26
click at [453, 136] on th at bounding box center [453, 141] width 27 height 26
click at [453, 137] on th at bounding box center [453, 141] width 27 height 26
click at [453, 139] on th at bounding box center [453, 141] width 27 height 26
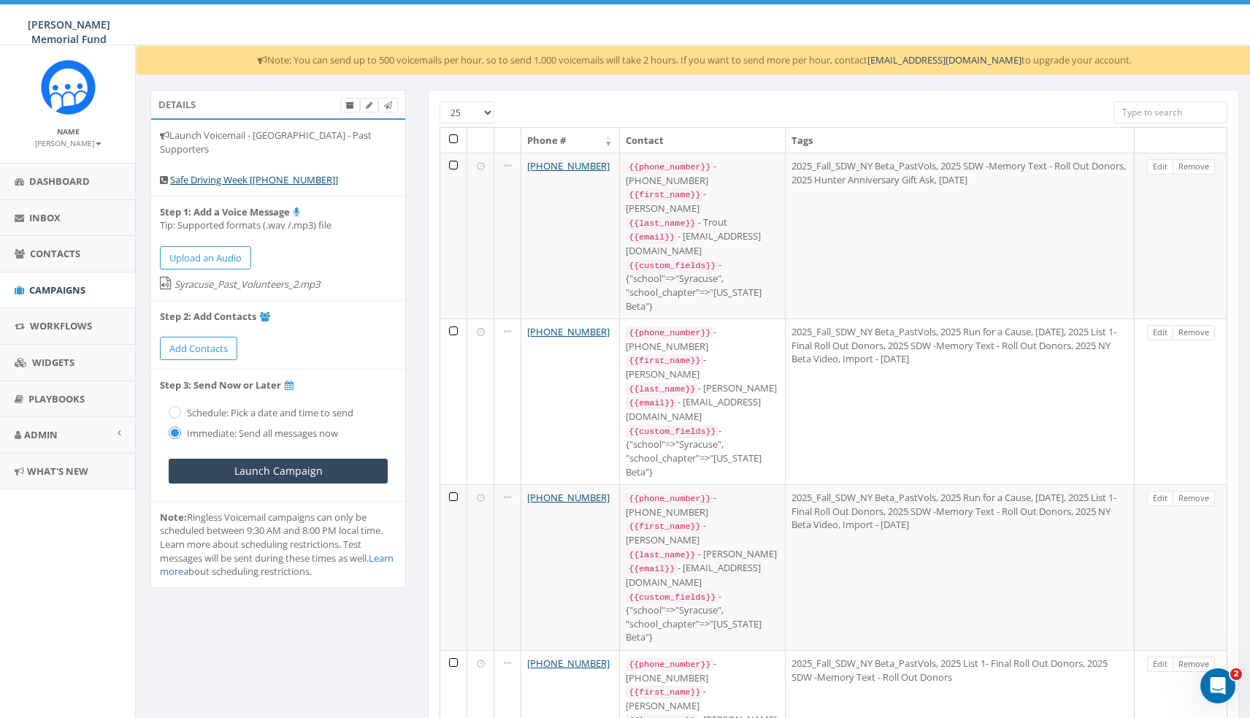
click at [456, 139] on th at bounding box center [453, 141] width 27 height 26
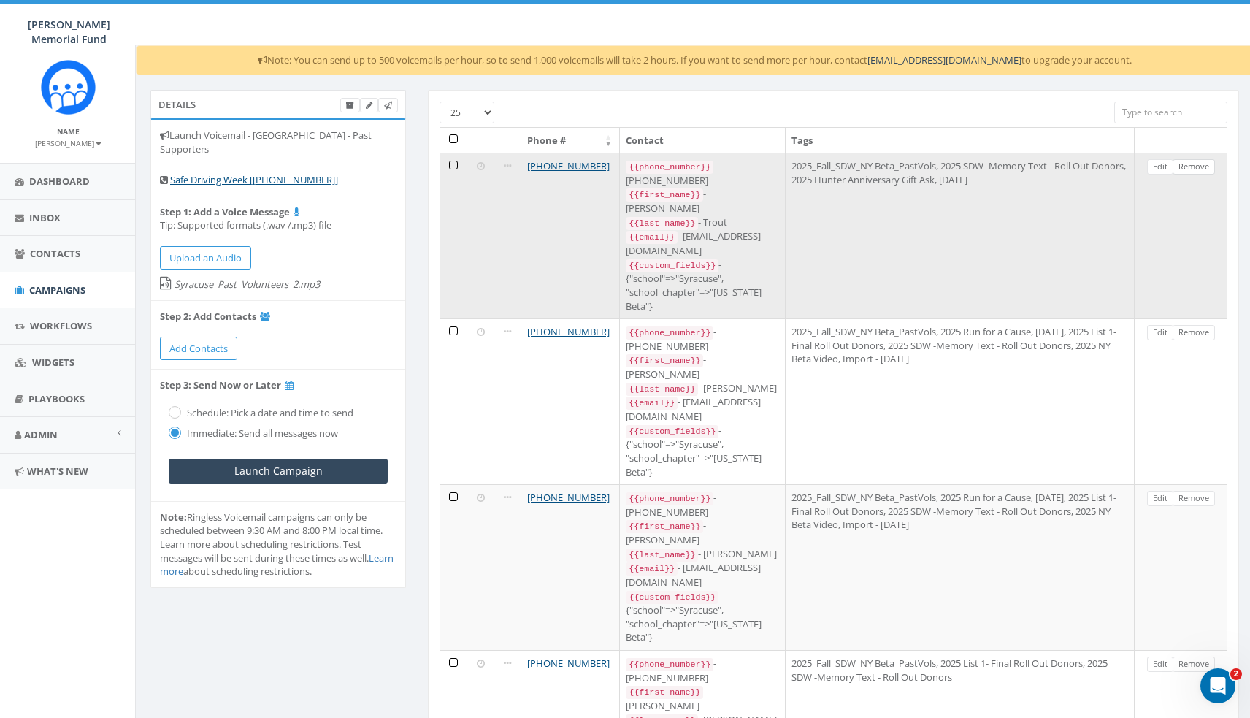
click at [1186, 164] on link "Remove" at bounding box center [1194, 166] width 42 height 15
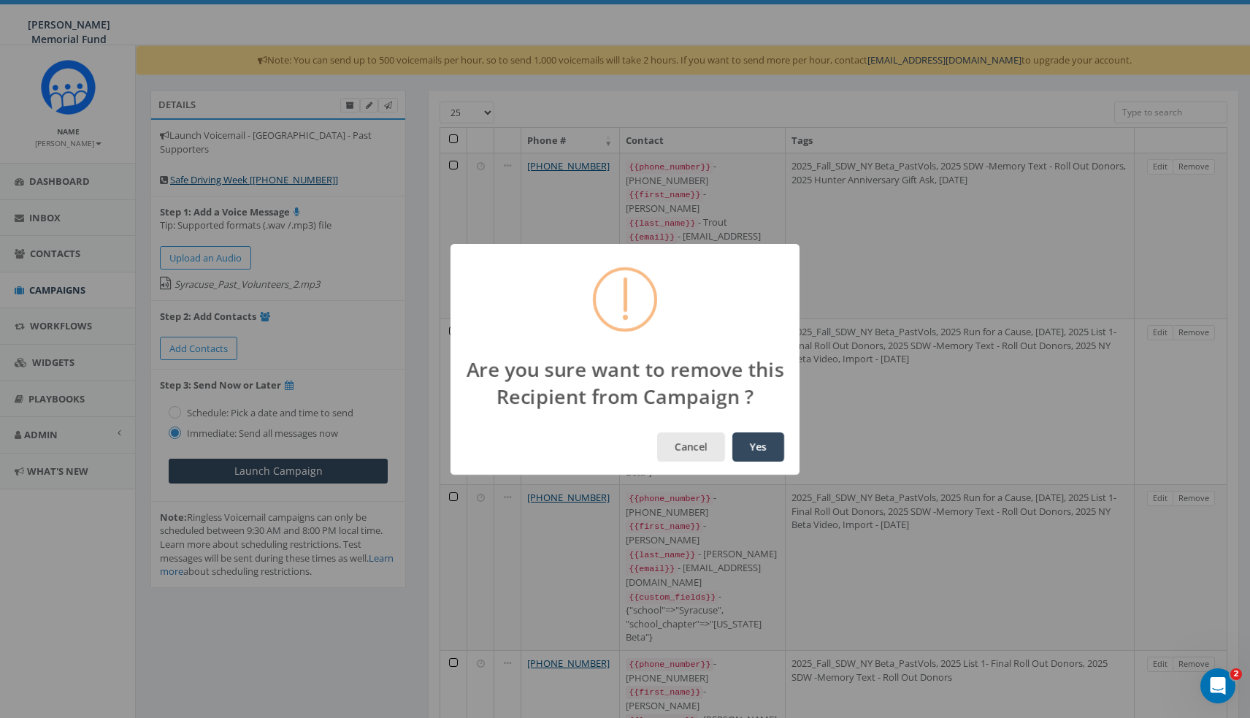
click at [694, 450] on button "Cancel" at bounding box center [691, 446] width 68 height 29
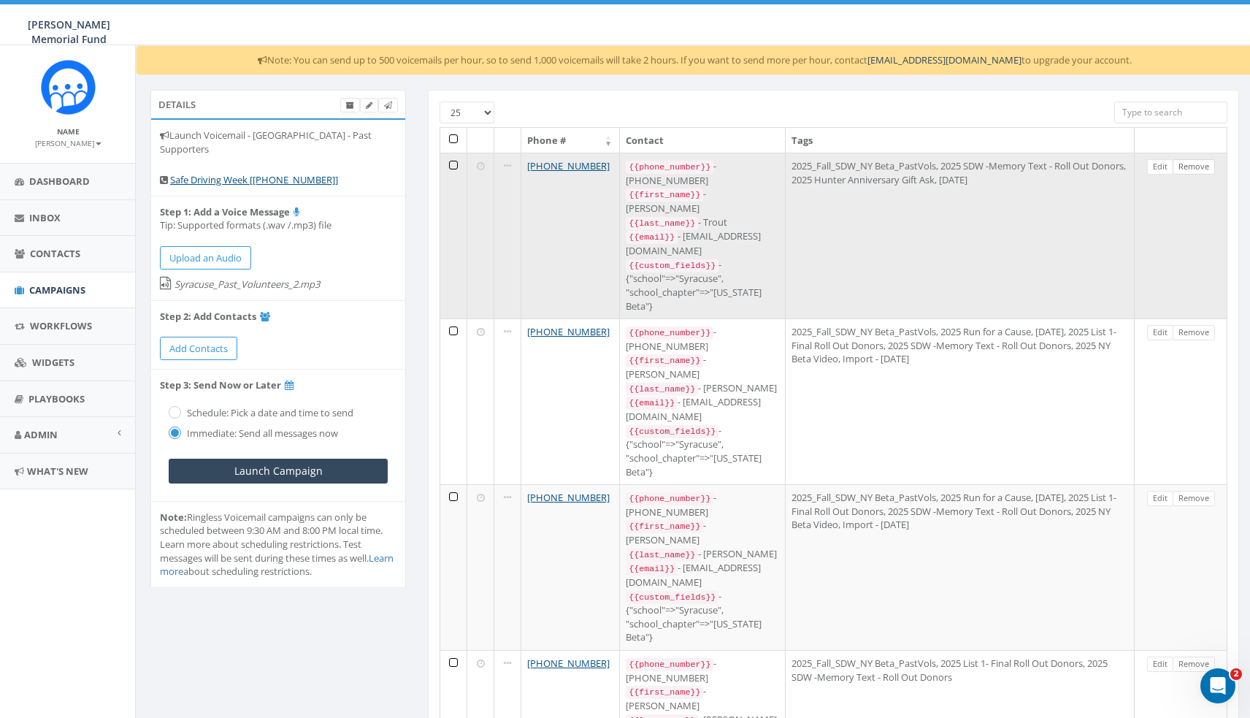
click at [1195, 169] on link "Remove" at bounding box center [1194, 166] width 42 height 15
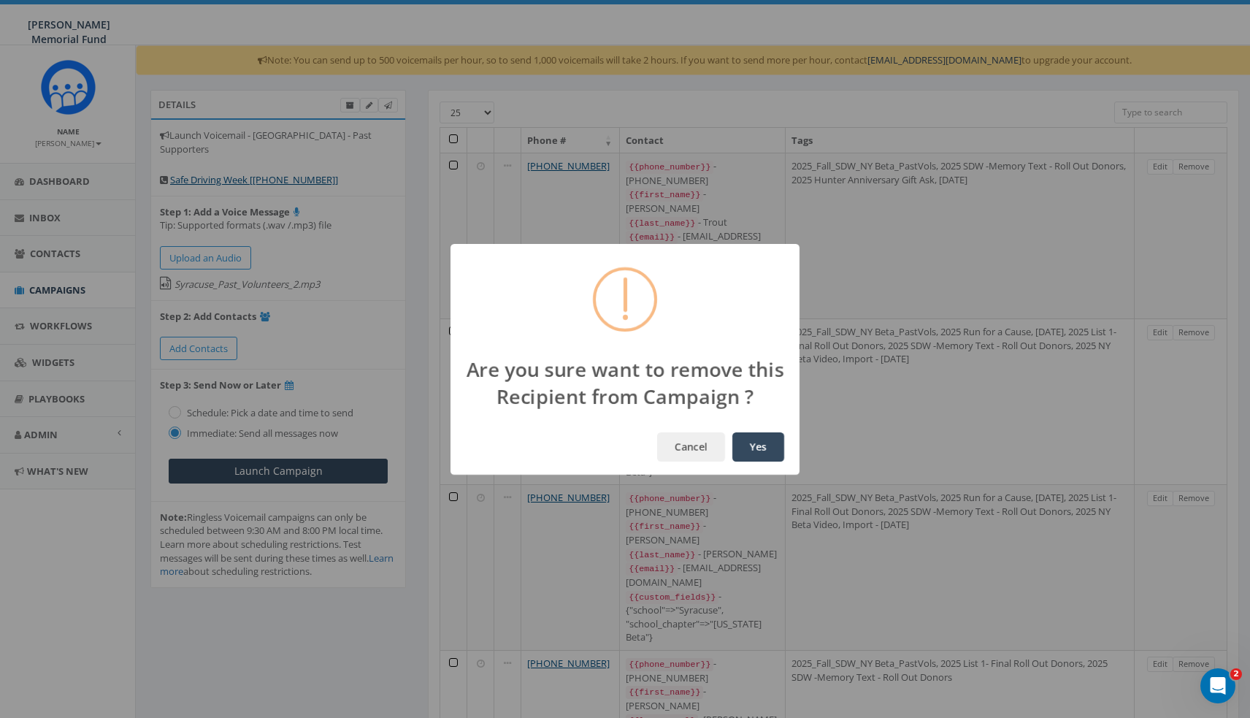
click at [759, 444] on button "Yes" at bounding box center [758, 446] width 52 height 29
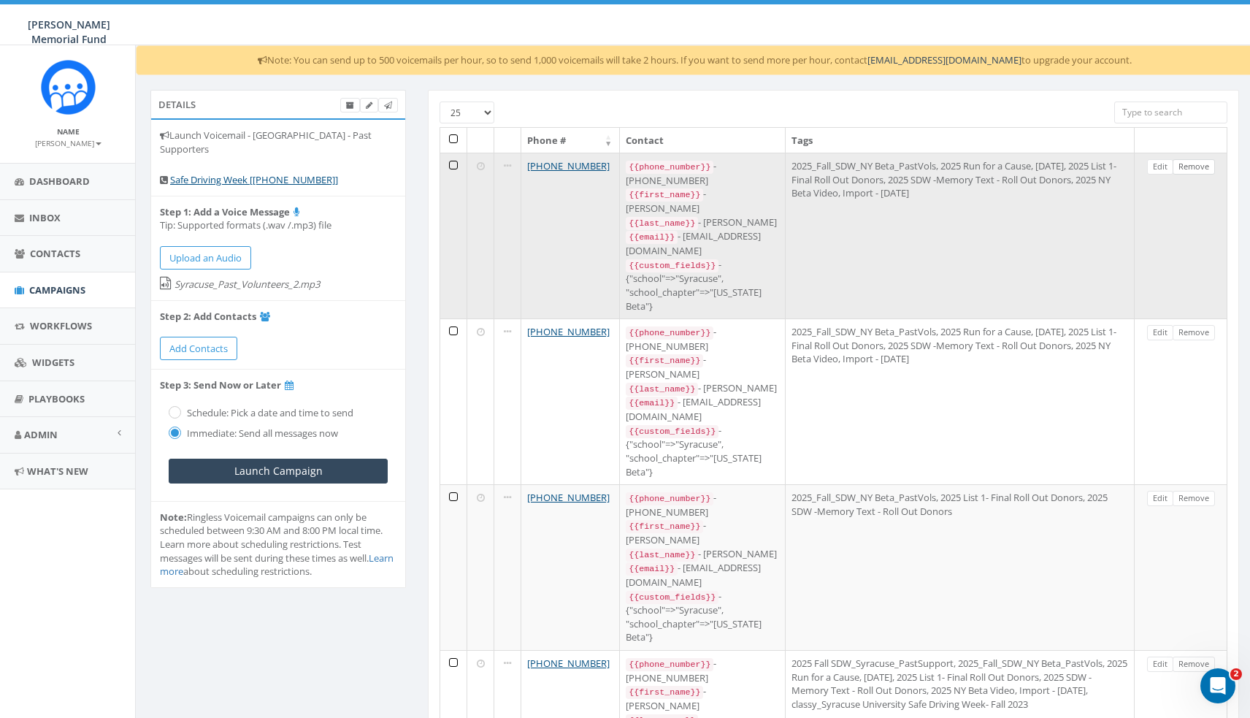
click at [1199, 166] on link "Remove" at bounding box center [1194, 166] width 42 height 15
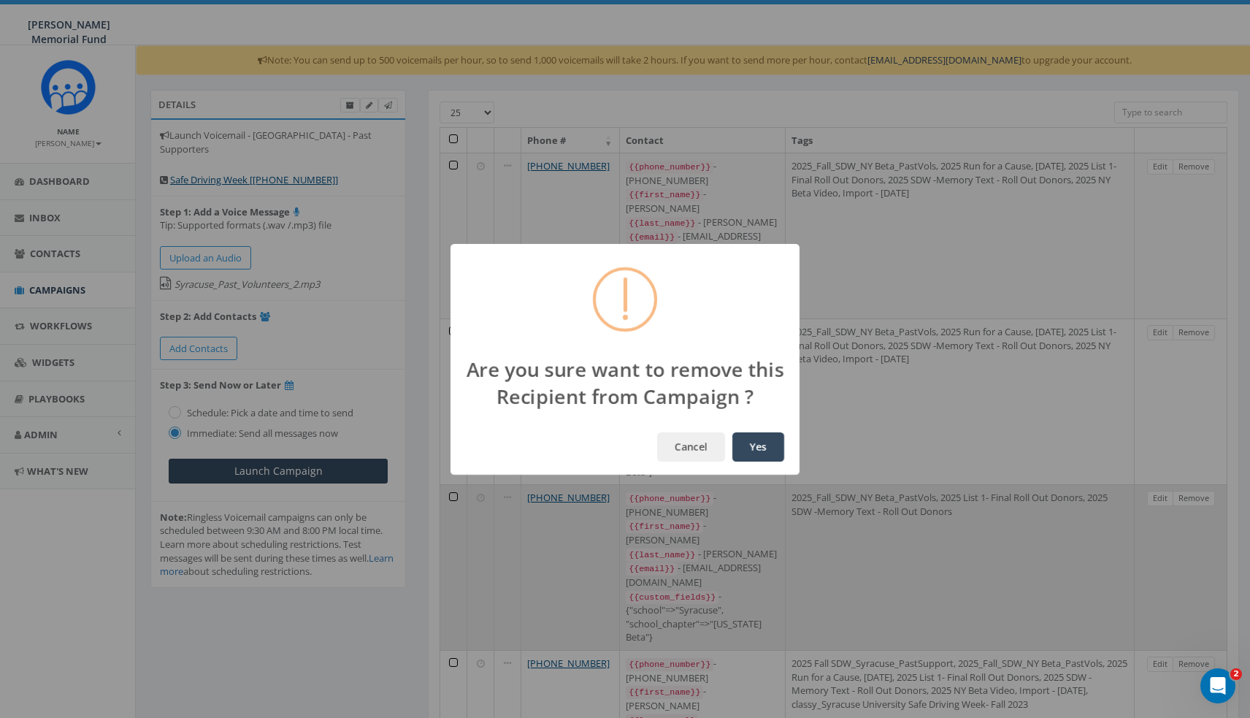
click at [758, 446] on button "Yes" at bounding box center [758, 446] width 52 height 29
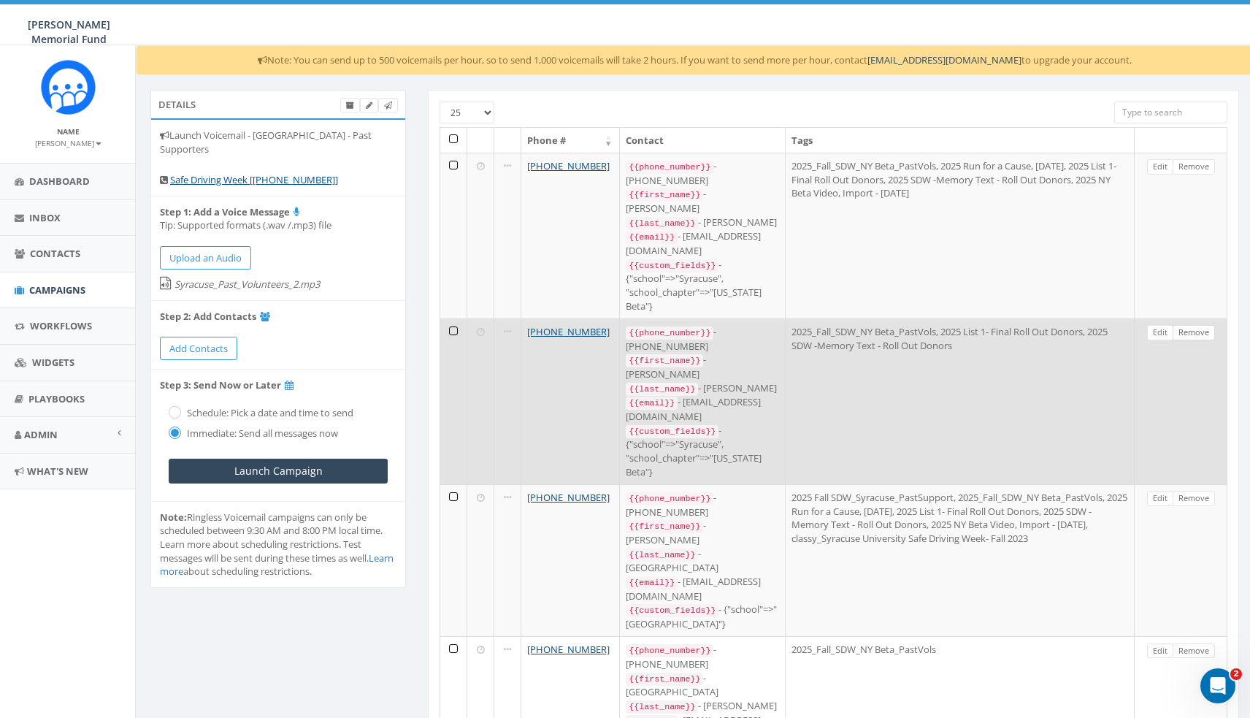
click at [1190, 325] on link "Remove" at bounding box center [1194, 332] width 42 height 15
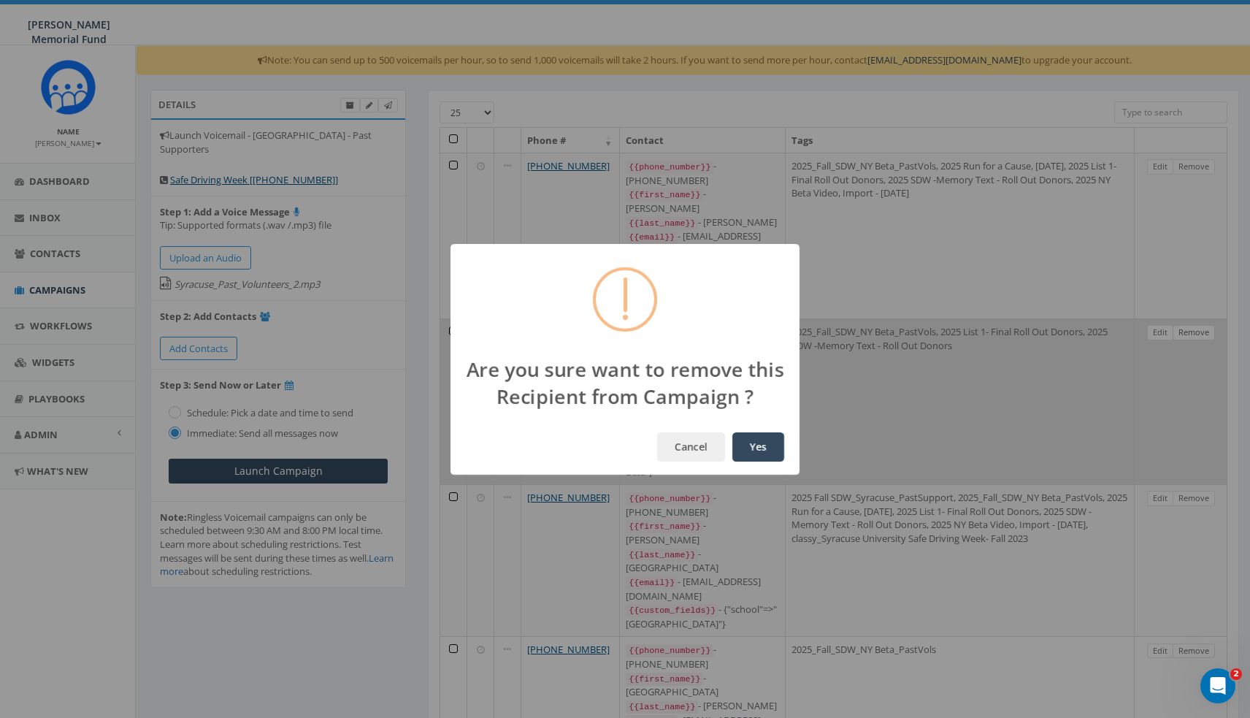
click at [764, 450] on button "Yes" at bounding box center [758, 446] width 52 height 29
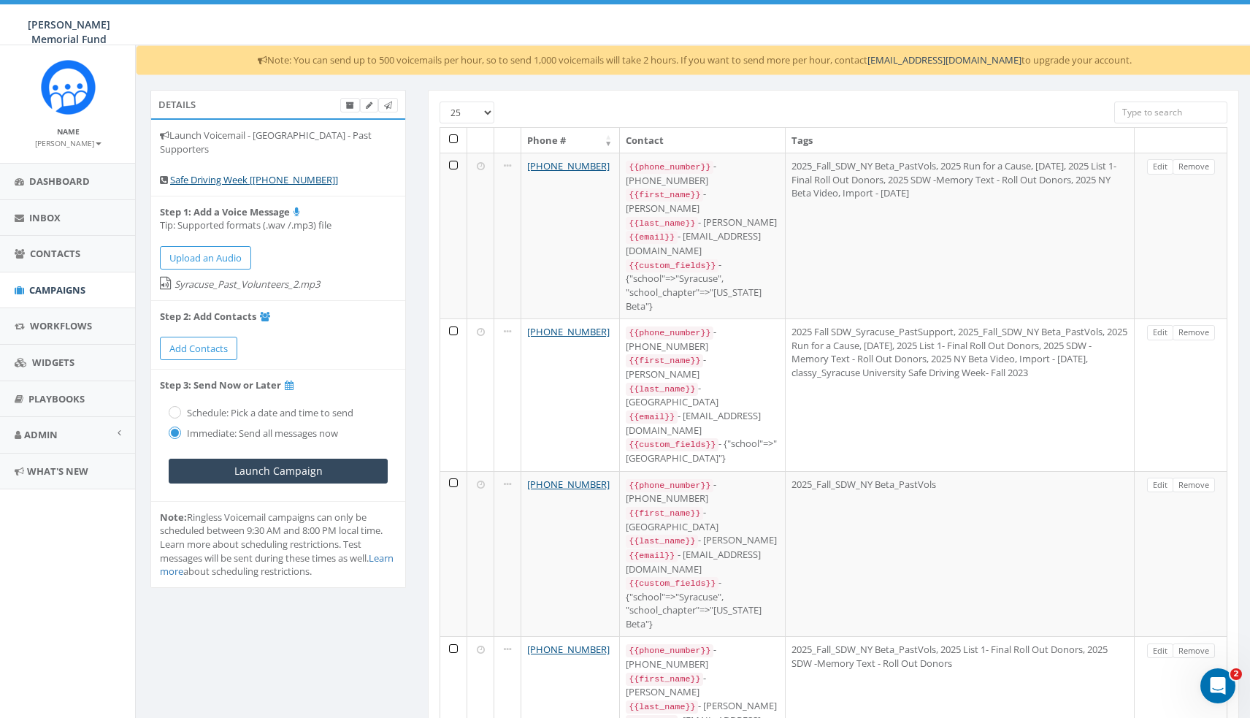
click at [1192, 325] on link "Remove" at bounding box center [1194, 332] width 42 height 15
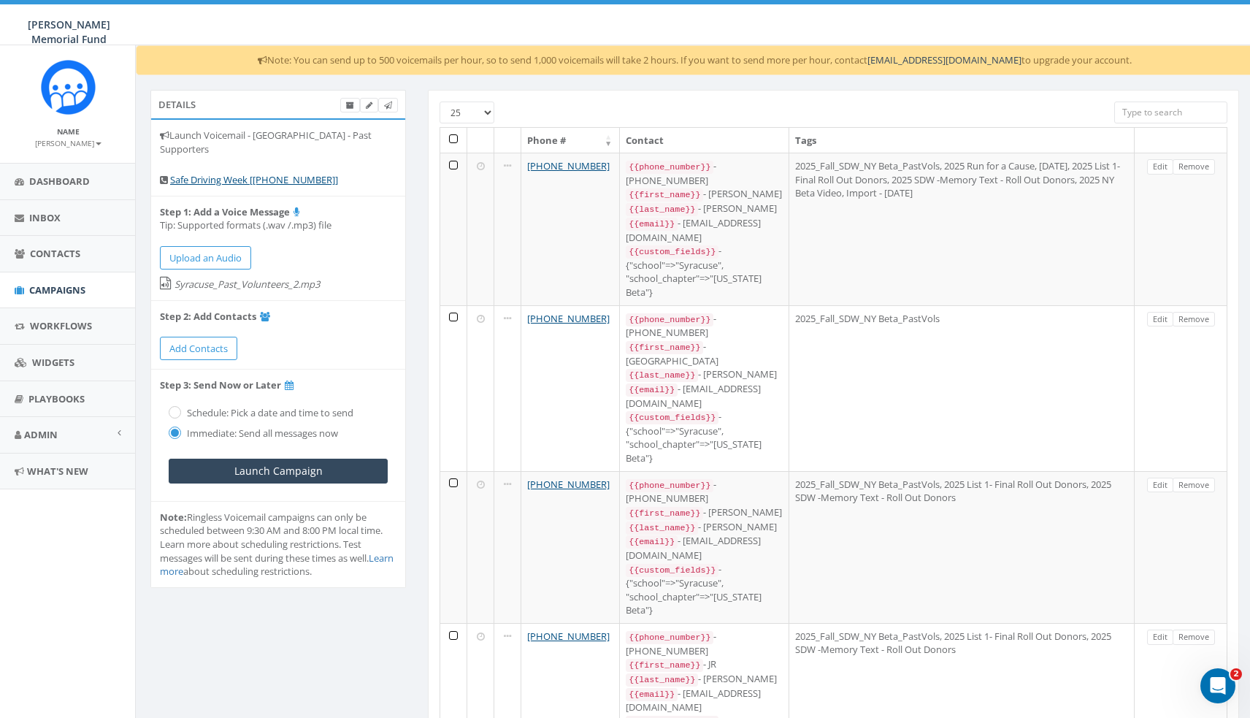
click at [1192, 322] on link "Remove" at bounding box center [1194, 319] width 42 height 15
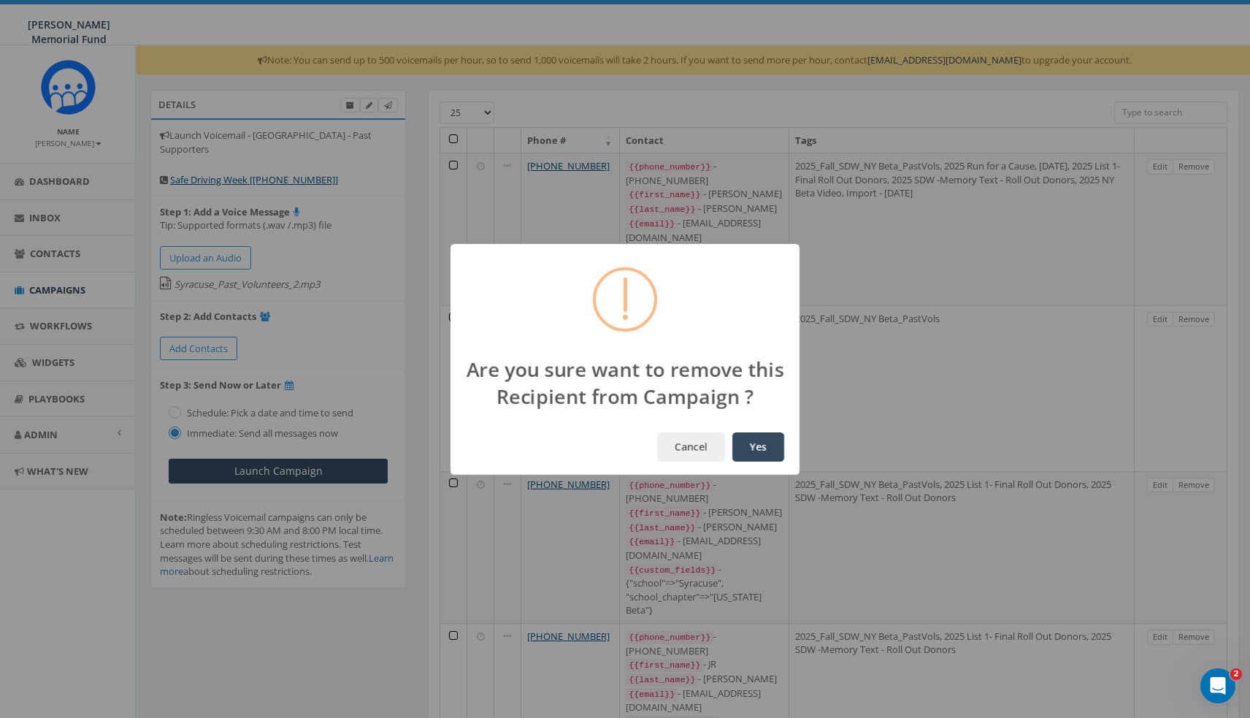
click at [758, 446] on button "Yes" at bounding box center [758, 446] width 52 height 29
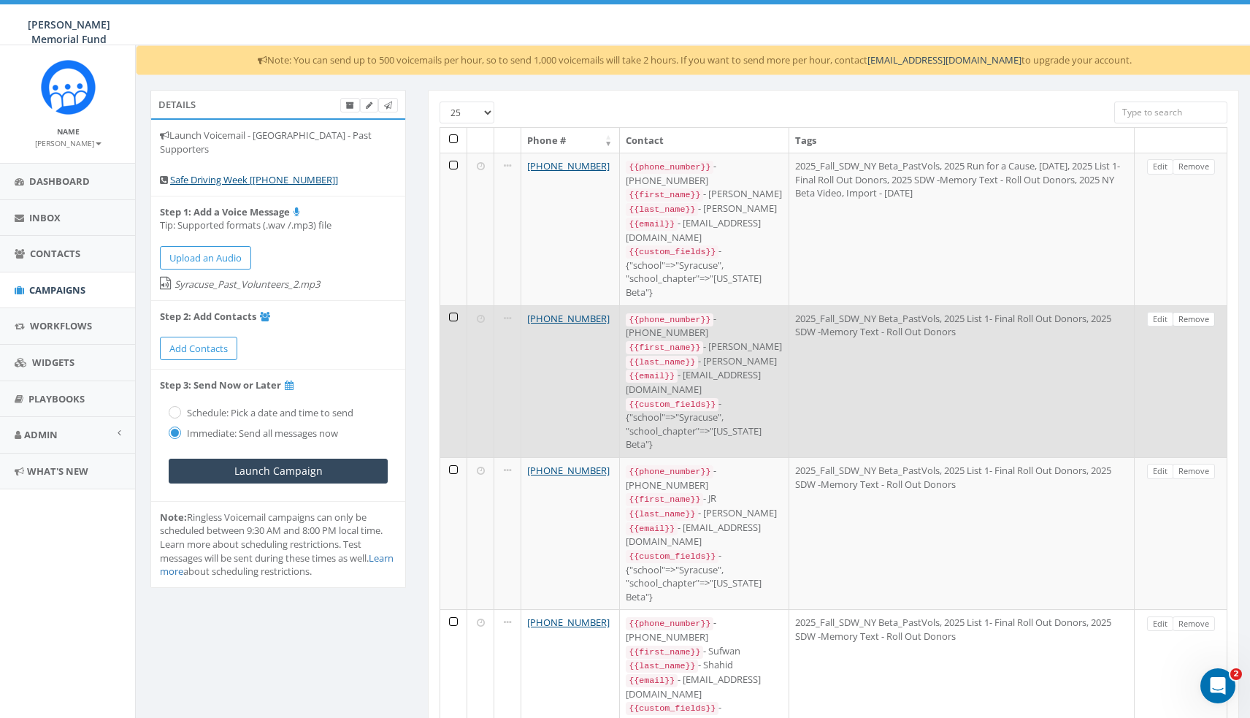
click at [1192, 312] on link "Remove" at bounding box center [1194, 319] width 42 height 15
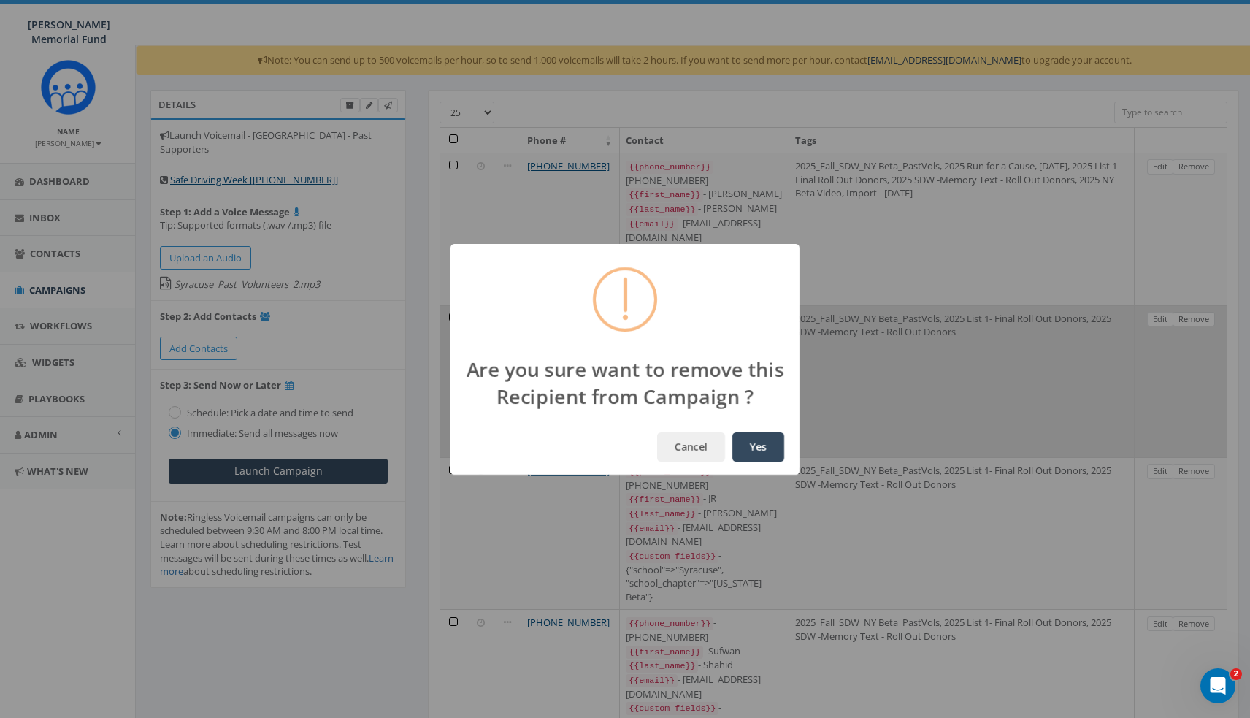
click at [1192, 299] on div "Are you sure want to remove this Recipient from Campaign ? Cancel Yes" at bounding box center [625, 359] width 1250 height 718
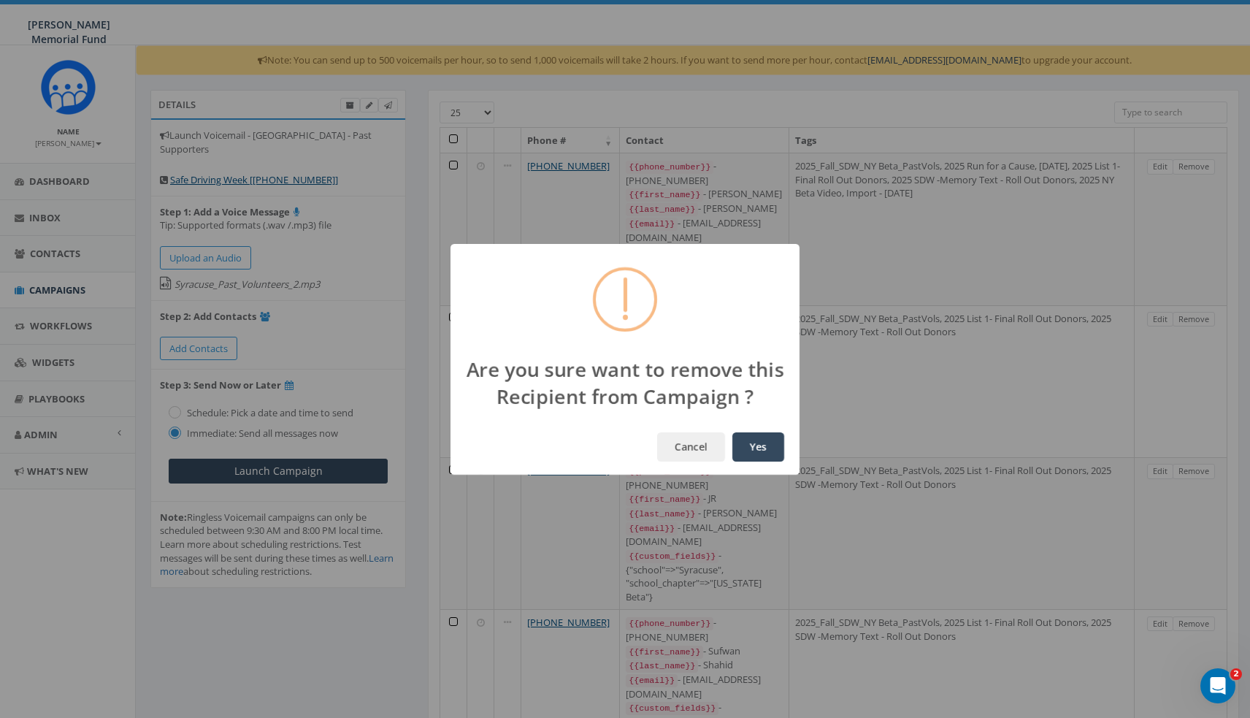
click at [775, 445] on button "Yes" at bounding box center [758, 446] width 52 height 29
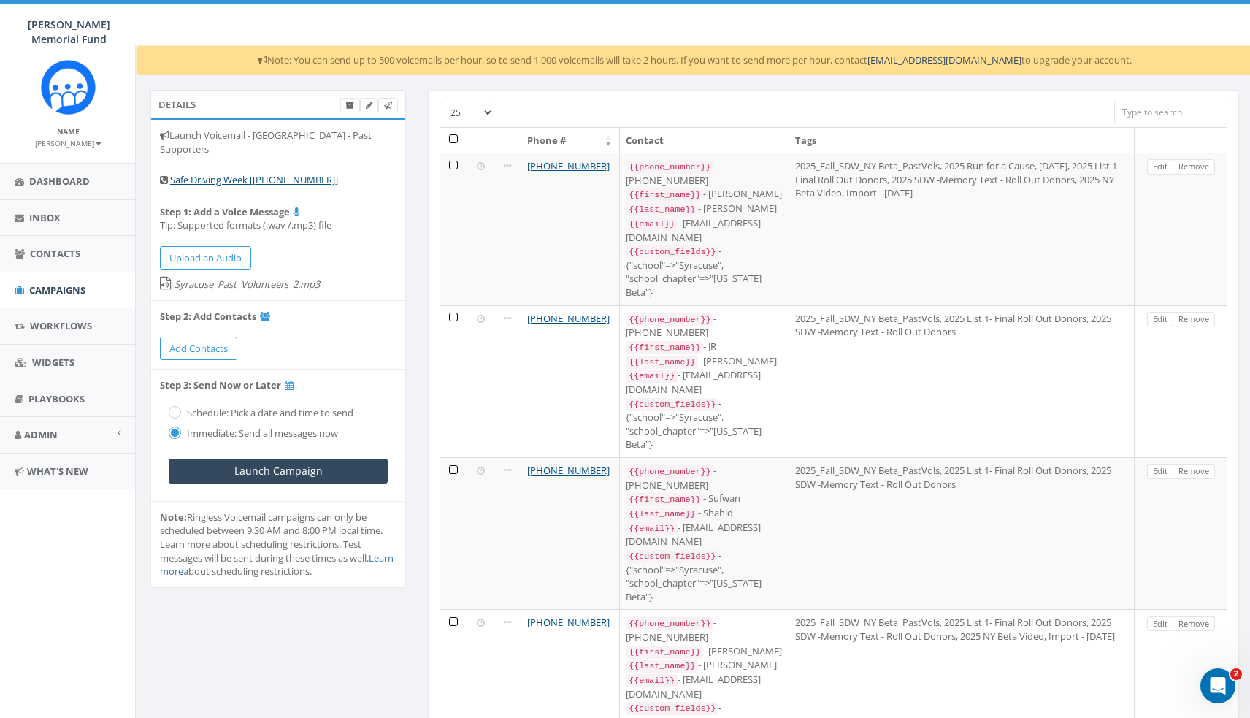
click at [1194, 166] on link "Remove" at bounding box center [1194, 166] width 42 height 15
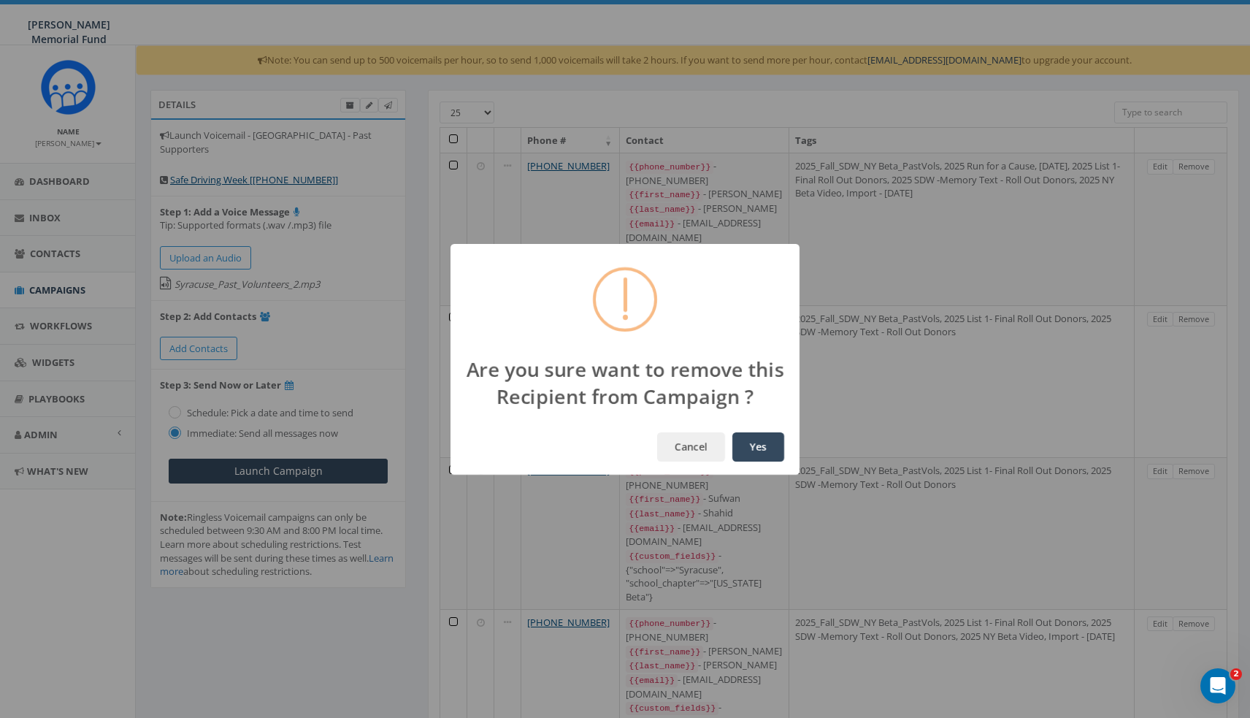
click at [752, 443] on button "Yes" at bounding box center [758, 446] width 52 height 29
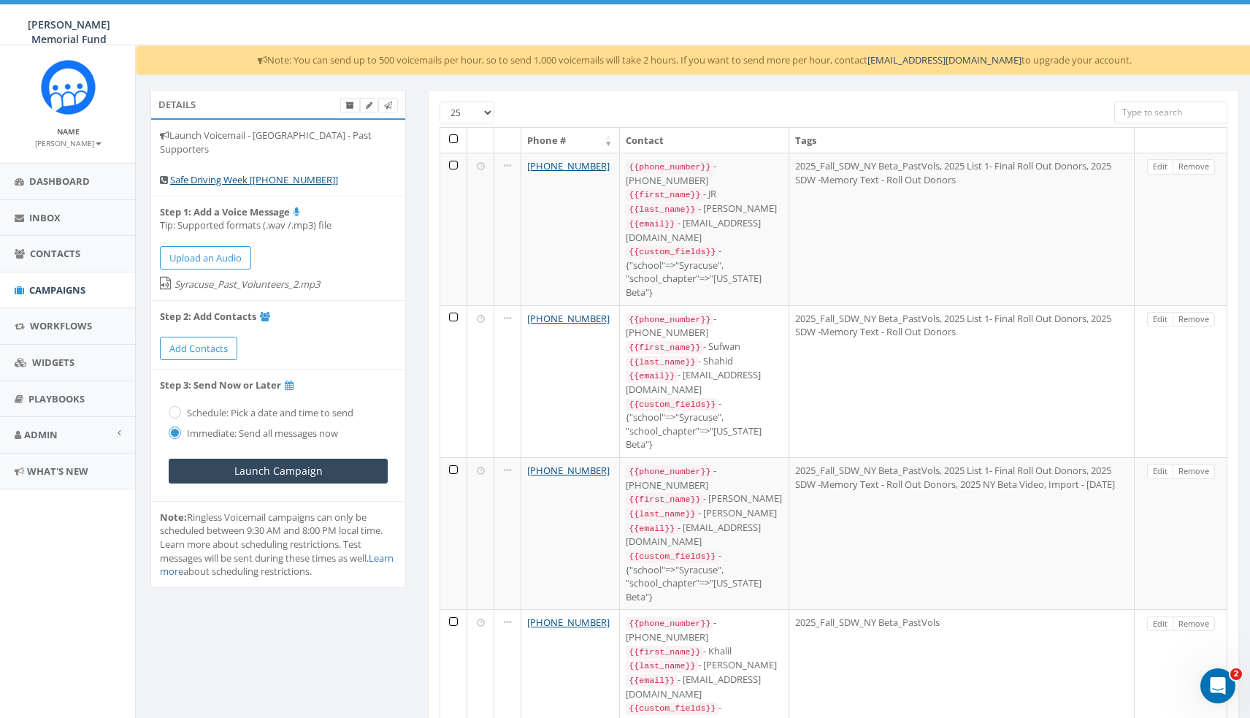
click at [1194, 166] on link "Remove" at bounding box center [1194, 166] width 42 height 15
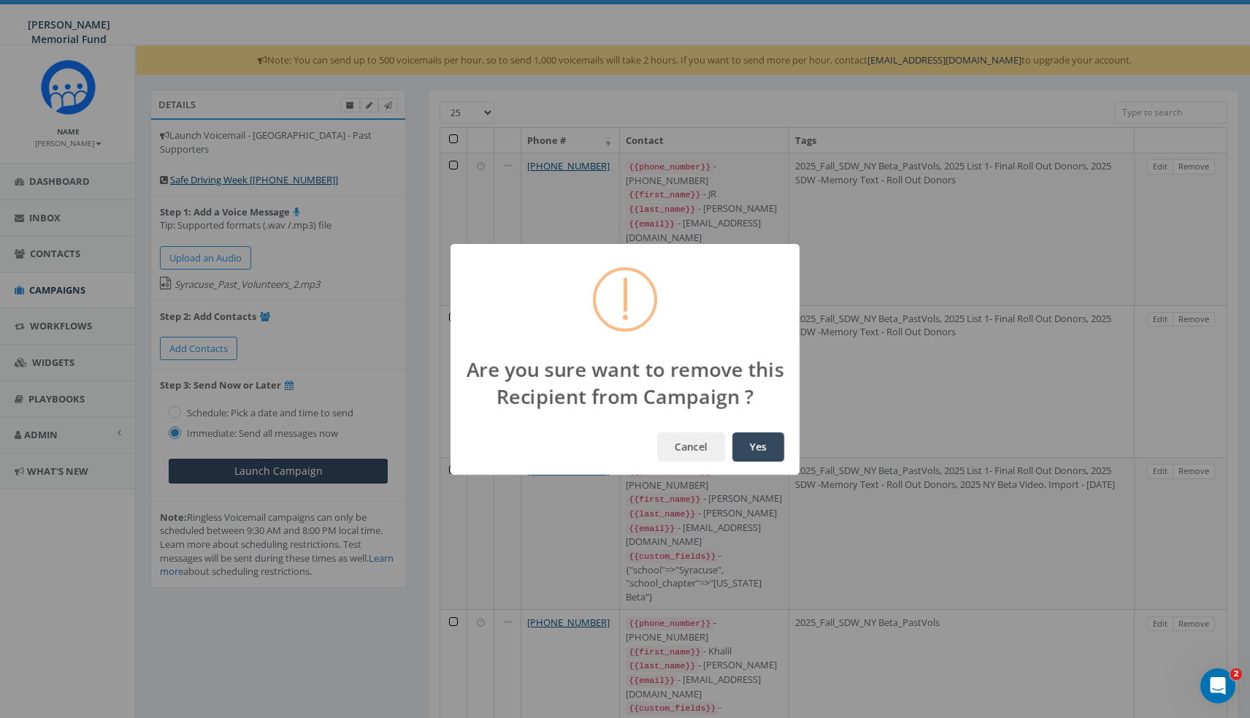
click at [755, 444] on button "Yes" at bounding box center [758, 446] width 52 height 29
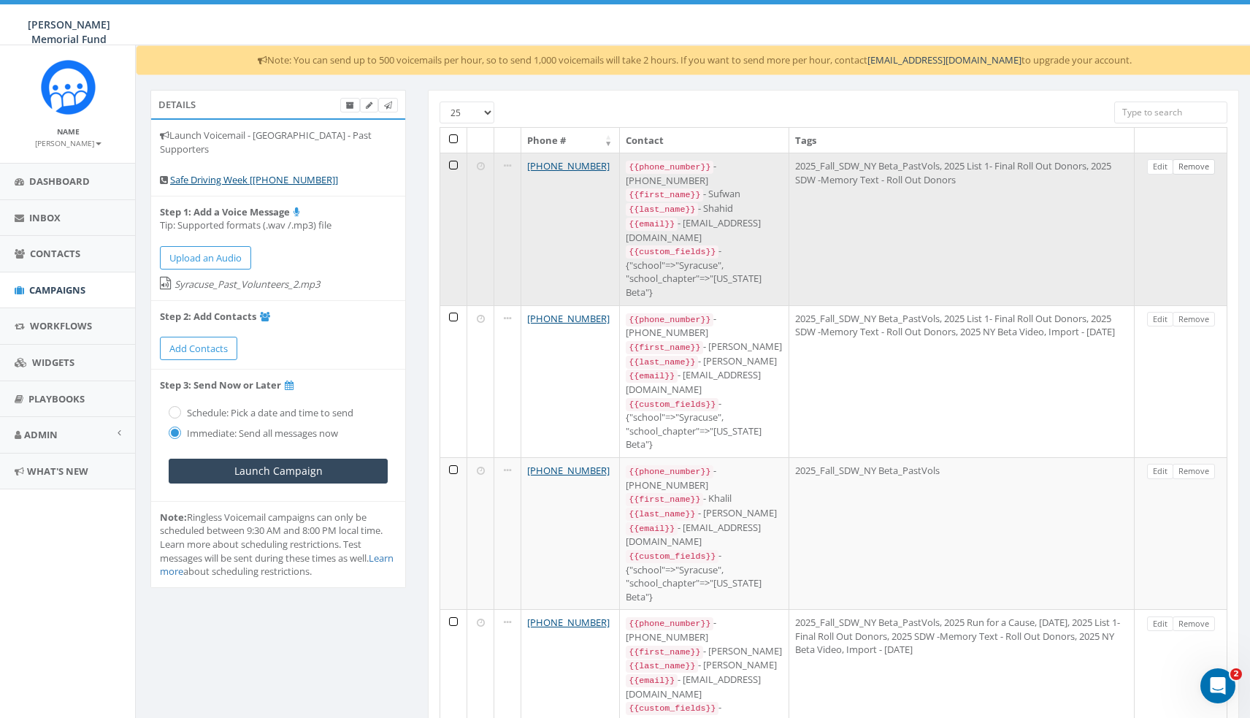
drag, startPoint x: 1187, startPoint y: 177, endPoint x: 1194, endPoint y: 166, distance: 12.6
click at [1194, 166] on link "Remove" at bounding box center [1194, 166] width 42 height 15
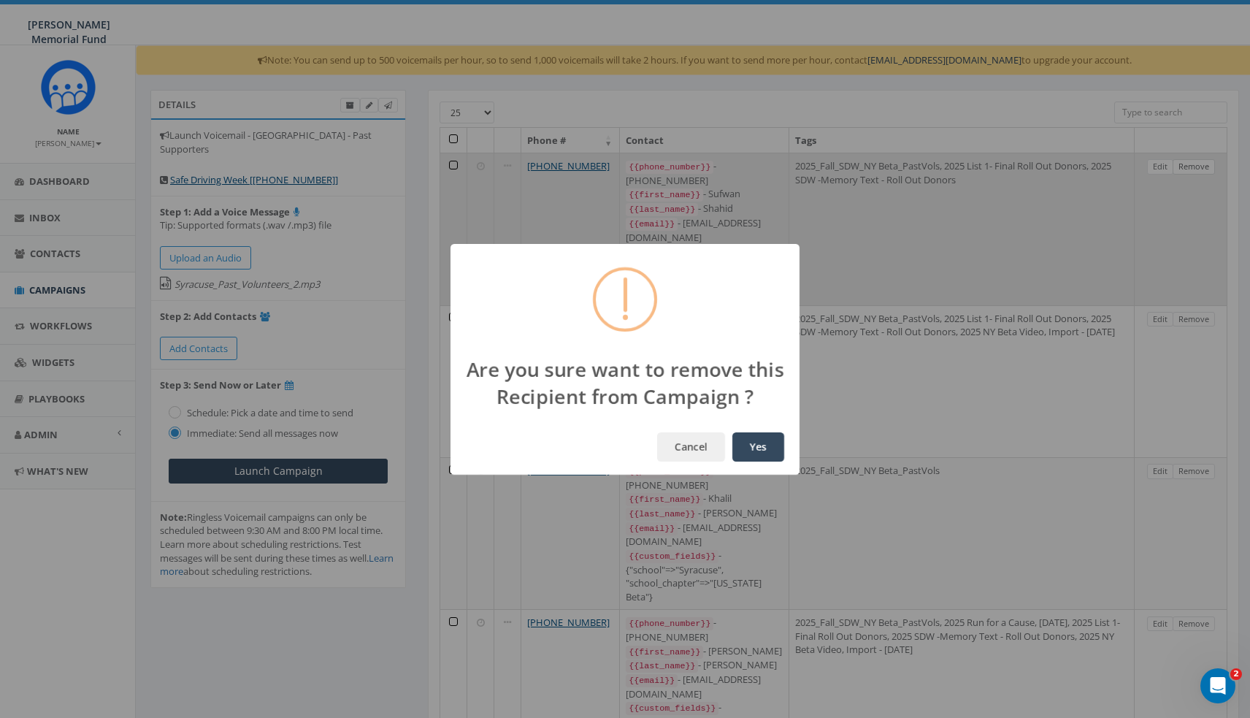
click at [765, 451] on button "Yes" at bounding box center [758, 446] width 52 height 29
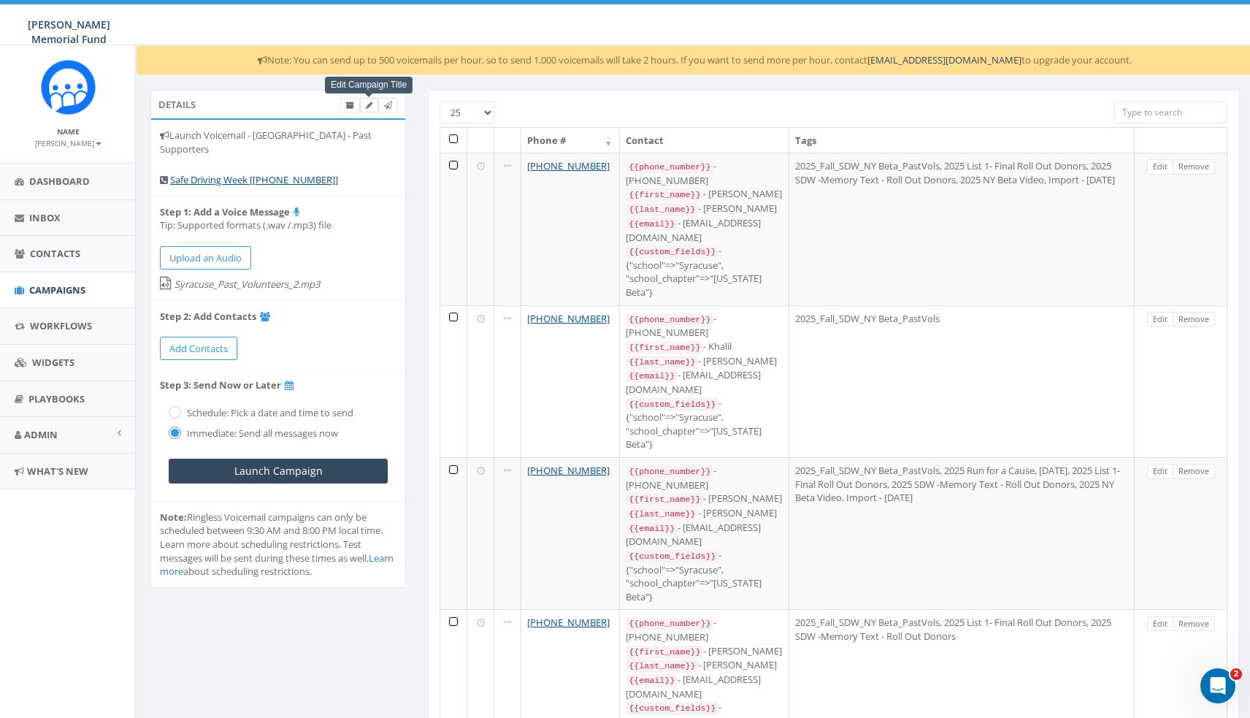
click at [371, 104] on icon at bounding box center [369, 106] width 7 height 8
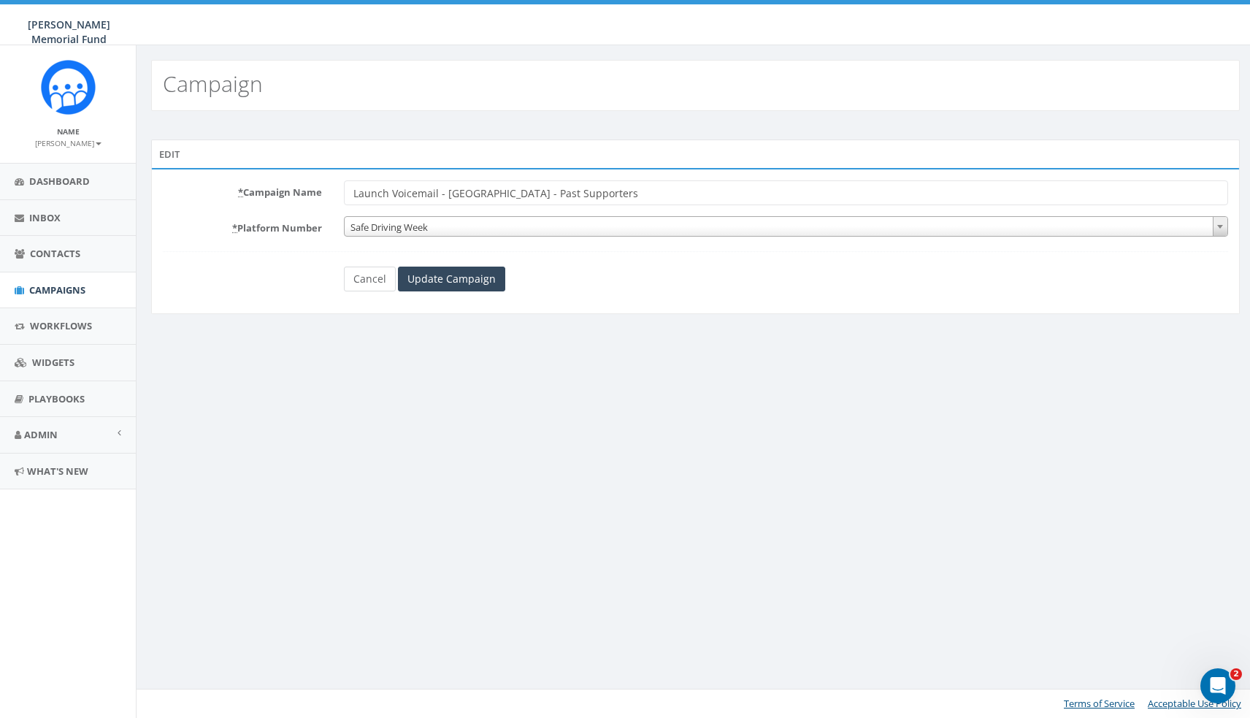
click at [360, 283] on link "Cancel" at bounding box center [370, 279] width 52 height 25
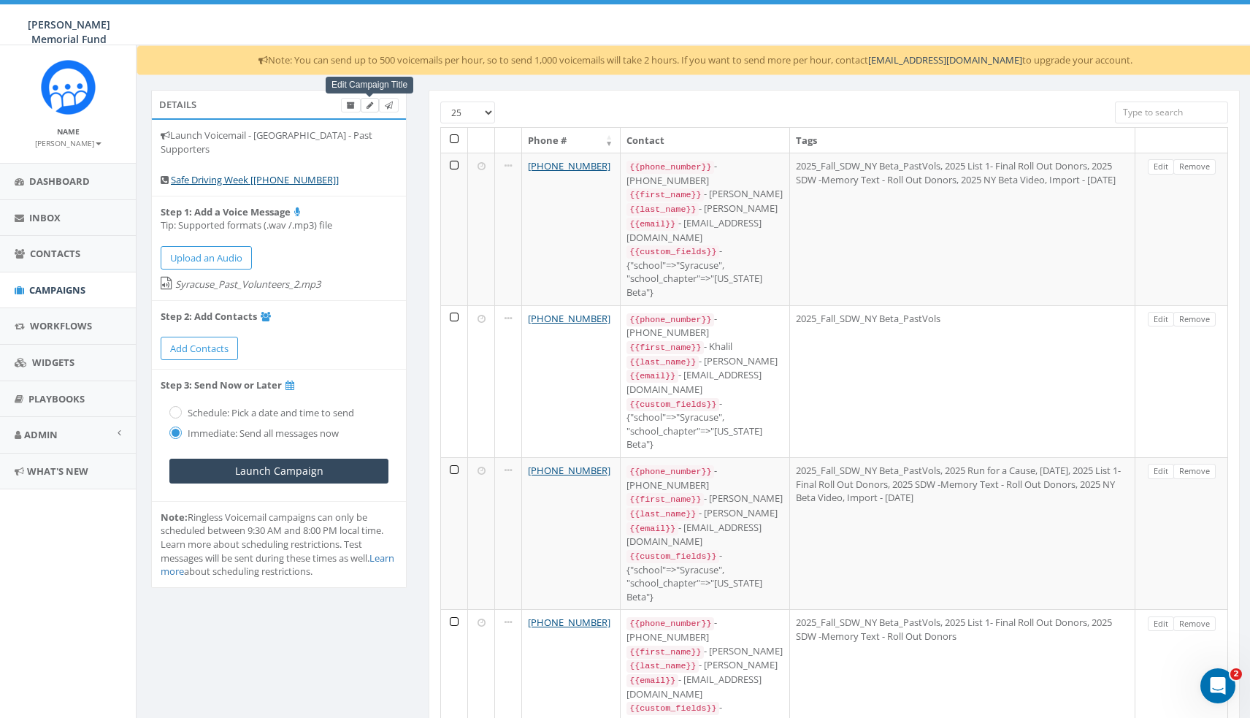
click at [370, 103] on icon at bounding box center [370, 106] width 7 height 8
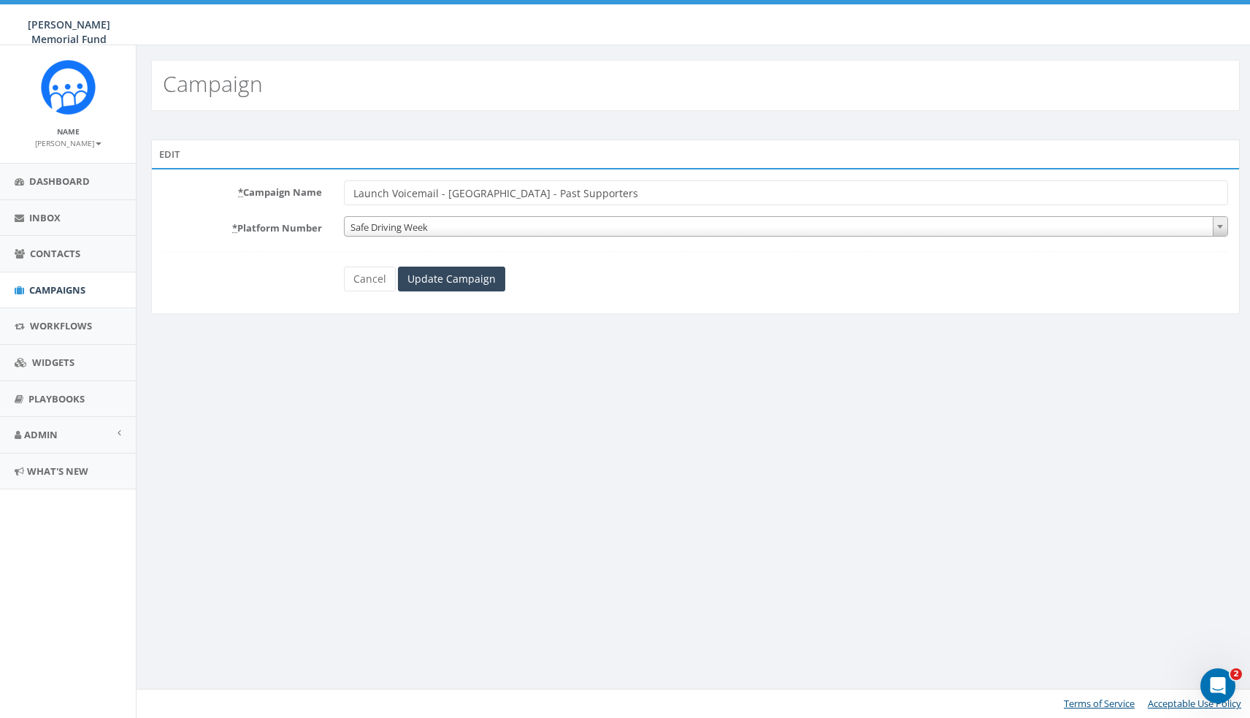
click at [576, 225] on span "Safe Driving Week" at bounding box center [786, 227] width 883 height 20
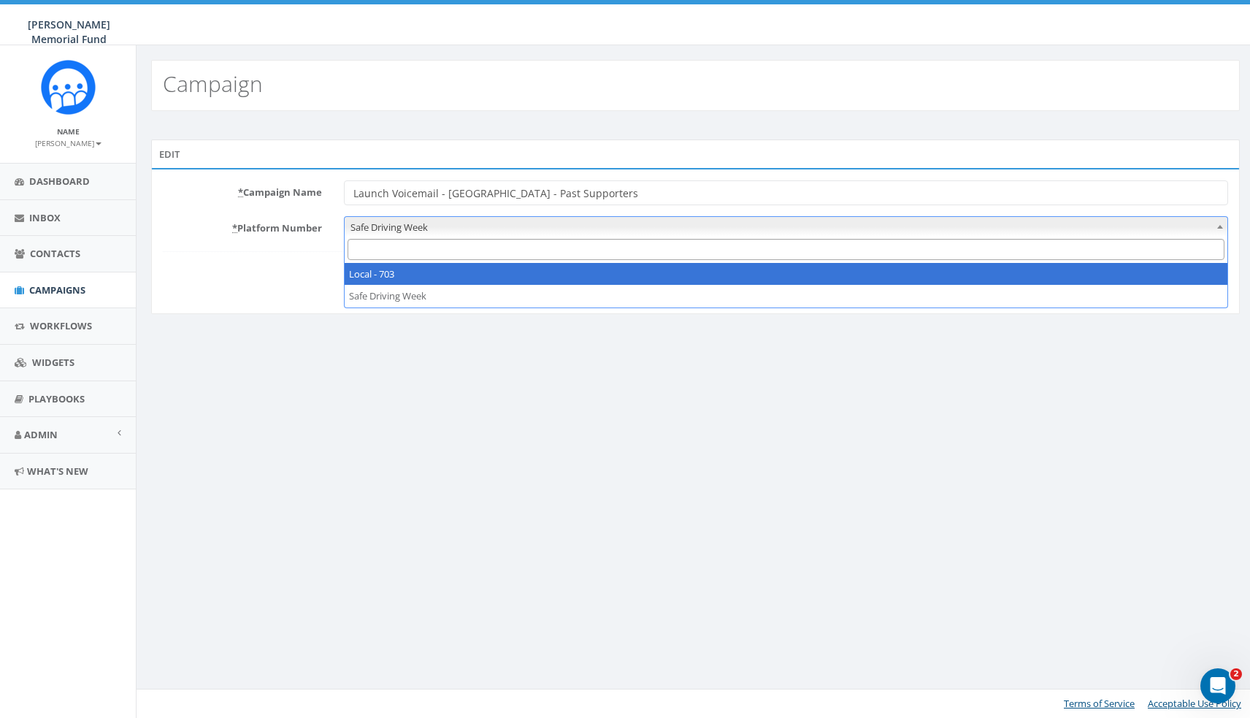
select select "7505828"
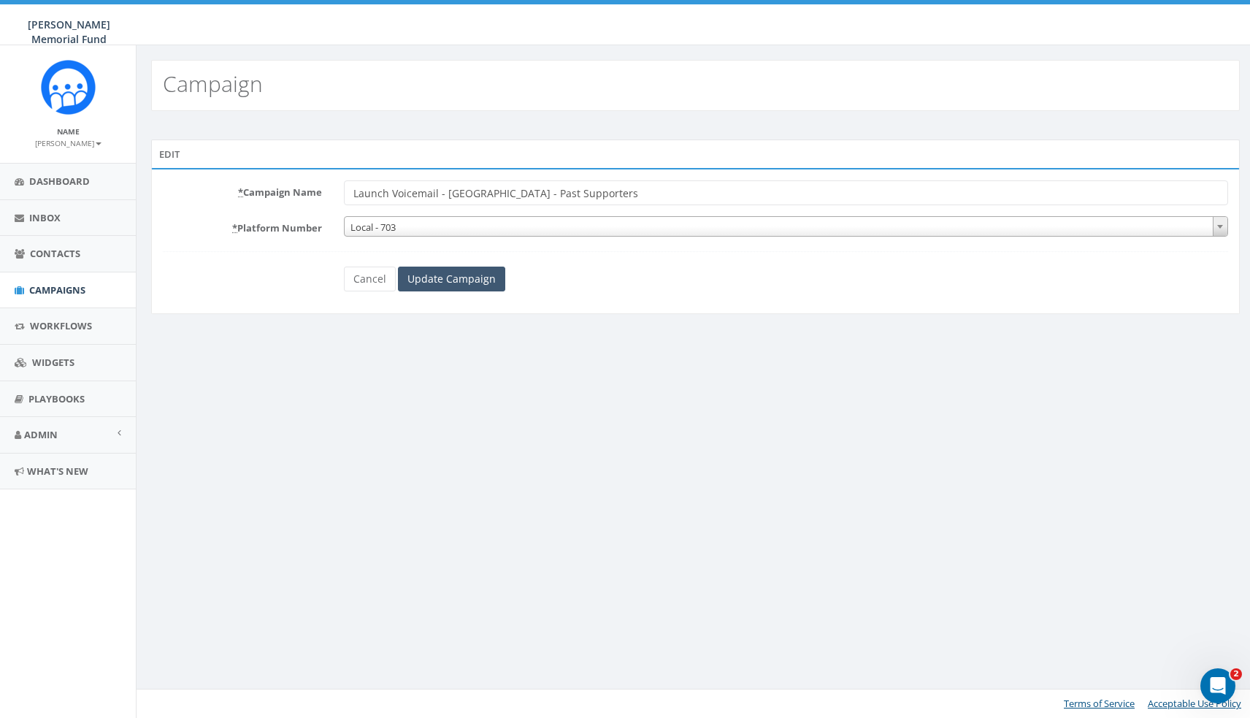
click at [443, 283] on input "Update Campaign" at bounding box center [451, 279] width 107 height 25
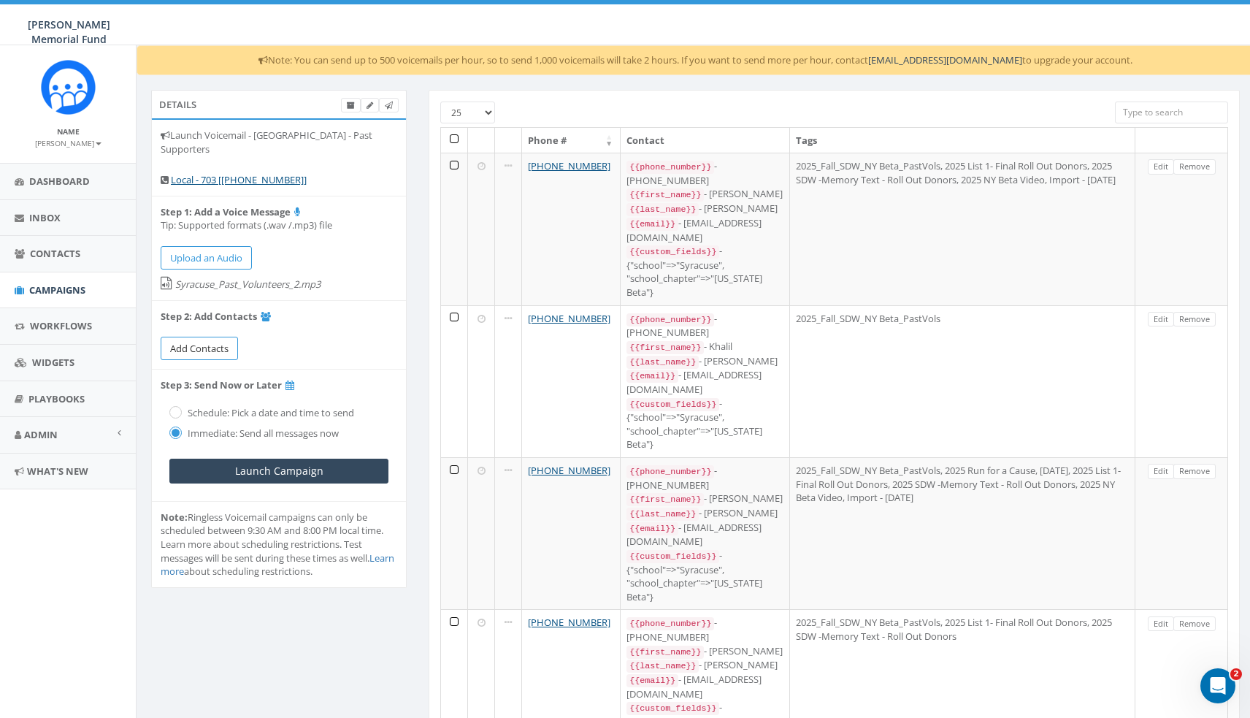
click at [202, 344] on span "Add Contacts" at bounding box center [199, 348] width 58 height 13
select select
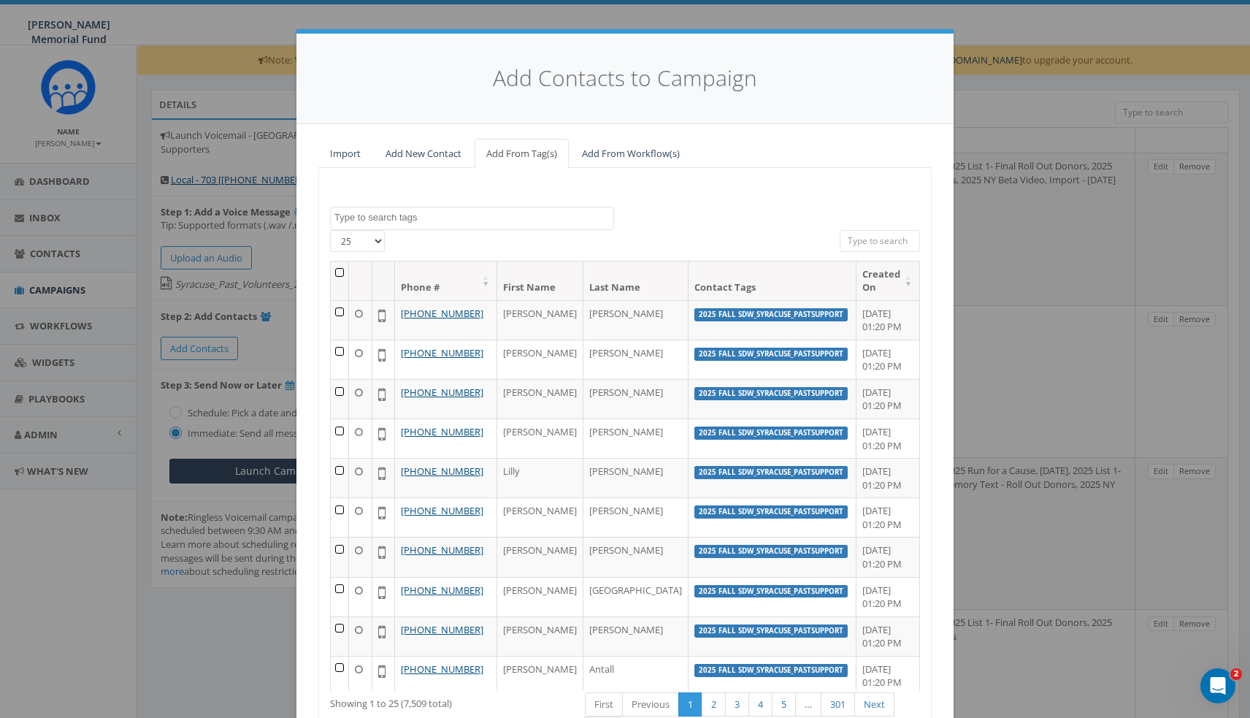
click at [342, 266] on th at bounding box center [340, 280] width 18 height 39
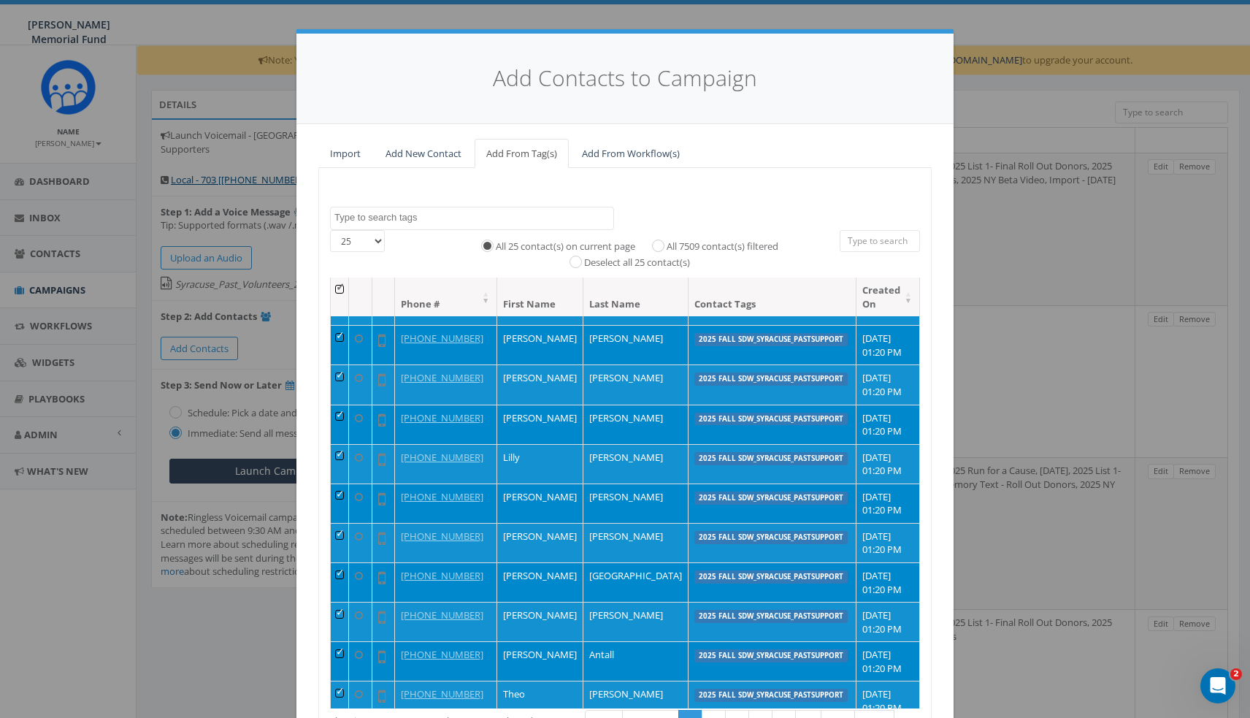
scroll to position [44, 0]
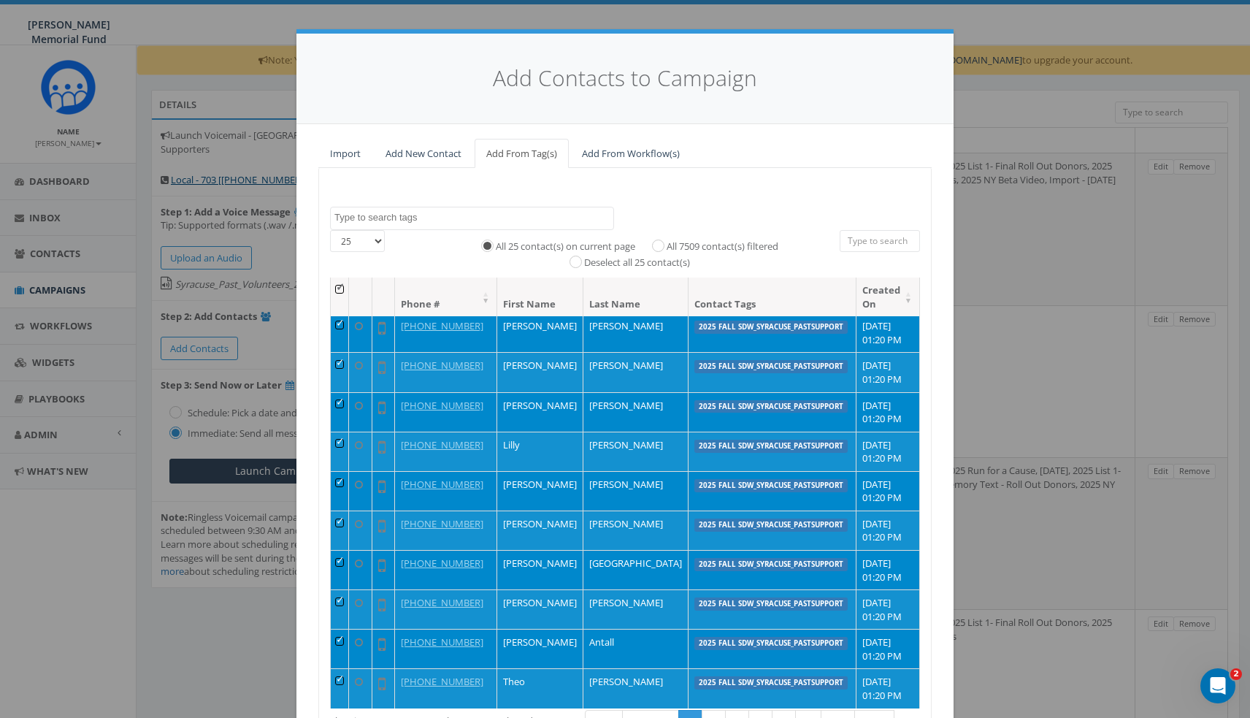
click at [344, 284] on th at bounding box center [340, 296] width 18 height 39
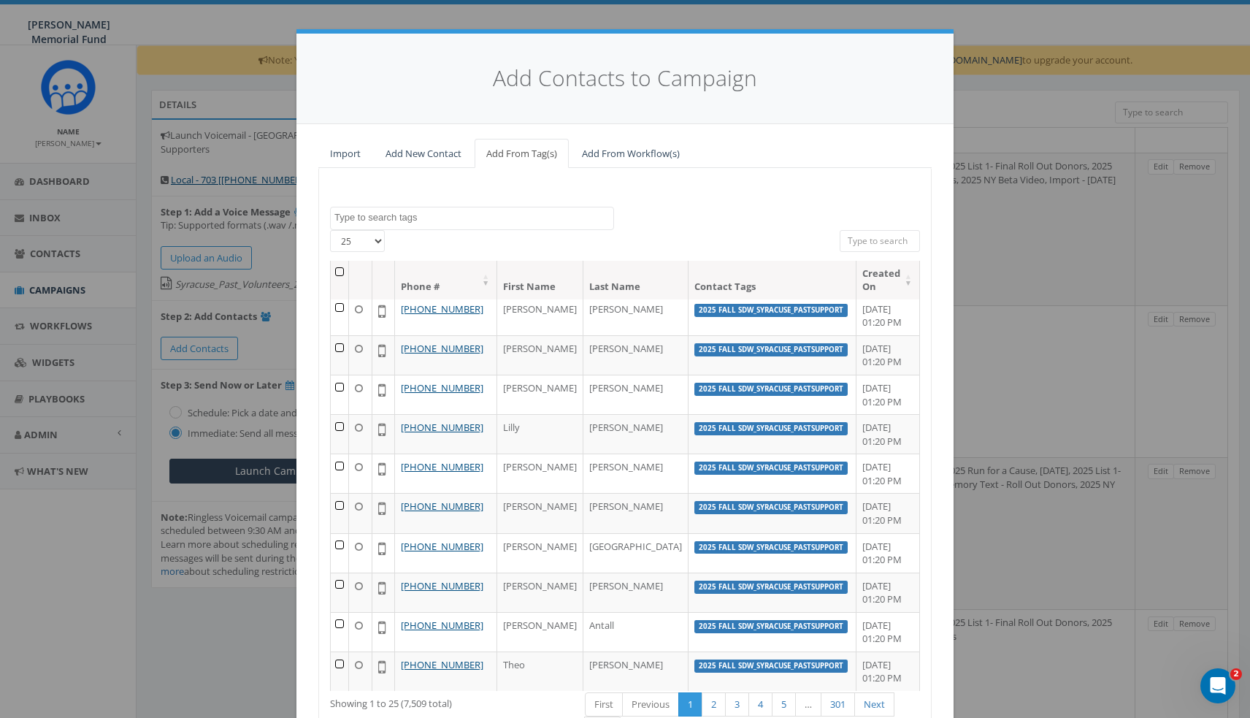
click at [340, 267] on th at bounding box center [340, 280] width 18 height 39
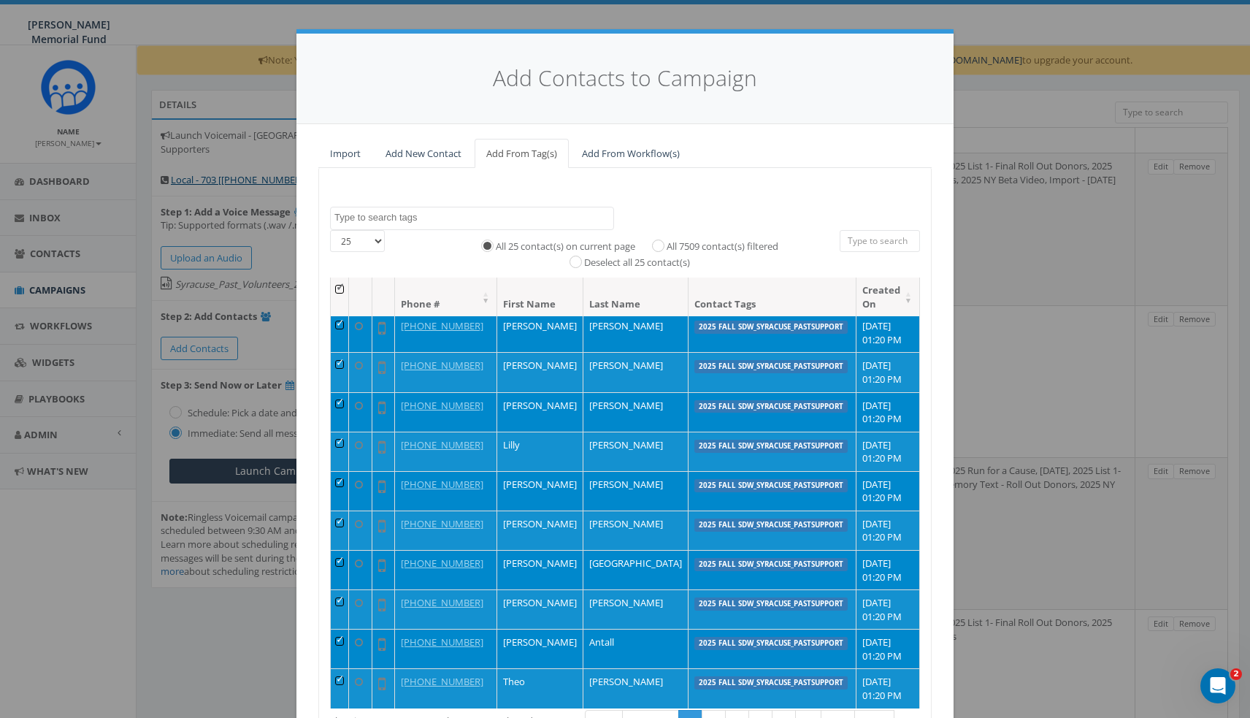
click at [575, 259] on input "Deselect all 25 contact(s)" at bounding box center [579, 260] width 9 height 9
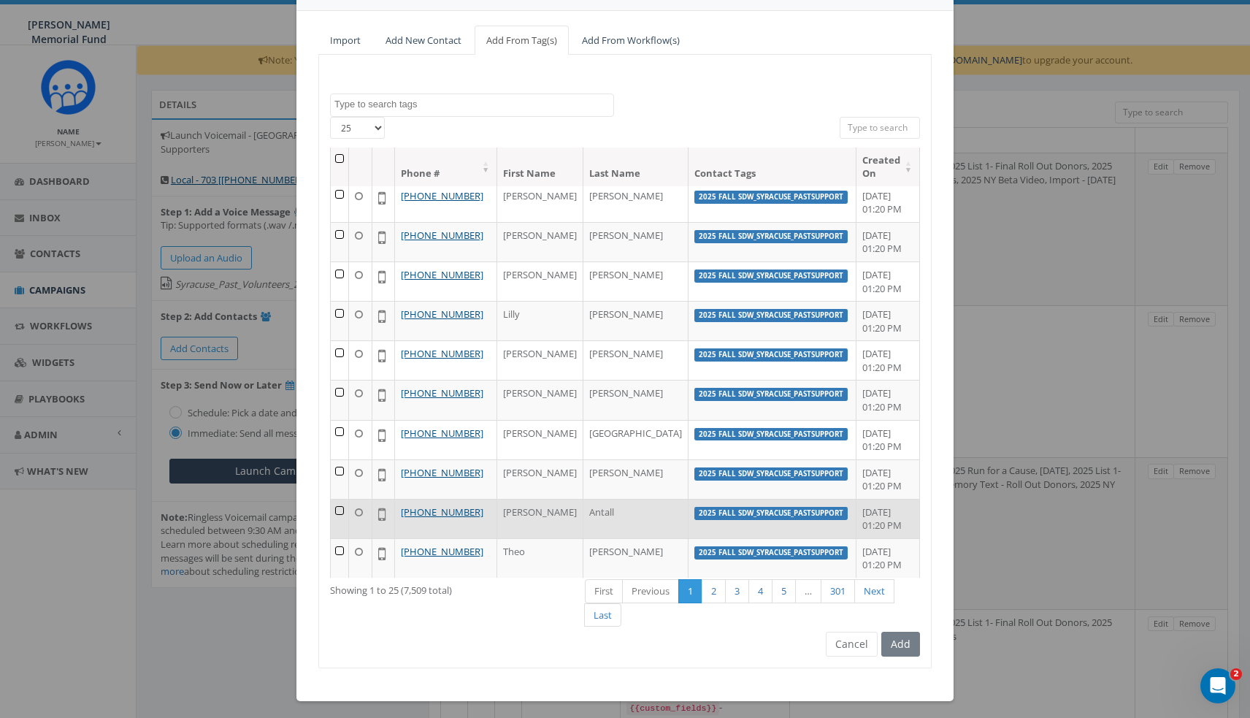
scroll to position [112, 0]
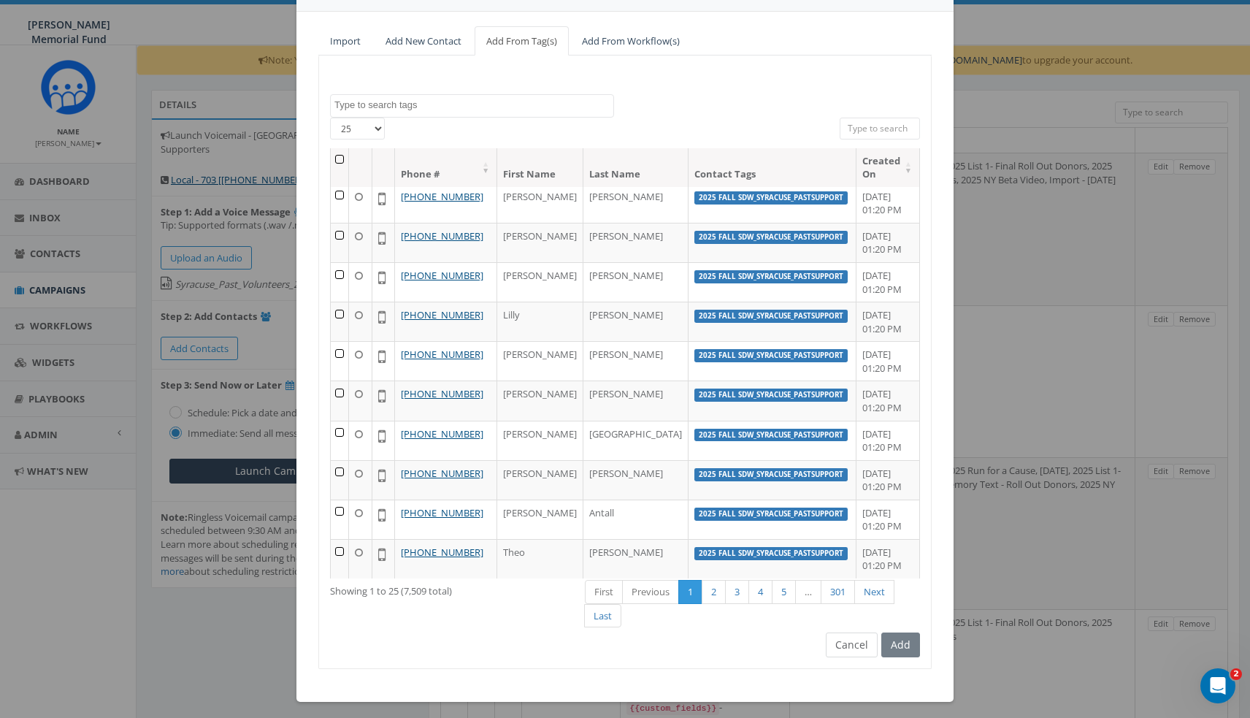
click at [854, 632] on button "Cancel" at bounding box center [852, 644] width 52 height 25
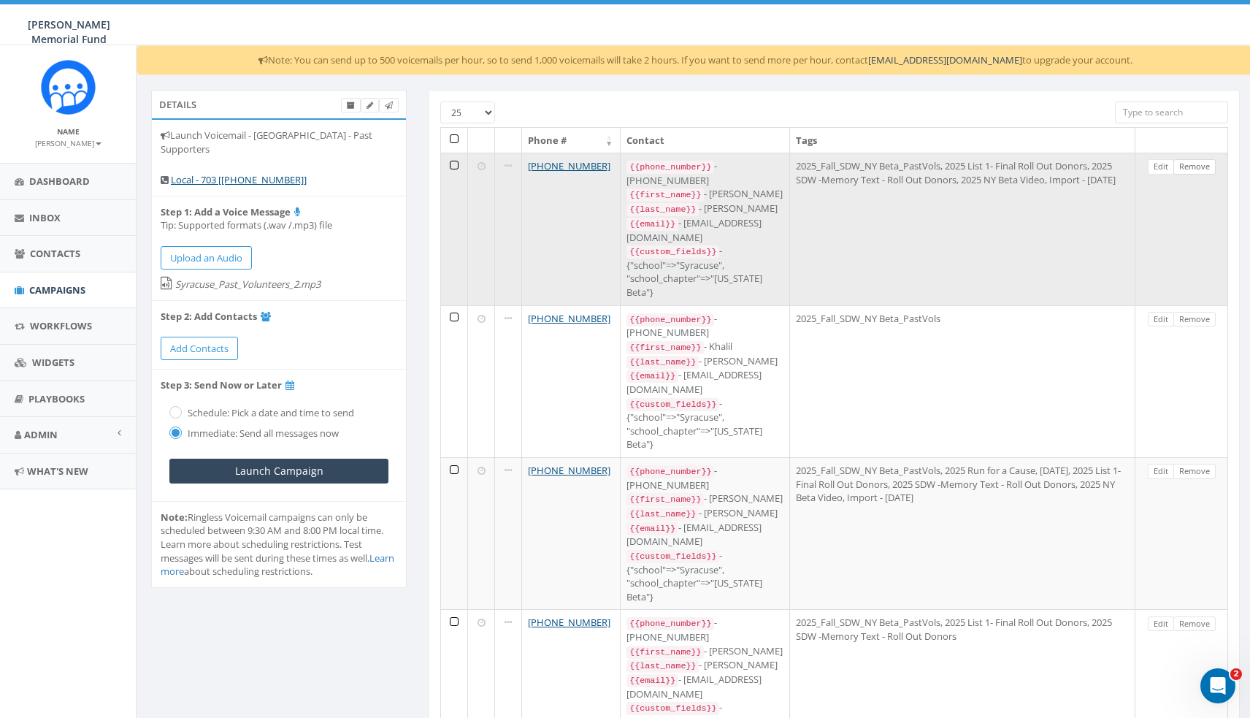
click at [1198, 168] on link "Remove" at bounding box center [1195, 166] width 42 height 15
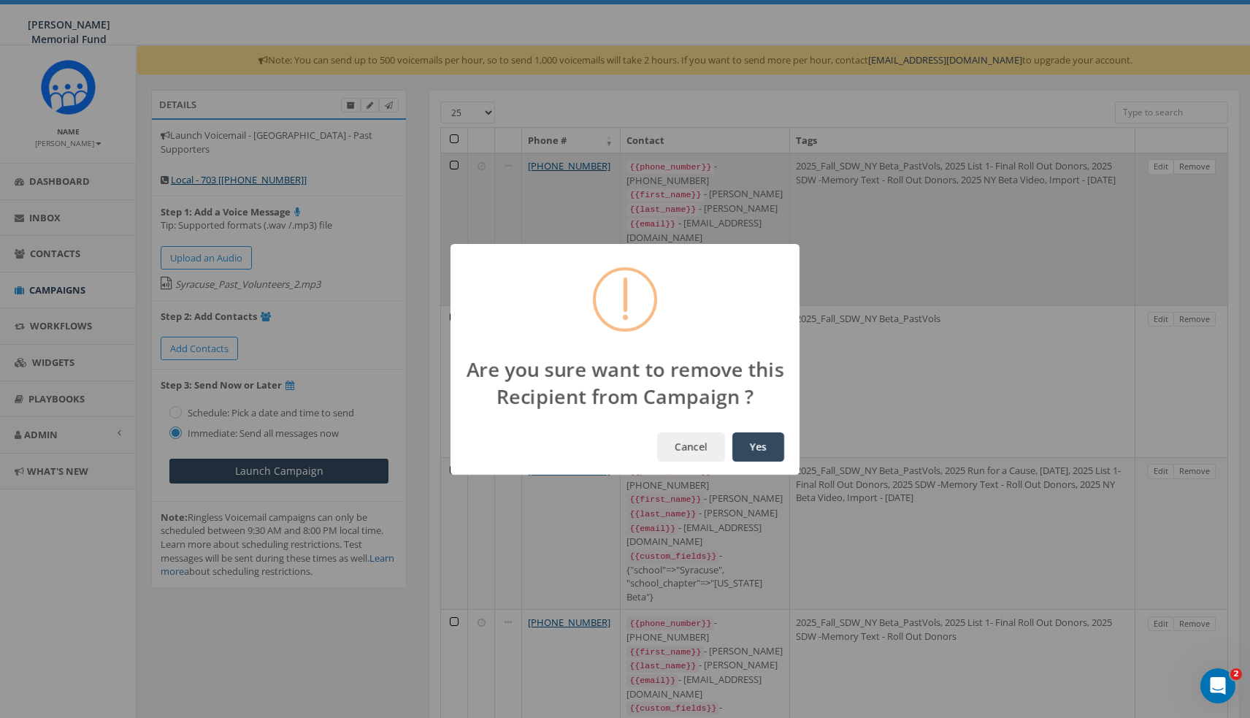
click at [758, 446] on button "Yes" at bounding box center [758, 446] width 52 height 29
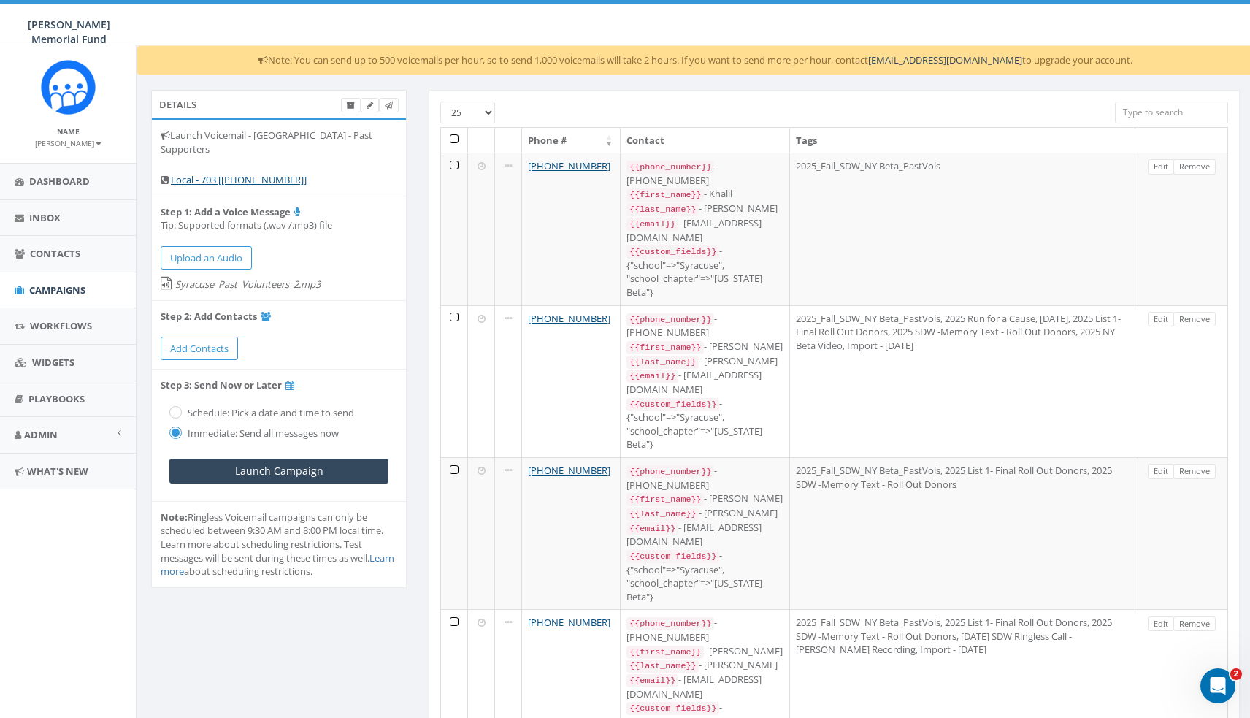
click at [1198, 169] on link "Remove" at bounding box center [1195, 166] width 42 height 15
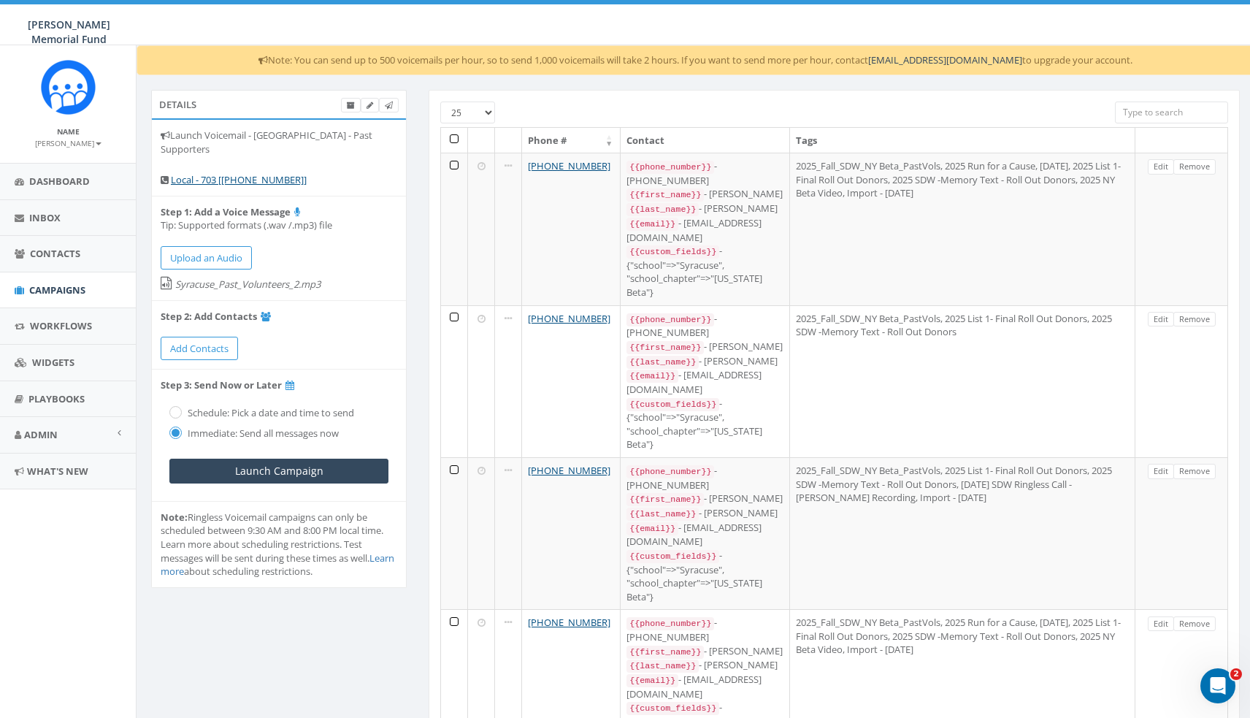
click at [1198, 169] on link "Remove" at bounding box center [1195, 166] width 42 height 15
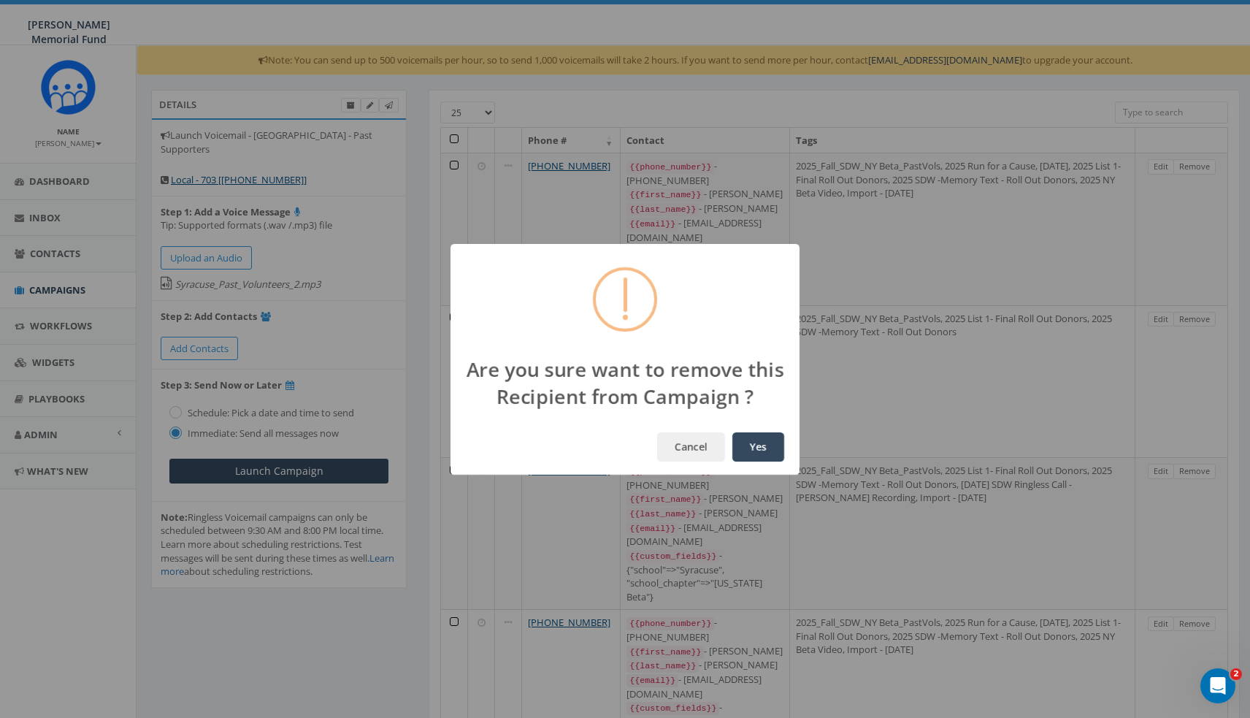
click at [755, 445] on button "Yes" at bounding box center [758, 446] width 52 height 29
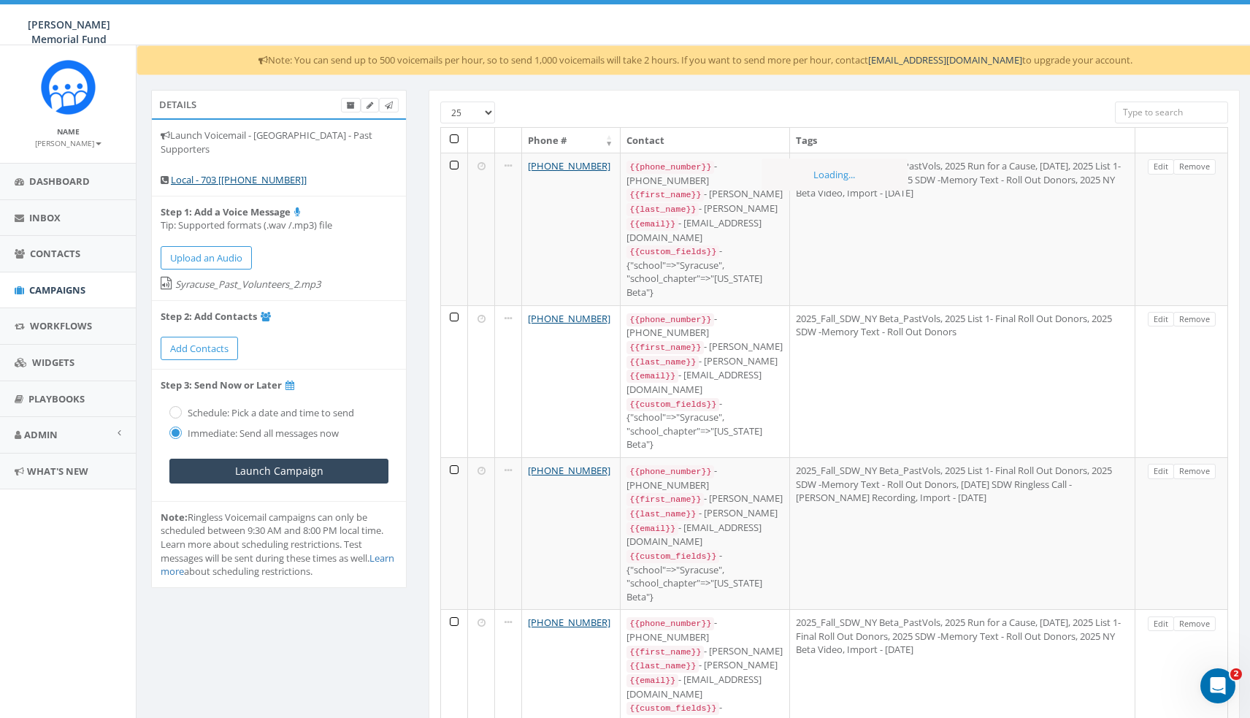
click at [1198, 169] on link "Remove" at bounding box center [1195, 166] width 42 height 15
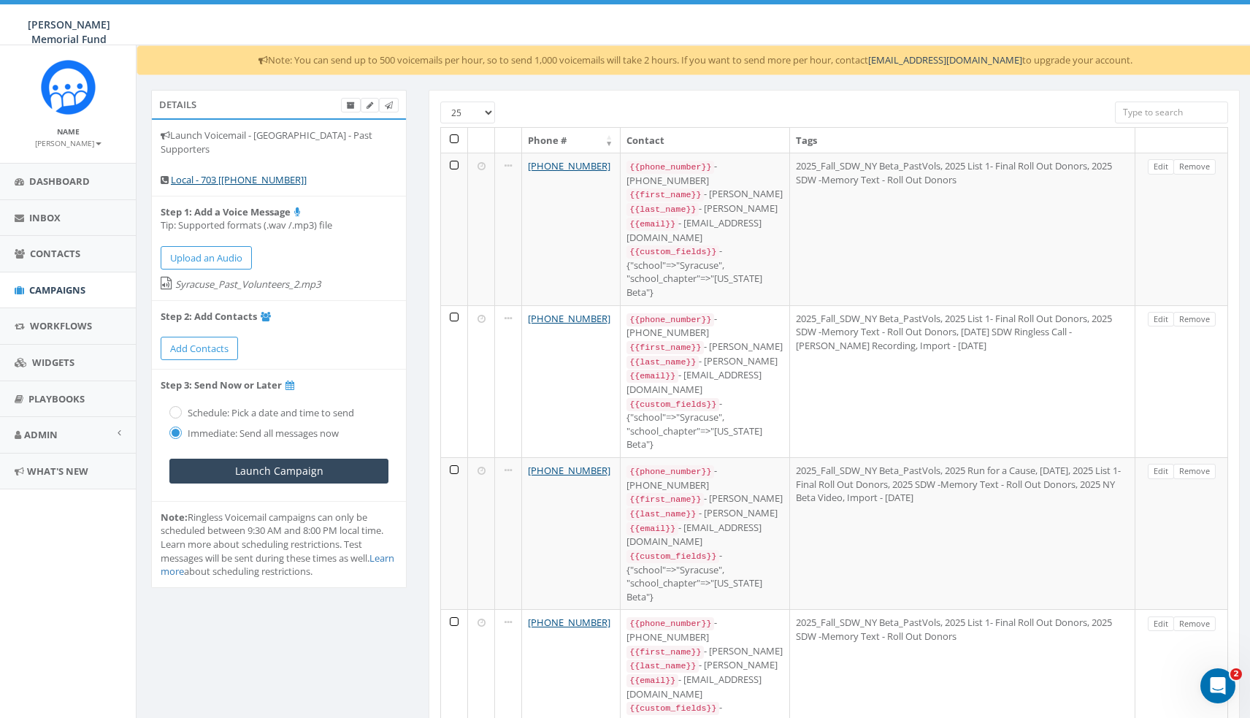
click at [1198, 169] on link "Remove" at bounding box center [1195, 166] width 42 height 15
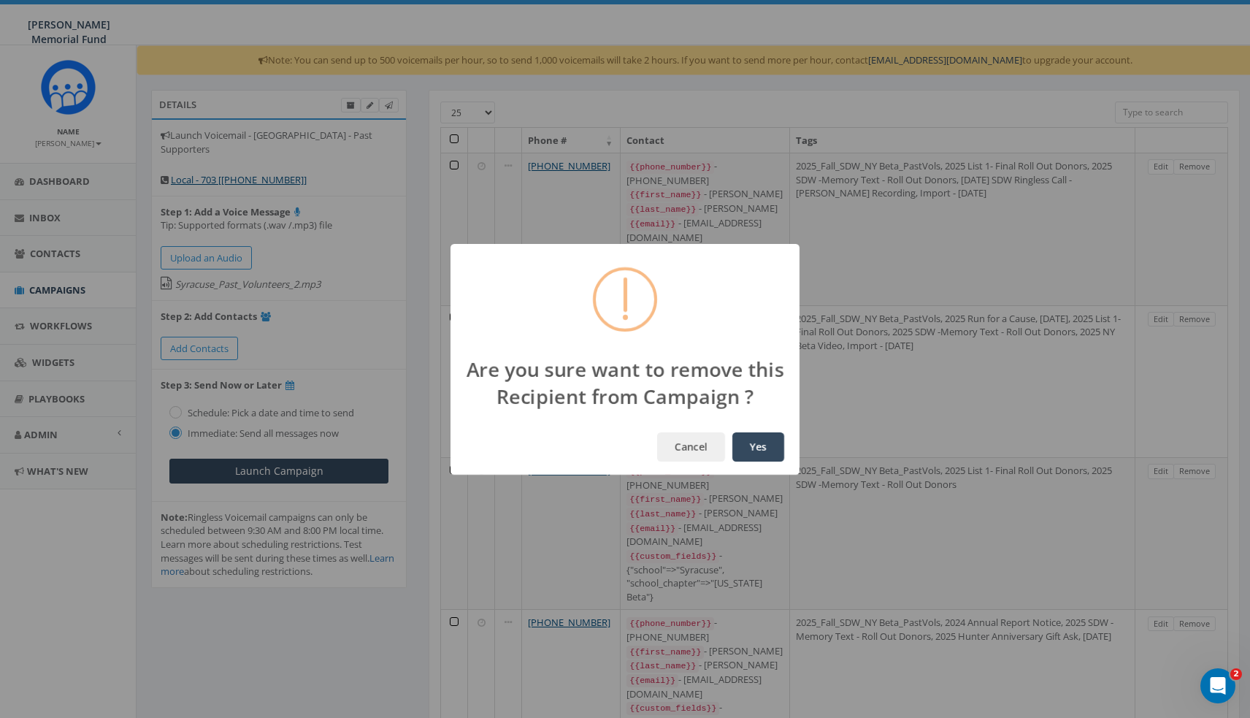
click at [732, 432] on button "Yes" at bounding box center [758, 446] width 52 height 29
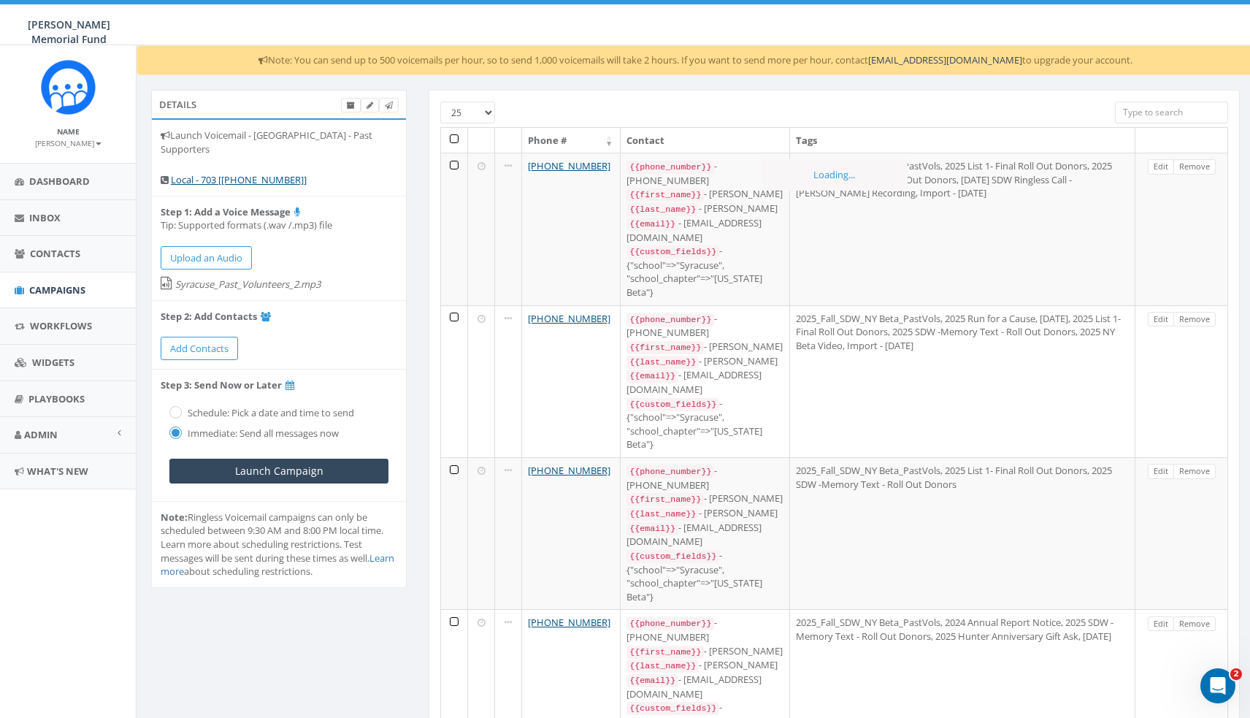
click at [1198, 169] on link "Remove" at bounding box center [1195, 166] width 42 height 15
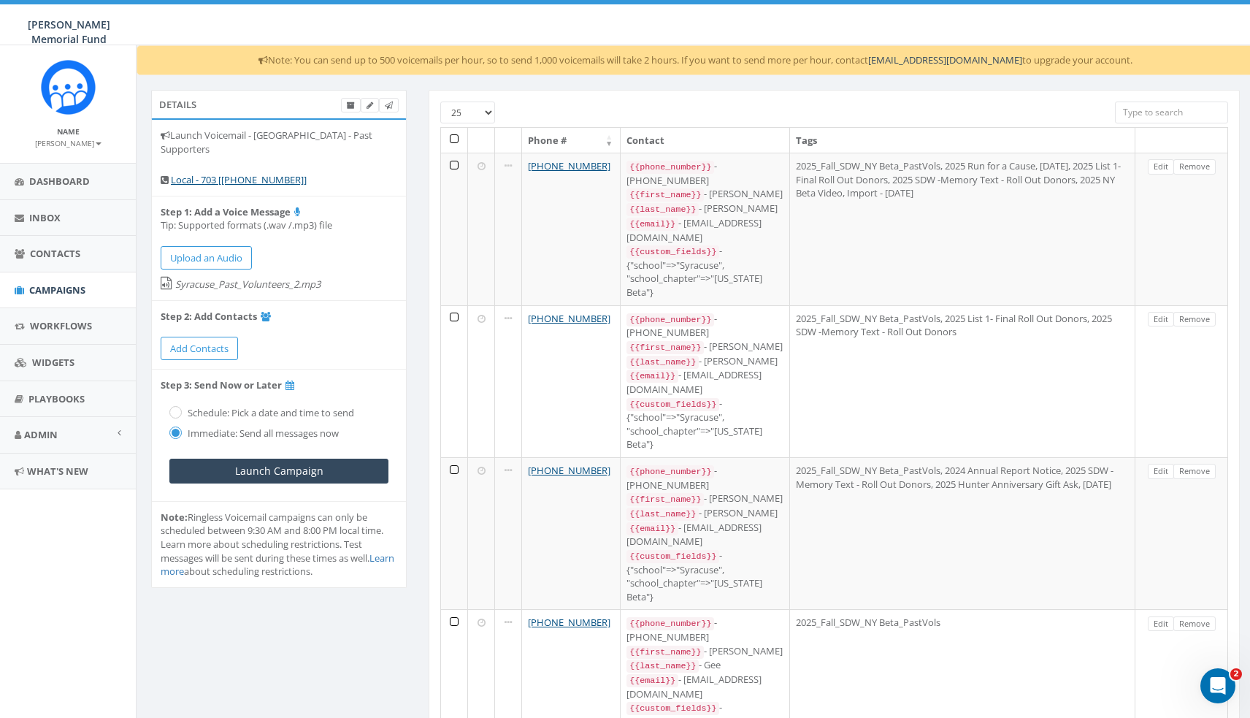
click at [758, 446] on button "Yes" at bounding box center [758, 446] width 52 height 29
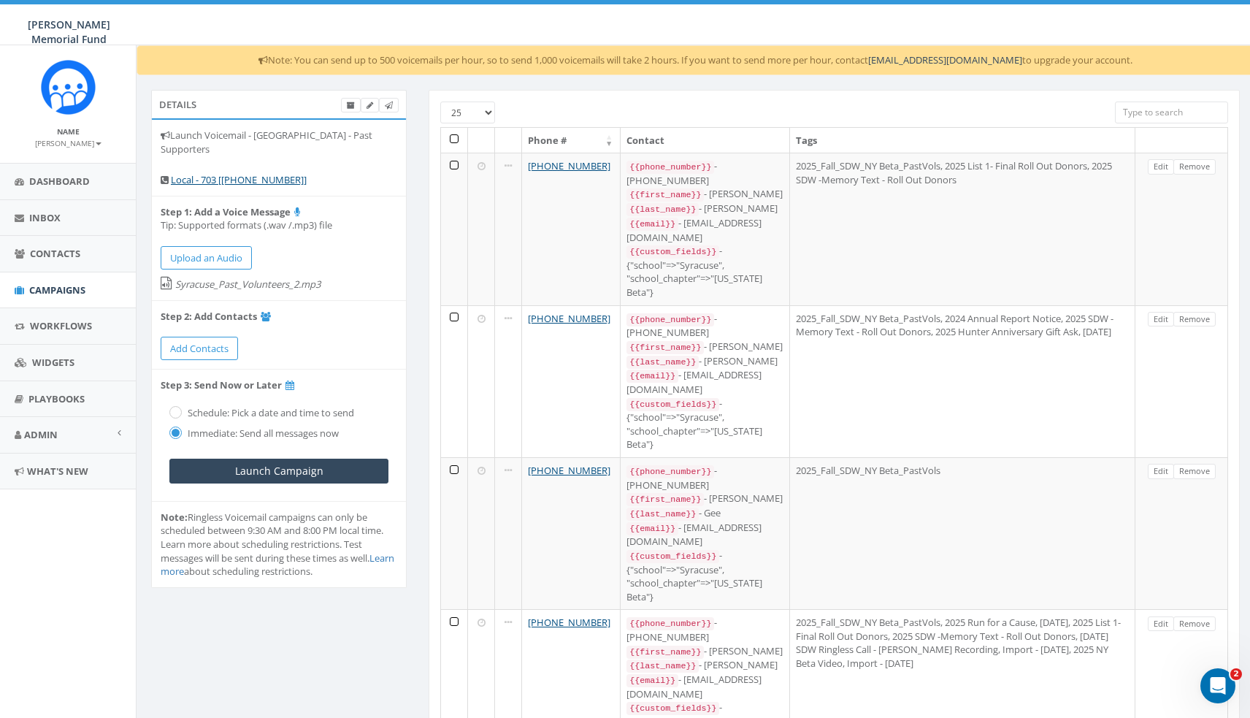
click at [1198, 169] on link "Remove" at bounding box center [1195, 166] width 42 height 15
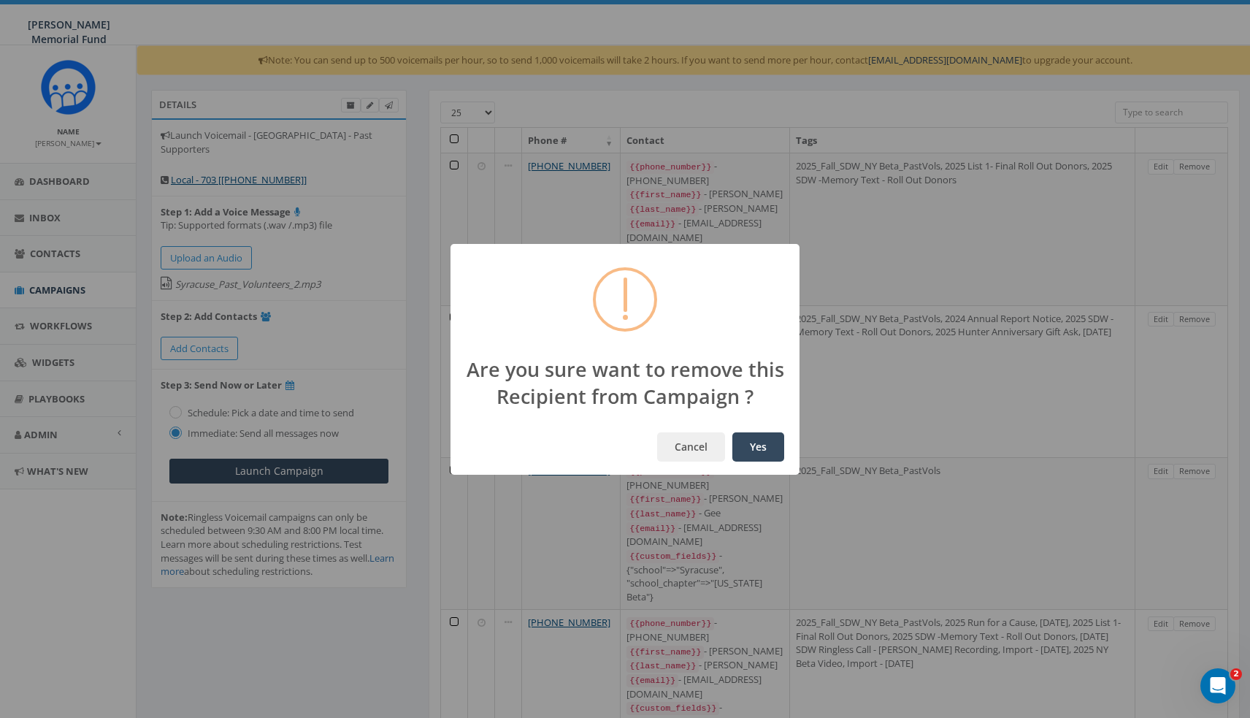
click at [762, 449] on button "Yes" at bounding box center [758, 446] width 52 height 29
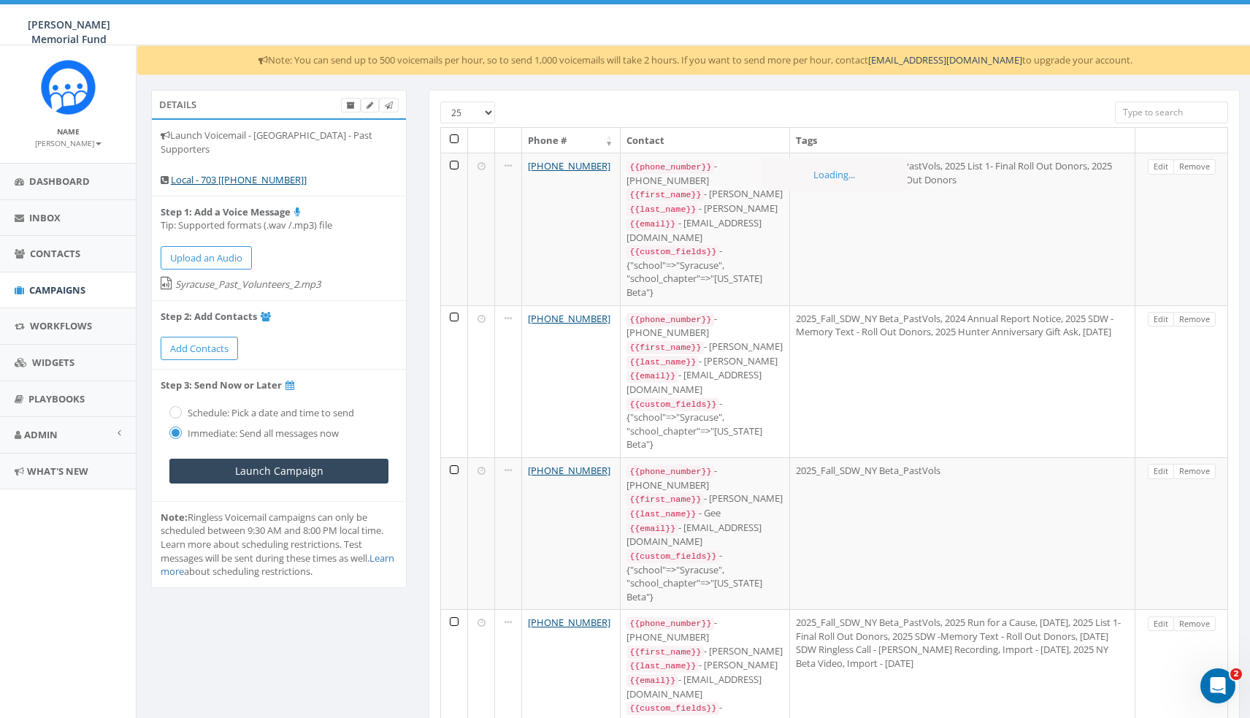
click at [1198, 169] on link "Remove" at bounding box center [1195, 166] width 42 height 15
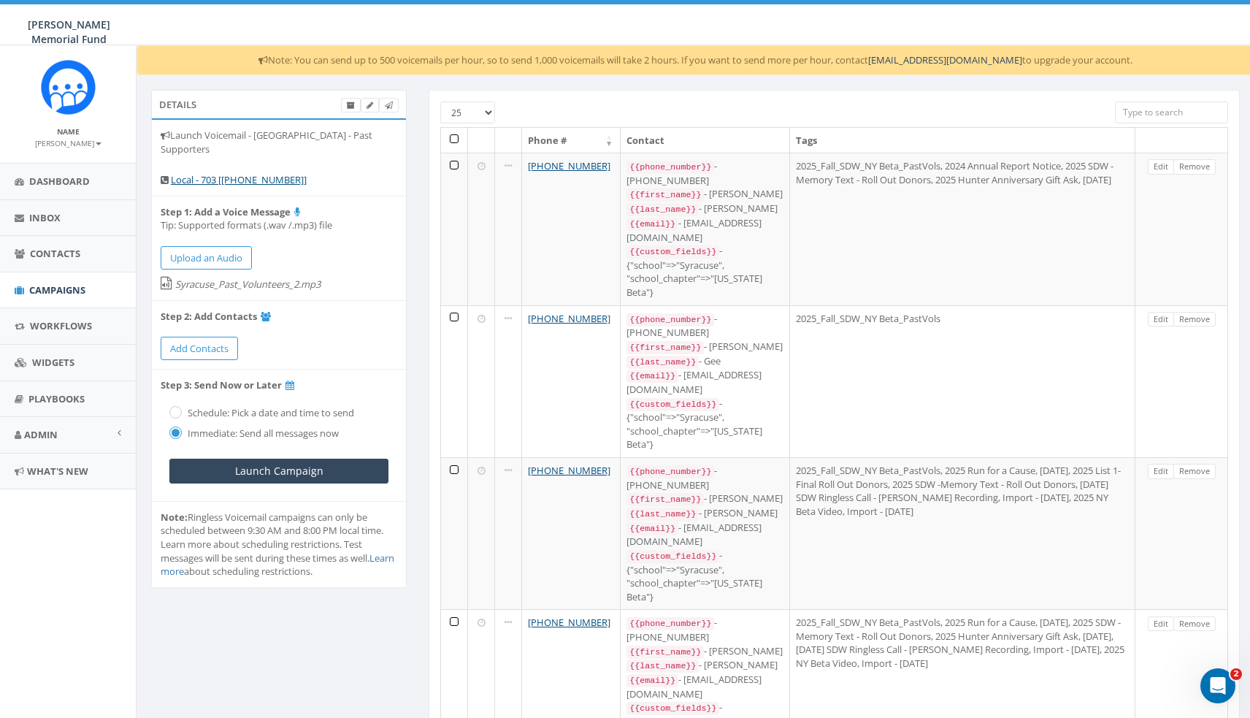
click at [1198, 169] on link "Remove" at bounding box center [1195, 166] width 42 height 15
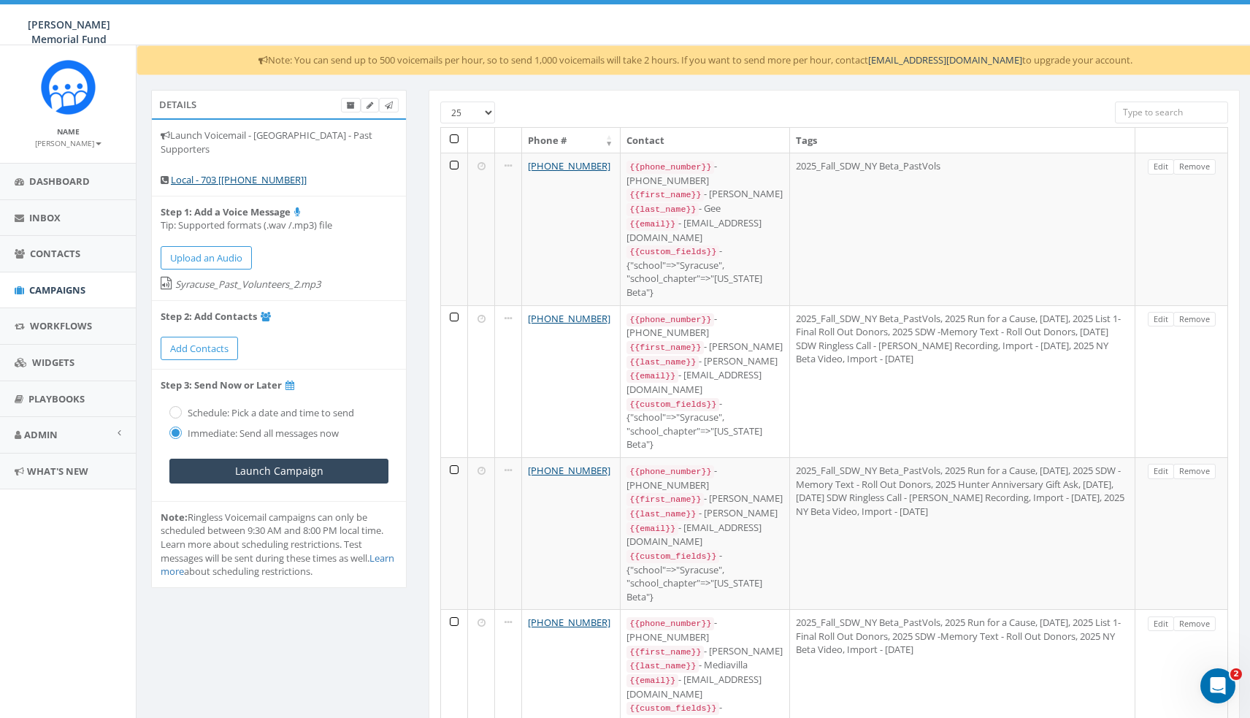
click at [1198, 169] on link "Remove" at bounding box center [1195, 166] width 42 height 15
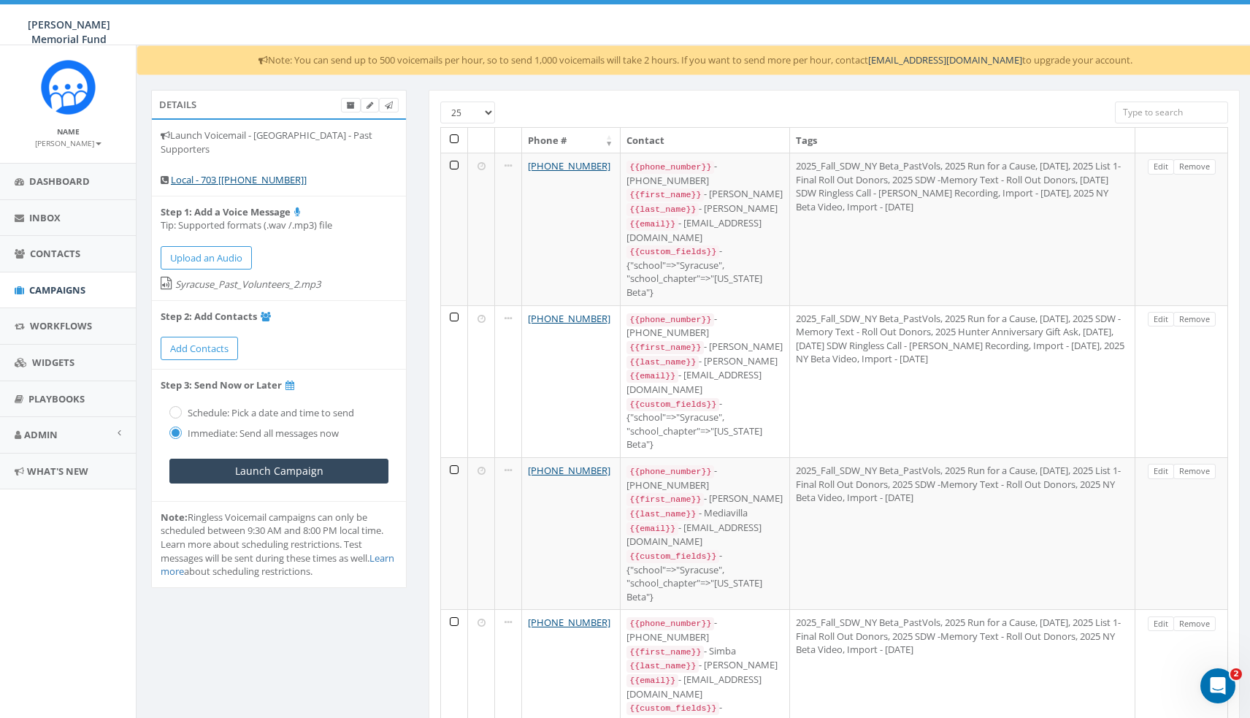
click at [1198, 169] on link "Remove" at bounding box center [1195, 166] width 42 height 15
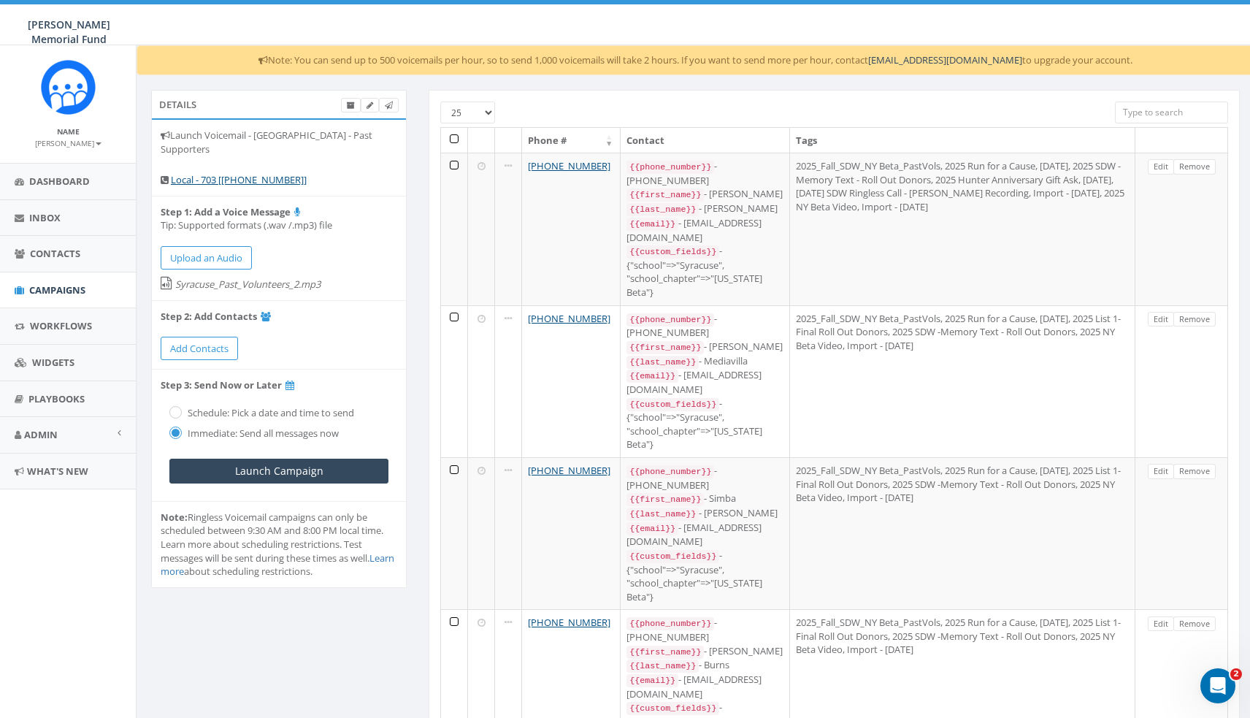
click at [1198, 169] on link "Remove" at bounding box center [1195, 166] width 42 height 15
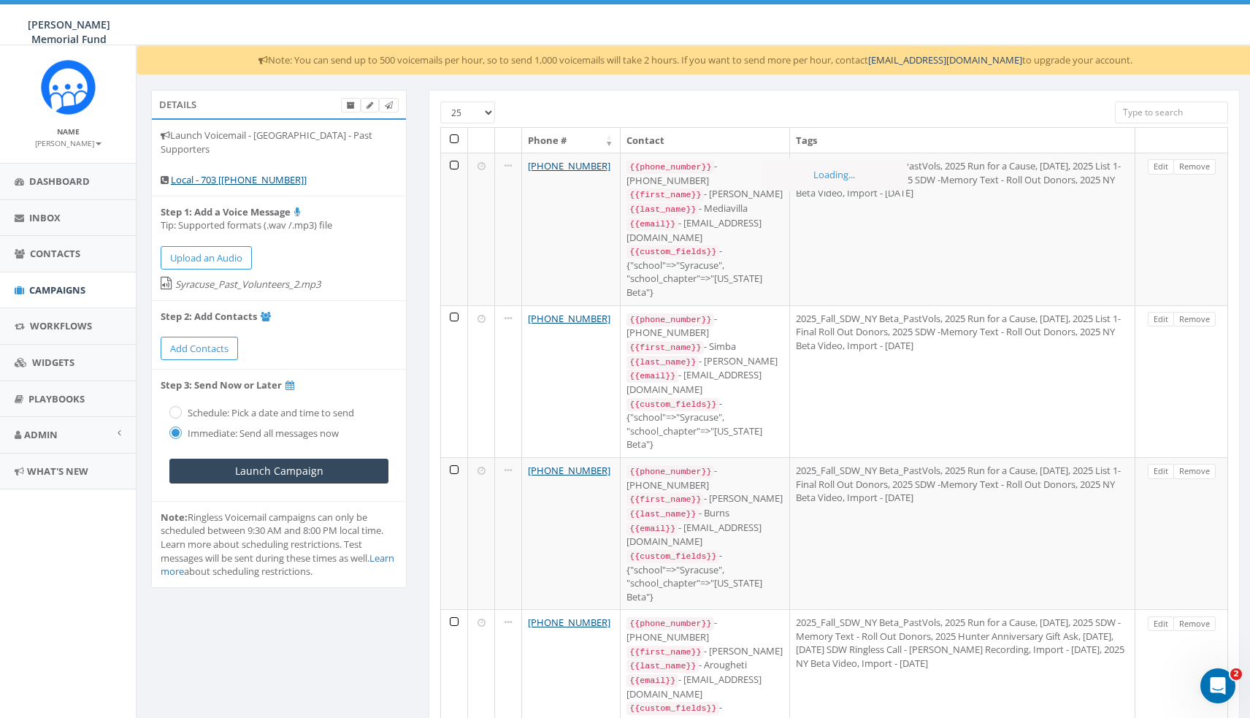
click at [1198, 169] on link "Remove" at bounding box center [1195, 166] width 42 height 15
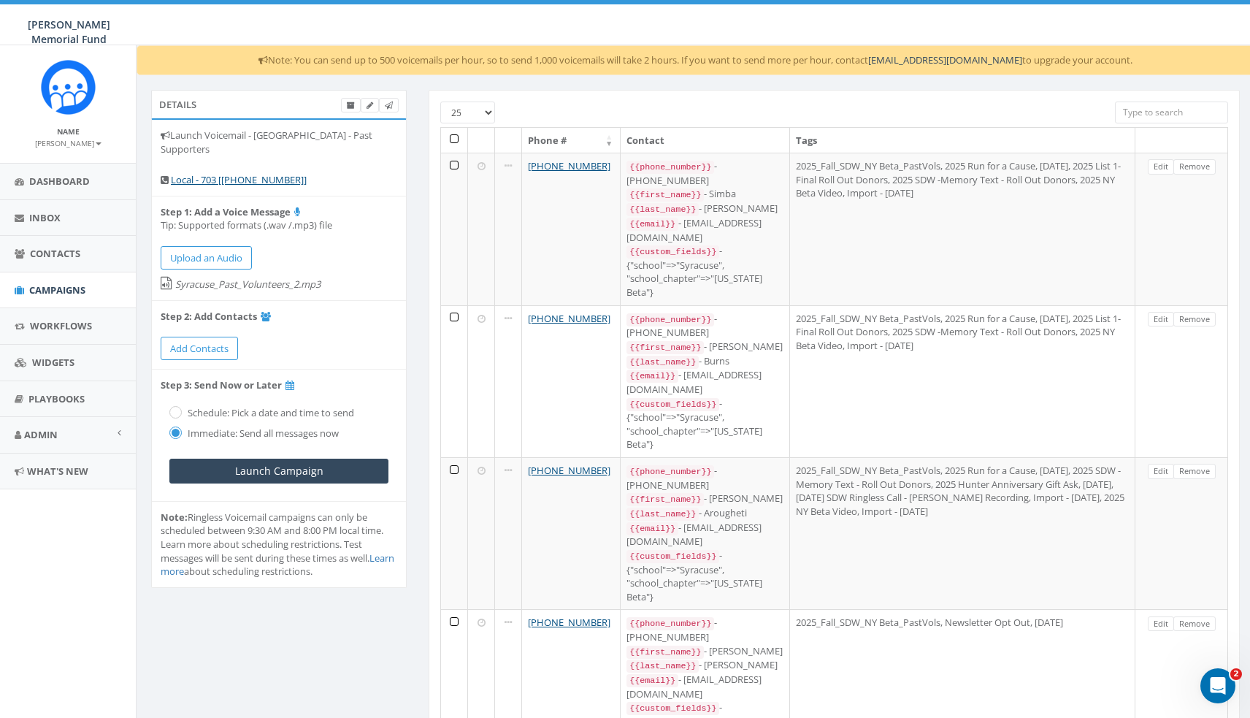
click at [1198, 169] on link "Remove" at bounding box center [1195, 166] width 42 height 15
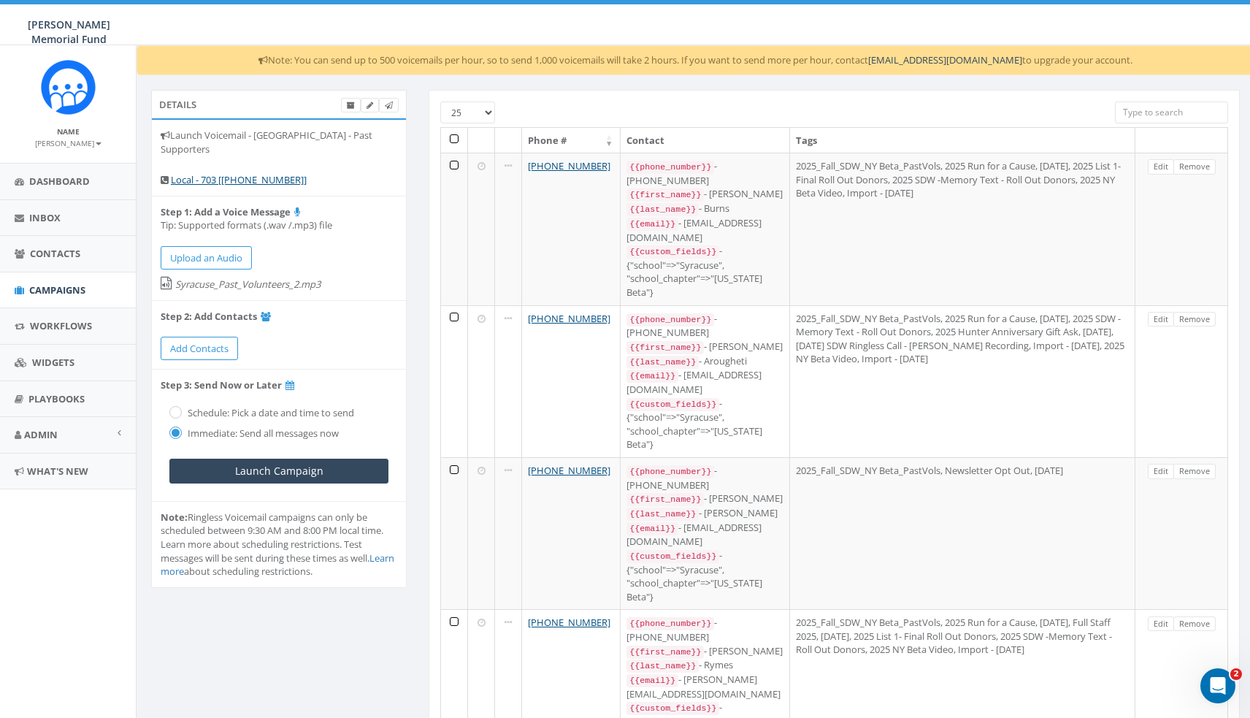
click at [1198, 169] on link "Remove" at bounding box center [1195, 166] width 42 height 15
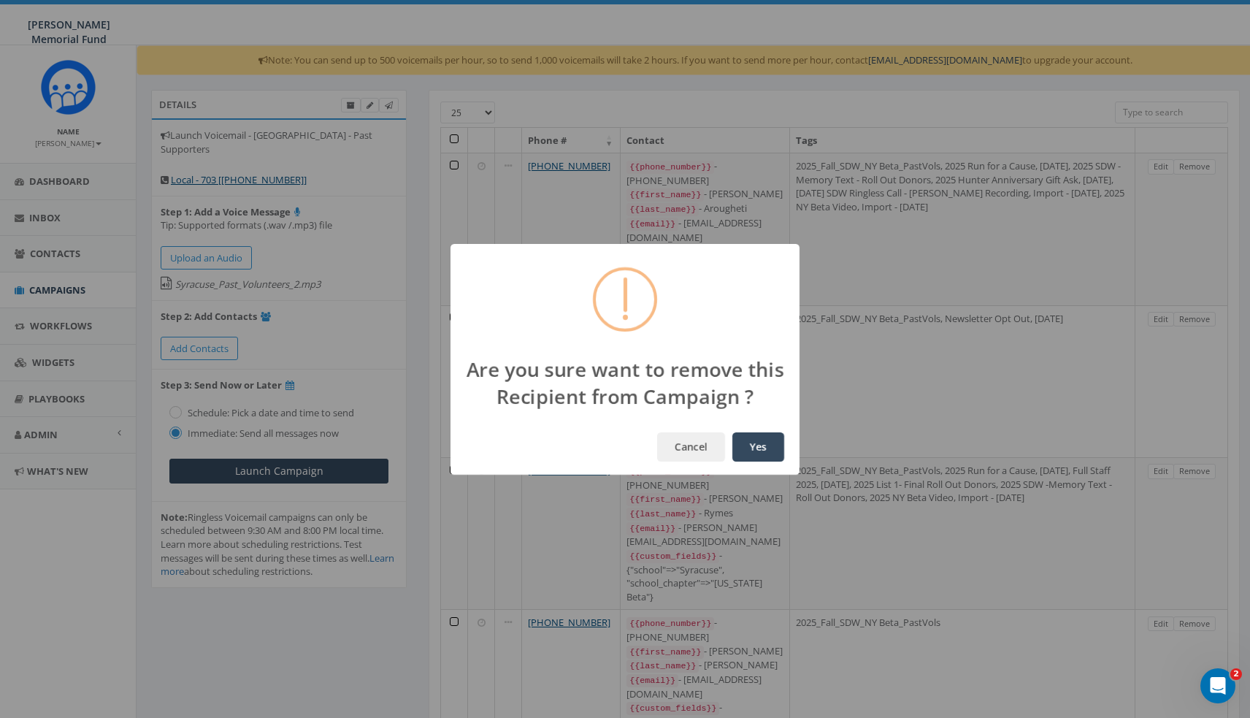
click at [732, 432] on button "Yes" at bounding box center [758, 446] width 52 height 29
click at [1198, 169] on link "Remove" at bounding box center [1195, 166] width 42 height 15
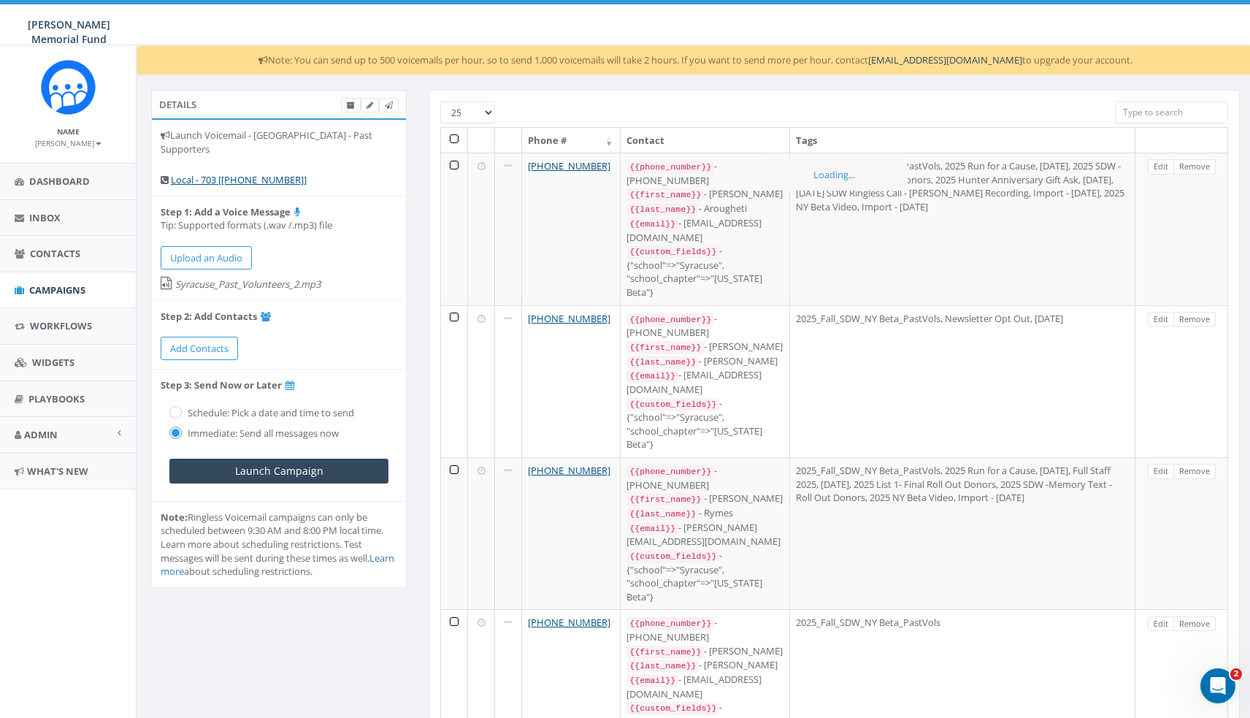
click at [1198, 169] on link "Remove" at bounding box center [1195, 166] width 42 height 15
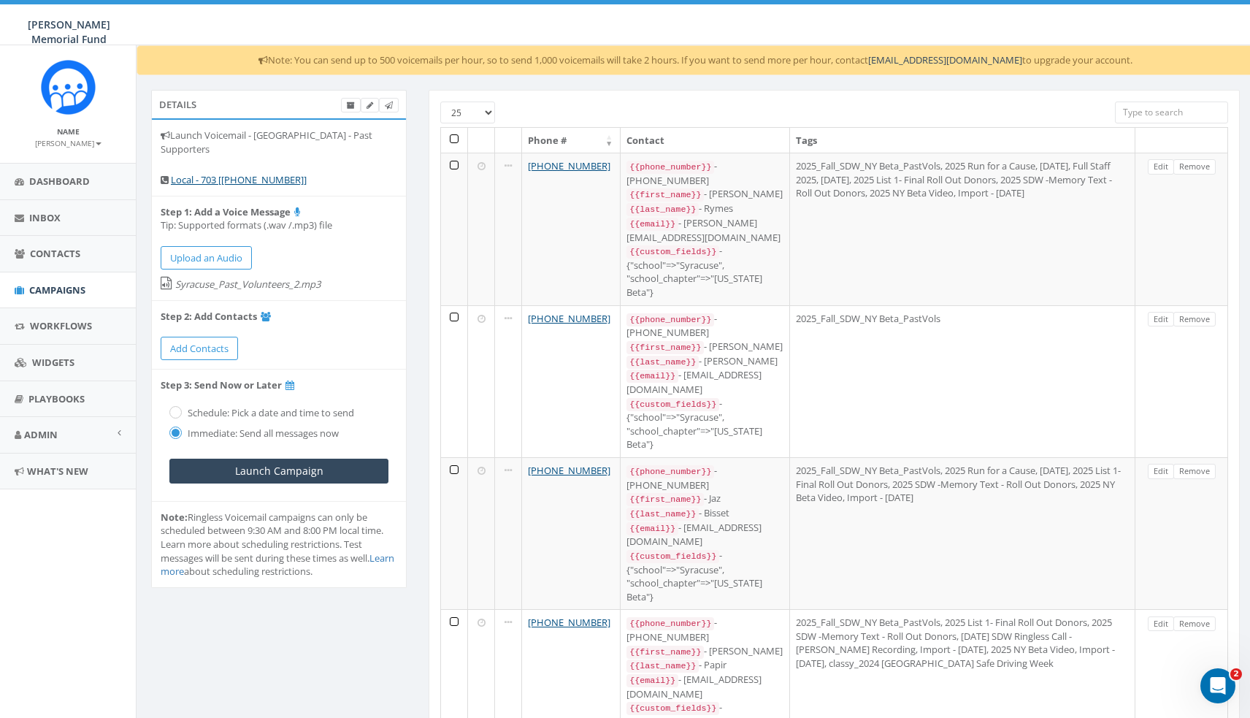
select select "100"
click at [456, 137] on th at bounding box center [454, 141] width 27 height 26
click at [453, 138] on th at bounding box center [454, 141] width 27 height 26
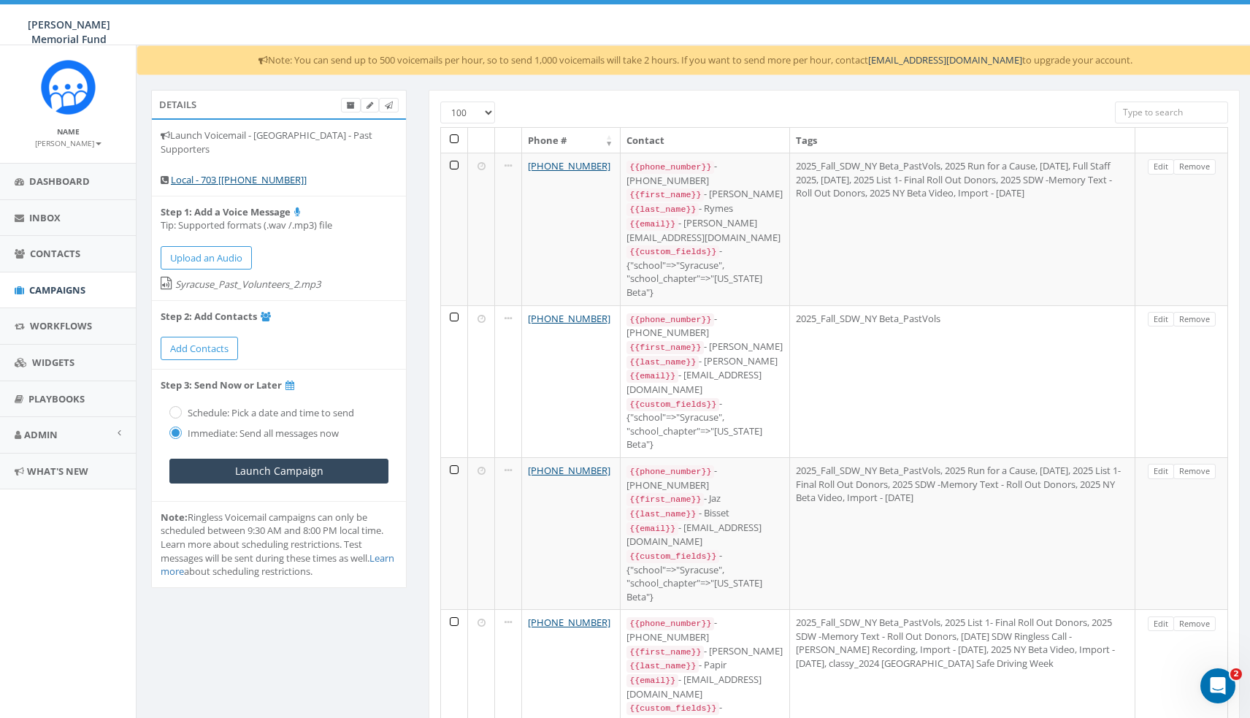
click at [453, 138] on th at bounding box center [454, 141] width 27 height 26
click at [453, 137] on th at bounding box center [454, 141] width 27 height 26
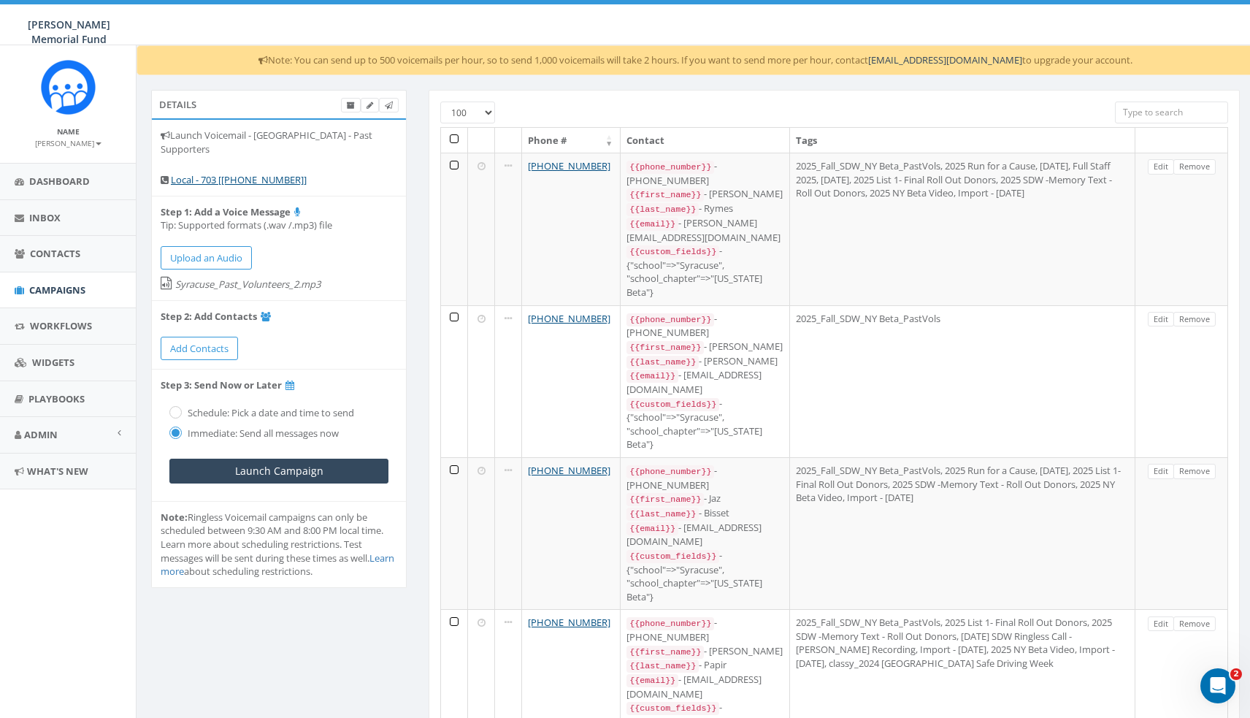
click at [453, 137] on th at bounding box center [454, 141] width 27 height 26
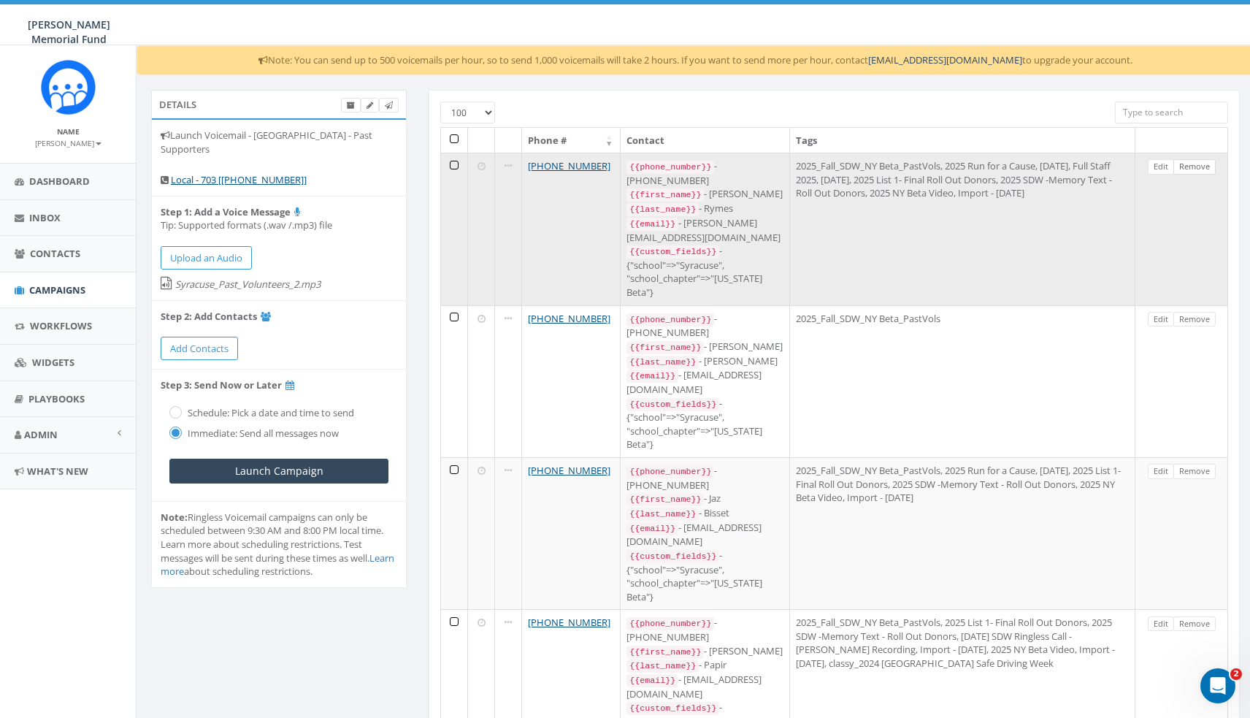
click at [1192, 166] on link "Remove" at bounding box center [1195, 166] width 42 height 15
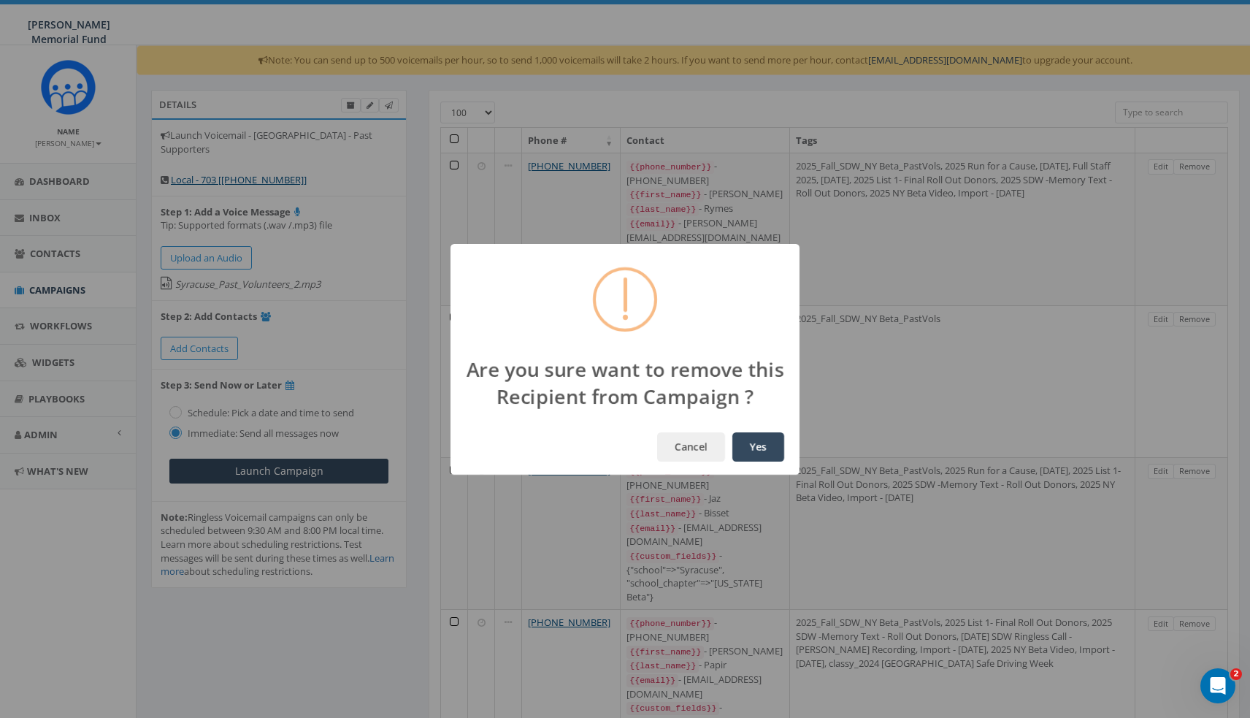
click at [758, 446] on button "Yes" at bounding box center [758, 446] width 52 height 29
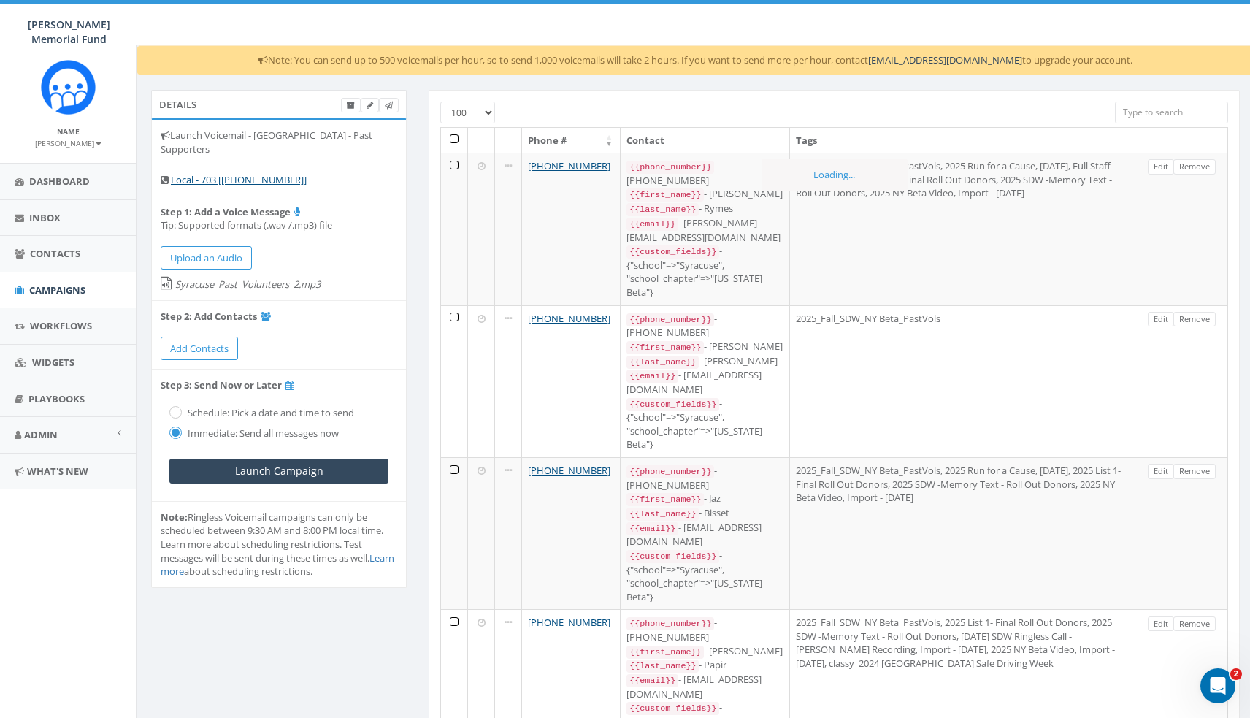
click at [1192, 166] on link "Remove" at bounding box center [1195, 166] width 42 height 15
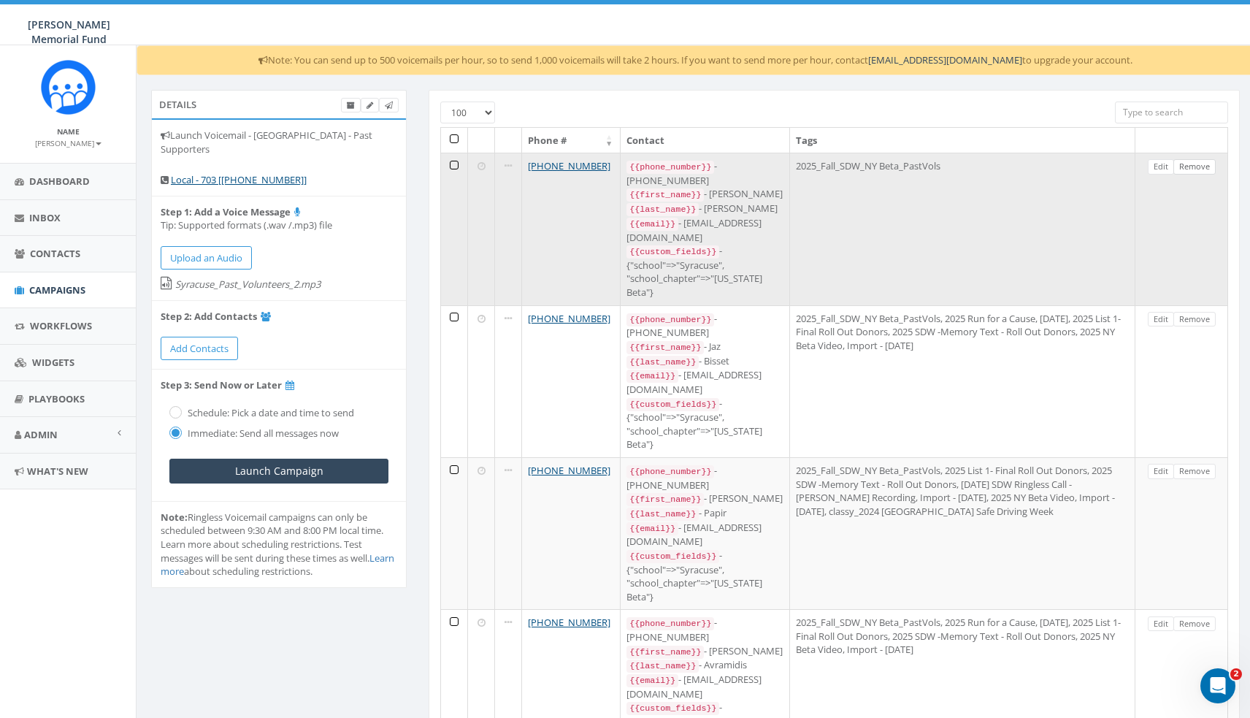
click at [1192, 166] on link "Remove" at bounding box center [1195, 166] width 42 height 15
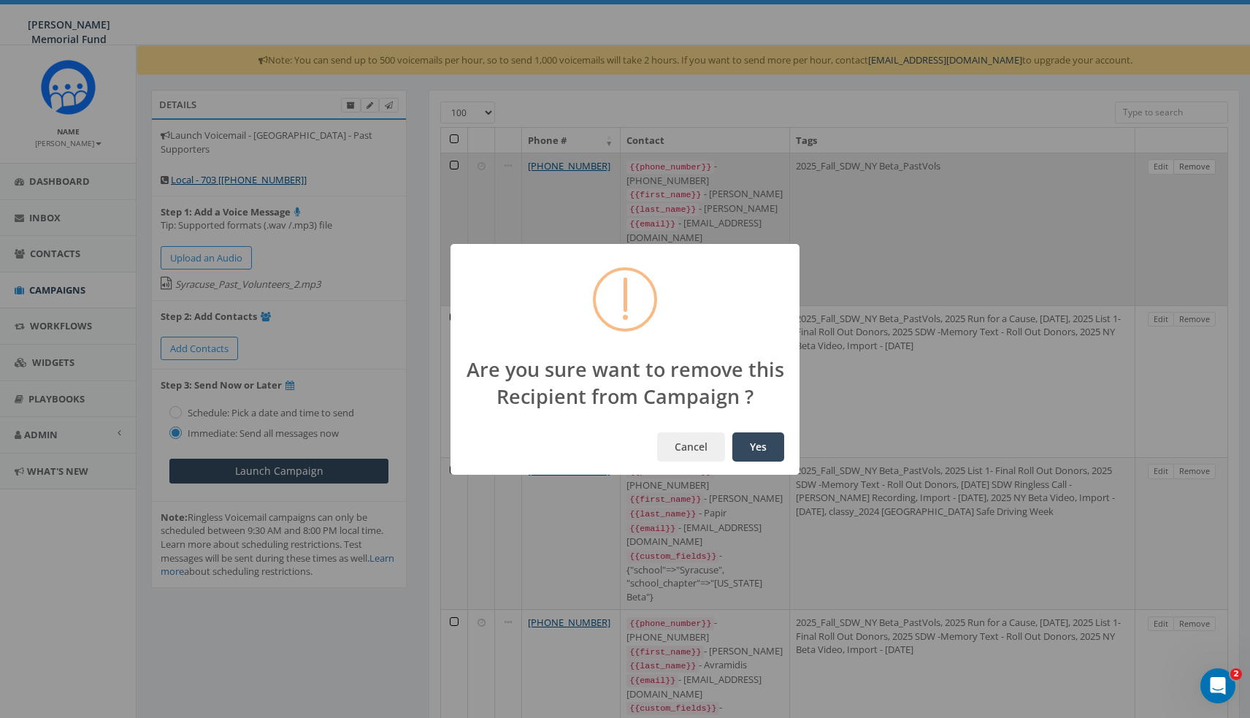
click at [752, 443] on button "Yes" at bounding box center [758, 446] width 52 height 29
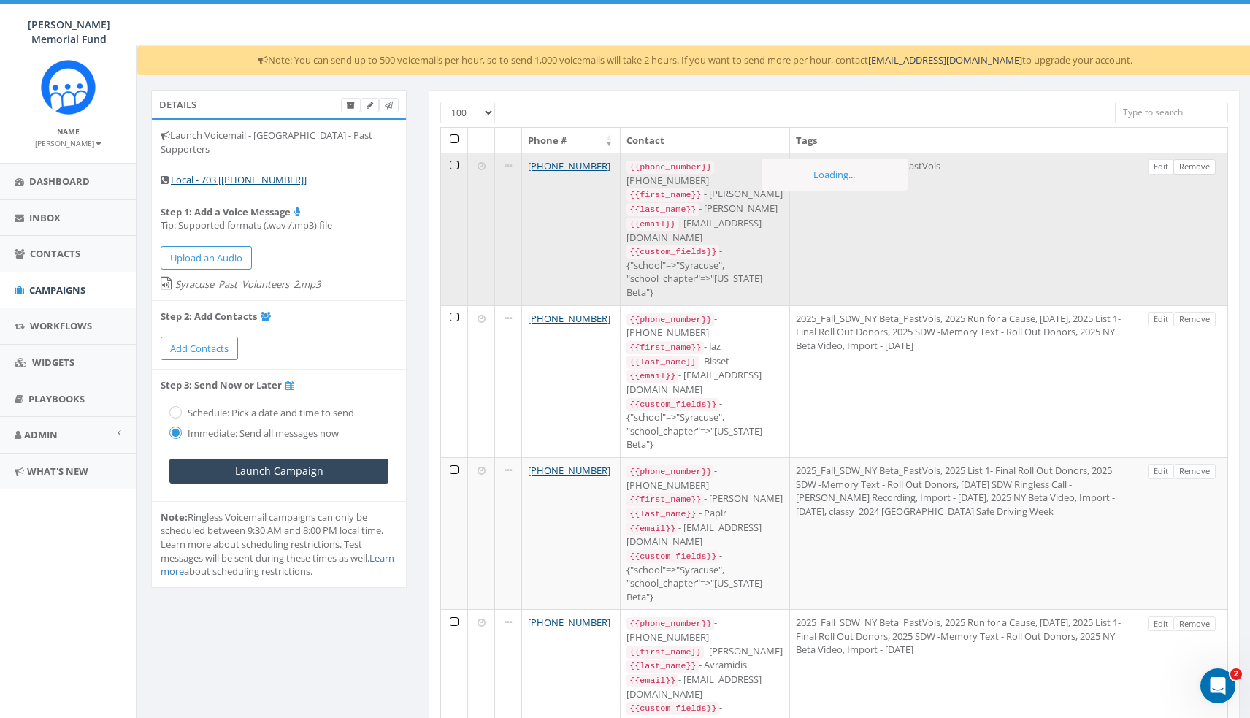
click at [1192, 166] on link "Remove" at bounding box center [1195, 166] width 42 height 15
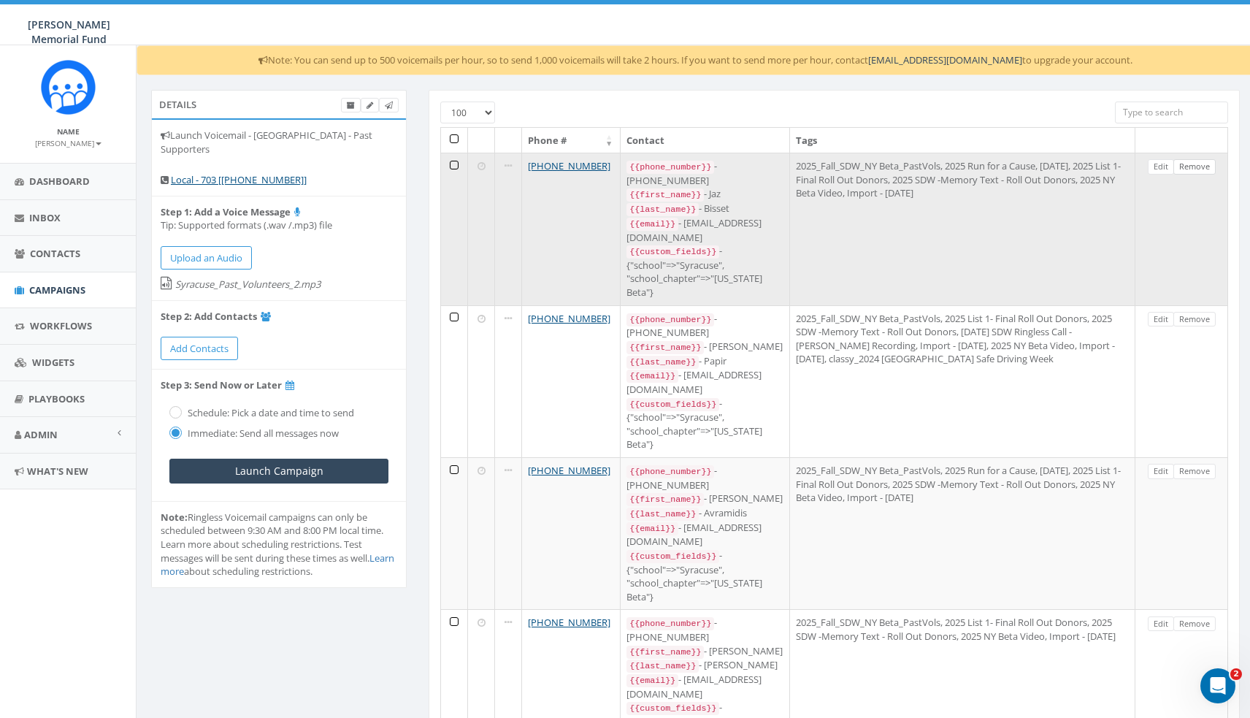
click at [1192, 166] on link "Remove" at bounding box center [1195, 166] width 42 height 15
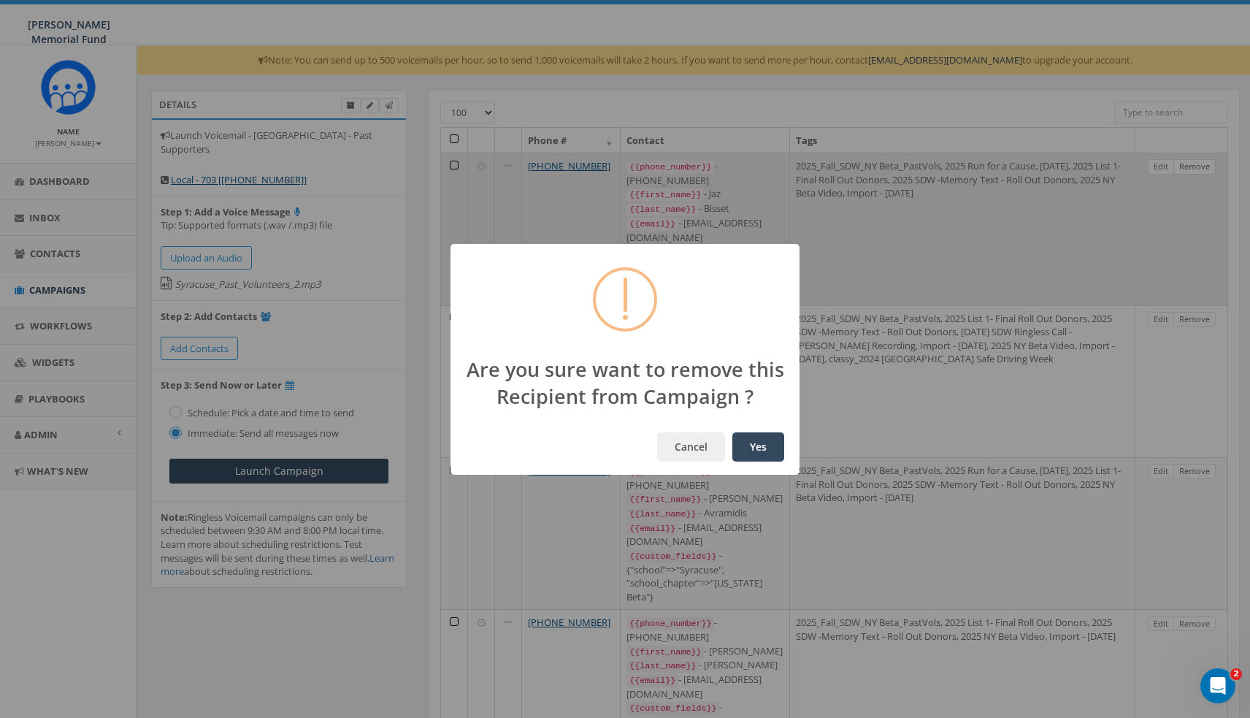
click at [751, 442] on button "Yes" at bounding box center [758, 446] width 52 height 29
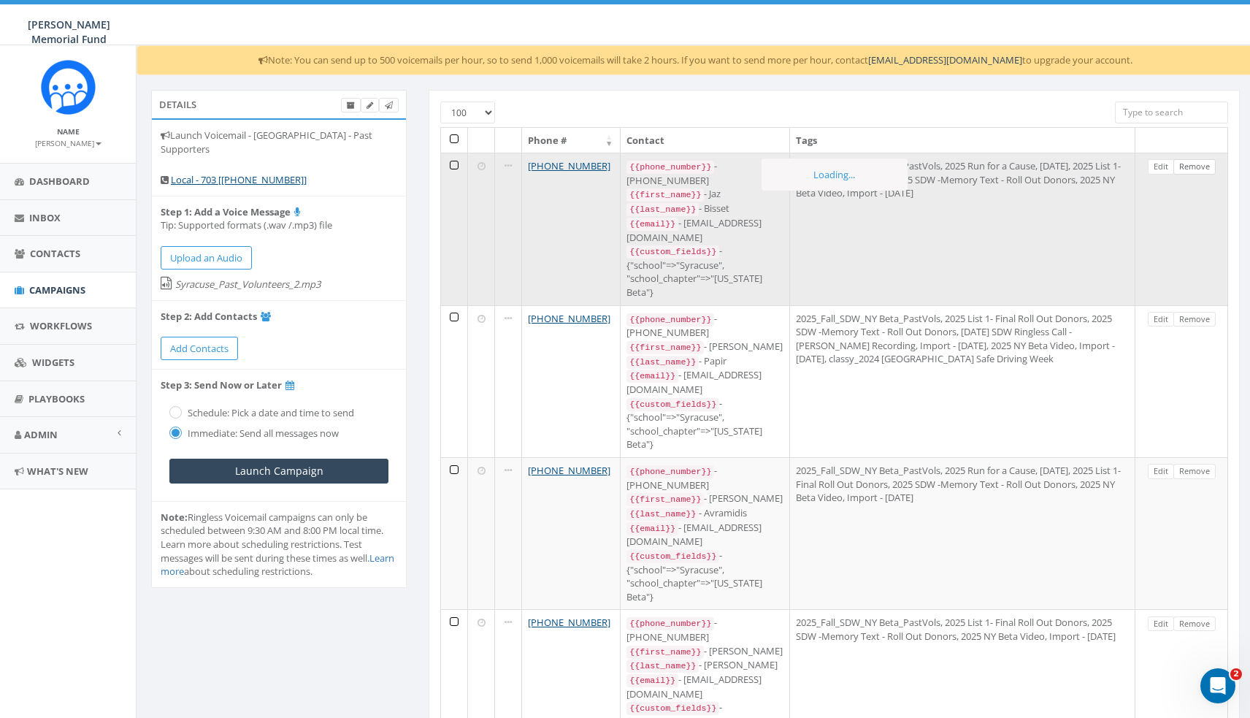
click at [1192, 166] on link "Remove" at bounding box center [1195, 166] width 42 height 15
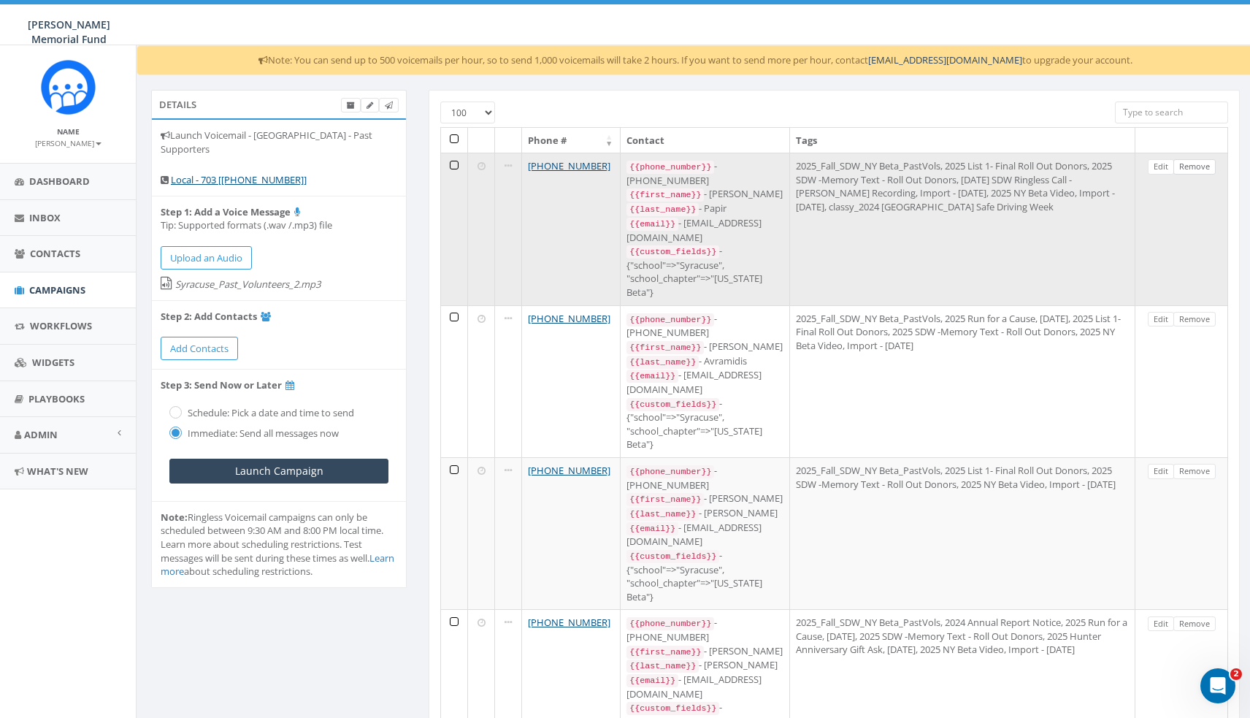
click at [1192, 166] on link "Remove" at bounding box center [1195, 166] width 42 height 15
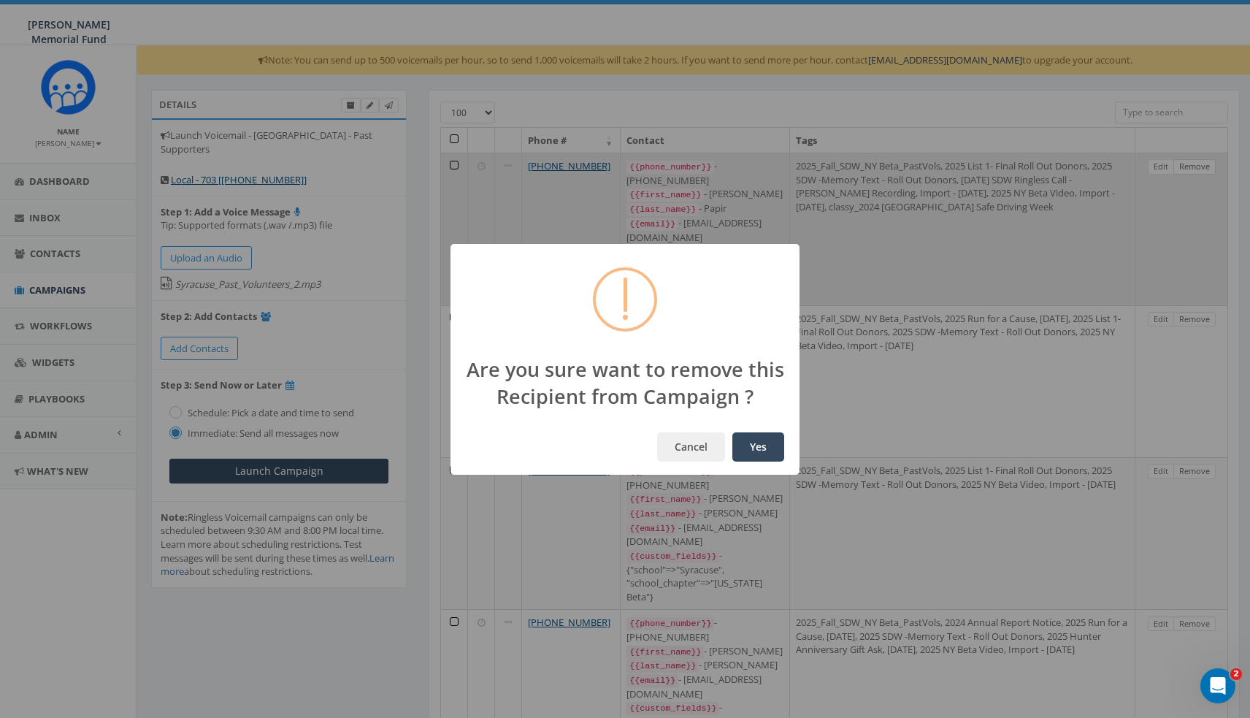
click at [753, 443] on button "Yes" at bounding box center [758, 446] width 52 height 29
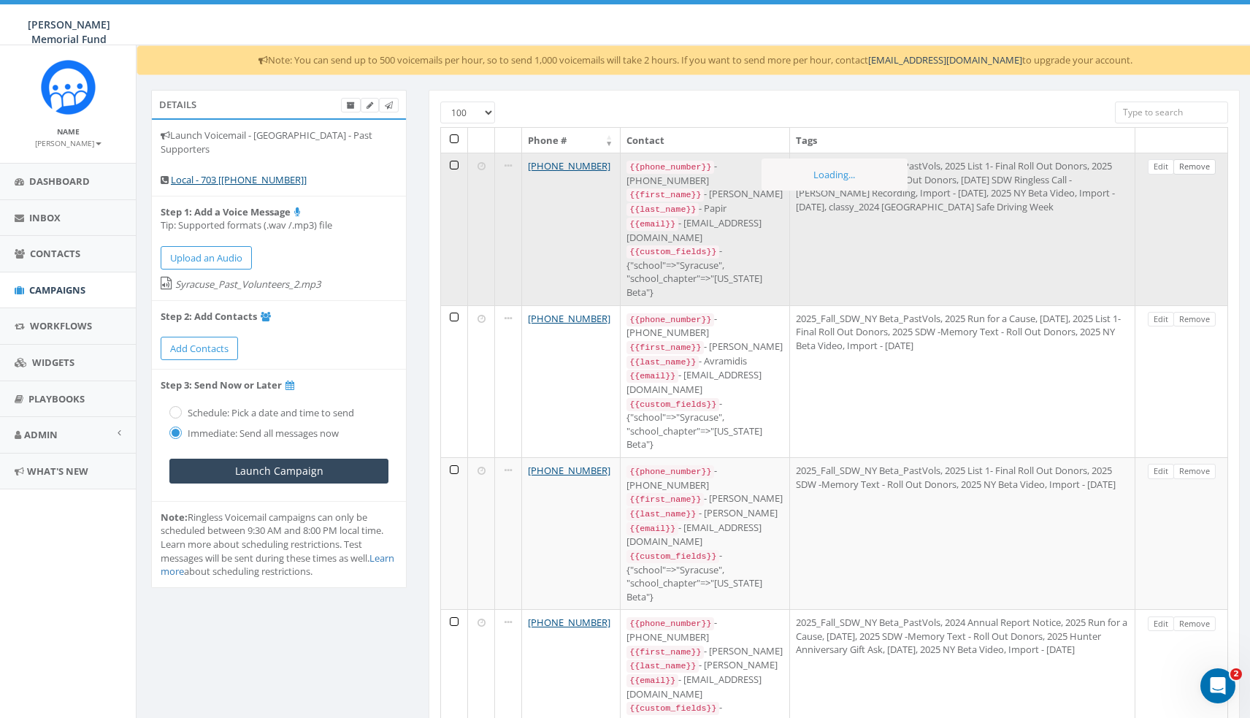
click at [1192, 166] on link "Remove" at bounding box center [1195, 166] width 42 height 15
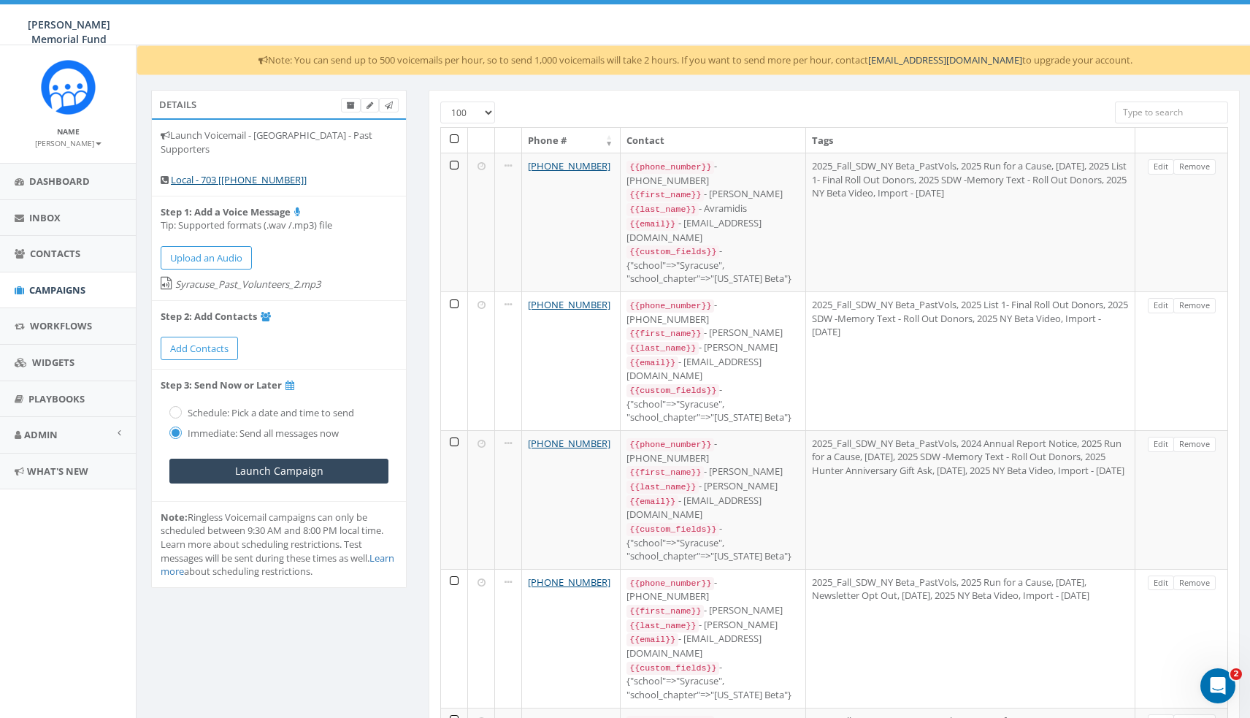
click at [1192, 166] on link "Remove" at bounding box center [1195, 166] width 42 height 15
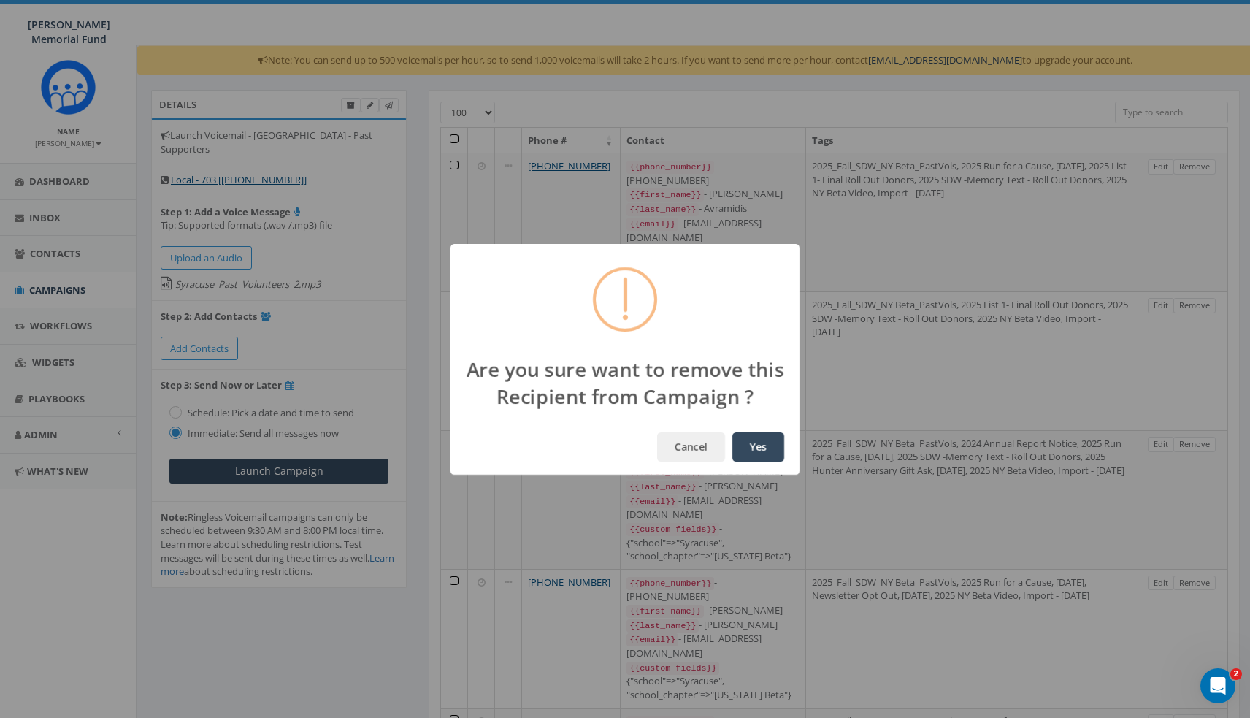
click at [756, 445] on button "Yes" at bounding box center [758, 446] width 52 height 29
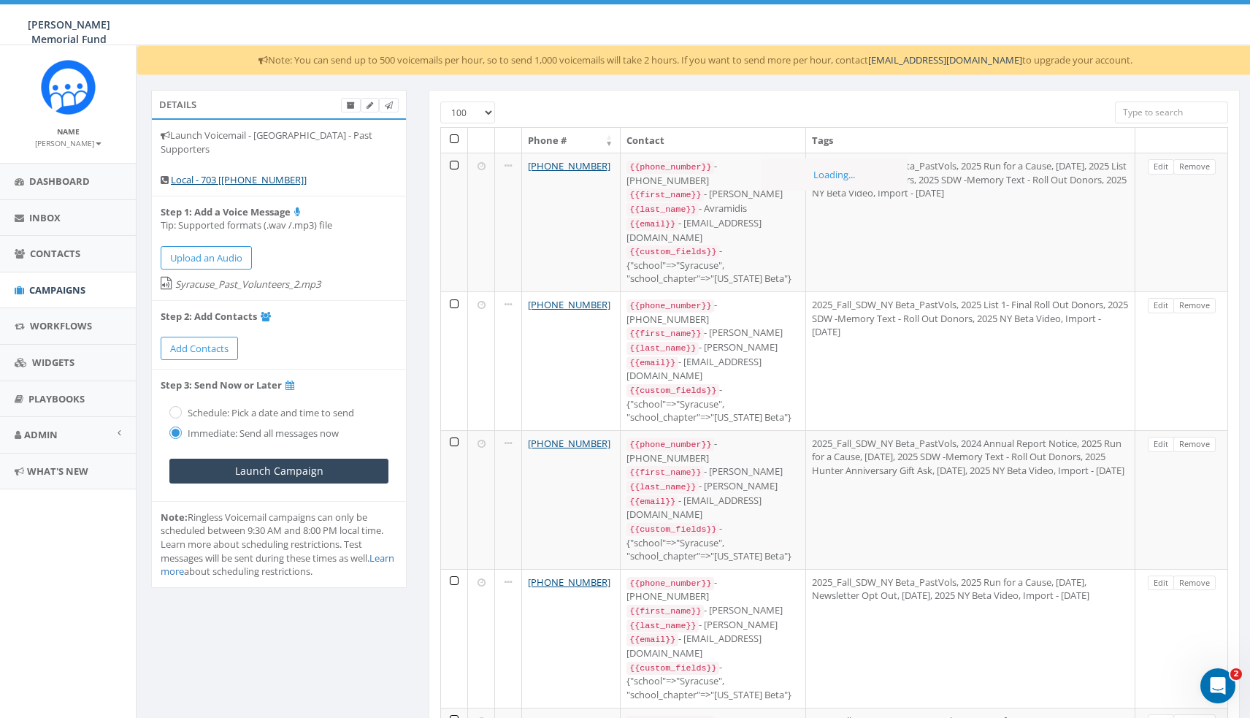
click at [1192, 166] on link "Remove" at bounding box center [1195, 166] width 42 height 15
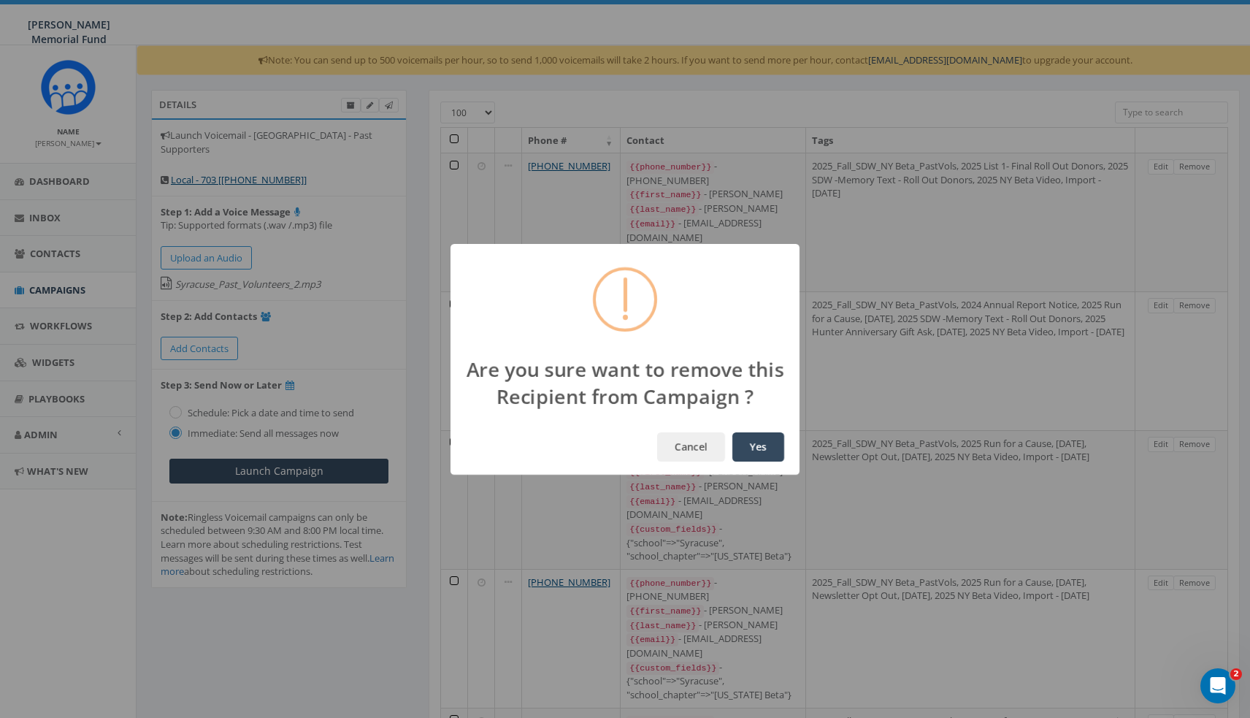
click at [759, 446] on button "Yes" at bounding box center [758, 446] width 52 height 29
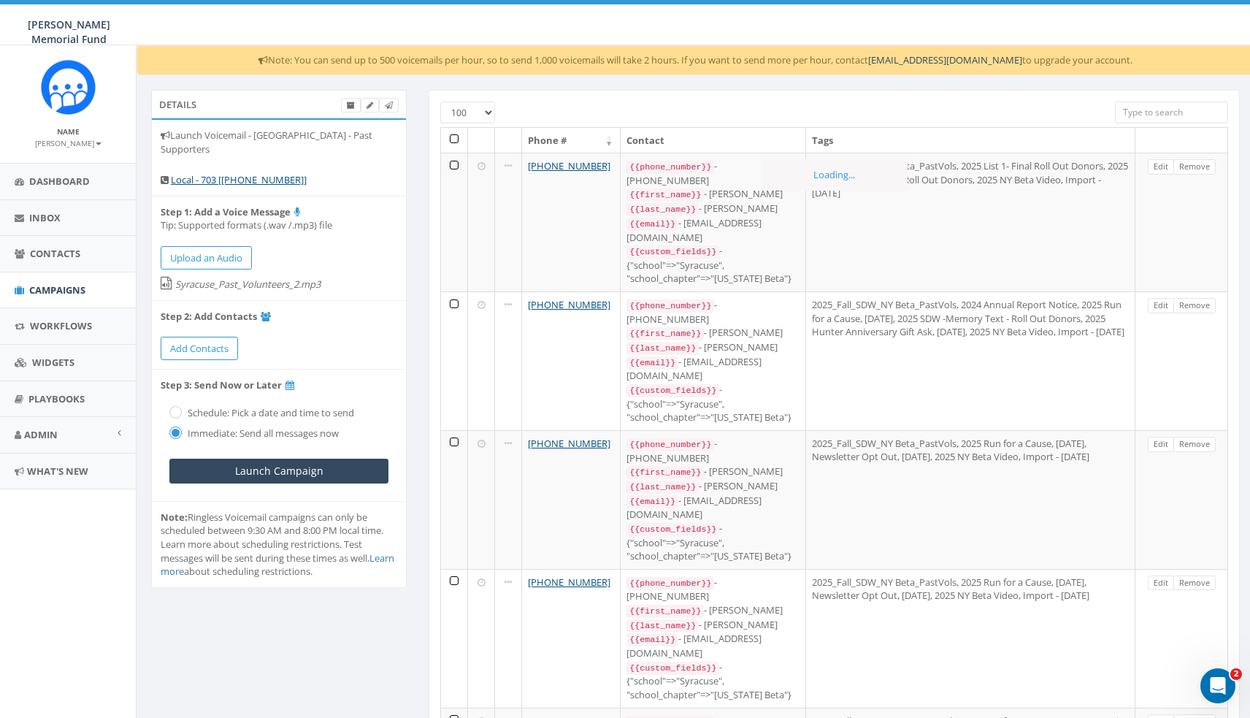
click at [1192, 166] on link "Remove" at bounding box center [1195, 166] width 42 height 15
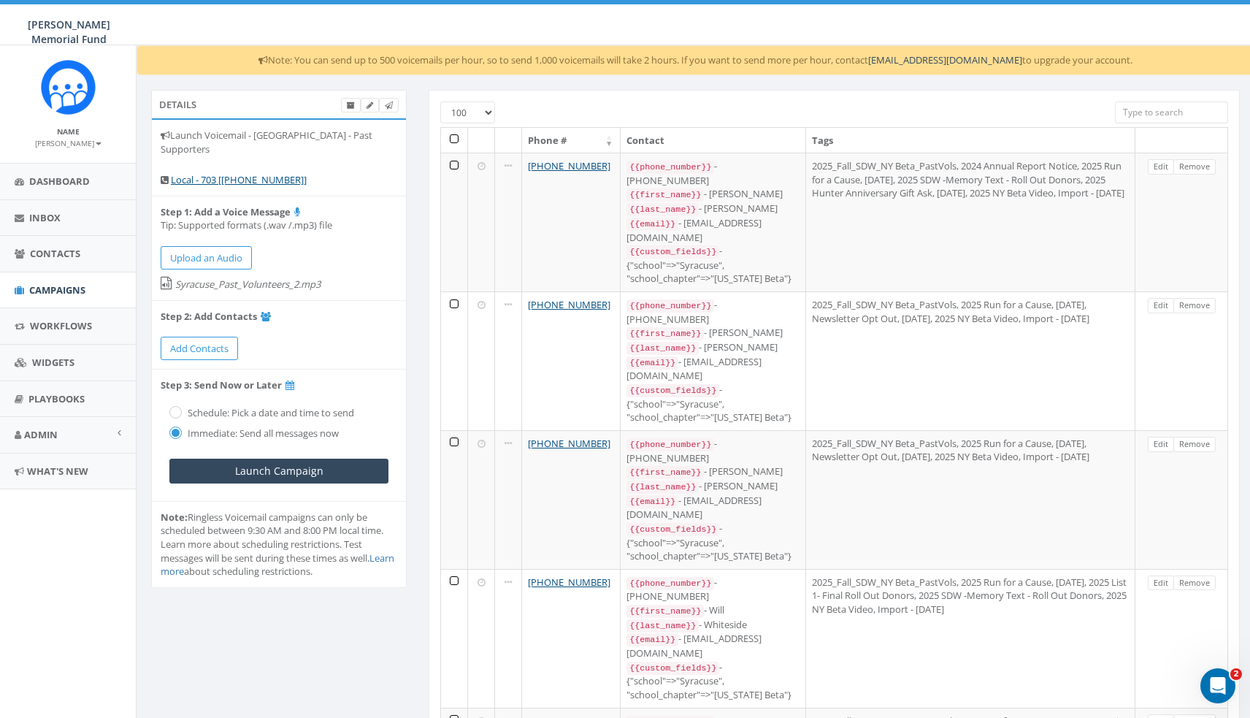
click at [1192, 166] on link "Remove" at bounding box center [1195, 166] width 42 height 15
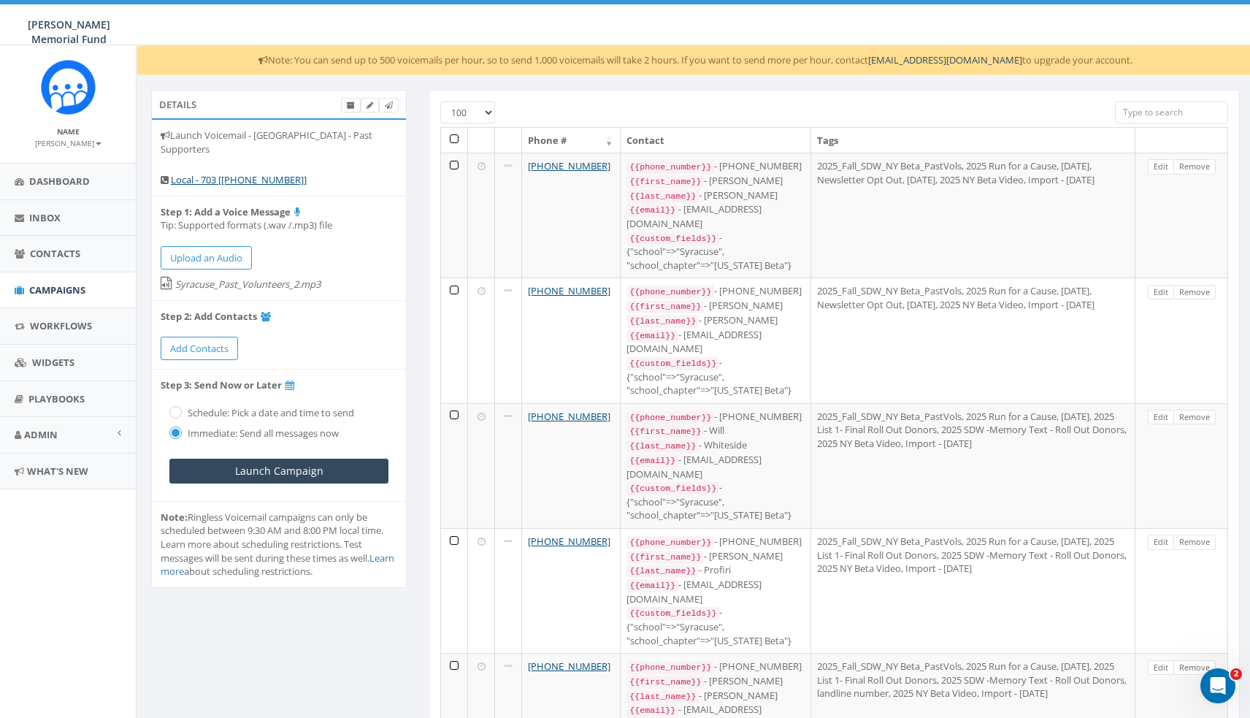
click at [1192, 166] on link "Remove" at bounding box center [1195, 166] width 42 height 15
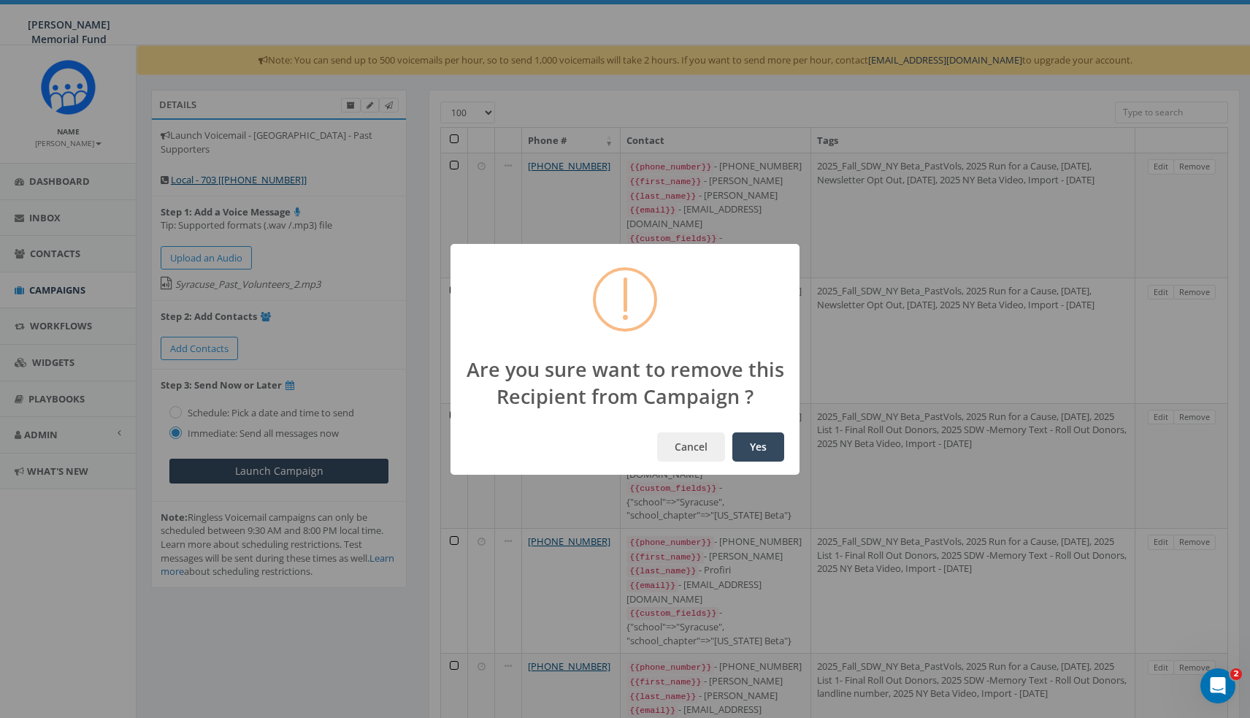
click at [763, 450] on button "Yes" at bounding box center [758, 446] width 52 height 29
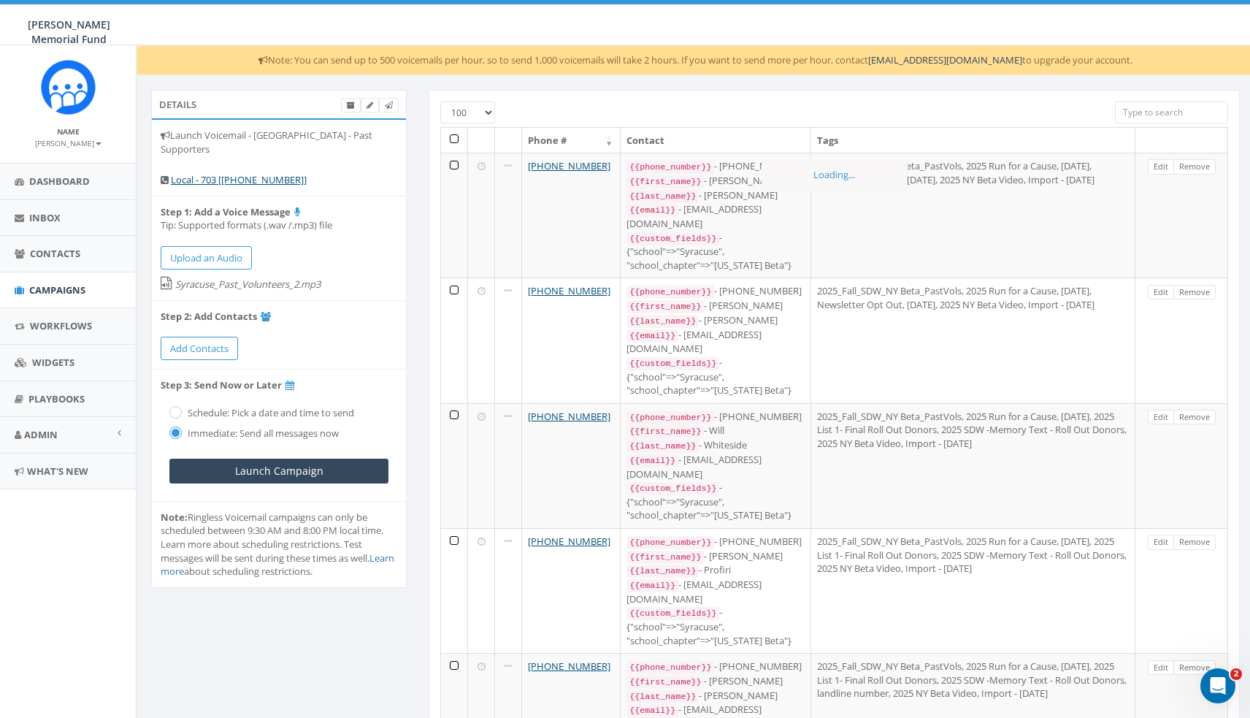
click at [1192, 166] on link "Remove" at bounding box center [1195, 166] width 42 height 15
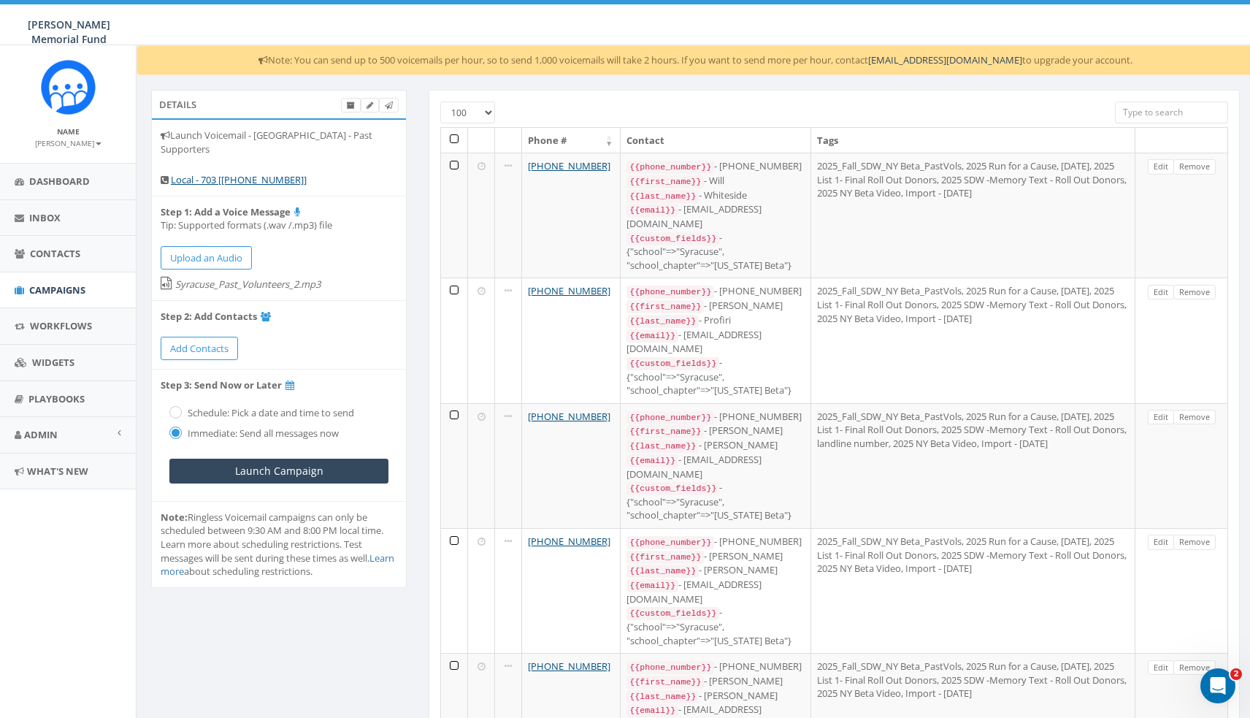
click at [1192, 166] on link "Remove" at bounding box center [1195, 166] width 42 height 15
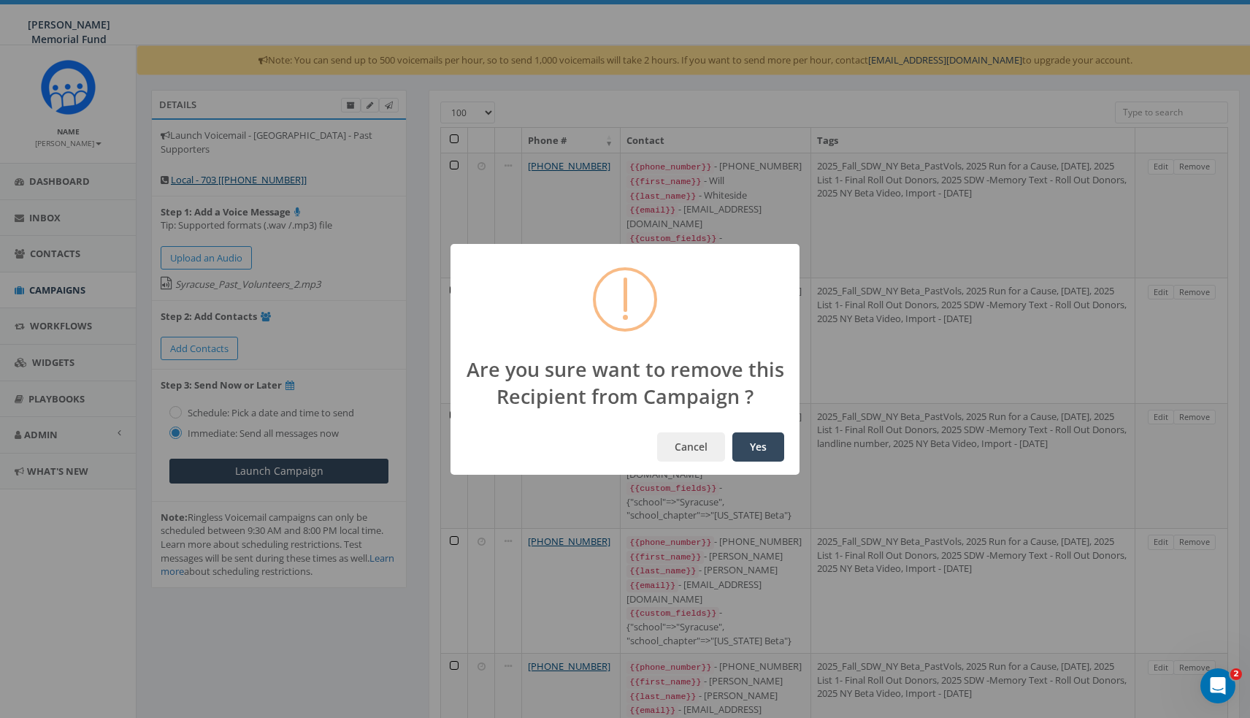
click at [732, 432] on button "Yes" at bounding box center [758, 446] width 52 height 29
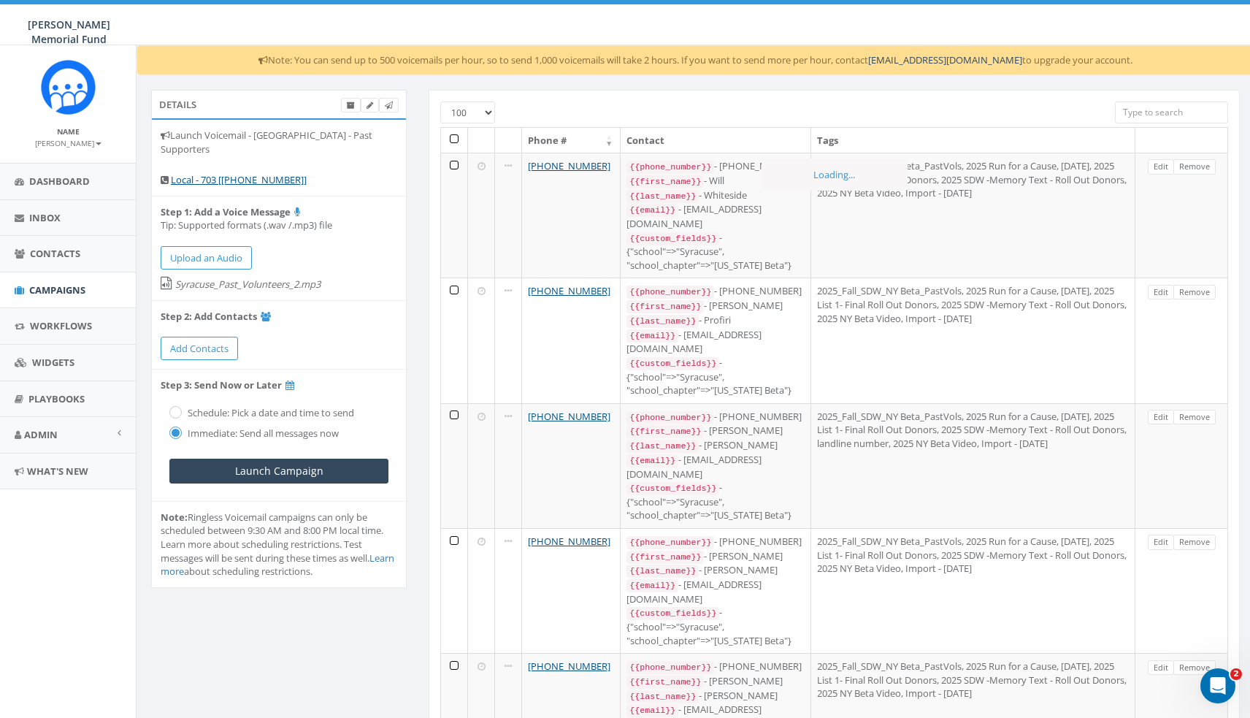
click at [1192, 166] on link "Remove" at bounding box center [1195, 166] width 42 height 15
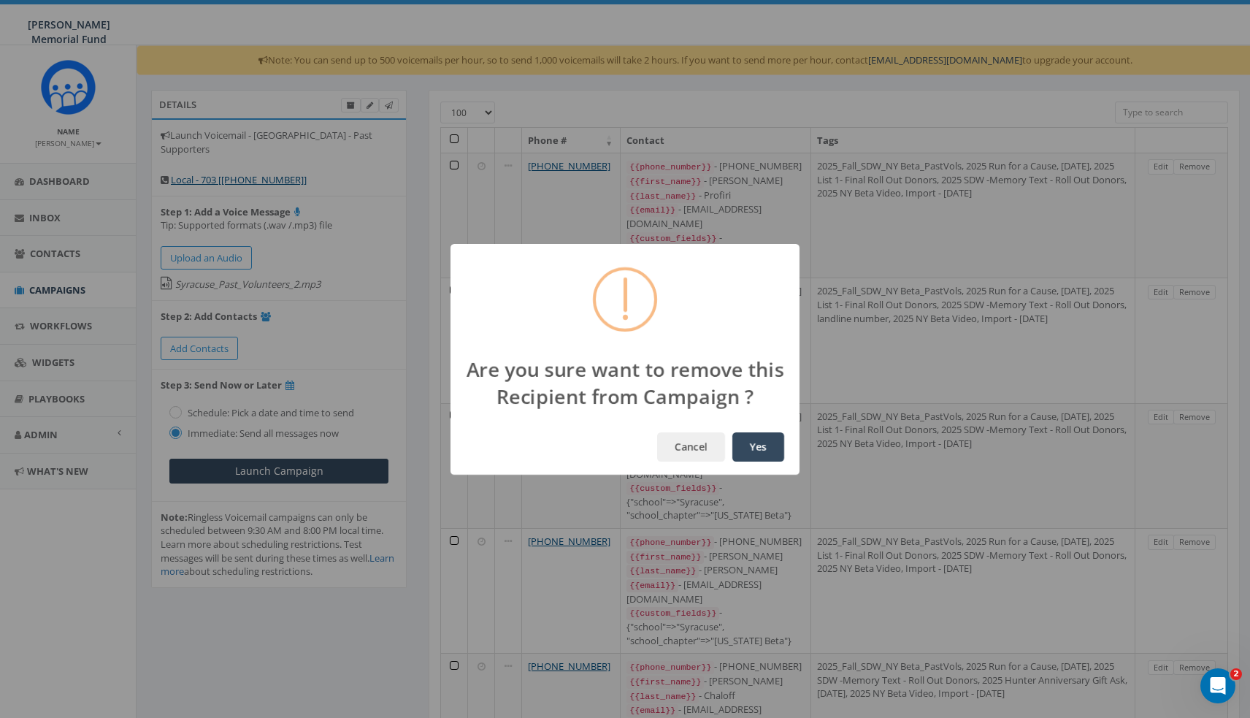
click at [735, 432] on button "Yes" at bounding box center [758, 446] width 52 height 29
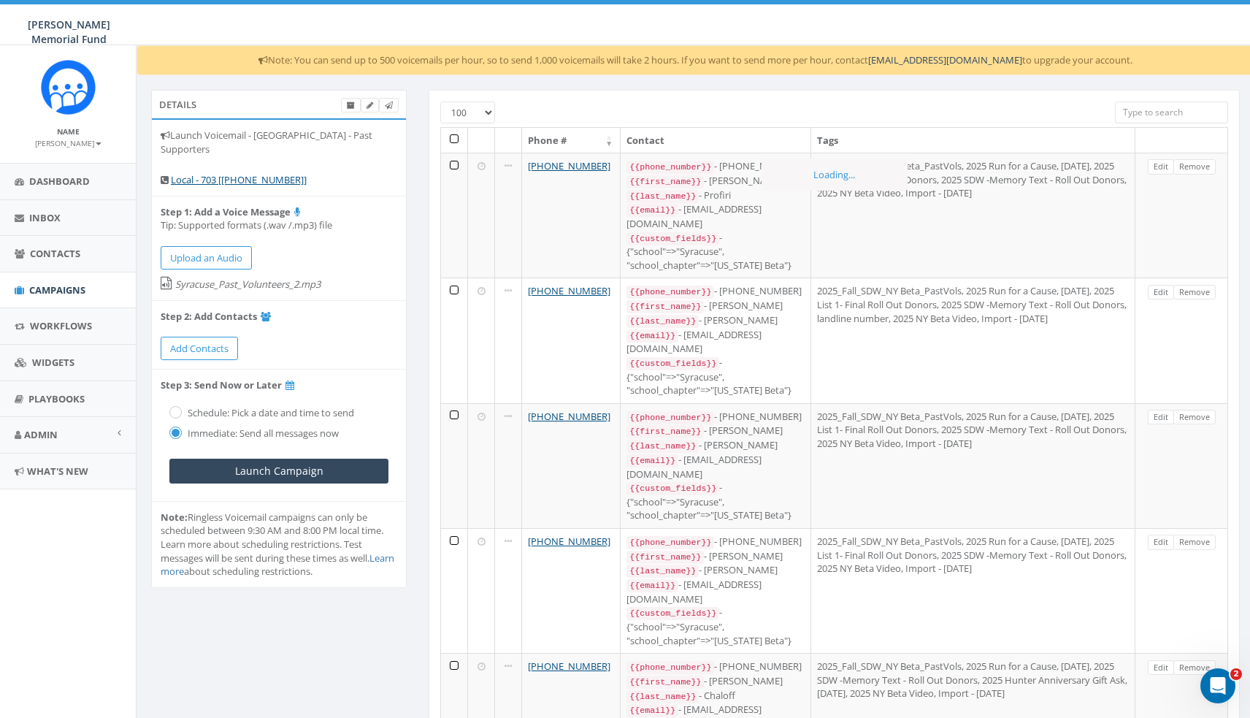
click at [1192, 166] on link "Remove" at bounding box center [1195, 166] width 42 height 15
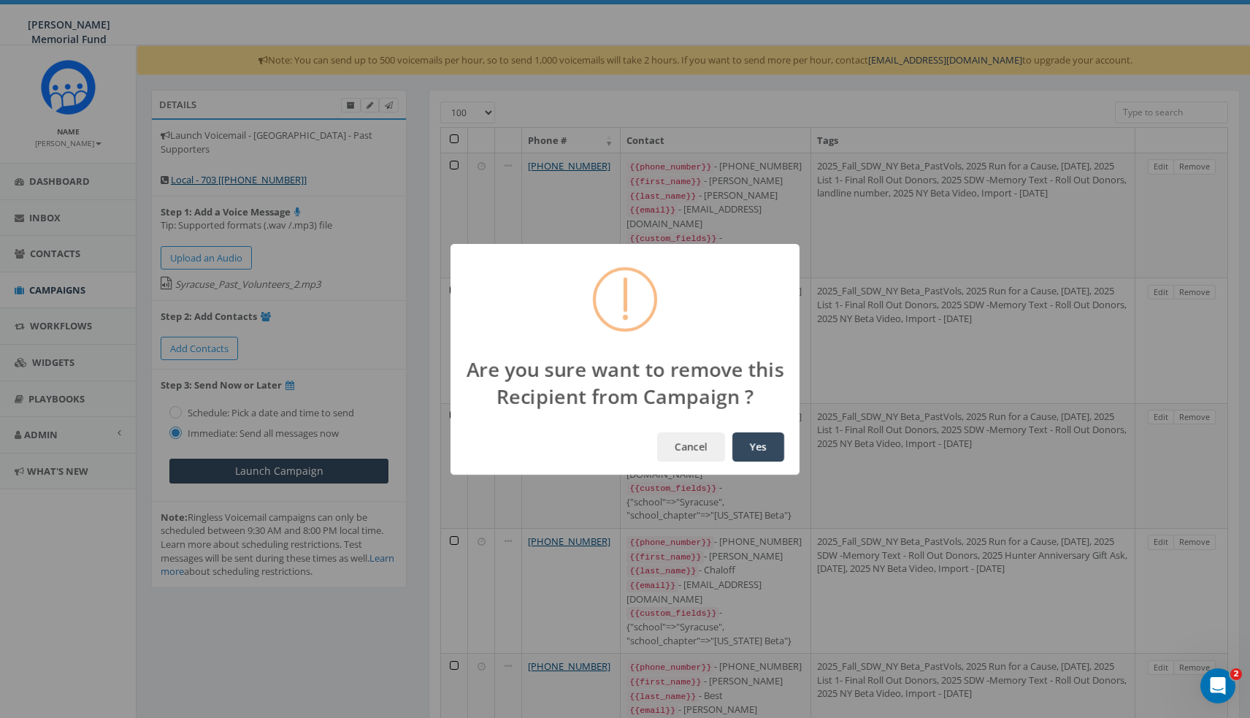
click at [732, 432] on button "Yes" at bounding box center [758, 446] width 52 height 29
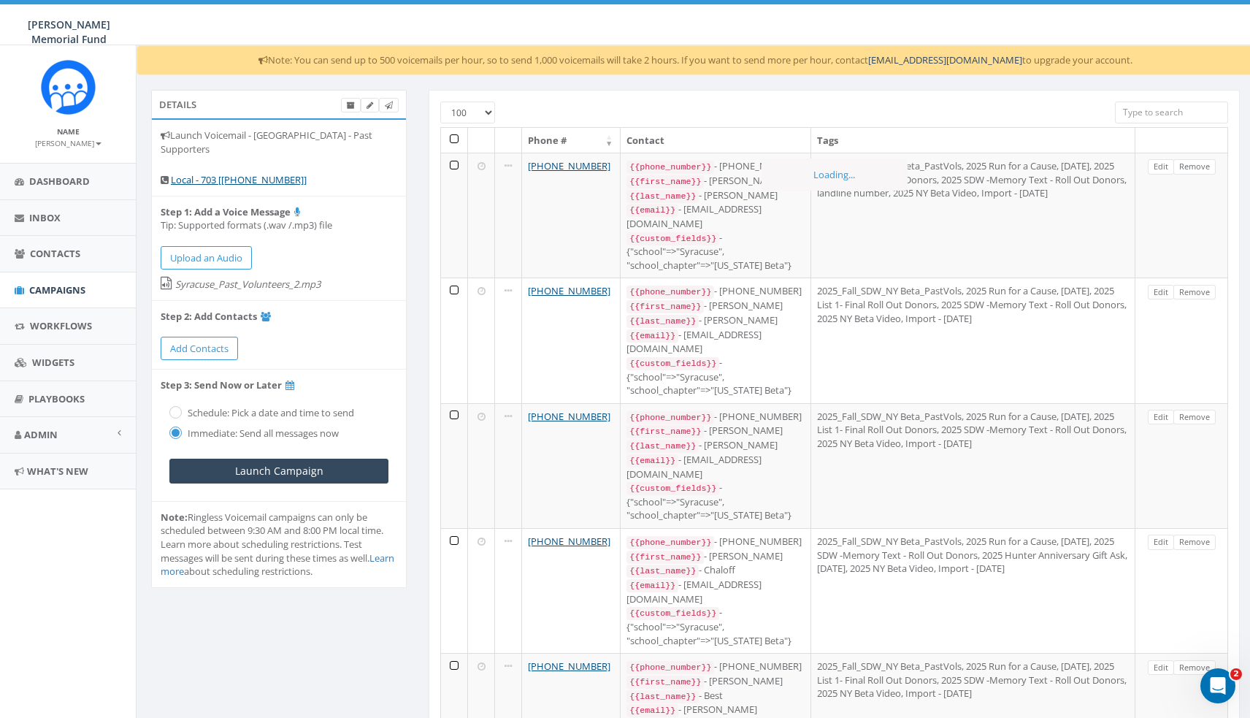
click at [1192, 166] on link "Remove" at bounding box center [1195, 166] width 42 height 15
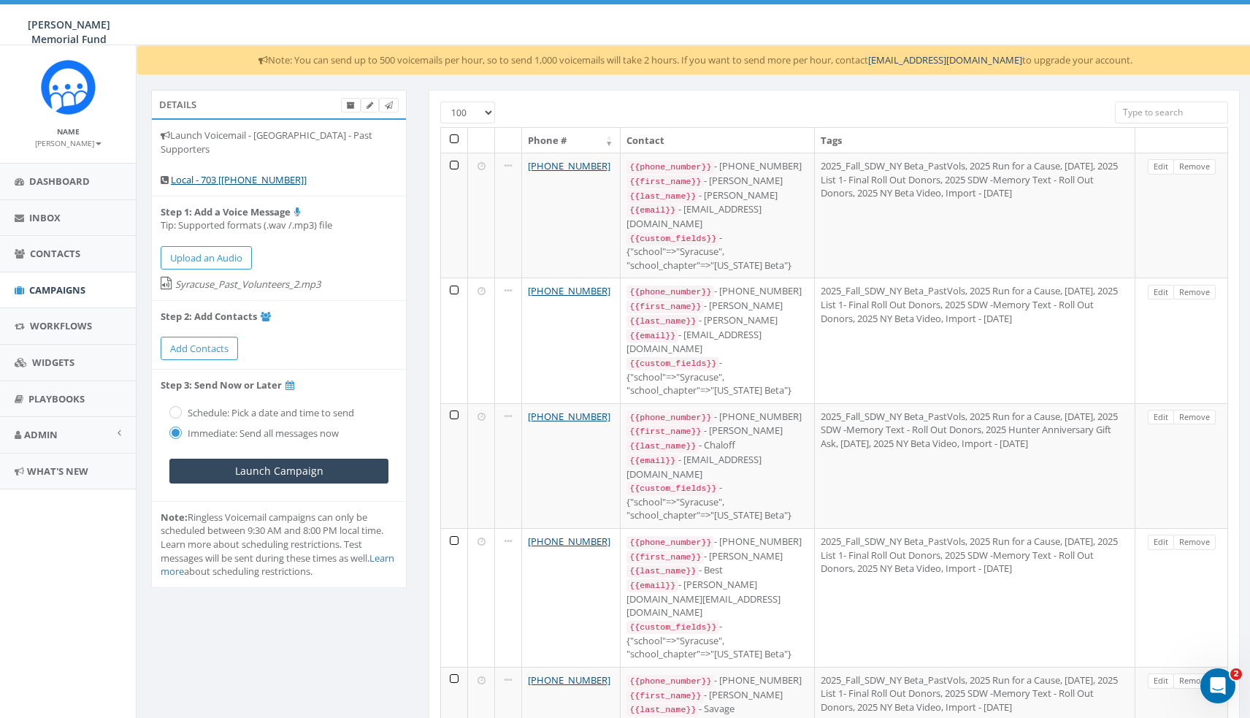
click at [1192, 166] on link "Remove" at bounding box center [1195, 166] width 42 height 15
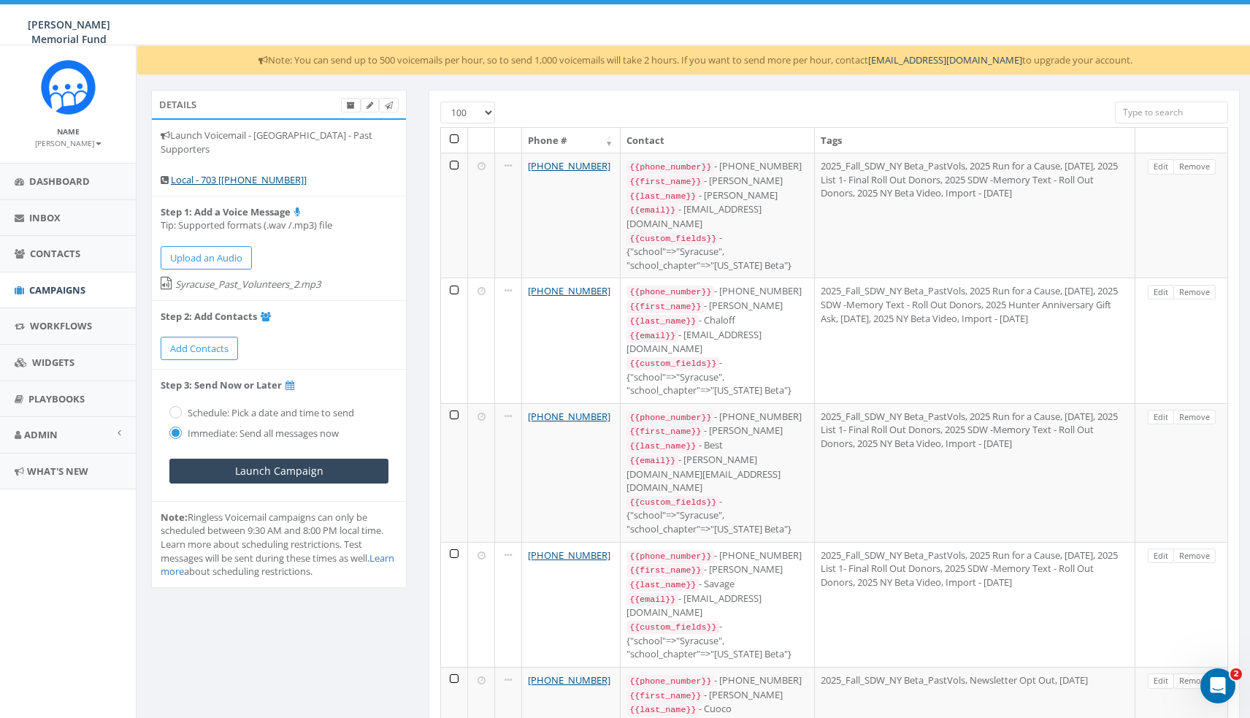
click at [1192, 166] on link "Remove" at bounding box center [1195, 166] width 42 height 15
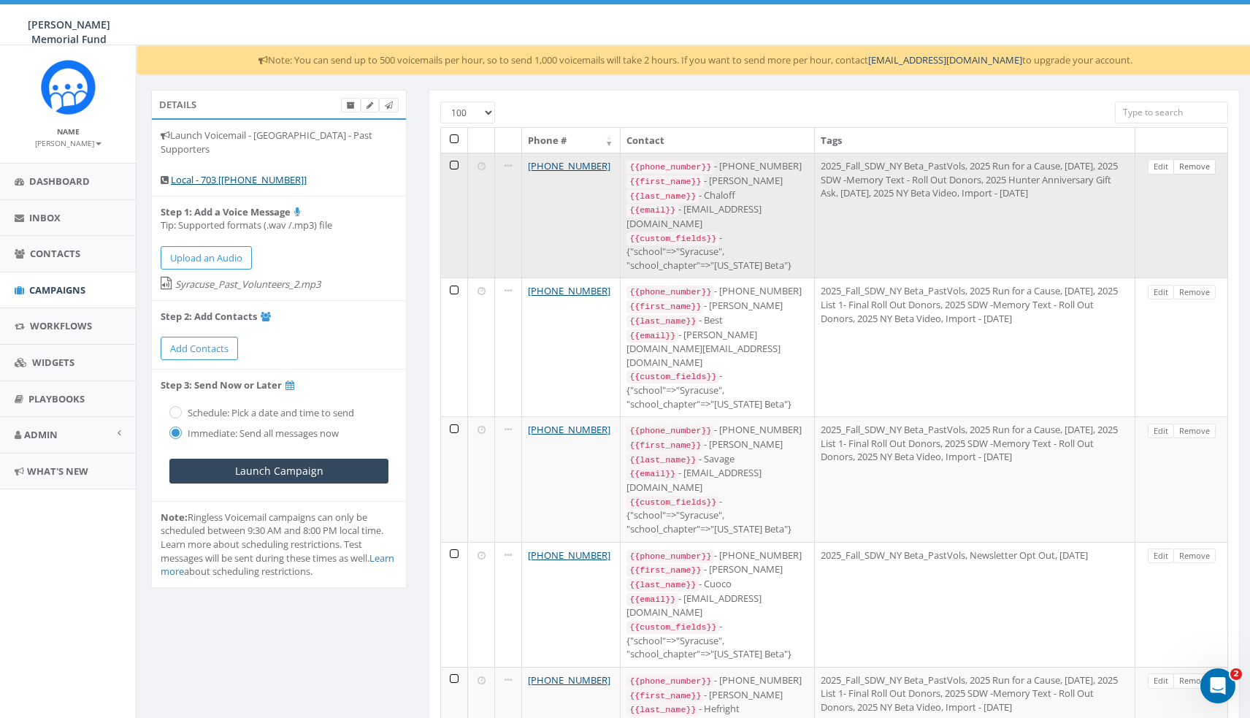
click at [1190, 164] on link "Remove" at bounding box center [1195, 166] width 42 height 15
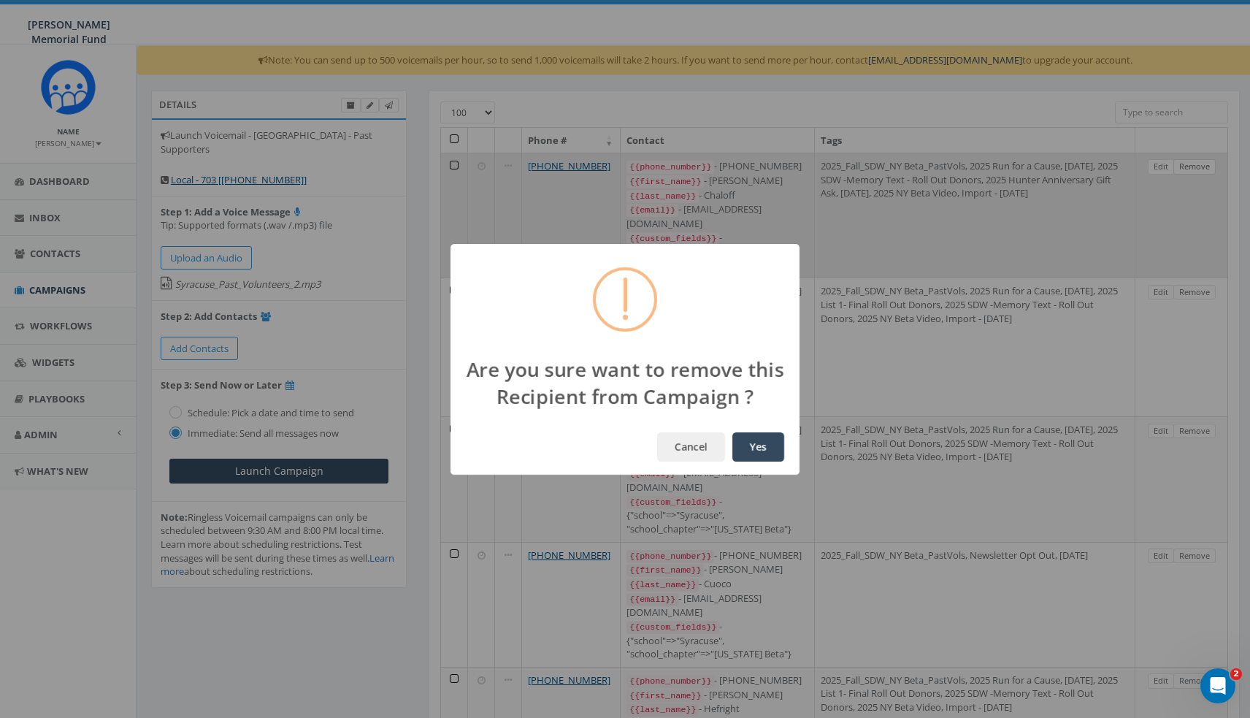
click at [762, 449] on button "Yes" at bounding box center [758, 446] width 52 height 29
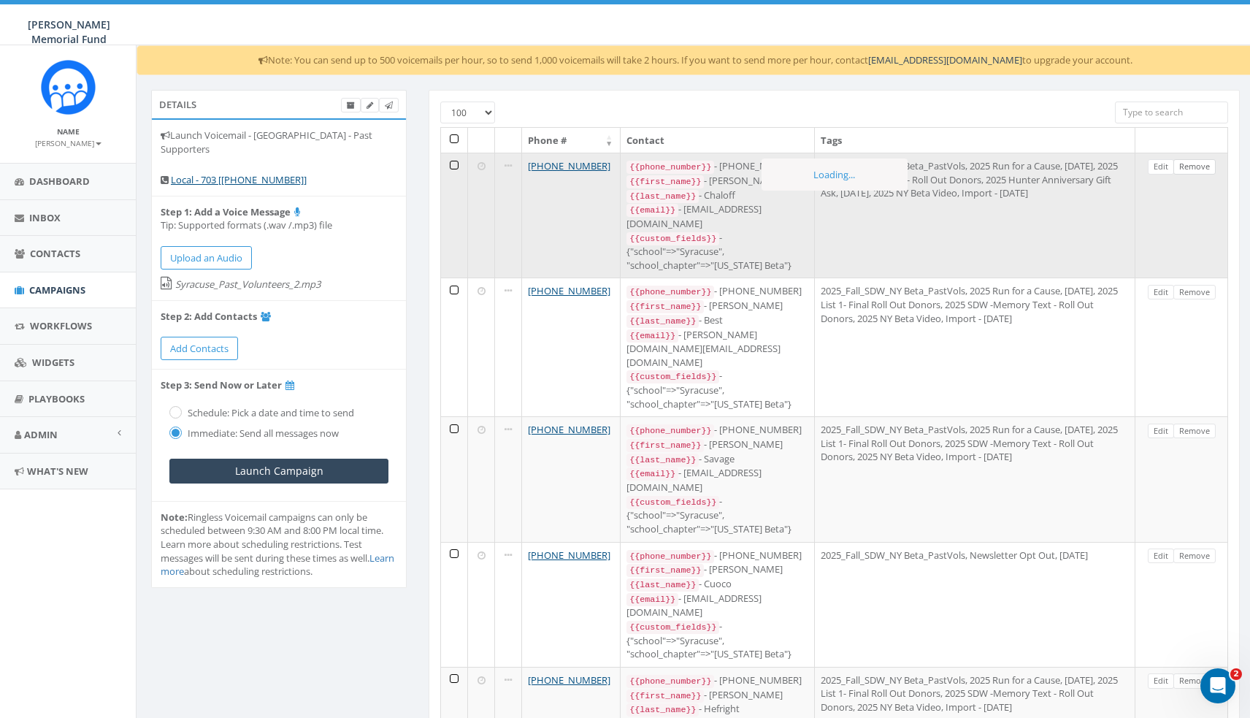
click at [1190, 164] on link "Remove" at bounding box center [1195, 166] width 42 height 15
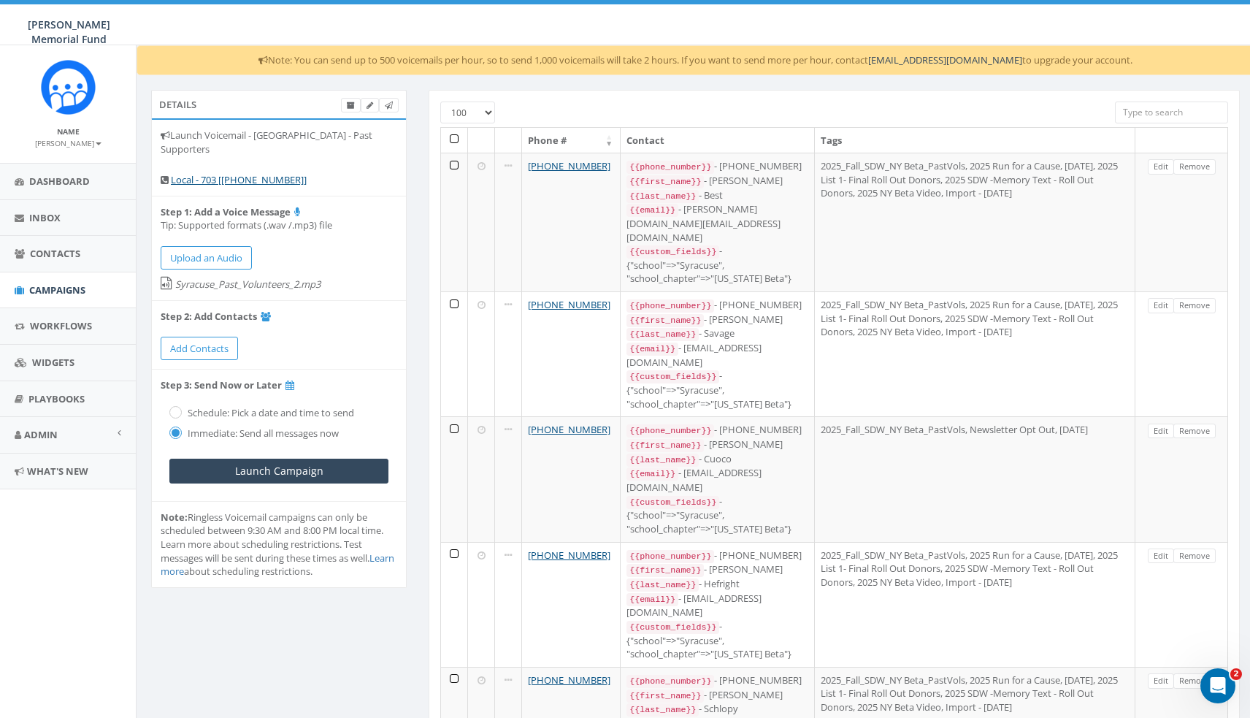
click at [1190, 164] on link "Remove" at bounding box center [1195, 166] width 42 height 15
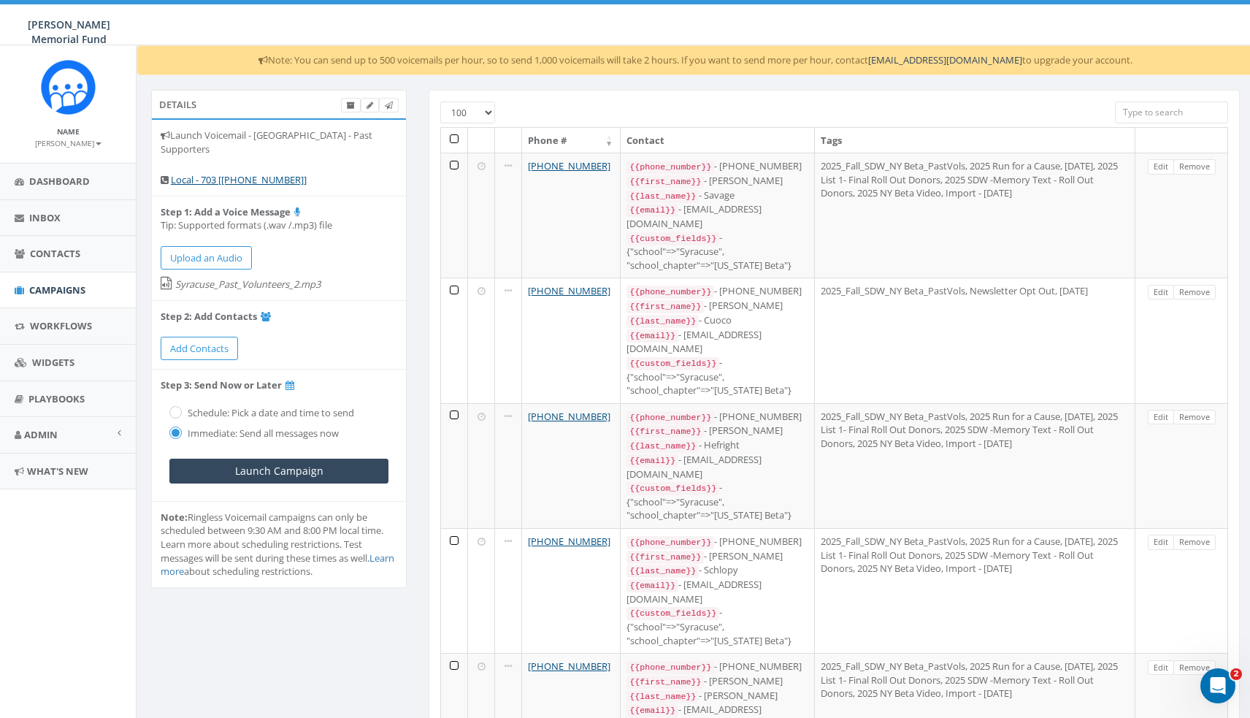
click at [1190, 164] on link "Remove" at bounding box center [1195, 166] width 42 height 15
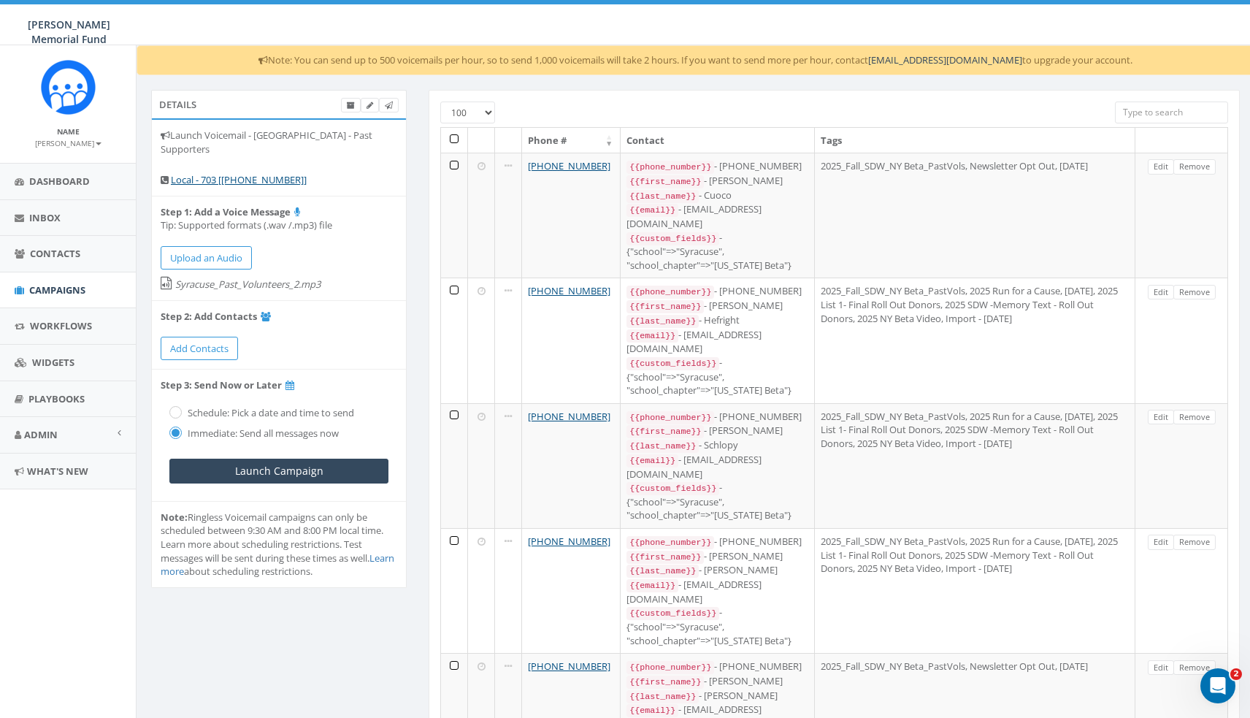
click at [1190, 164] on link "Remove" at bounding box center [1195, 166] width 42 height 15
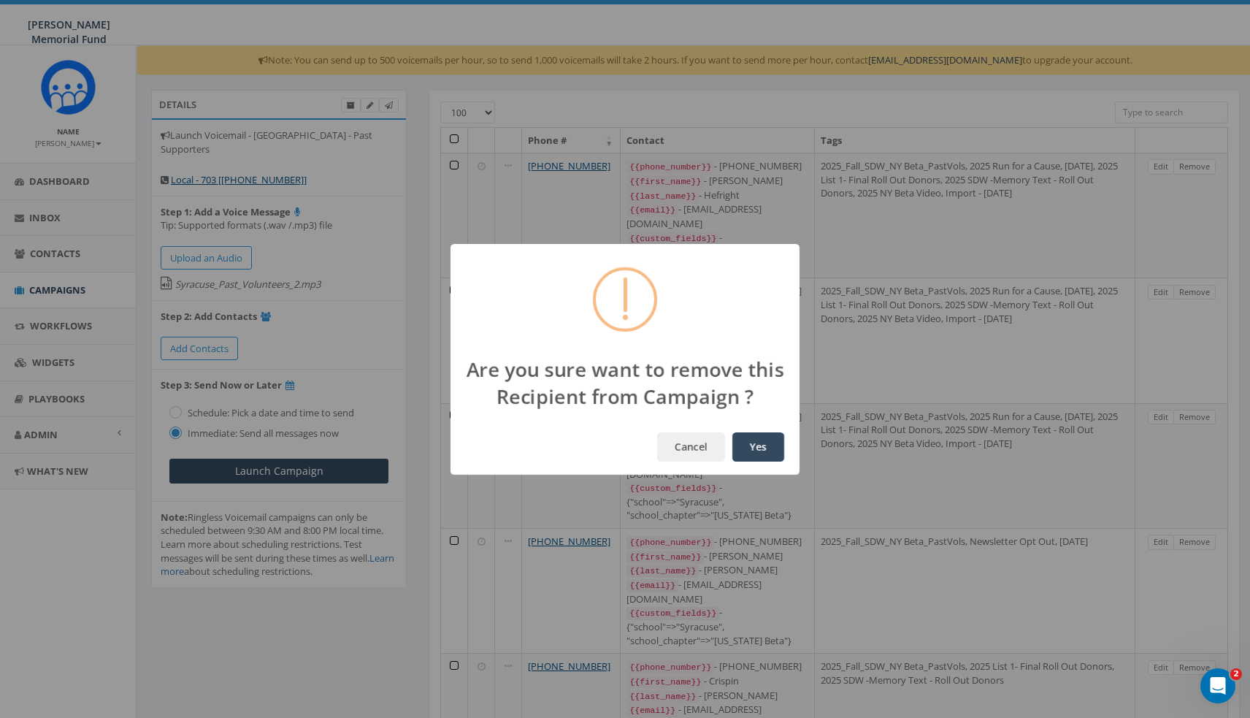
click at [732, 432] on button "Yes" at bounding box center [758, 446] width 52 height 29
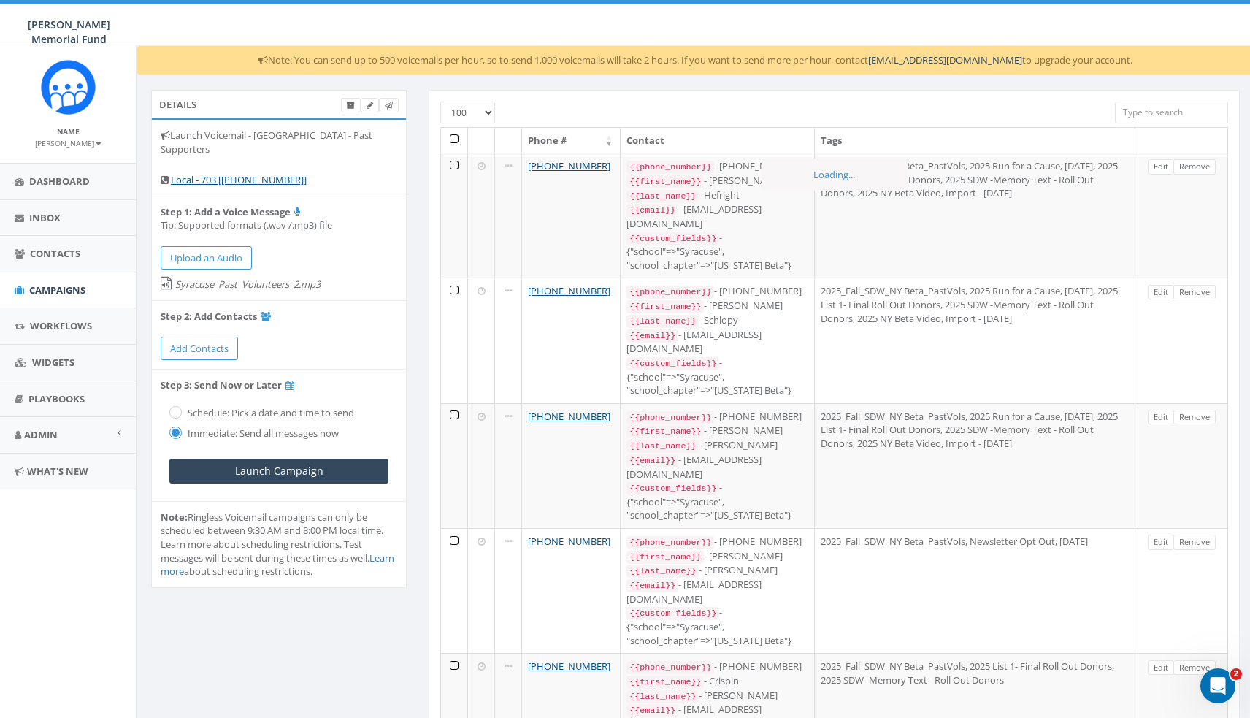
click at [1190, 164] on link "Remove" at bounding box center [1195, 166] width 42 height 15
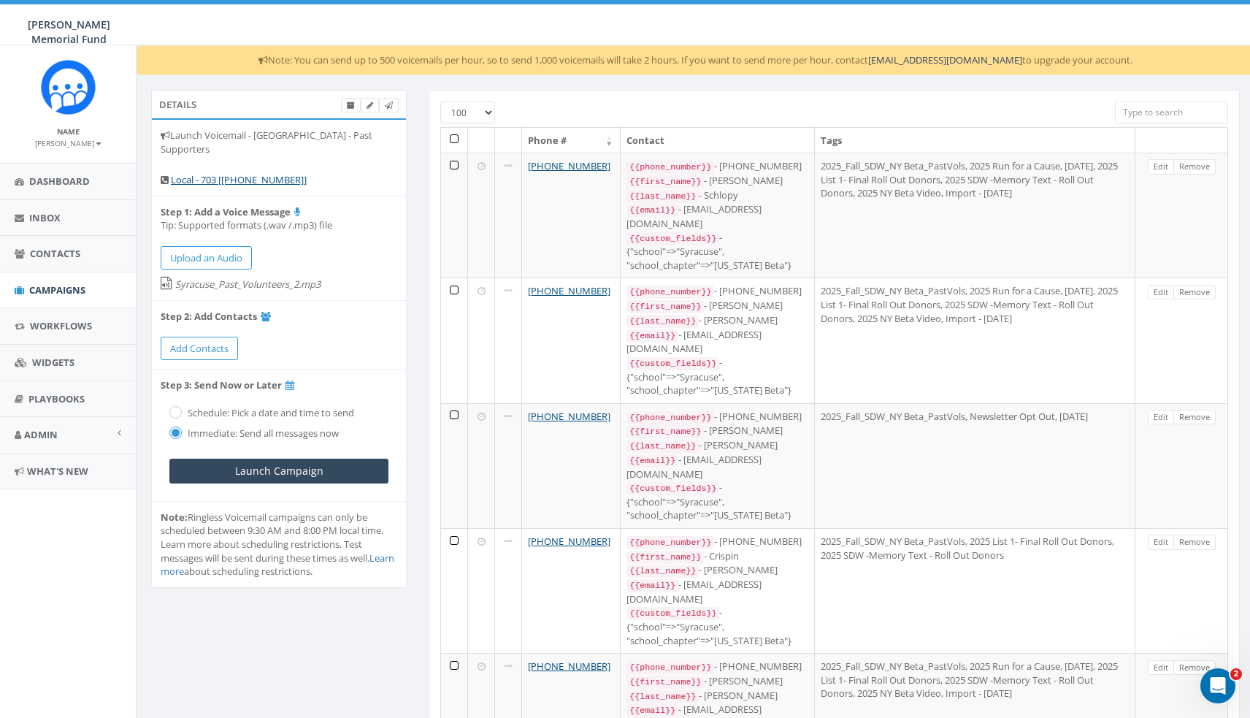
click at [1190, 164] on link "Remove" at bounding box center [1195, 166] width 42 height 15
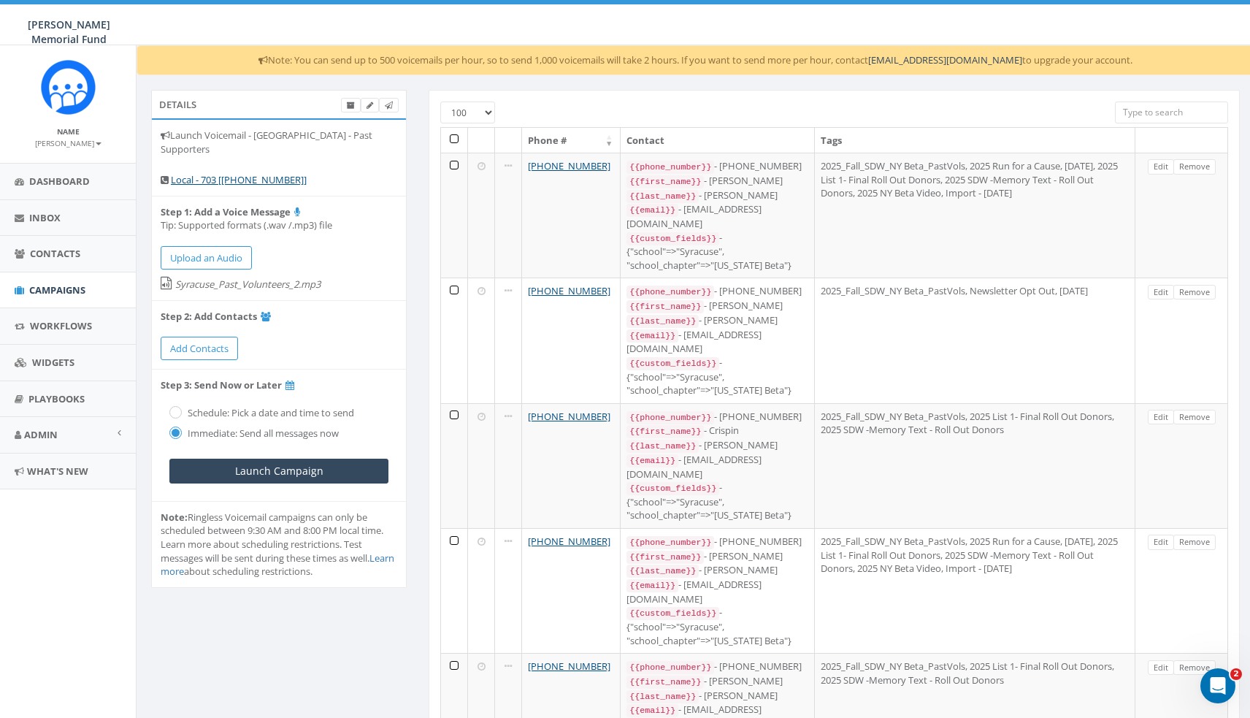
click at [1190, 164] on link "Remove" at bounding box center [1195, 166] width 42 height 15
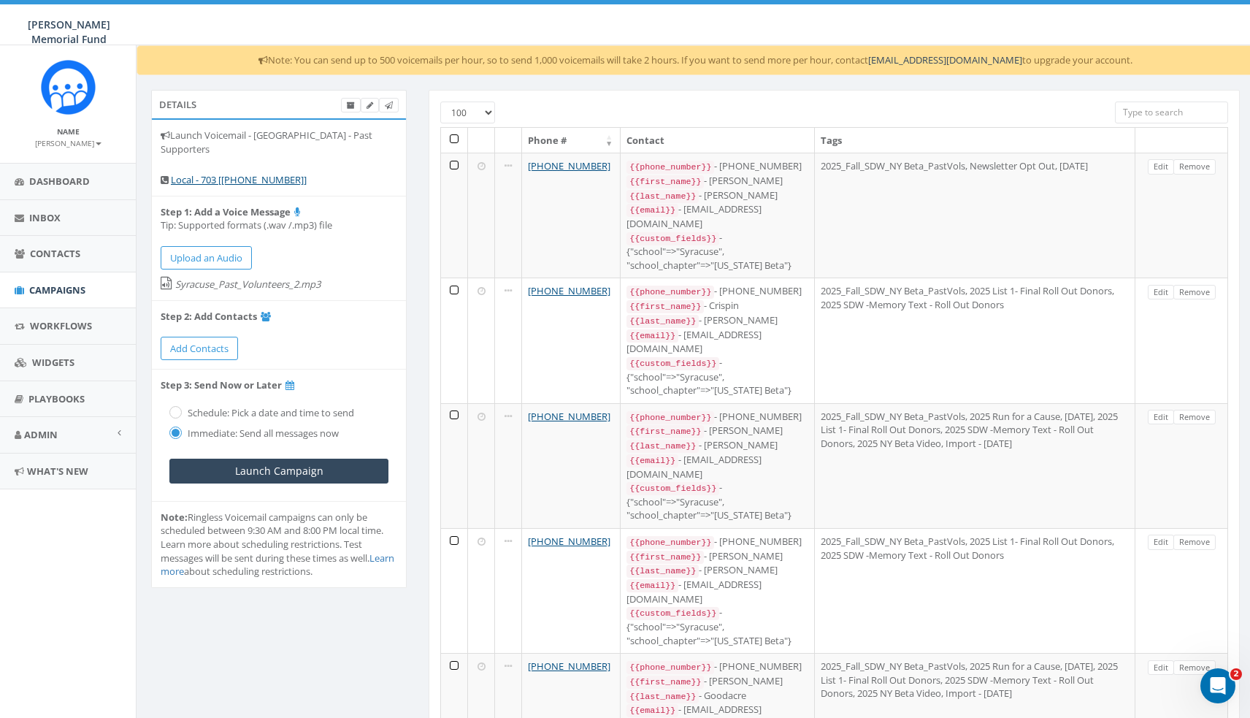
click at [1190, 164] on link "Remove" at bounding box center [1195, 166] width 42 height 15
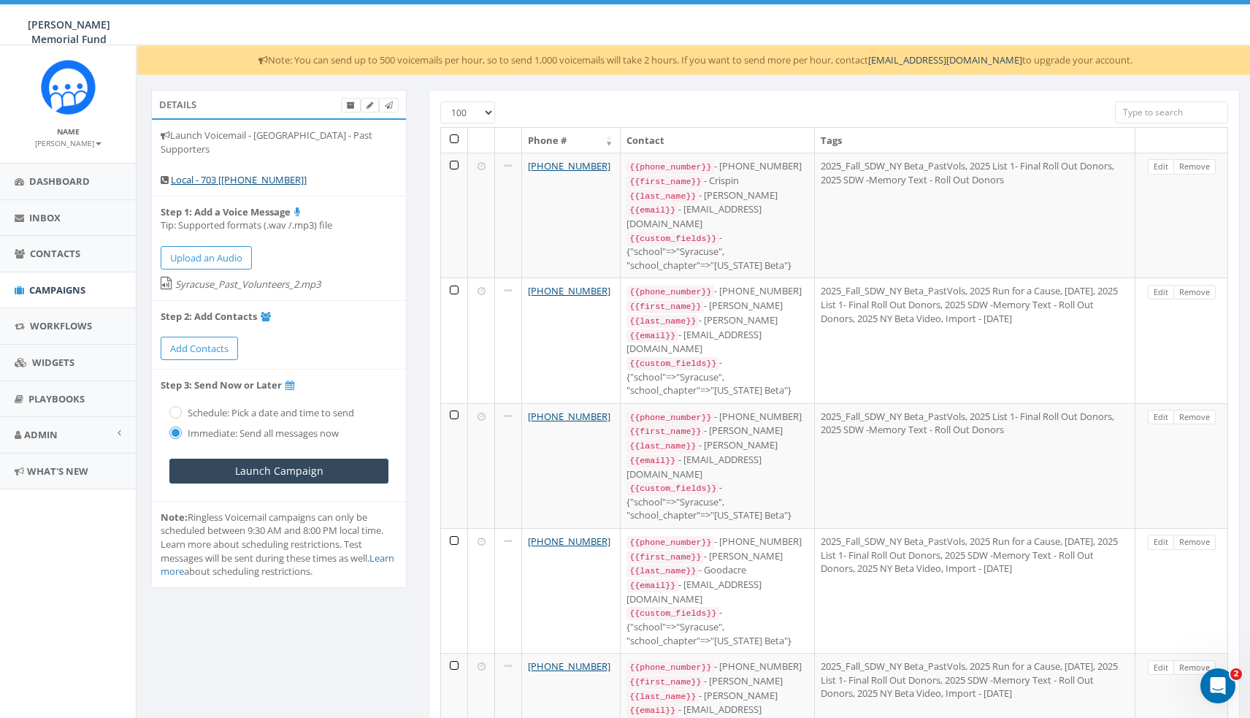
click at [1190, 164] on link "Remove" at bounding box center [1195, 166] width 42 height 15
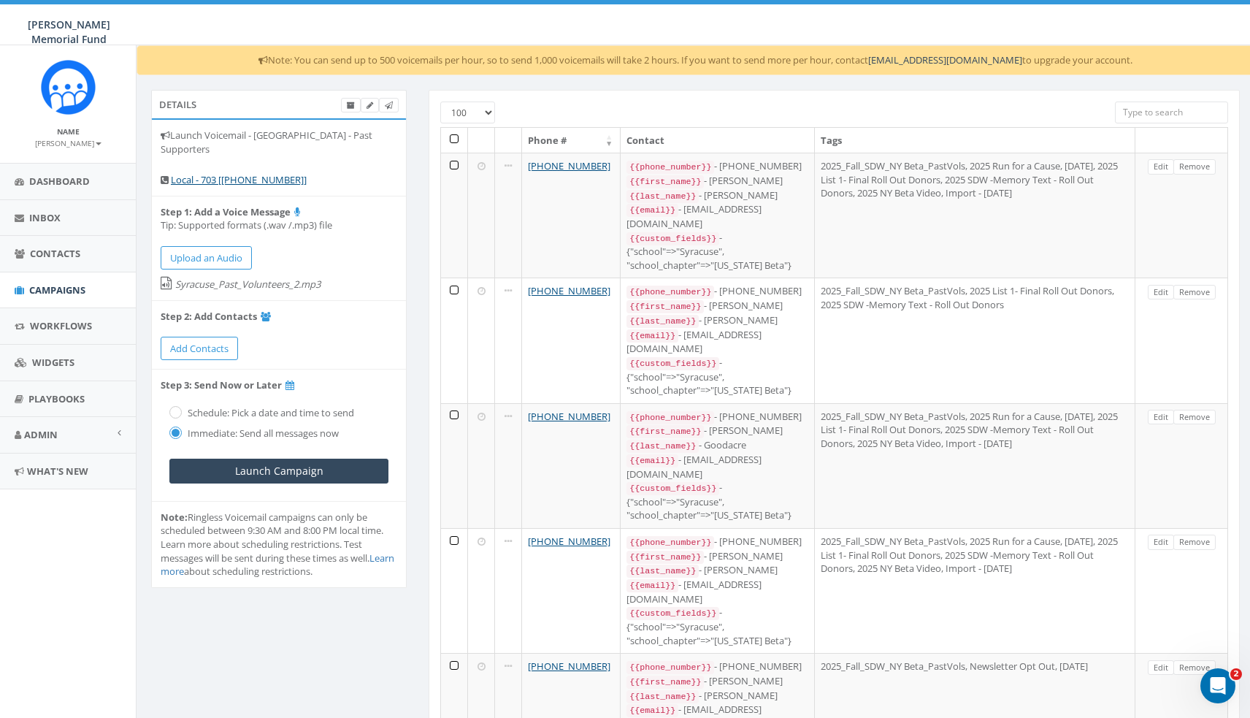
click at [1190, 164] on link "Remove" at bounding box center [1195, 166] width 42 height 15
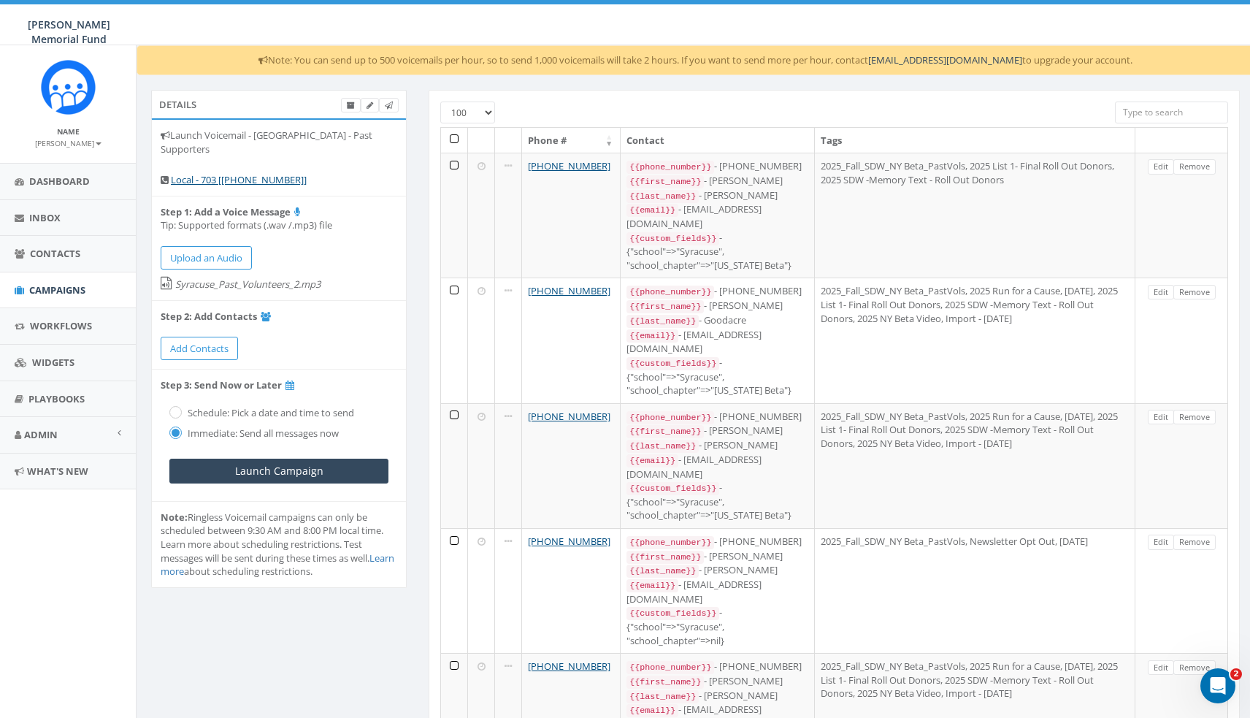
click at [1190, 164] on link "Remove" at bounding box center [1195, 166] width 42 height 15
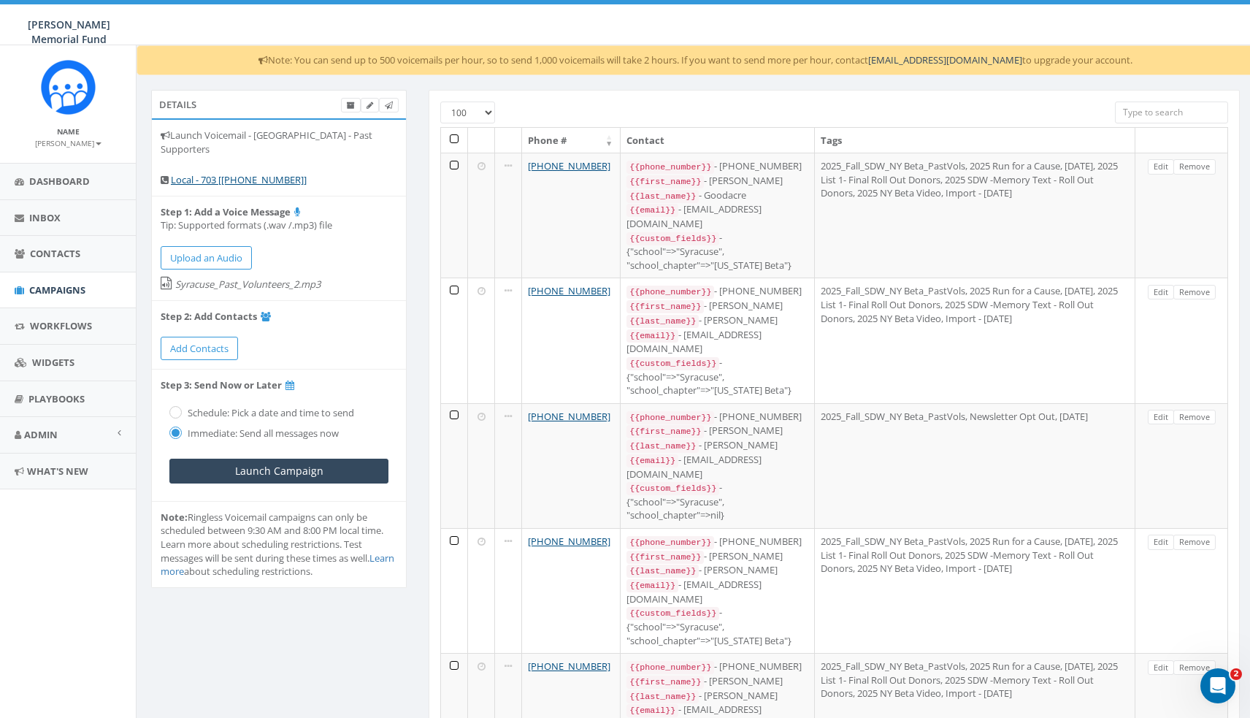
click at [1190, 164] on link "Remove" at bounding box center [1195, 166] width 42 height 15
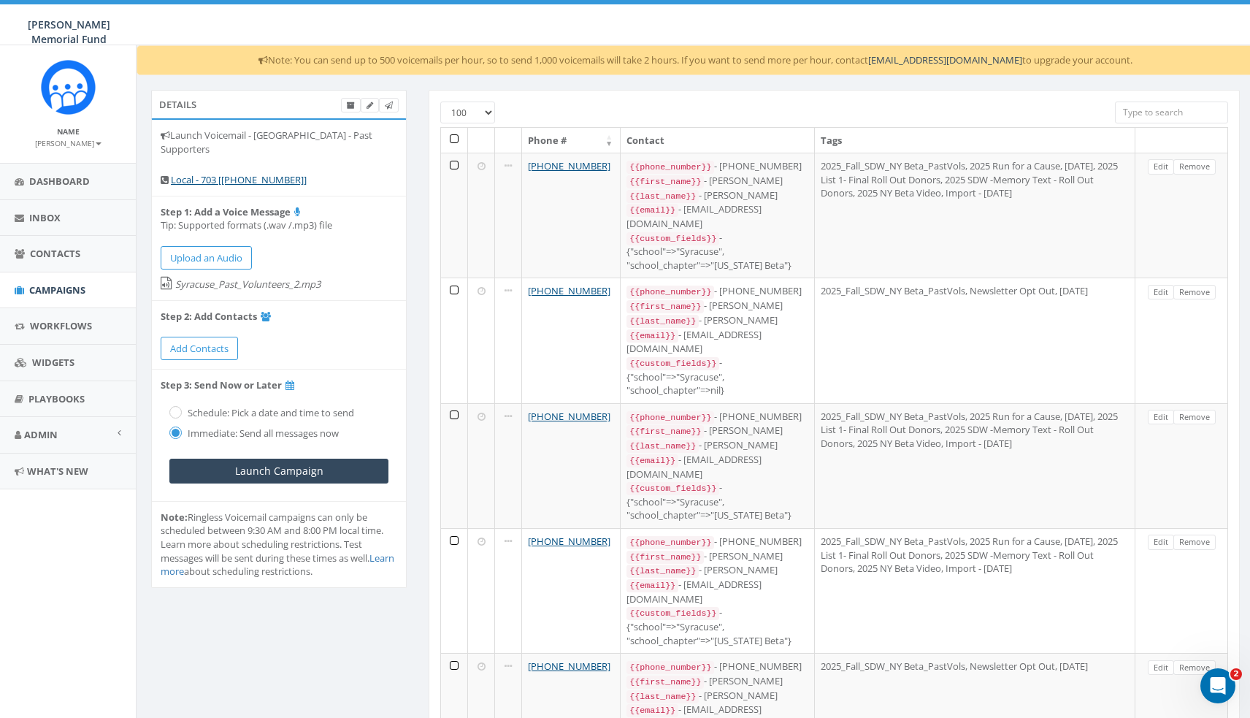
click at [1190, 164] on link "Remove" at bounding box center [1195, 166] width 42 height 15
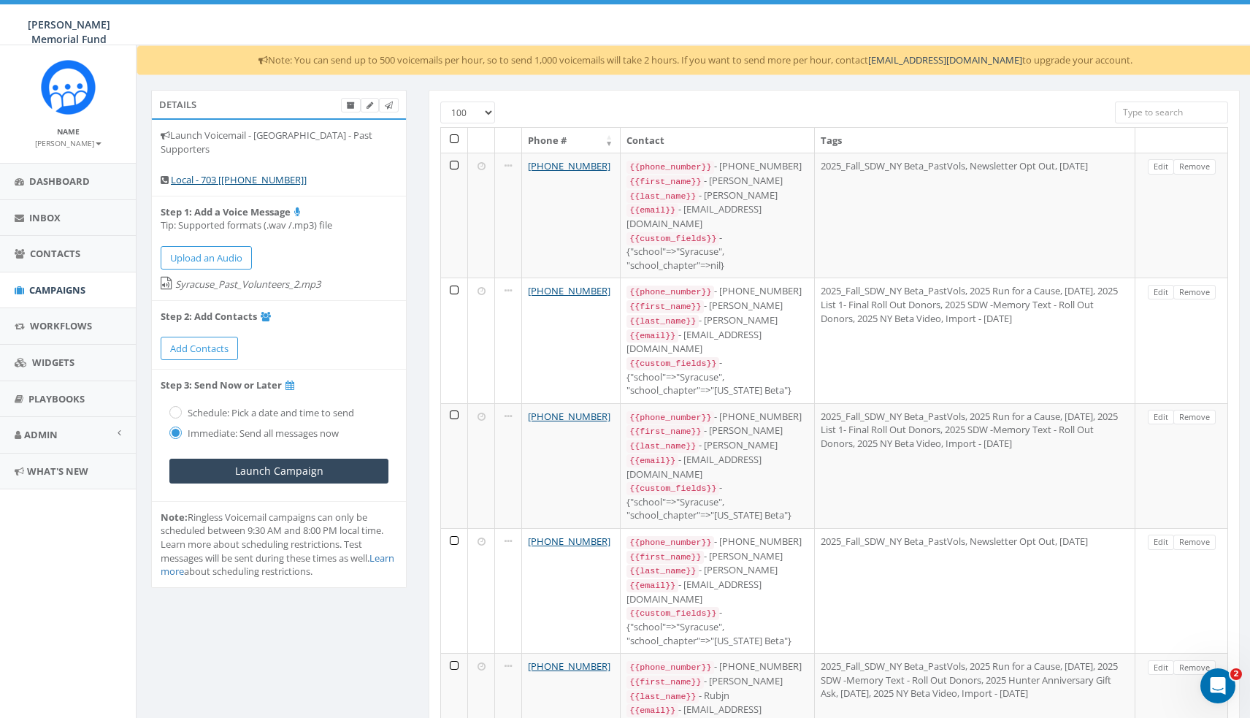
click at [1190, 164] on link "Remove" at bounding box center [1195, 166] width 42 height 15
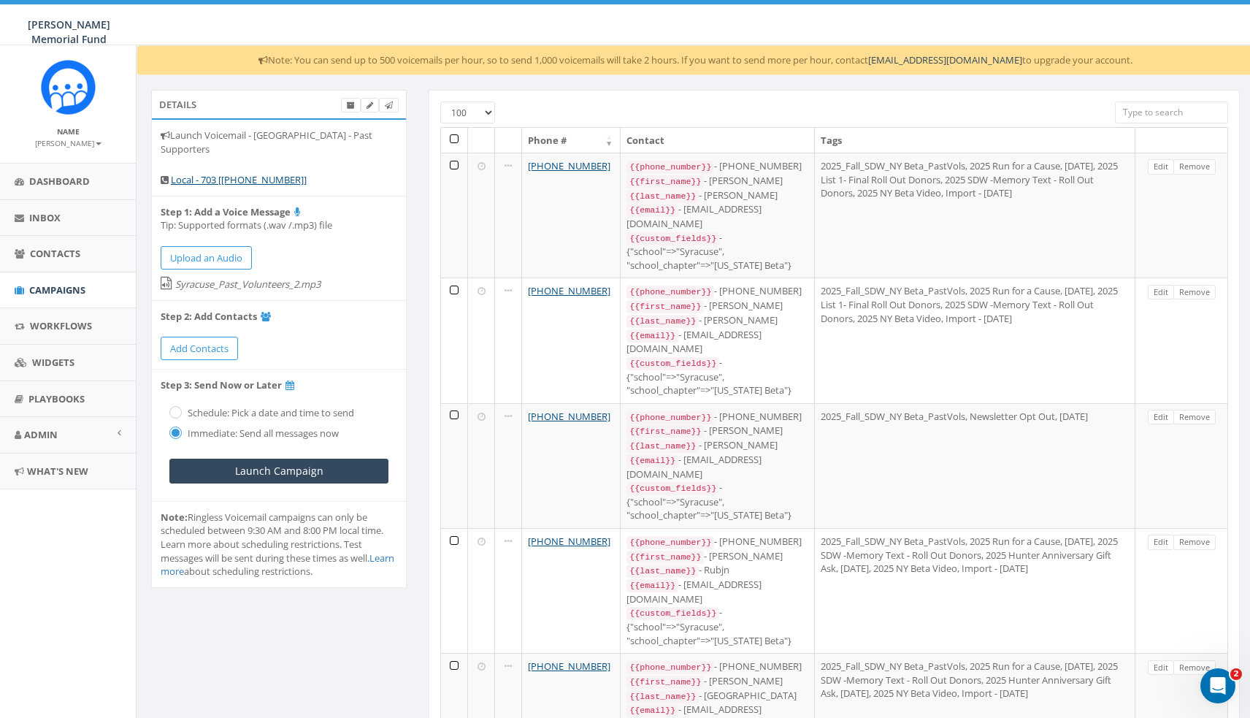
click at [1190, 164] on link "Remove" at bounding box center [1195, 166] width 42 height 15
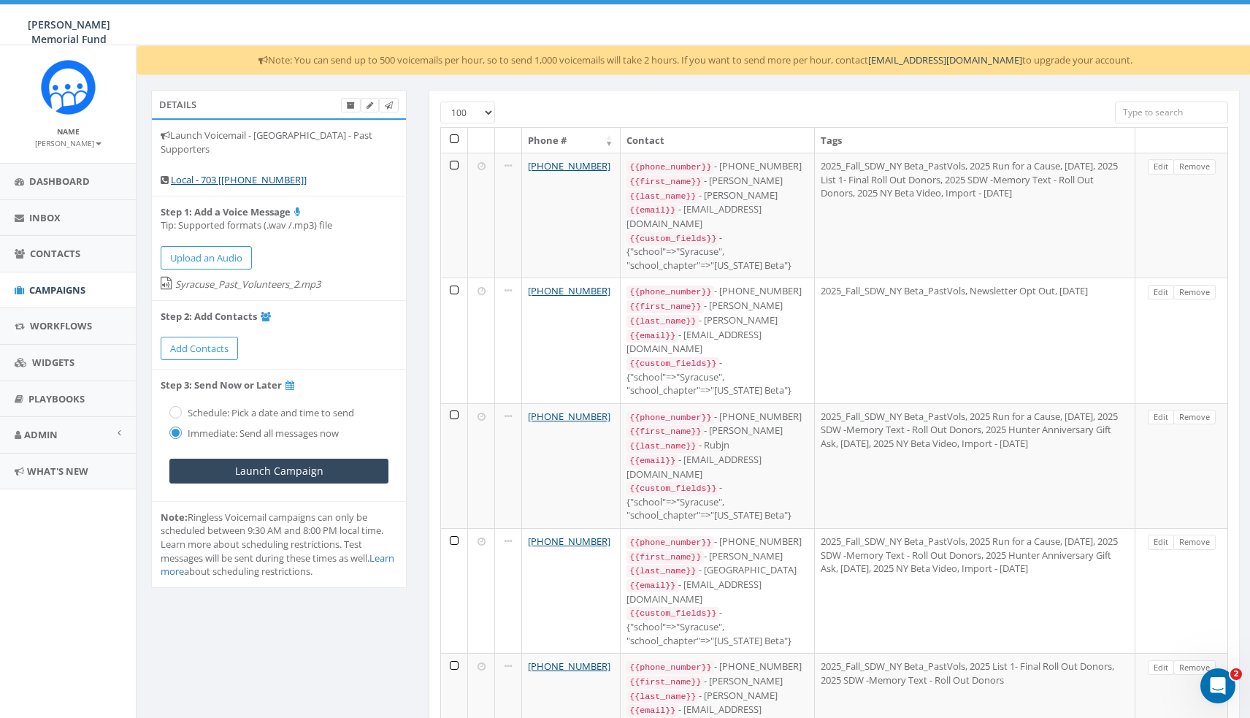
click at [1190, 164] on link "Remove" at bounding box center [1195, 166] width 42 height 15
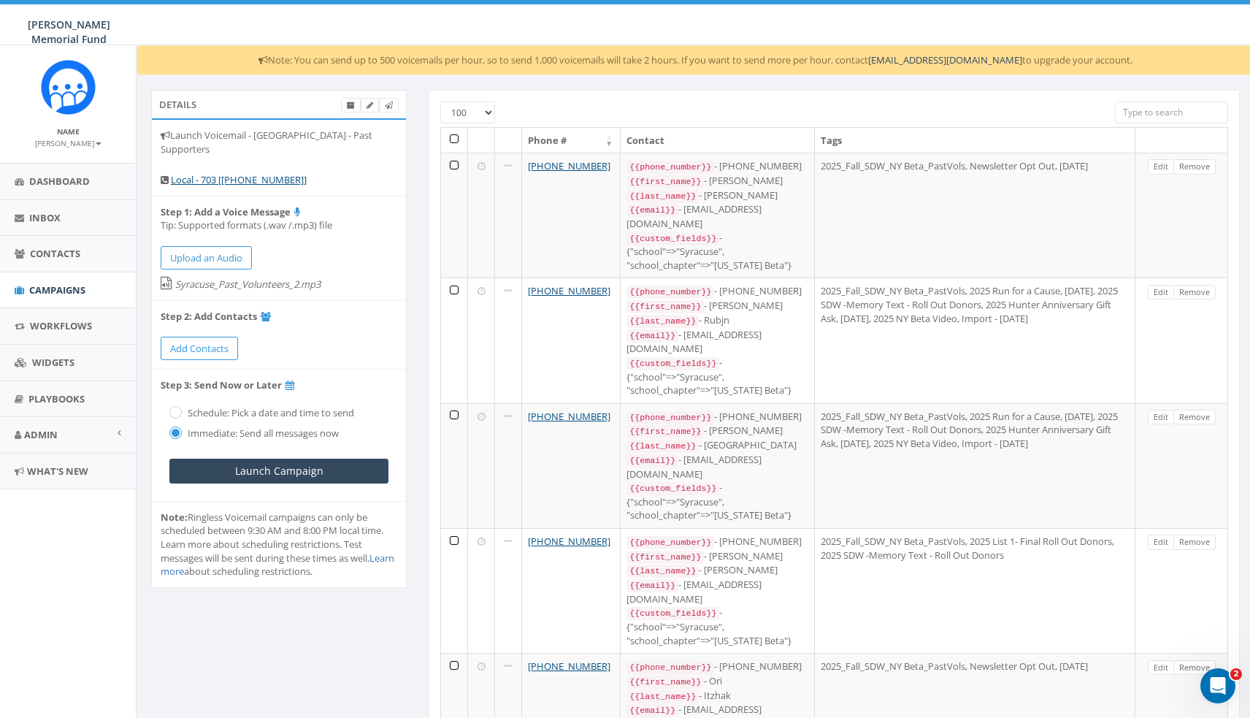
click at [1190, 164] on link "Remove" at bounding box center [1195, 166] width 42 height 15
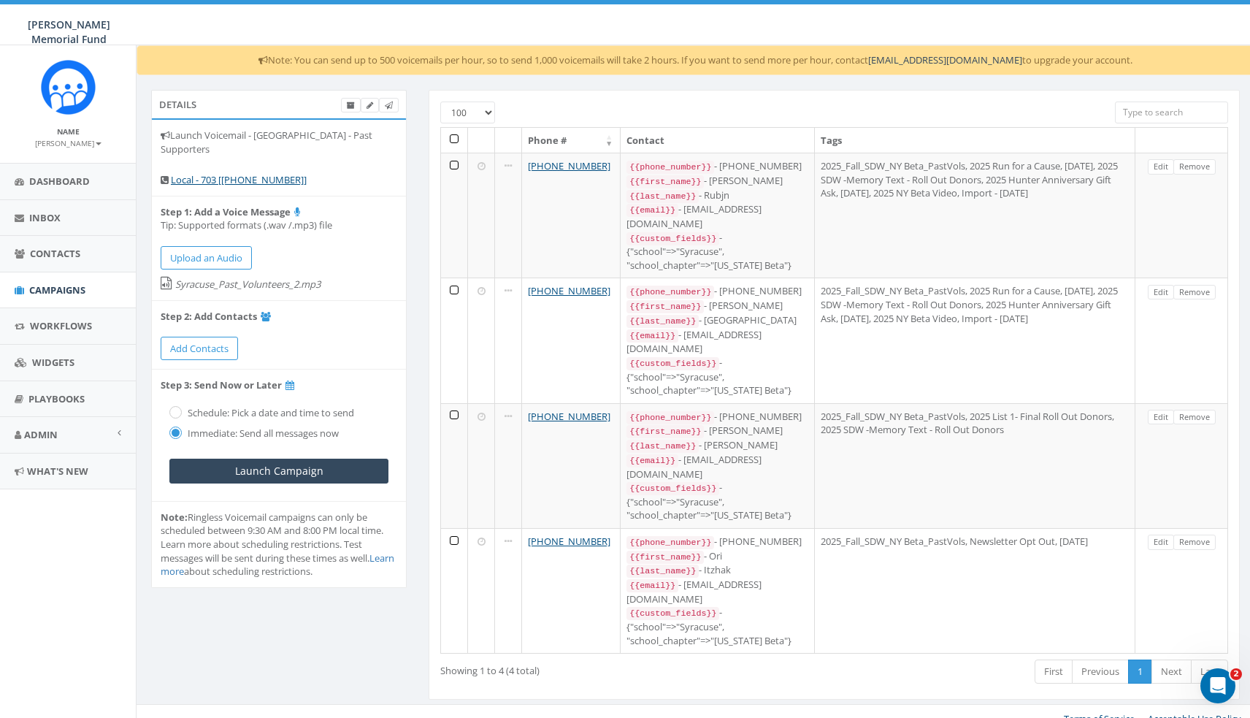
click at [1190, 164] on link "Remove" at bounding box center [1195, 166] width 42 height 15
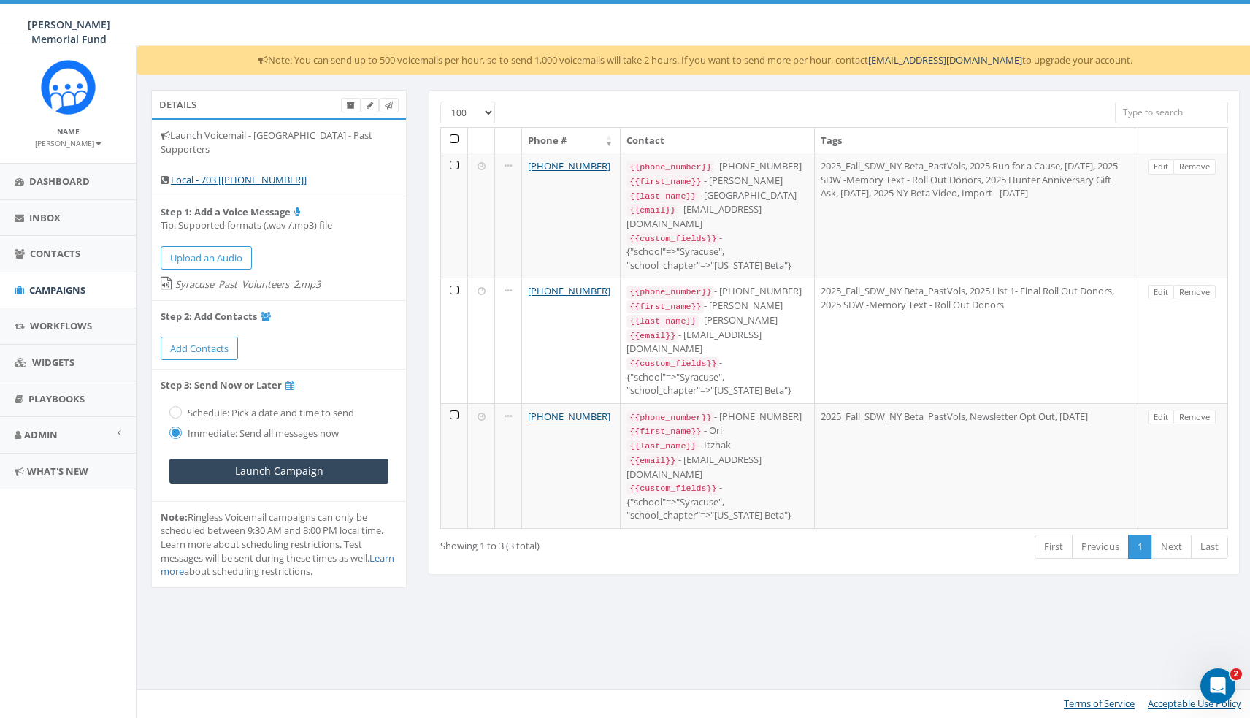
click at [1190, 164] on link "Remove" at bounding box center [1195, 166] width 42 height 15
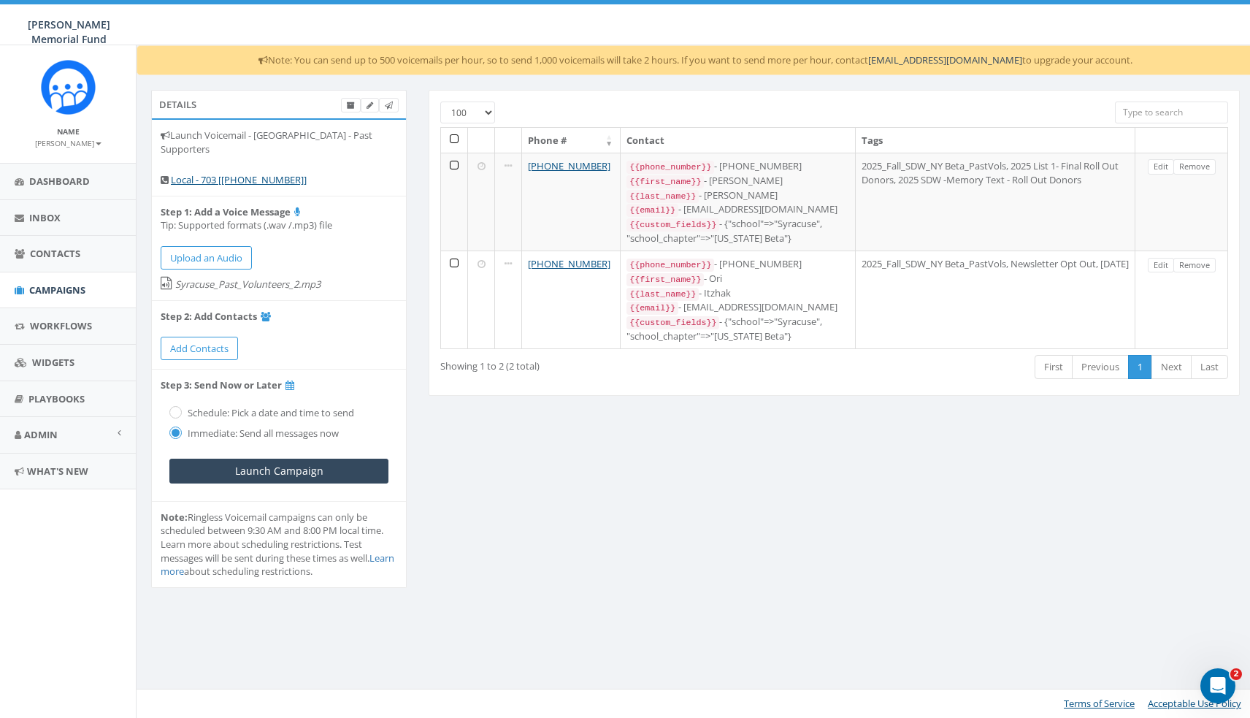
click at [1190, 164] on link "Remove" at bounding box center [1195, 166] width 42 height 15
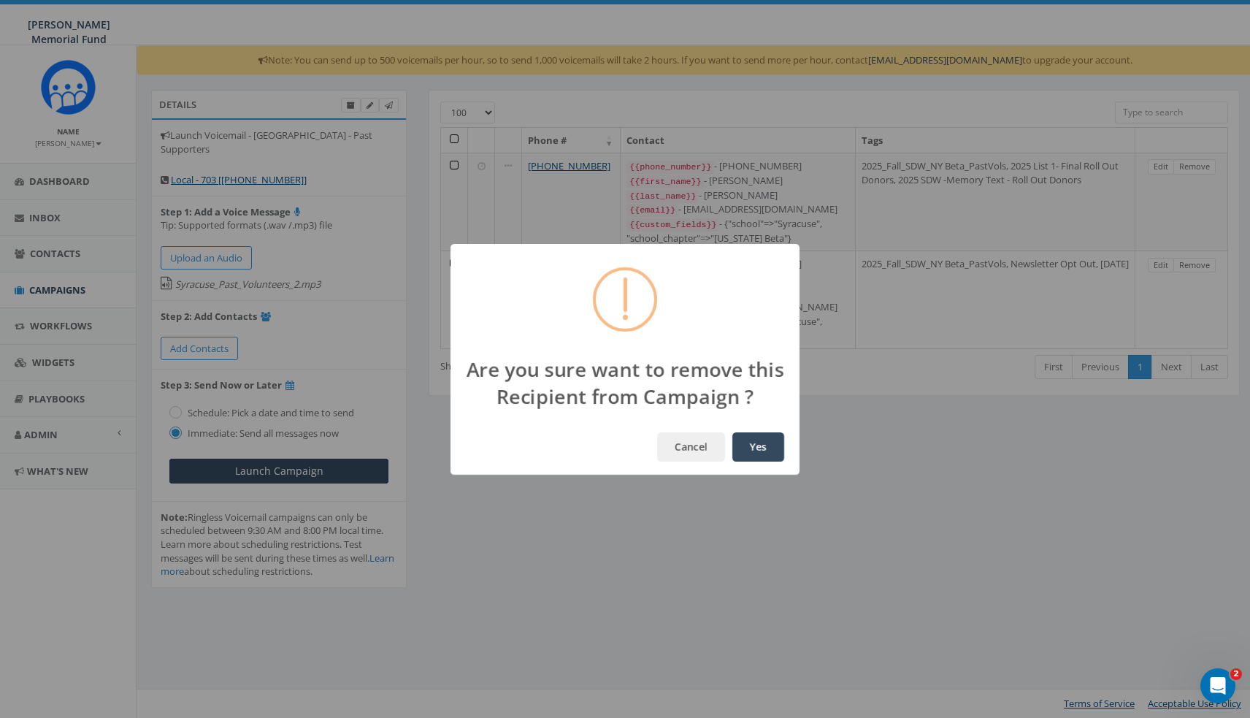
click at [758, 446] on button "Yes" at bounding box center [758, 446] width 52 height 29
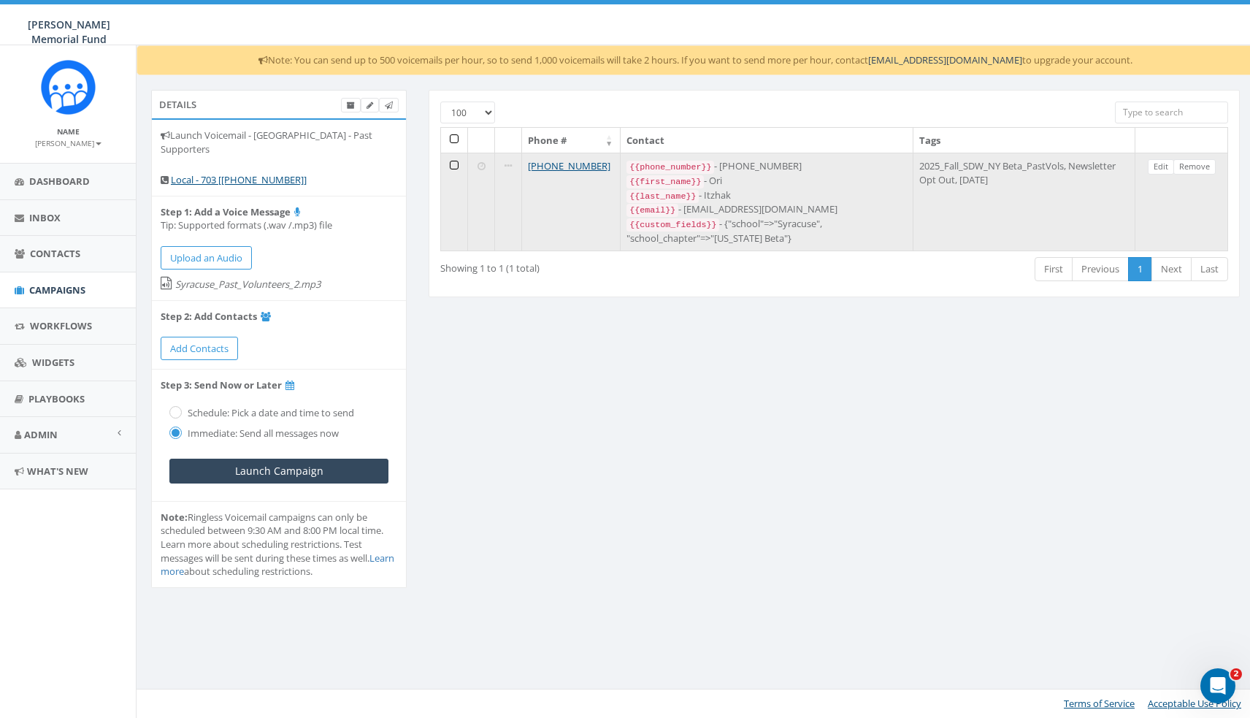
click at [451, 158] on td at bounding box center [454, 202] width 27 height 98
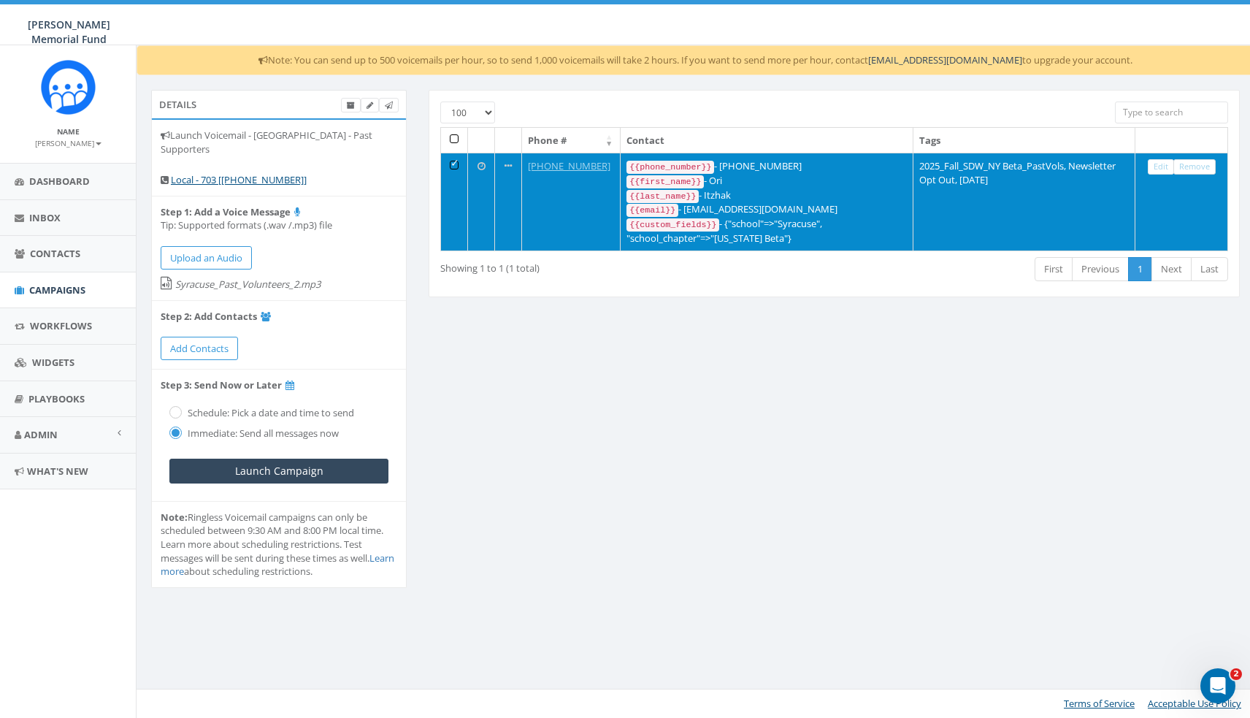
click at [1195, 169] on link "Remove" at bounding box center [1195, 166] width 42 height 15
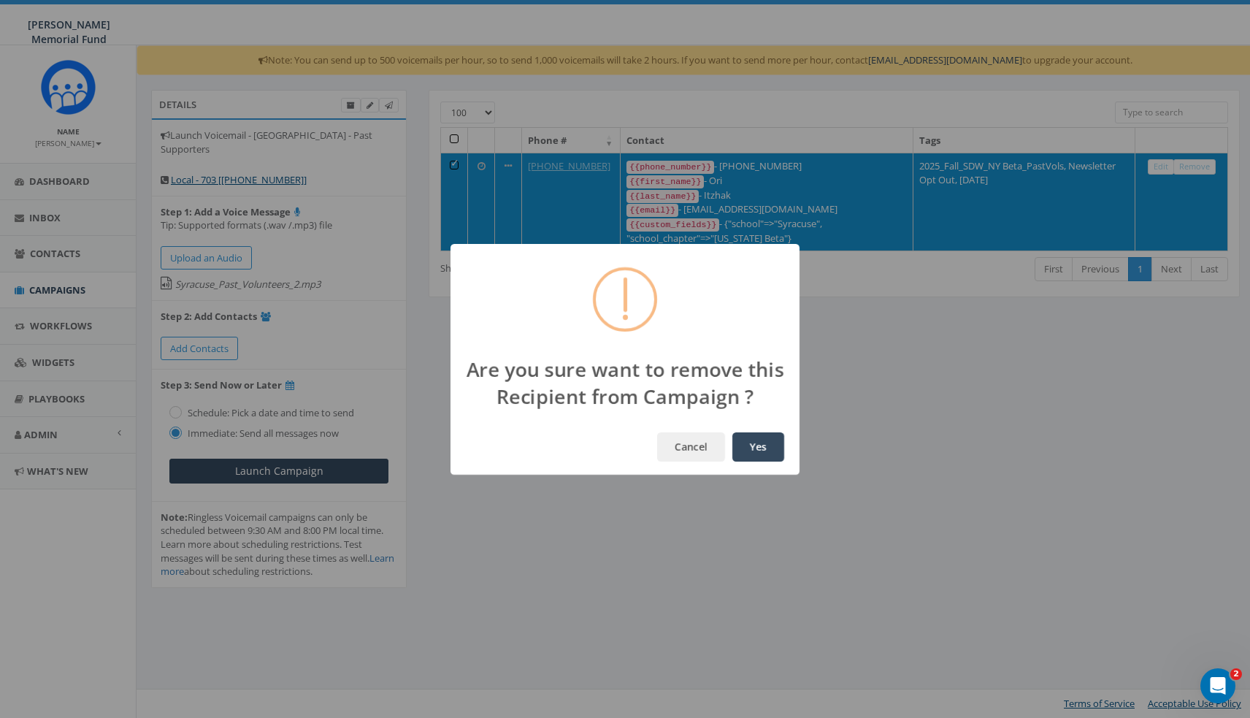
click at [760, 445] on button "Yes" at bounding box center [758, 446] width 52 height 29
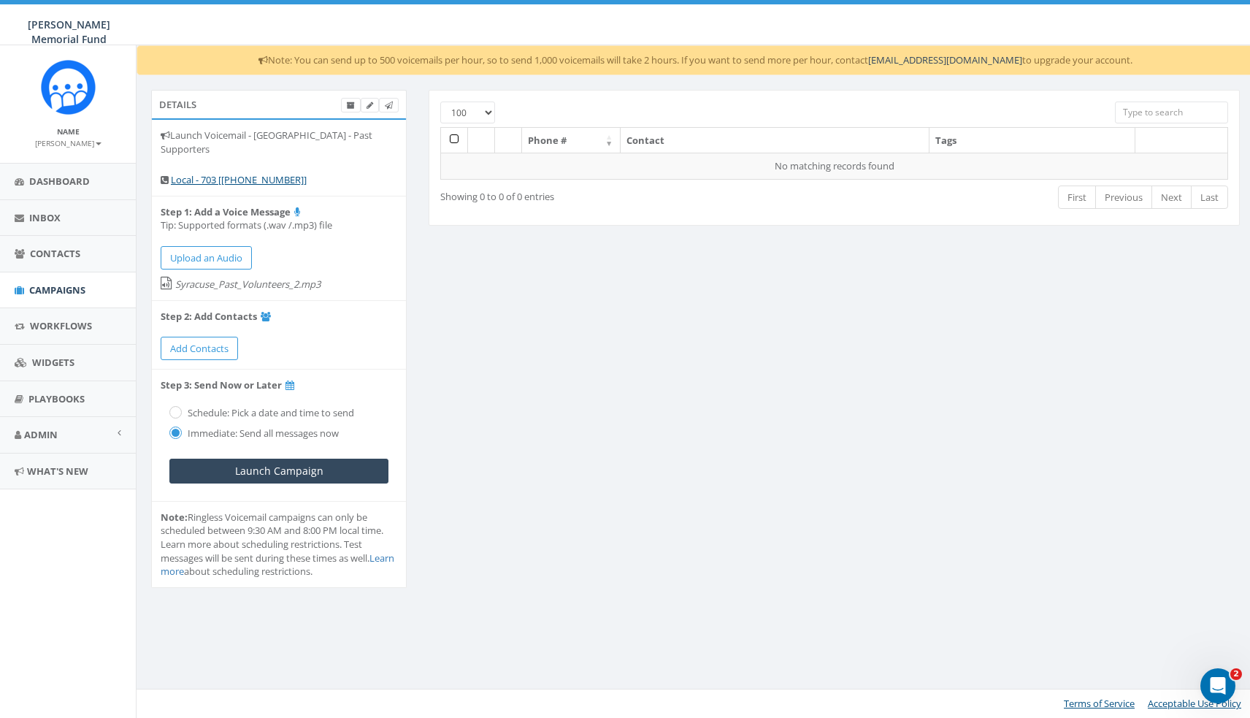
click at [177, 409] on input "radio" at bounding box center [173, 413] width 9 height 9
radio input "true"
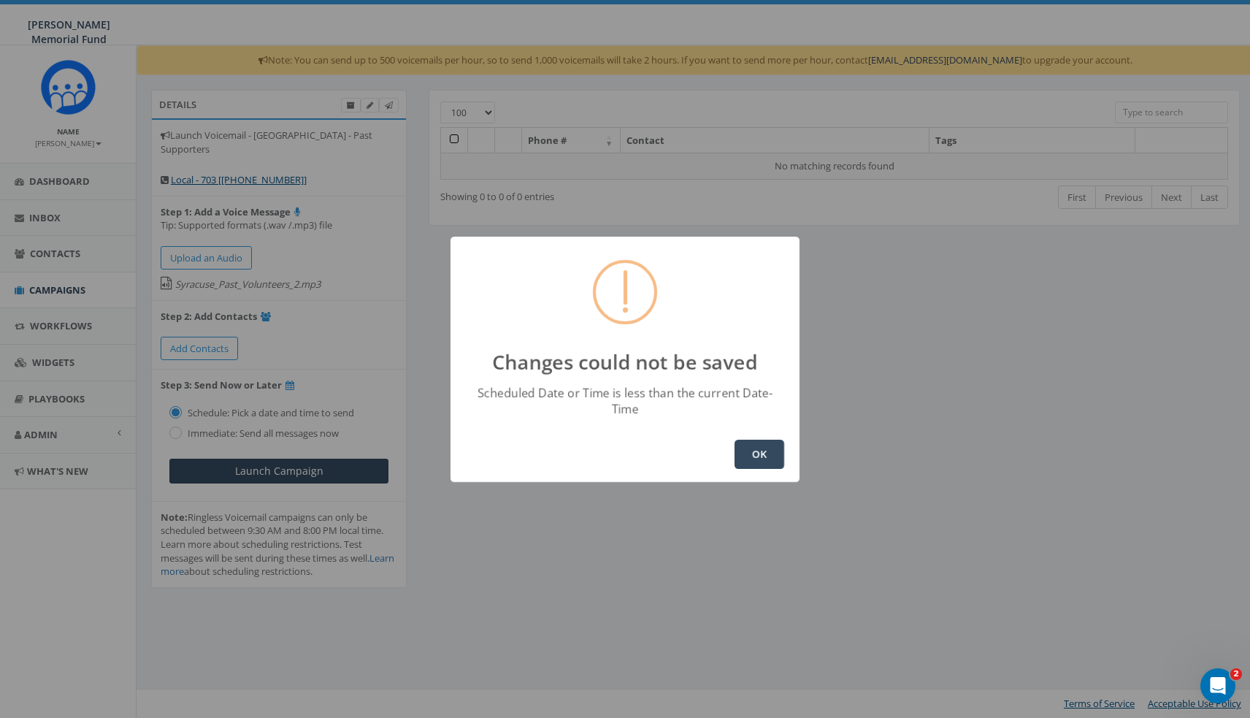
click at [751, 443] on button "OK" at bounding box center [760, 454] width 50 height 29
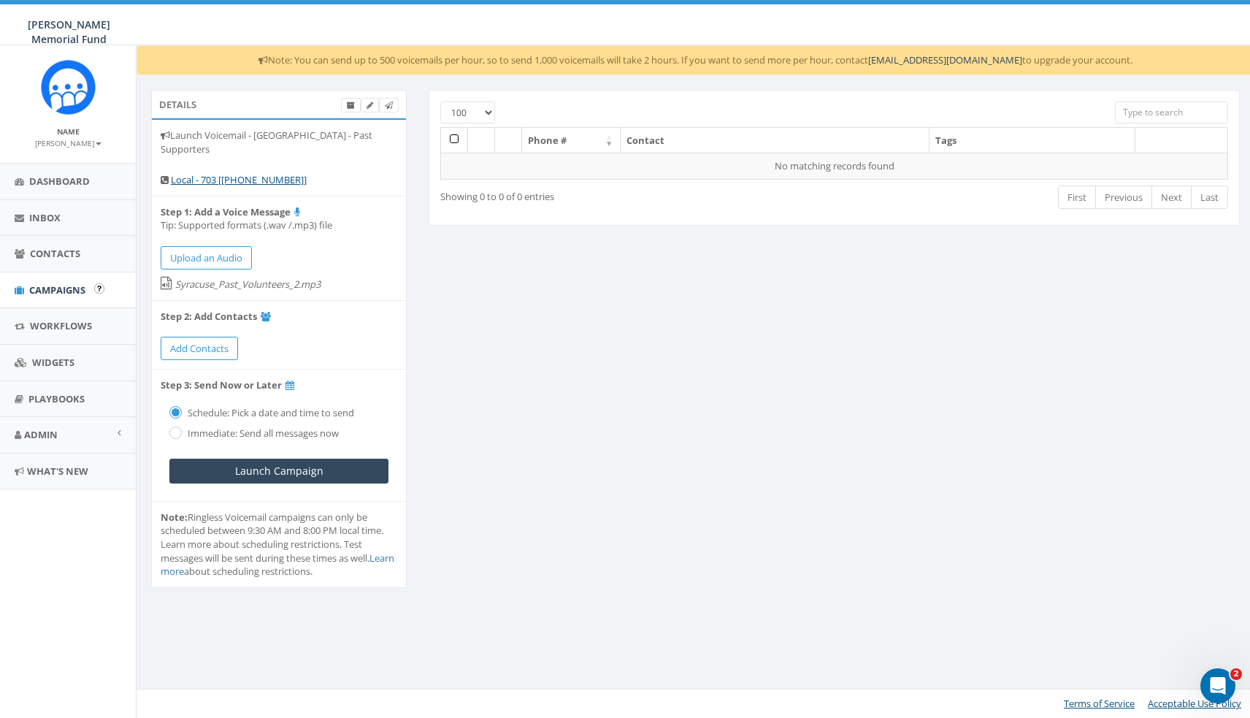
click at [39, 286] on span "Campaigns" at bounding box center [57, 289] width 56 height 13
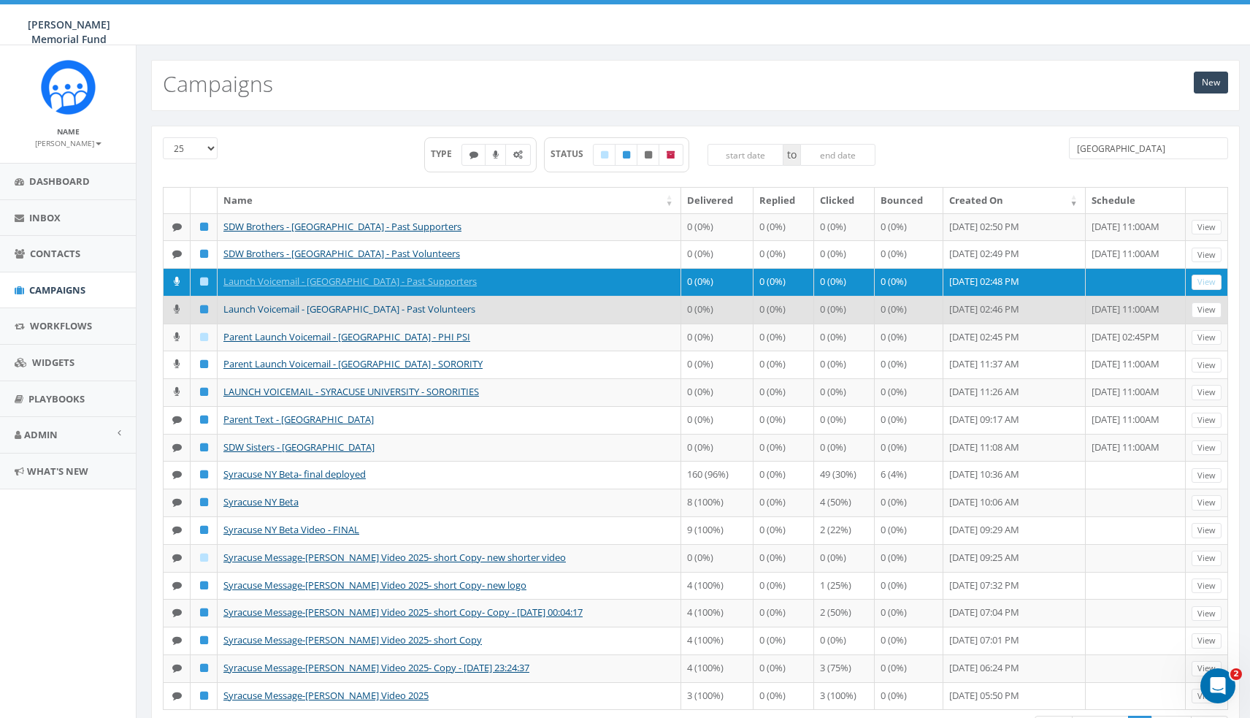
click at [307, 309] on link "Launch Voicemail - [GEOGRAPHIC_DATA] - Past Volunteers" at bounding box center [349, 308] width 252 height 13
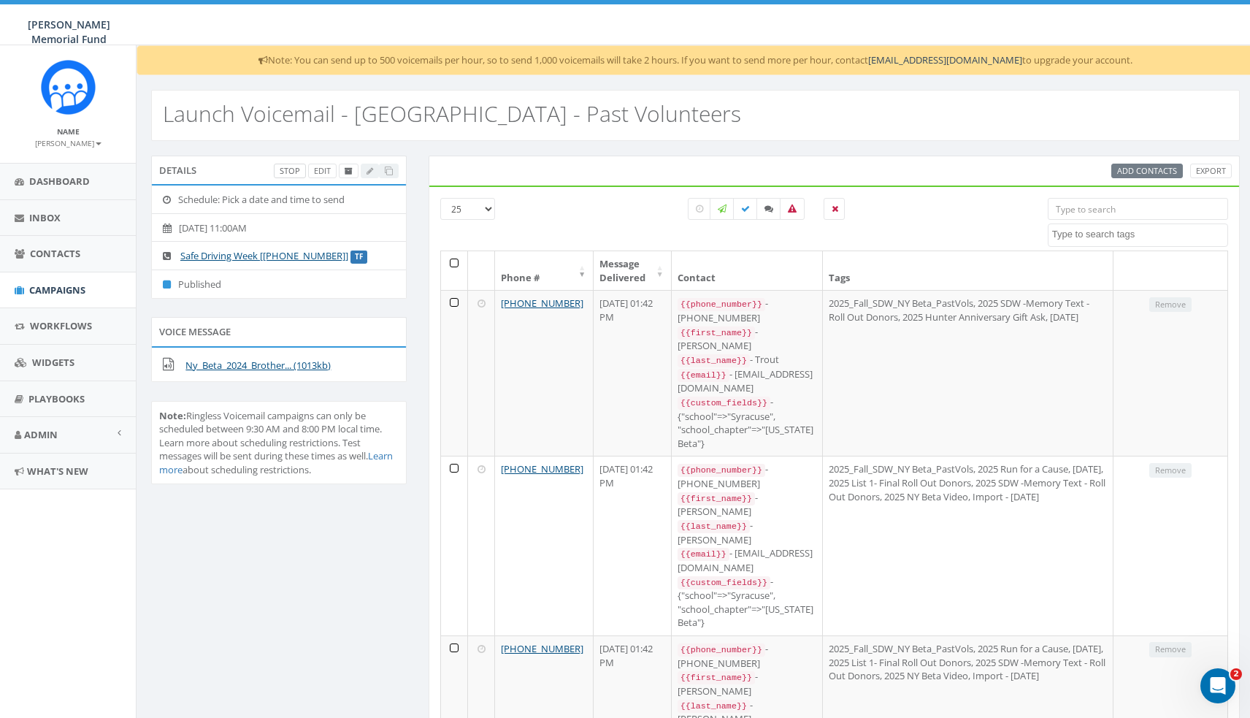
click at [291, 164] on link "Stop" at bounding box center [290, 171] width 32 height 15
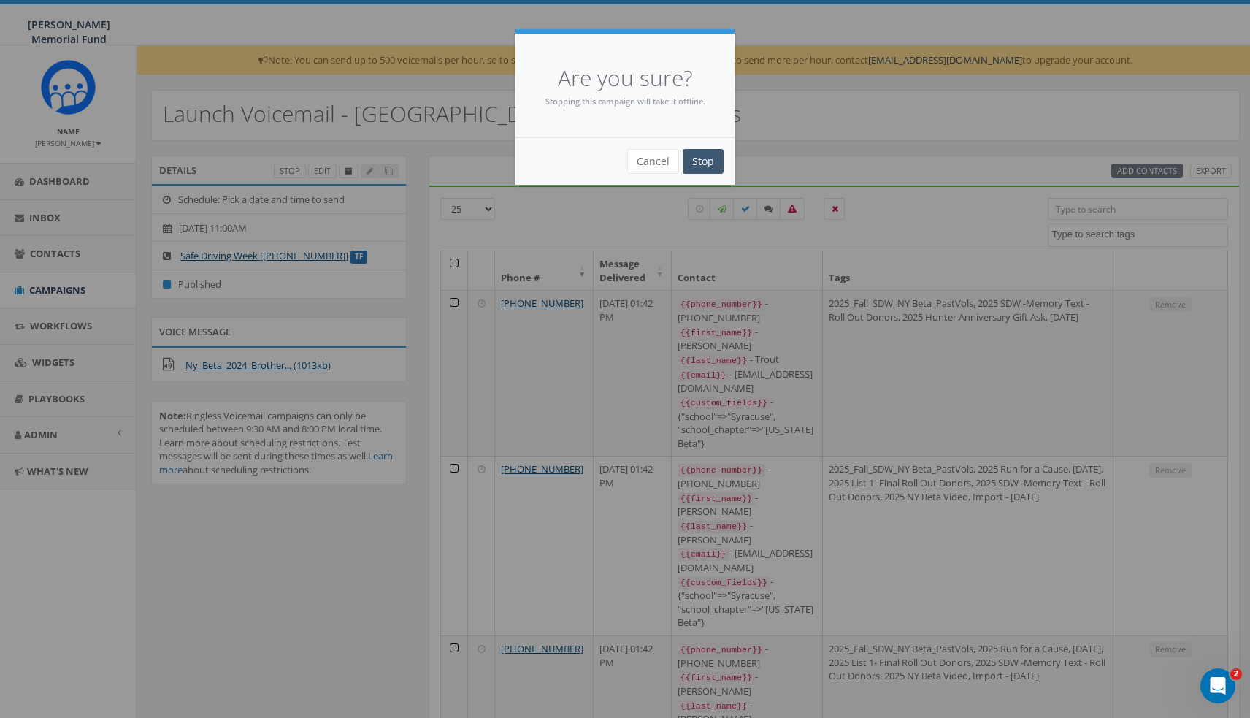
click at [705, 164] on input "Stop" at bounding box center [703, 161] width 41 height 25
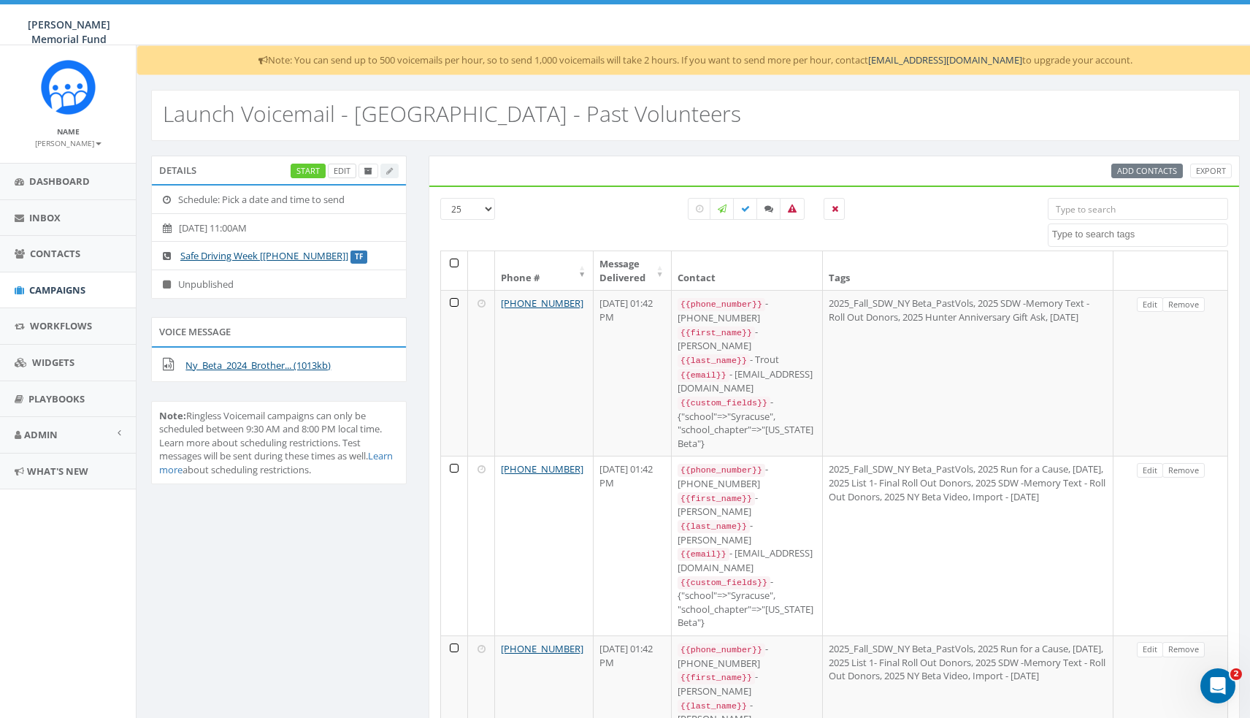
click at [345, 170] on link "Edit" at bounding box center [342, 171] width 28 height 15
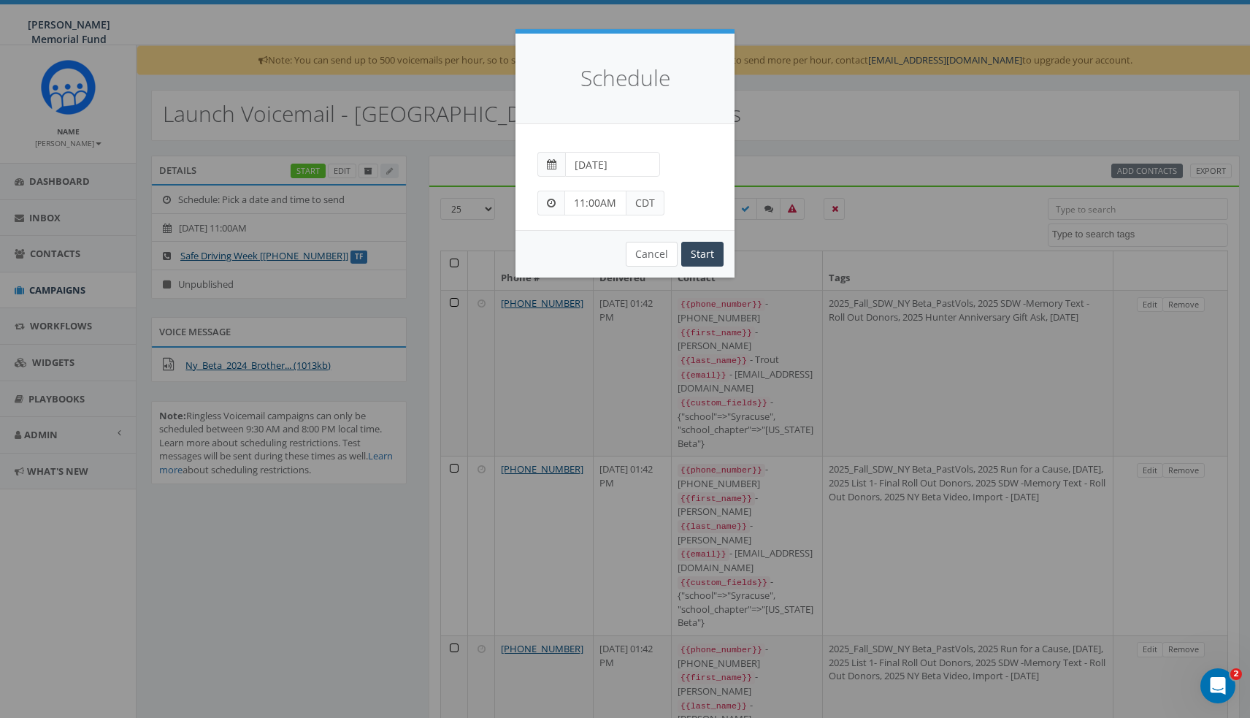
click at [650, 251] on button "Cancel" at bounding box center [652, 254] width 52 height 25
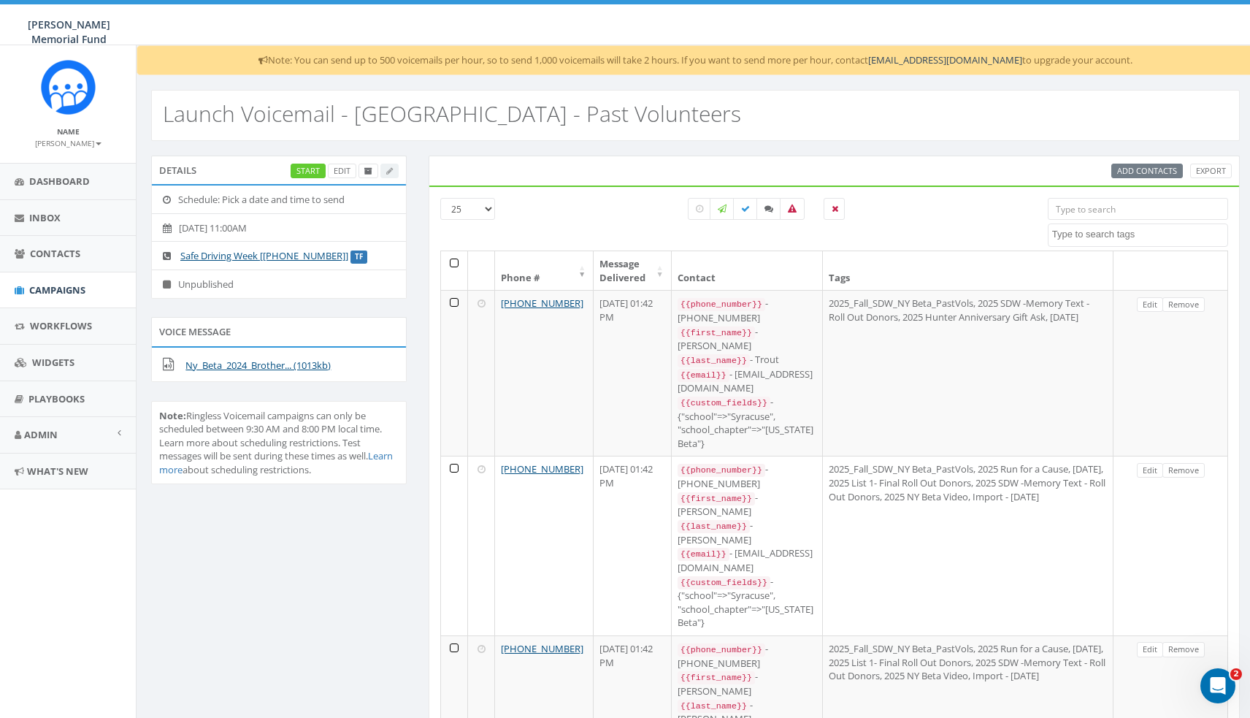
click at [1174, 300] on link "Remove" at bounding box center [1184, 304] width 42 height 15
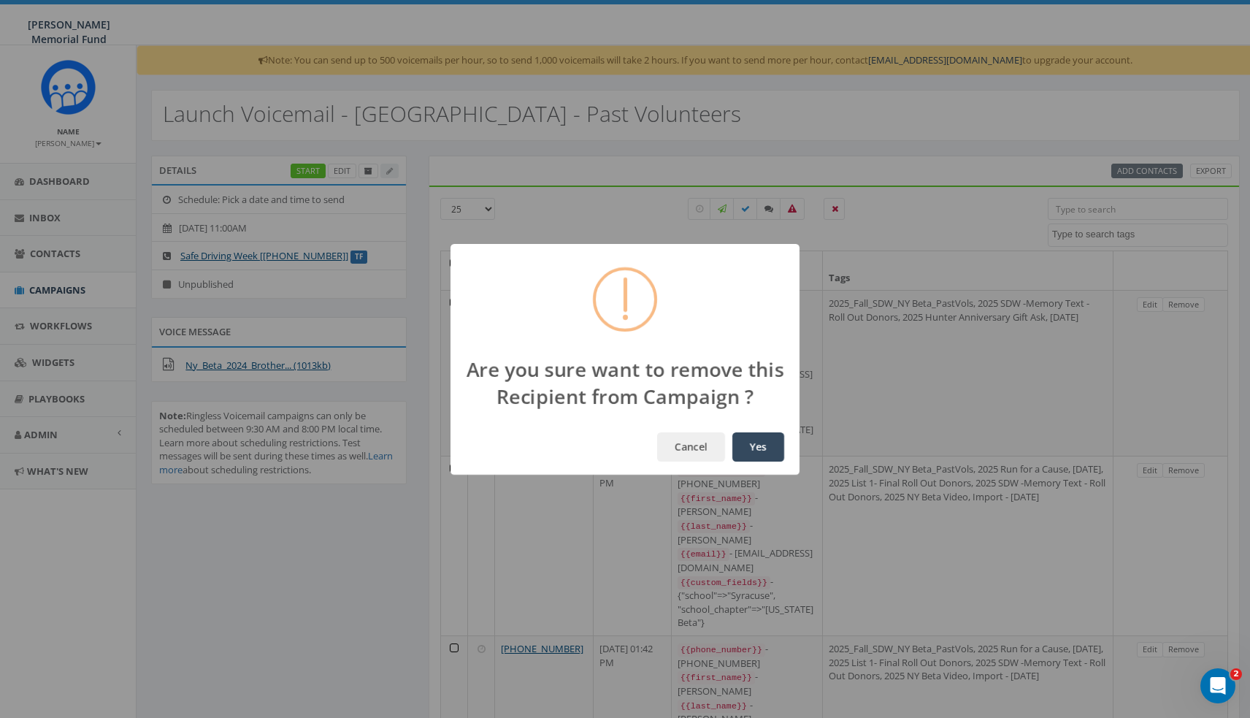
click at [757, 446] on button "Yes" at bounding box center [758, 446] width 52 height 29
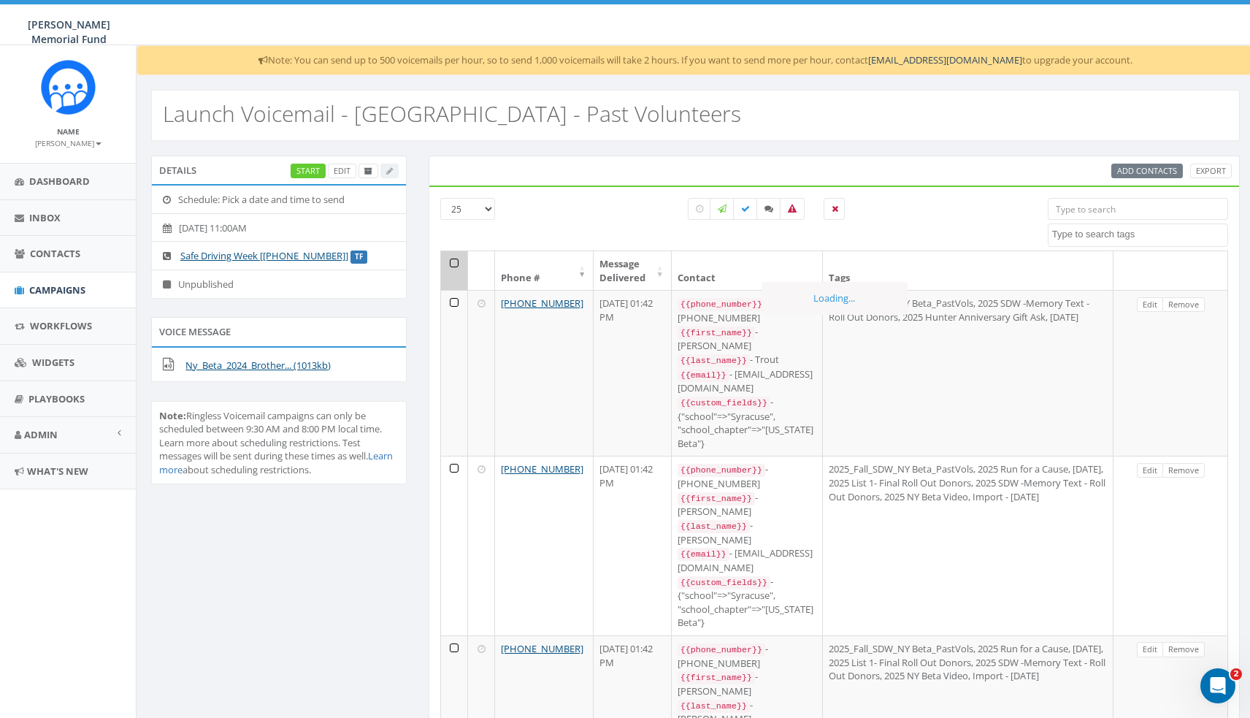
click at [1174, 300] on link "Remove" at bounding box center [1184, 304] width 42 height 15
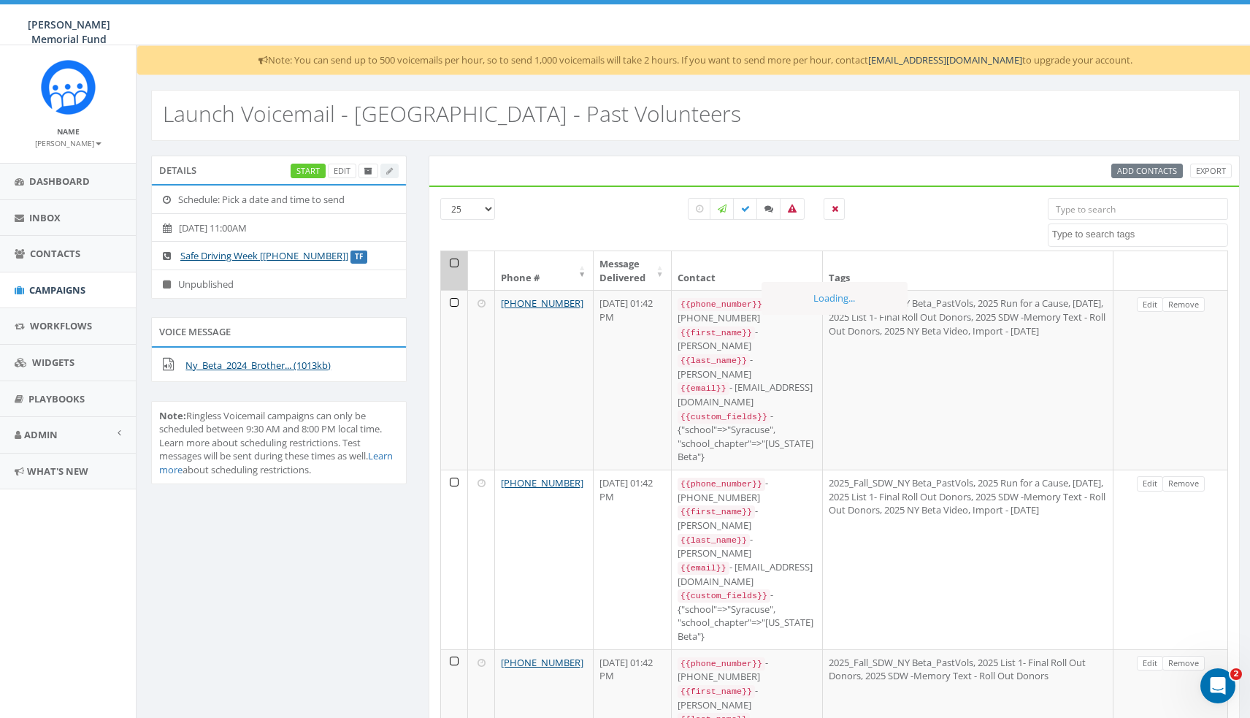
click at [1174, 300] on link "Remove" at bounding box center [1184, 304] width 42 height 15
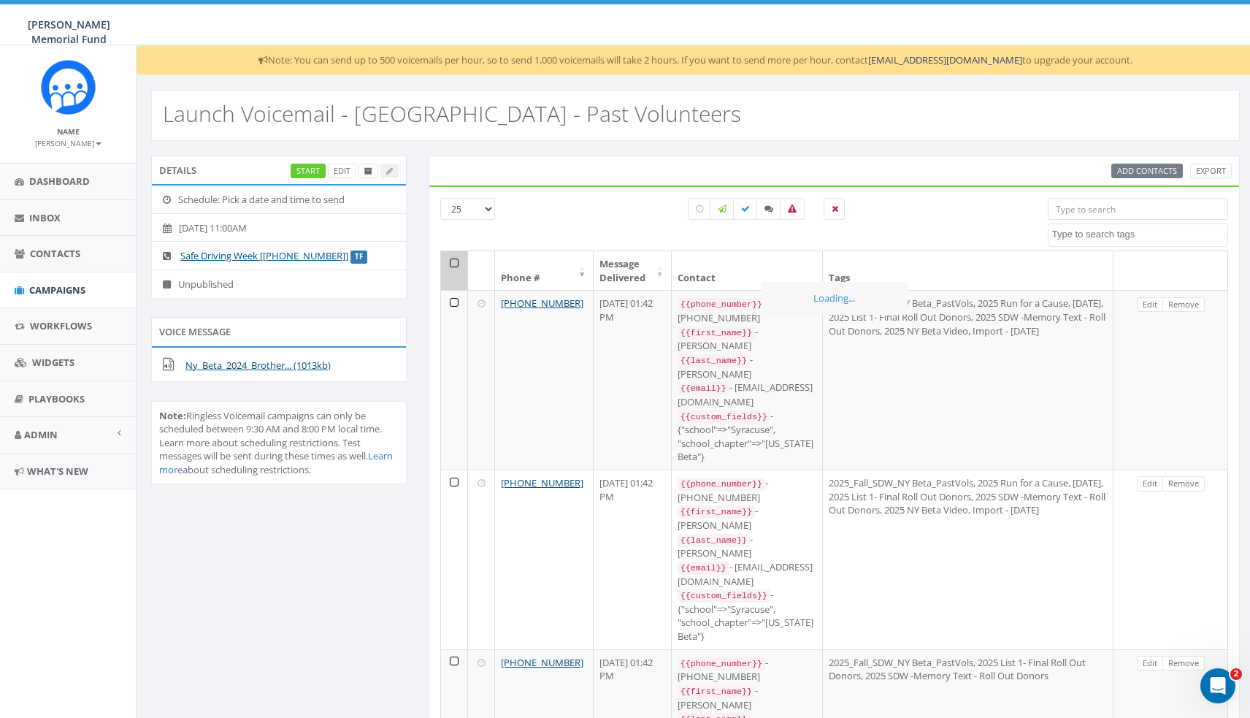
click at [1174, 300] on link "Remove" at bounding box center [1184, 304] width 42 height 15
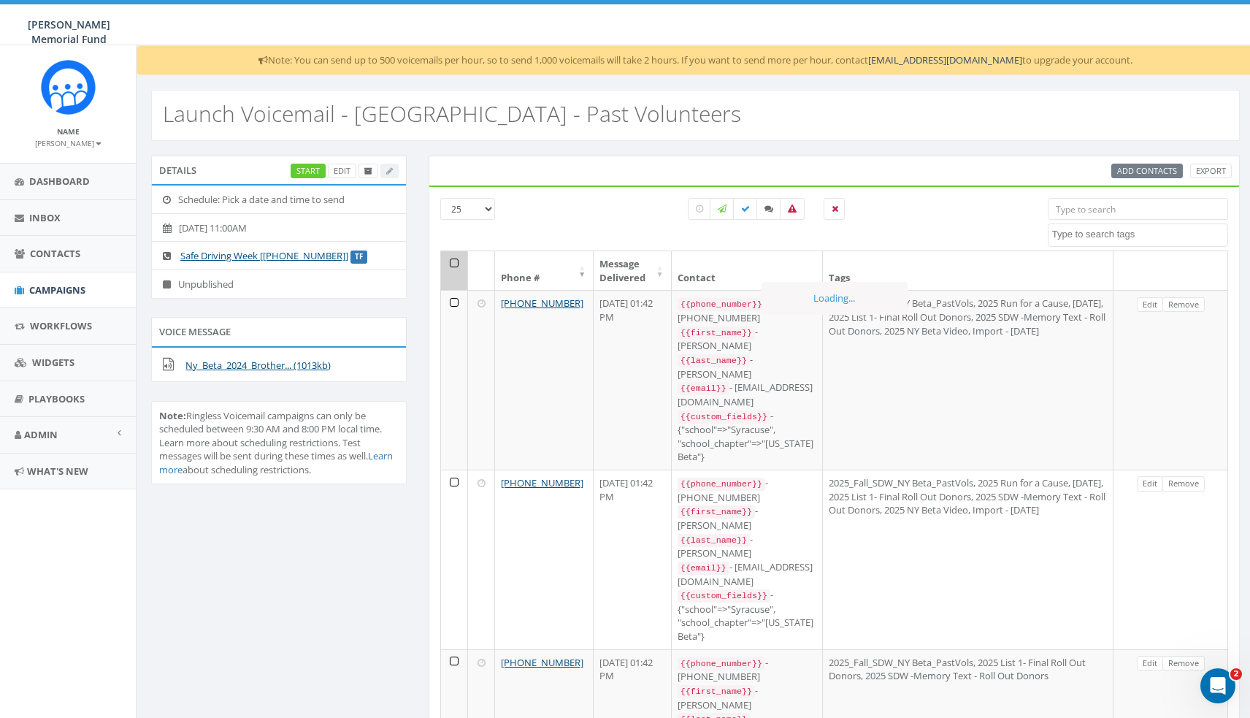
click at [1174, 300] on link "Remove" at bounding box center [1184, 304] width 42 height 15
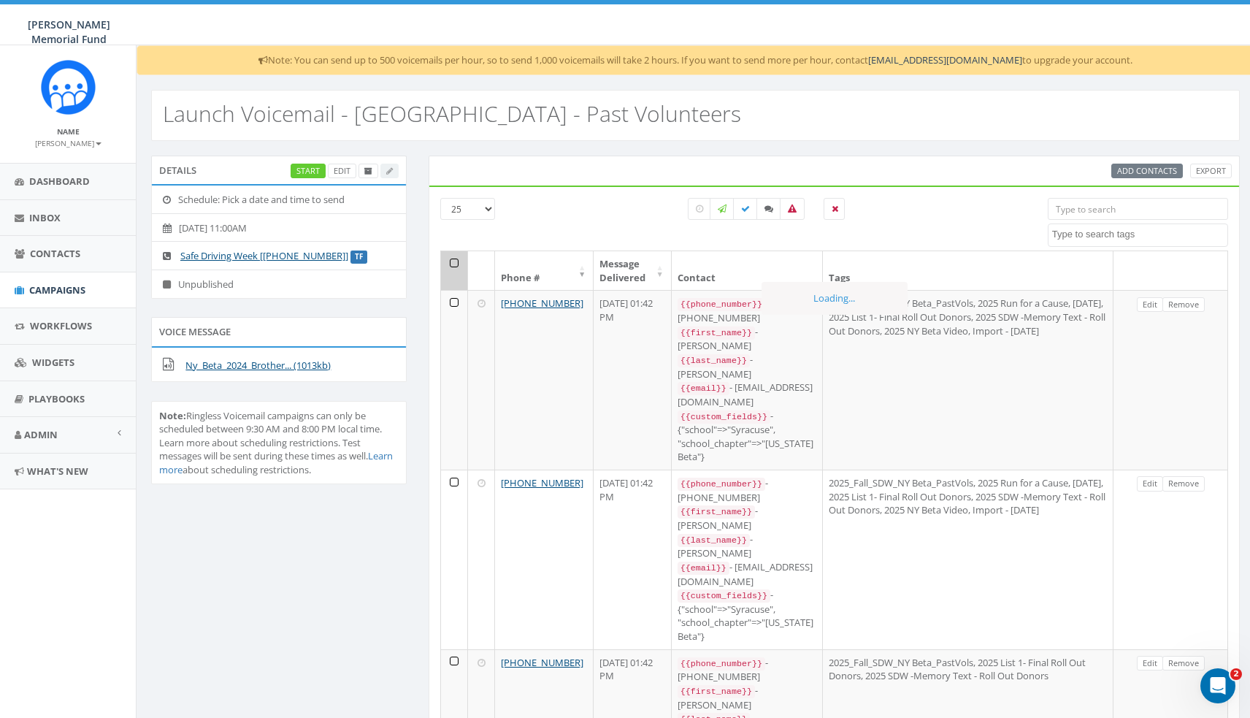
click at [1174, 300] on link "Remove" at bounding box center [1184, 304] width 42 height 15
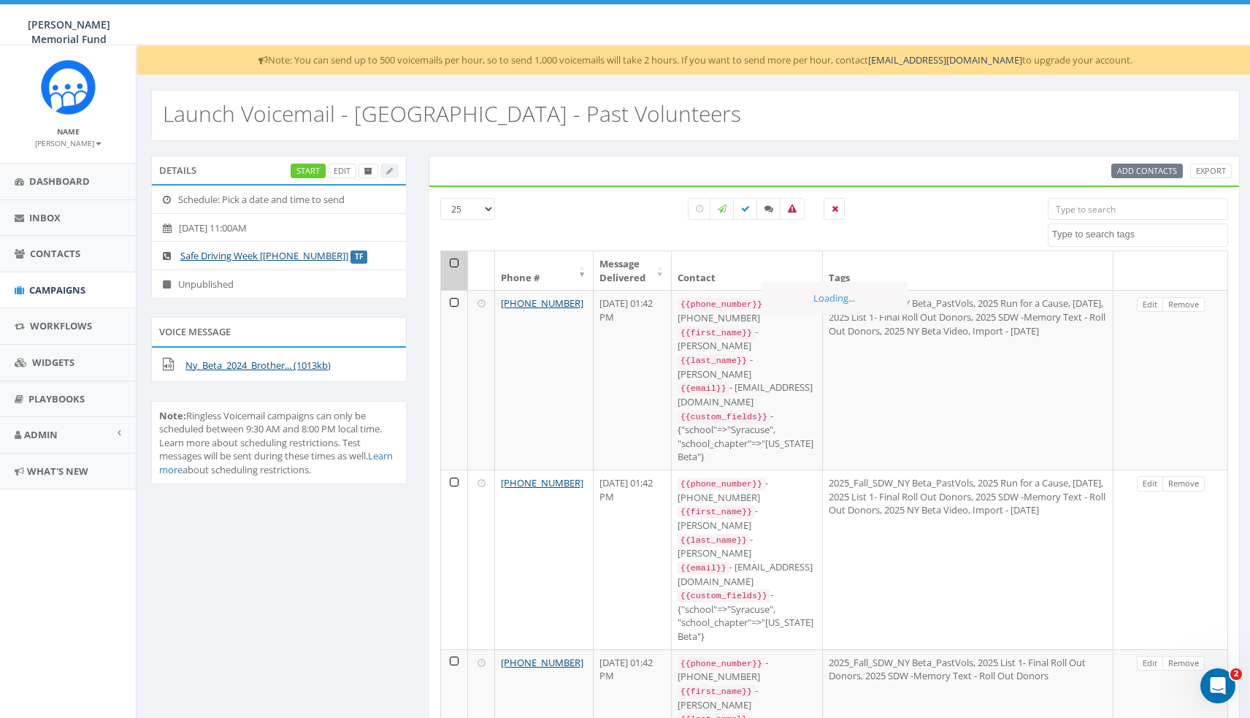
click at [1174, 300] on link "Remove" at bounding box center [1184, 304] width 42 height 15
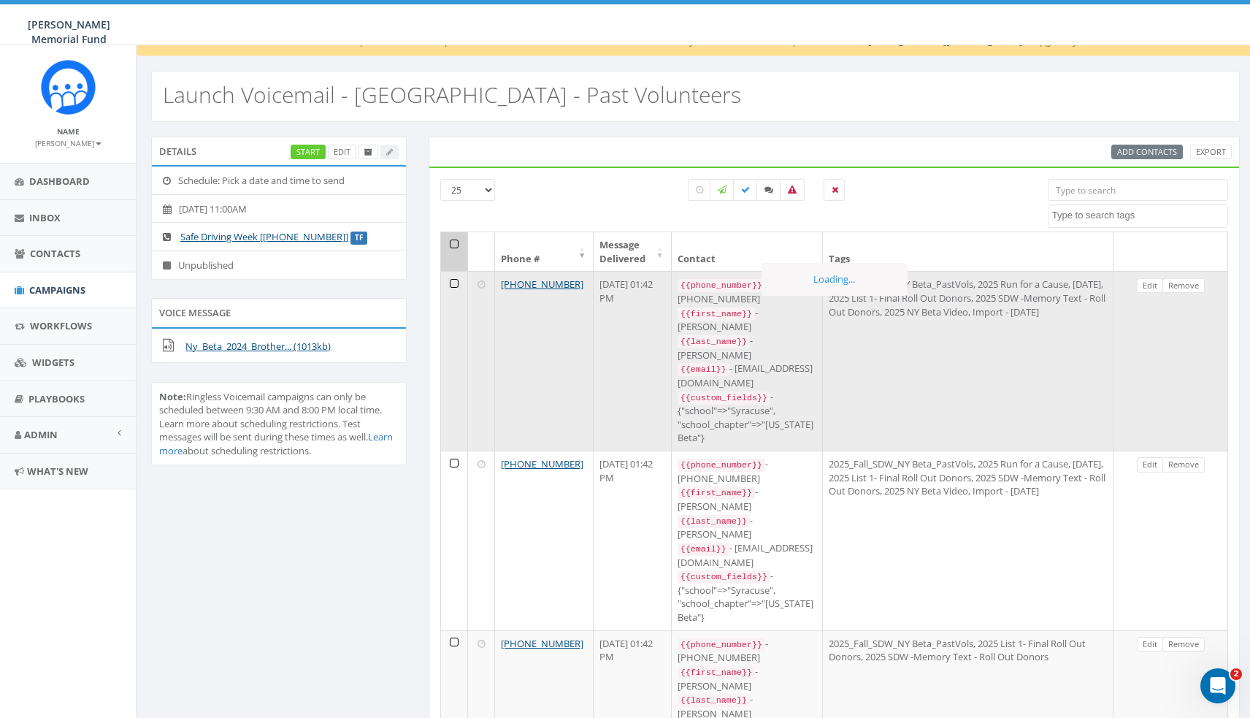
scroll to position [21, 0]
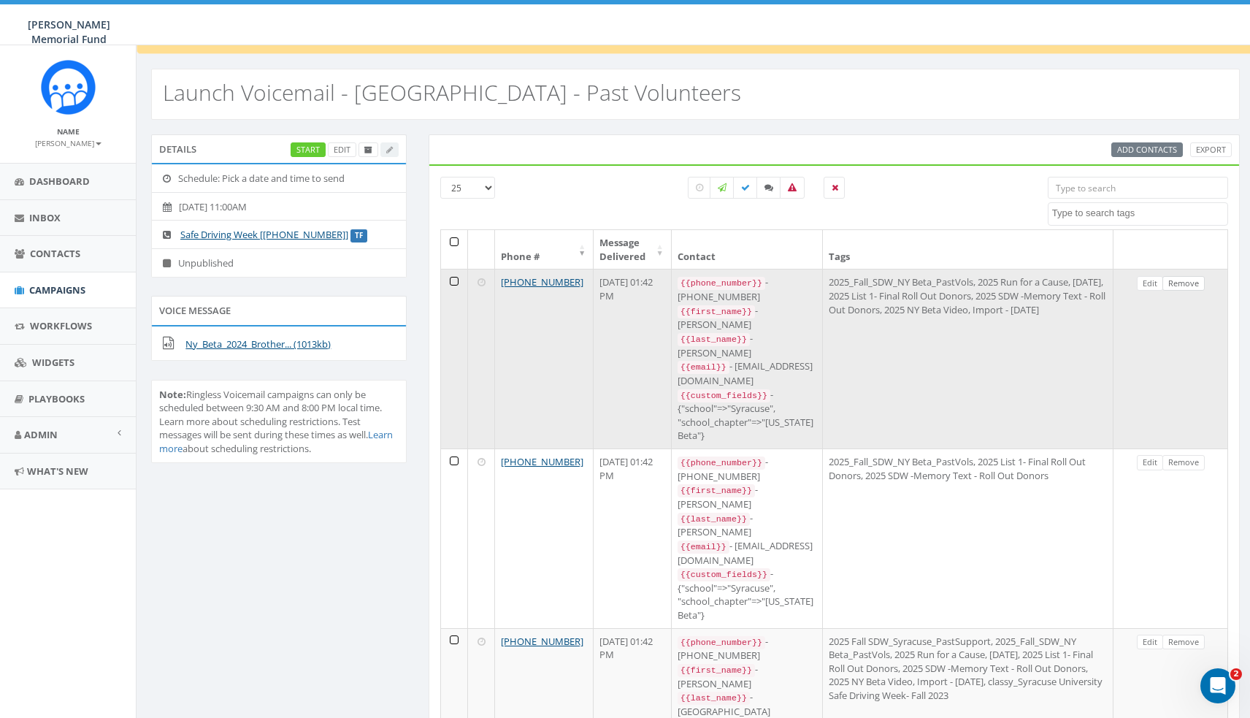
click at [1190, 280] on link "Remove" at bounding box center [1184, 283] width 42 height 15
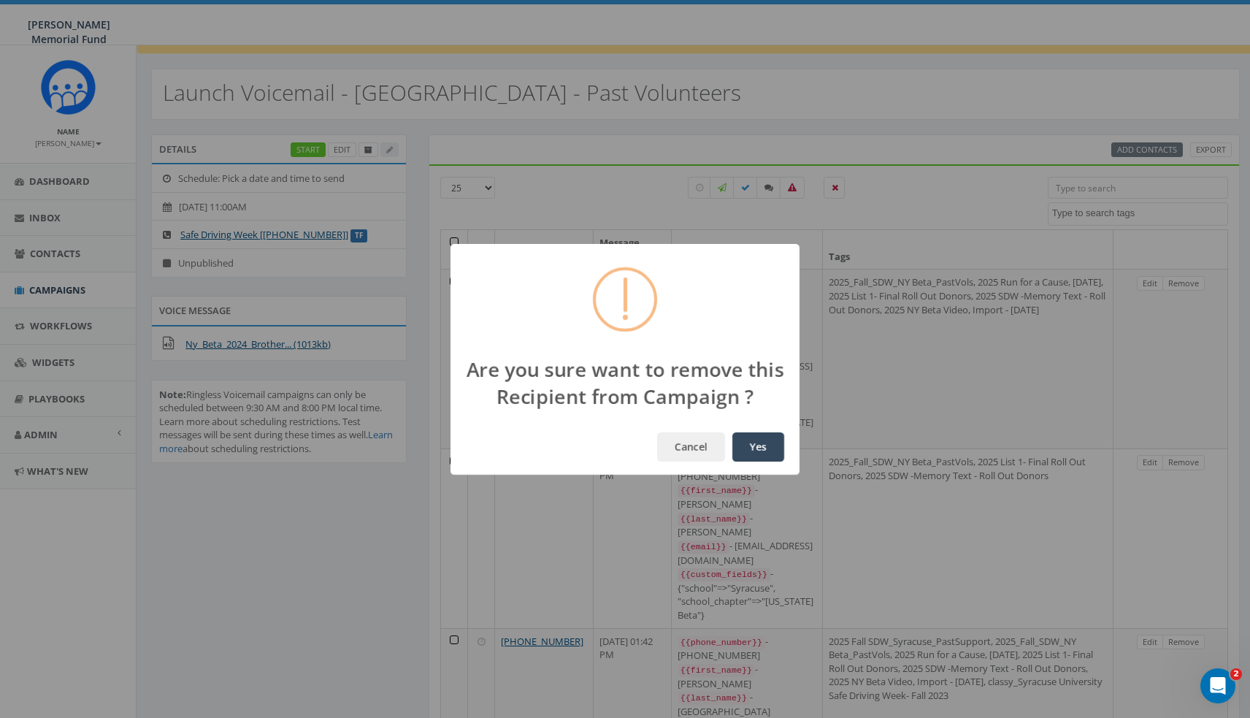
click at [758, 446] on button "Yes" at bounding box center [758, 446] width 52 height 29
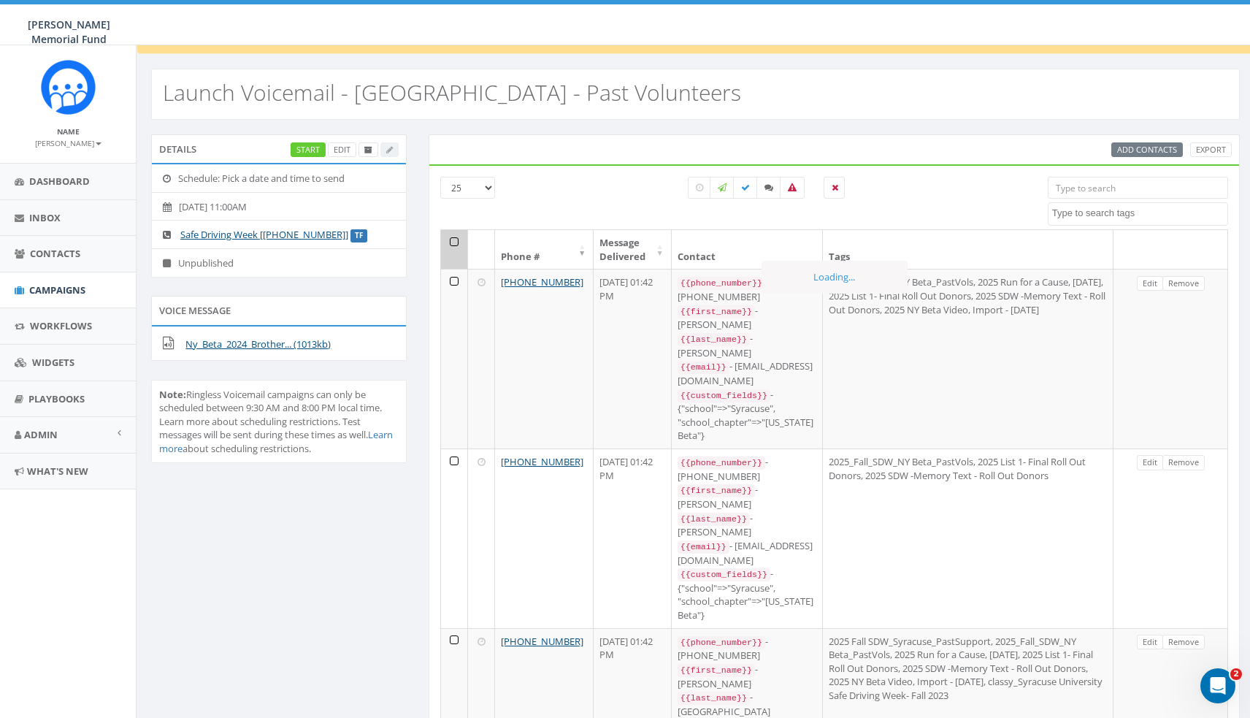
click at [1190, 280] on link "Remove" at bounding box center [1184, 283] width 42 height 15
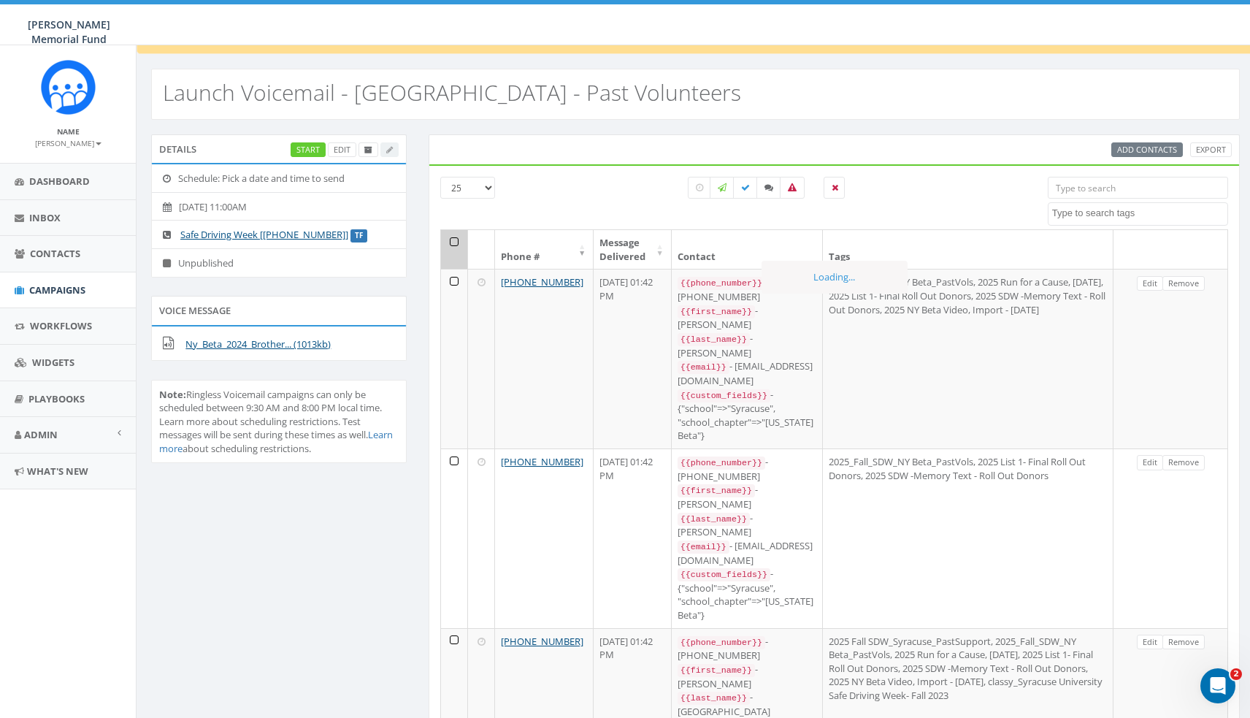
click at [1190, 280] on link "Remove" at bounding box center [1184, 283] width 42 height 15
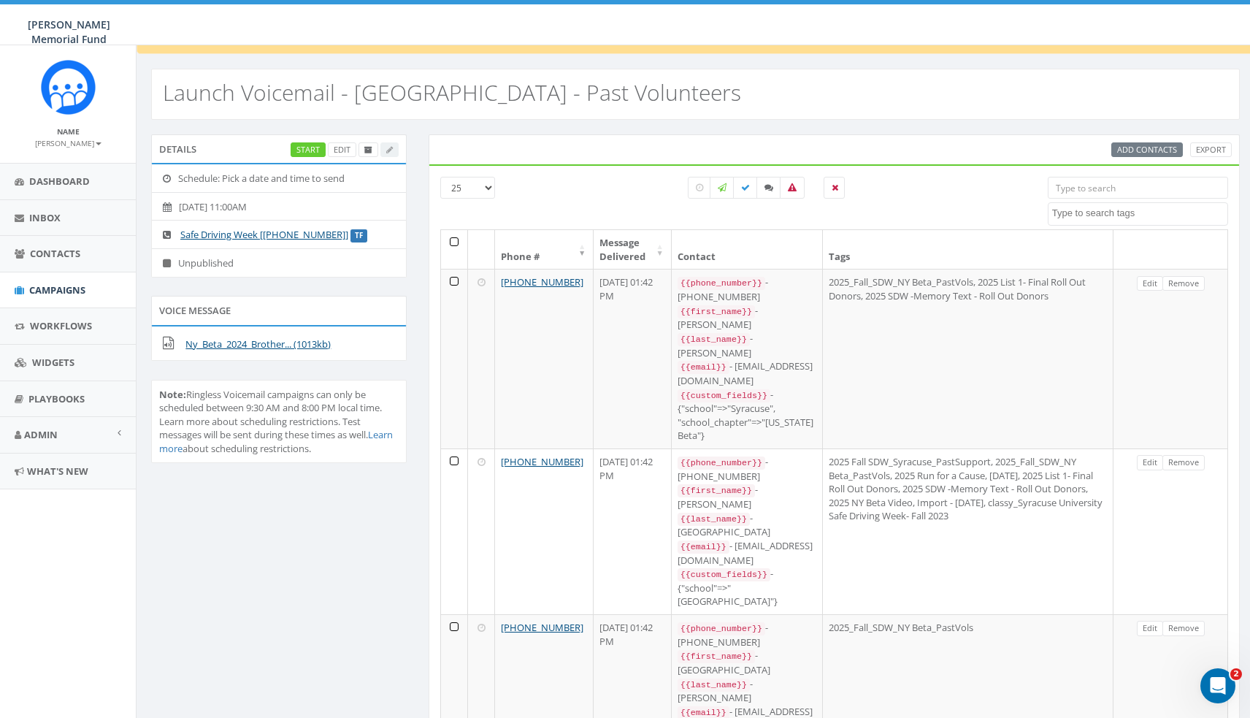
click at [1190, 280] on link "Remove" at bounding box center [1184, 283] width 42 height 15
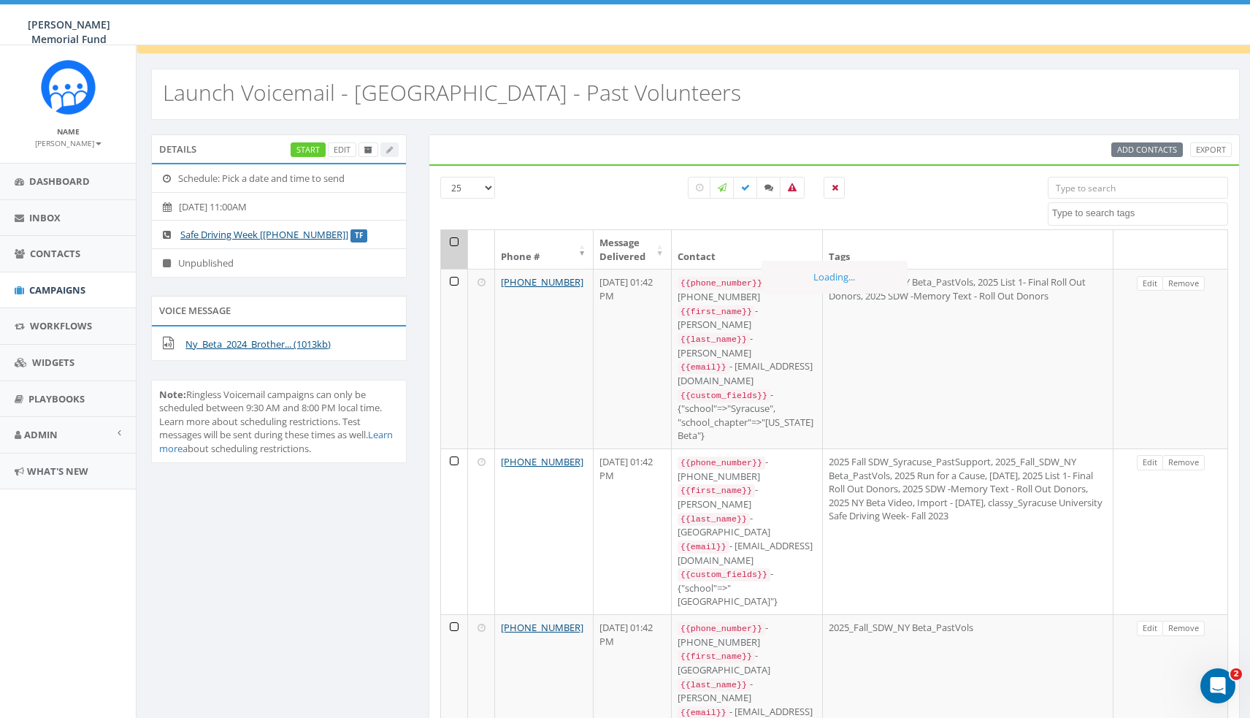
click at [1190, 280] on link "Remove" at bounding box center [1184, 283] width 42 height 15
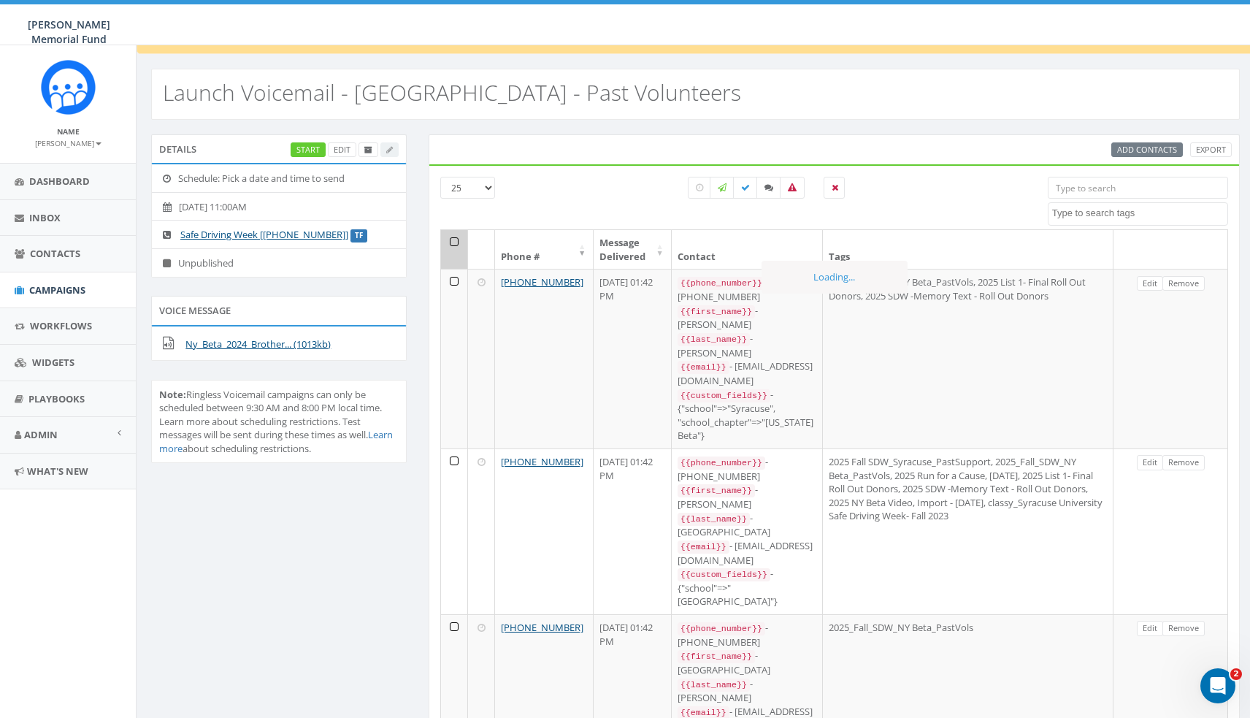
click at [1190, 280] on link "Remove" at bounding box center [1184, 283] width 42 height 15
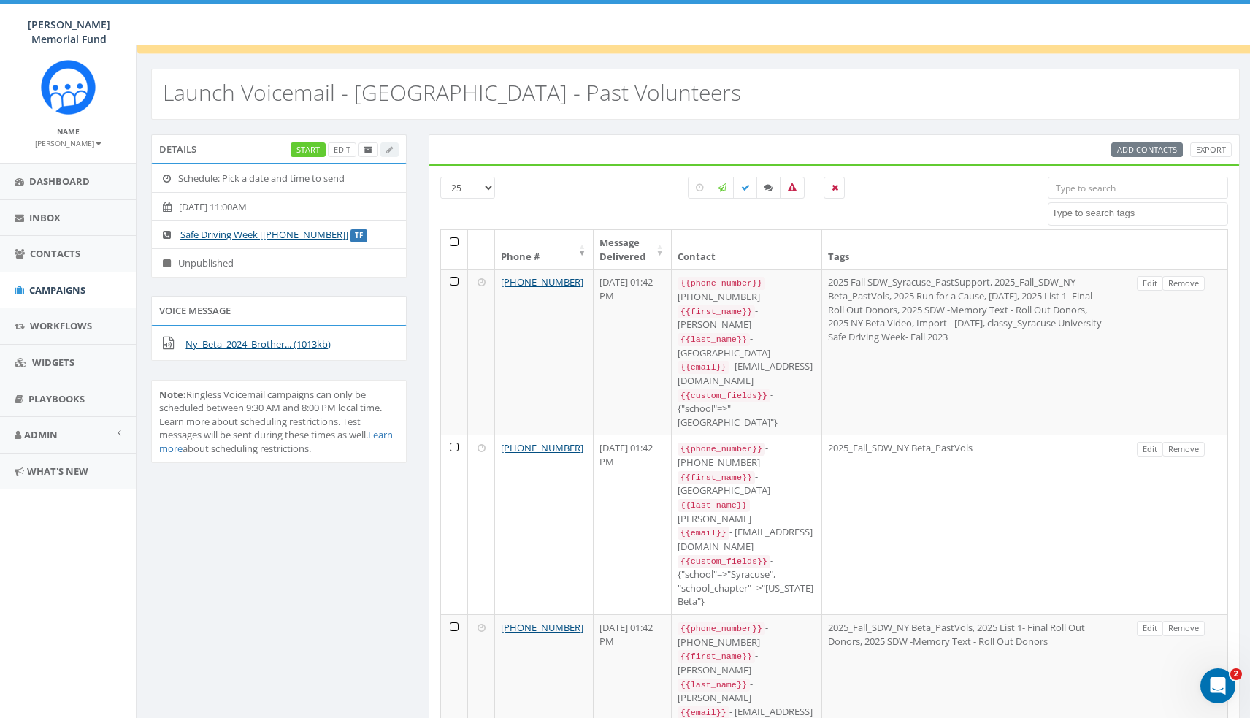
click at [1190, 280] on link "Remove" at bounding box center [1184, 283] width 42 height 15
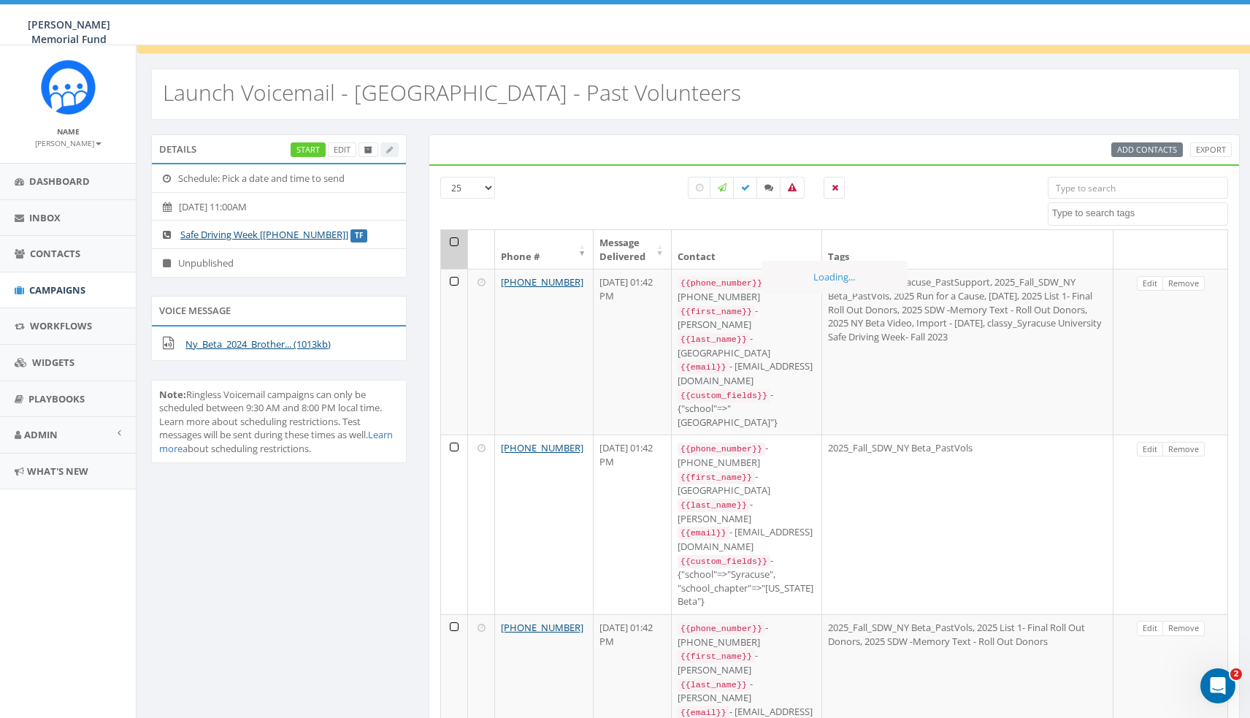
click at [1190, 280] on link "Remove" at bounding box center [1184, 283] width 42 height 15
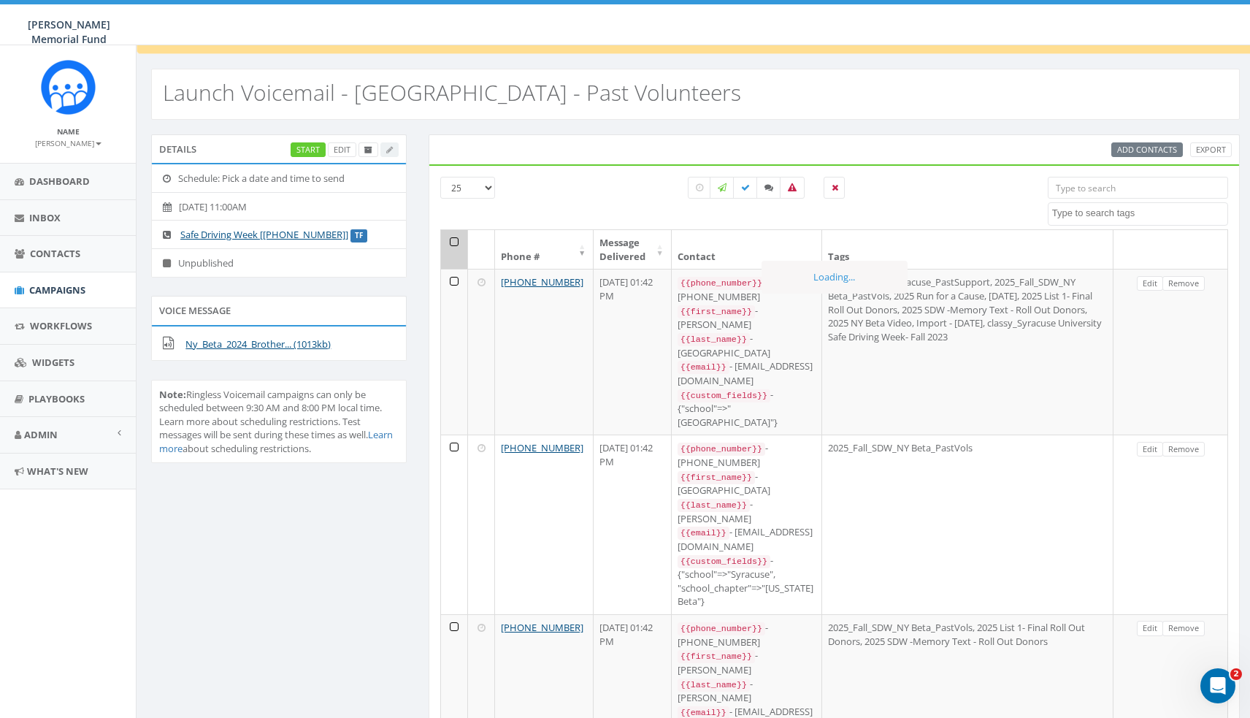
click at [1190, 280] on link "Remove" at bounding box center [1184, 283] width 42 height 15
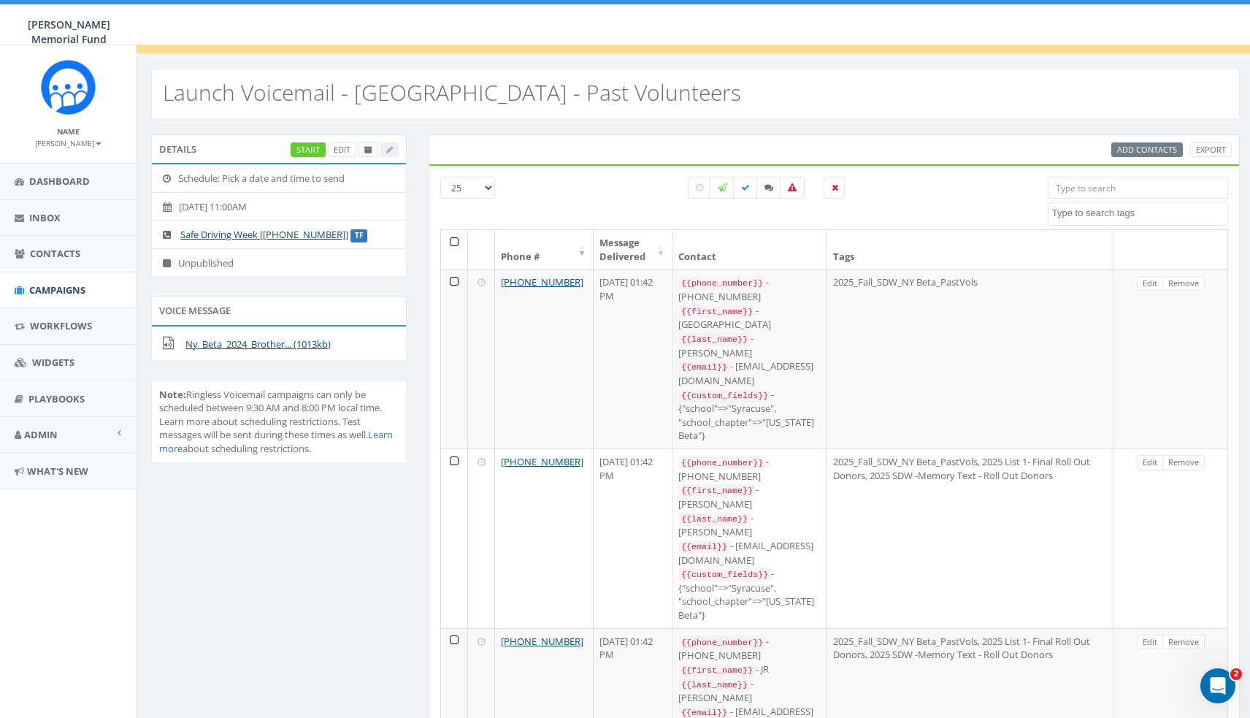
click at [1190, 280] on link "Remove" at bounding box center [1184, 283] width 42 height 15
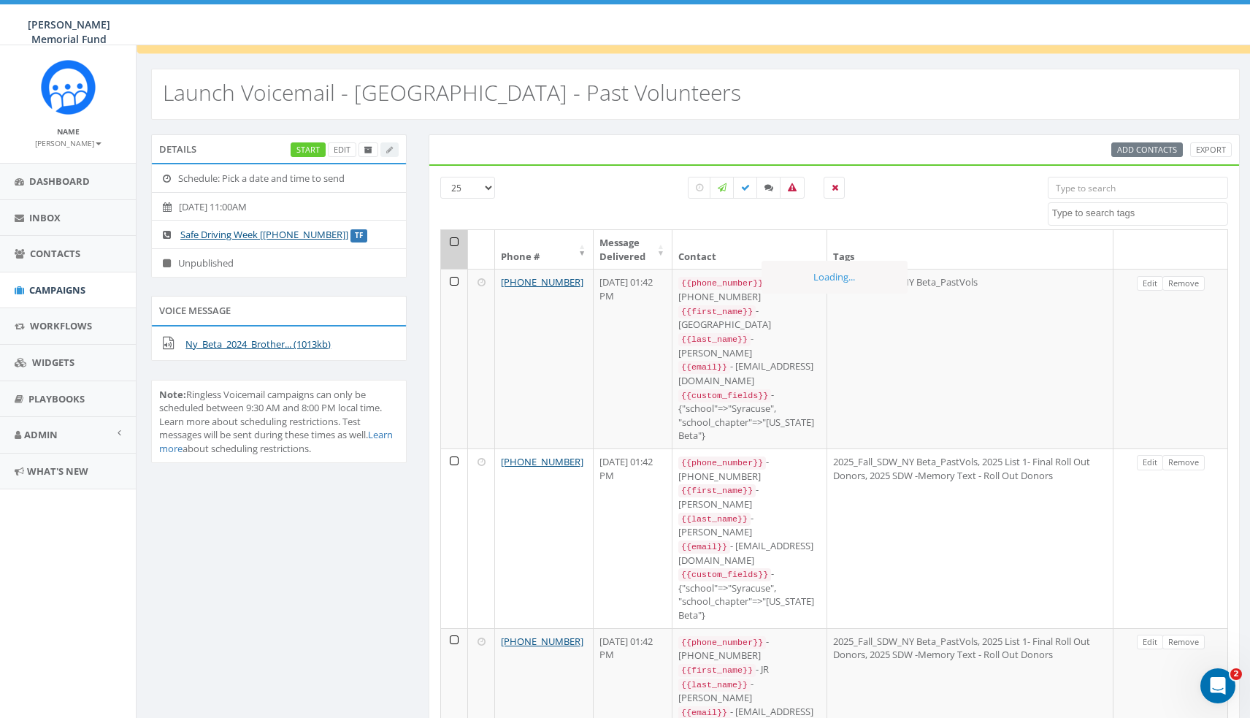
click at [1190, 280] on link "Remove" at bounding box center [1184, 283] width 42 height 15
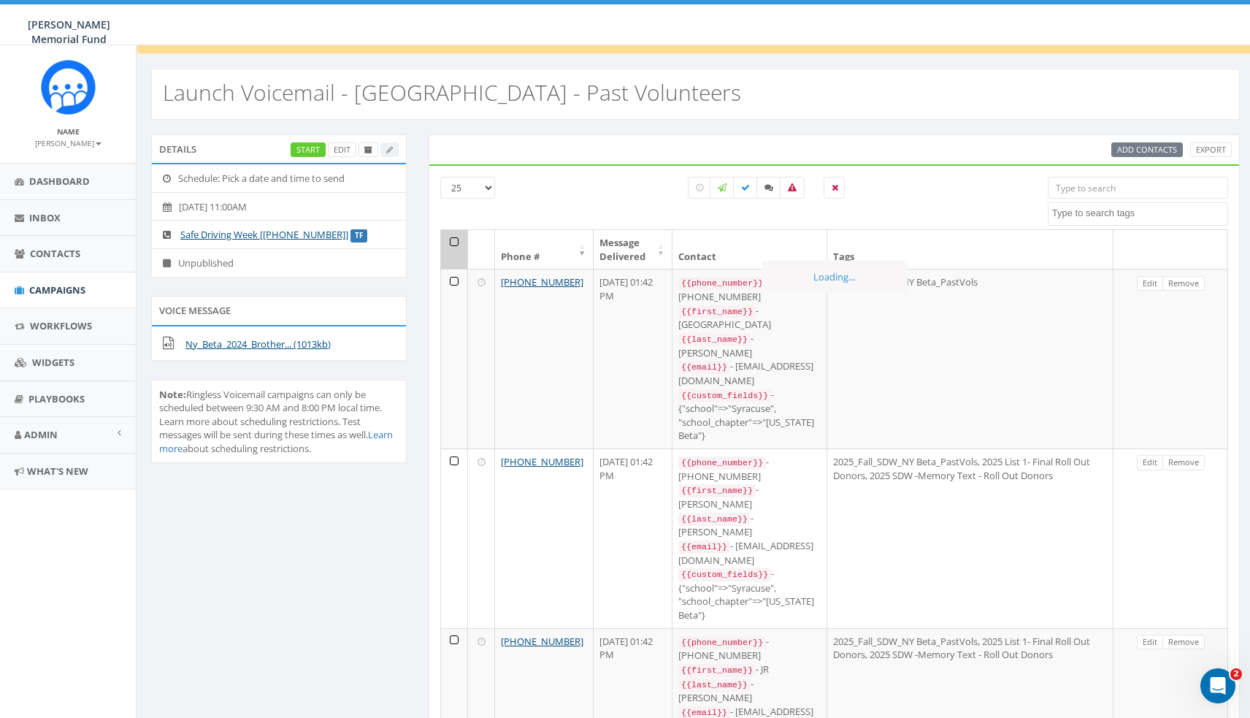
click at [1190, 280] on link "Remove" at bounding box center [1184, 283] width 42 height 15
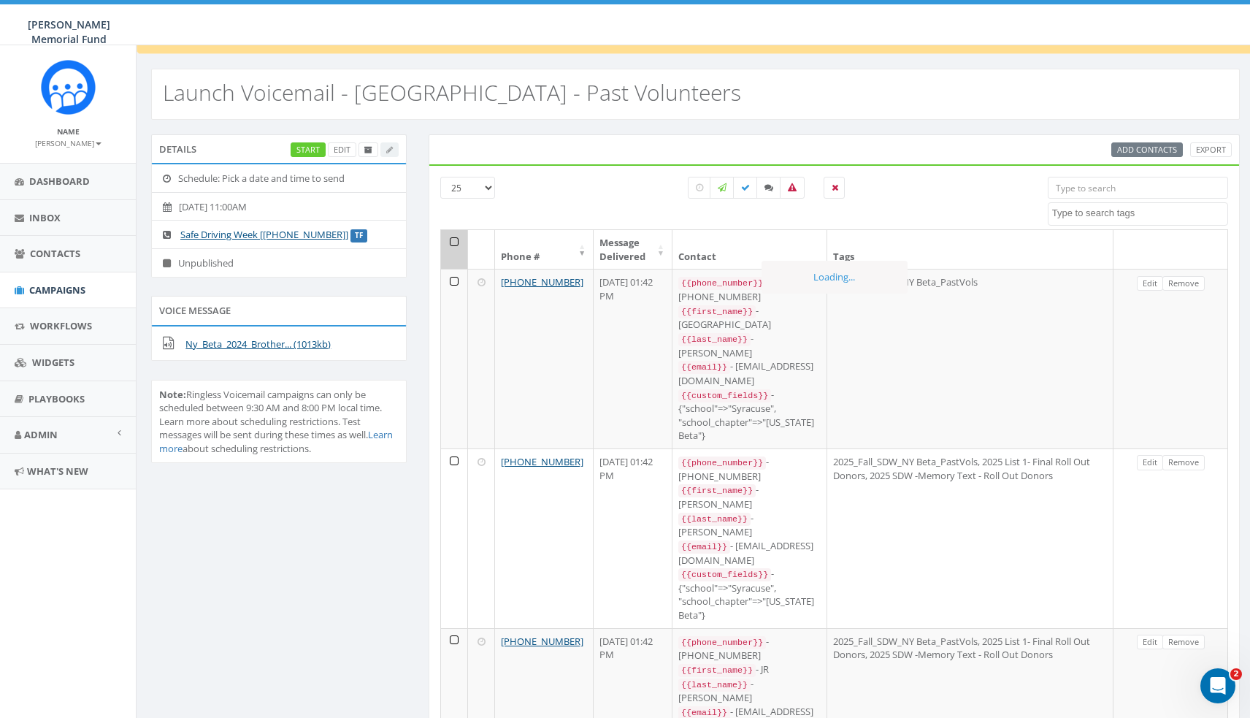
click at [1190, 280] on link "Remove" at bounding box center [1184, 283] width 42 height 15
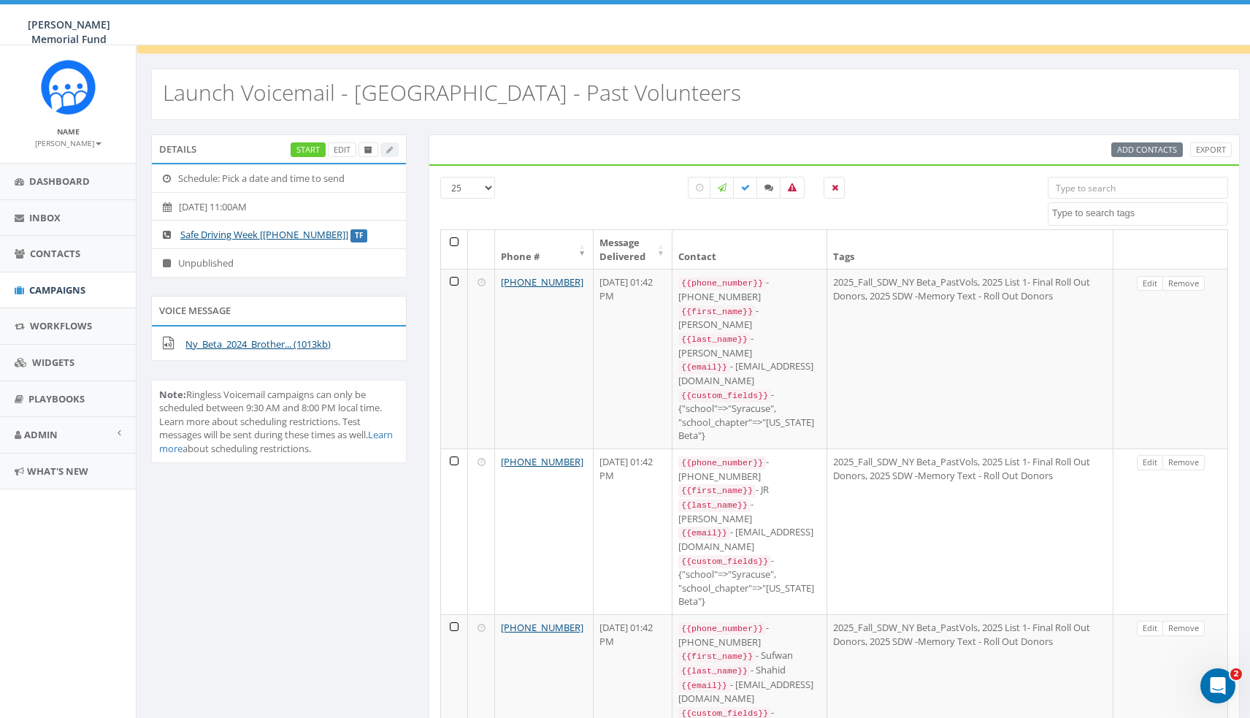
click at [1187, 282] on link "Remove" at bounding box center [1184, 283] width 42 height 15
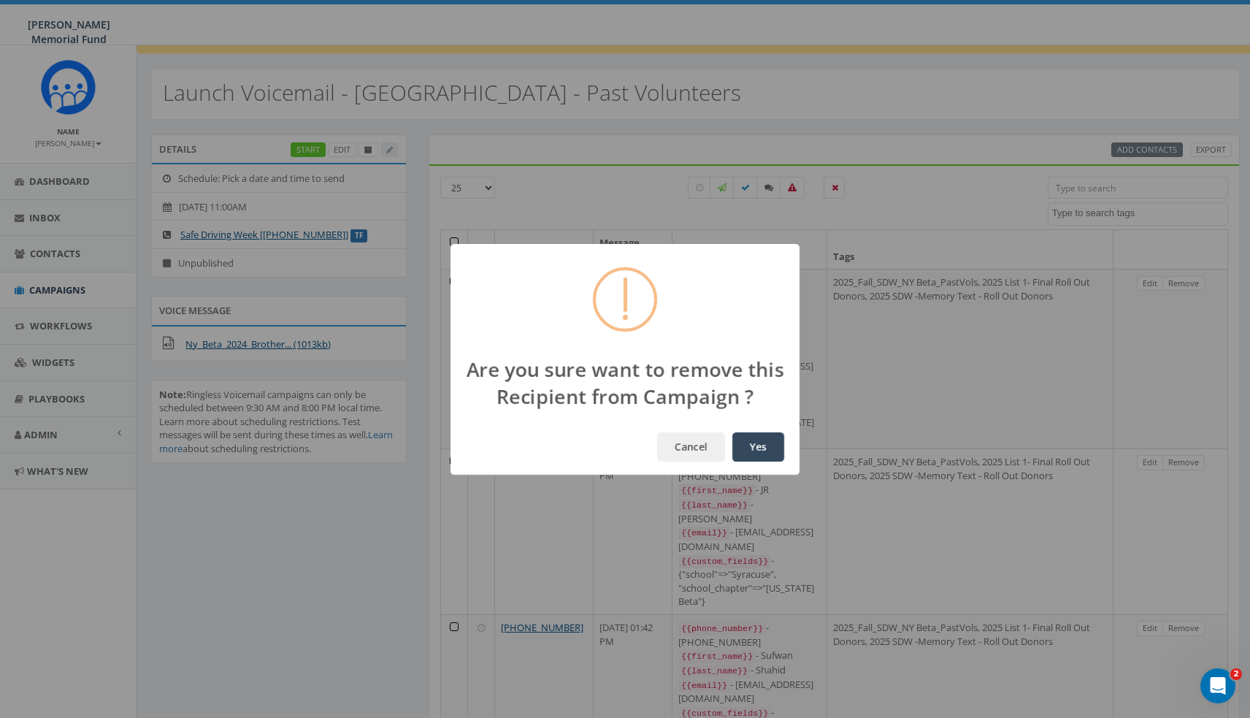
click at [1187, 282] on div "Are you sure want to remove this Recipient from Campaign ? Cancel Yes" at bounding box center [625, 359] width 1250 height 718
click at [753, 445] on button "Yes" at bounding box center [758, 446] width 52 height 29
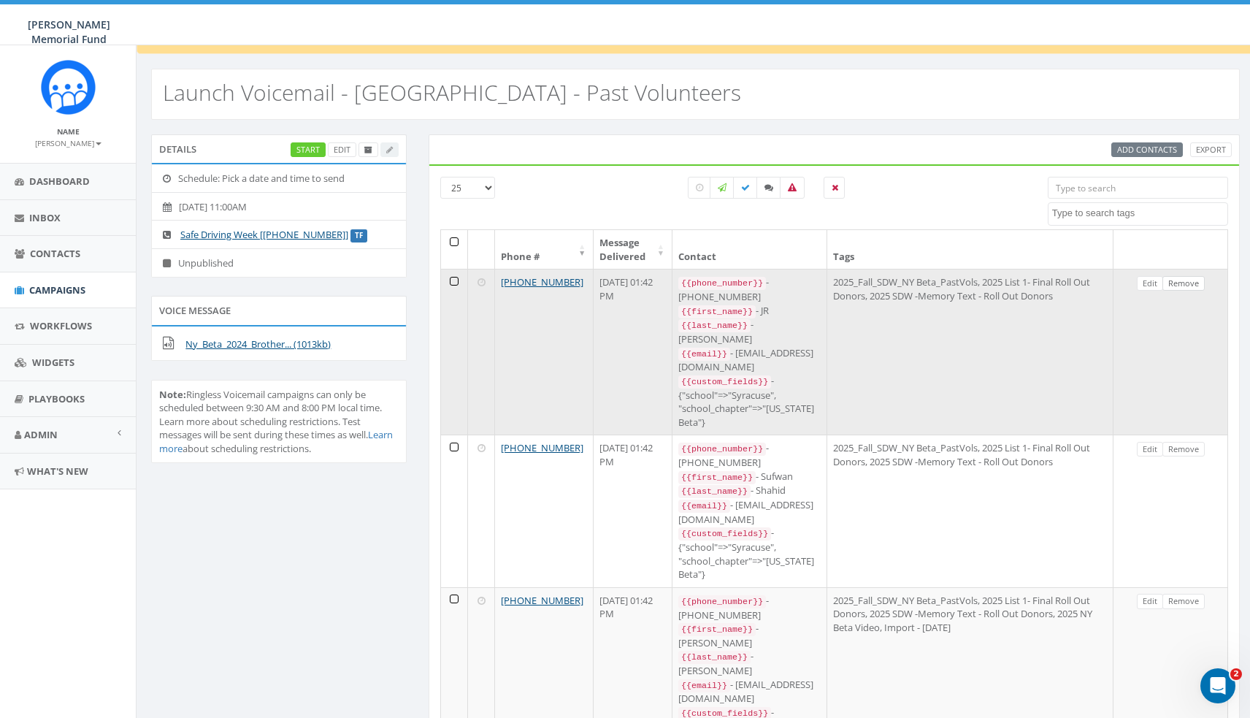
click at [1195, 278] on link "Remove" at bounding box center [1184, 283] width 42 height 15
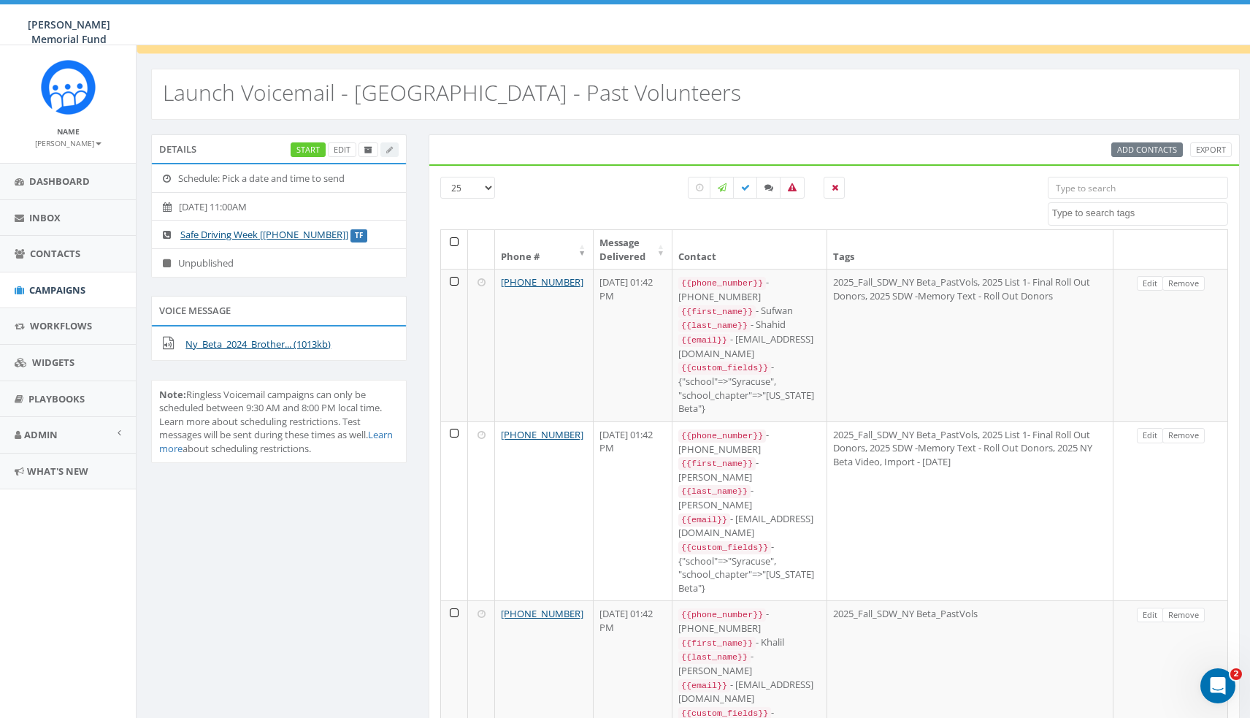
click at [1187, 283] on link "Remove" at bounding box center [1184, 283] width 42 height 15
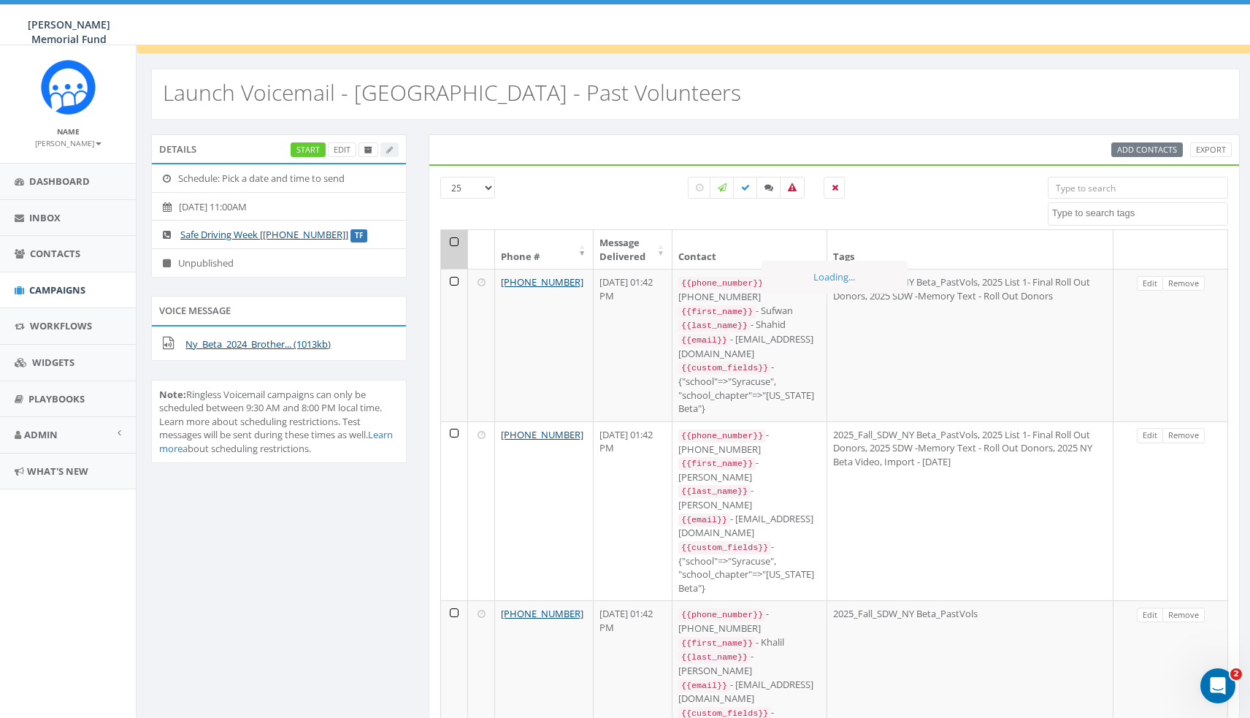
click at [1187, 283] on link "Remove" at bounding box center [1184, 283] width 42 height 15
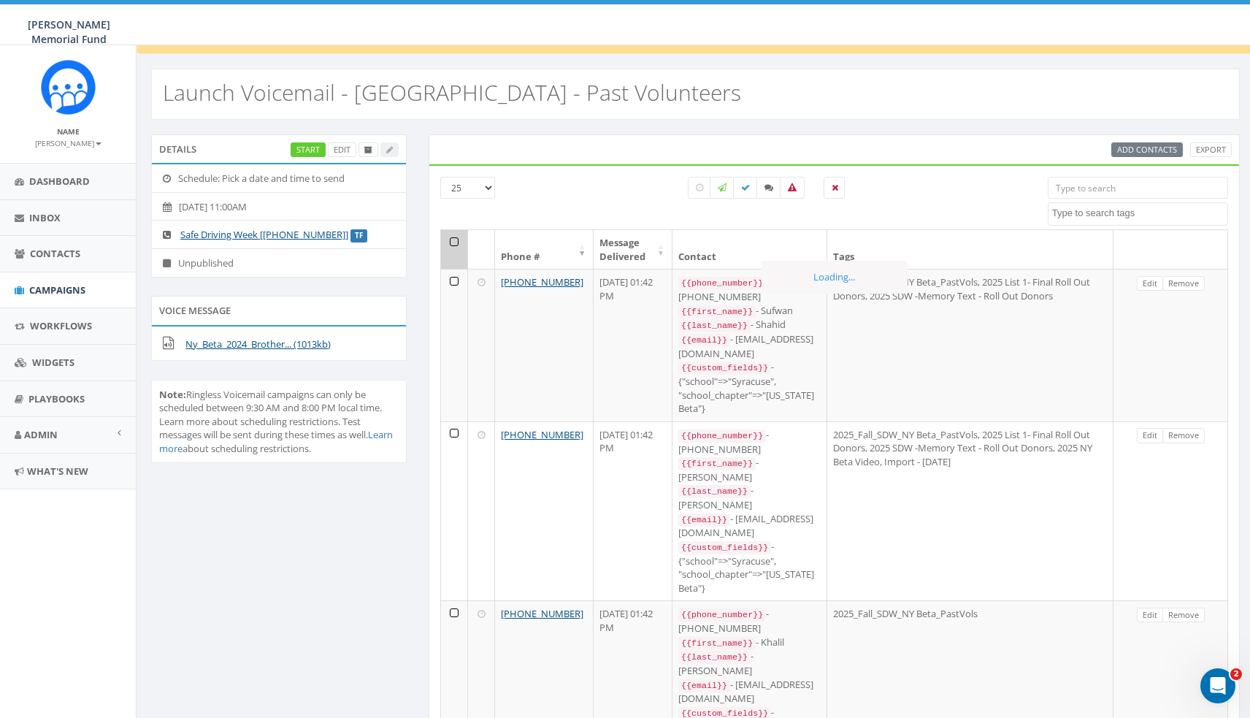
click at [1187, 283] on link "Remove" at bounding box center [1184, 283] width 42 height 15
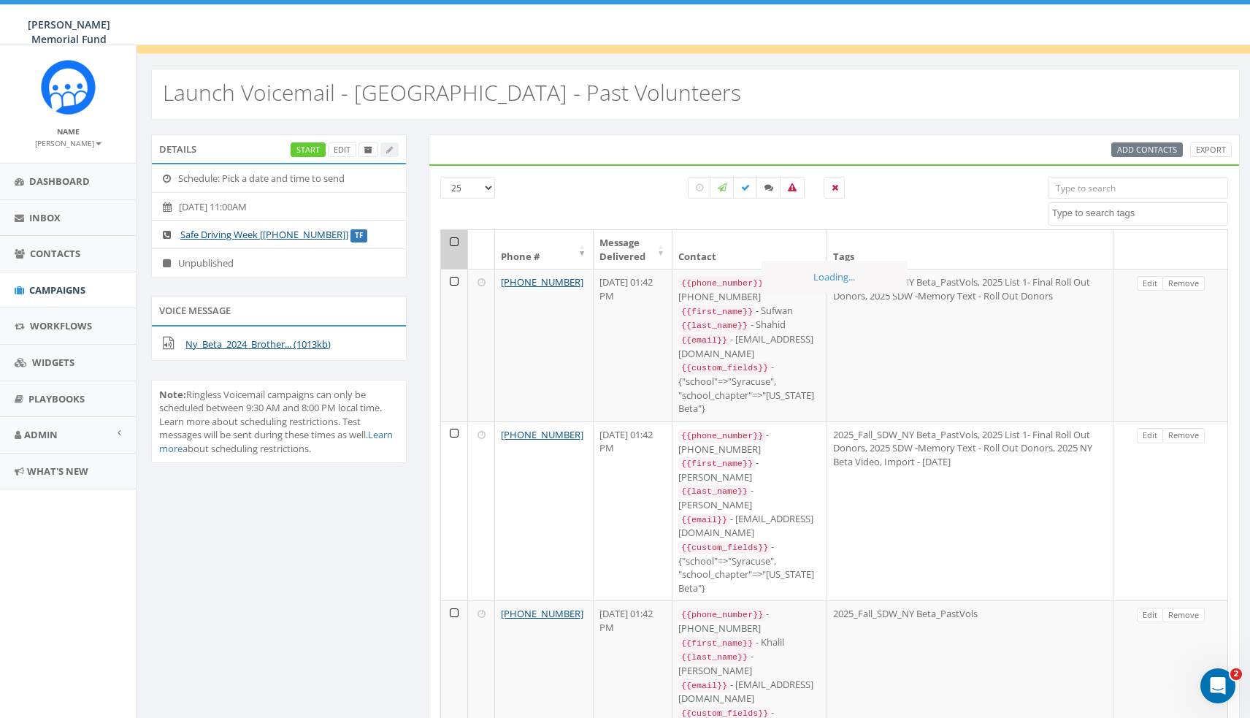
click at [1187, 283] on link "Remove" at bounding box center [1184, 283] width 42 height 15
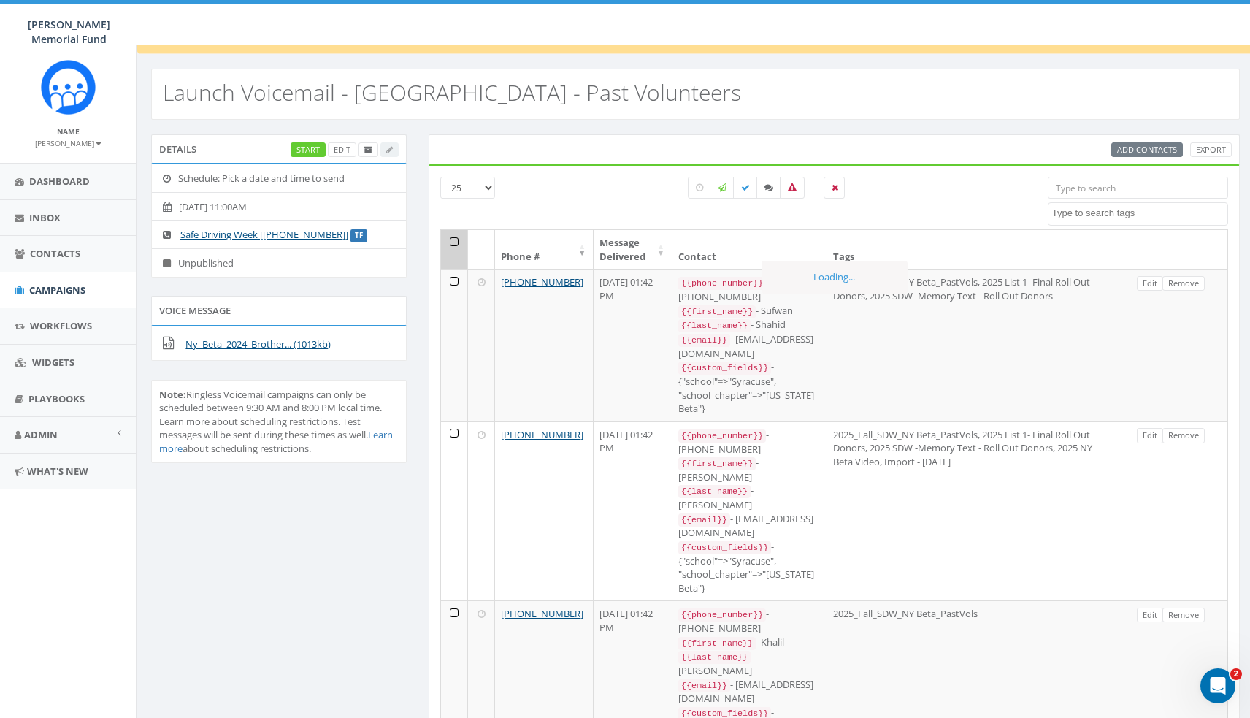
click at [1187, 283] on link "Remove" at bounding box center [1184, 283] width 42 height 15
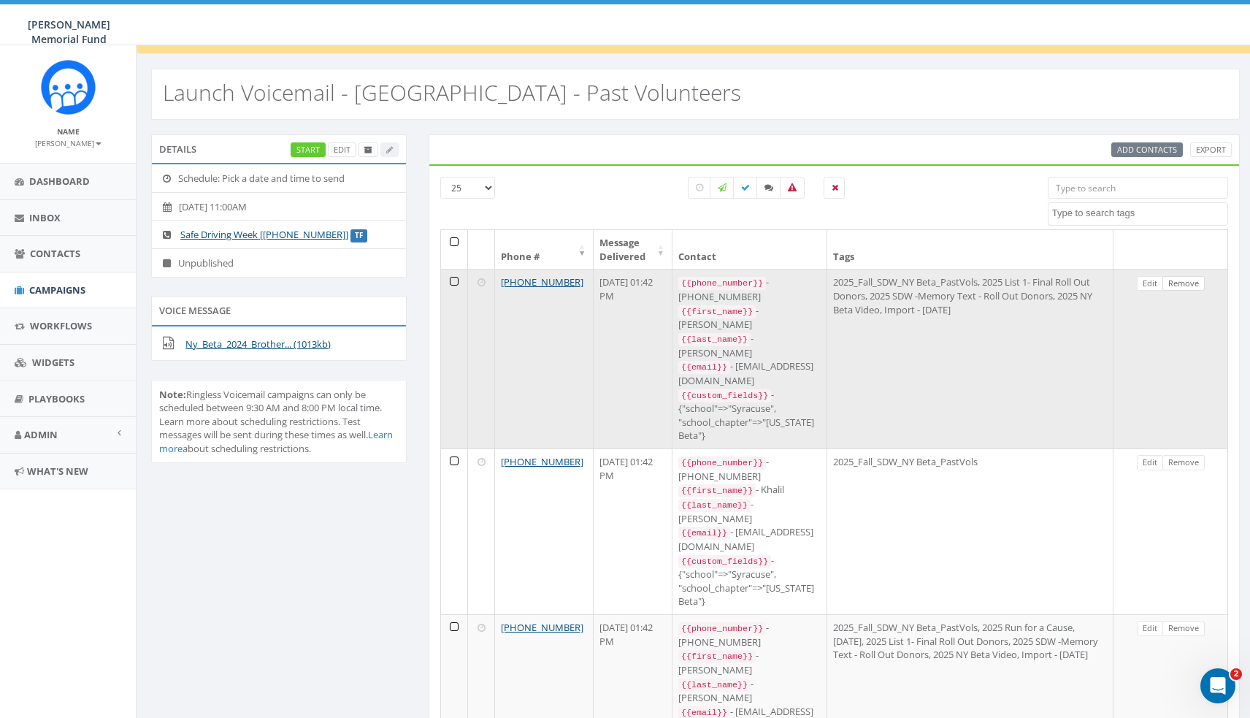
click at [1187, 282] on link "Remove" at bounding box center [1184, 283] width 42 height 15
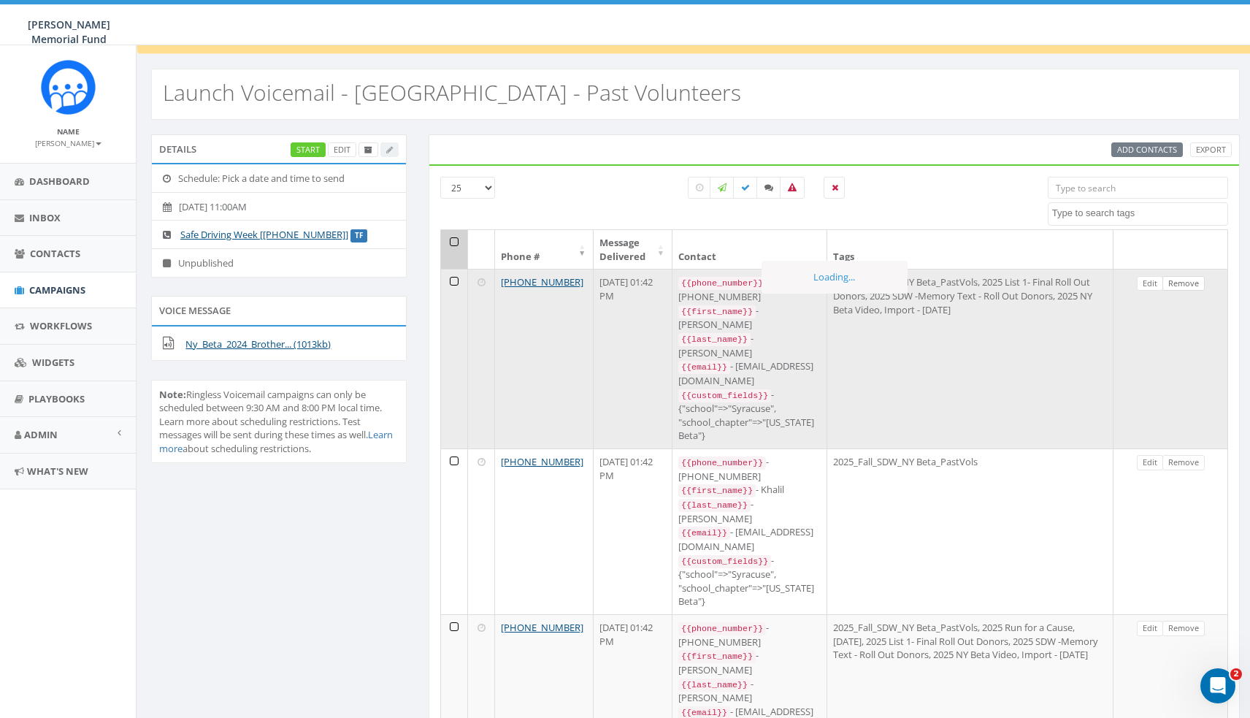
click at [1187, 282] on link "Remove" at bounding box center [1184, 283] width 42 height 15
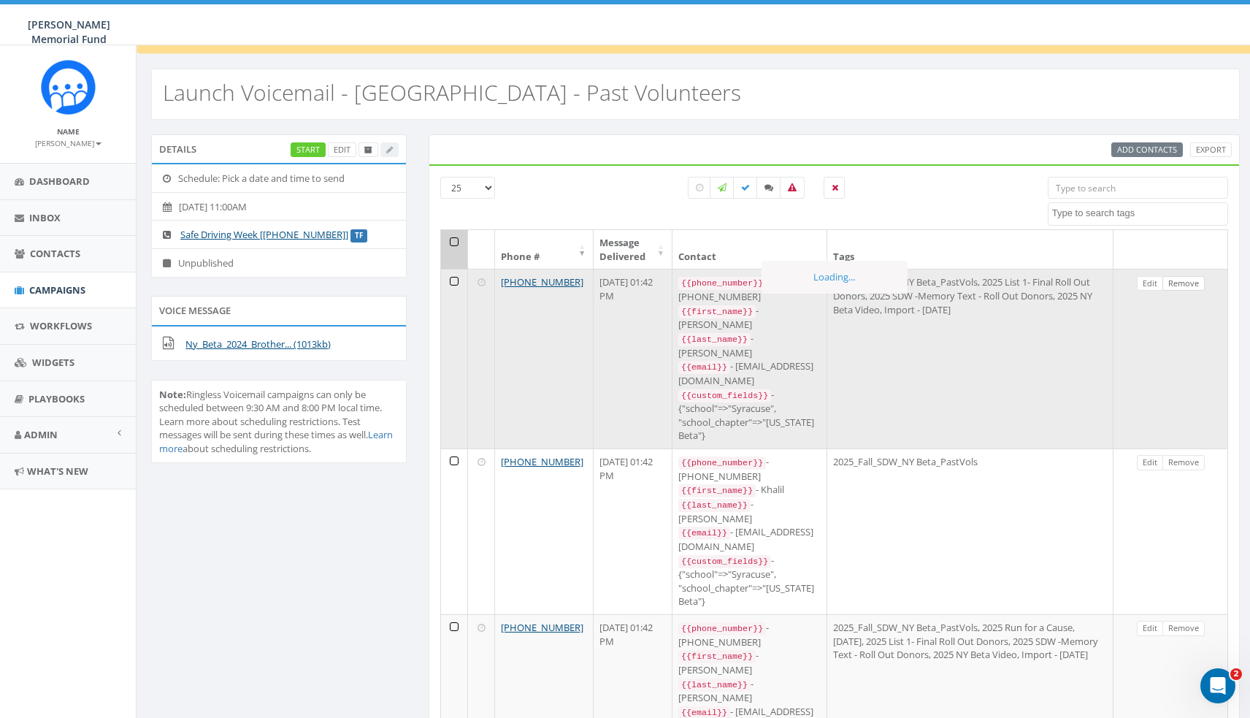
click at [1187, 282] on link "Remove" at bounding box center [1184, 283] width 42 height 15
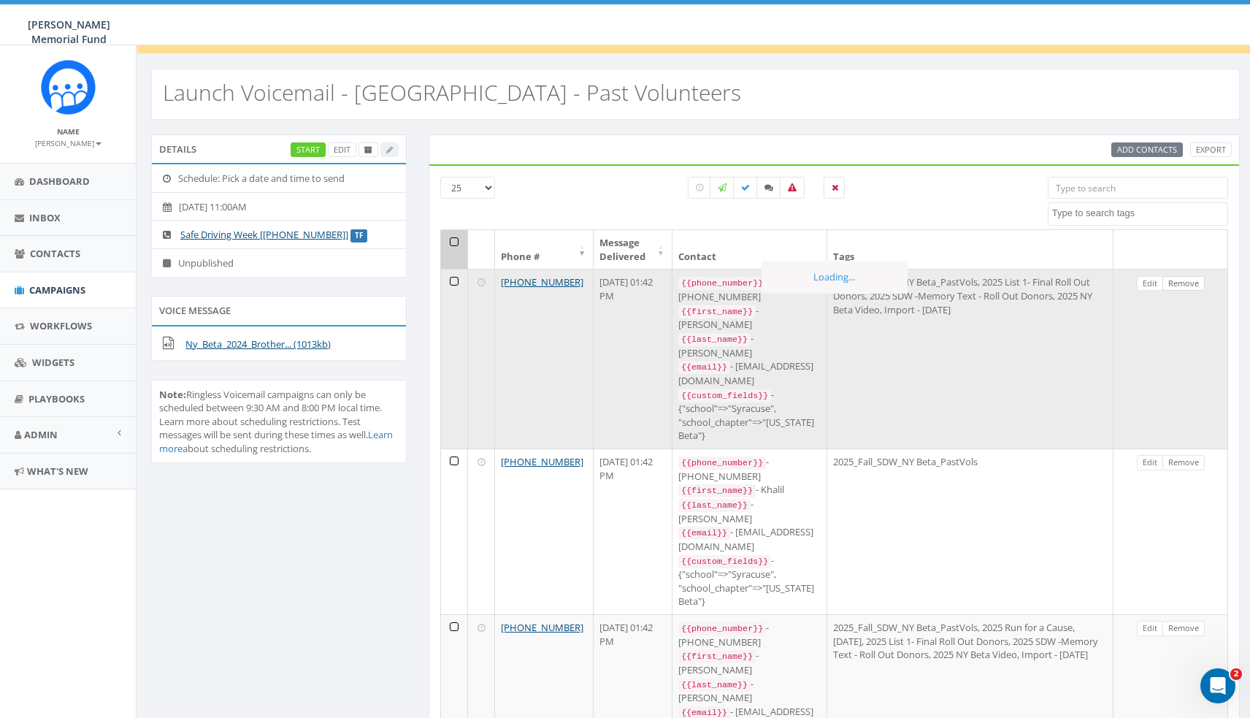
click at [1187, 282] on link "Remove" at bounding box center [1184, 283] width 42 height 15
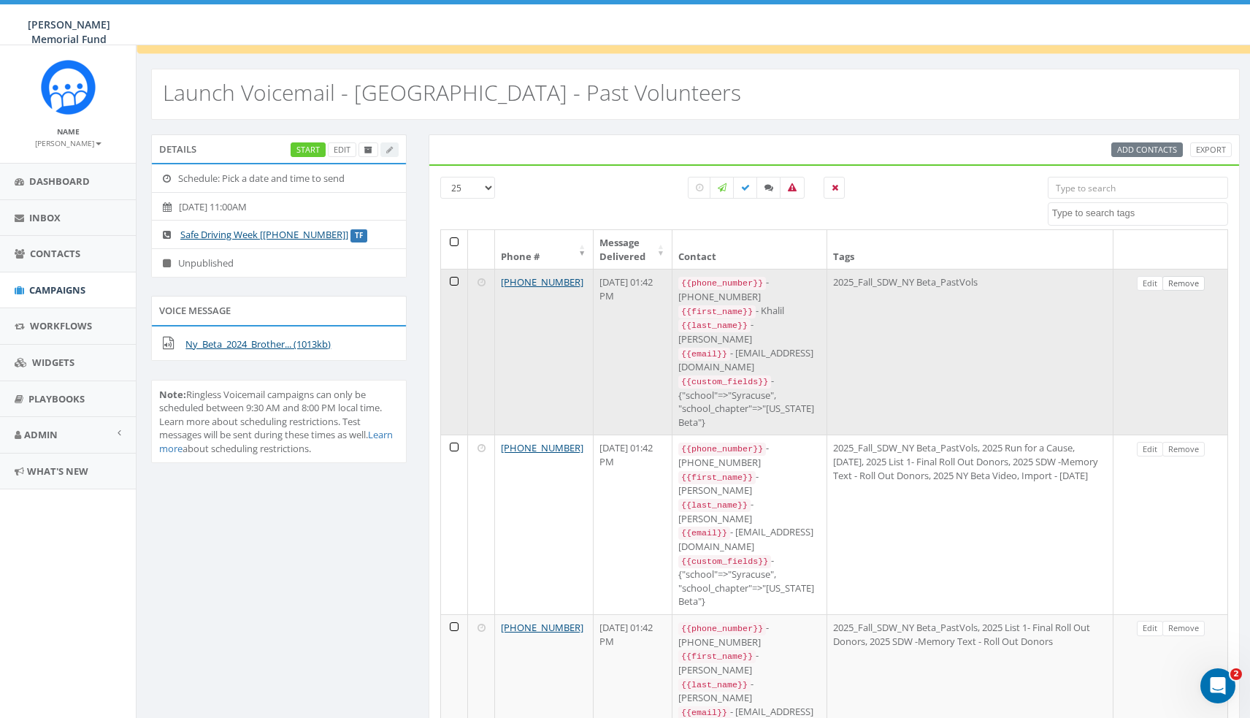
click at [1190, 282] on link "Remove" at bounding box center [1184, 283] width 42 height 15
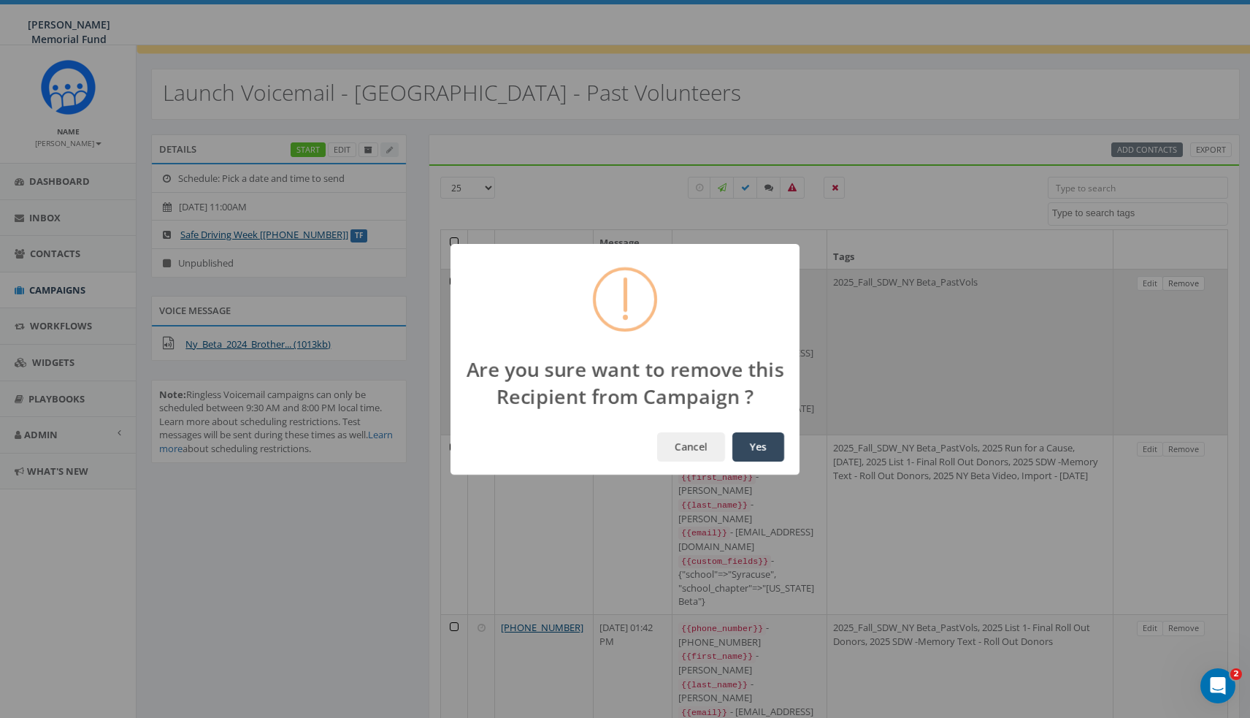
click at [758, 446] on button "Yes" at bounding box center [758, 446] width 52 height 29
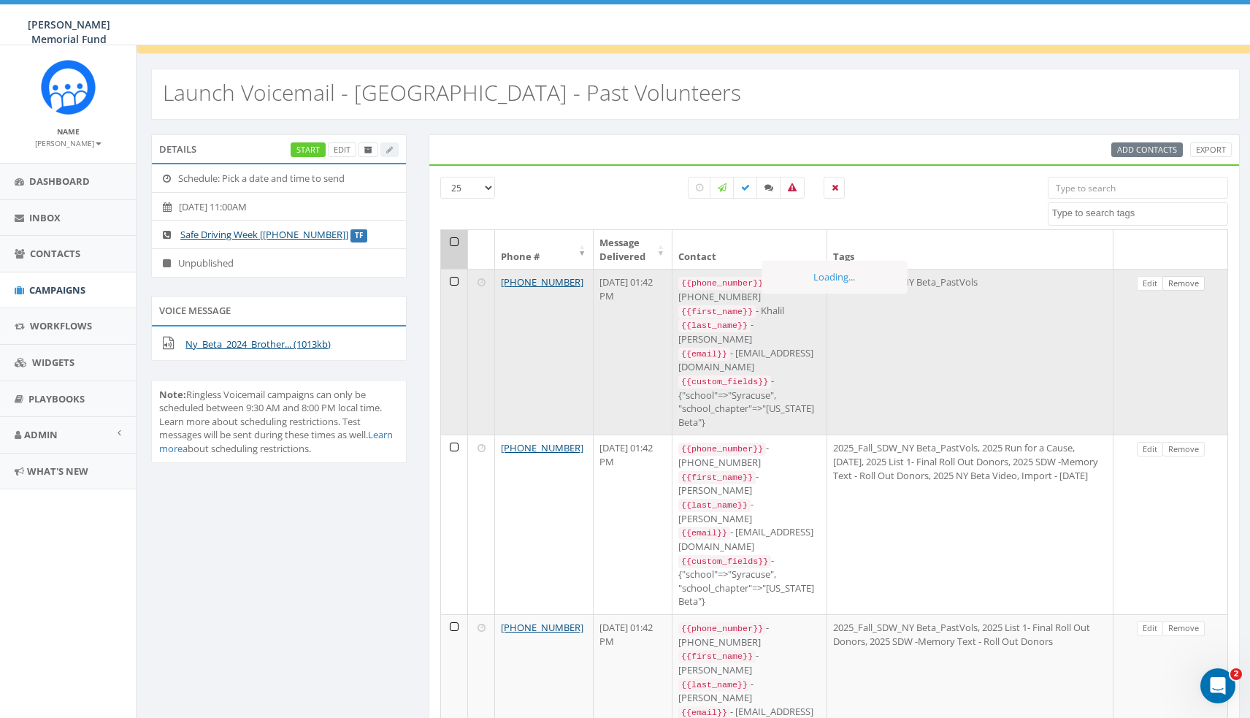
click at [1190, 282] on link "Remove" at bounding box center [1184, 283] width 42 height 15
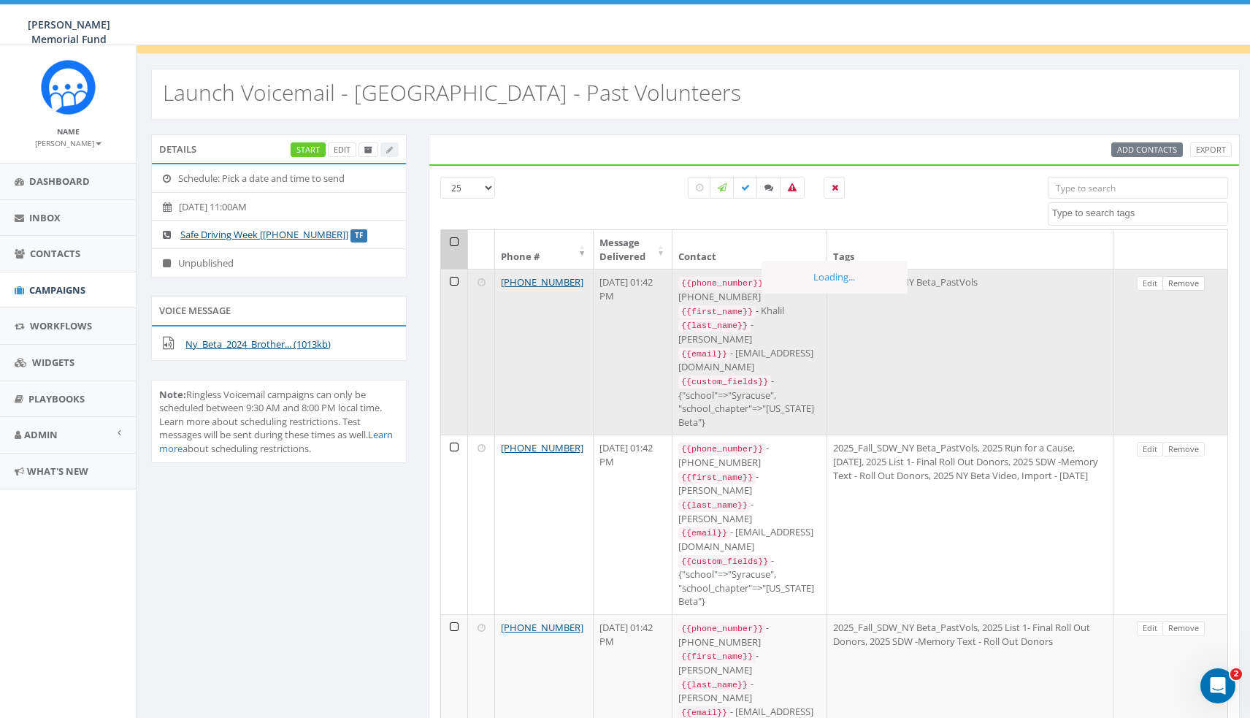
click at [1190, 282] on link "Remove" at bounding box center [1184, 283] width 42 height 15
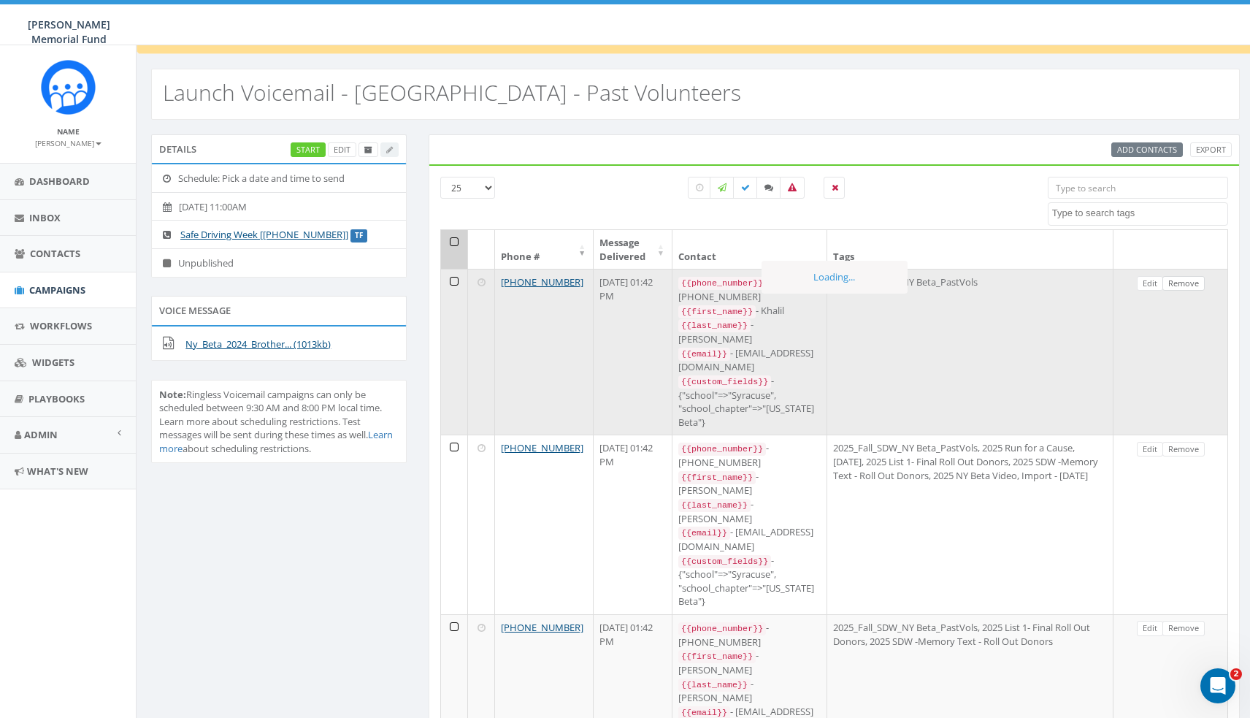
click at [1190, 282] on link "Remove" at bounding box center [1184, 283] width 42 height 15
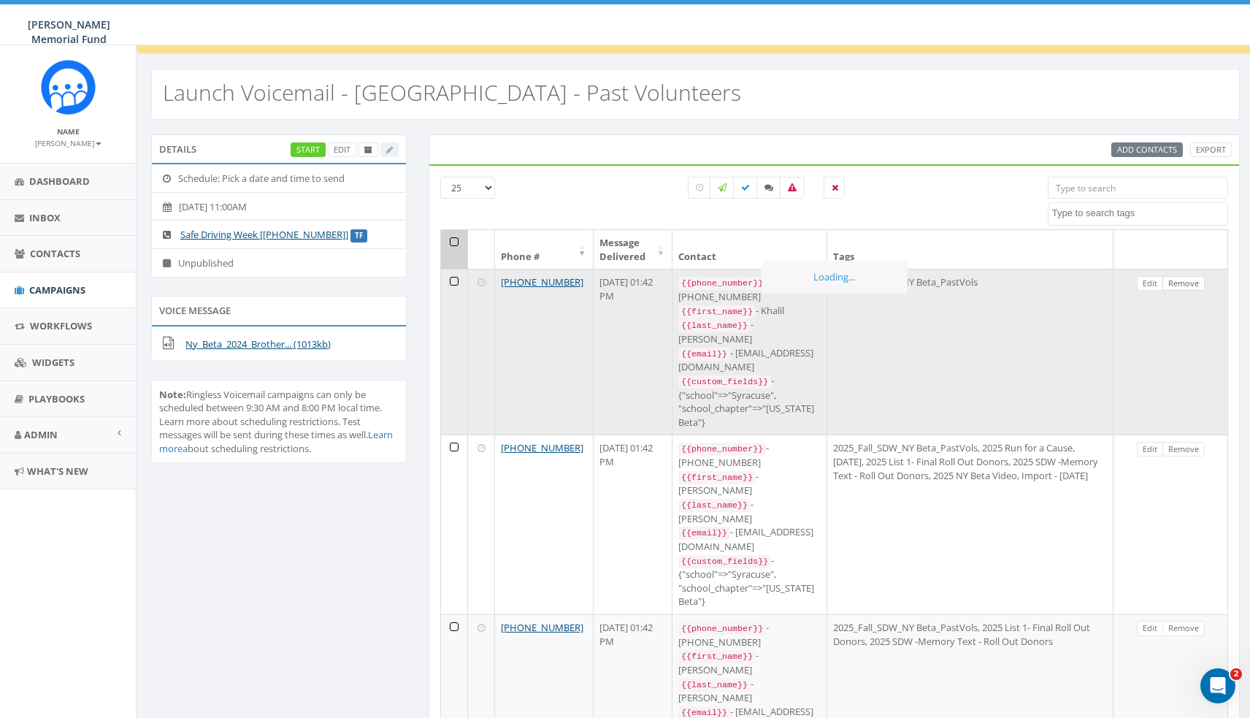
click at [1190, 282] on link "Remove" at bounding box center [1184, 283] width 42 height 15
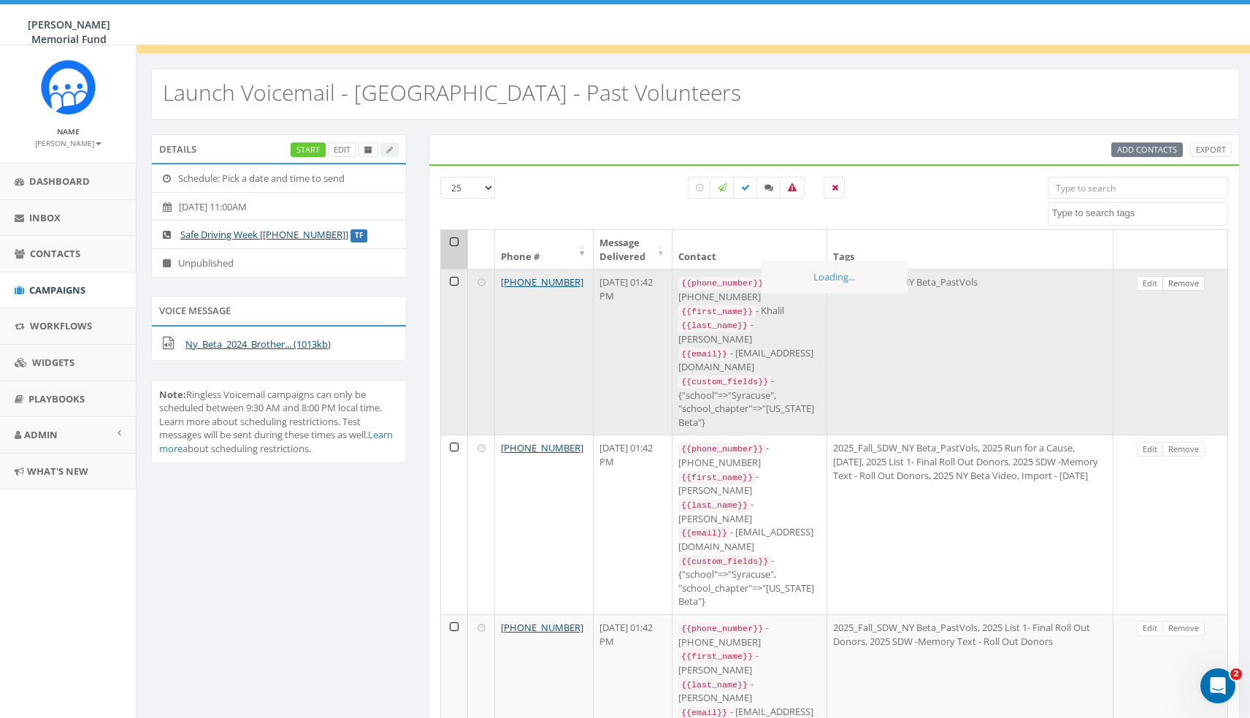
click at [1190, 282] on link "Remove" at bounding box center [1184, 283] width 42 height 15
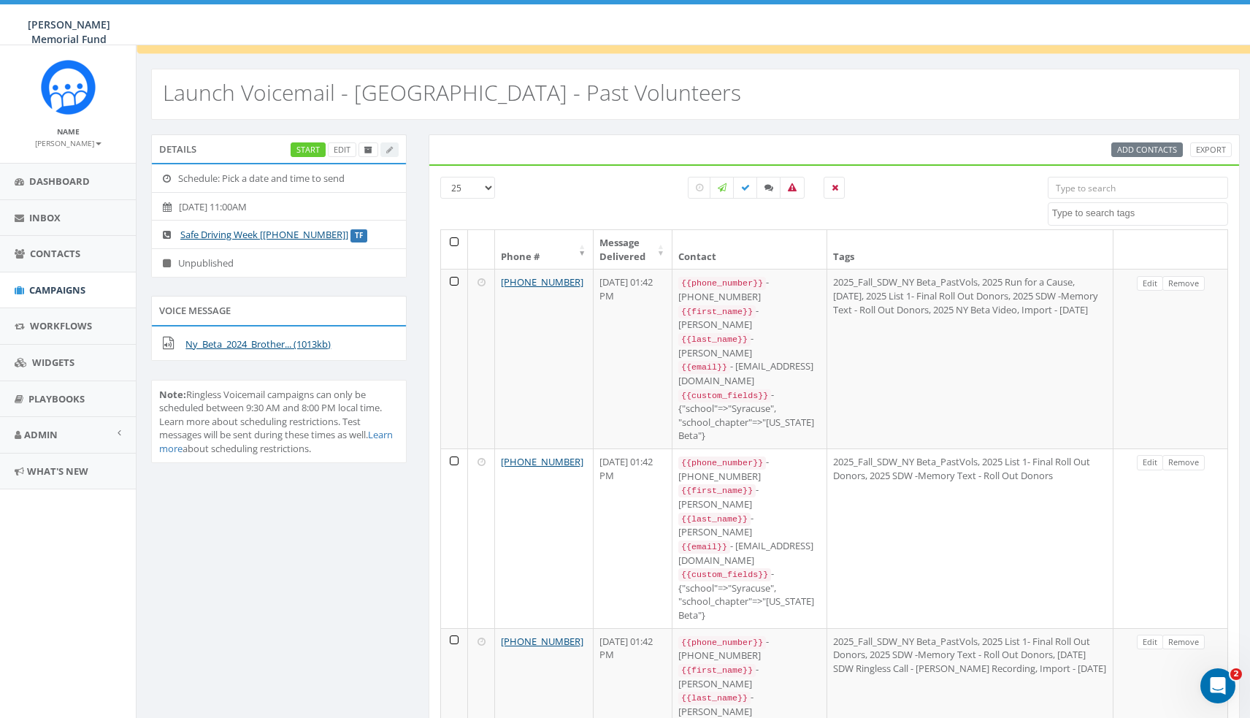
click at [1190, 282] on link "Remove" at bounding box center [1184, 283] width 42 height 15
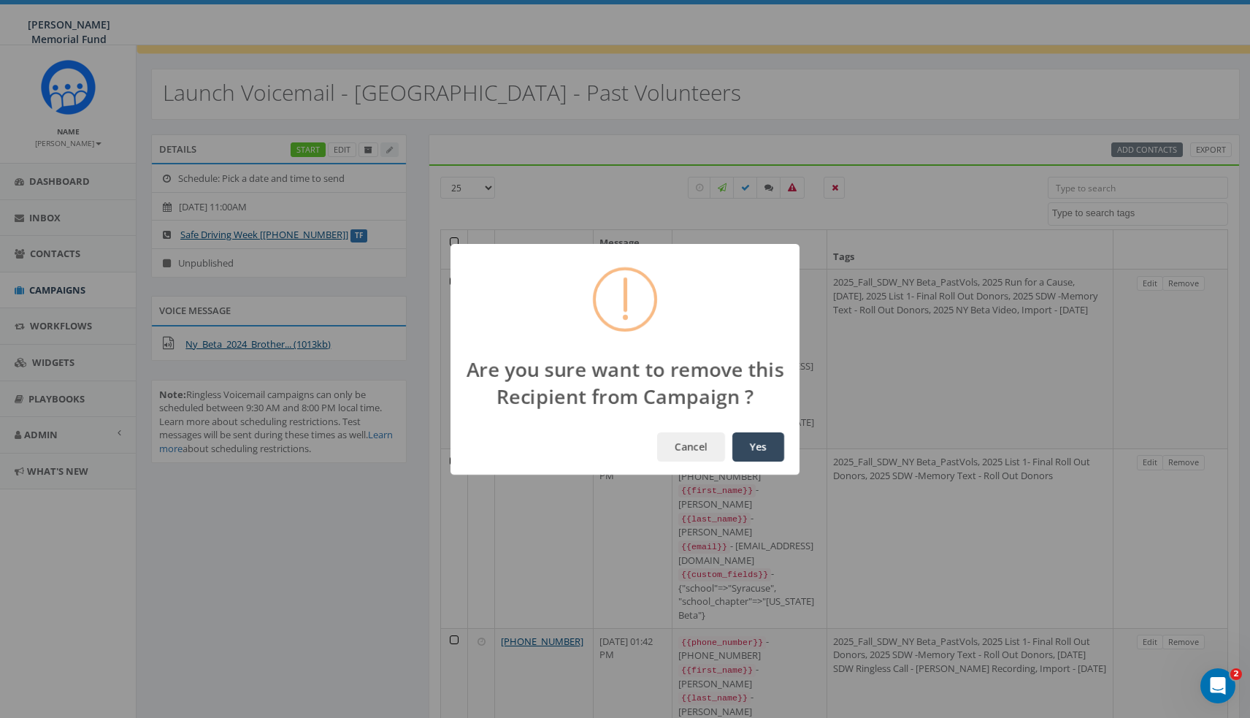
click at [1190, 282] on div "Are you sure want to remove this Recipient from Campaign ? Cancel Yes" at bounding box center [625, 359] width 1250 height 718
click at [766, 443] on button "Yes" at bounding box center [758, 446] width 52 height 29
click at [755, 444] on button "Yes" at bounding box center [758, 446] width 52 height 29
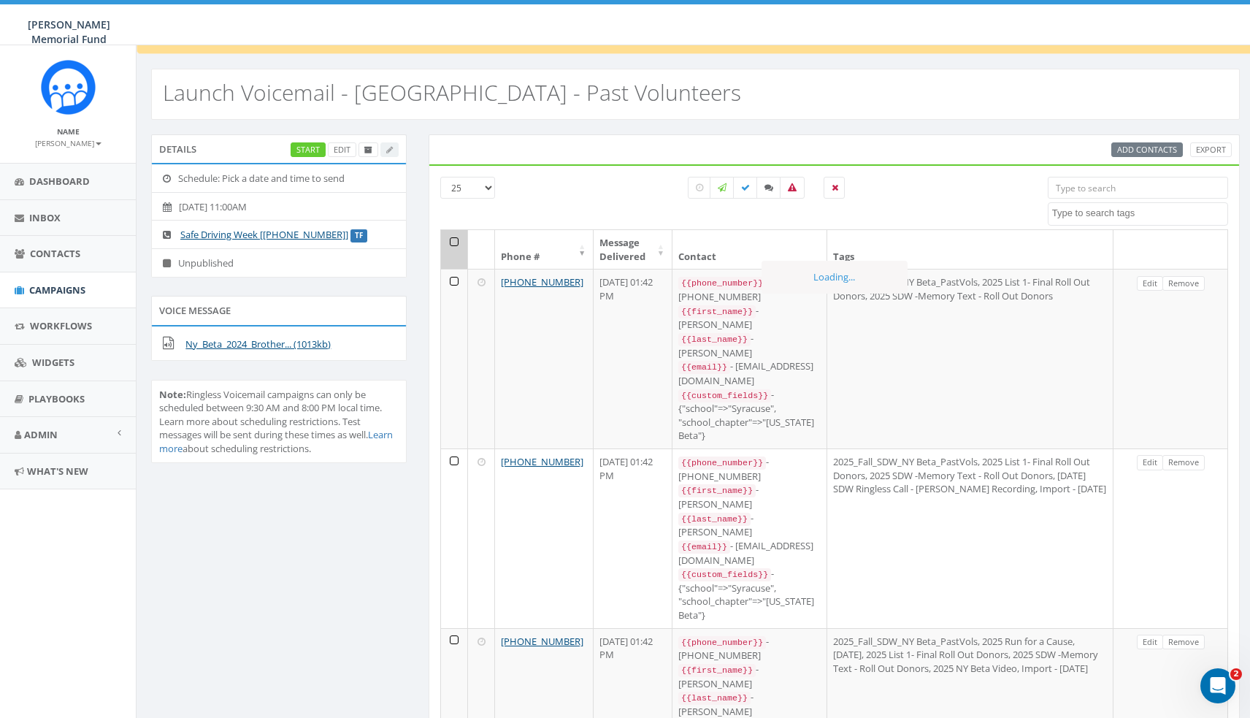
click at [1190, 282] on link "Remove" at bounding box center [1184, 283] width 42 height 15
click at [764, 450] on button "Yes" at bounding box center [758, 446] width 52 height 29
click at [1190, 282] on link "Remove" at bounding box center [1184, 283] width 42 height 15
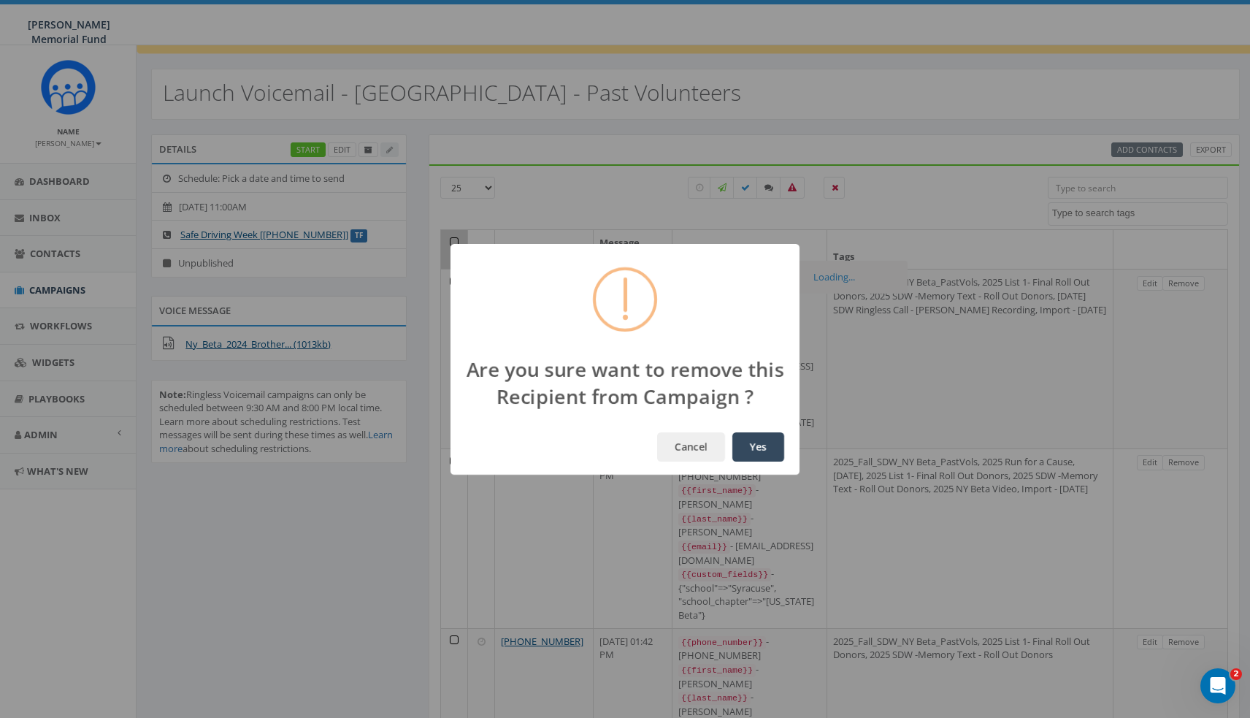
click at [759, 447] on button "Yes" at bounding box center [758, 446] width 52 height 29
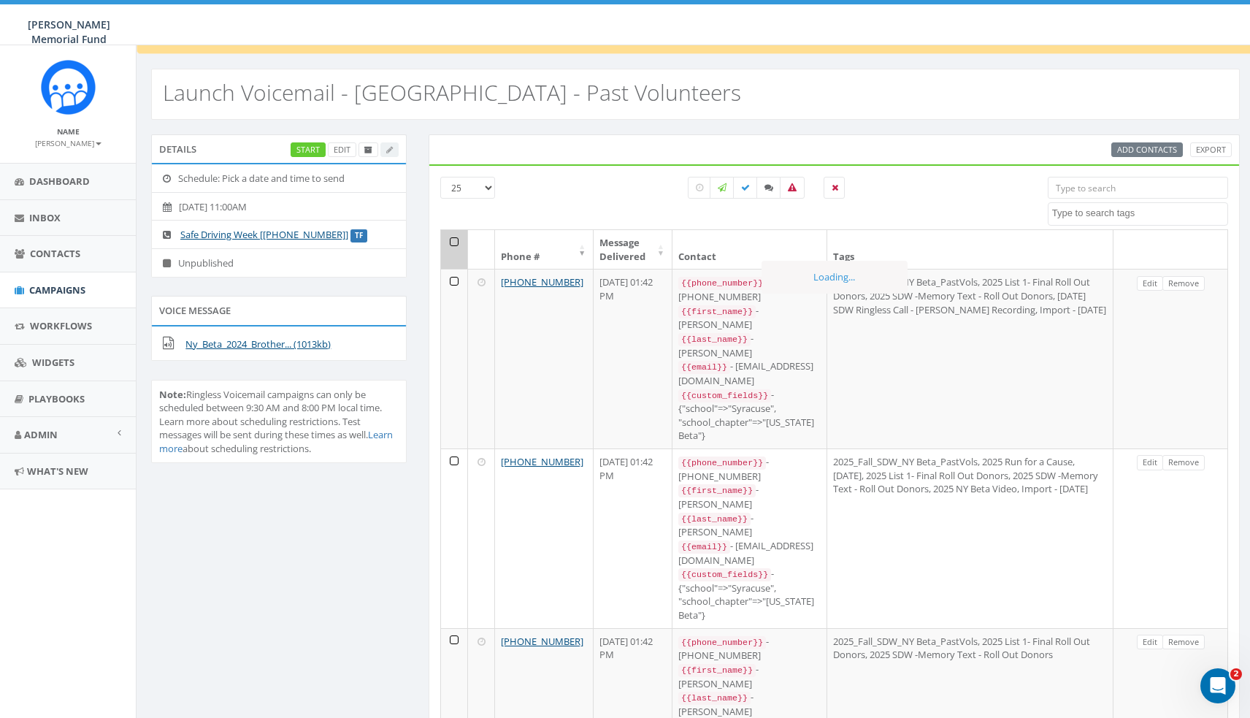
click at [1190, 282] on link "Remove" at bounding box center [1184, 283] width 42 height 15
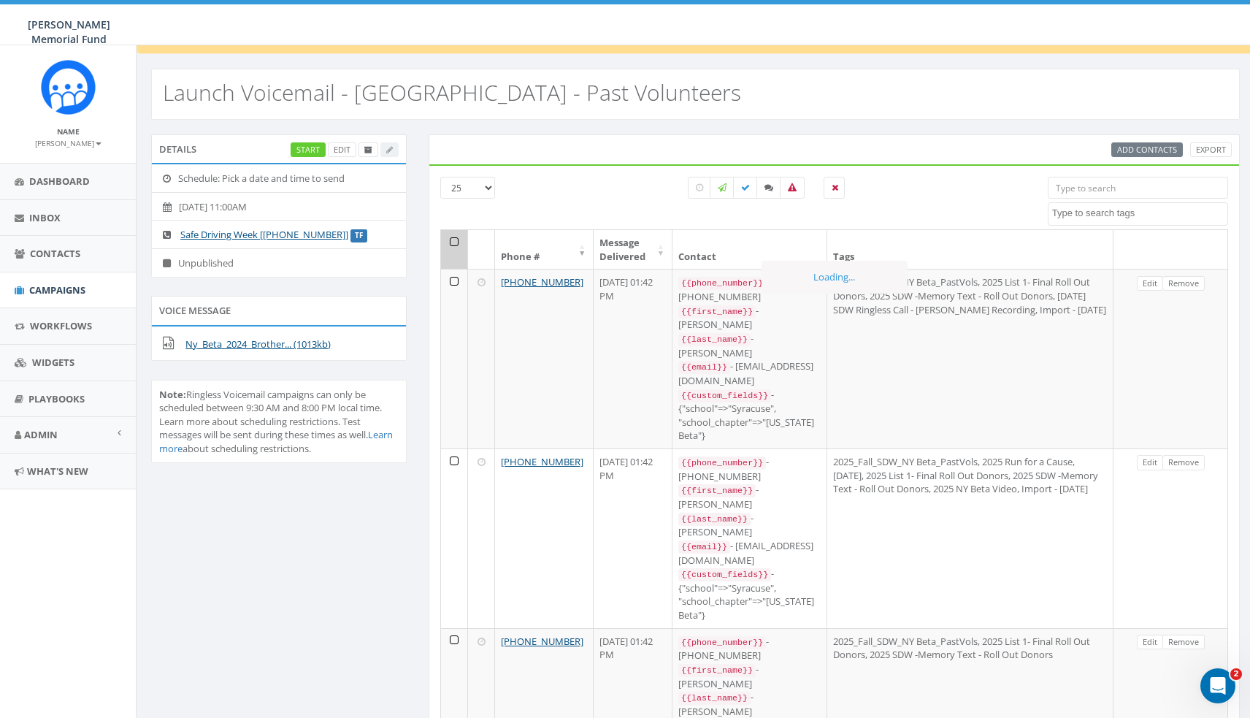
click at [1190, 282] on link "Remove" at bounding box center [1184, 283] width 42 height 15
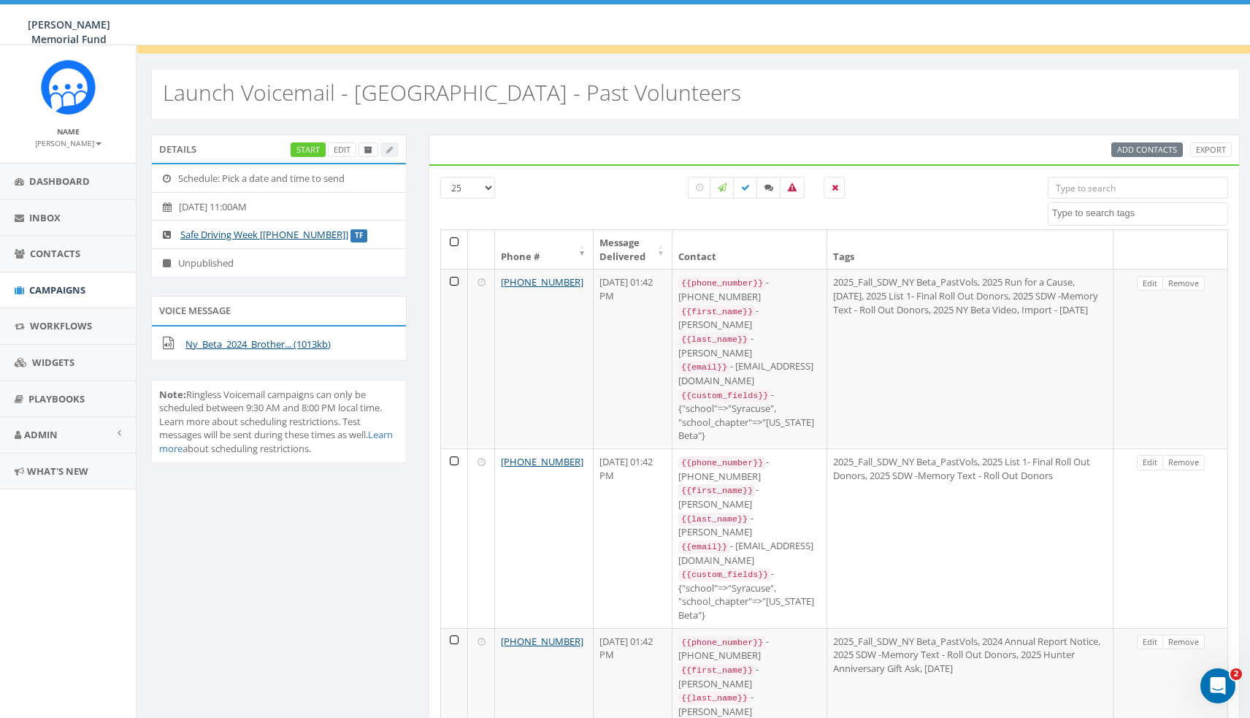
click at [1190, 282] on link "Remove" at bounding box center [1184, 283] width 42 height 15
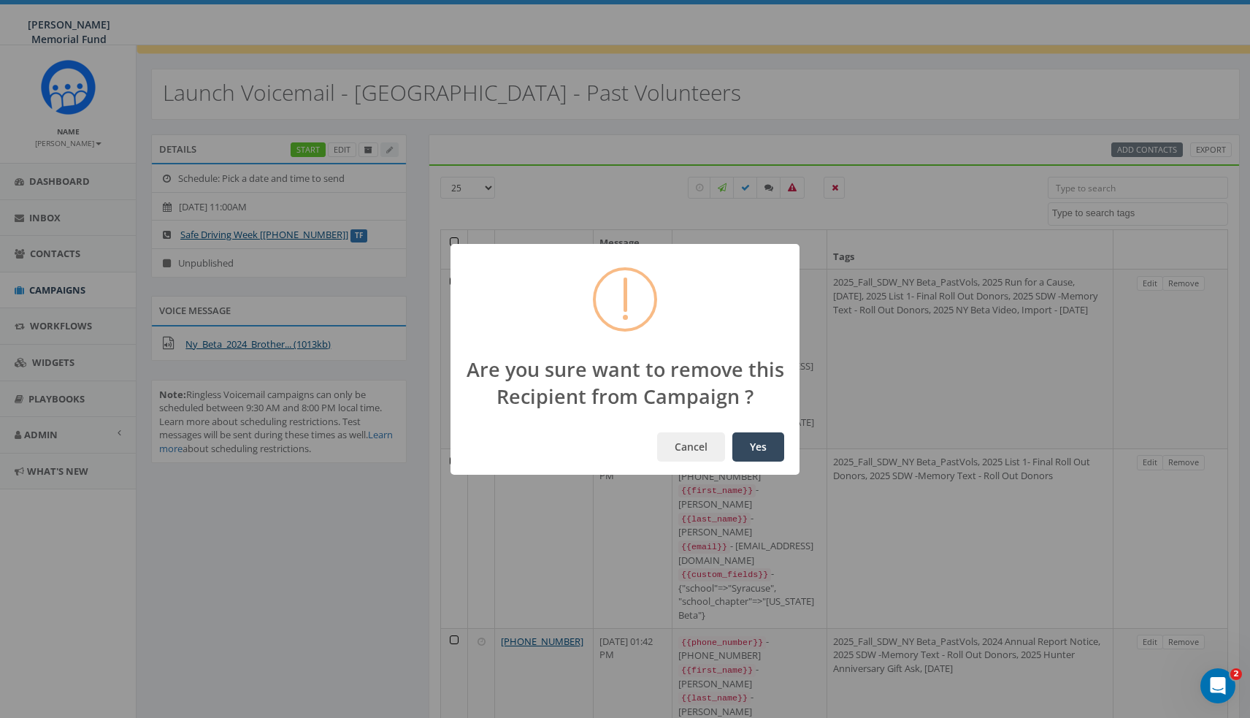
click at [755, 444] on button "Yes" at bounding box center [758, 446] width 52 height 29
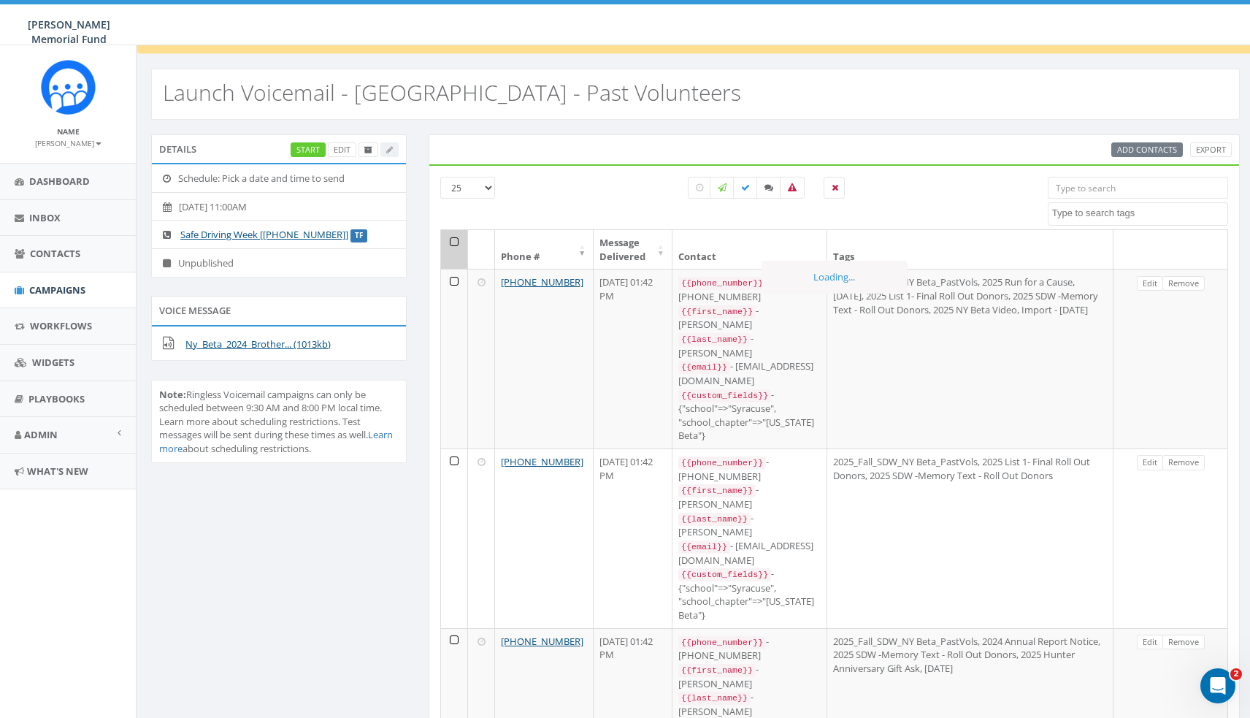
click at [1190, 282] on link "Remove" at bounding box center [1184, 283] width 42 height 15
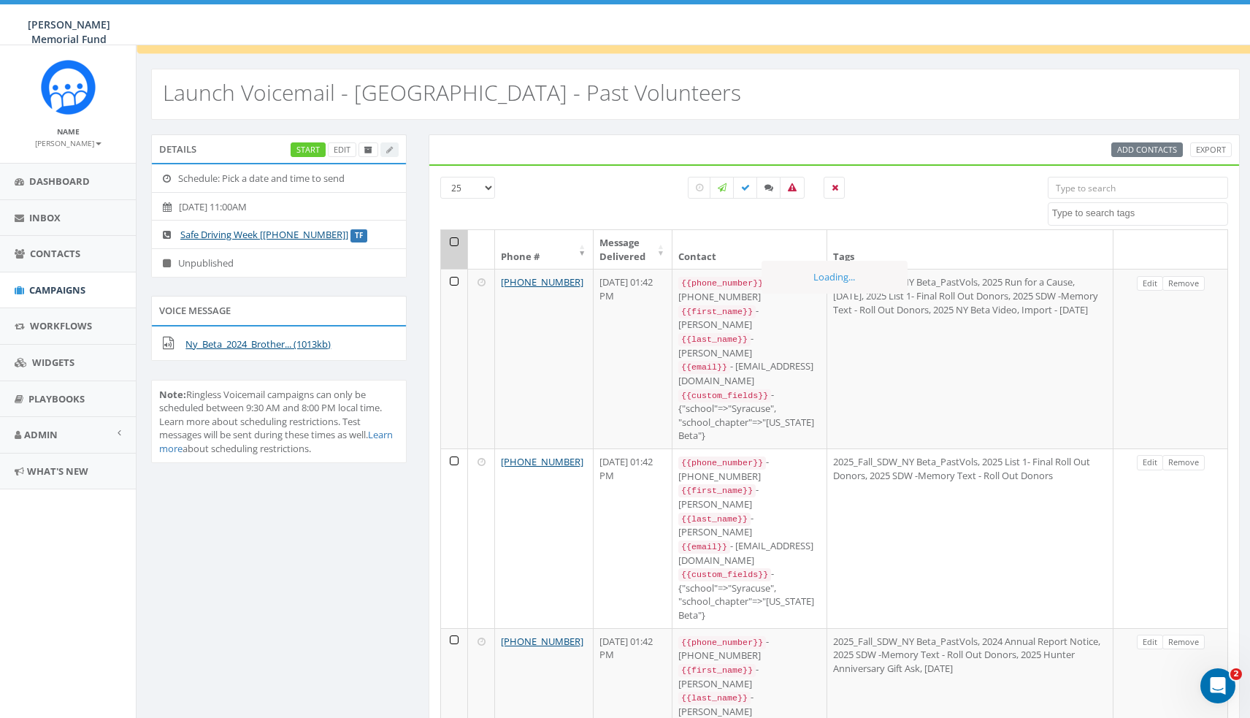
click at [1190, 282] on link "Remove" at bounding box center [1184, 283] width 42 height 15
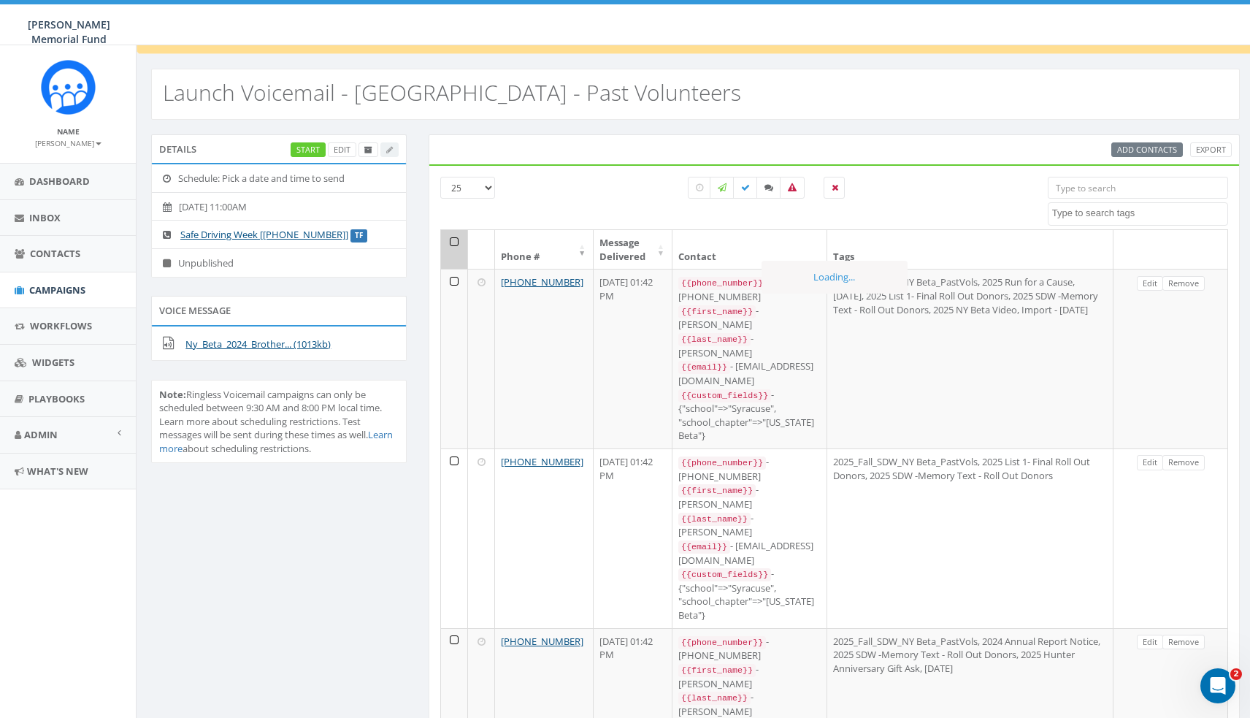
click at [1190, 282] on link "Remove" at bounding box center [1184, 283] width 42 height 15
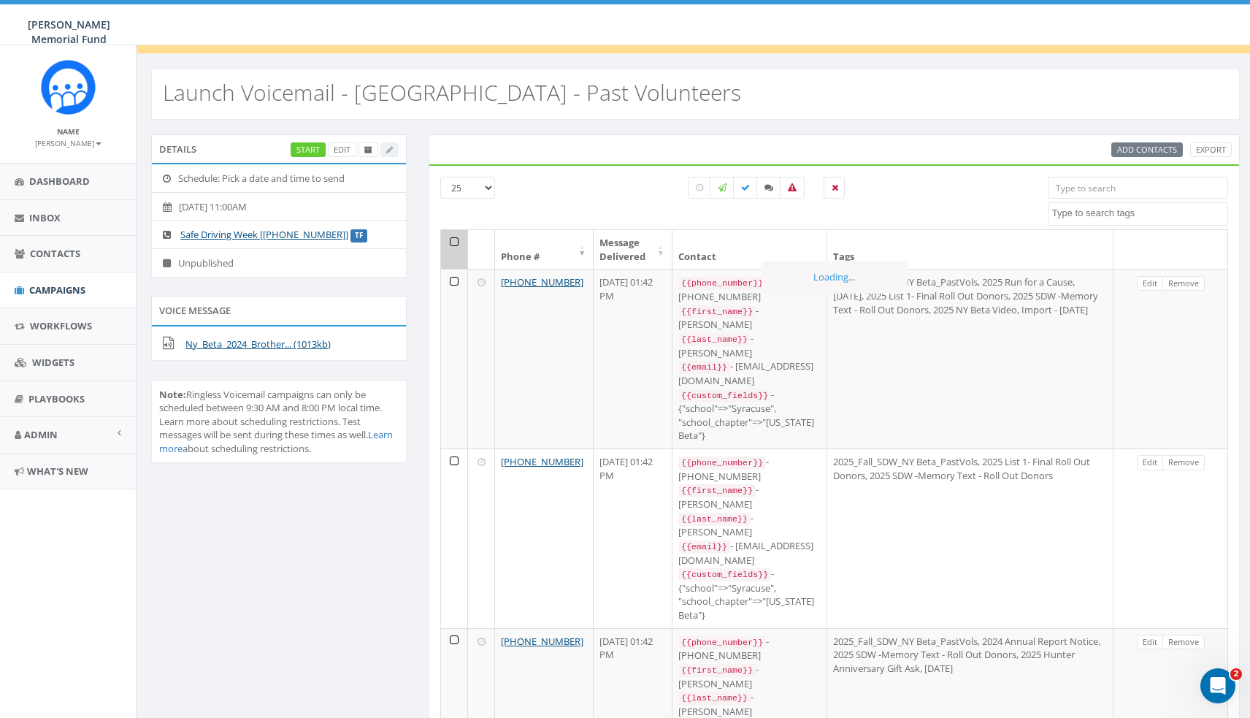
click at [1190, 282] on link "Remove" at bounding box center [1184, 283] width 42 height 15
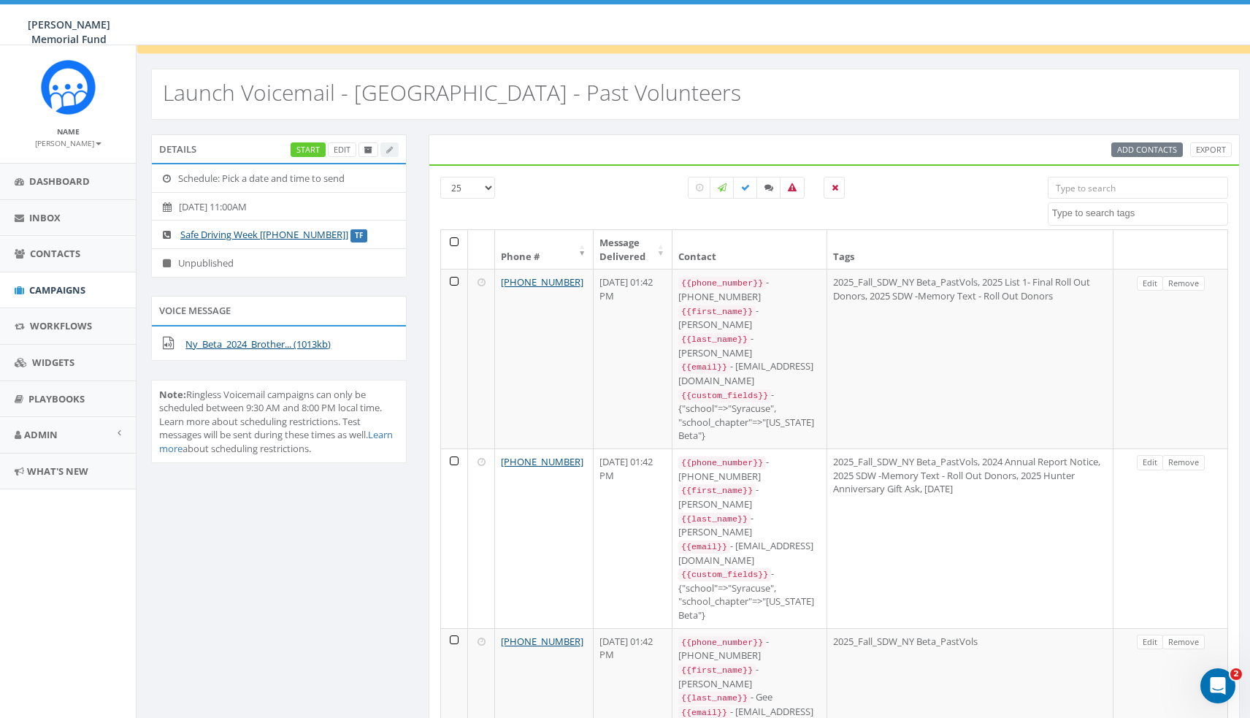
click at [1190, 282] on link "Remove" at bounding box center [1184, 283] width 42 height 15
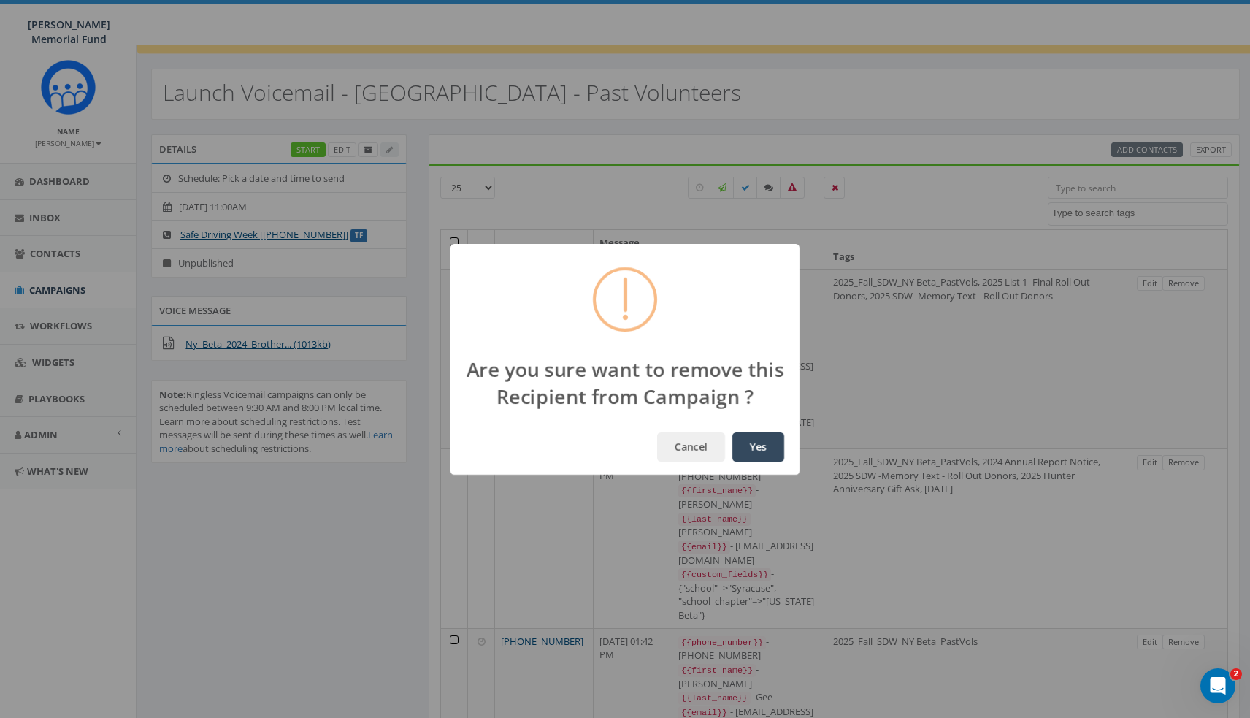
click at [762, 449] on button "Yes" at bounding box center [758, 446] width 52 height 29
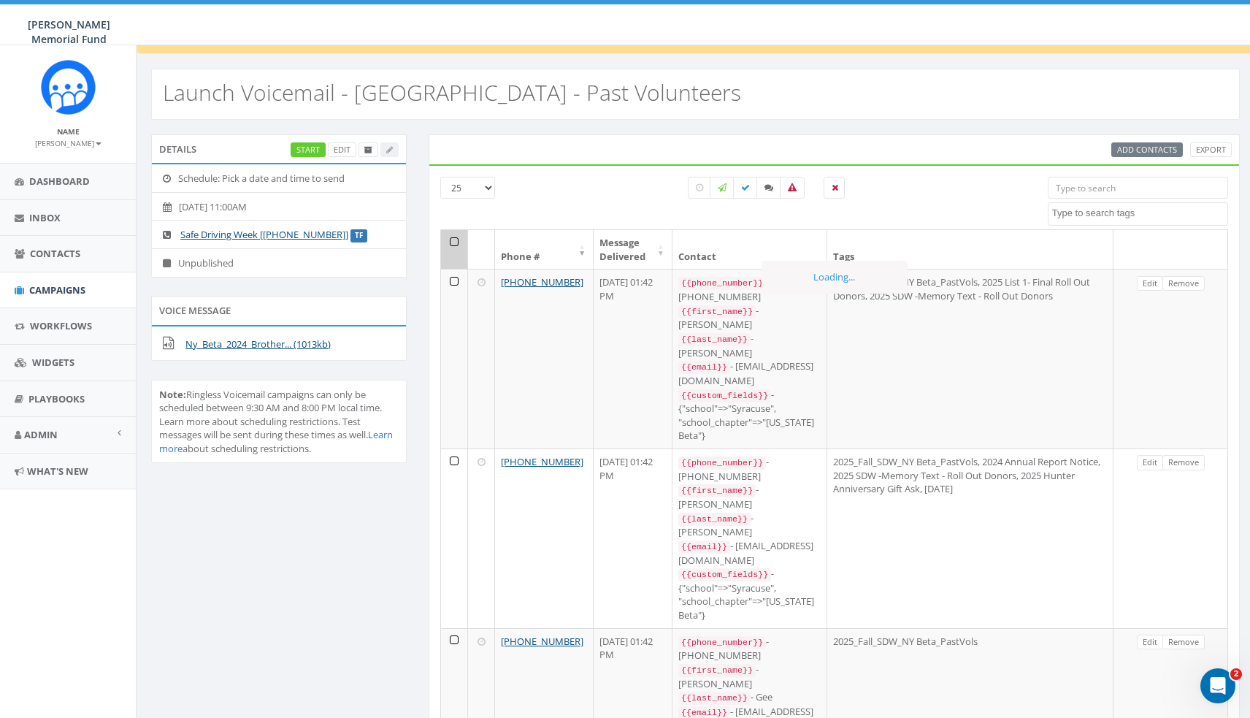
click at [1190, 282] on link "Remove" at bounding box center [1184, 283] width 42 height 15
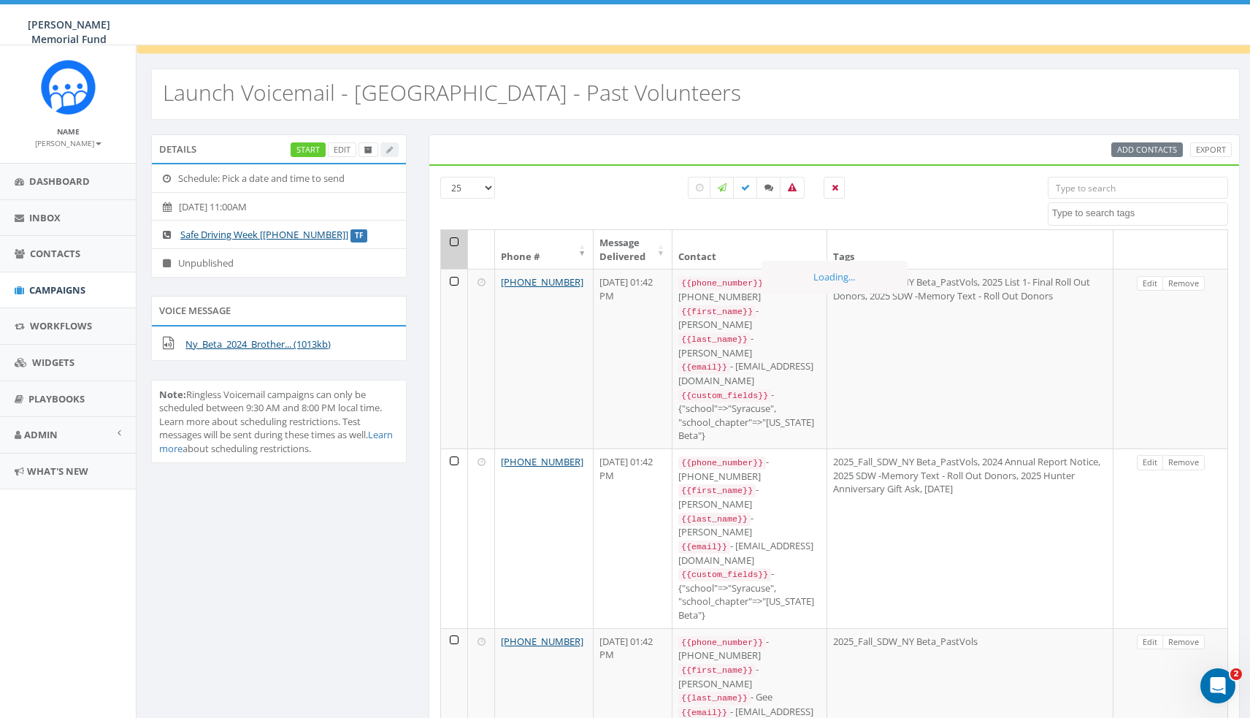
click at [1190, 282] on link "Remove" at bounding box center [1184, 283] width 42 height 15
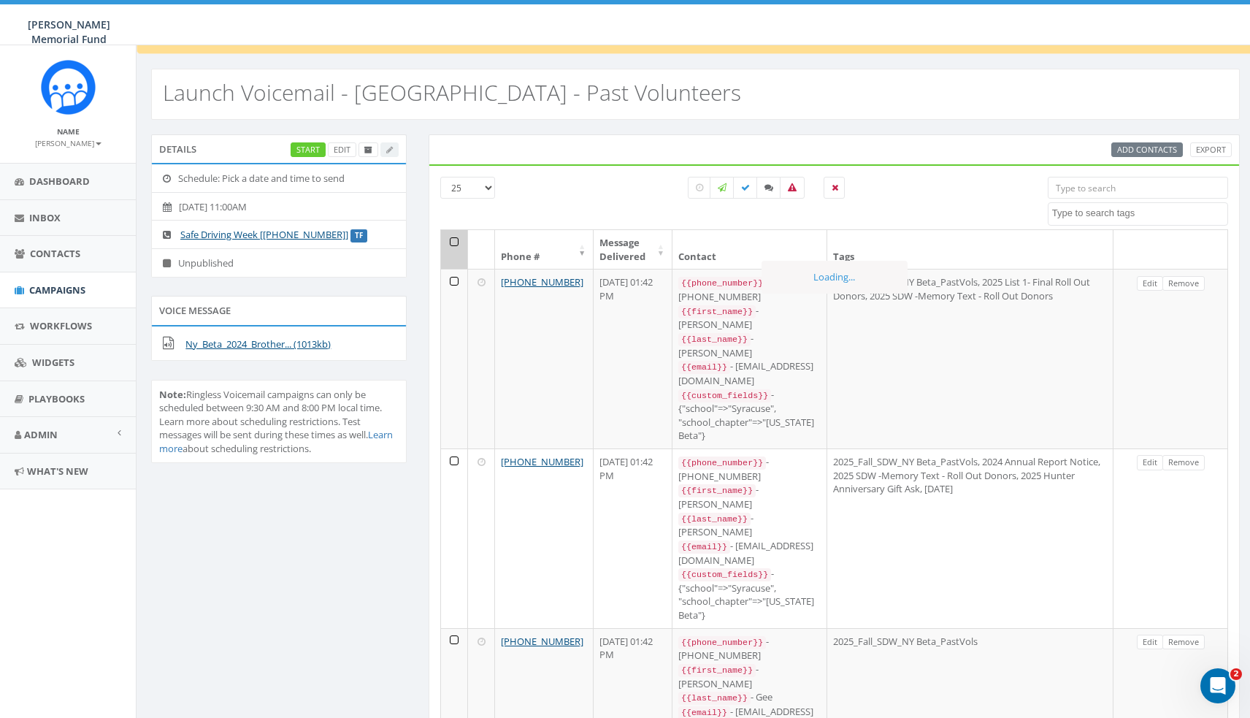
click at [1190, 282] on link "Remove" at bounding box center [1184, 283] width 42 height 15
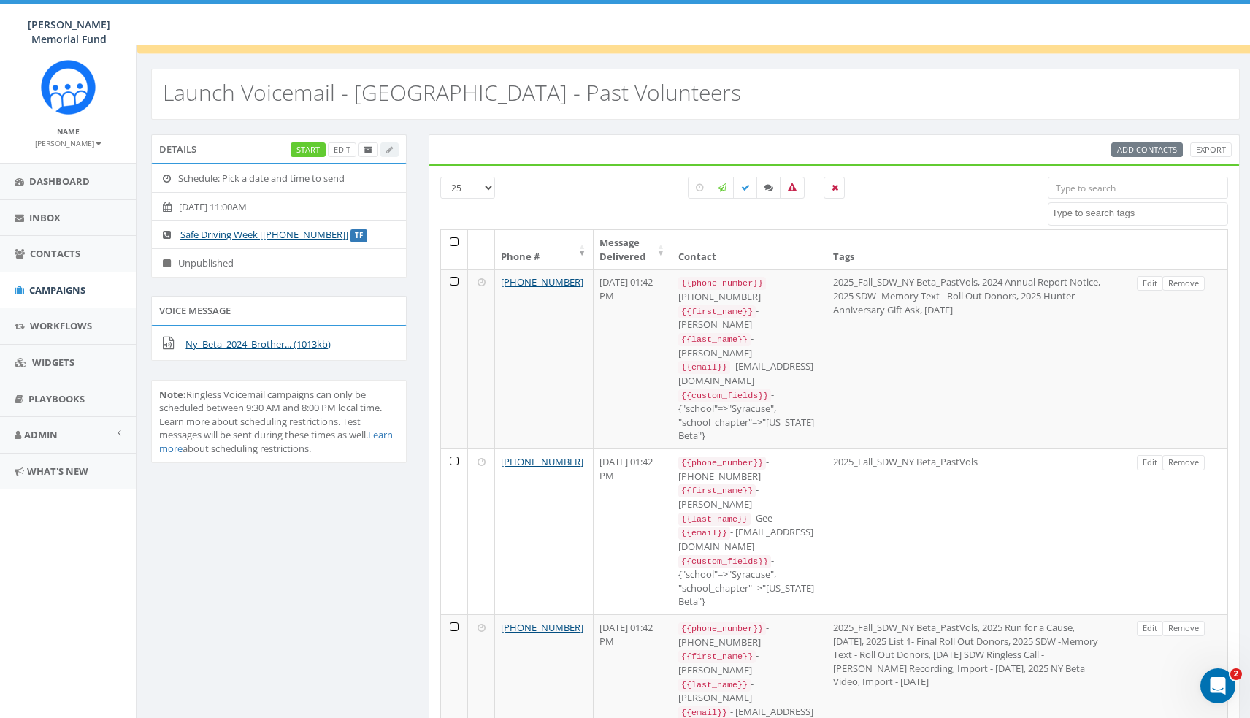
click at [1190, 282] on link "Remove" at bounding box center [1184, 283] width 42 height 15
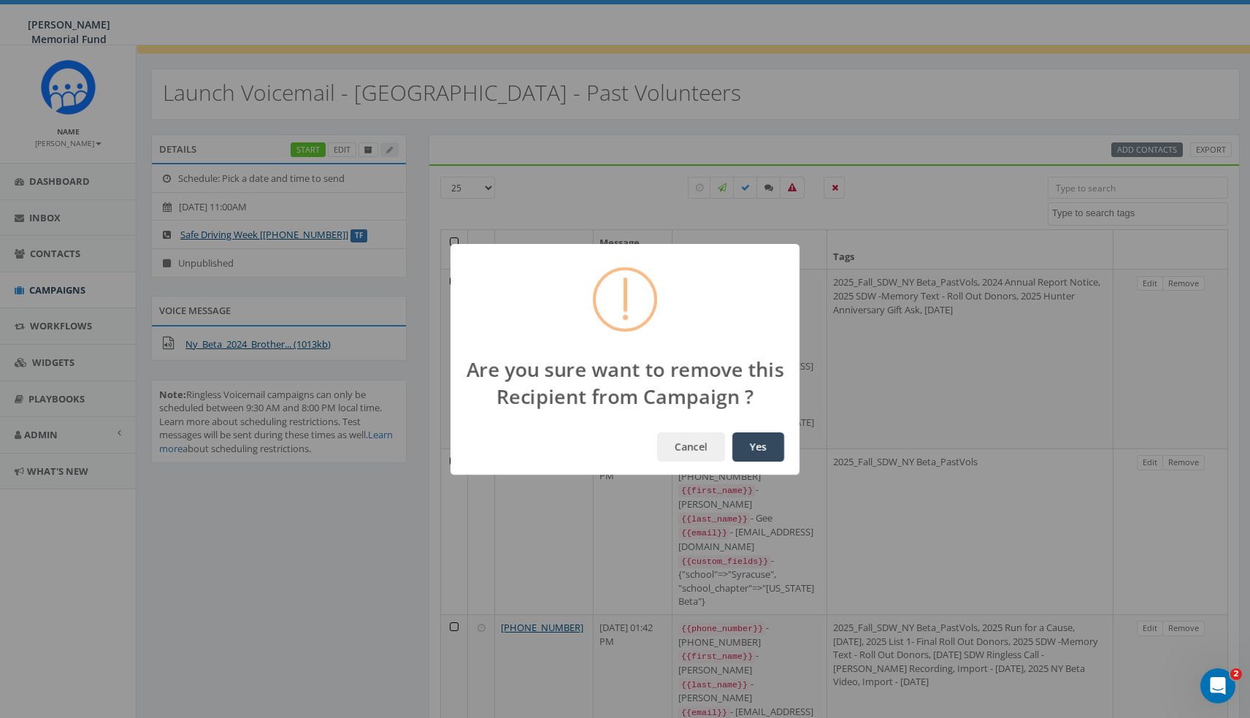
click at [751, 442] on button "Yes" at bounding box center [758, 446] width 52 height 29
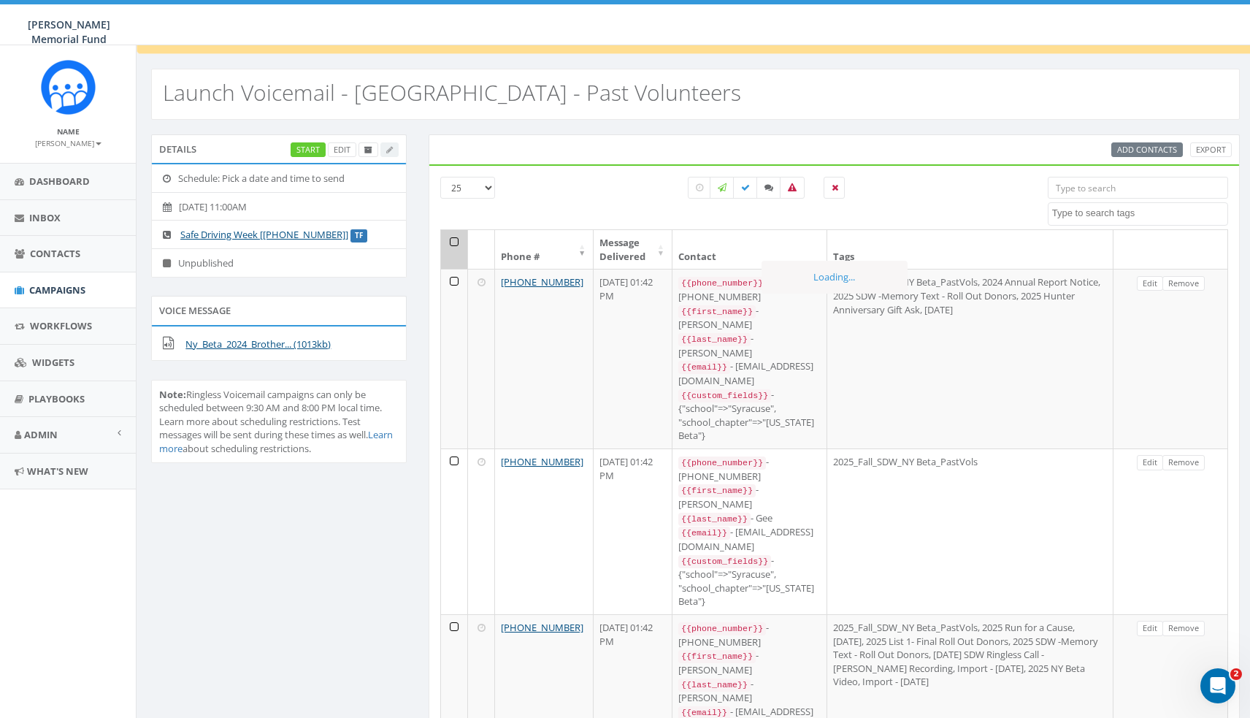
click at [1190, 282] on link "Remove" at bounding box center [1184, 283] width 42 height 15
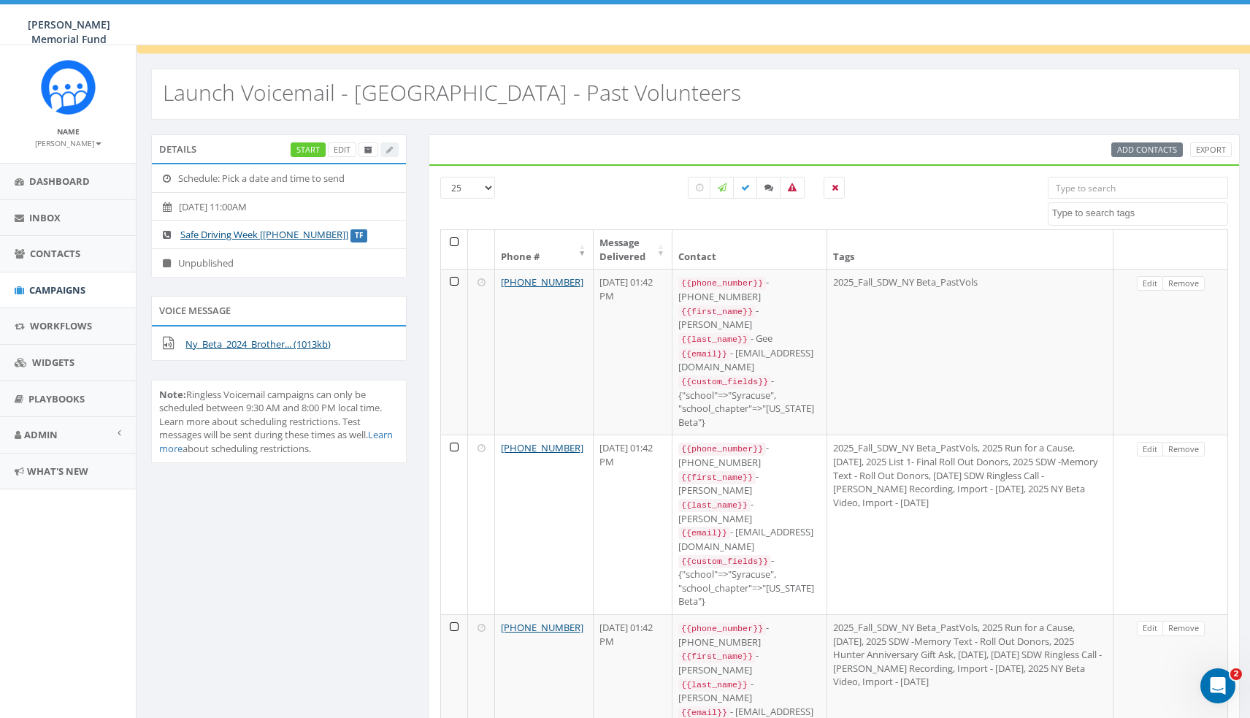
click at [1190, 282] on link "Remove" at bounding box center [1184, 283] width 42 height 15
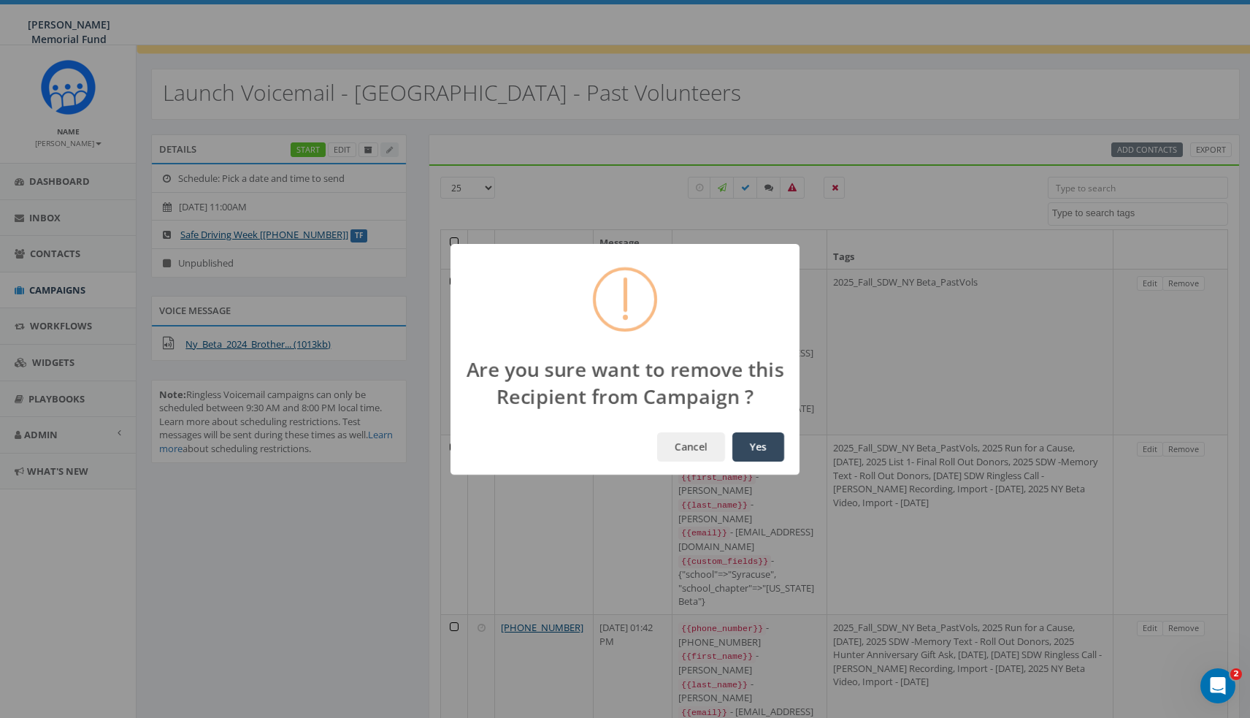
click at [759, 447] on button "Yes" at bounding box center [758, 446] width 52 height 29
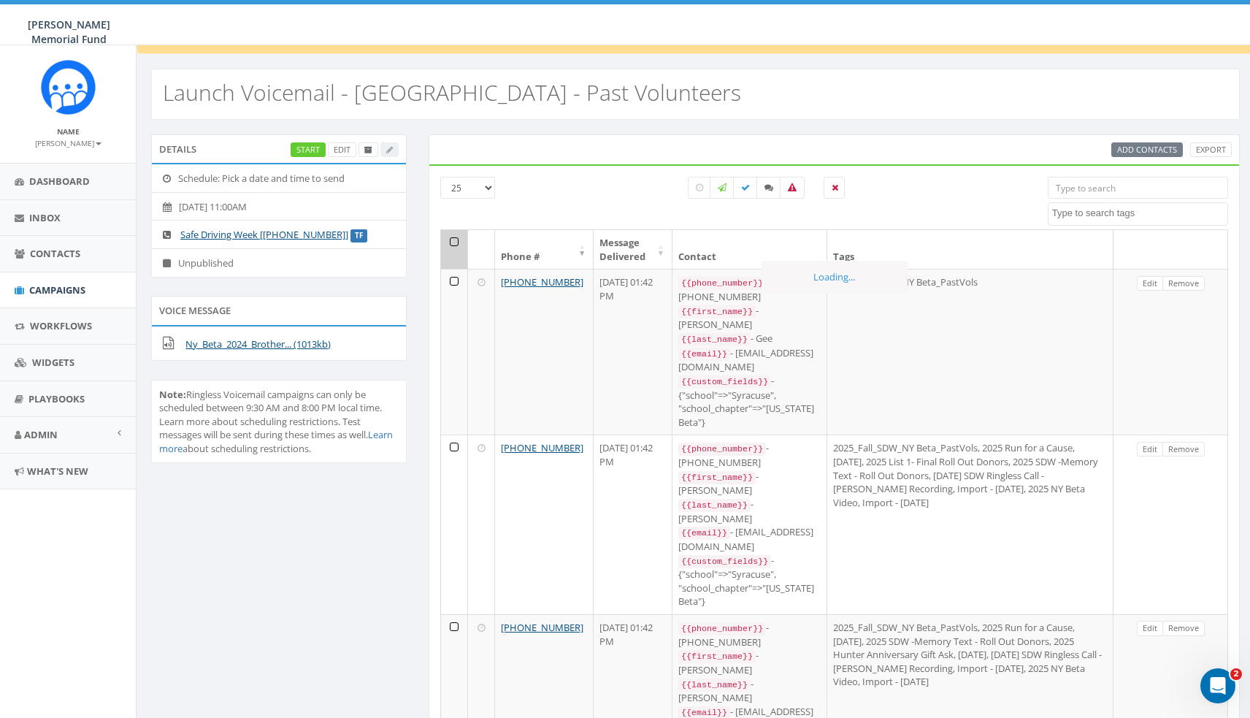
click at [1190, 282] on link "Remove" at bounding box center [1184, 283] width 42 height 15
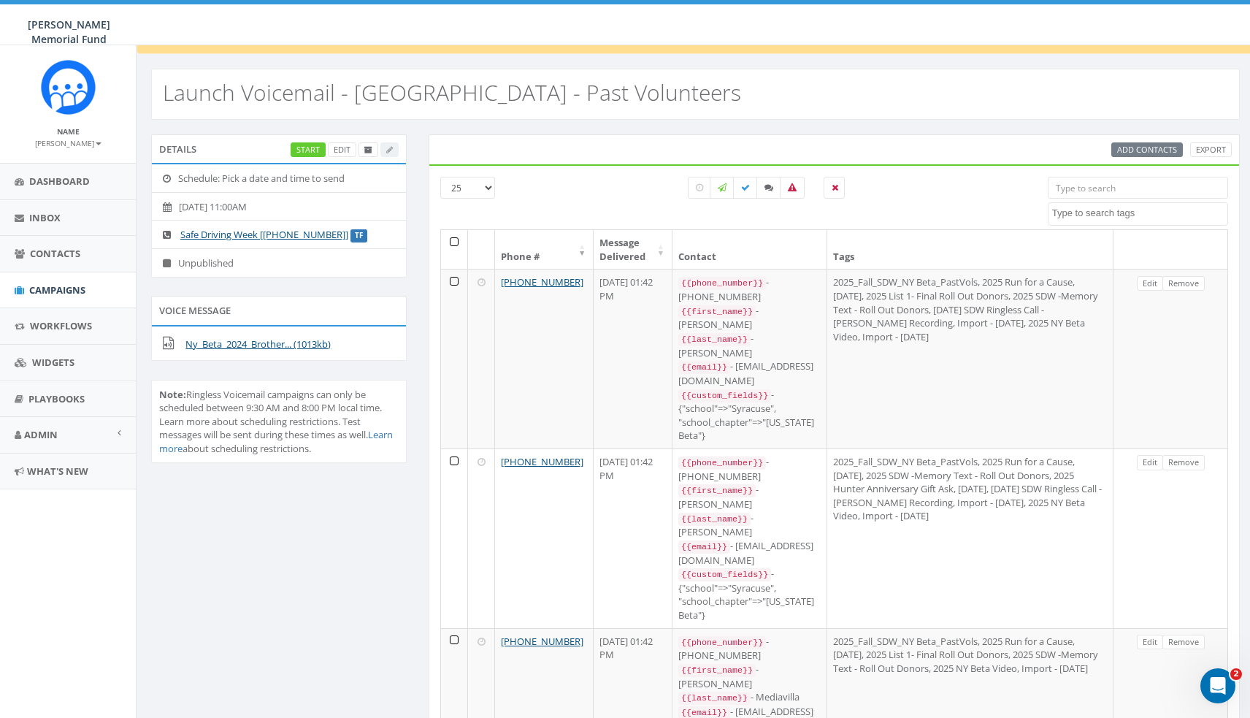
click at [1190, 282] on link "Remove" at bounding box center [1184, 283] width 42 height 15
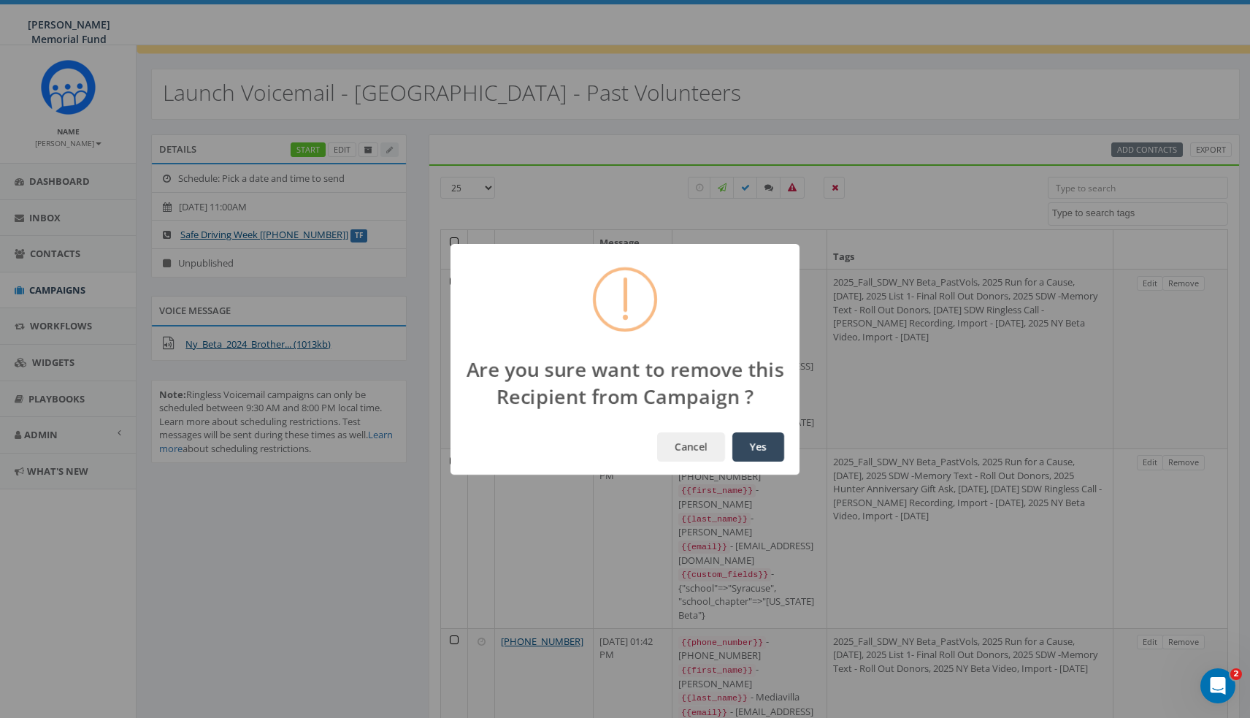
click at [752, 443] on button "Yes" at bounding box center [758, 446] width 52 height 29
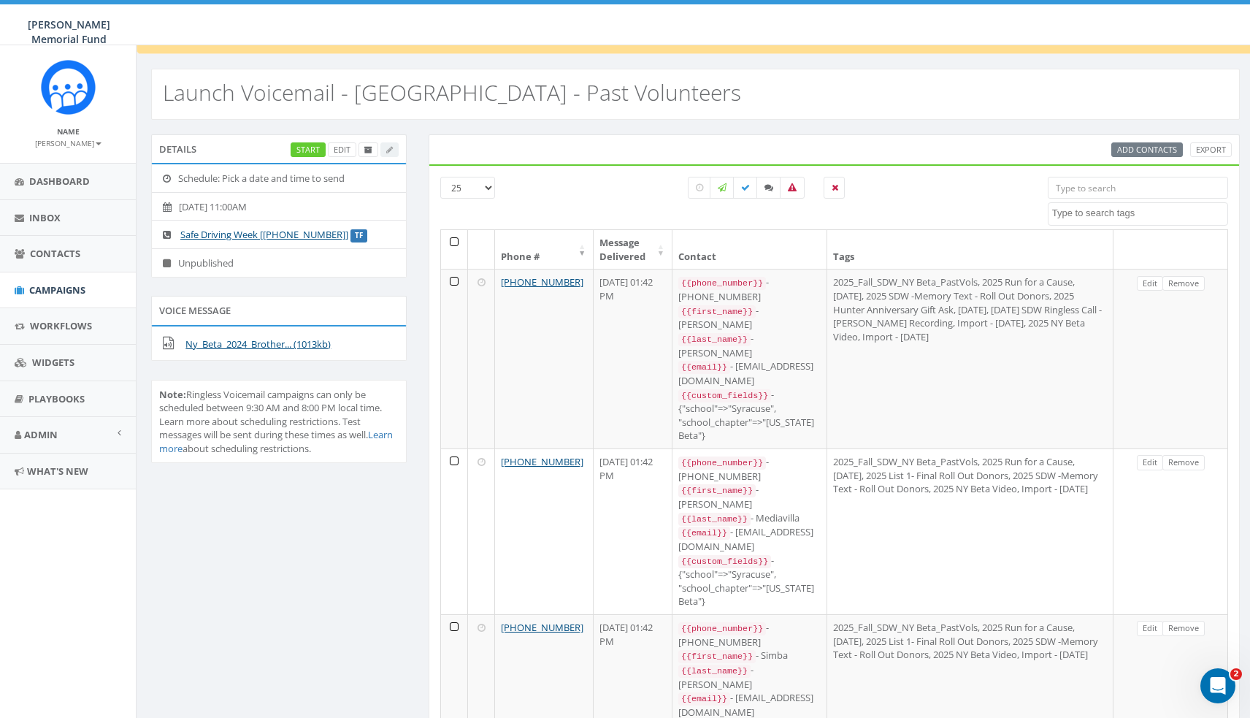
click at [1190, 282] on link "Remove" at bounding box center [1184, 283] width 42 height 15
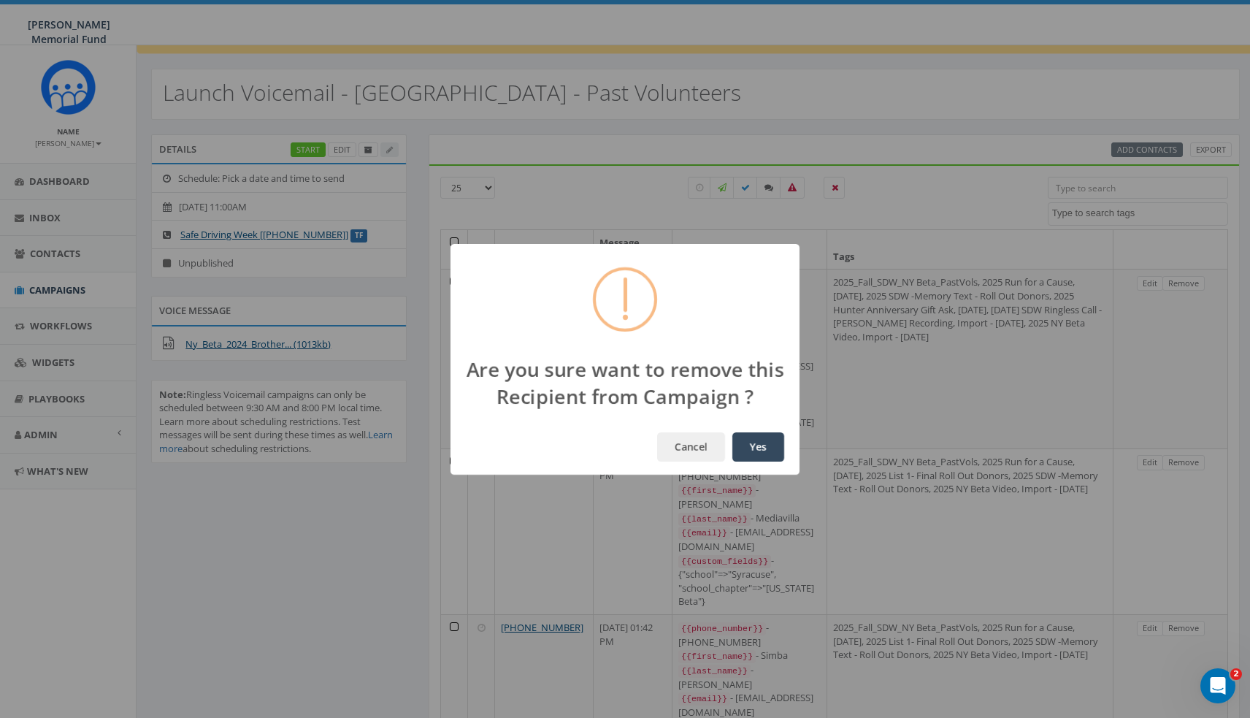
click at [754, 443] on button "Yes" at bounding box center [758, 446] width 52 height 29
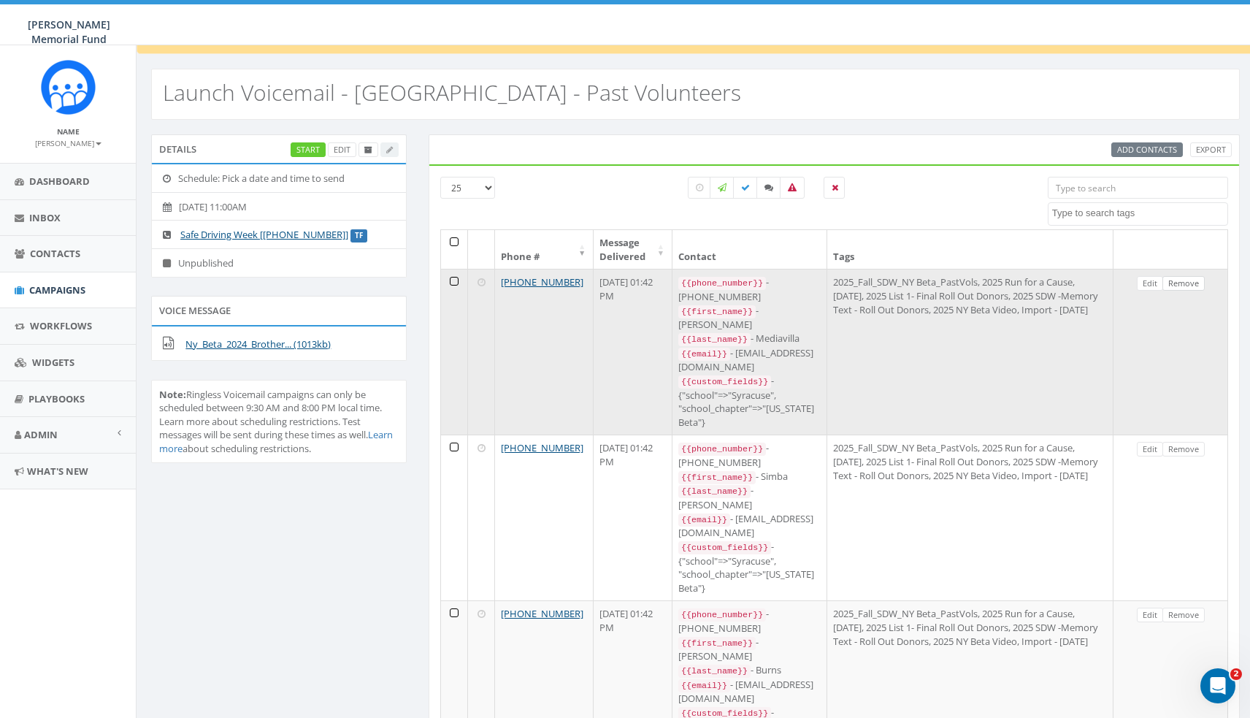
click at [1191, 283] on link "Remove" at bounding box center [1184, 283] width 42 height 15
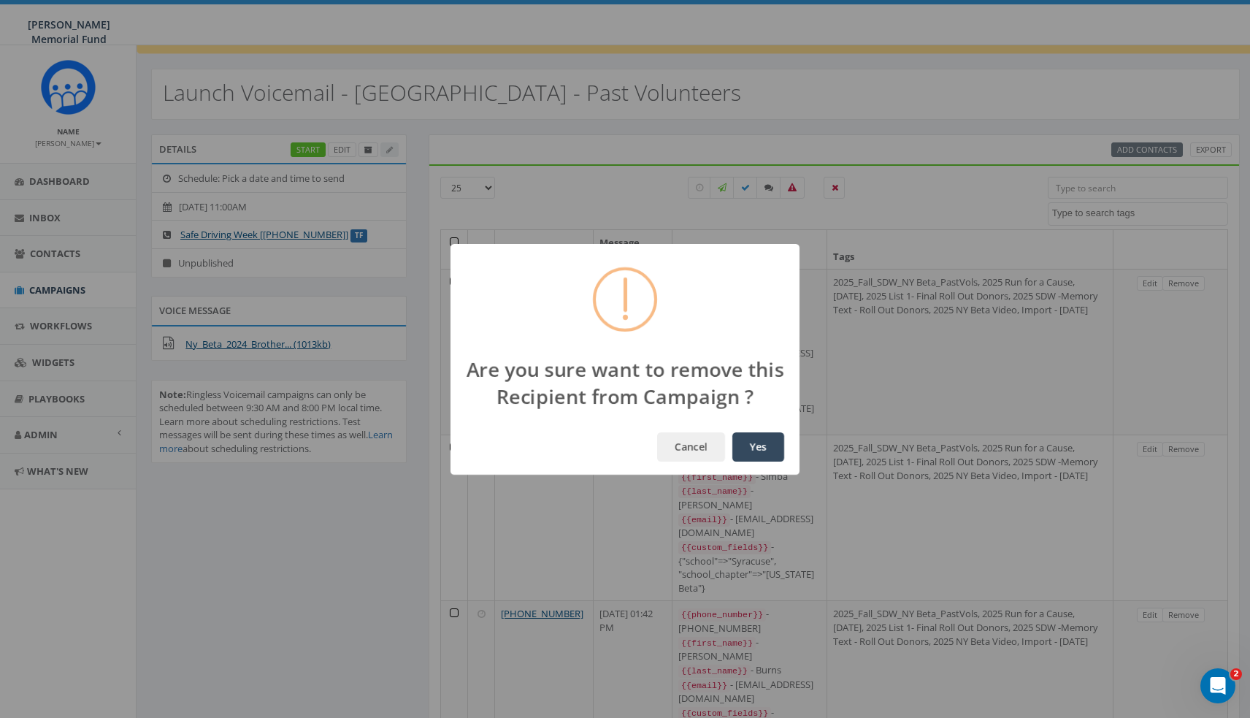
click at [758, 446] on button "Yes" at bounding box center [758, 446] width 52 height 29
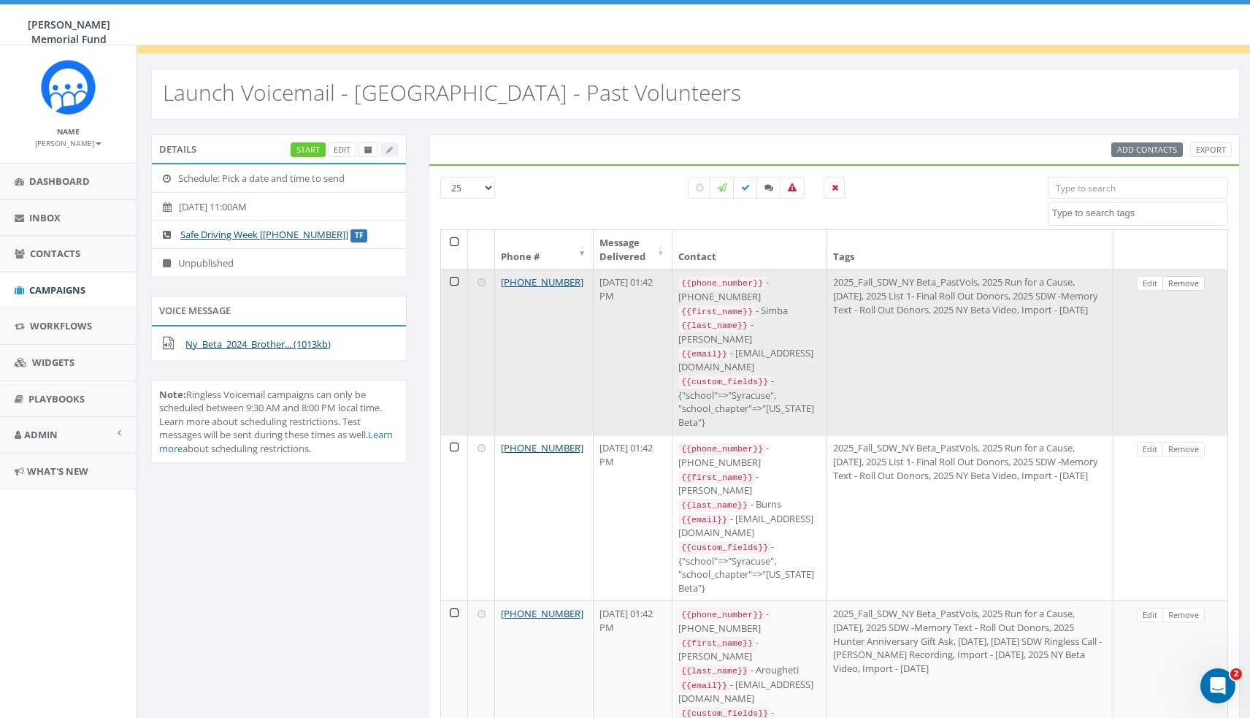
click at [1191, 285] on link "Remove" at bounding box center [1184, 283] width 42 height 15
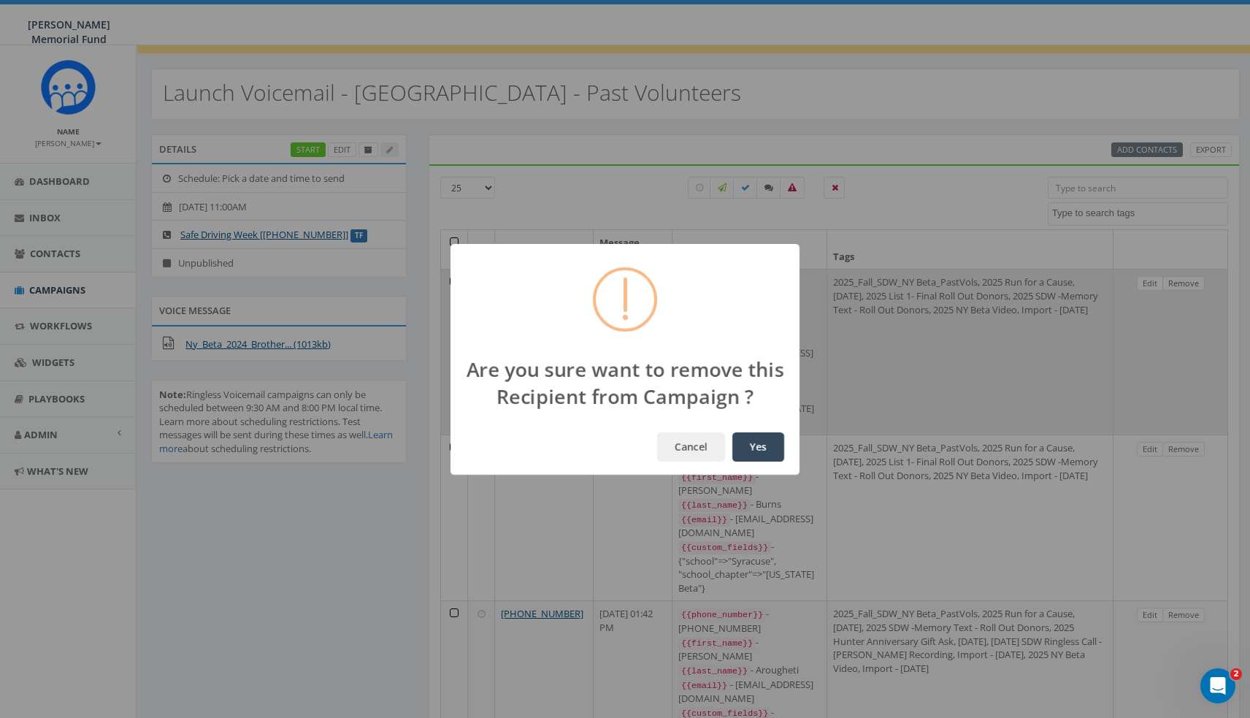
click at [752, 443] on button "Yes" at bounding box center [758, 446] width 52 height 29
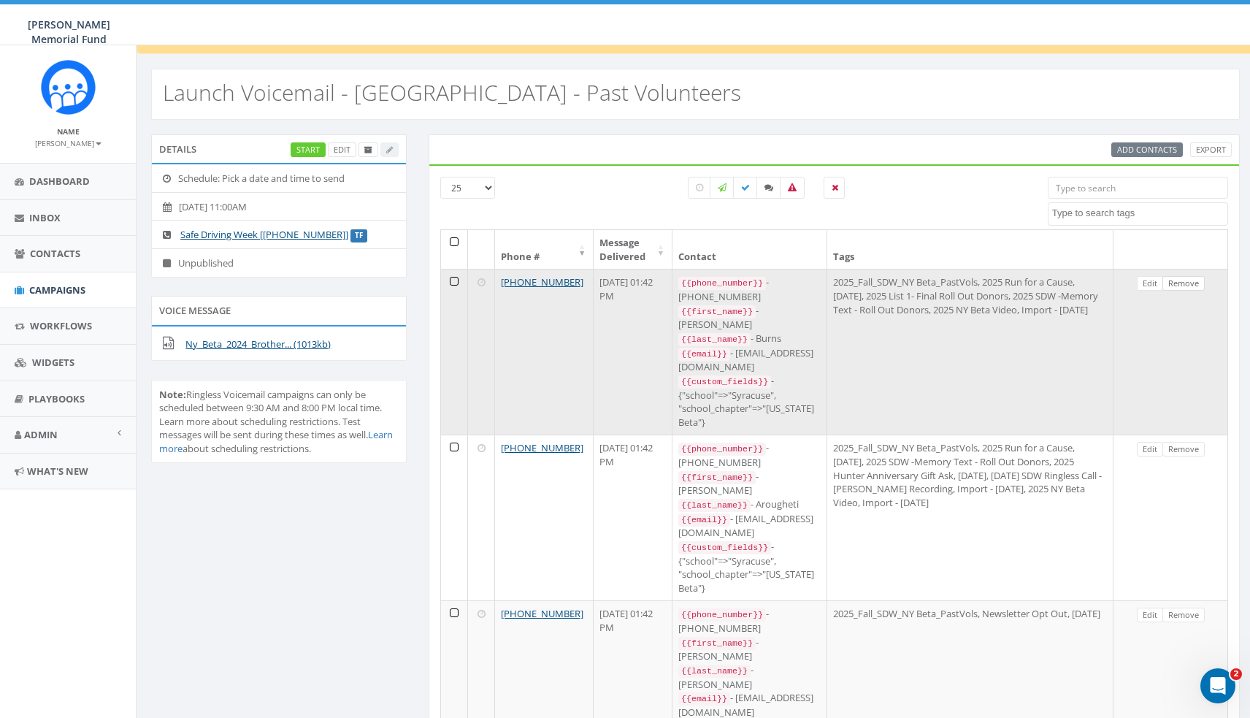
click at [1191, 285] on link "Remove" at bounding box center [1184, 283] width 42 height 15
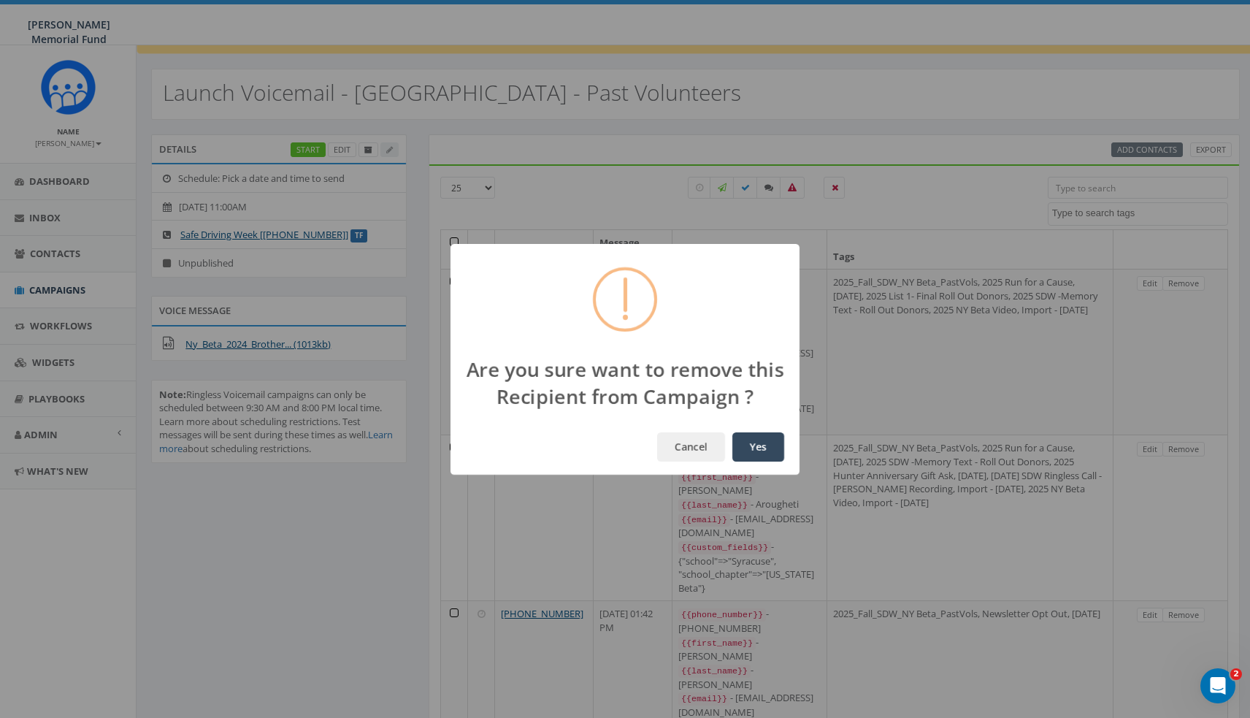
click at [754, 443] on button "Yes" at bounding box center [758, 446] width 52 height 29
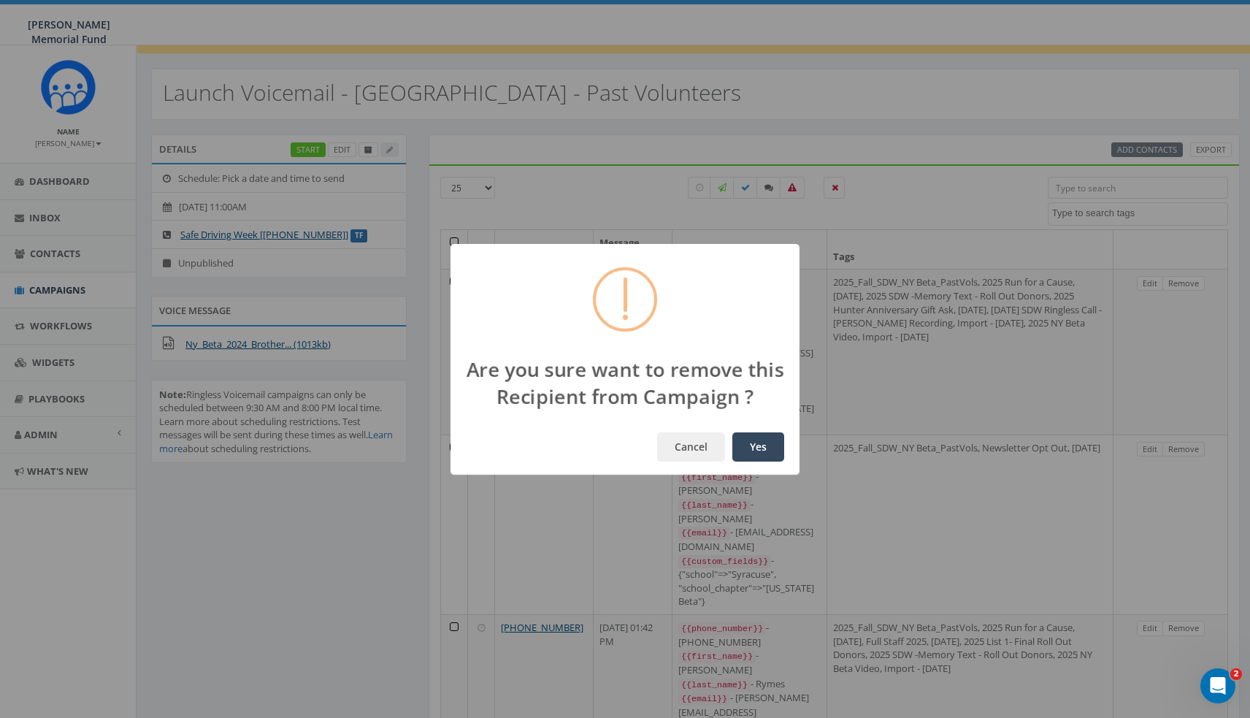
click at [754, 443] on button "Yes" at bounding box center [758, 446] width 52 height 29
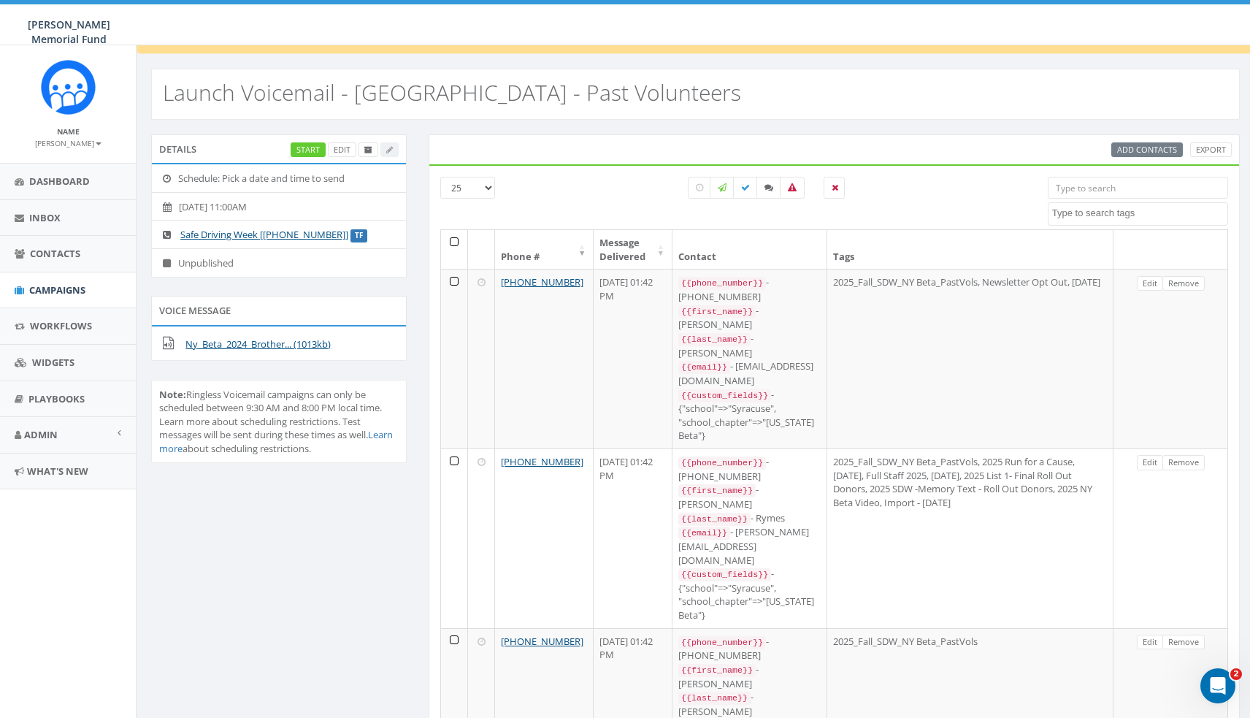
click at [1191, 285] on link "Remove" at bounding box center [1184, 283] width 42 height 15
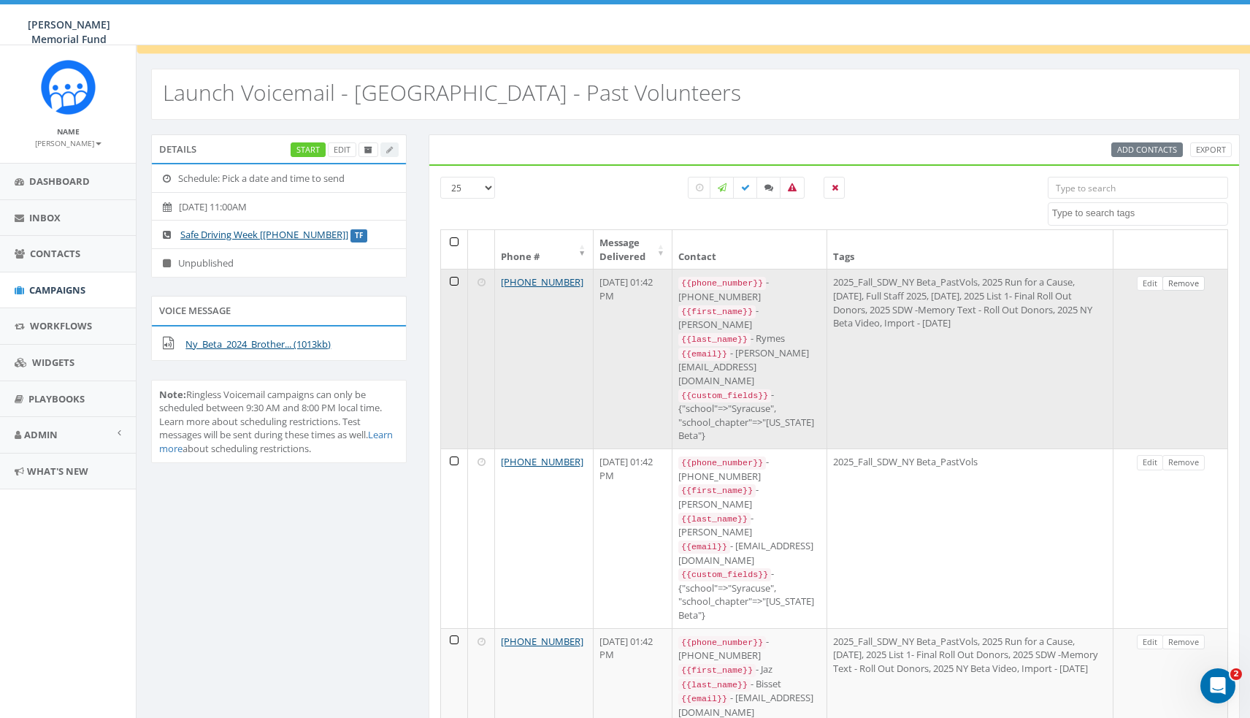
click at [1191, 286] on link "Remove" at bounding box center [1184, 283] width 42 height 15
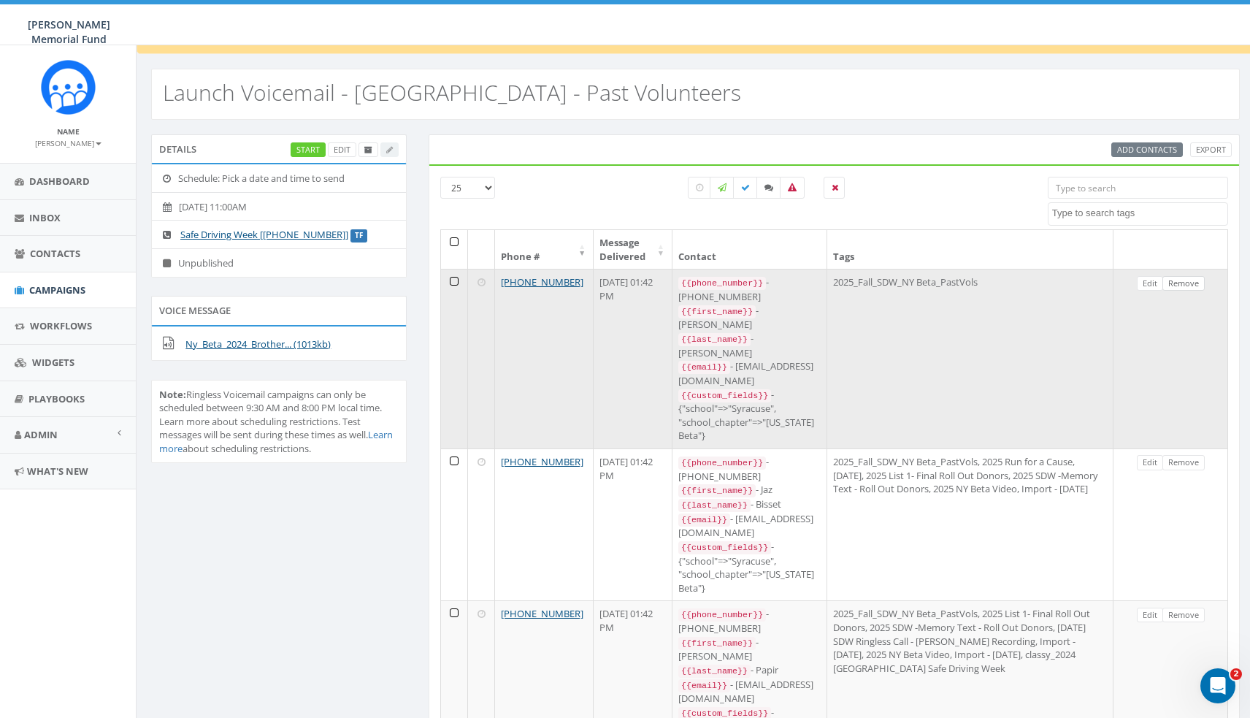
click at [1191, 286] on link "Remove" at bounding box center [1184, 283] width 42 height 15
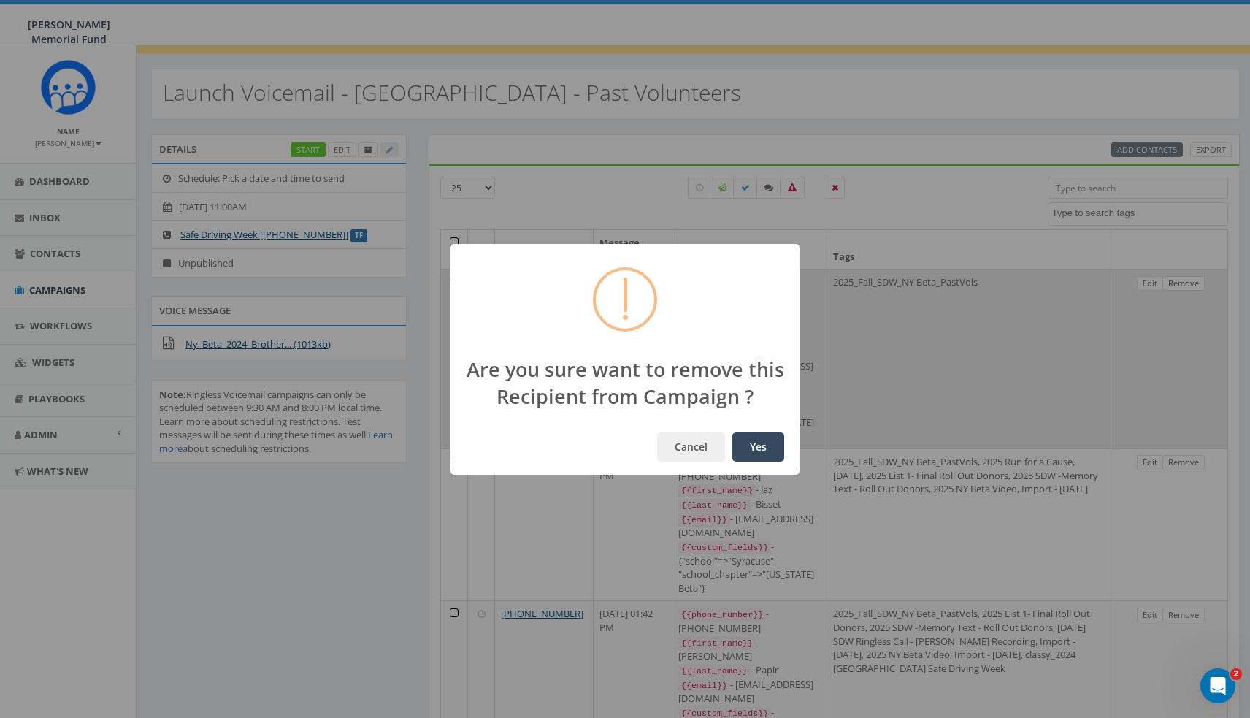
click at [752, 443] on button "Yes" at bounding box center [758, 446] width 52 height 29
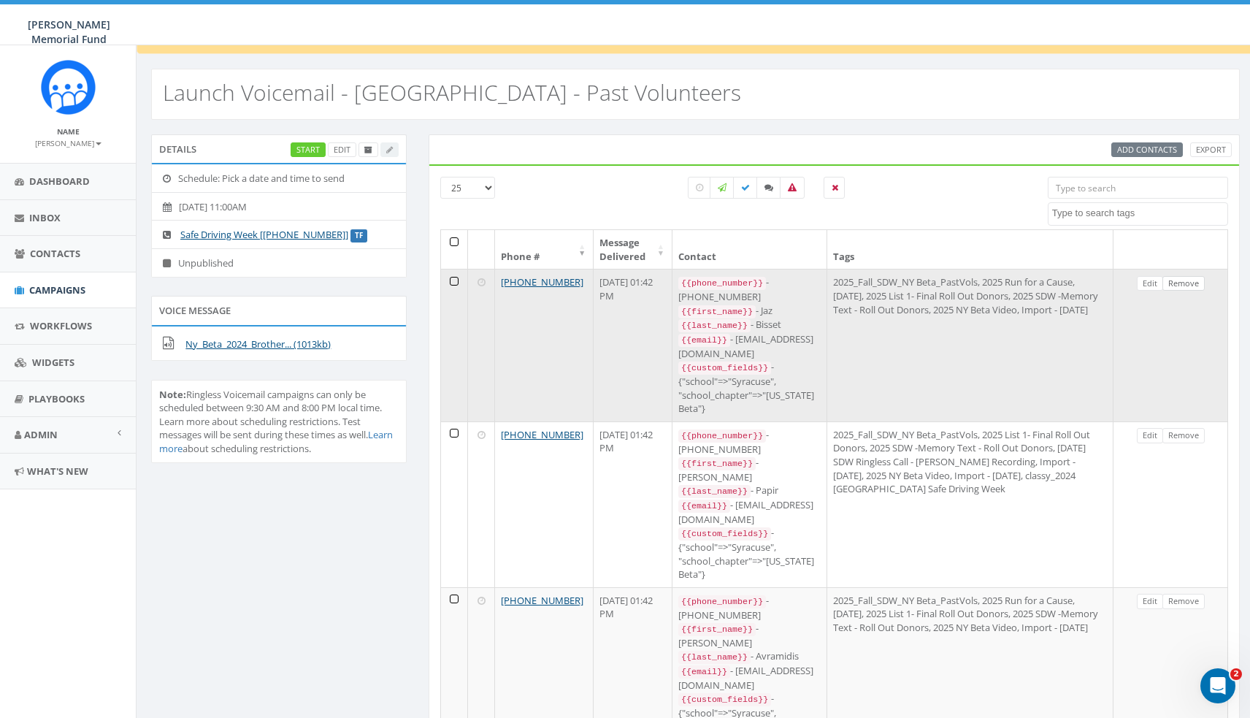
click at [1191, 286] on link "Remove" at bounding box center [1184, 283] width 42 height 15
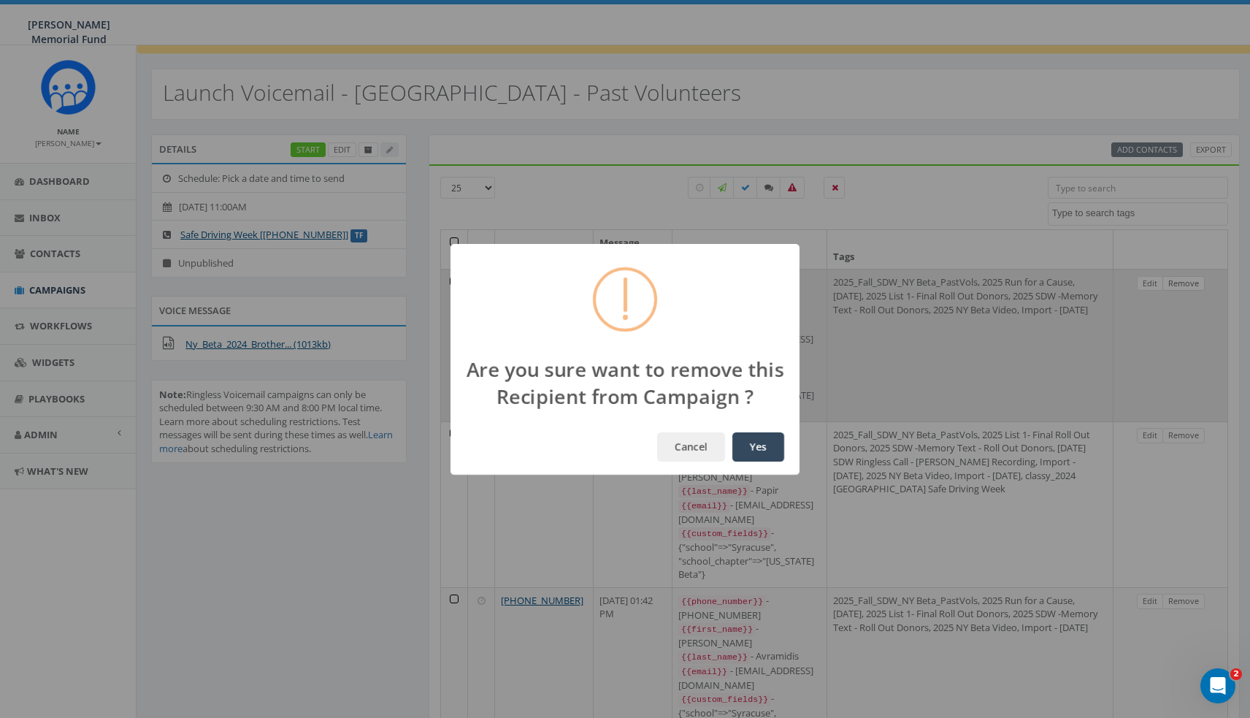
click at [755, 444] on button "Yes" at bounding box center [758, 446] width 52 height 29
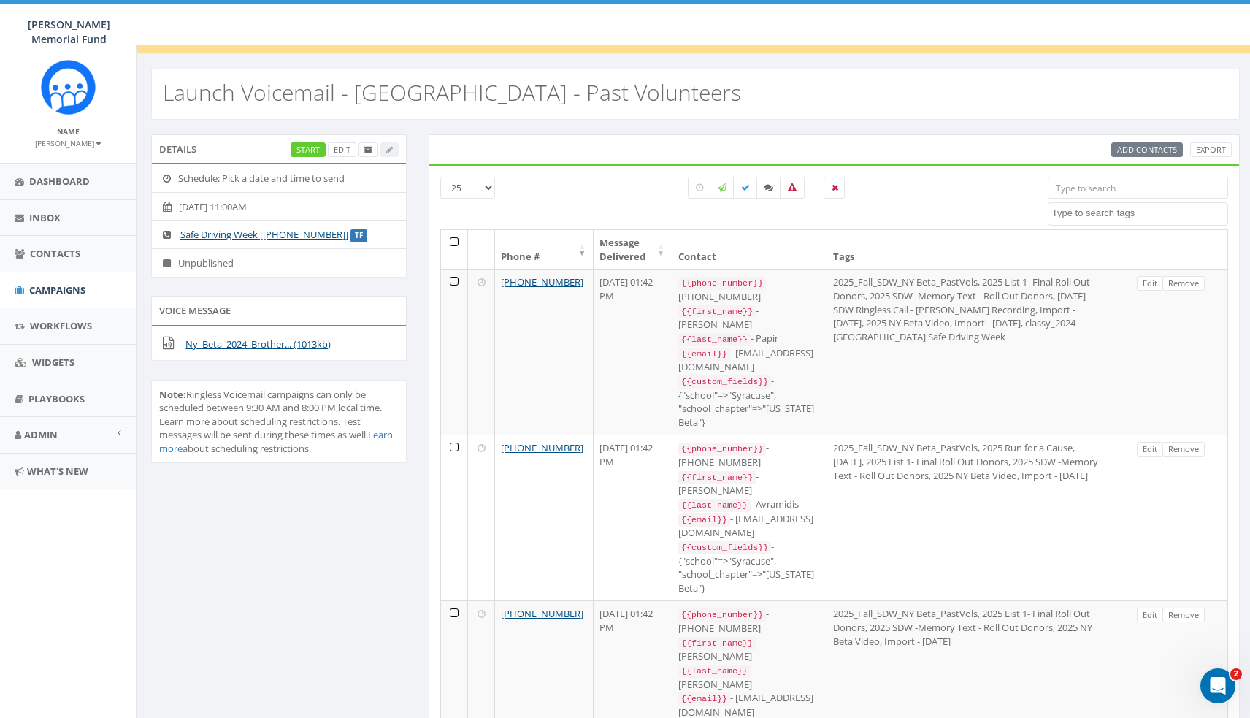
click at [1191, 286] on link "Remove" at bounding box center [1184, 283] width 42 height 15
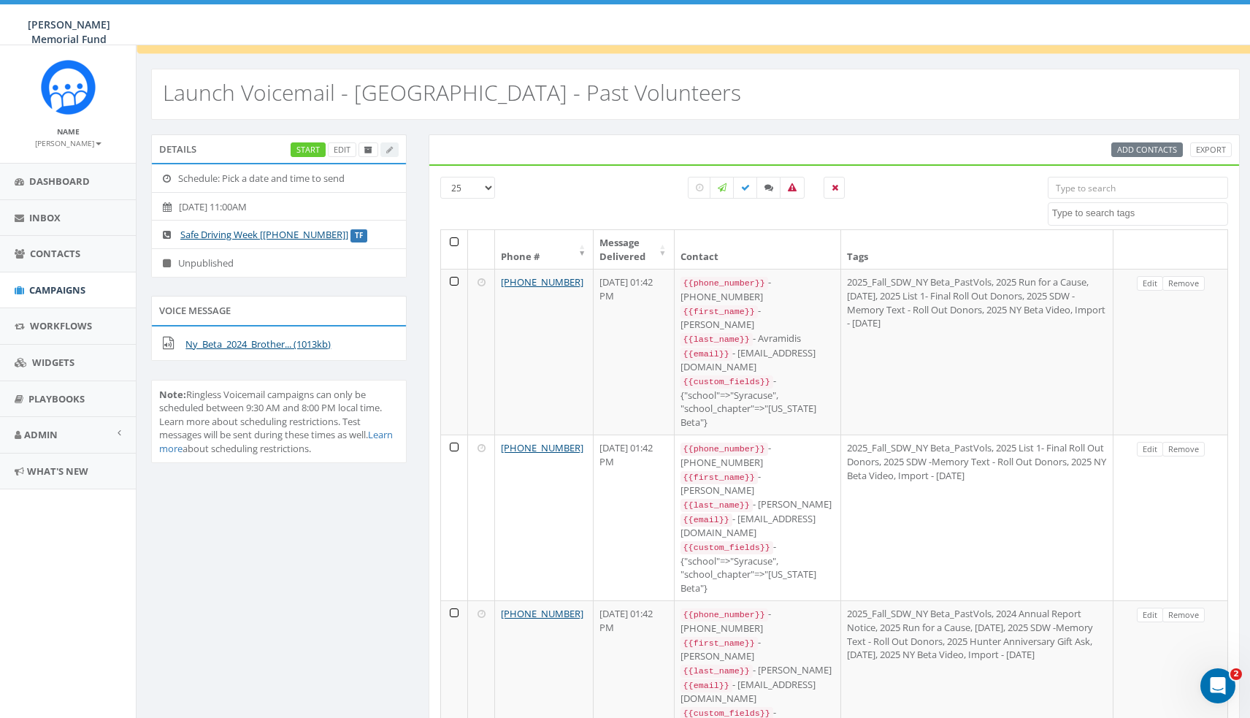
click at [1191, 286] on link "Remove" at bounding box center [1184, 283] width 42 height 15
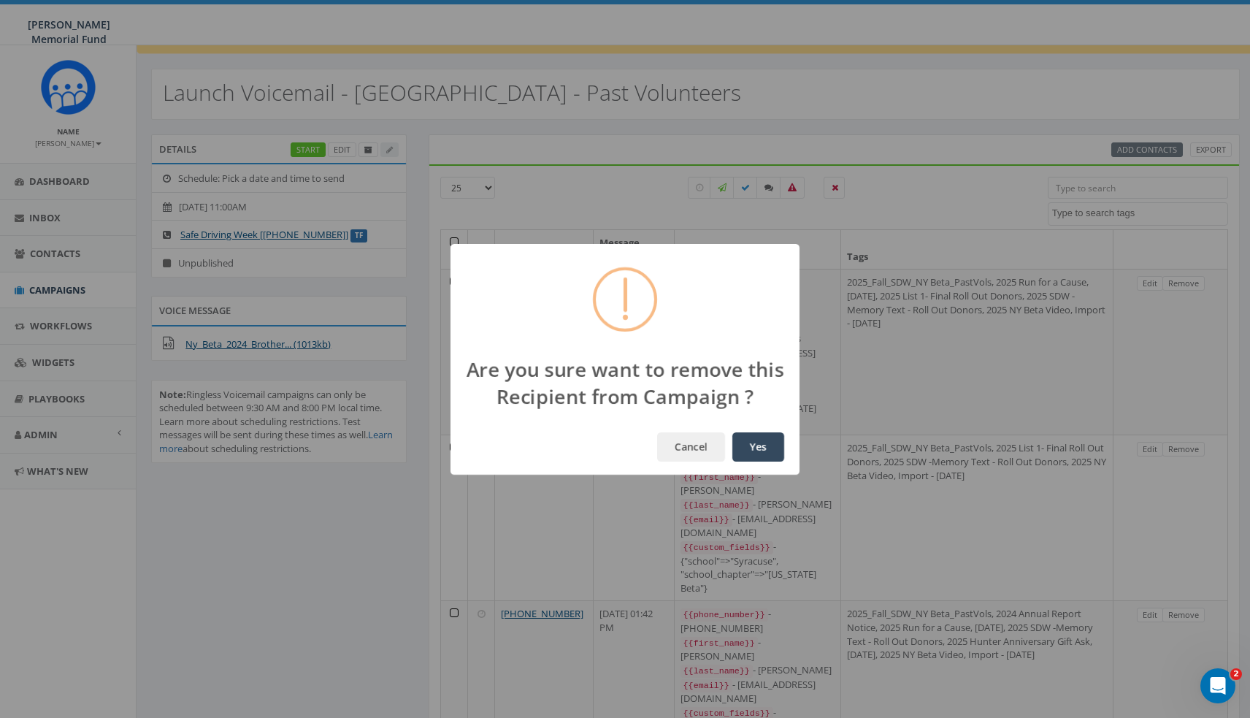
click at [751, 442] on button "Yes" at bounding box center [758, 446] width 52 height 29
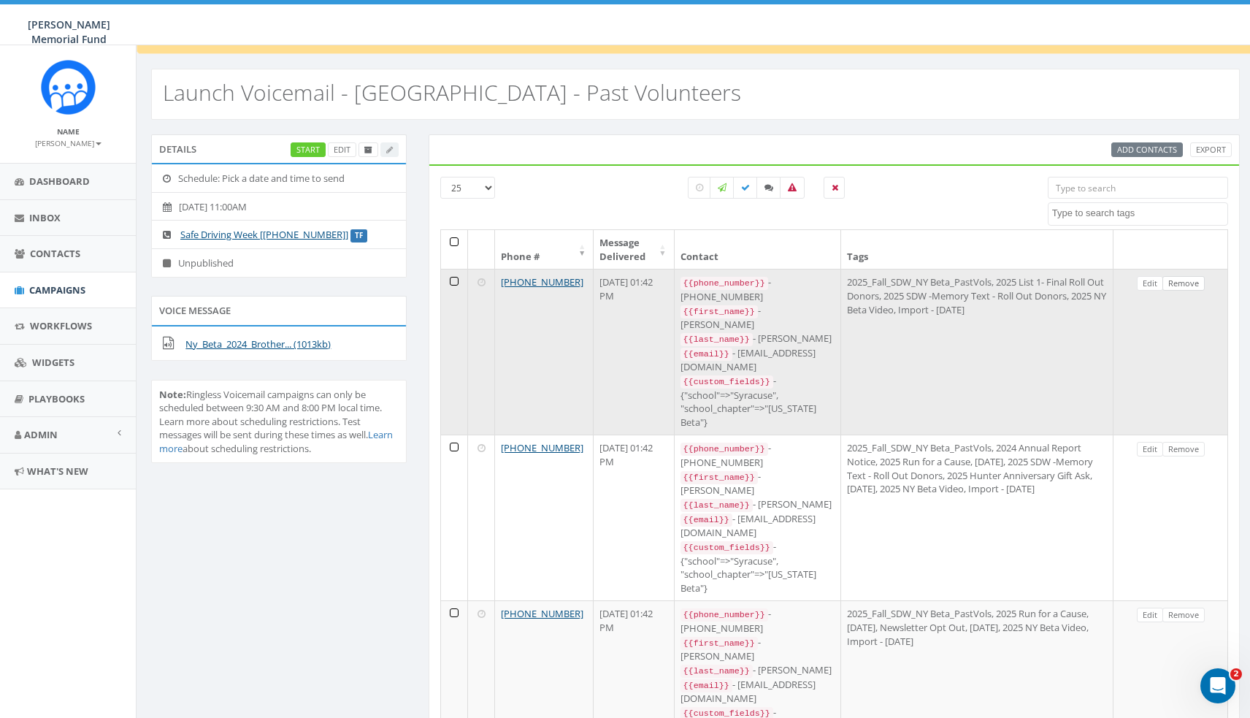
click at [1191, 286] on link "Remove" at bounding box center [1184, 283] width 42 height 15
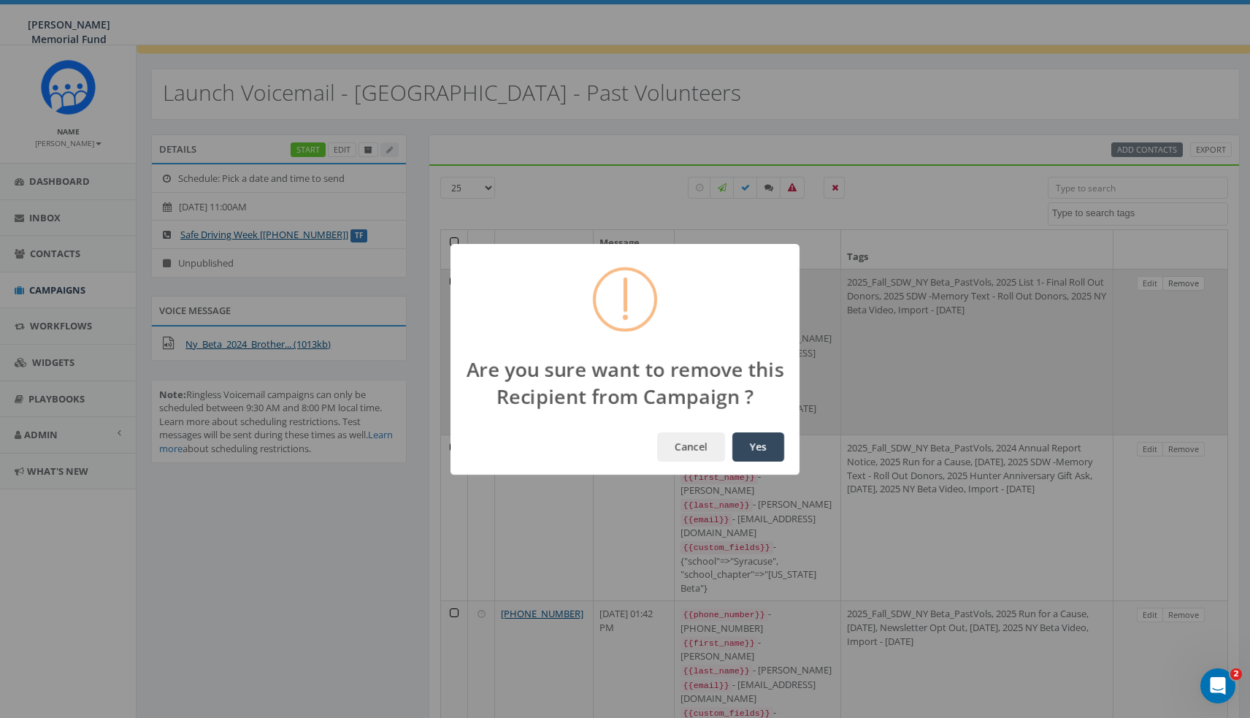
click at [751, 442] on button "Yes" at bounding box center [758, 446] width 52 height 29
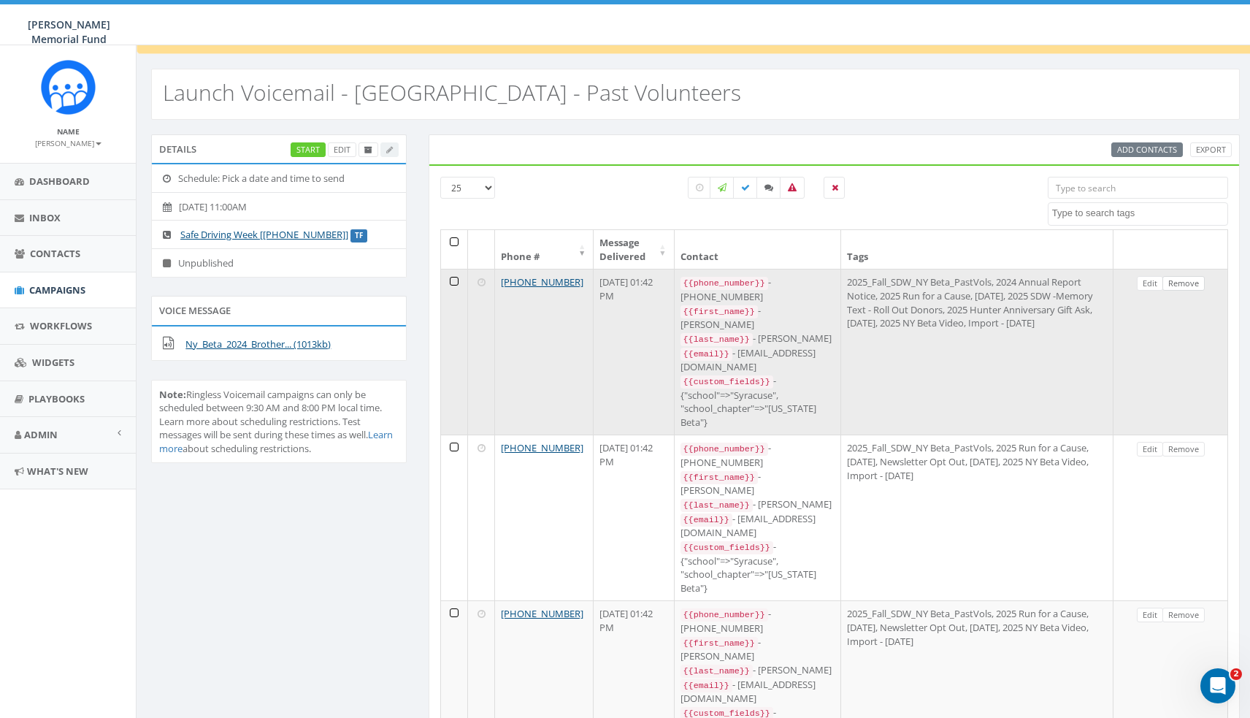
click at [1191, 288] on link "Remove" at bounding box center [1184, 283] width 42 height 15
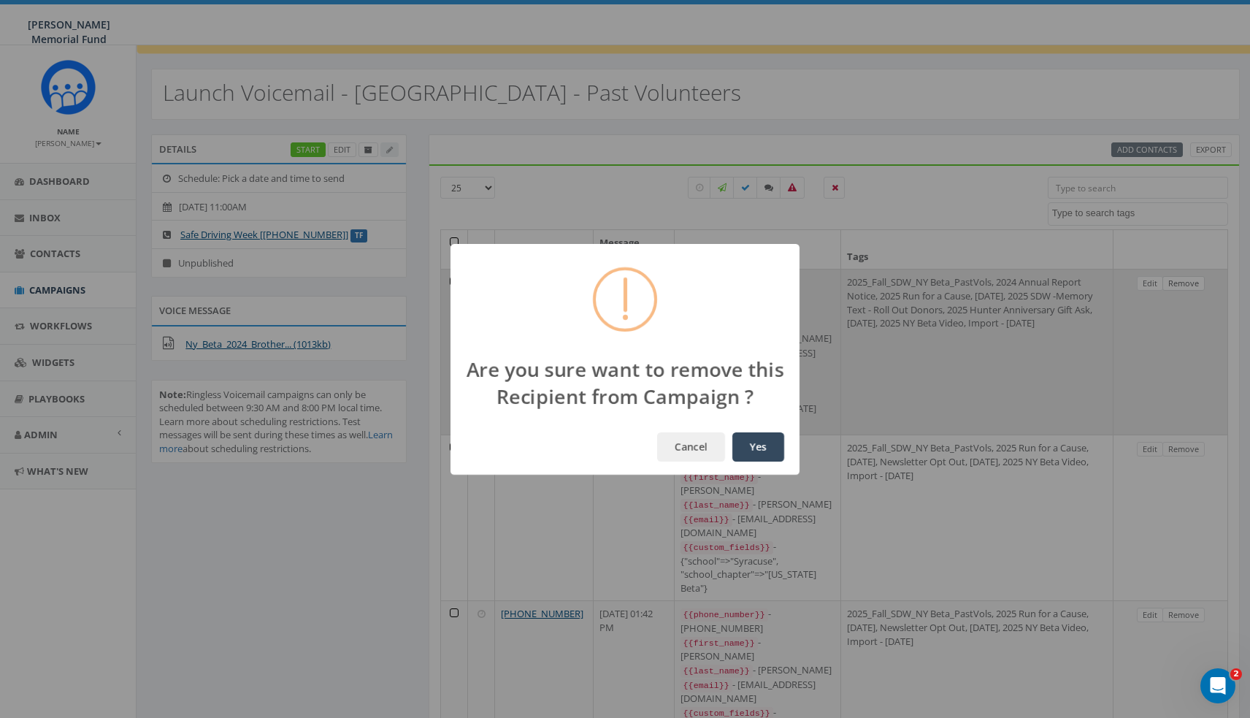
click at [752, 443] on button "Yes" at bounding box center [758, 446] width 52 height 29
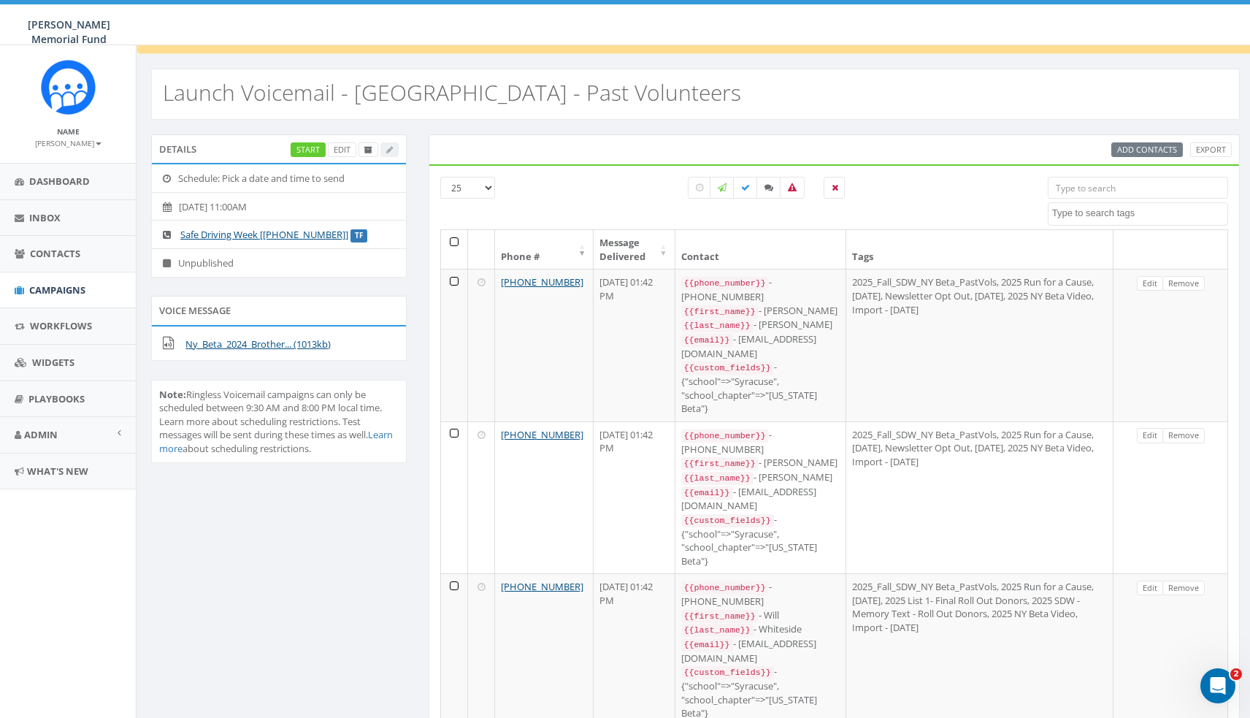
click at [1191, 288] on link "Remove" at bounding box center [1184, 283] width 42 height 15
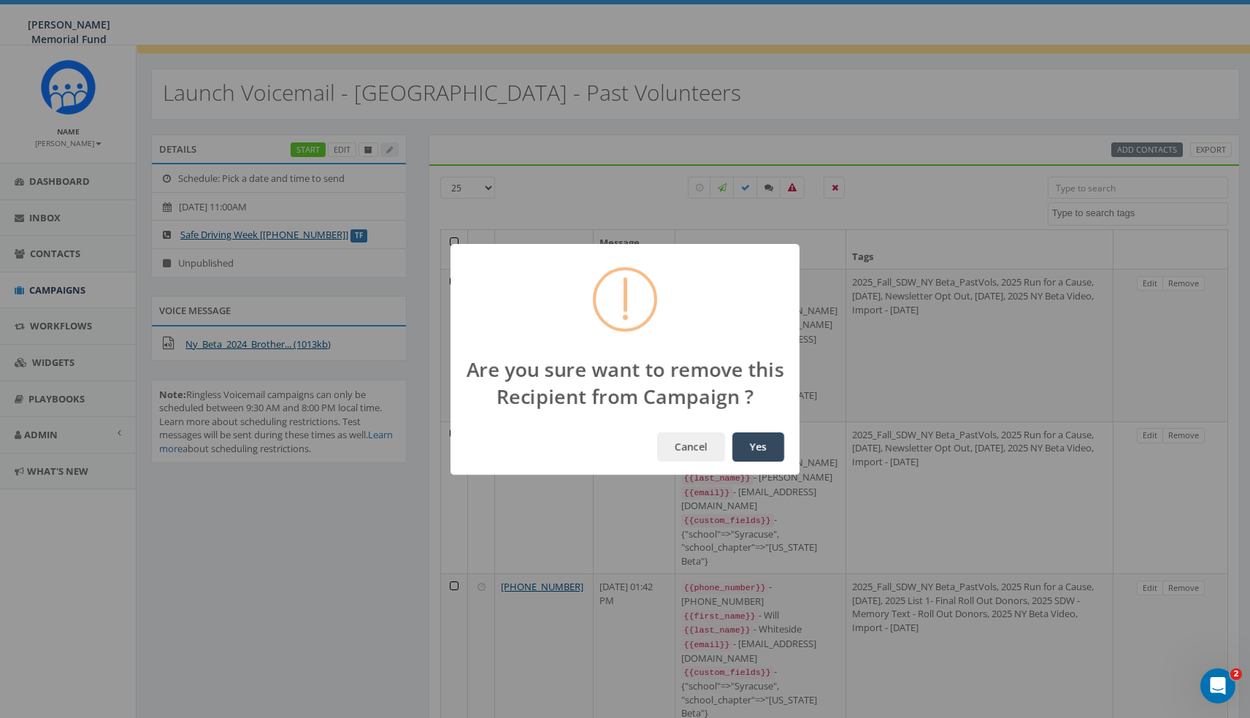
click at [751, 442] on button "Yes" at bounding box center [758, 446] width 52 height 29
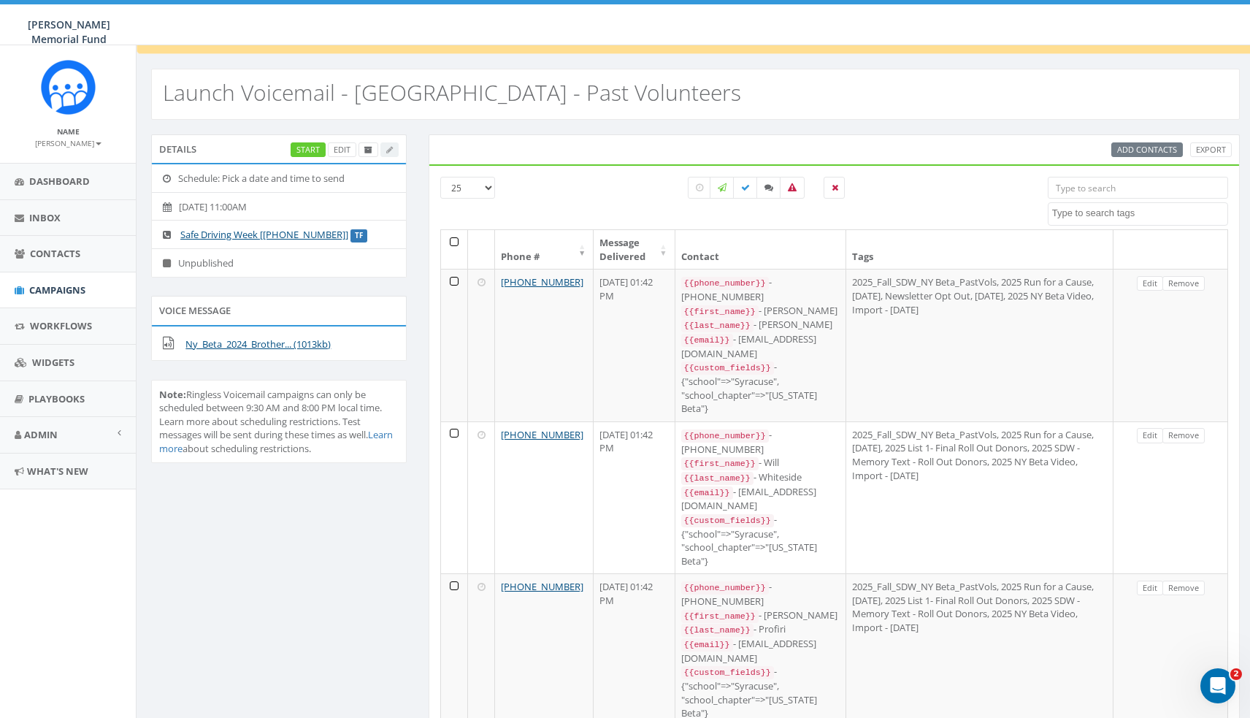
click at [1191, 288] on link "Remove" at bounding box center [1184, 283] width 42 height 15
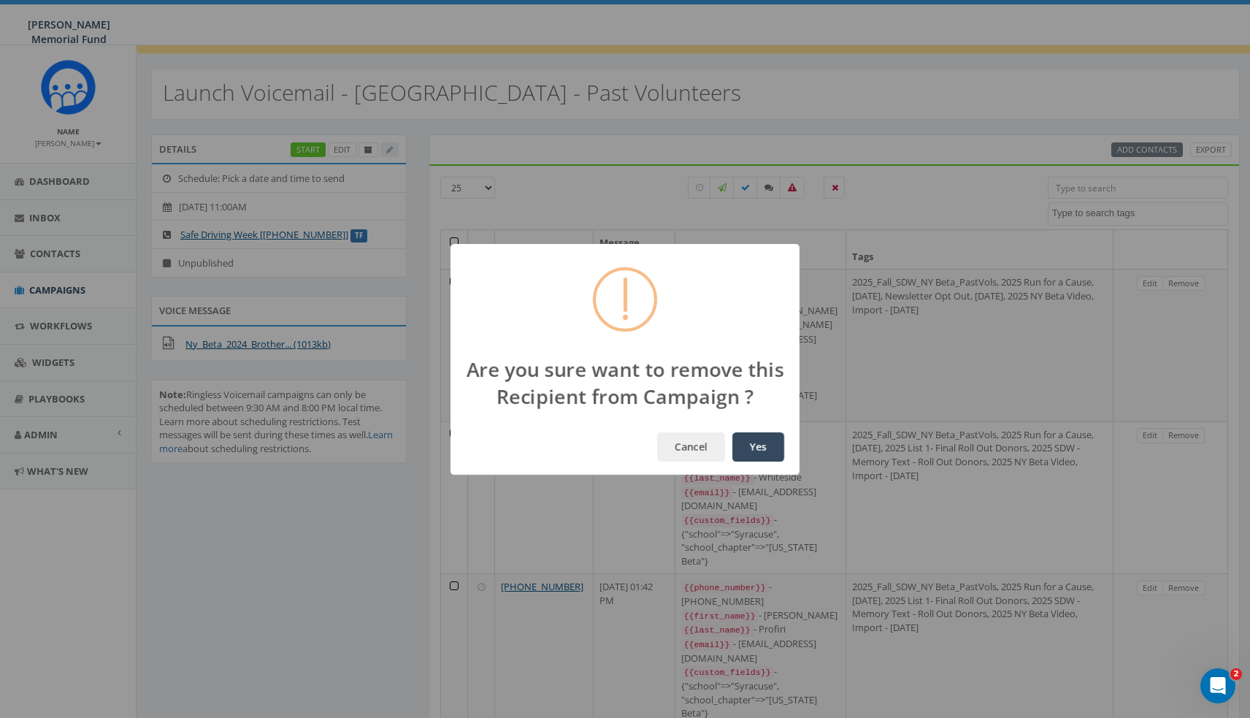
click at [758, 446] on button "Yes" at bounding box center [758, 446] width 52 height 29
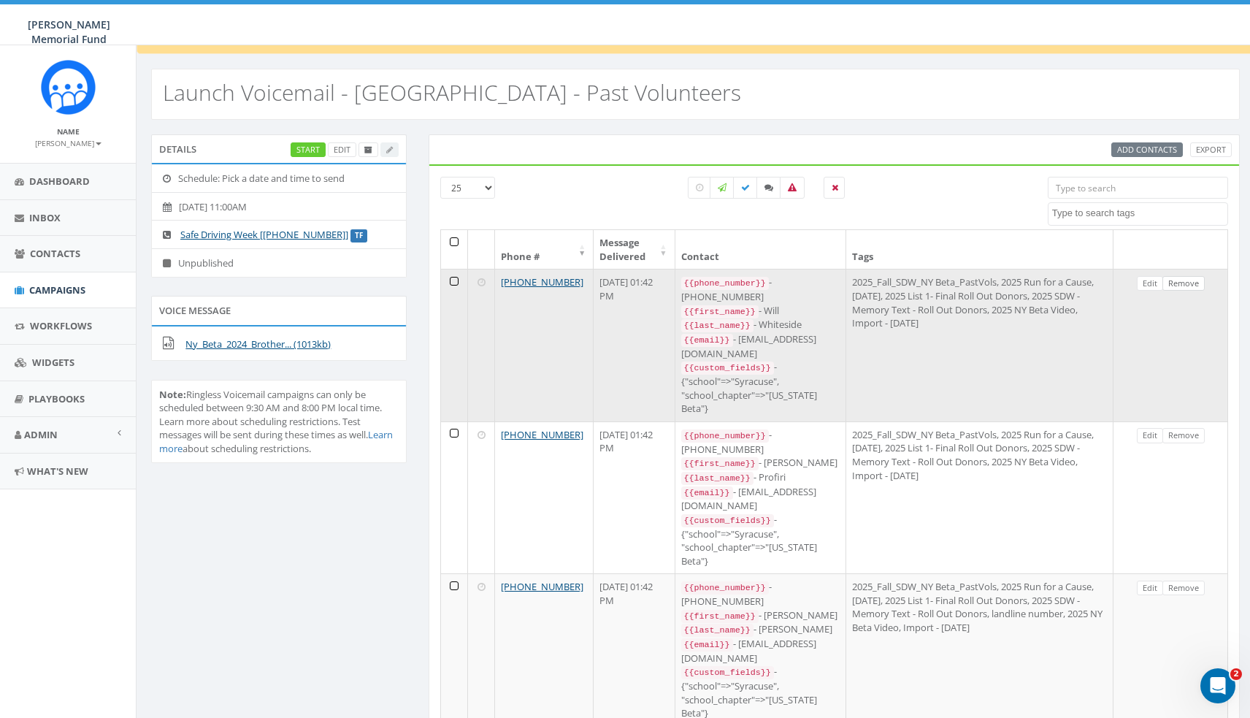
click at [1191, 288] on link "Remove" at bounding box center [1184, 283] width 42 height 15
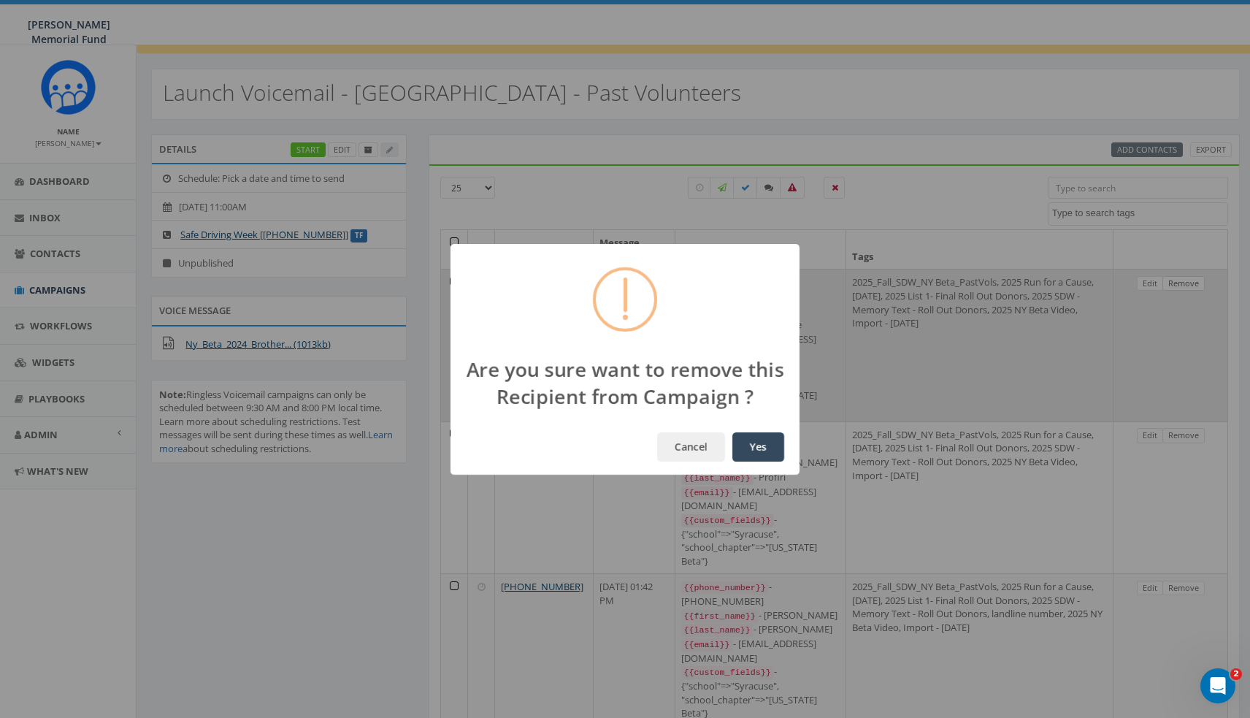
click at [758, 446] on button "Yes" at bounding box center [758, 446] width 52 height 29
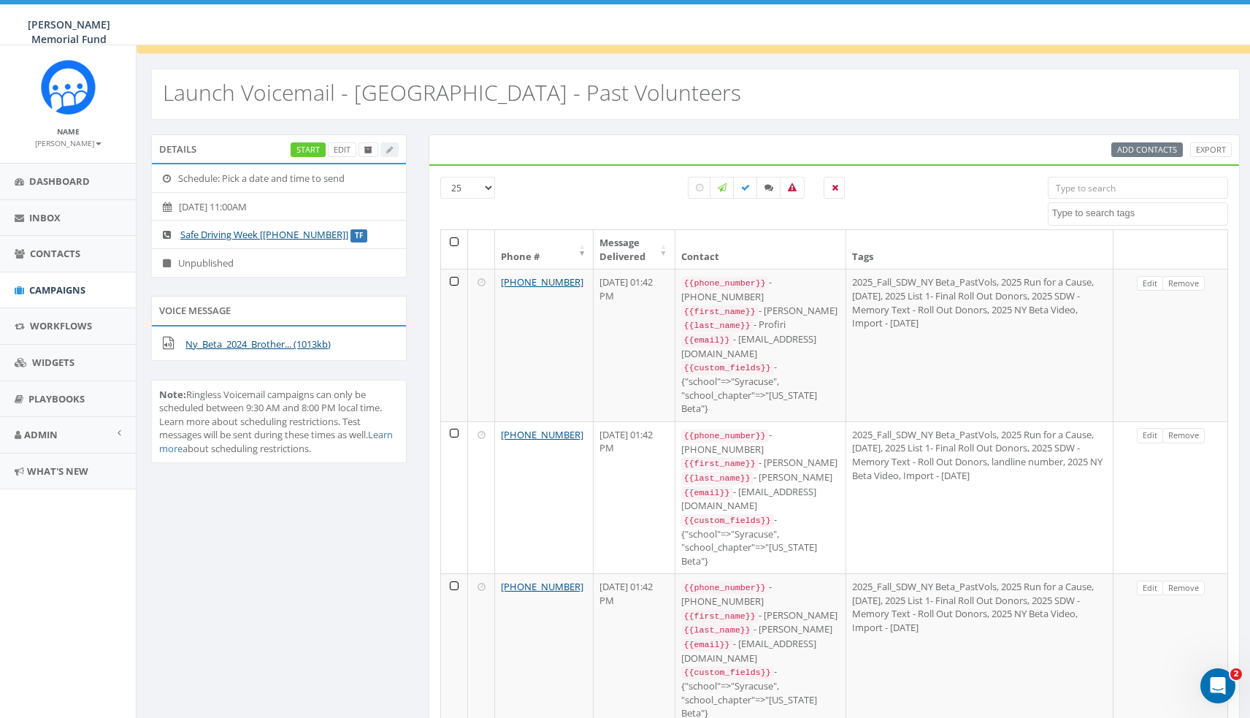
click at [1191, 280] on link "Remove" at bounding box center [1184, 283] width 42 height 15
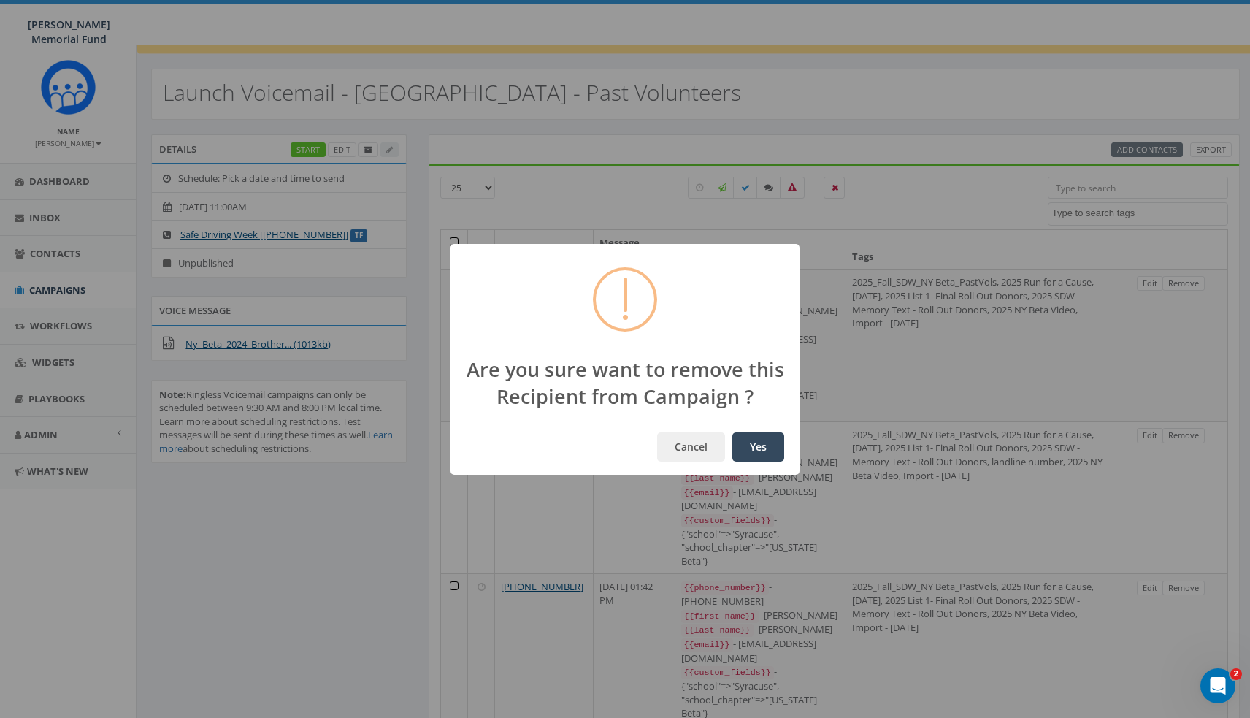
click at [757, 445] on button "Yes" at bounding box center [758, 446] width 52 height 29
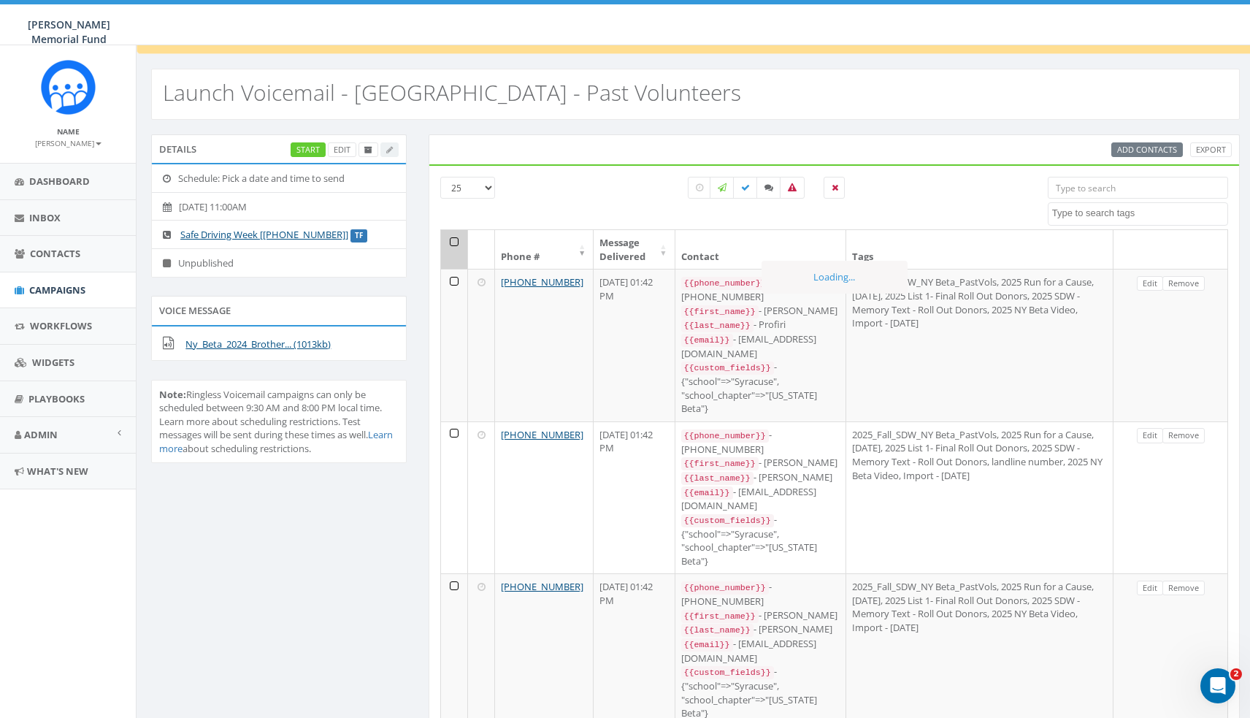
click at [1191, 280] on link "Remove" at bounding box center [1184, 283] width 42 height 15
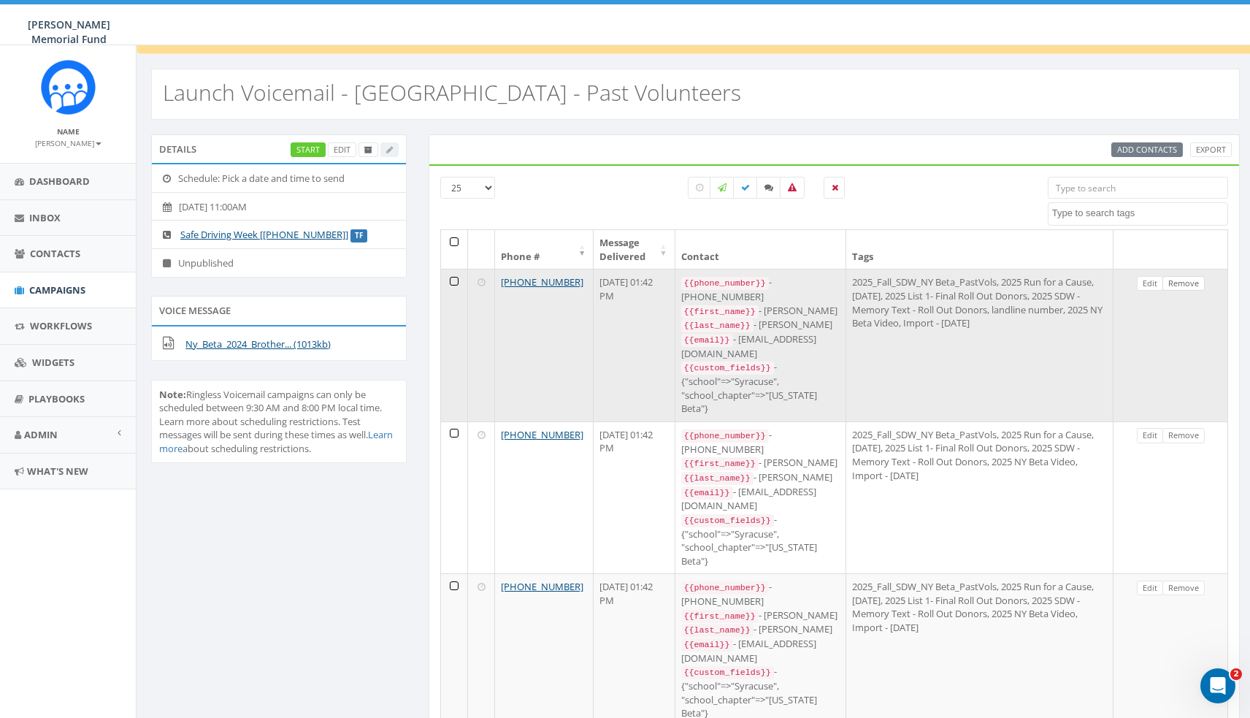
click at [1191, 280] on link "Remove" at bounding box center [1184, 283] width 42 height 15
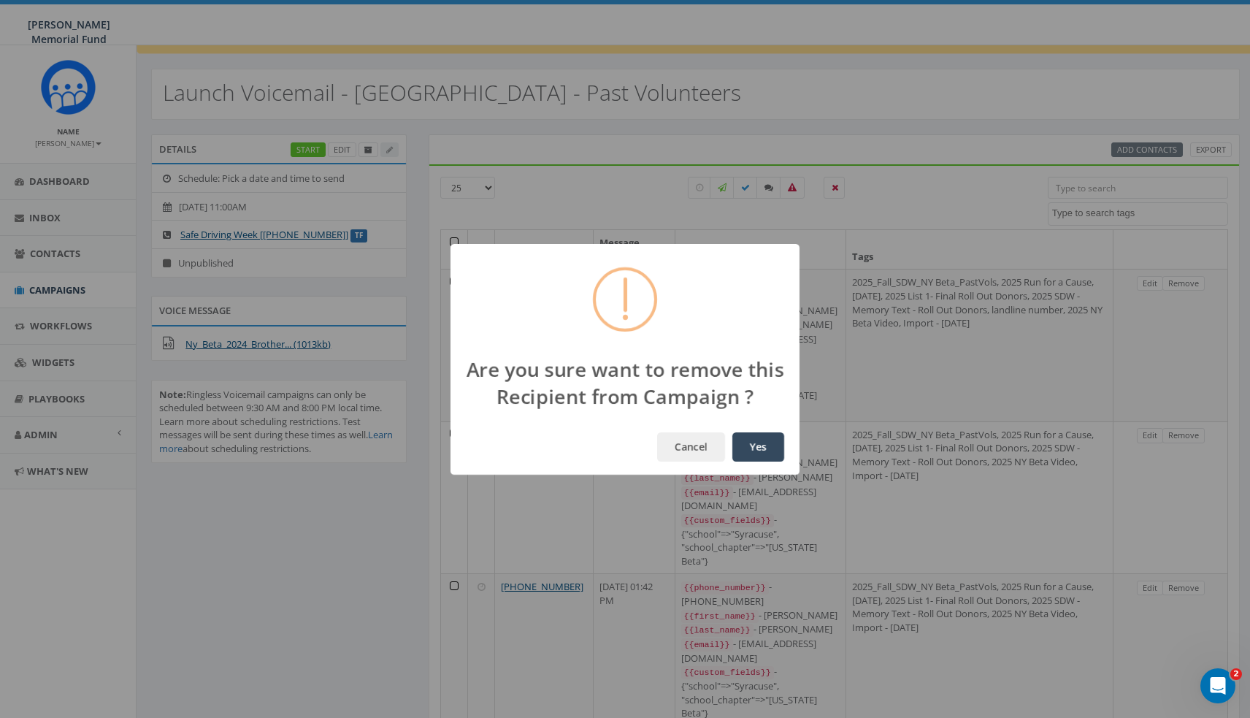
click at [757, 445] on button "Yes" at bounding box center [758, 446] width 52 height 29
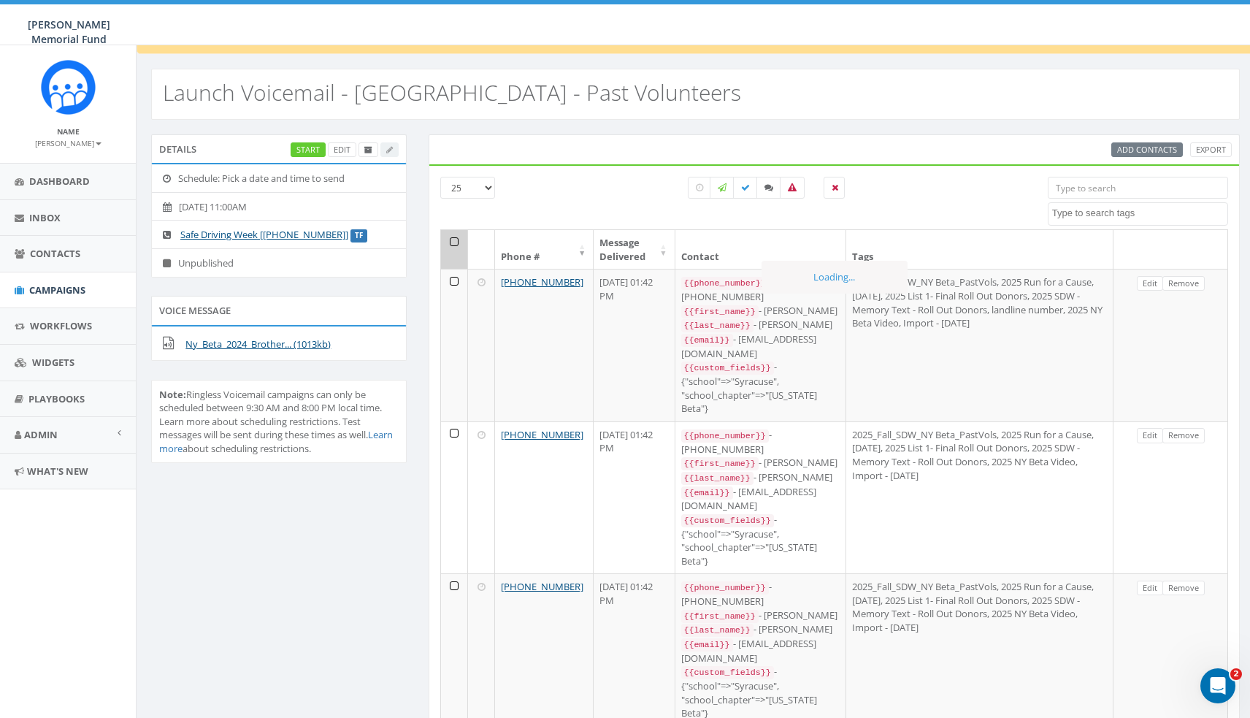
click at [1191, 281] on link "Remove" at bounding box center [1184, 283] width 42 height 15
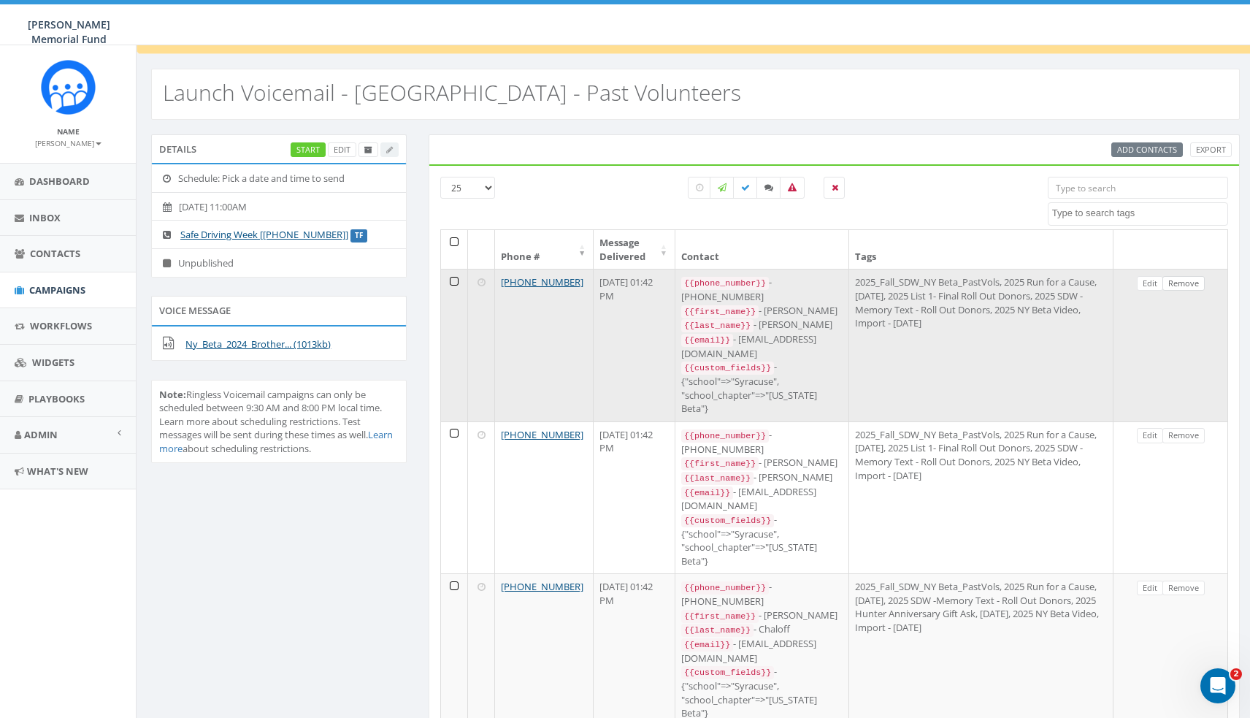
click at [1191, 281] on link "Remove" at bounding box center [1184, 283] width 42 height 15
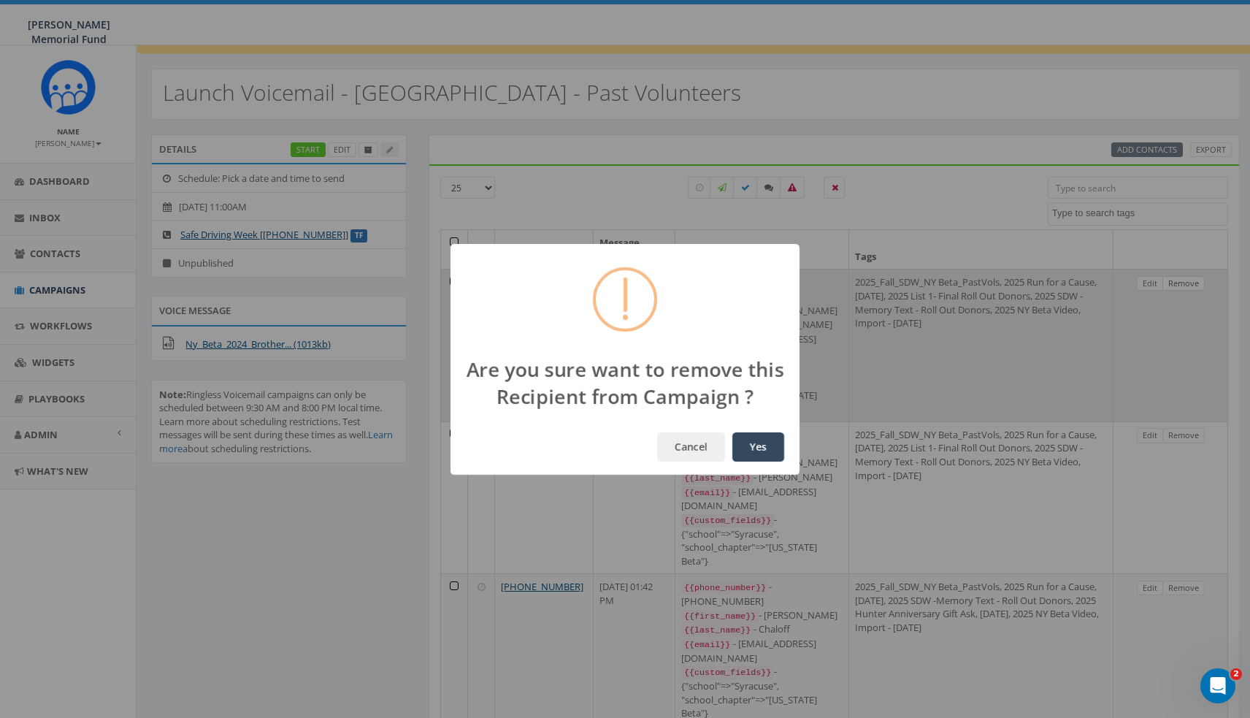
click at [752, 443] on button "Yes" at bounding box center [758, 446] width 52 height 29
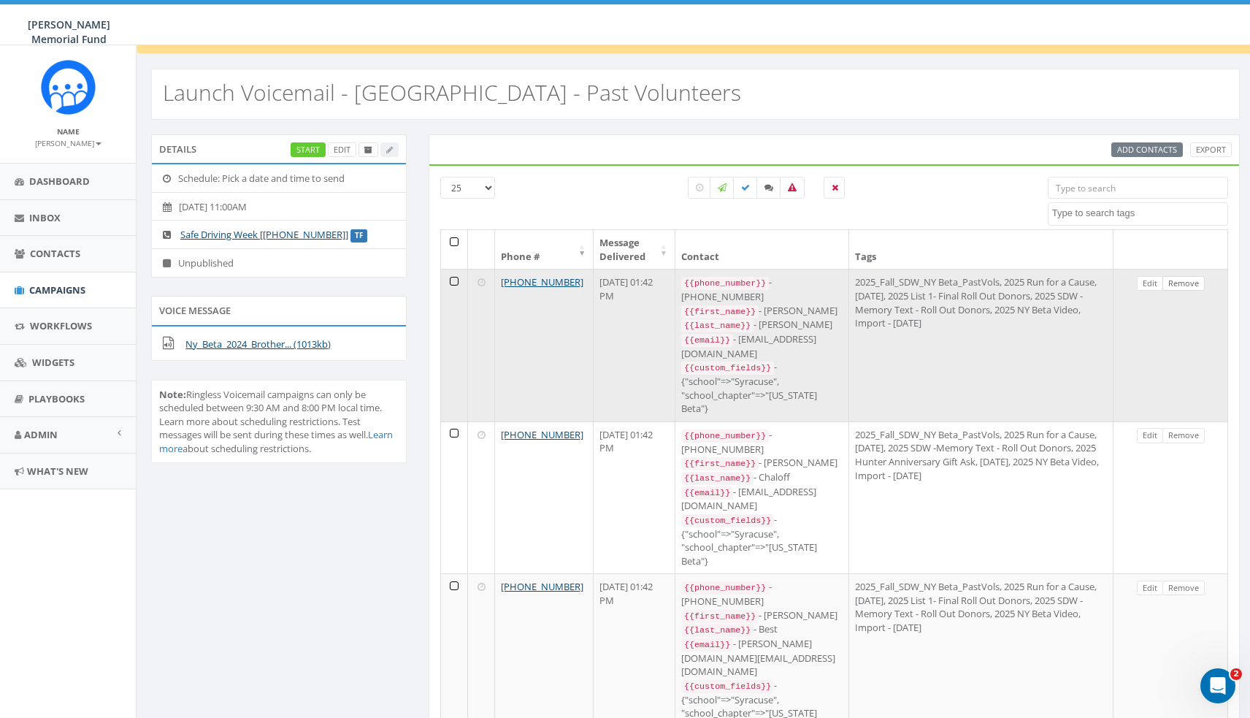
click at [1189, 281] on link "Remove" at bounding box center [1184, 283] width 42 height 15
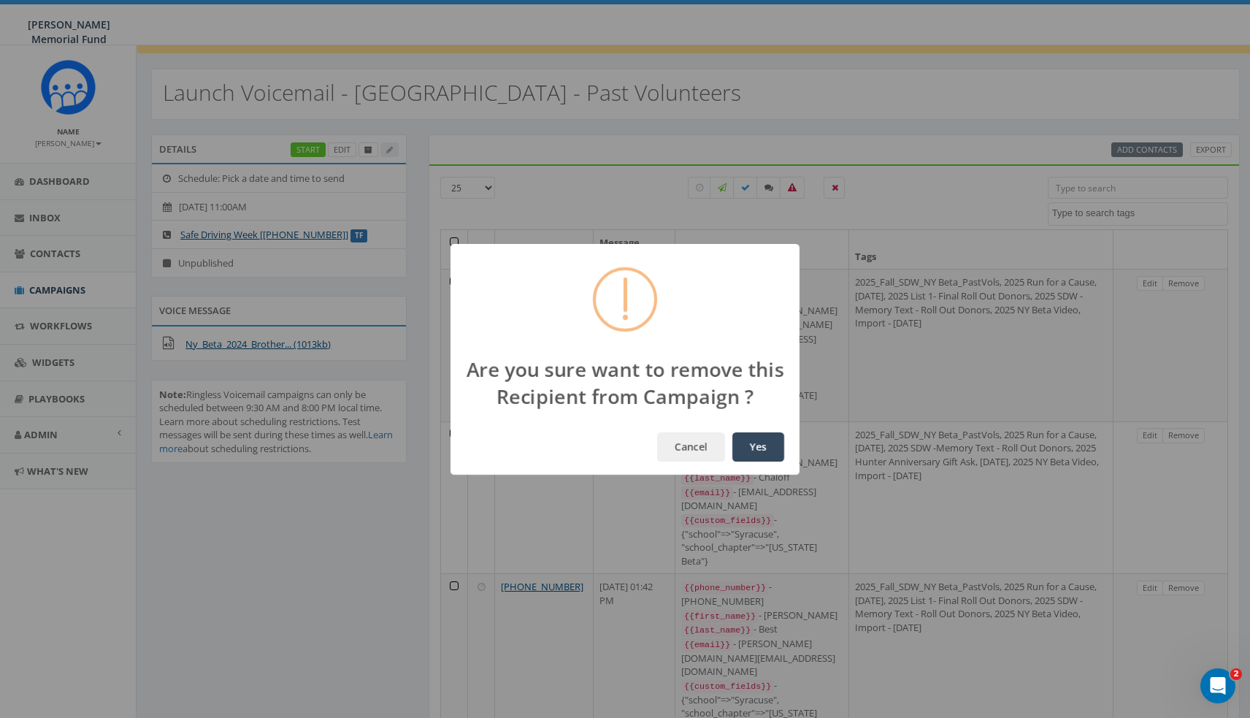
click at [758, 446] on button "Yes" at bounding box center [758, 446] width 52 height 29
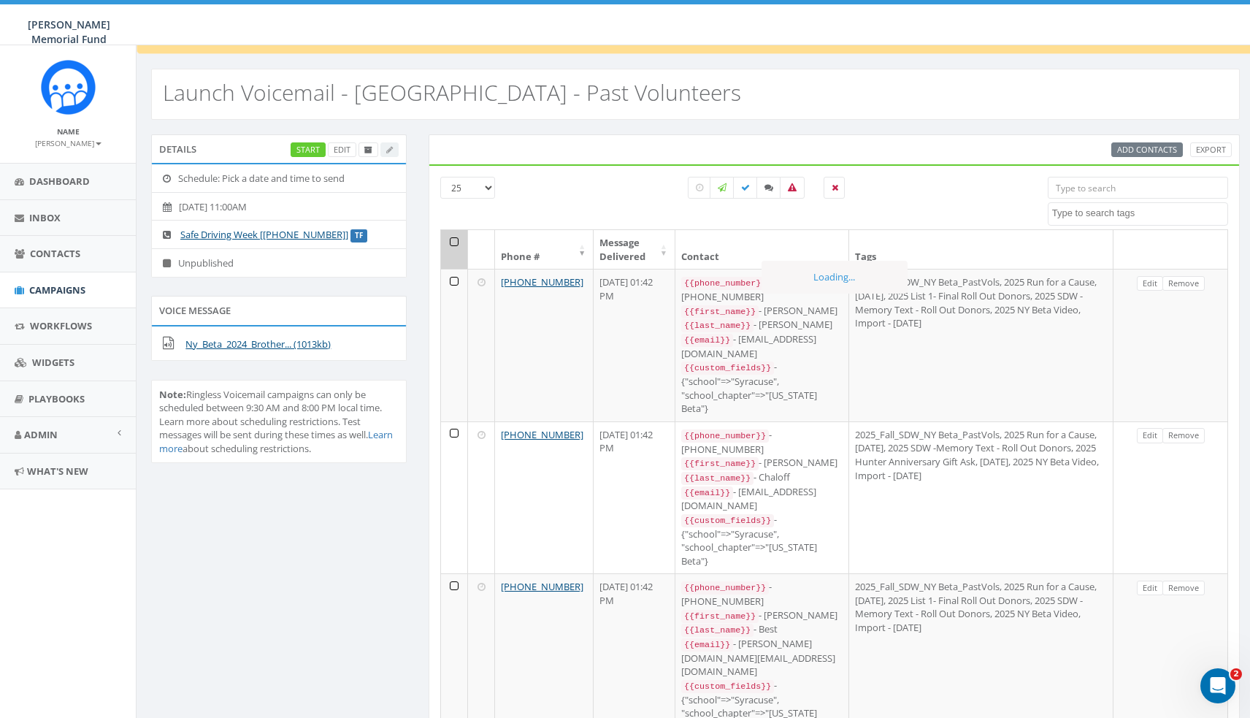
click at [1188, 280] on link "Remove" at bounding box center [1184, 283] width 42 height 15
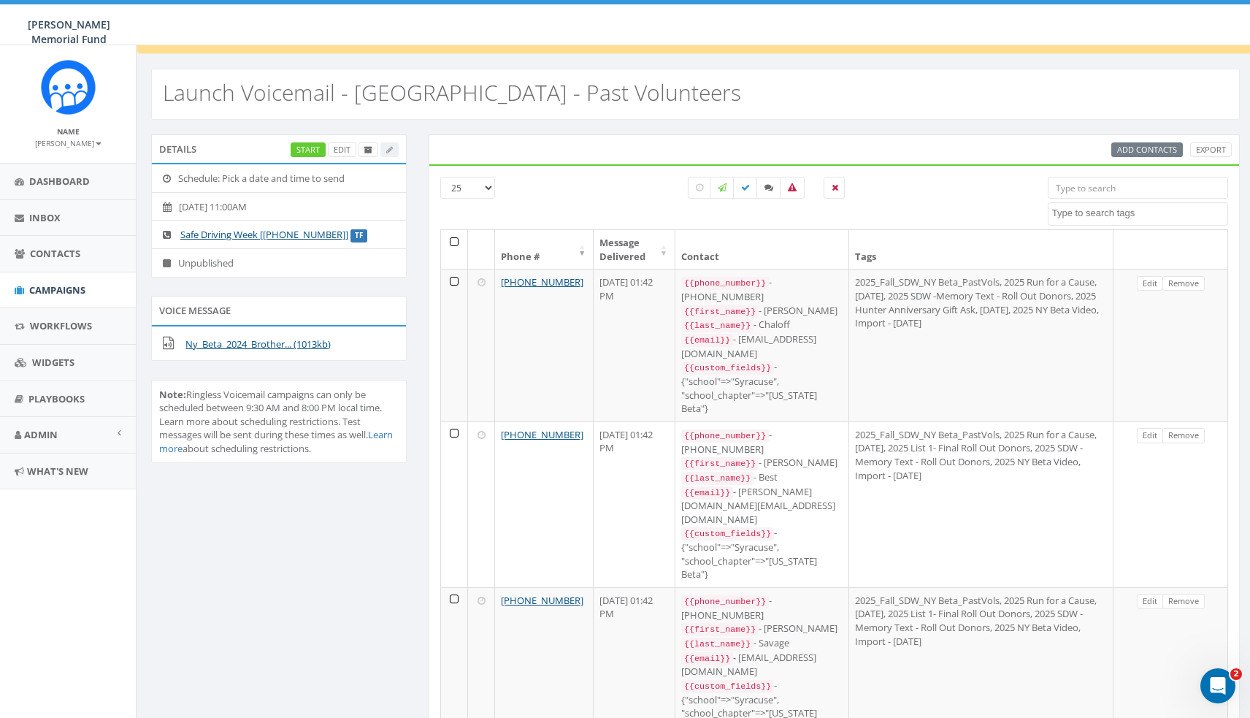
click at [1188, 281] on link "Remove" at bounding box center [1184, 283] width 42 height 15
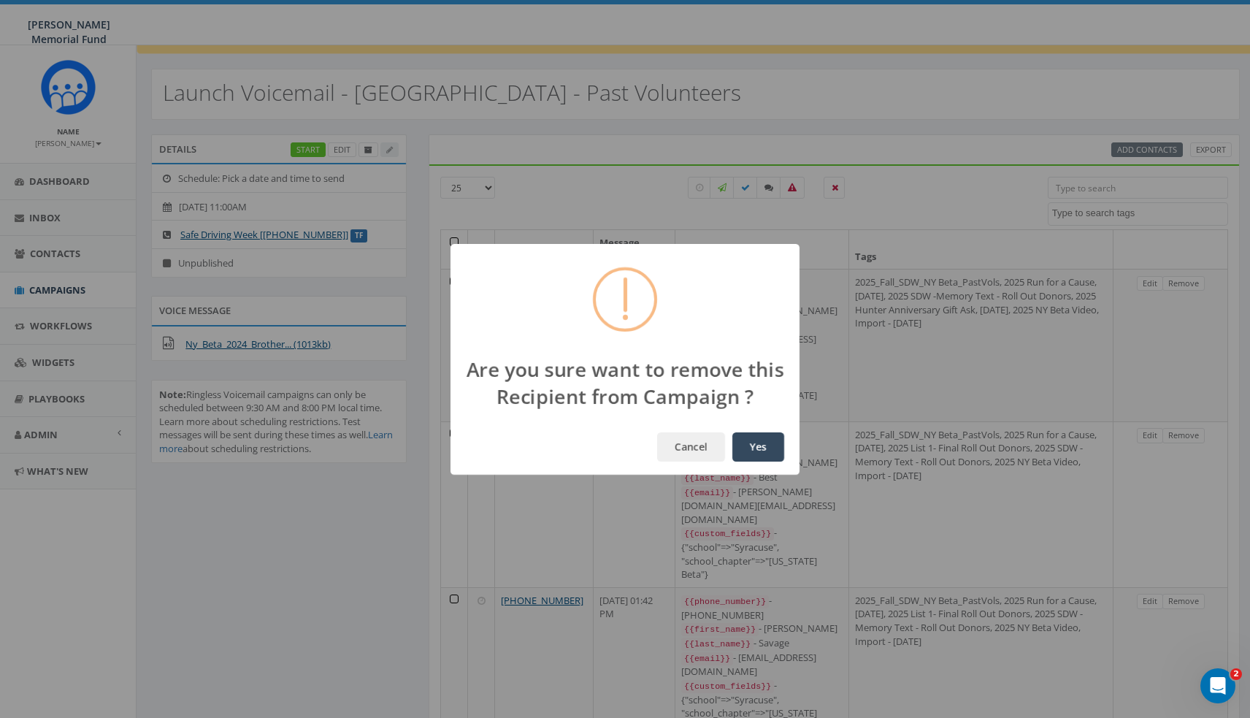
click at [753, 443] on button "Yes" at bounding box center [758, 446] width 52 height 29
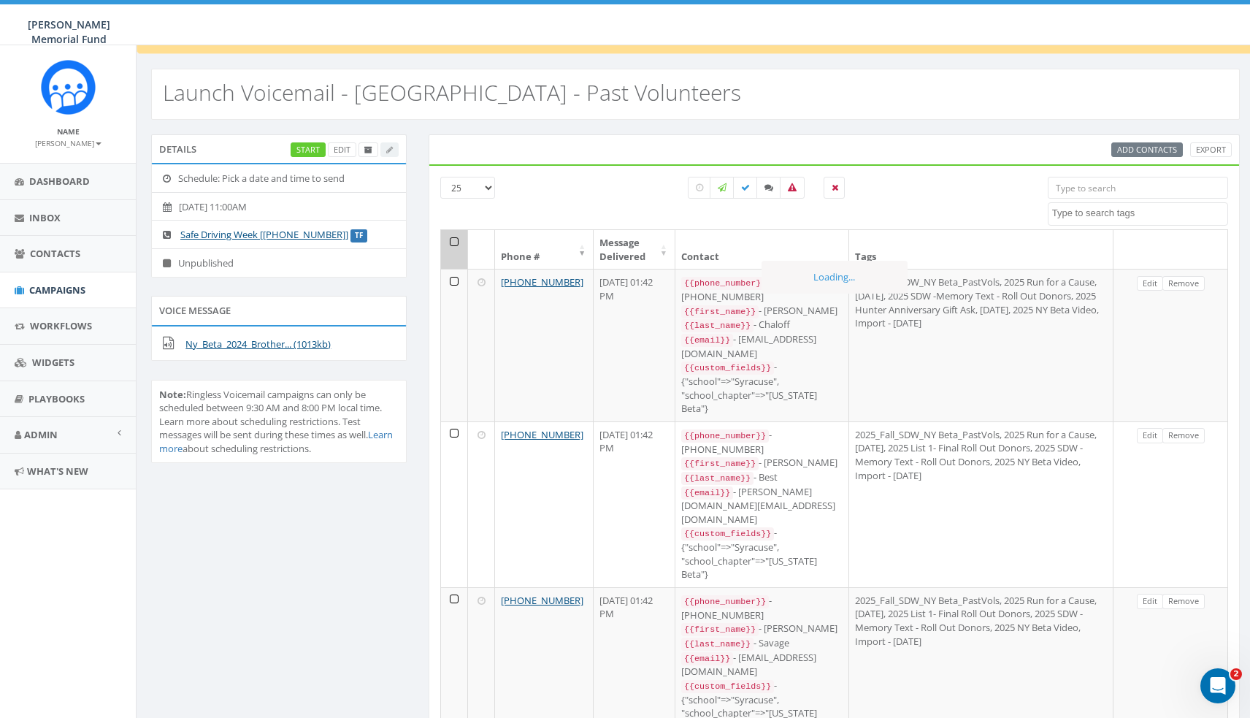
click at [1188, 281] on link "Remove" at bounding box center [1184, 283] width 42 height 15
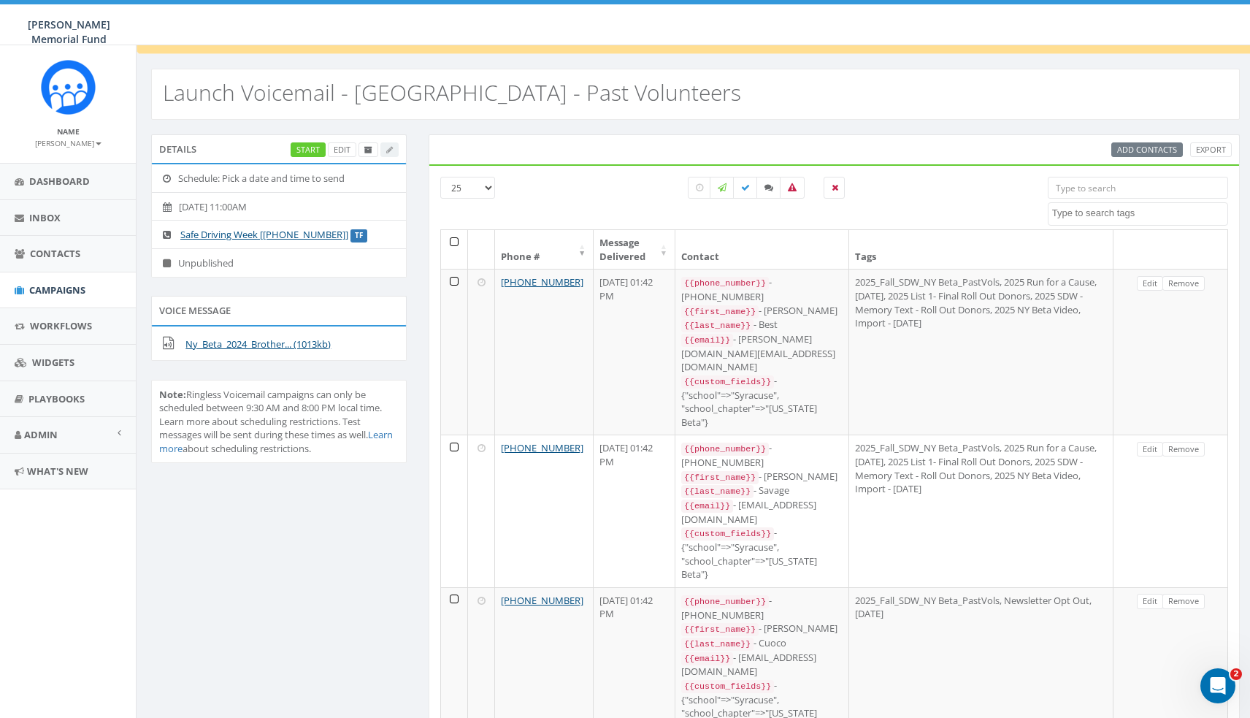
click at [1188, 281] on link "Remove" at bounding box center [1184, 283] width 42 height 15
click at [755, 445] on button "Yes" at bounding box center [758, 446] width 52 height 29
click at [1188, 281] on link "Remove" at bounding box center [1184, 283] width 42 height 15
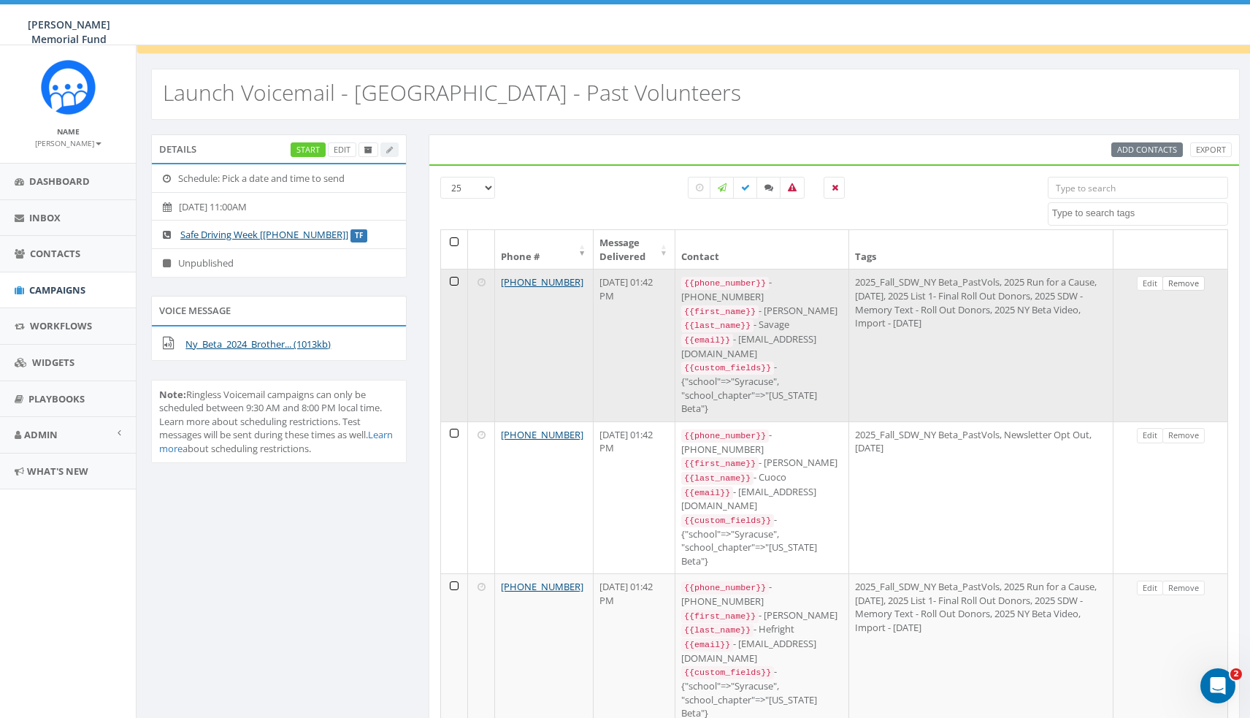
click at [1188, 282] on link "Remove" at bounding box center [1184, 283] width 42 height 15
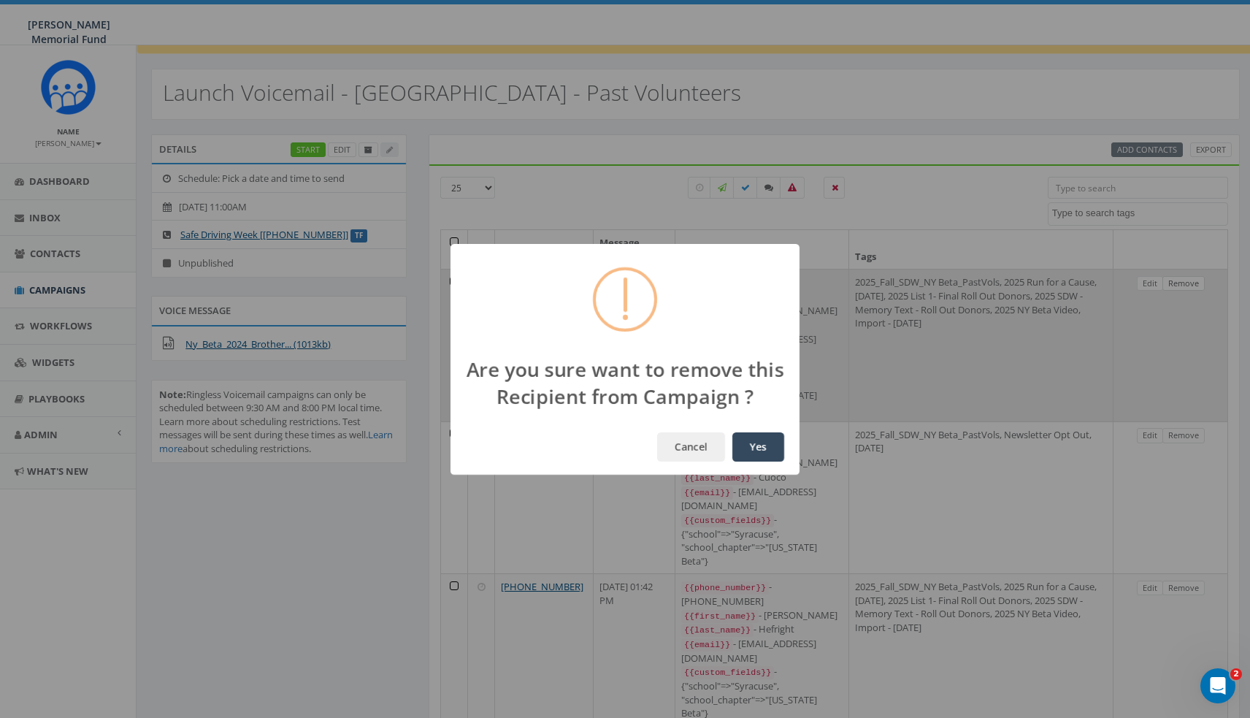
click at [758, 446] on button "Yes" at bounding box center [758, 446] width 52 height 29
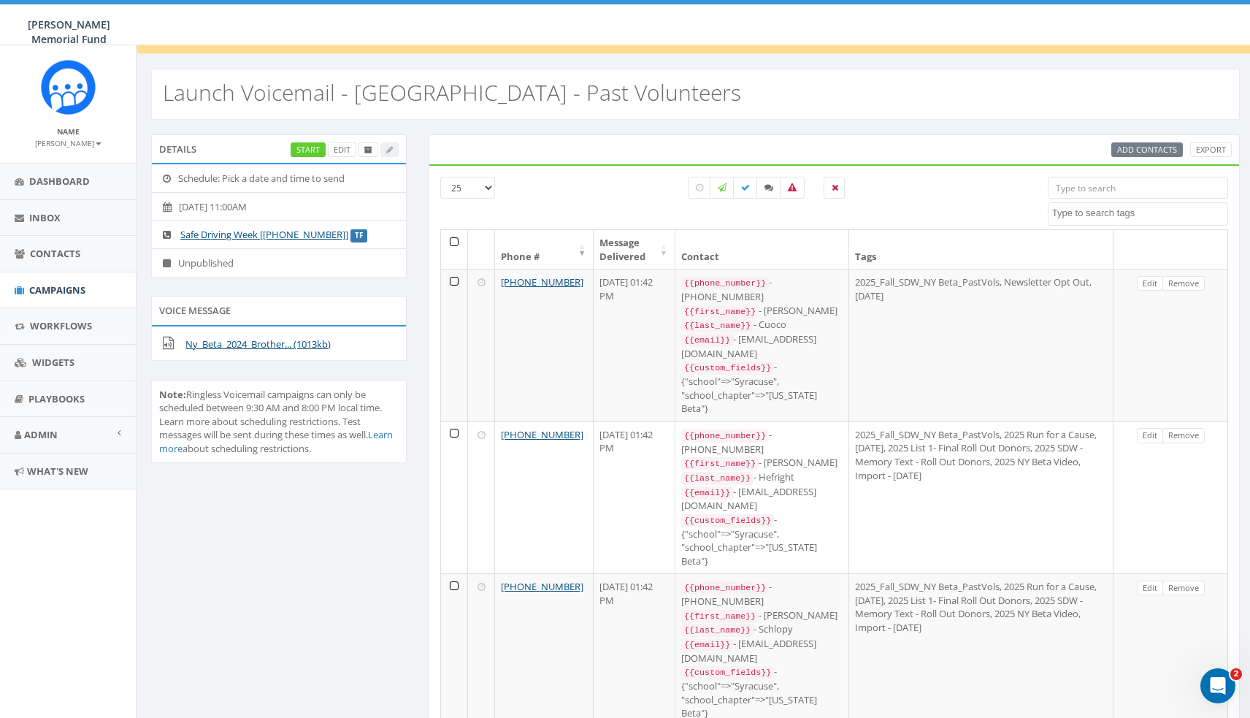
click at [1188, 282] on link "Remove" at bounding box center [1184, 283] width 42 height 15
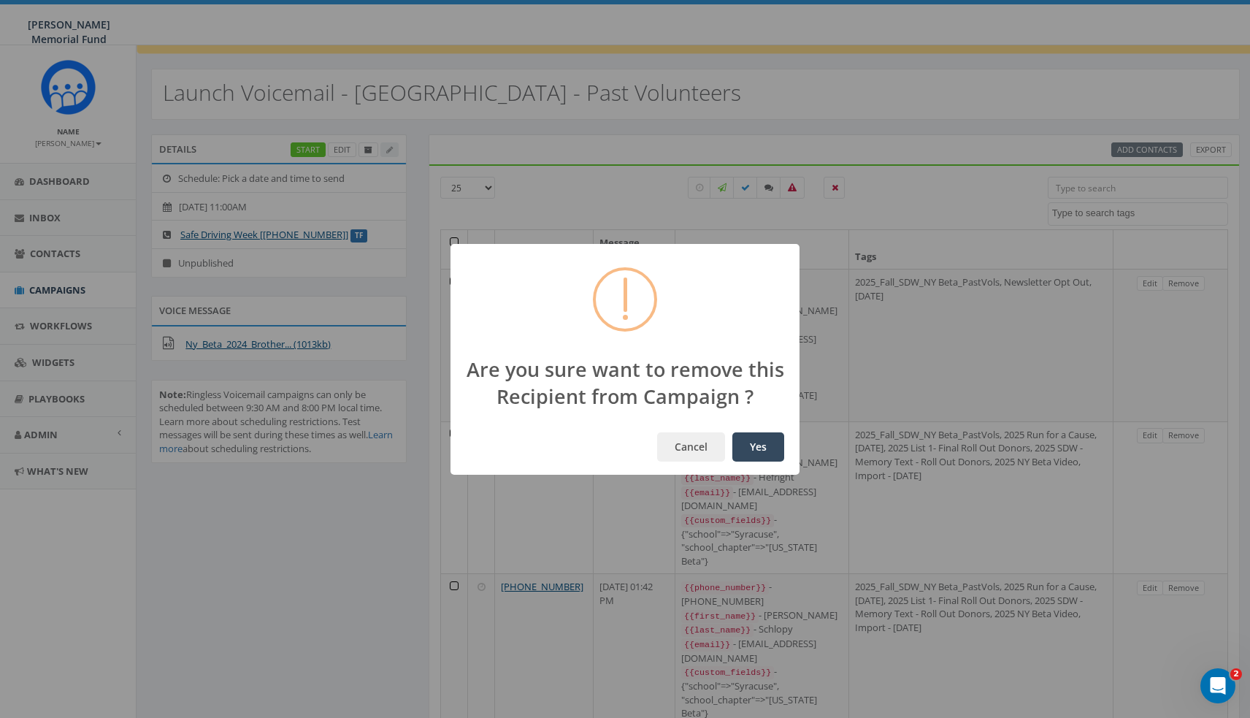
click at [758, 446] on button "Yes" at bounding box center [758, 446] width 52 height 29
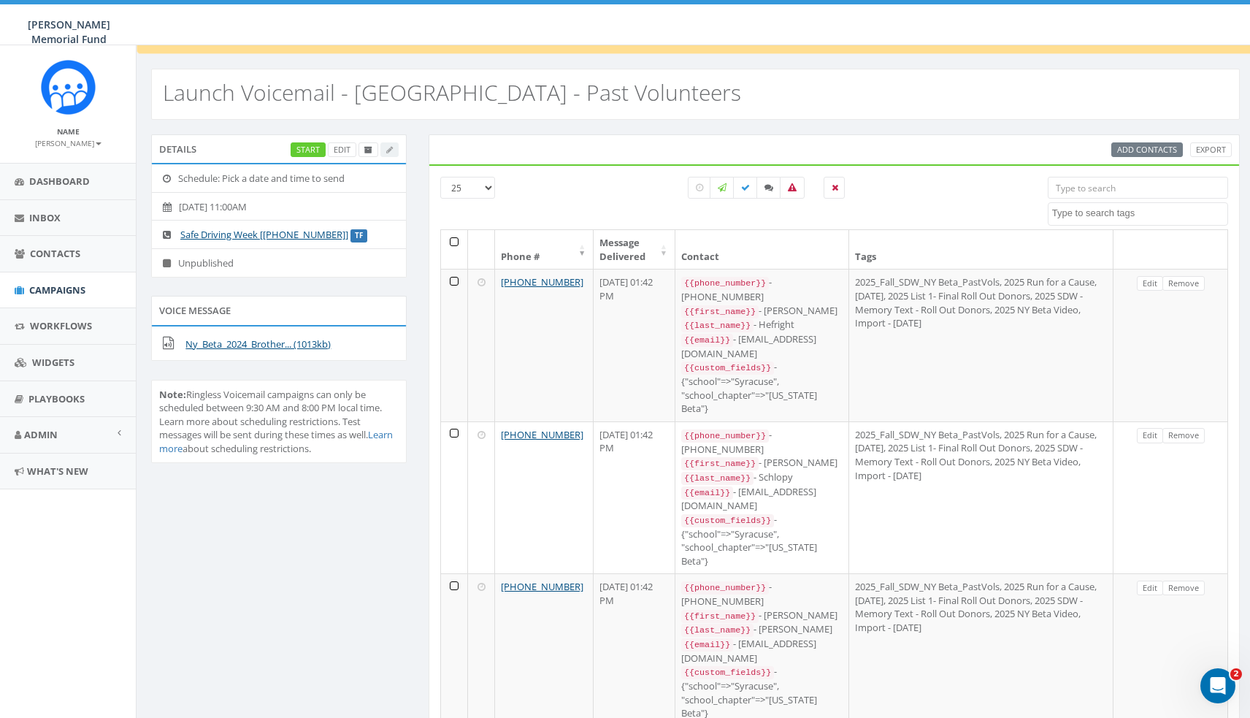
click at [1188, 282] on link "Remove" at bounding box center [1184, 283] width 42 height 15
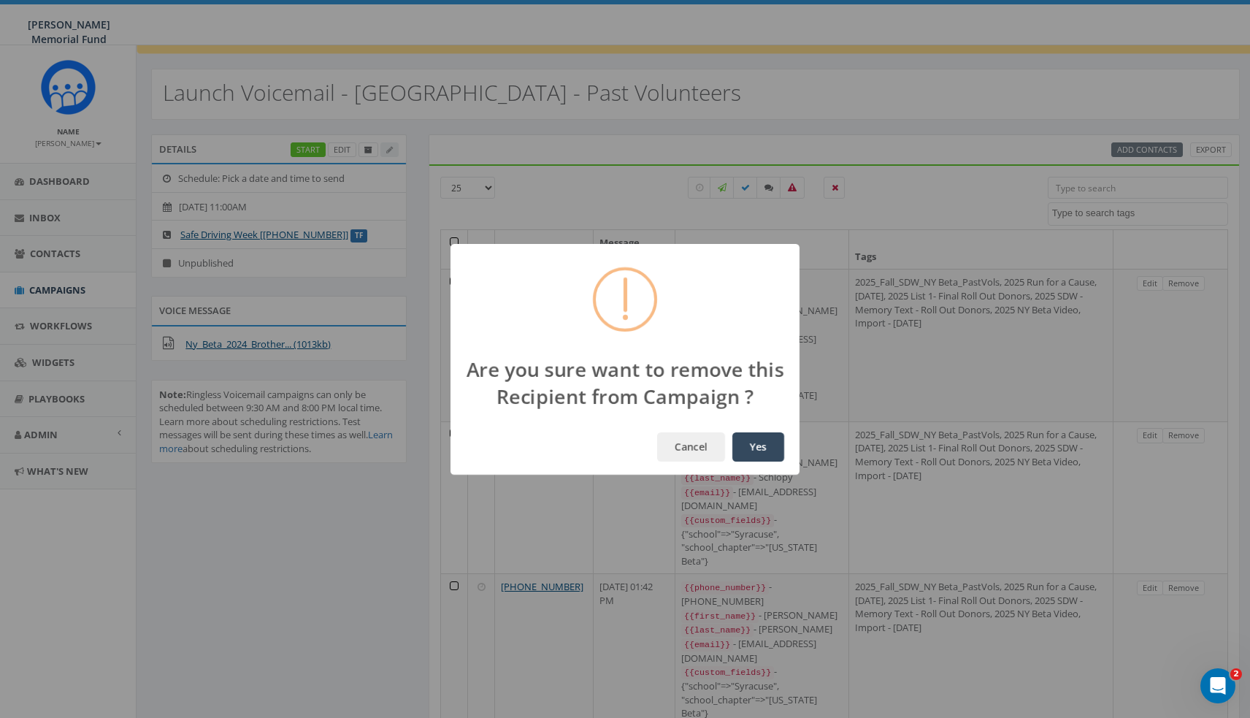
click at [758, 446] on button "Yes" at bounding box center [758, 446] width 52 height 29
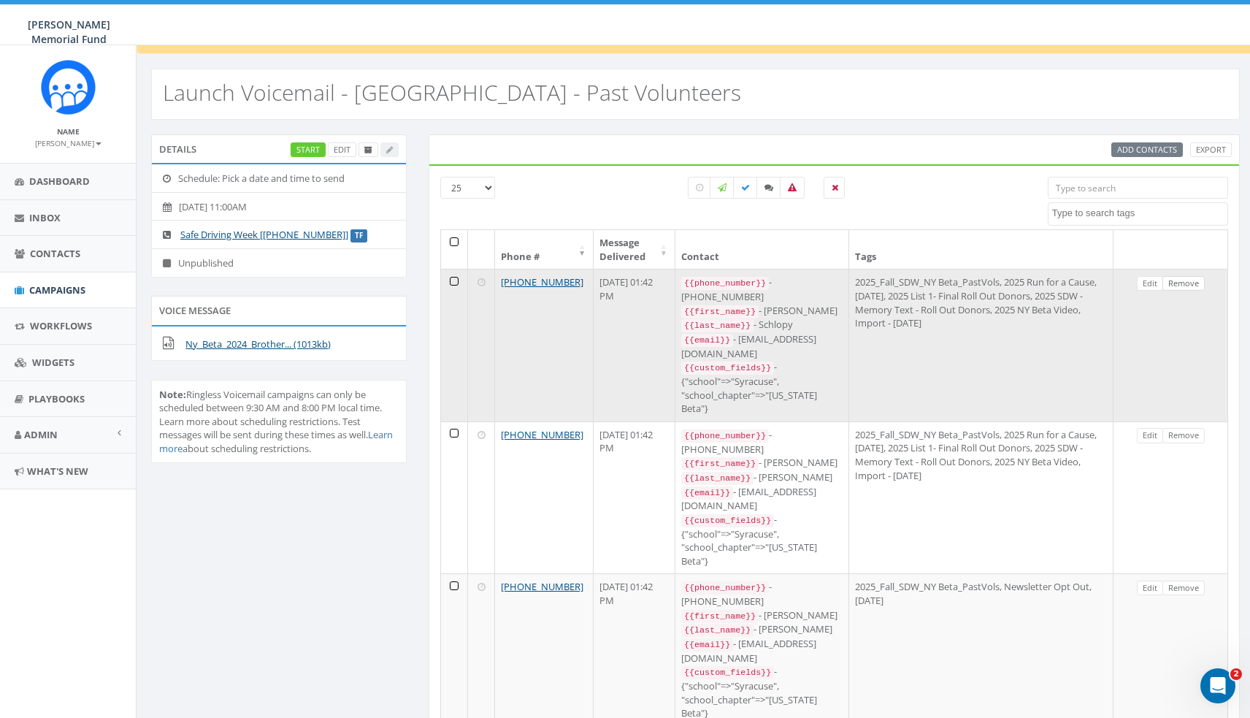
click at [1188, 282] on link "Remove" at bounding box center [1184, 283] width 42 height 15
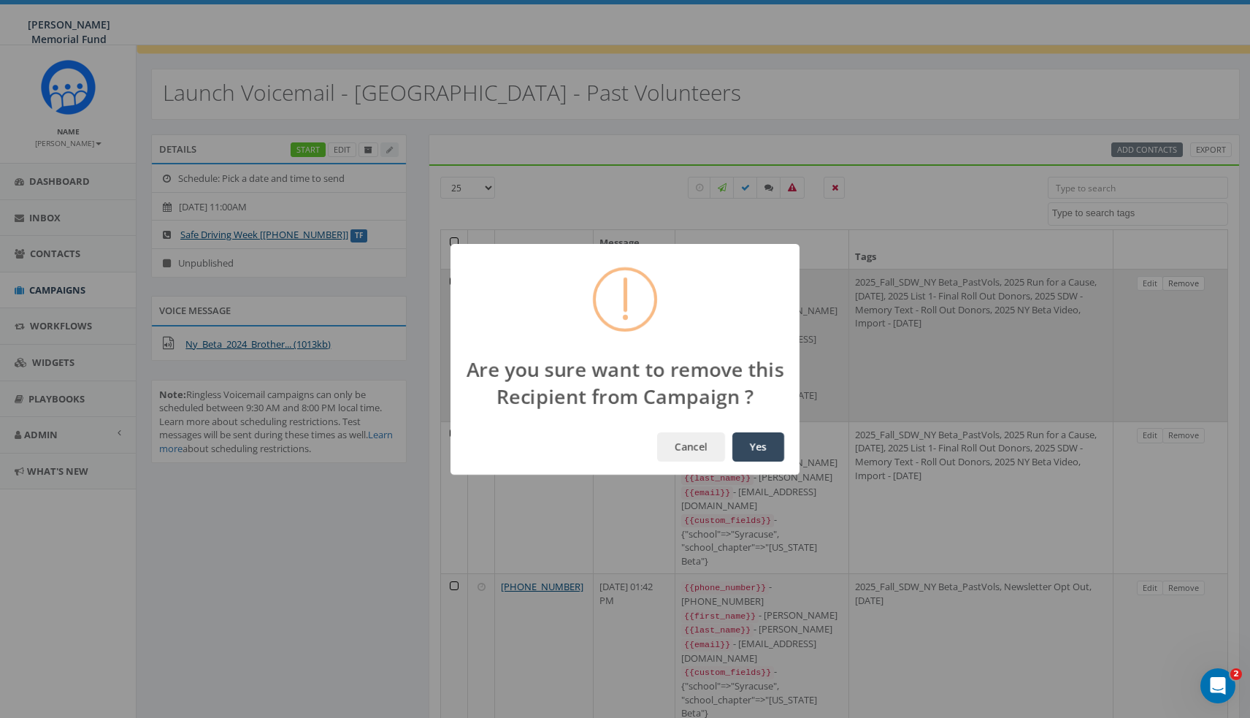
click at [758, 446] on button "Yes" at bounding box center [758, 446] width 52 height 29
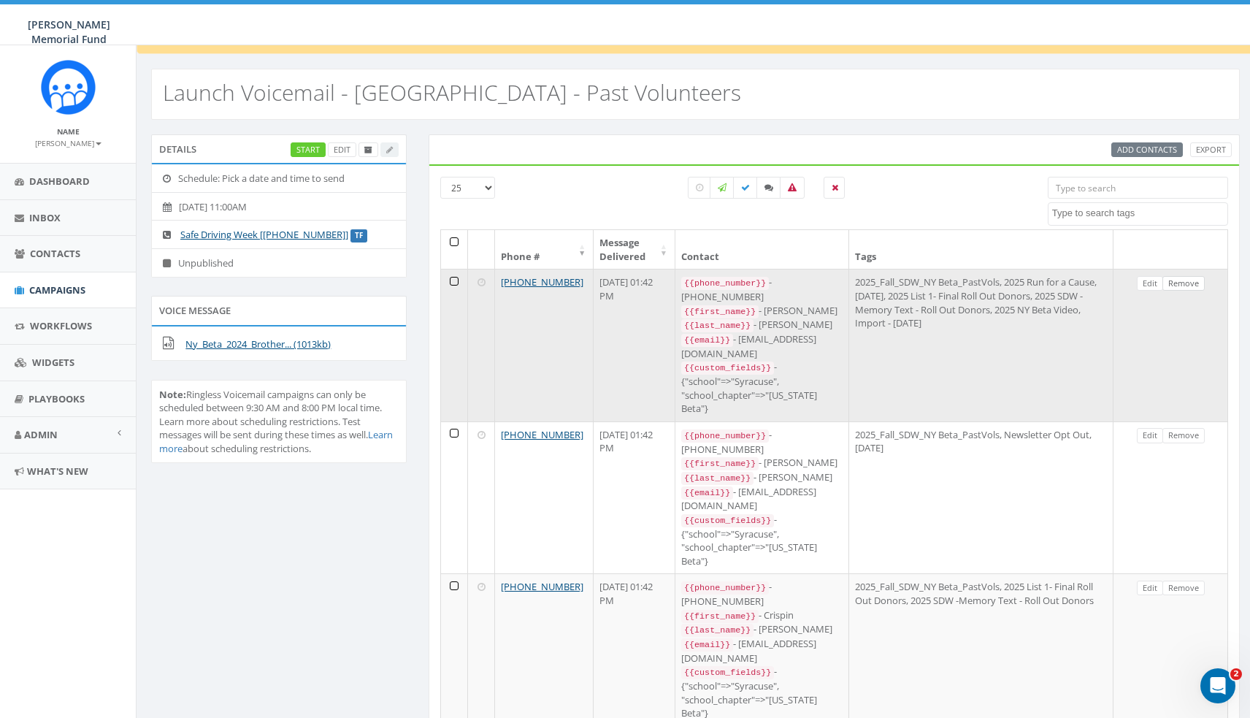
click at [1188, 283] on link "Remove" at bounding box center [1184, 283] width 42 height 15
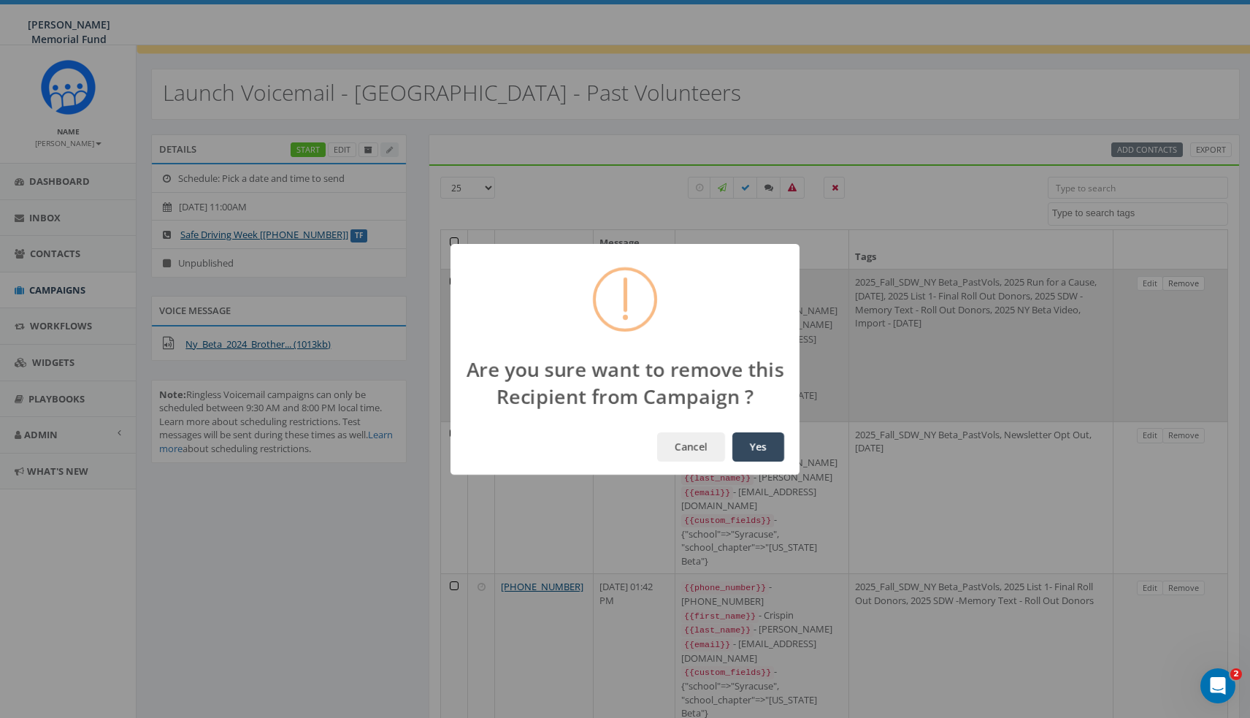
click at [758, 446] on button "Yes" at bounding box center [758, 446] width 52 height 29
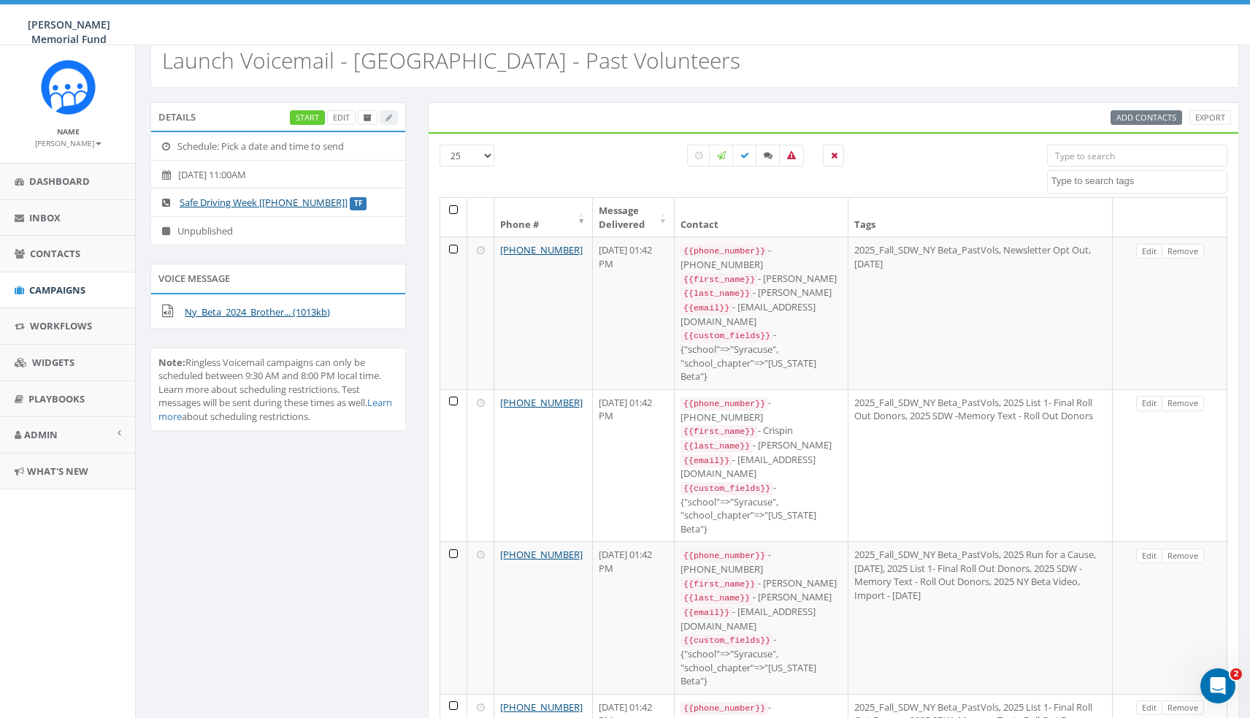
scroll to position [40, 1]
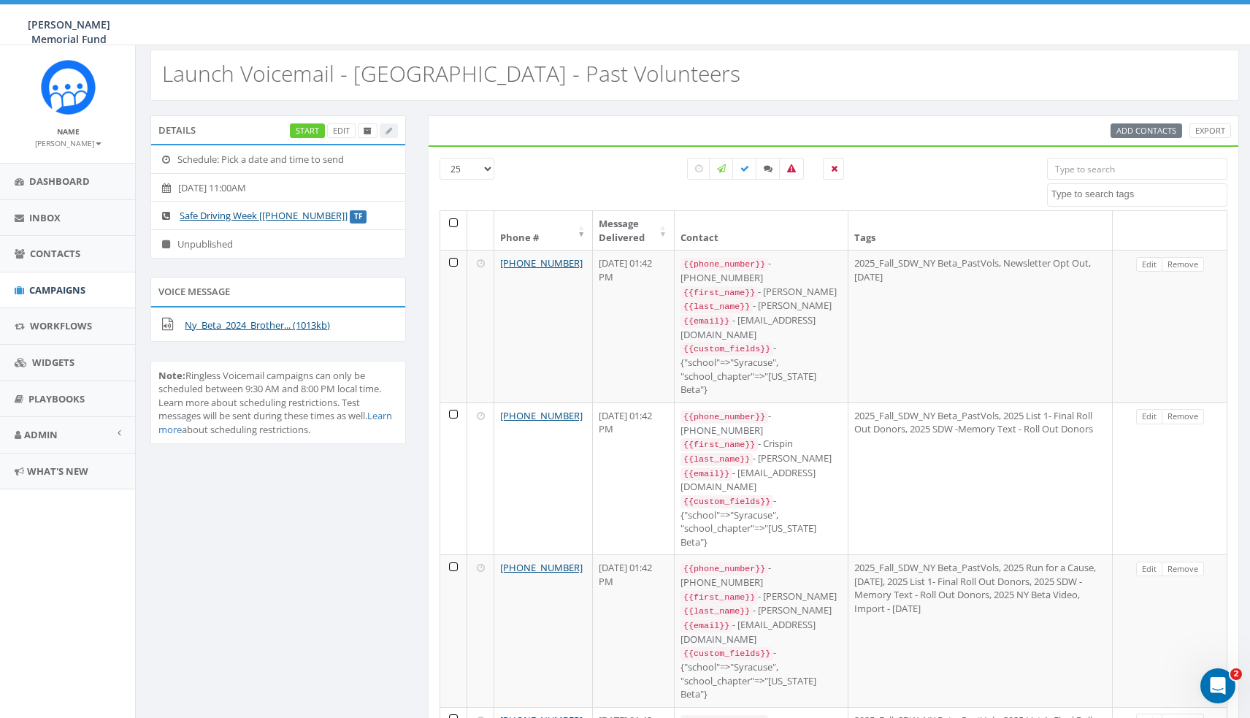
click at [455, 221] on th at bounding box center [453, 230] width 27 height 39
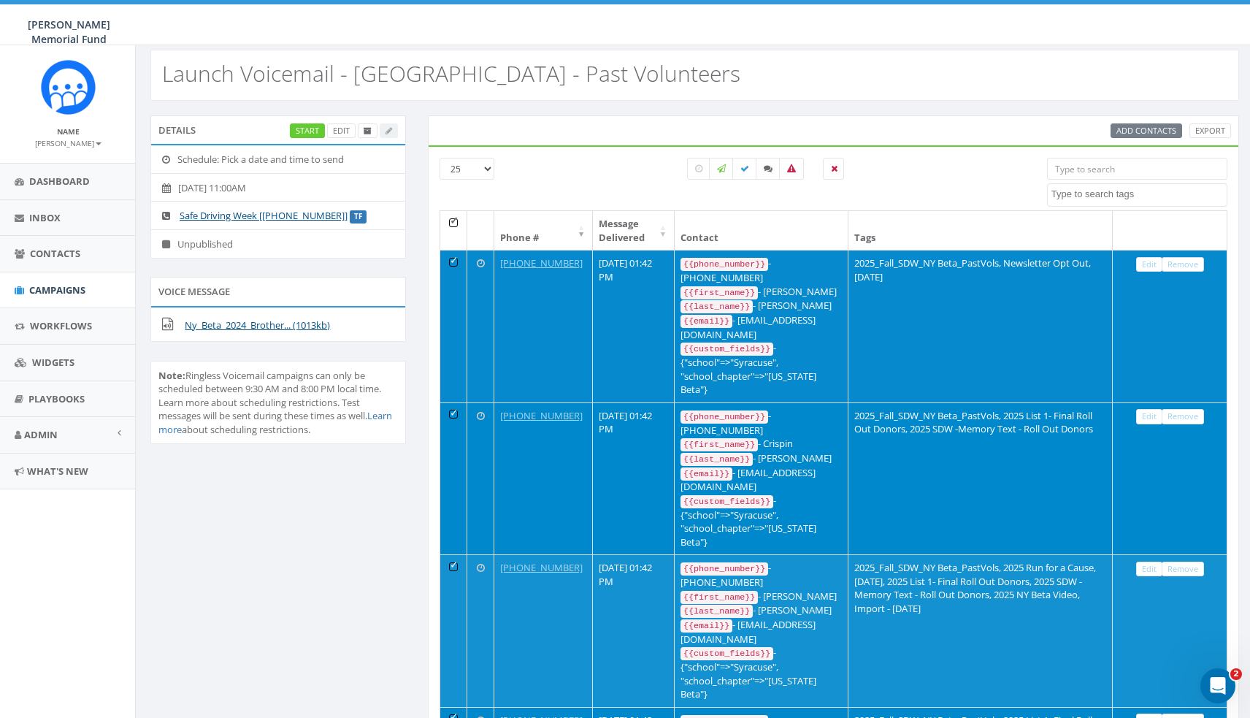
click at [1198, 257] on link "Remove" at bounding box center [1183, 264] width 42 height 15
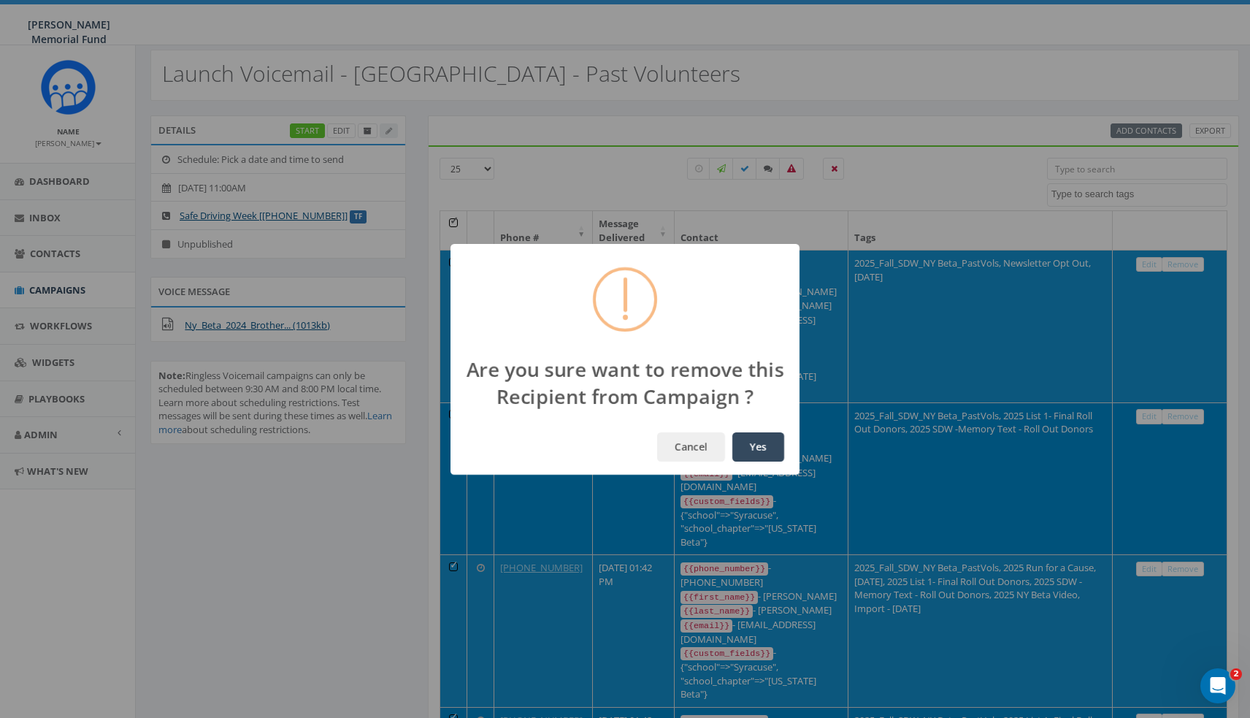
click at [763, 448] on button "Yes" at bounding box center [758, 446] width 52 height 29
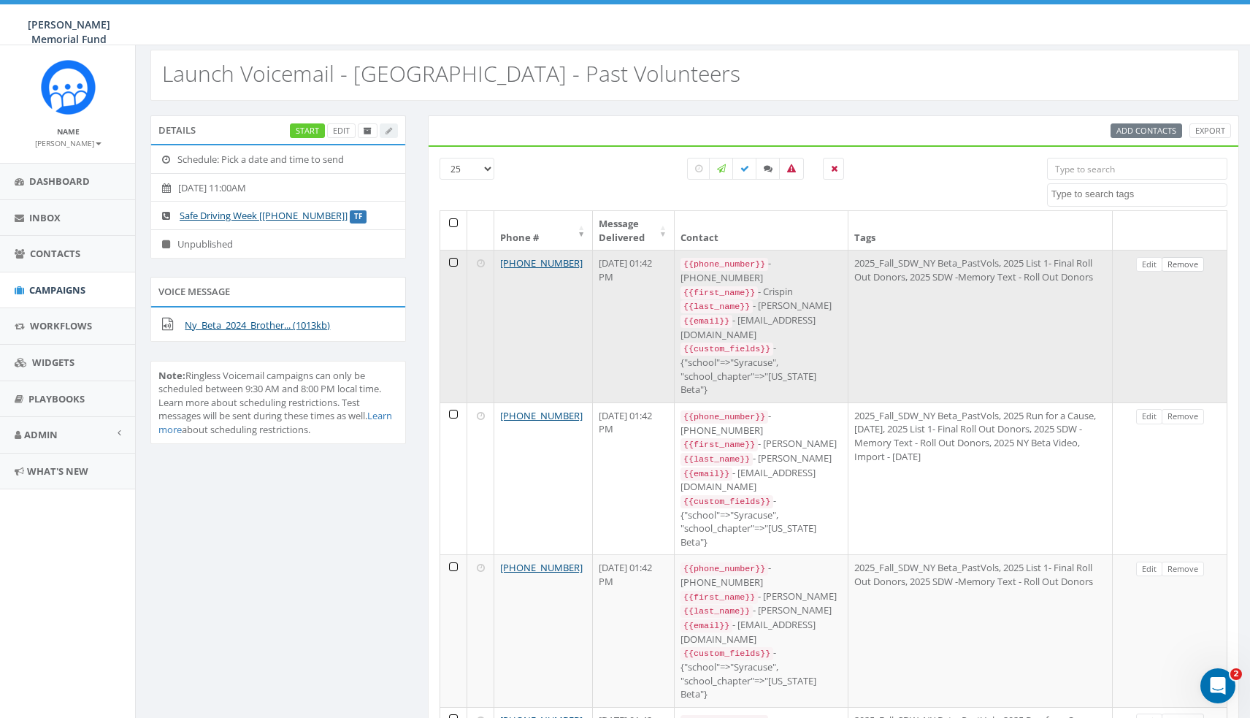
click at [1193, 260] on link "Remove" at bounding box center [1183, 264] width 42 height 15
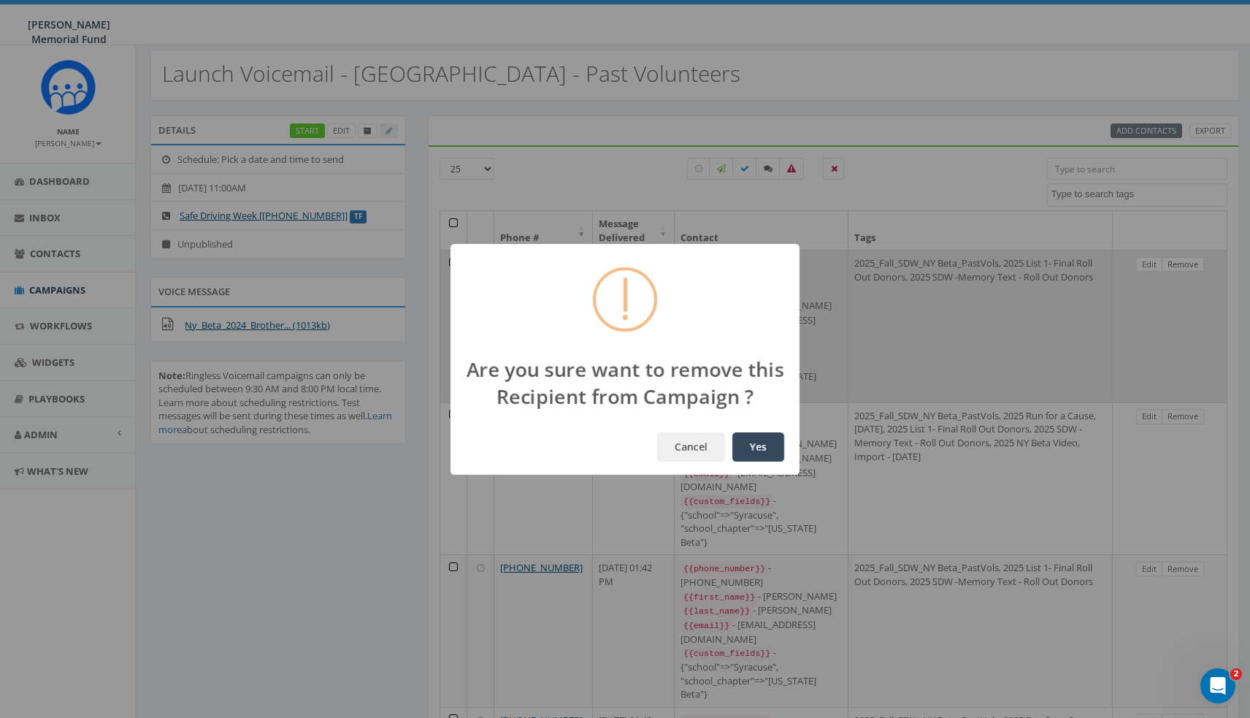
click at [758, 446] on button "Yes" at bounding box center [758, 446] width 52 height 29
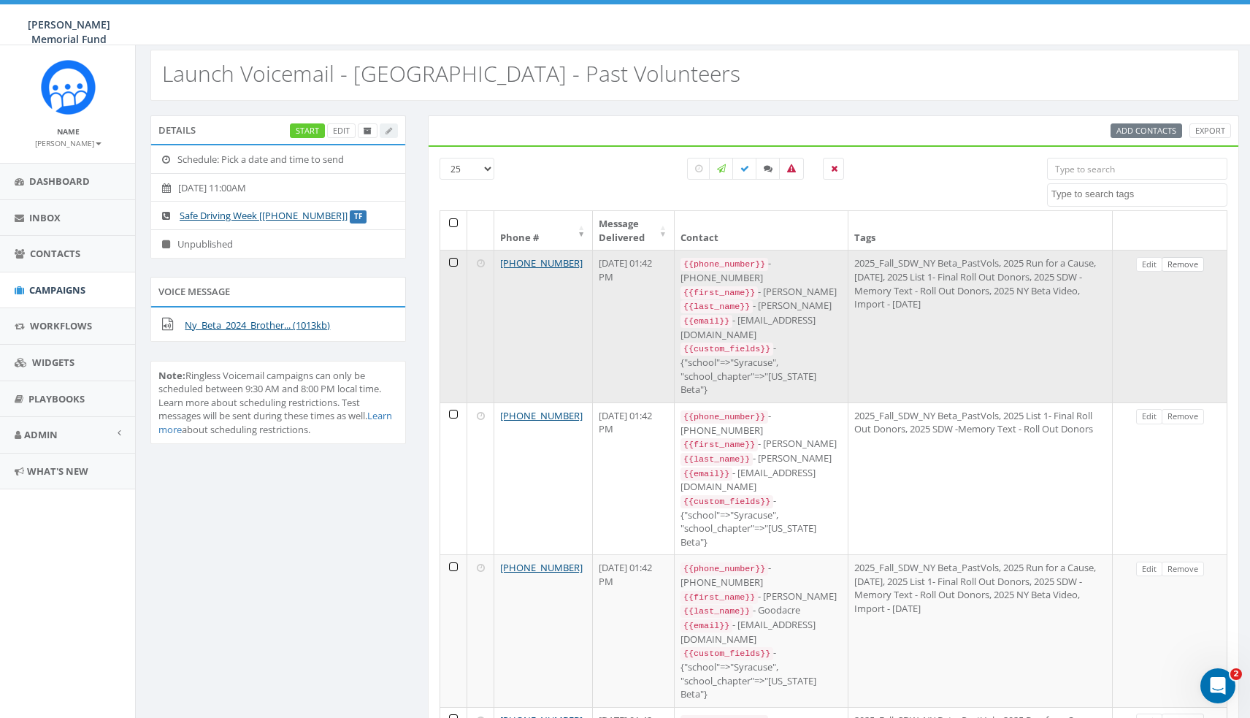
click at [1191, 261] on link "Remove" at bounding box center [1183, 264] width 42 height 15
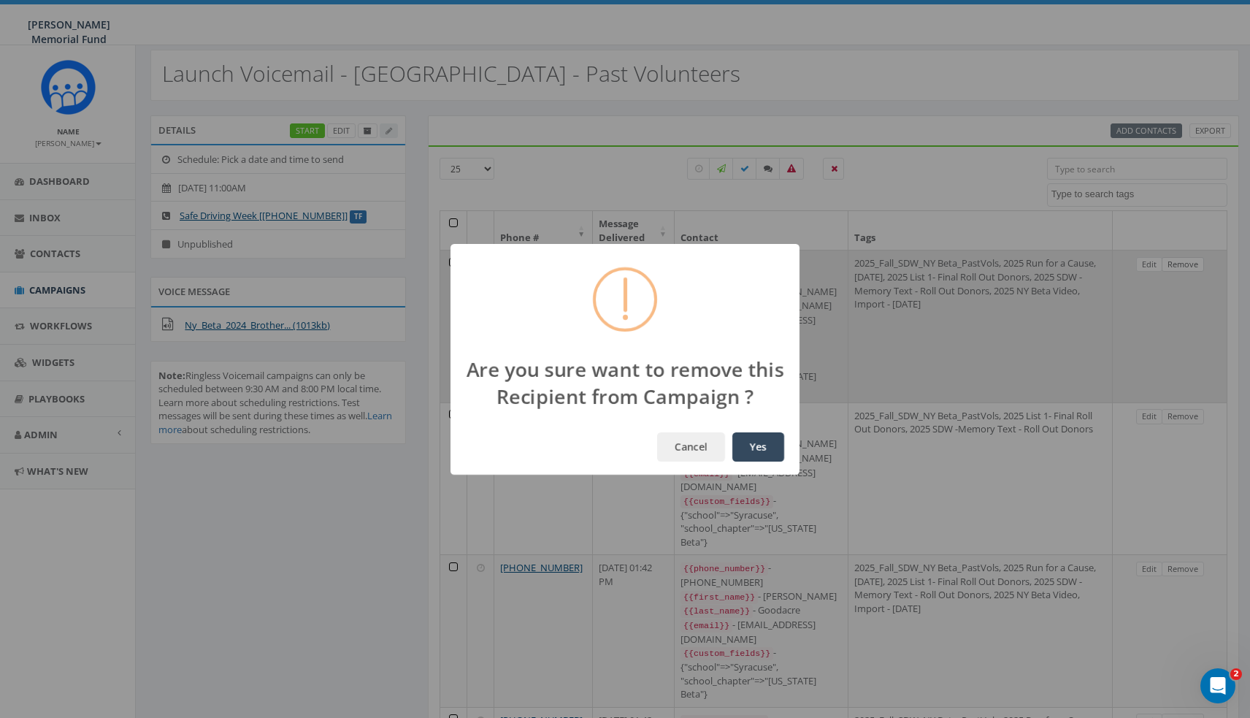
click at [758, 446] on button "Yes" at bounding box center [758, 446] width 52 height 29
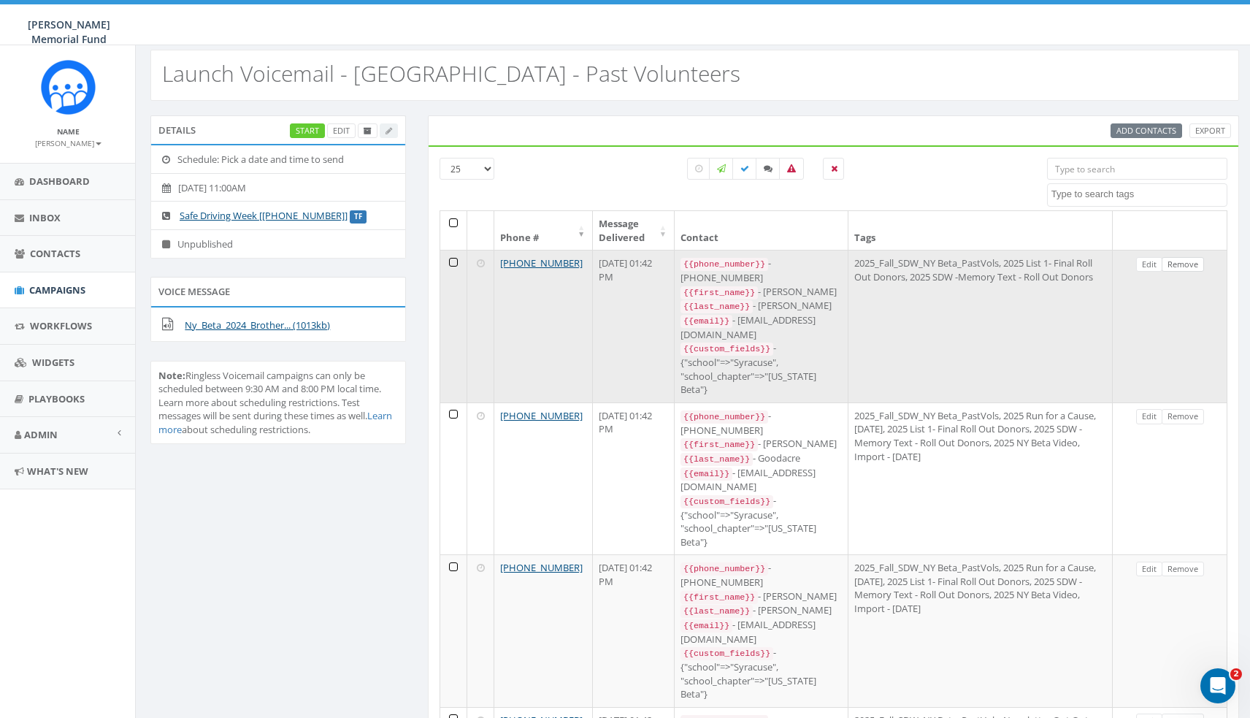
click at [1191, 262] on link "Remove" at bounding box center [1183, 264] width 42 height 15
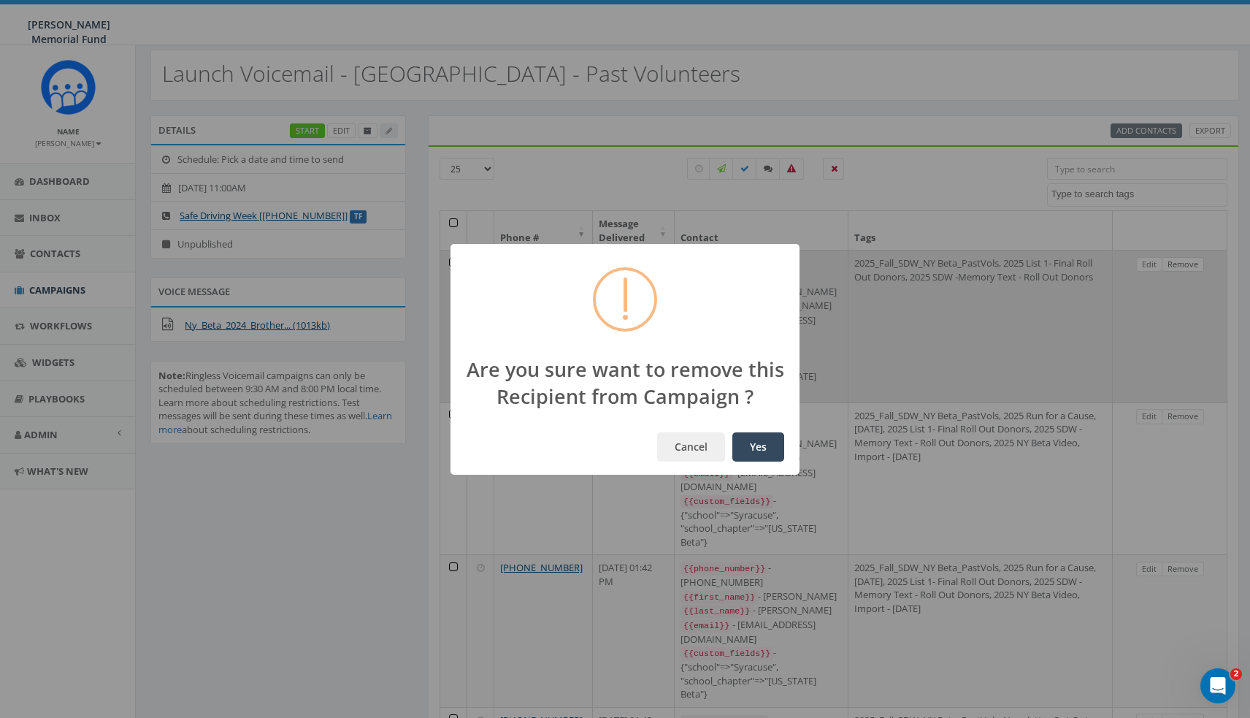
click at [754, 444] on button "Yes" at bounding box center [758, 446] width 52 height 29
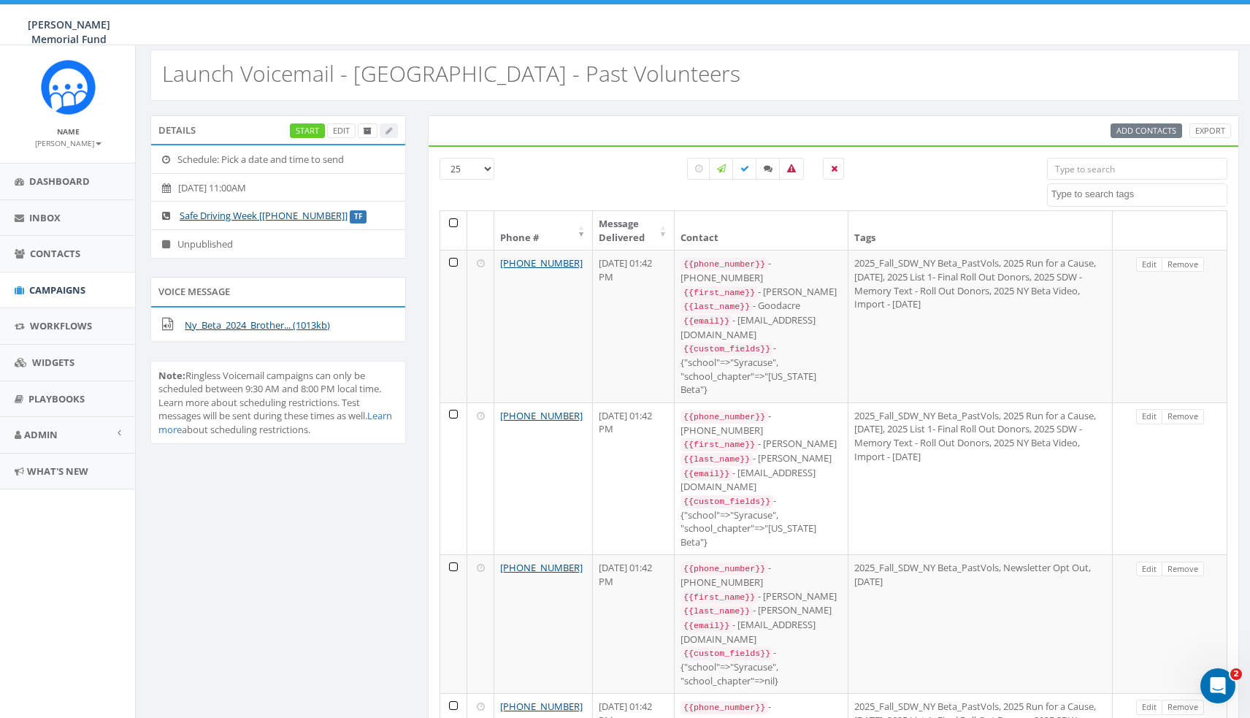
click at [1191, 262] on link "Remove" at bounding box center [1183, 264] width 42 height 15
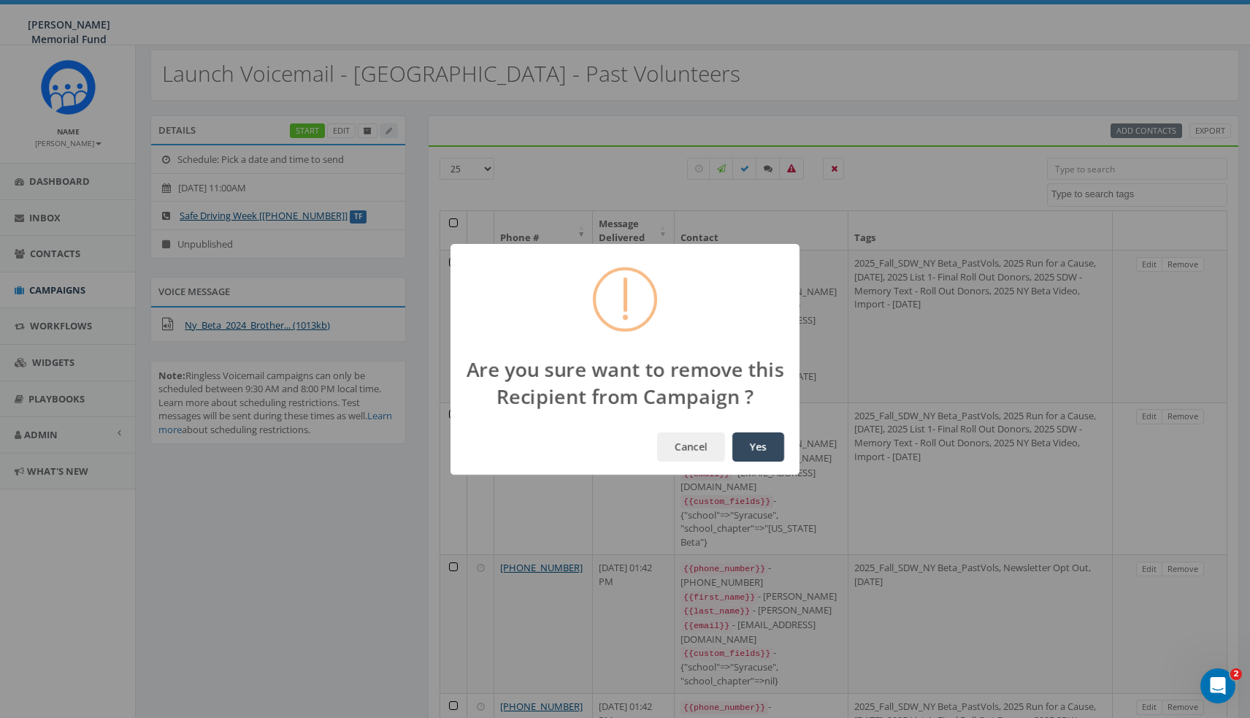
click at [756, 445] on button "Yes" at bounding box center [758, 446] width 52 height 29
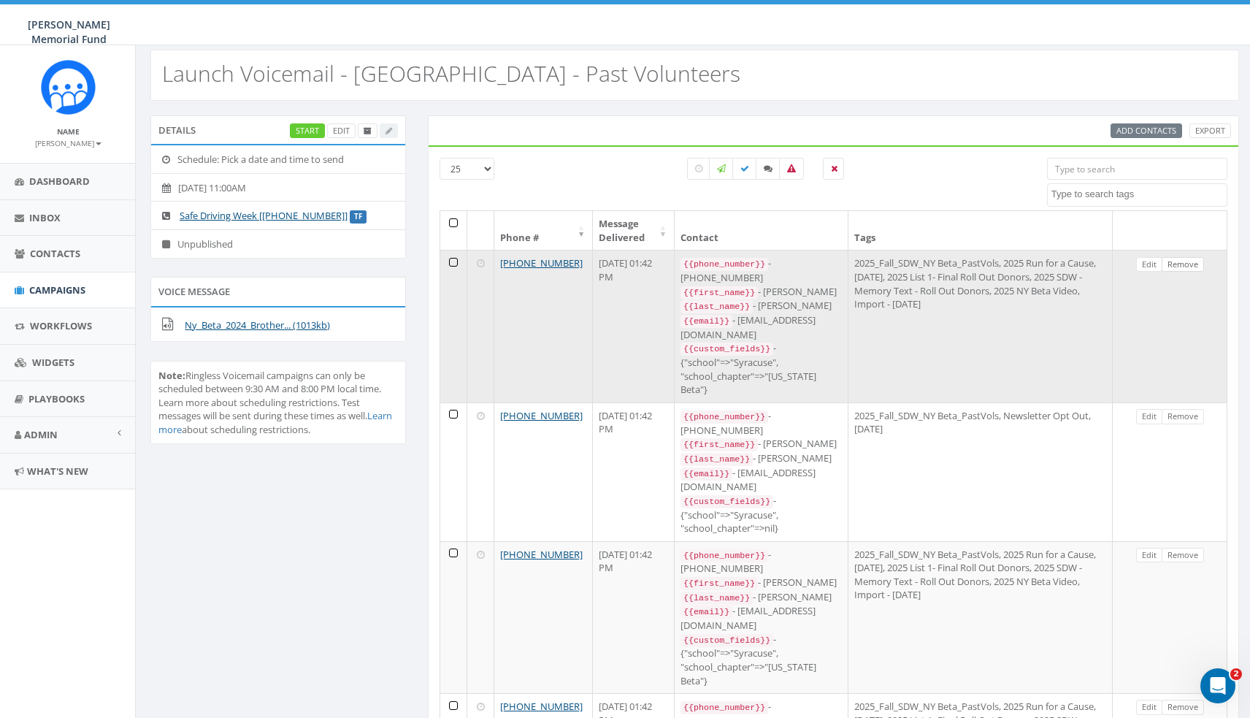
click at [1191, 262] on link "Remove" at bounding box center [1183, 264] width 42 height 15
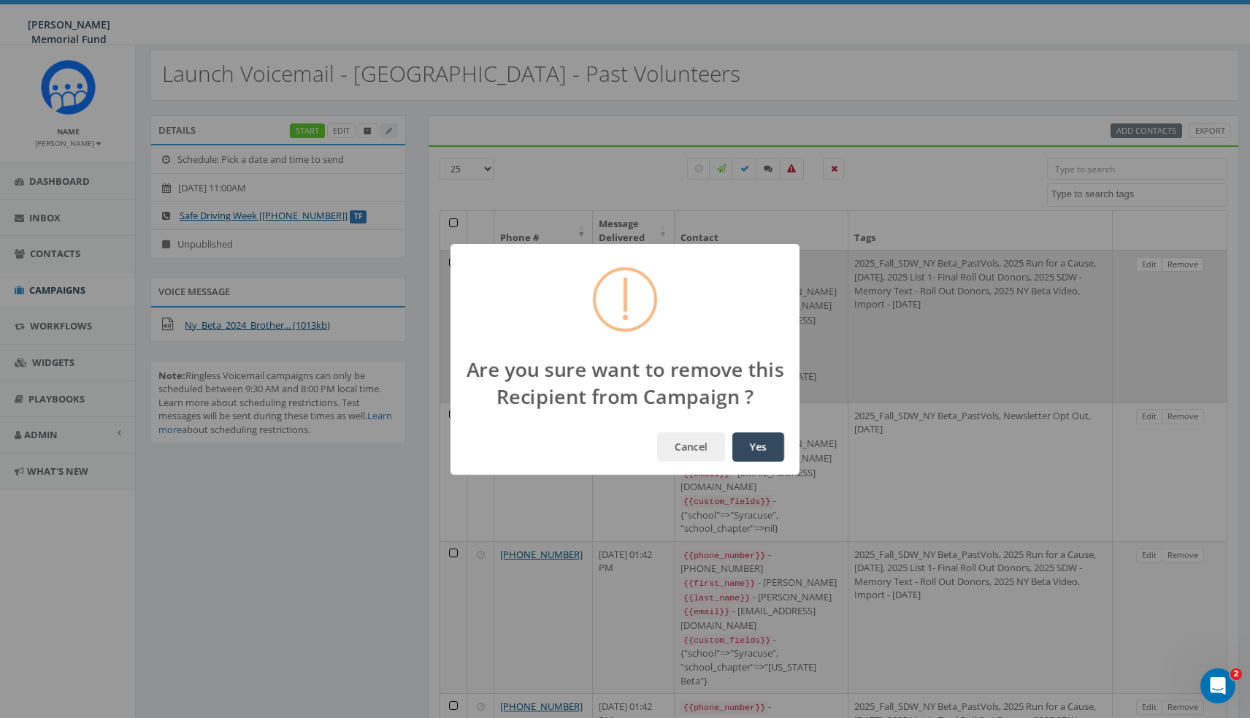
click at [758, 446] on button "Yes" at bounding box center [758, 446] width 52 height 29
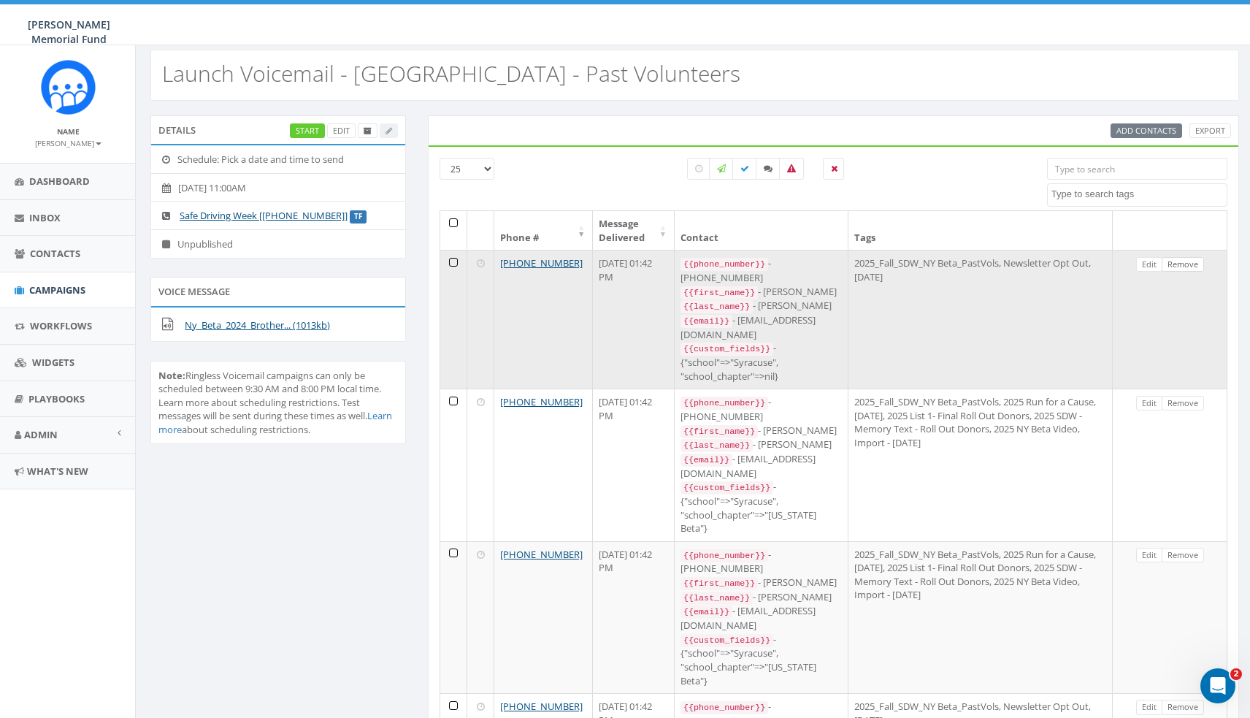
click at [1191, 262] on link "Remove" at bounding box center [1183, 264] width 42 height 15
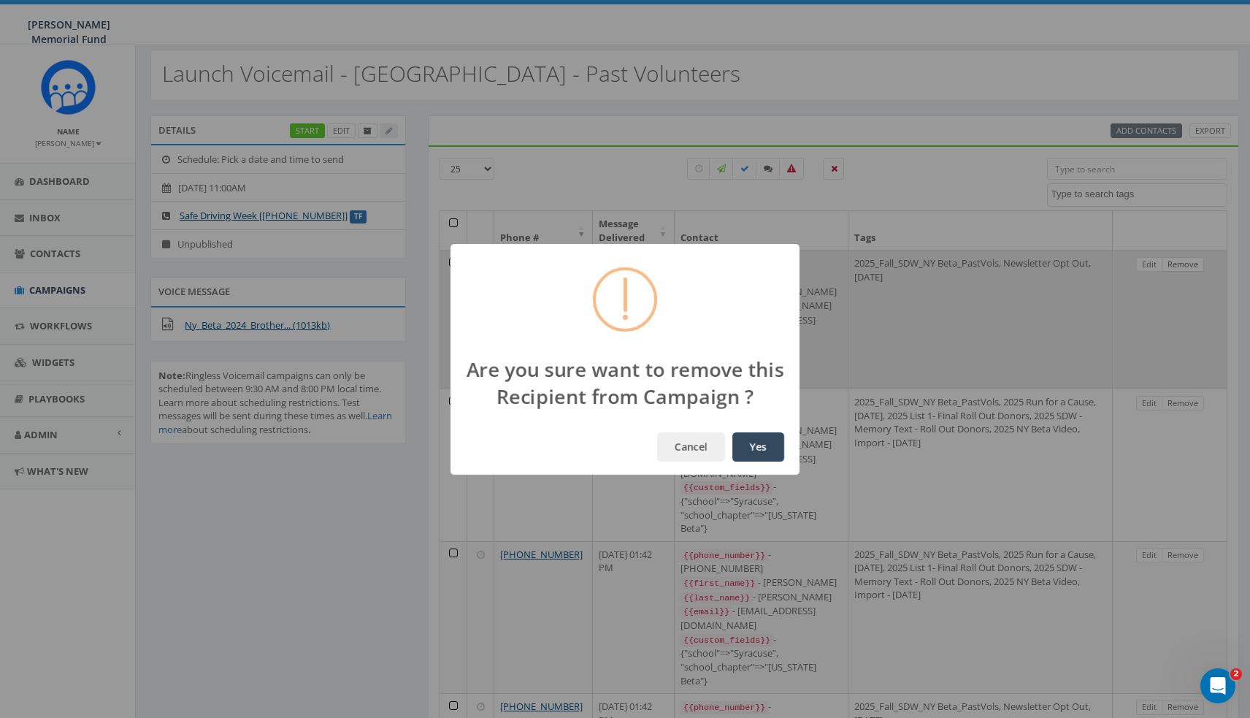
click at [758, 446] on button "Yes" at bounding box center [758, 446] width 52 height 29
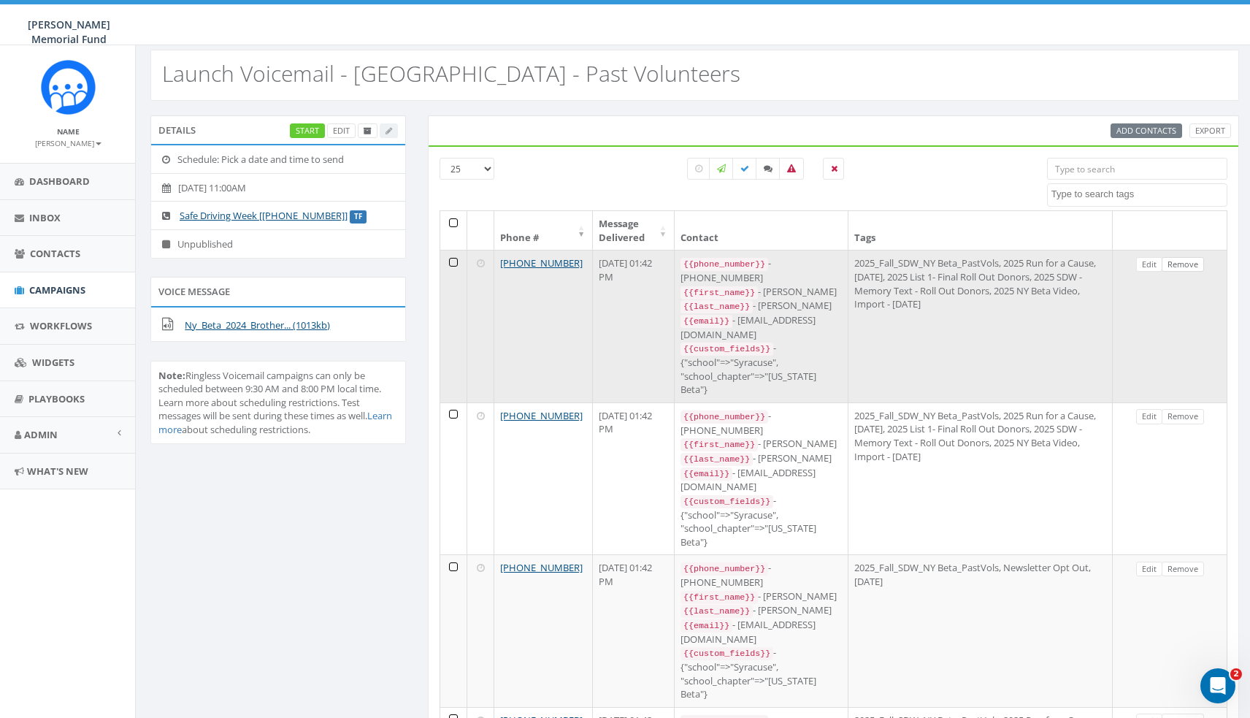
click at [1191, 262] on link "Remove" at bounding box center [1183, 264] width 42 height 15
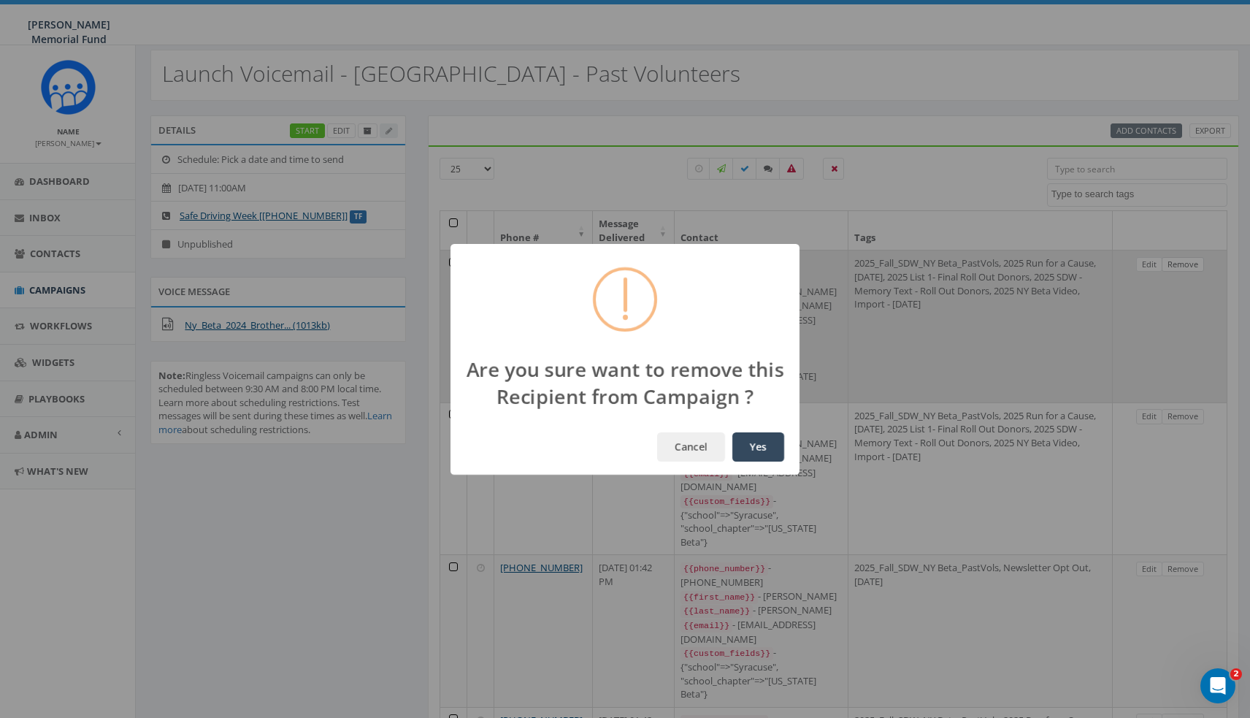
click at [756, 445] on button "Yes" at bounding box center [758, 446] width 52 height 29
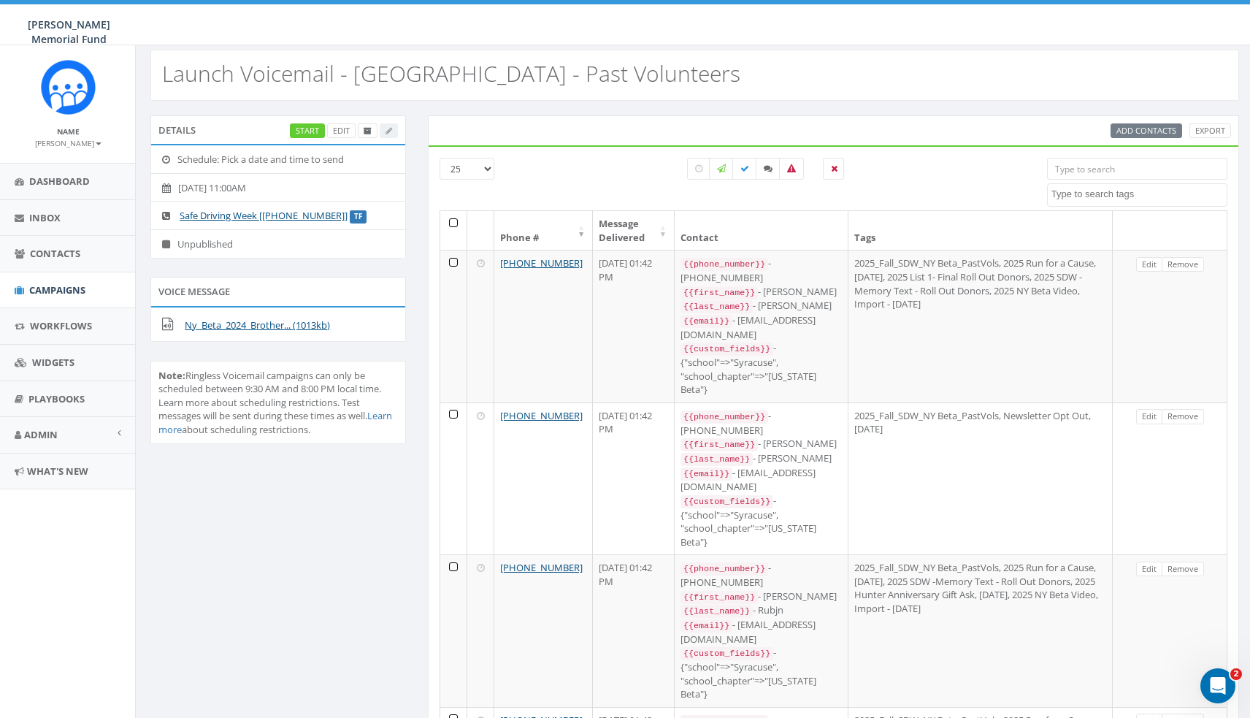
click at [1191, 262] on link "Remove" at bounding box center [1183, 264] width 42 height 15
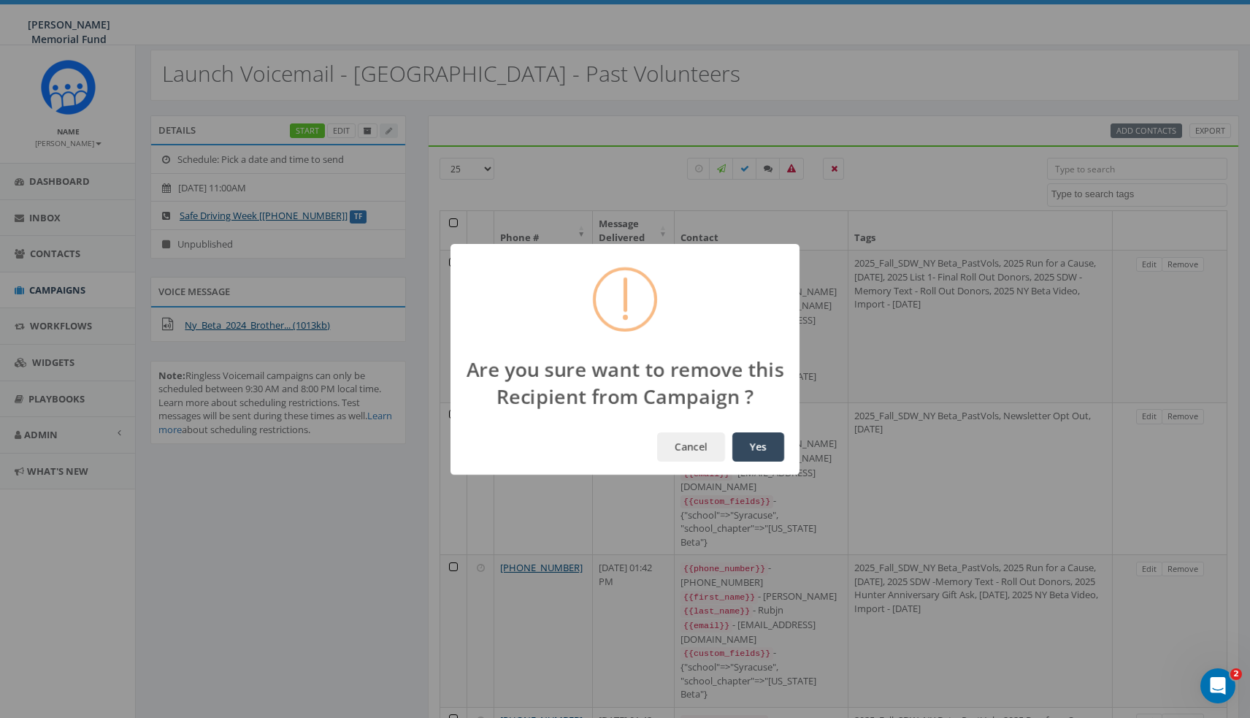
click at [751, 442] on button "Yes" at bounding box center [758, 446] width 52 height 29
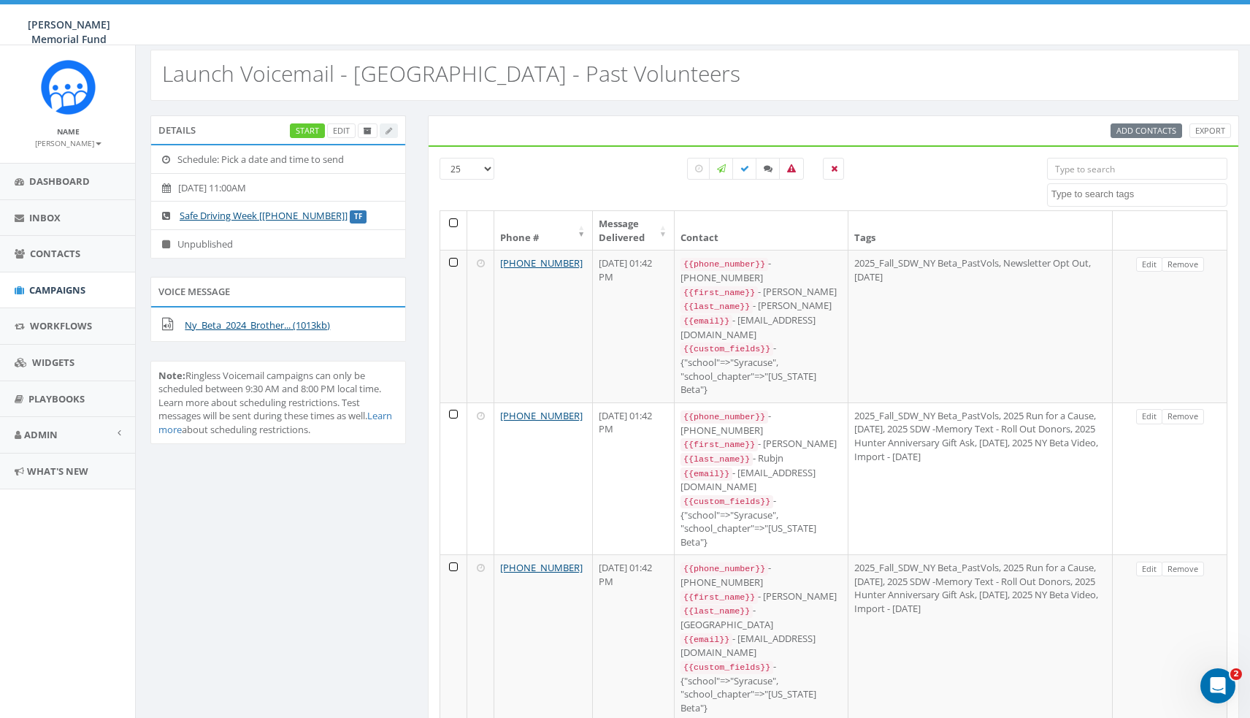
click at [1191, 262] on link "Remove" at bounding box center [1183, 264] width 42 height 15
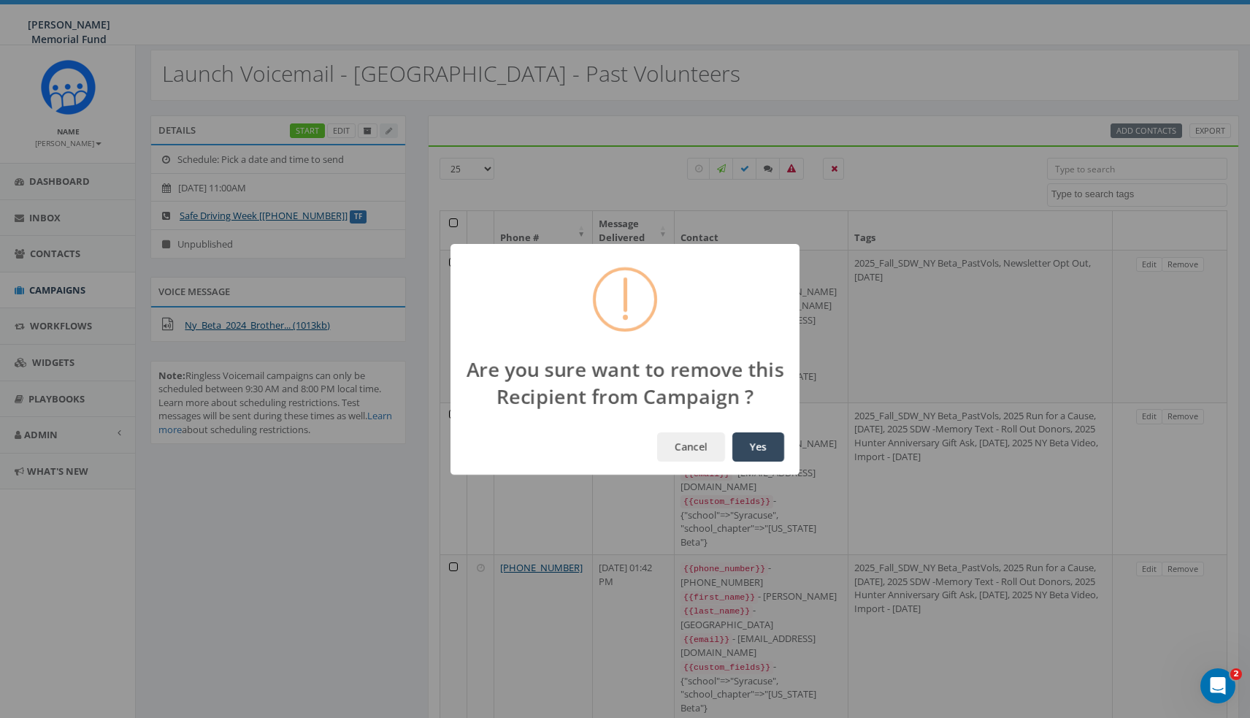
click at [753, 443] on button "Yes" at bounding box center [758, 446] width 52 height 29
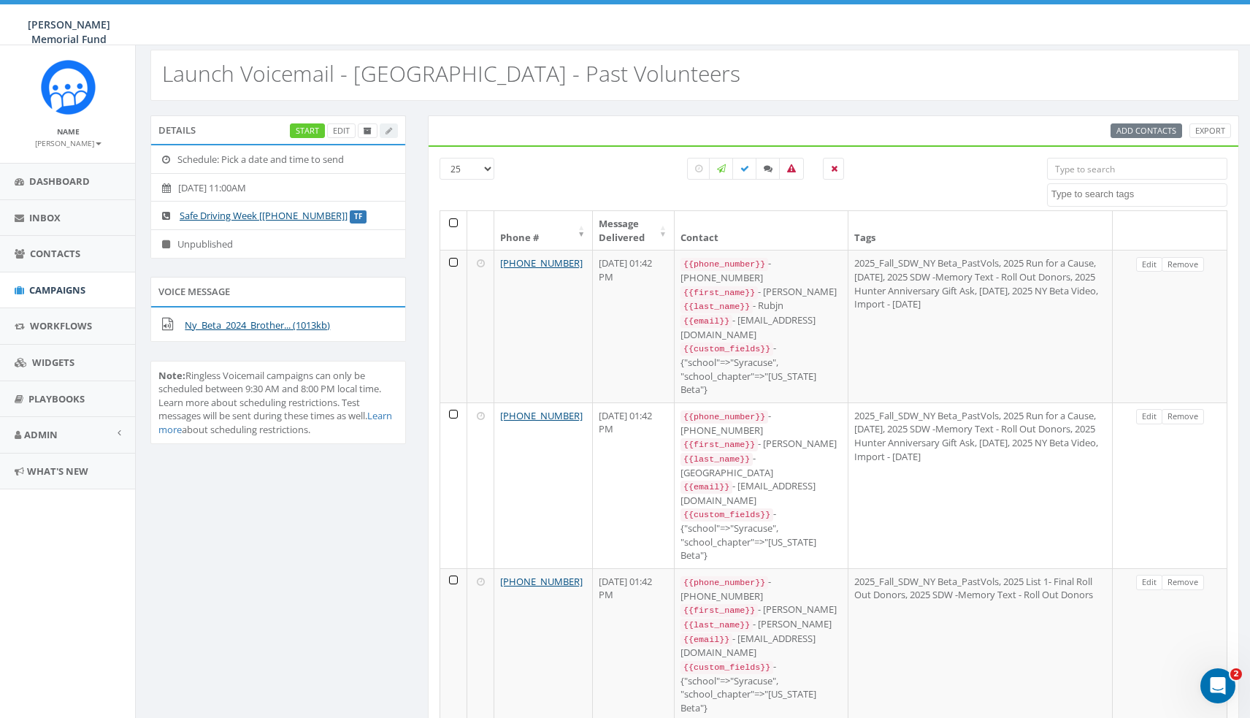
click at [1191, 262] on link "Remove" at bounding box center [1183, 264] width 42 height 15
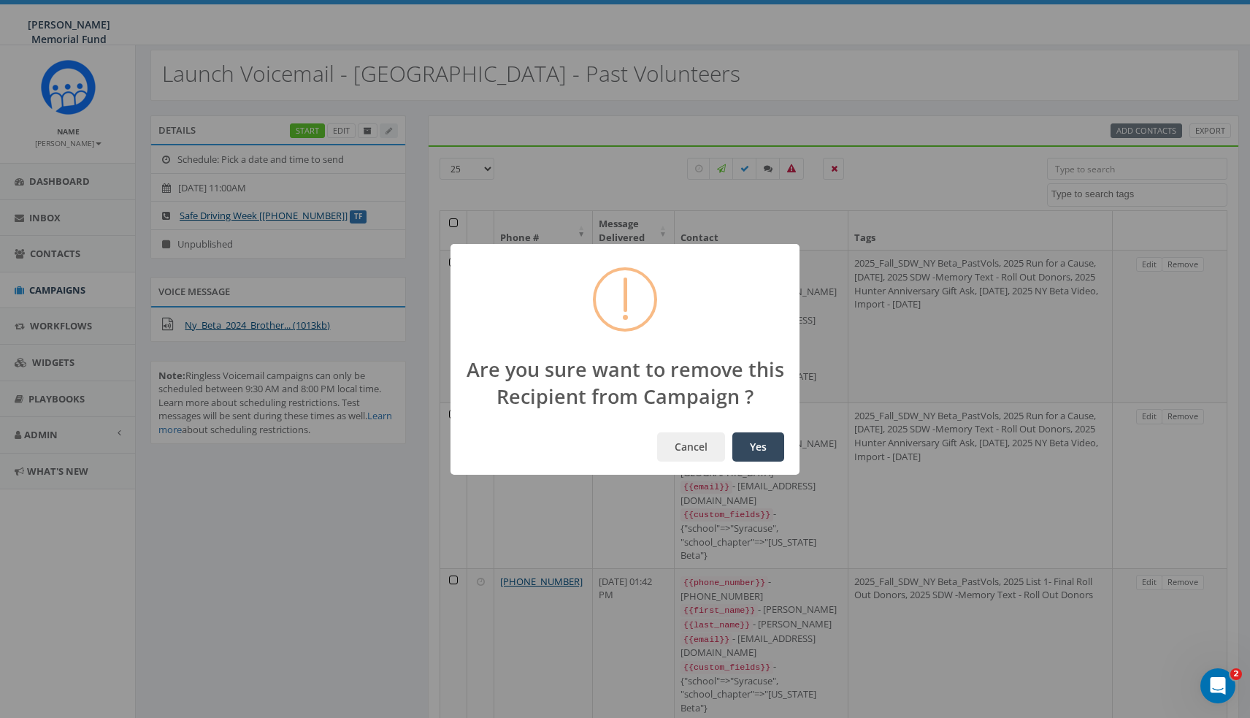
click at [751, 442] on button "Yes" at bounding box center [758, 446] width 52 height 29
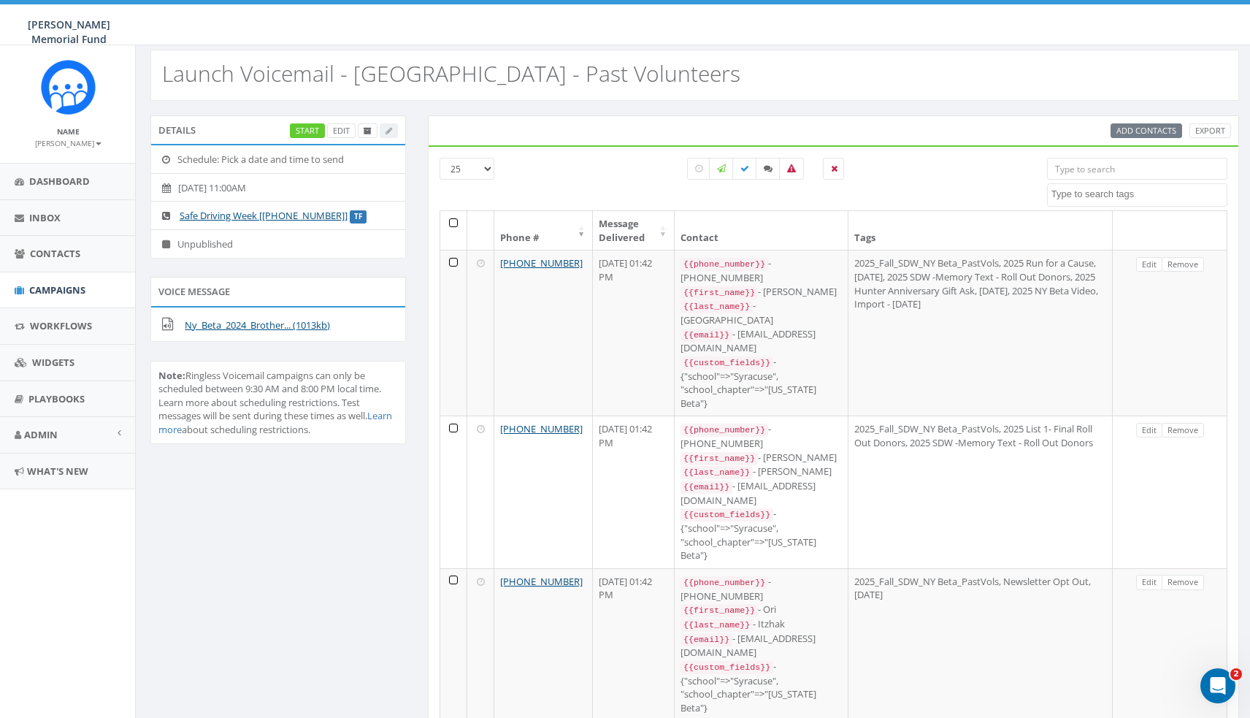
click at [1191, 262] on link "Remove" at bounding box center [1183, 264] width 42 height 15
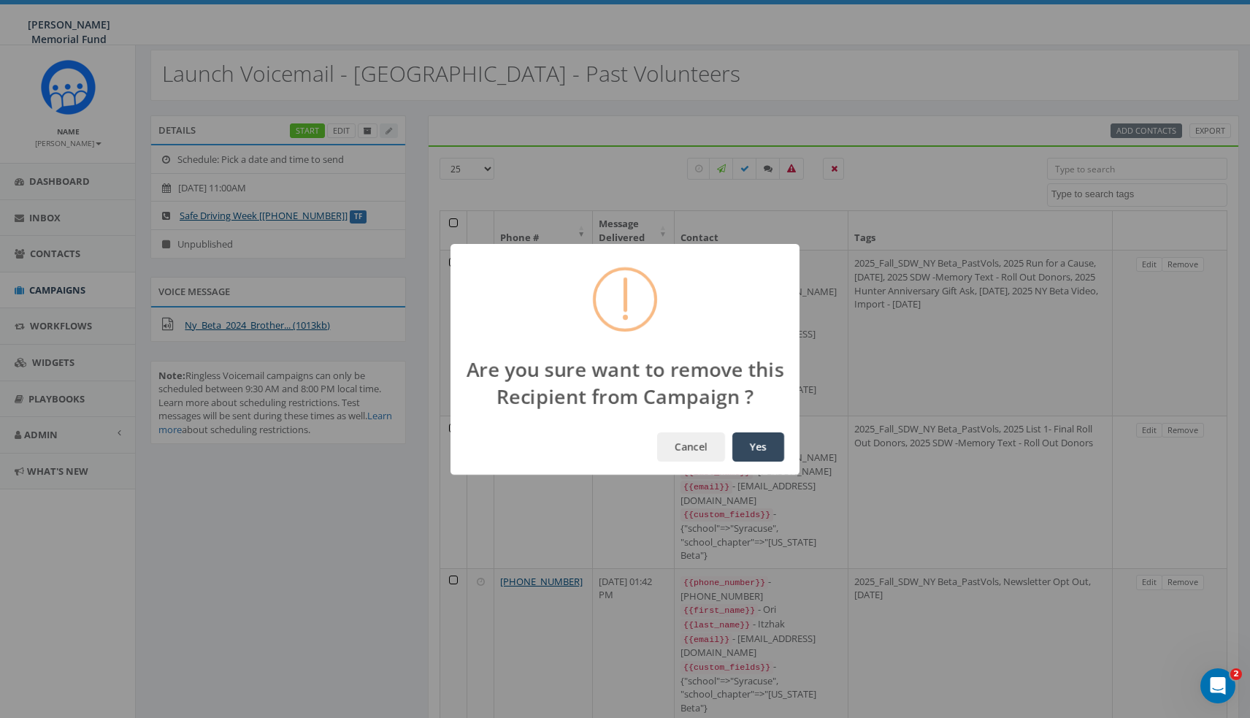
click at [751, 442] on button "Yes" at bounding box center [758, 446] width 52 height 29
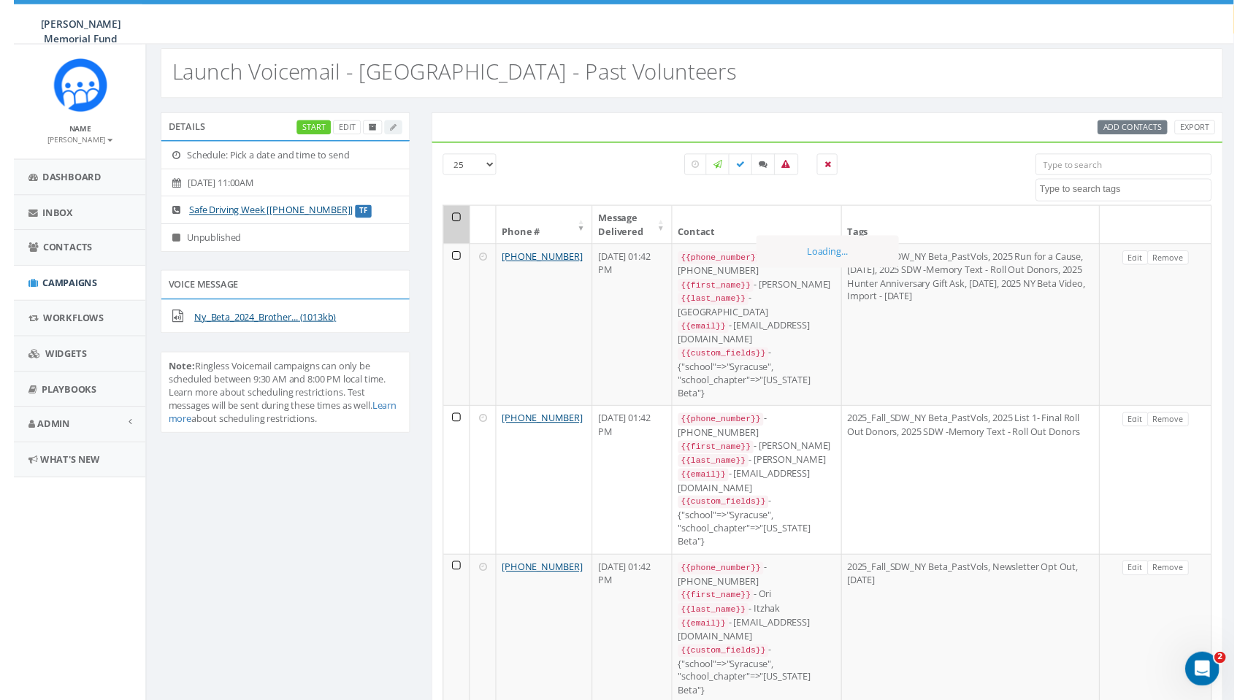
scroll to position [0, 1]
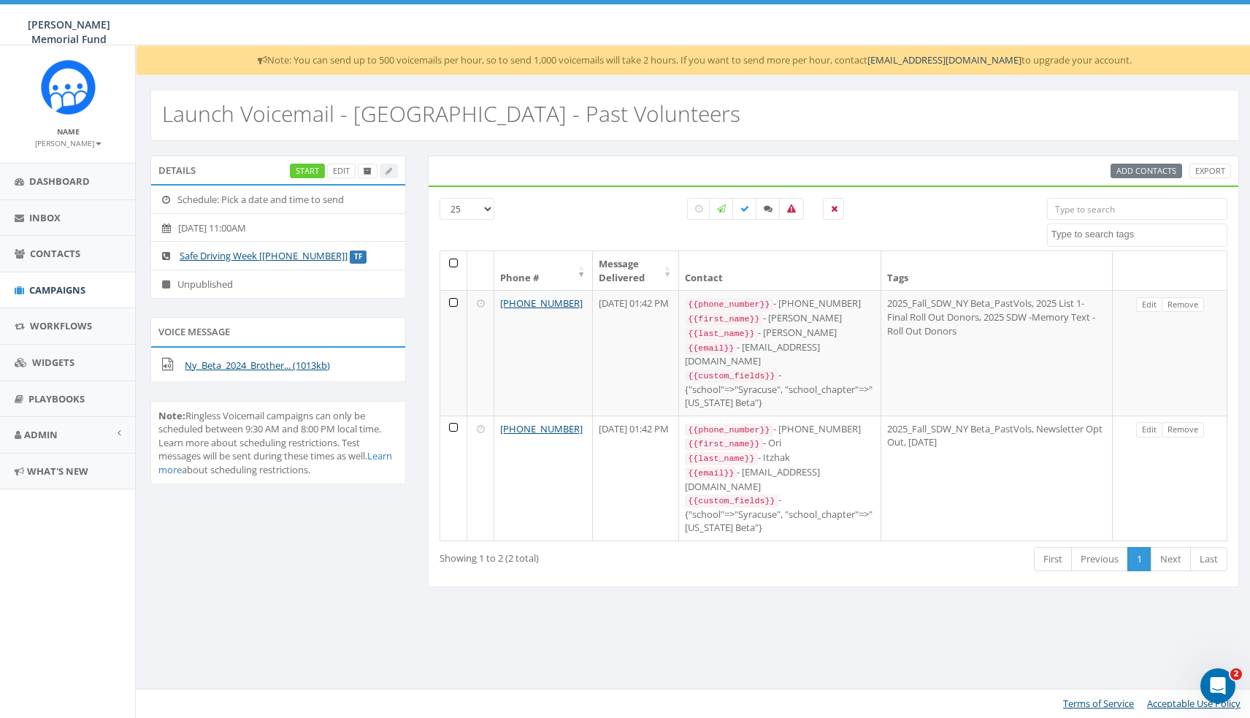
click at [1191, 262] on th at bounding box center [1170, 270] width 115 height 39
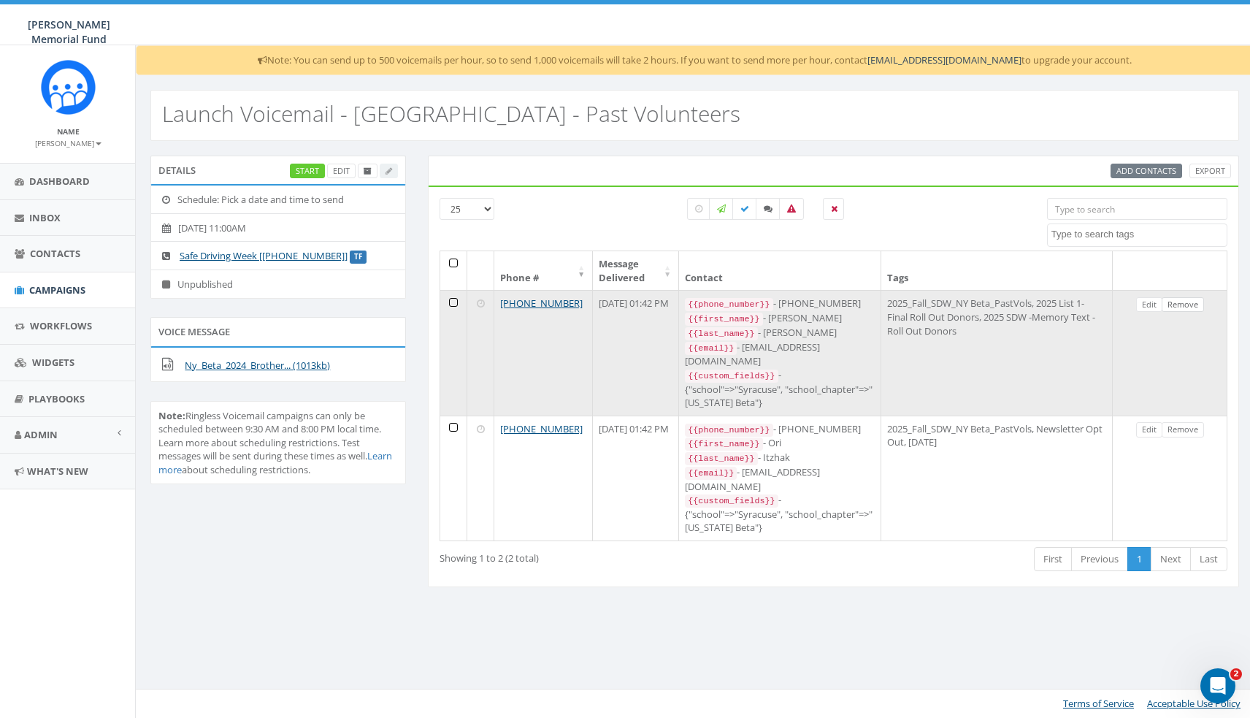
click at [1177, 302] on link "Remove" at bounding box center [1183, 304] width 42 height 15
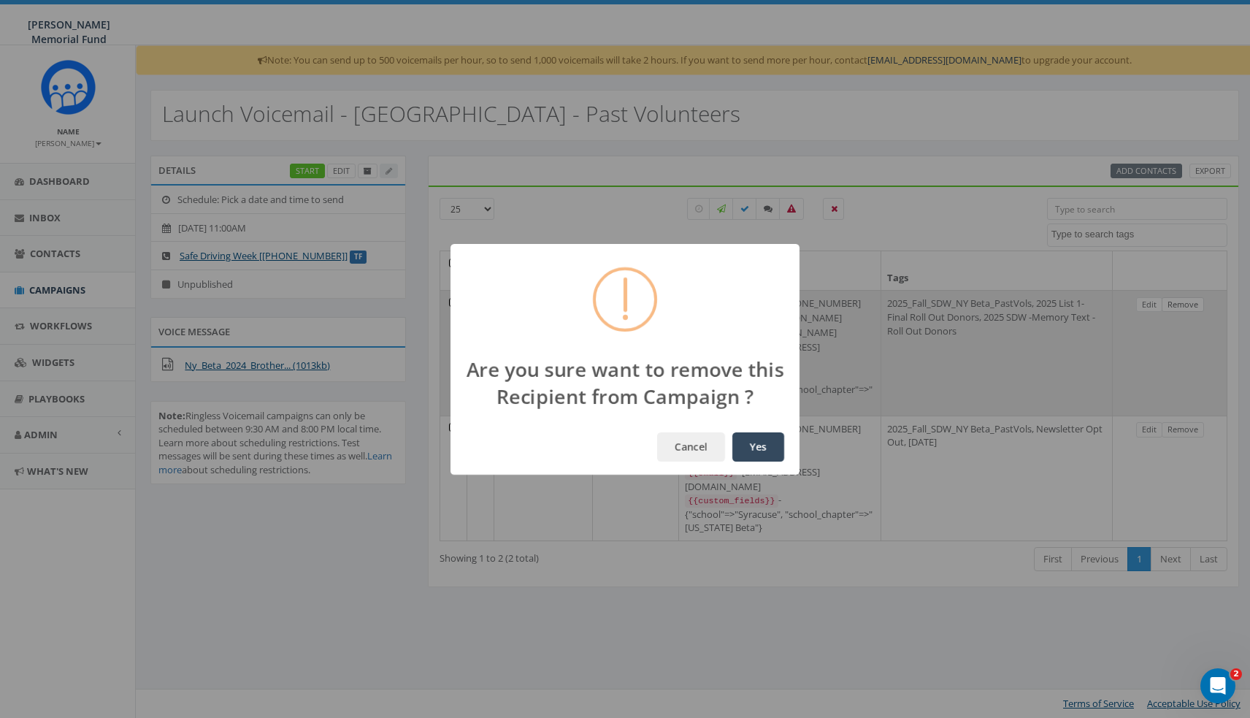
click at [752, 443] on button "Yes" at bounding box center [758, 446] width 52 height 29
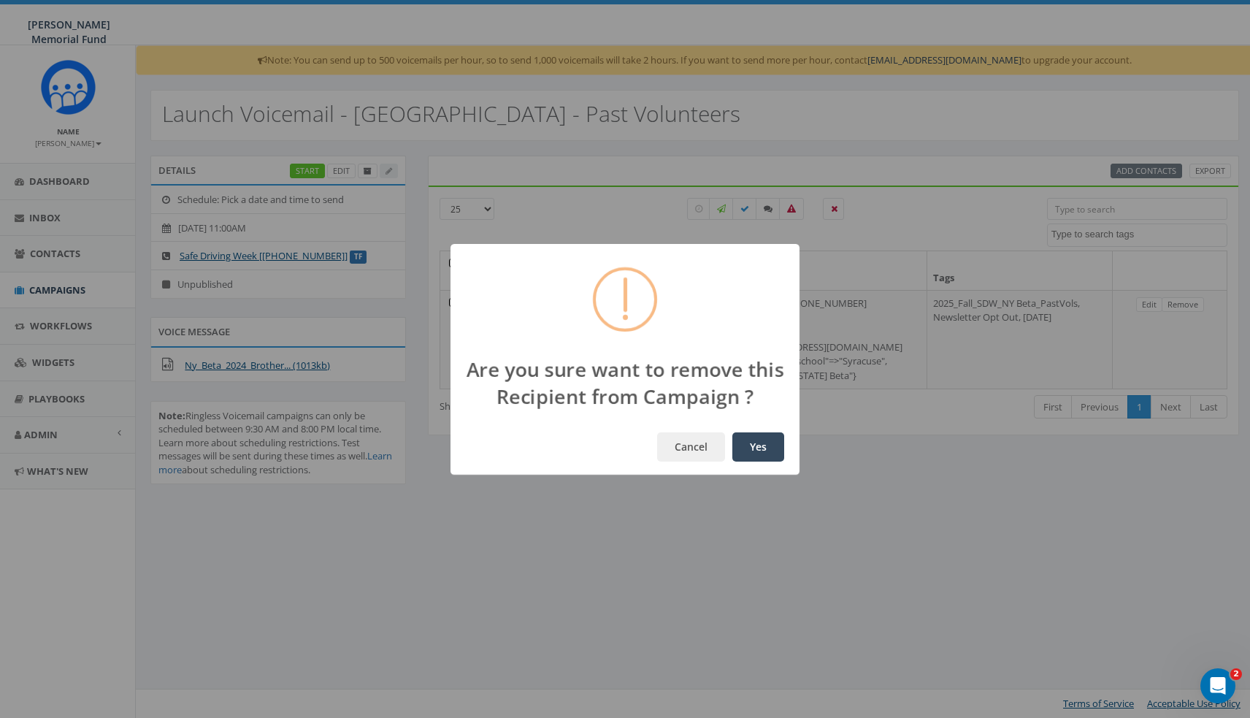
click at [758, 446] on button "Yes" at bounding box center [758, 446] width 52 height 29
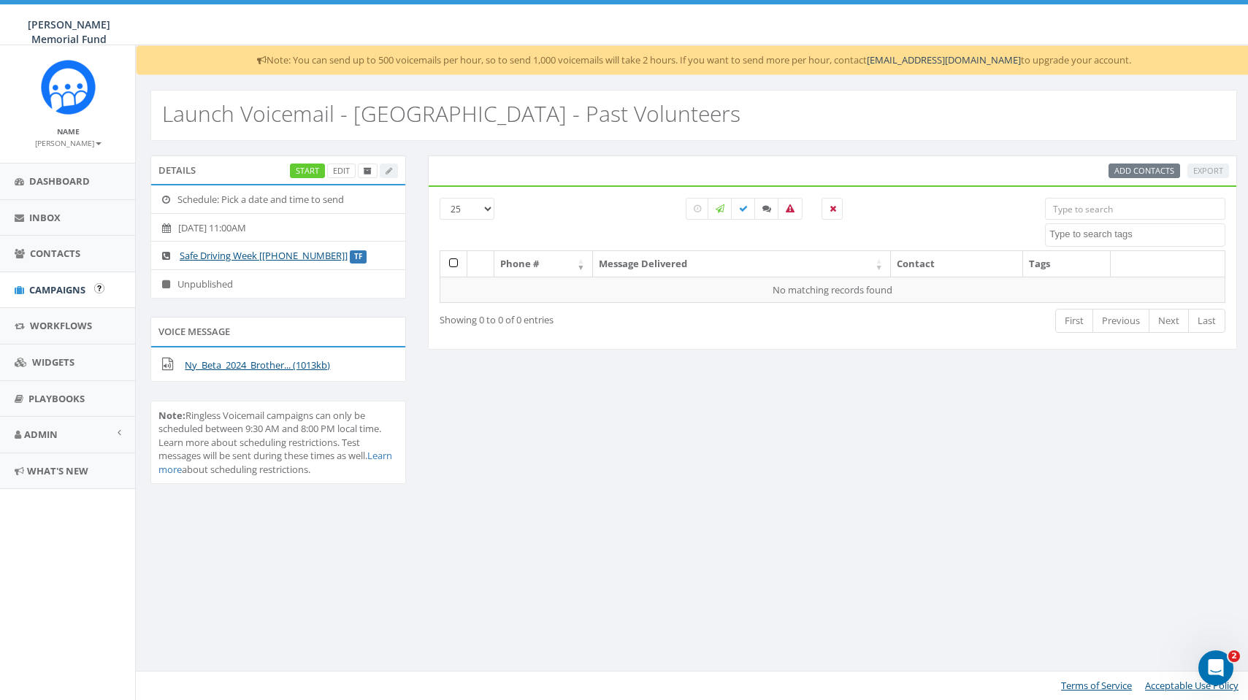
click at [56, 289] on span "Campaigns" at bounding box center [57, 289] width 56 height 13
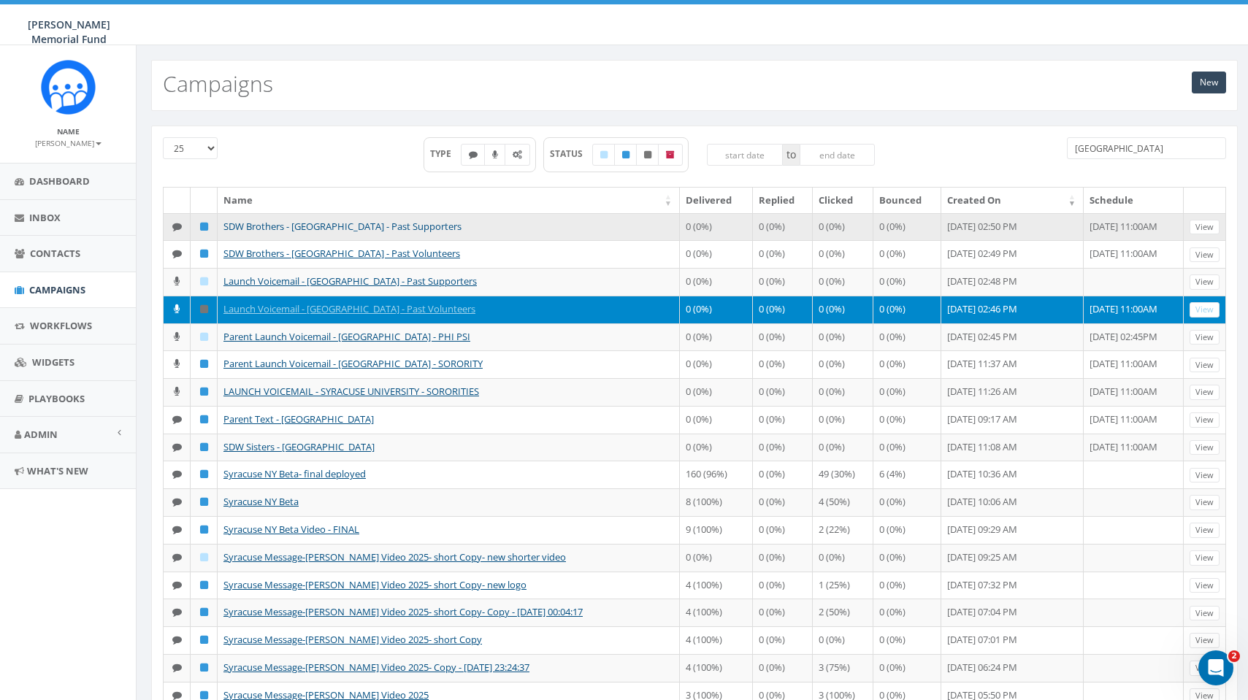
click at [270, 225] on link "SDW Brothers - [GEOGRAPHIC_DATA] - Past Supporters" at bounding box center [342, 226] width 238 height 13
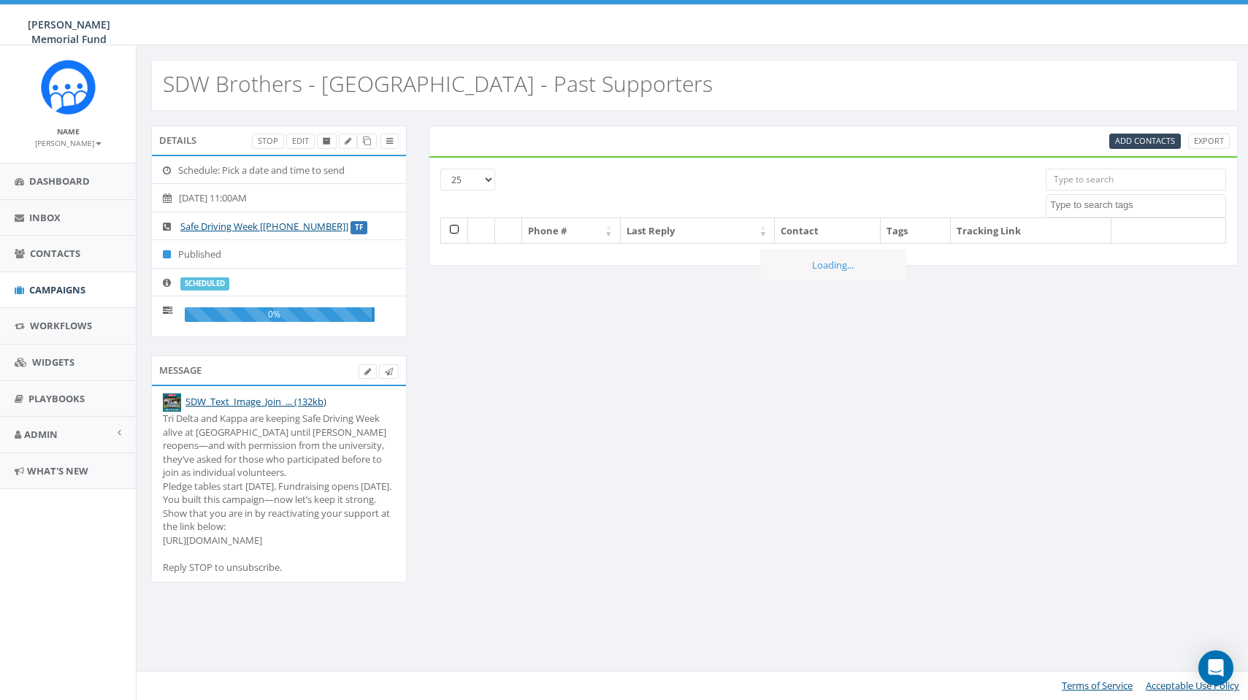
select select
